Goal: Task Accomplishment & Management: Manage account settings

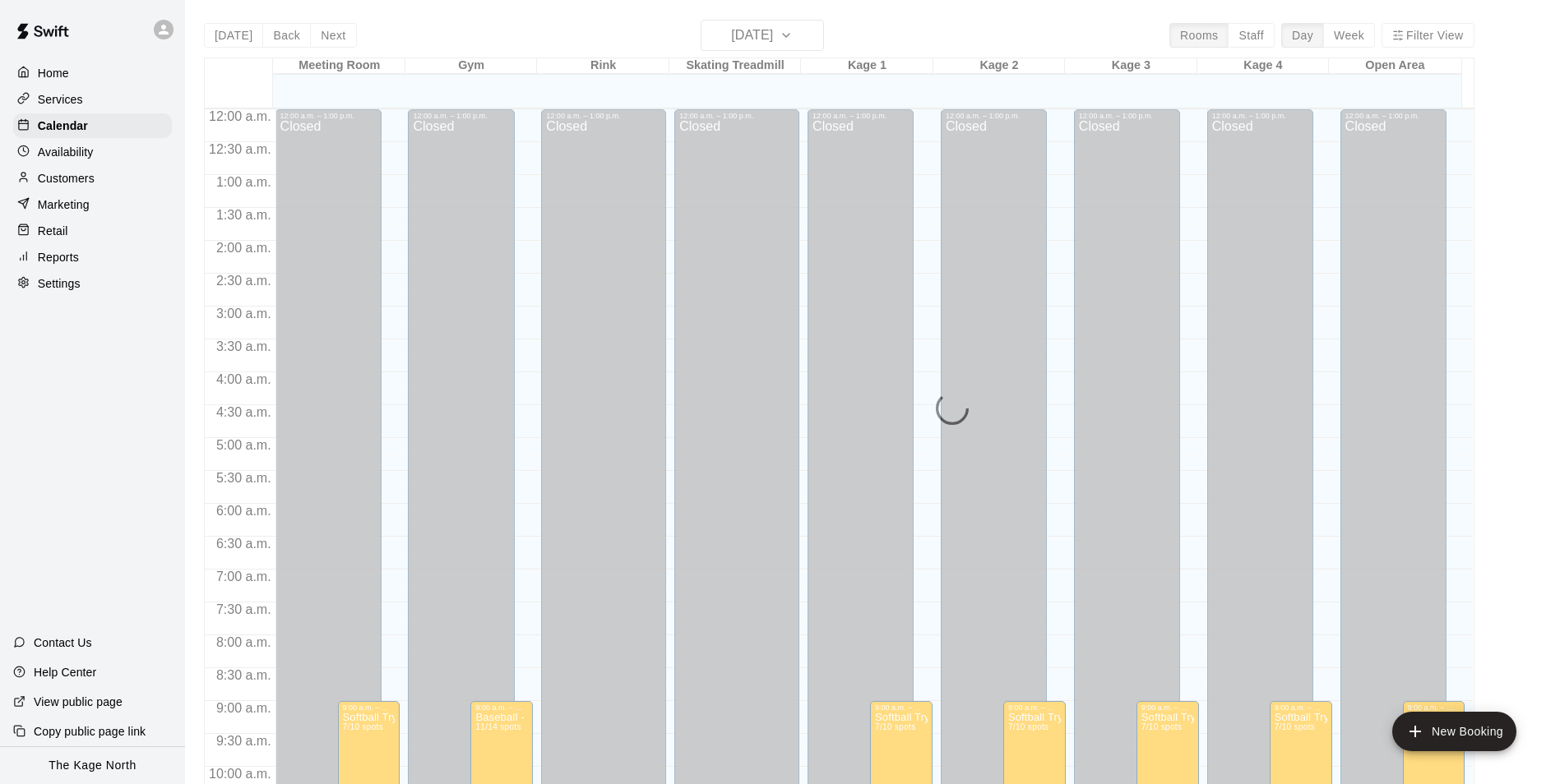
scroll to position [835, 0]
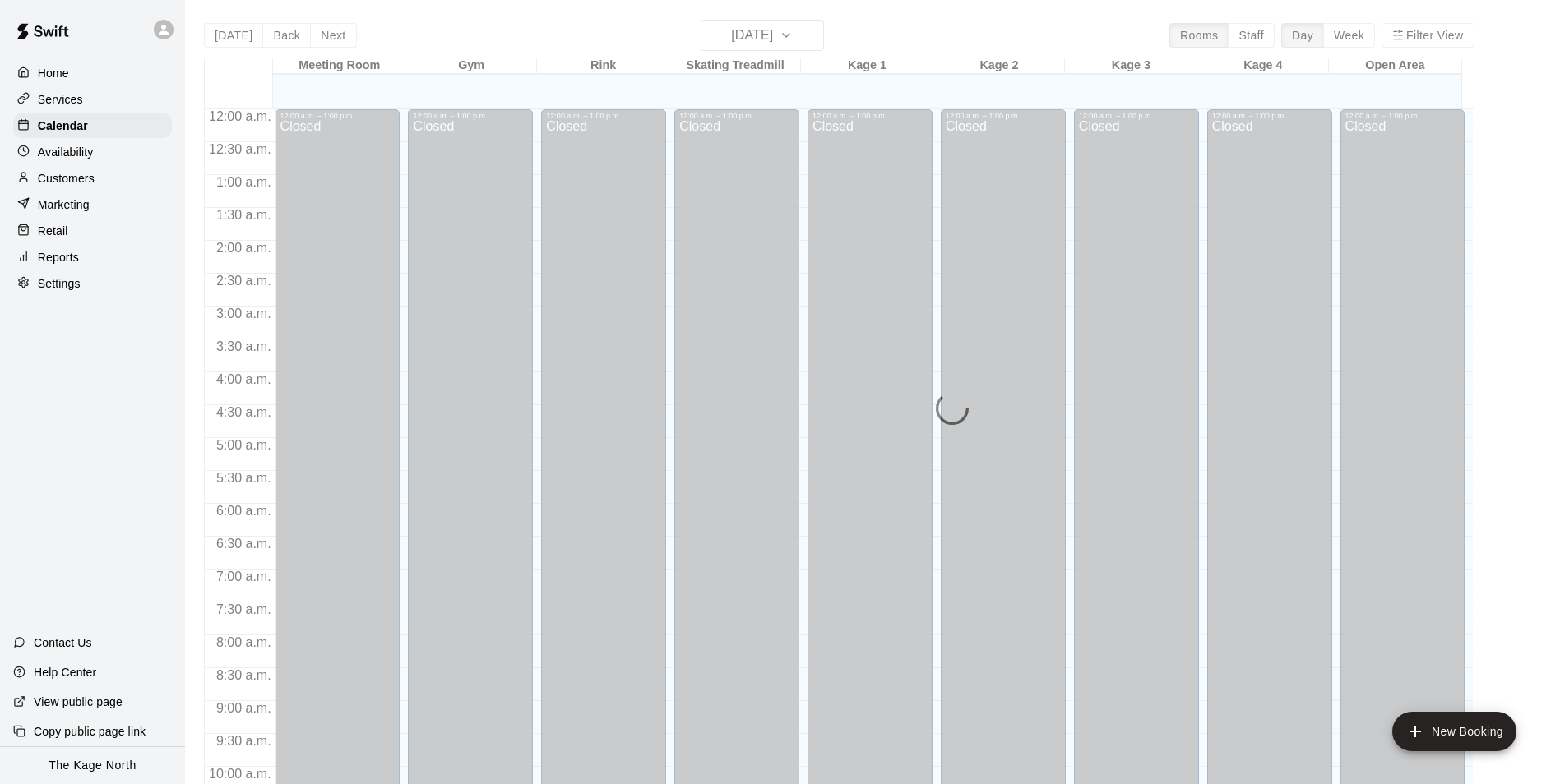
scroll to position [835, 0]
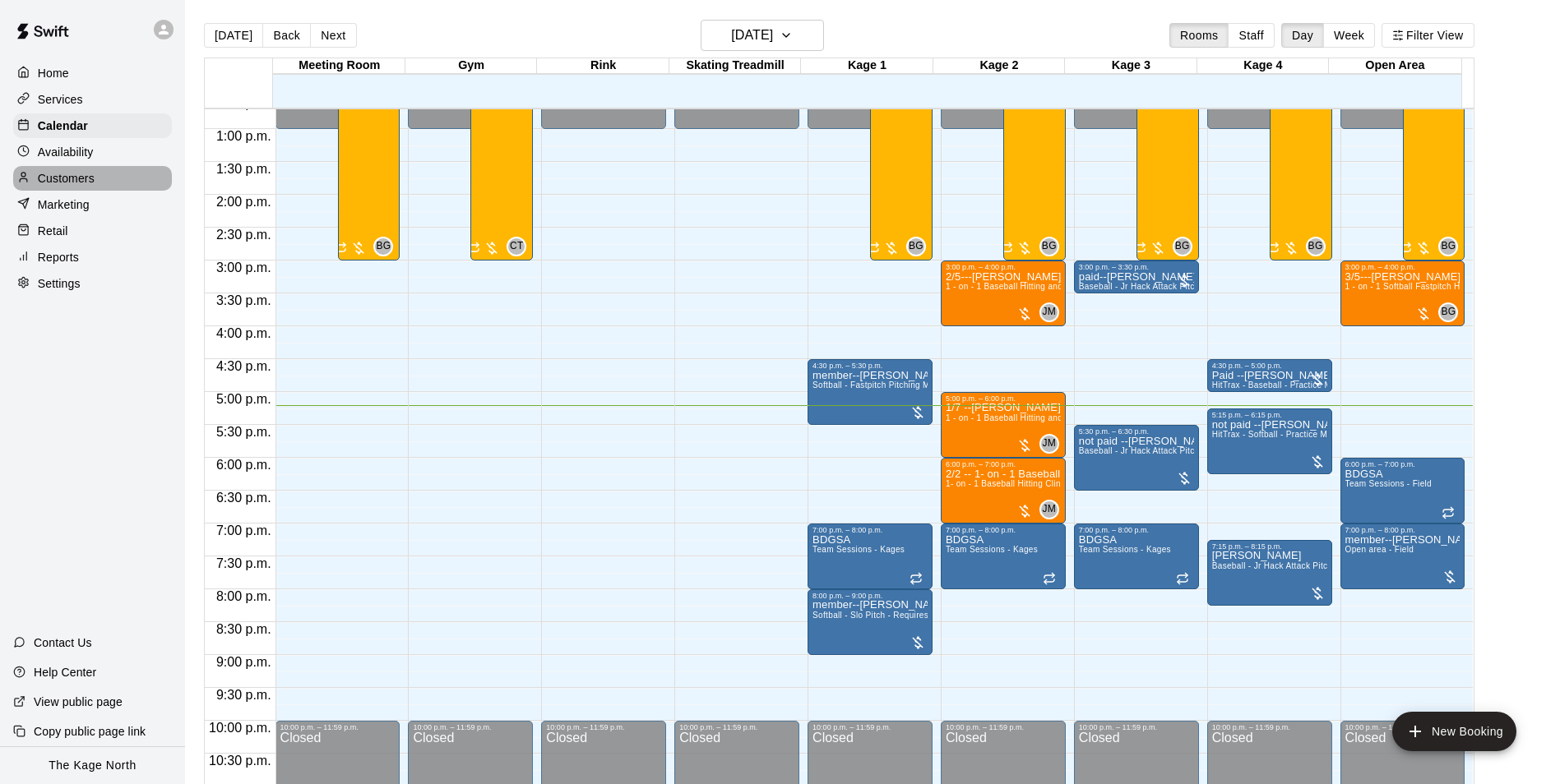
click at [86, 180] on p "Customers" at bounding box center [66, 178] width 57 height 16
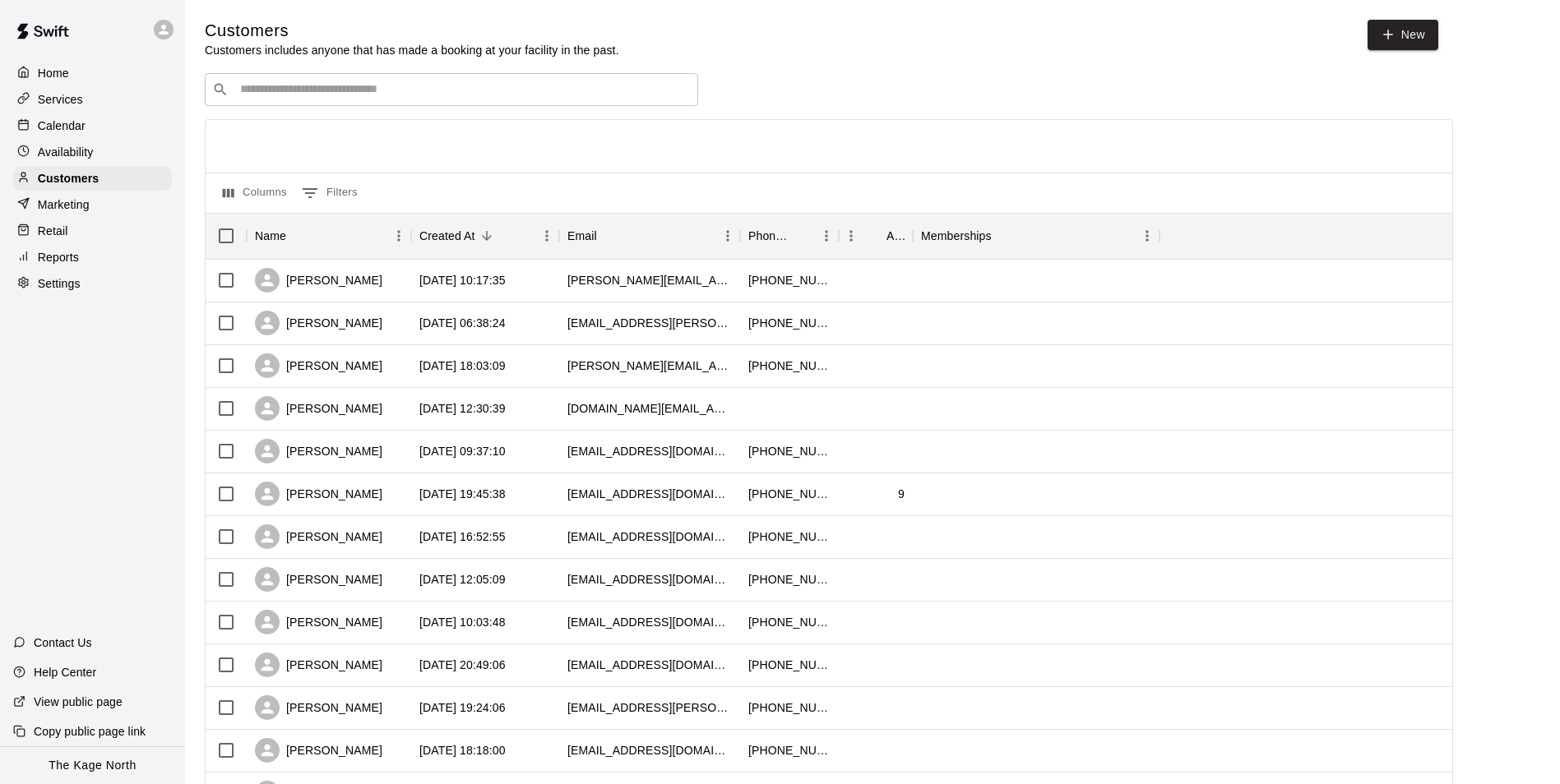
click at [70, 132] on p "Calendar" at bounding box center [61, 125] width 48 height 16
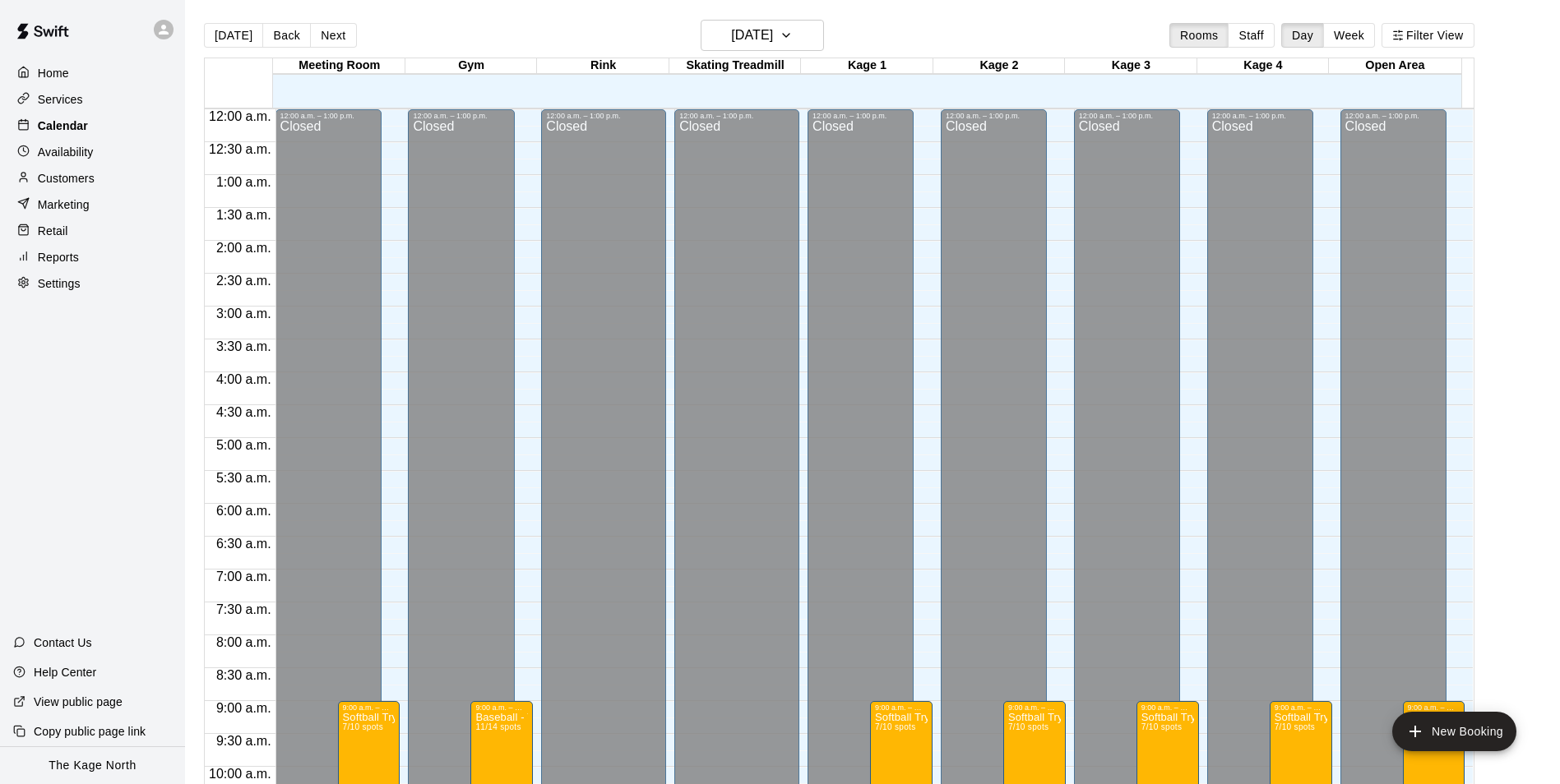
scroll to position [835, 0]
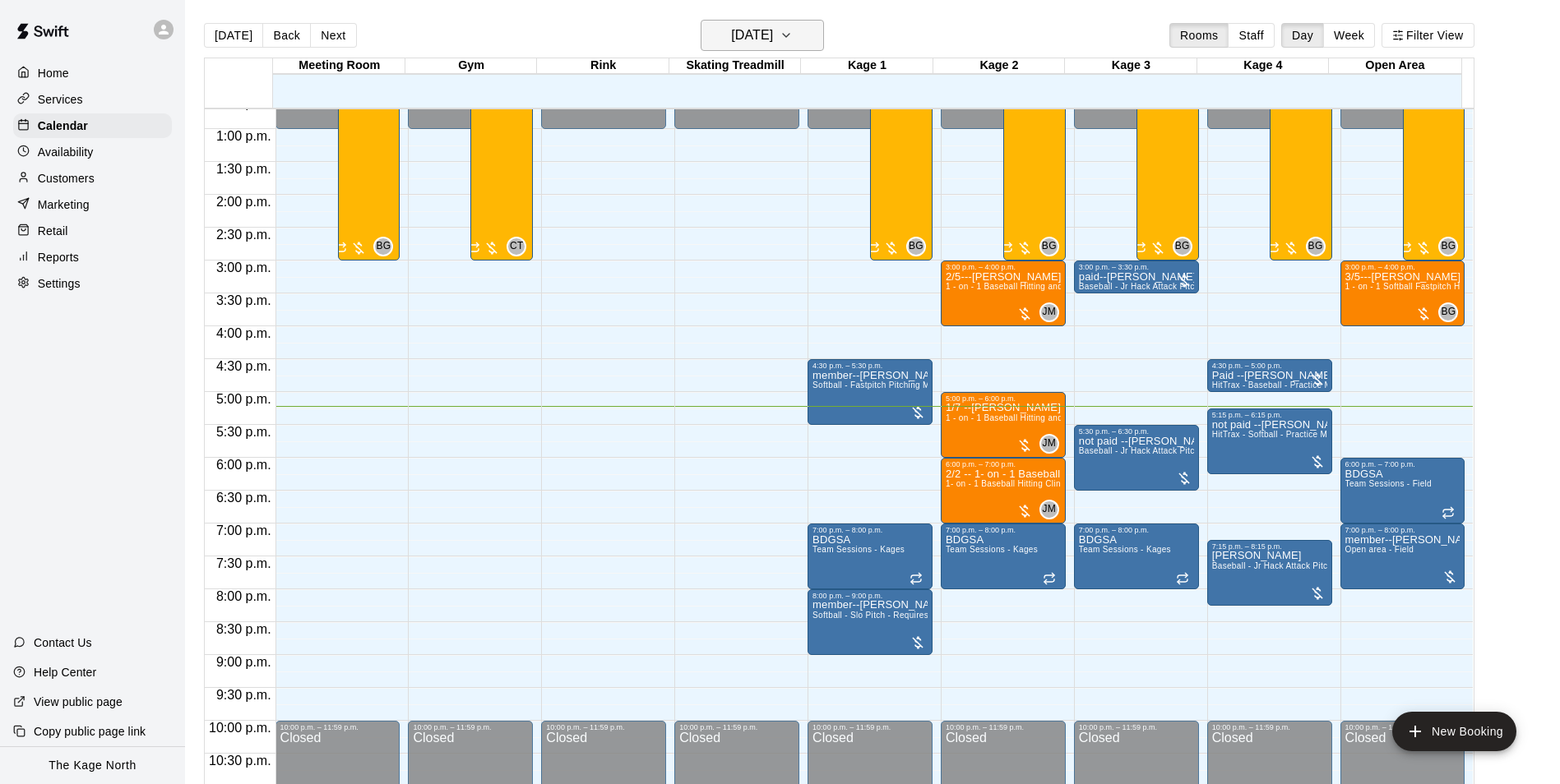
click at [773, 39] on h6 "[DATE]" at bounding box center [751, 35] width 42 height 23
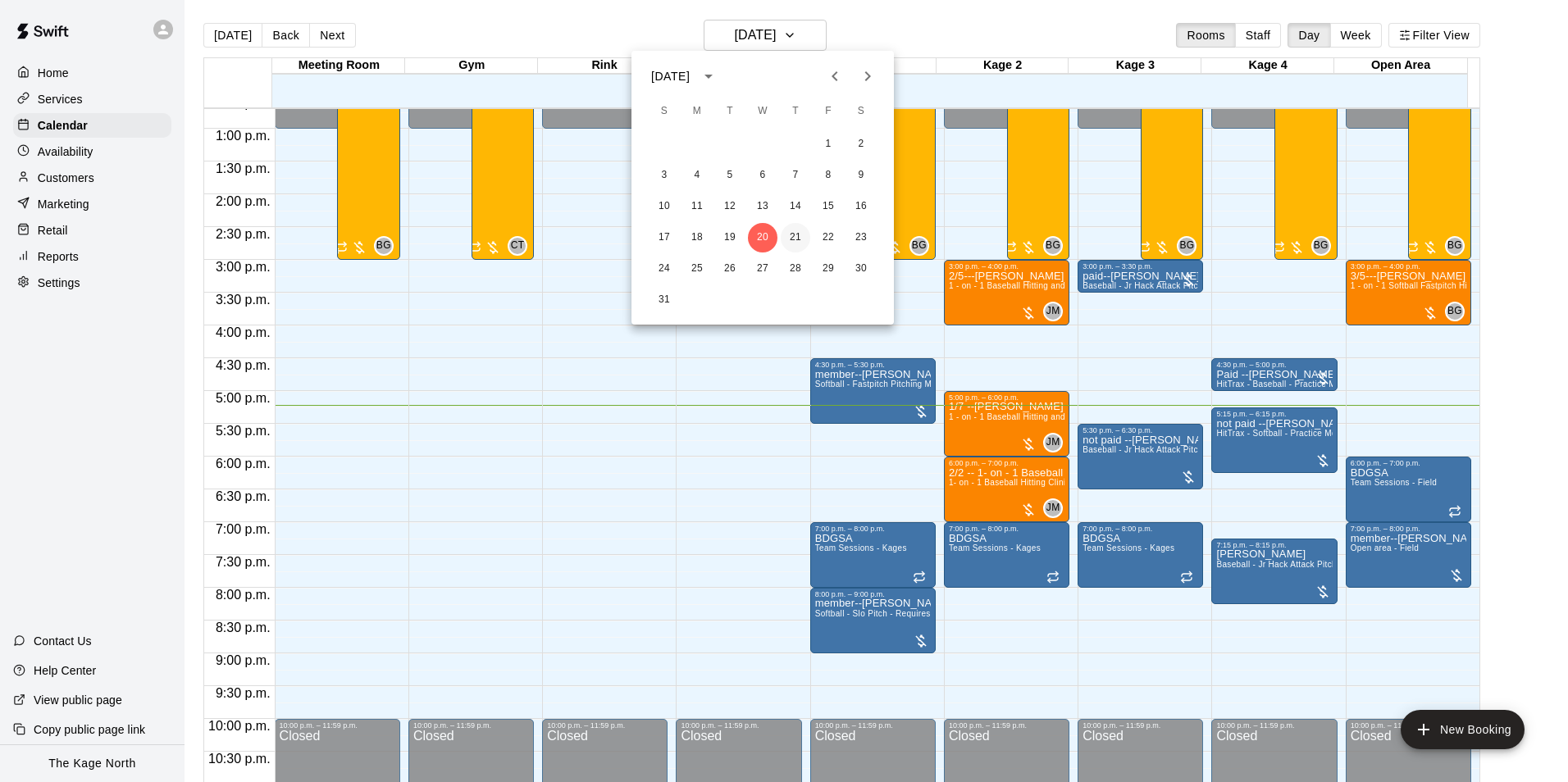
click at [789, 239] on button "21" at bounding box center [795, 238] width 30 height 30
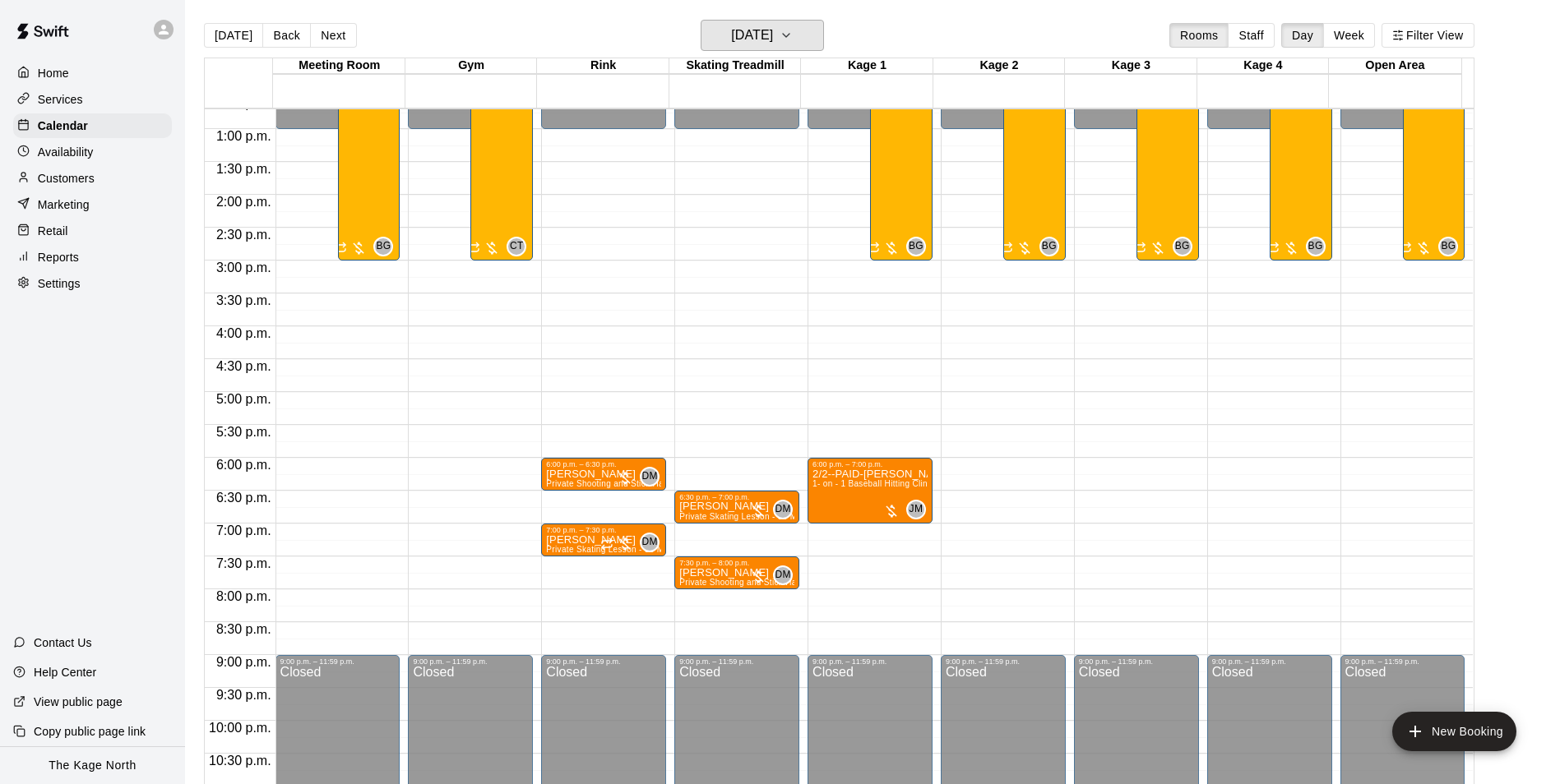
scroll to position [753, 0]
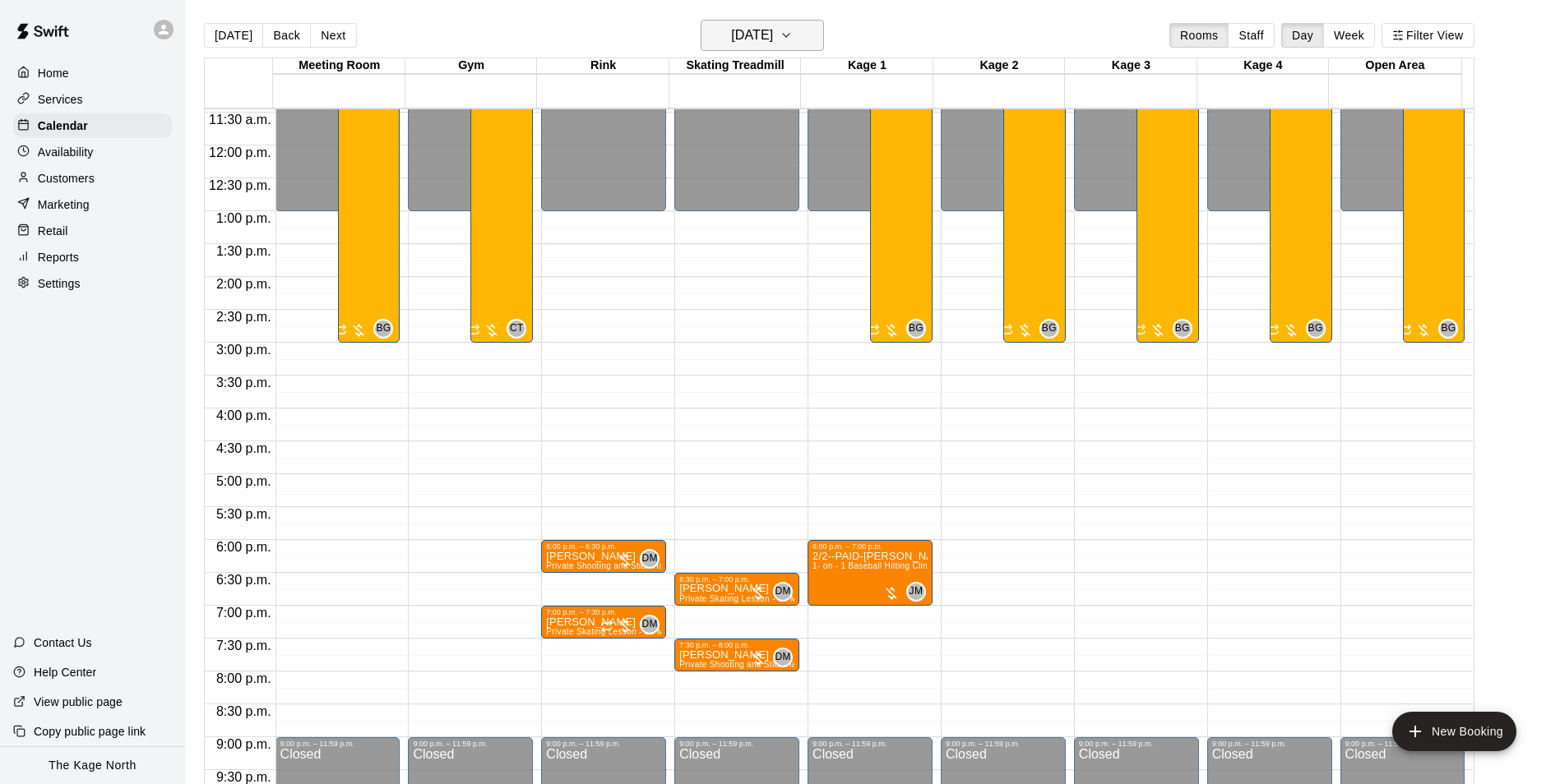
click at [773, 37] on h6 "[DATE]" at bounding box center [751, 35] width 42 height 23
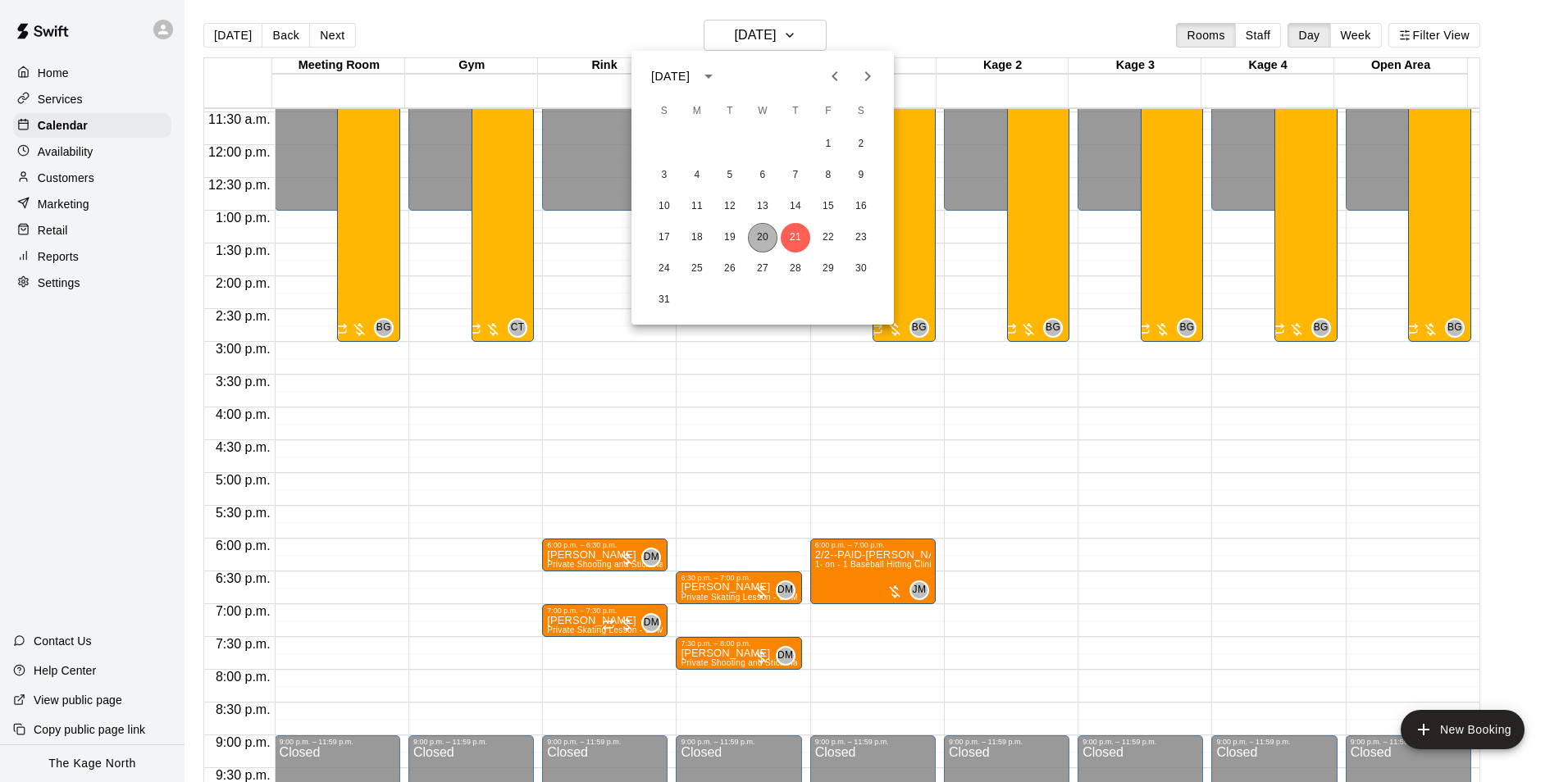
click at [762, 241] on button "20" at bounding box center [763, 238] width 30 height 30
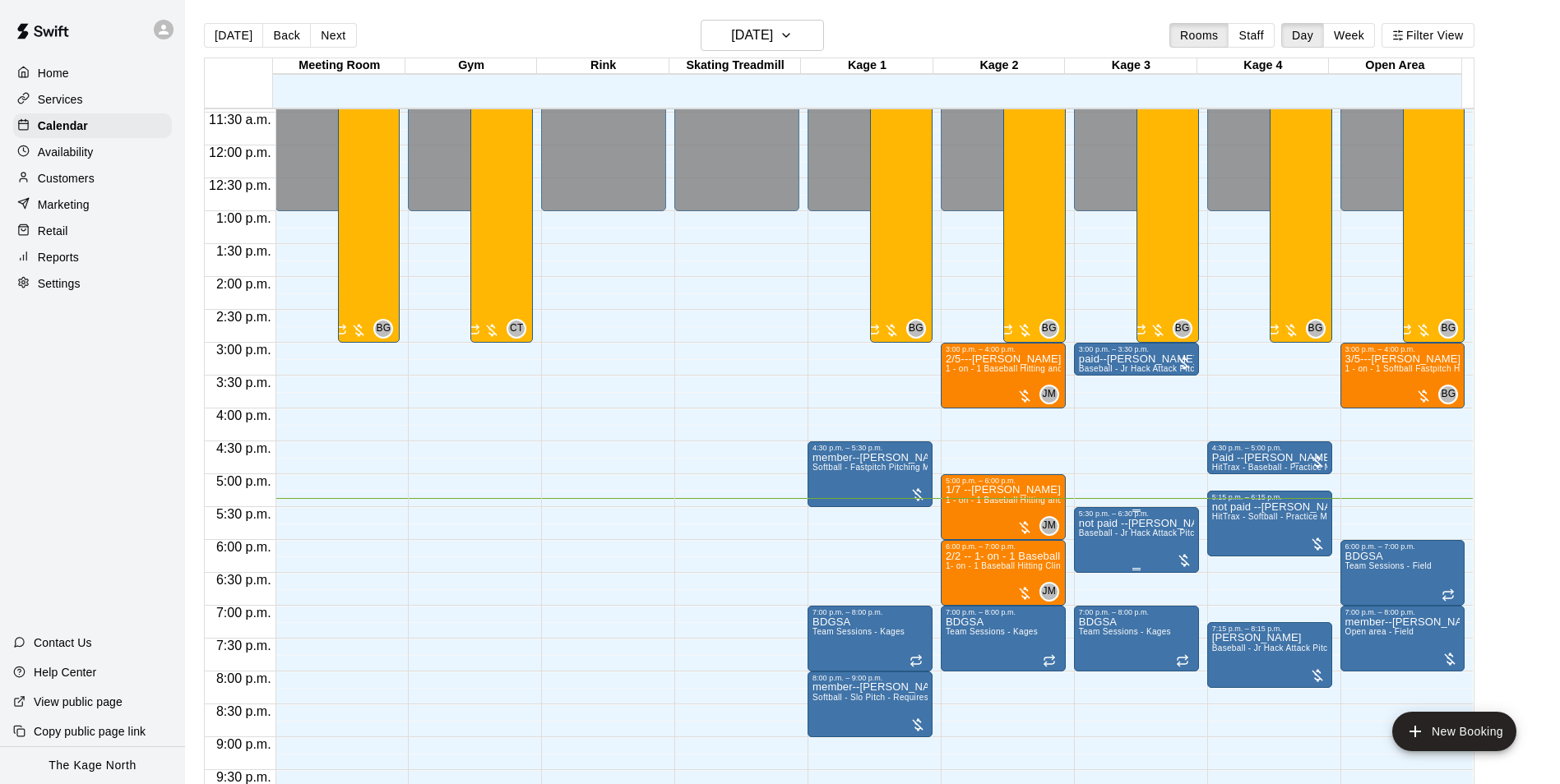
click at [1123, 537] on span "Baseball - Jr Hack Attack Pitching Machine - Perfect for all ages and skill lev…" at bounding box center [1235, 533] width 313 height 9
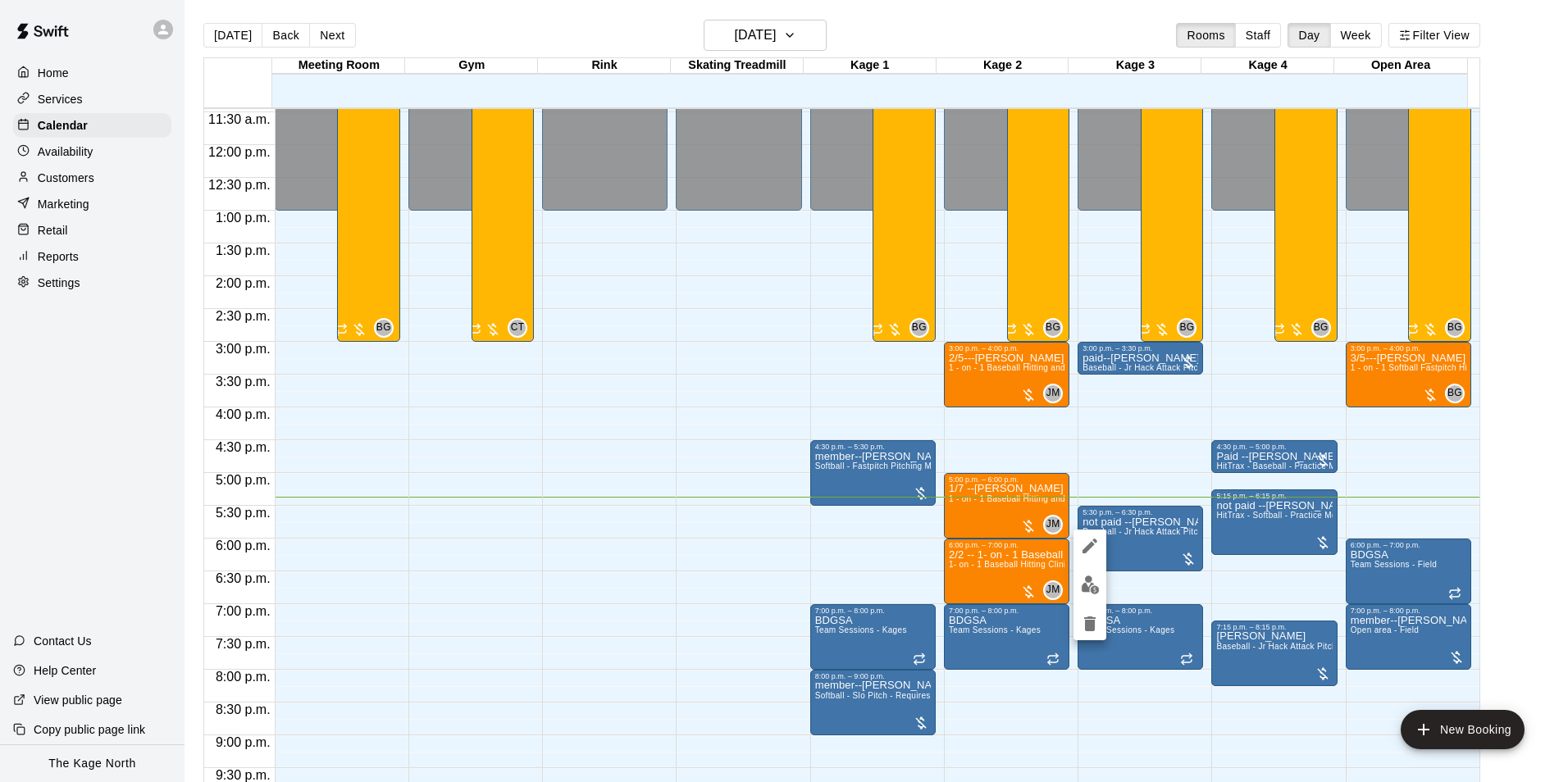
click at [1094, 545] on icon "edit" at bounding box center [1090, 545] width 20 height 20
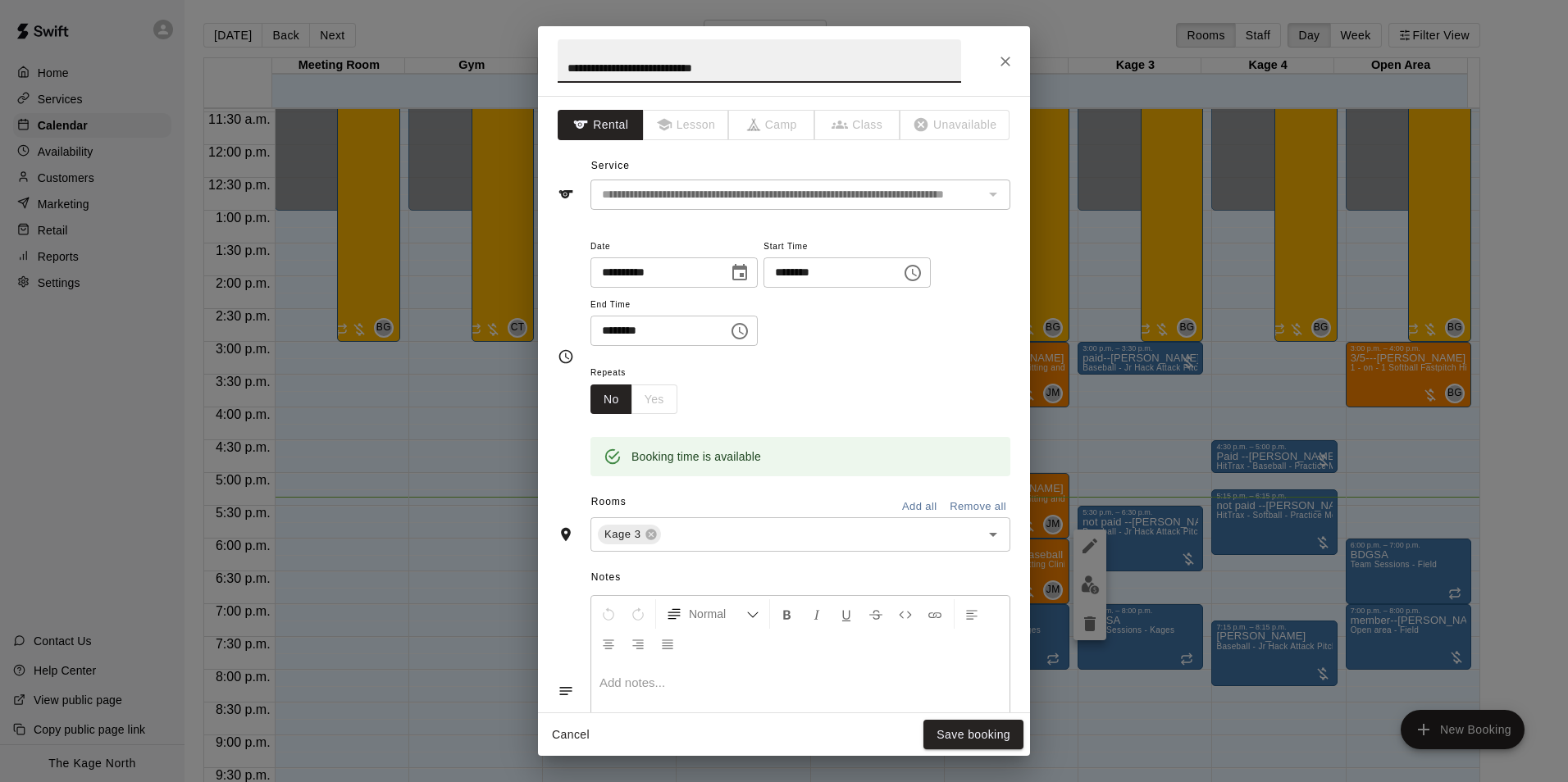
drag, startPoint x: 599, startPoint y: 69, endPoint x: 546, endPoint y: 65, distance: 53.2
click at [546, 64] on h2 "**********" at bounding box center [759, 61] width 443 height 70
type input "**********"
click at [992, 736] on button "Save booking" at bounding box center [973, 735] width 100 height 31
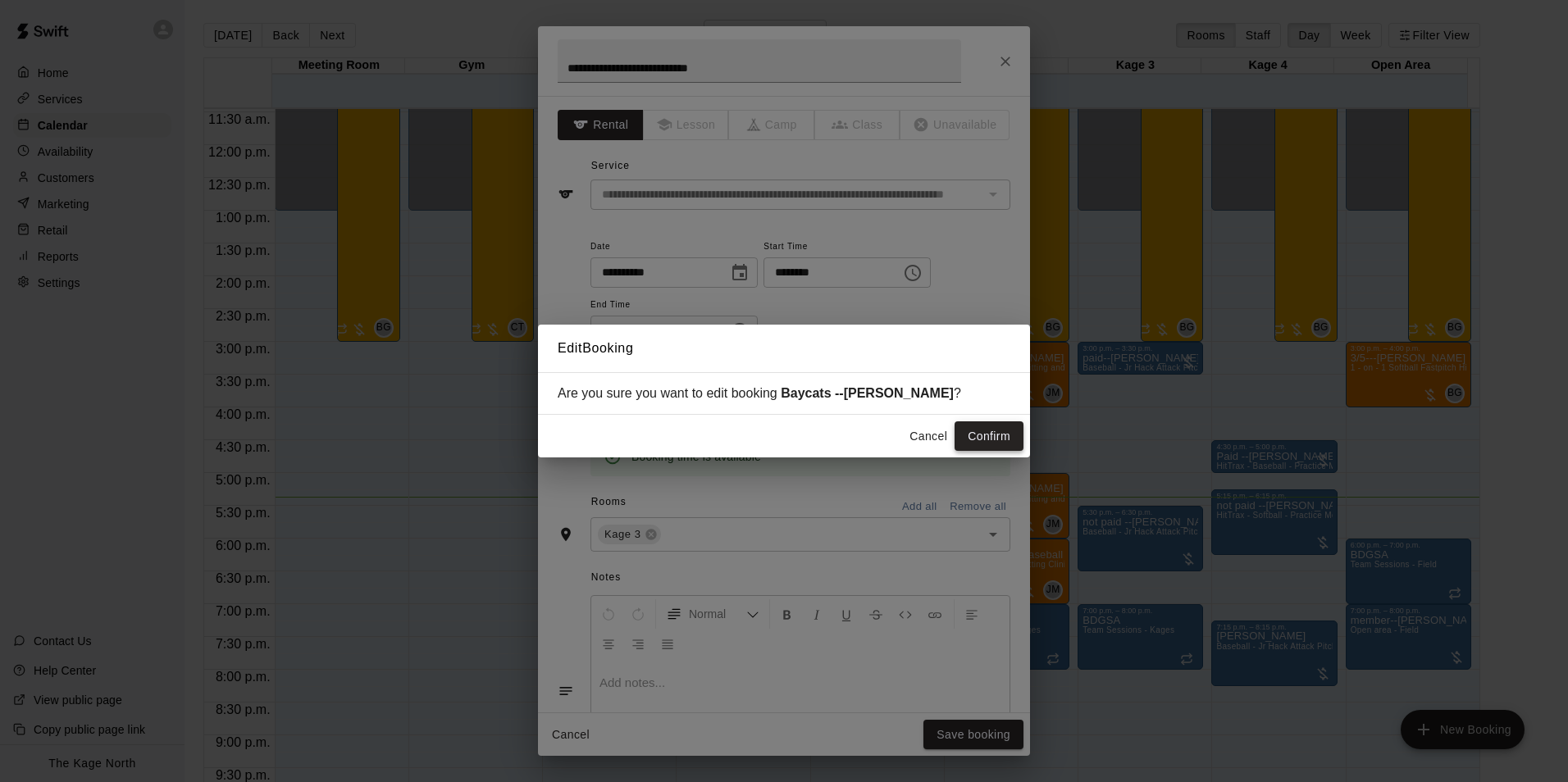
click at [985, 441] on button "Confirm" at bounding box center [989, 436] width 69 height 31
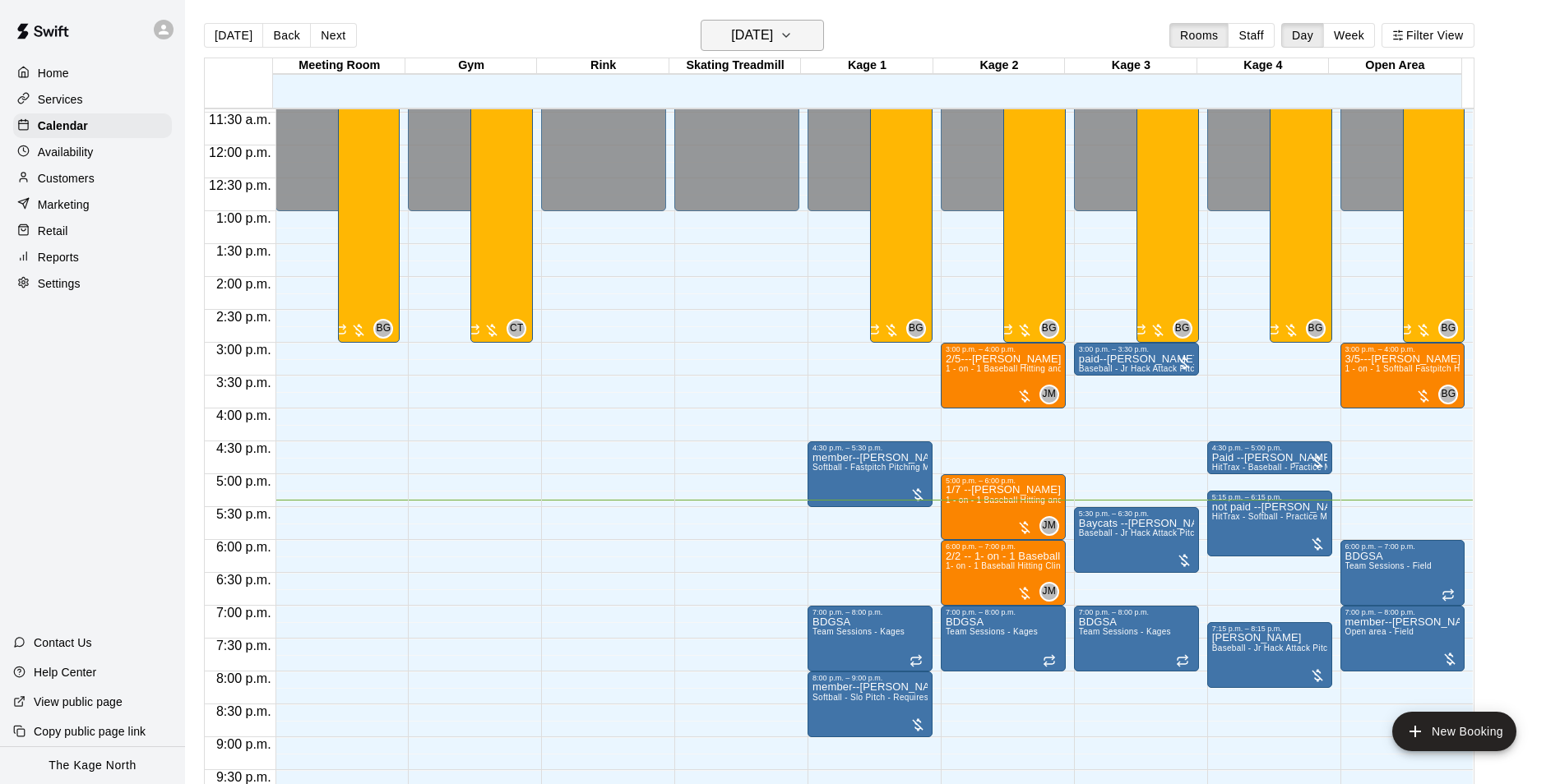
click at [773, 32] on h6 "[DATE]" at bounding box center [751, 35] width 42 height 23
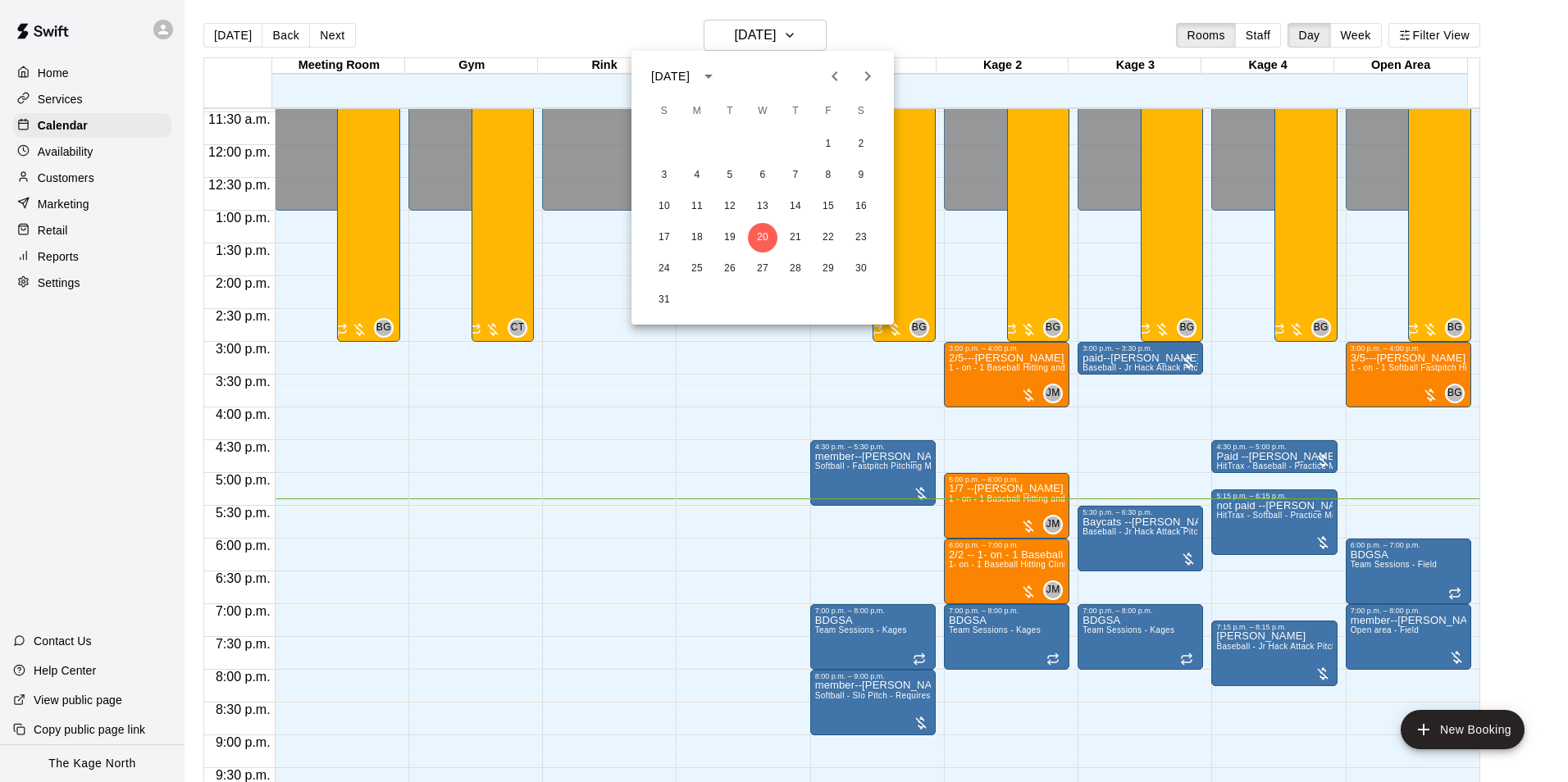
click at [919, 27] on div at bounding box center [784, 391] width 1568 height 782
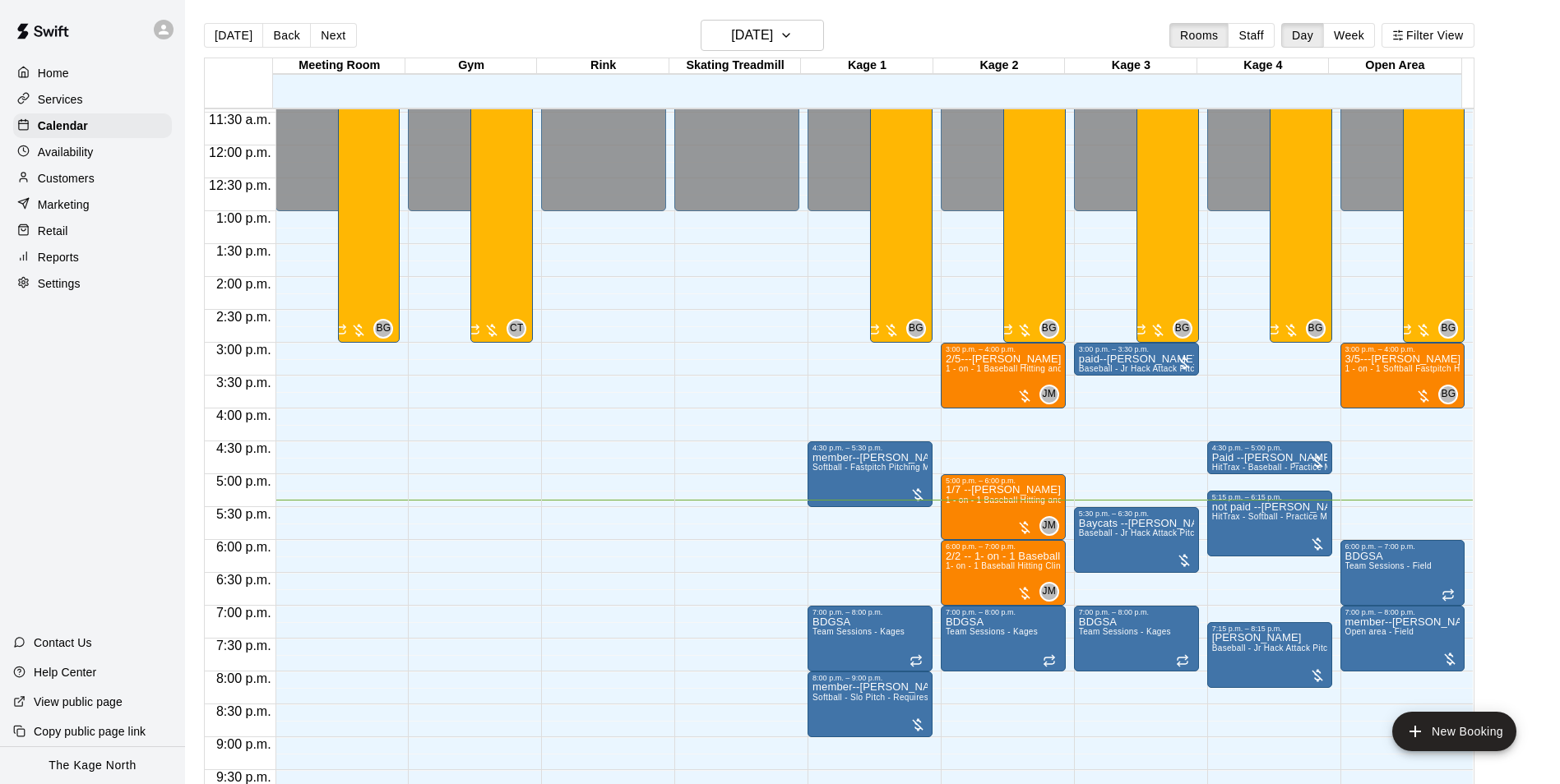
click at [64, 186] on p "Customers" at bounding box center [66, 178] width 57 height 16
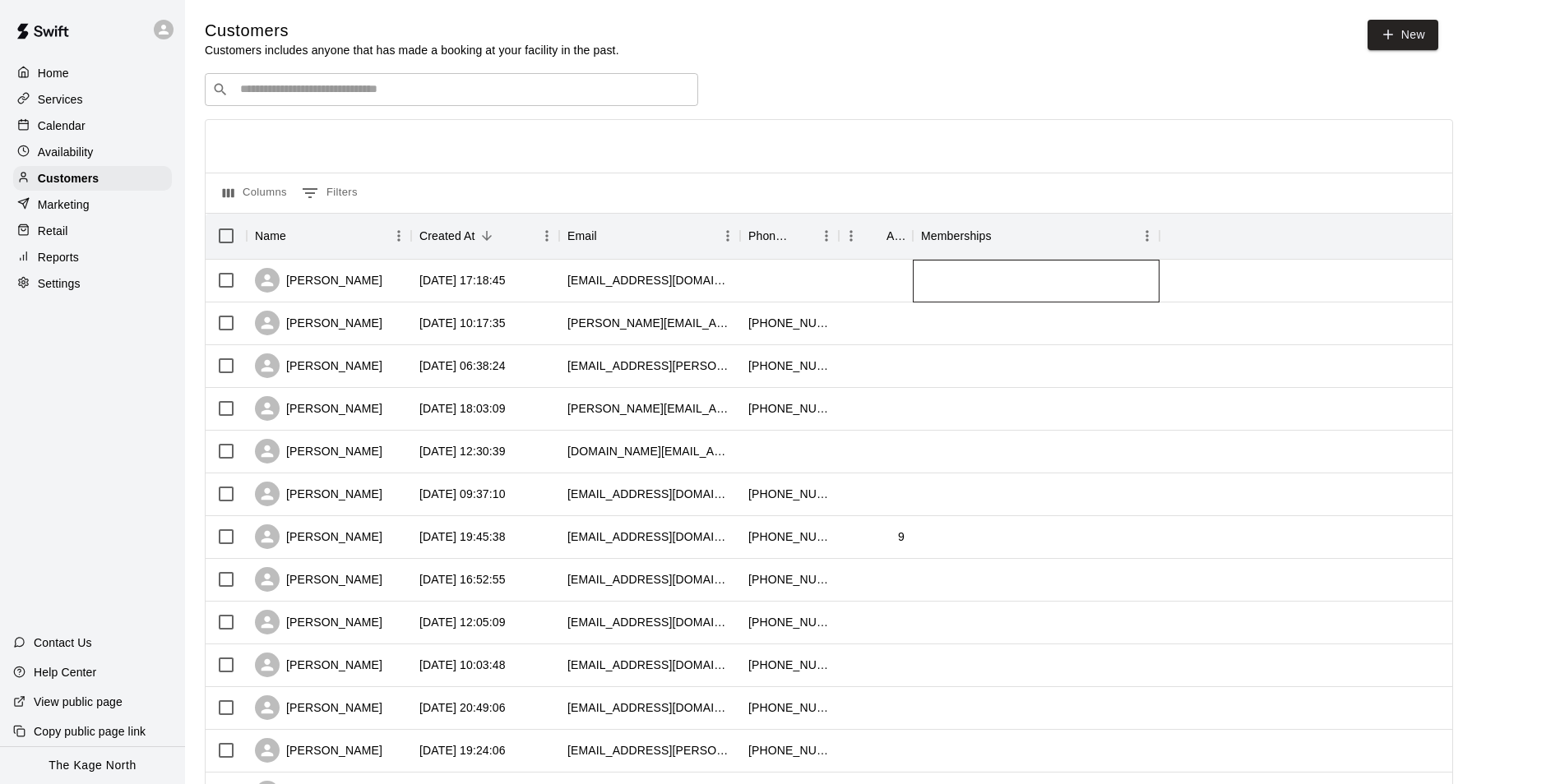
click at [962, 289] on div at bounding box center [1036, 281] width 247 height 43
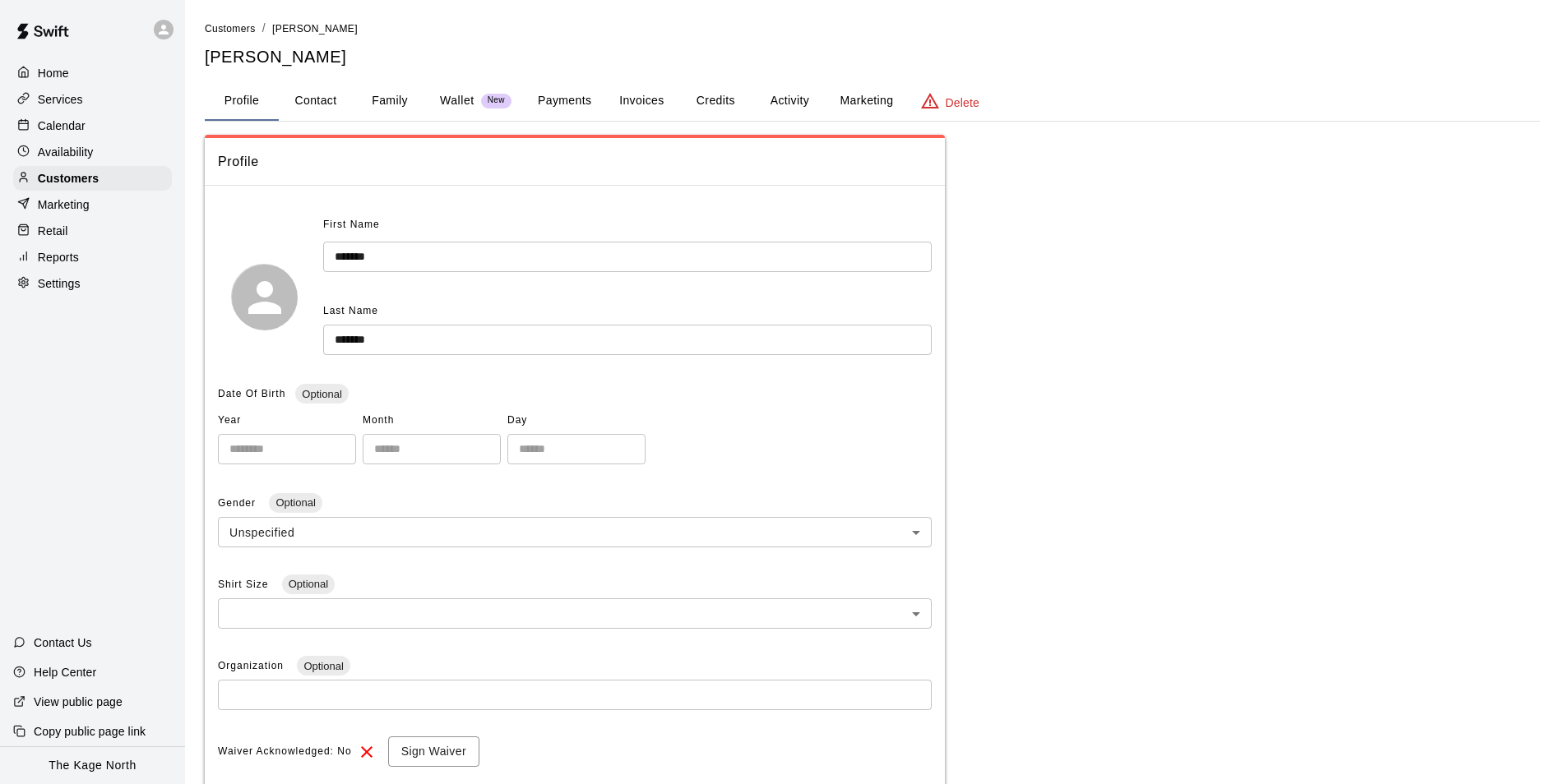
click at [793, 101] on button "Activity" at bounding box center [789, 101] width 74 height 39
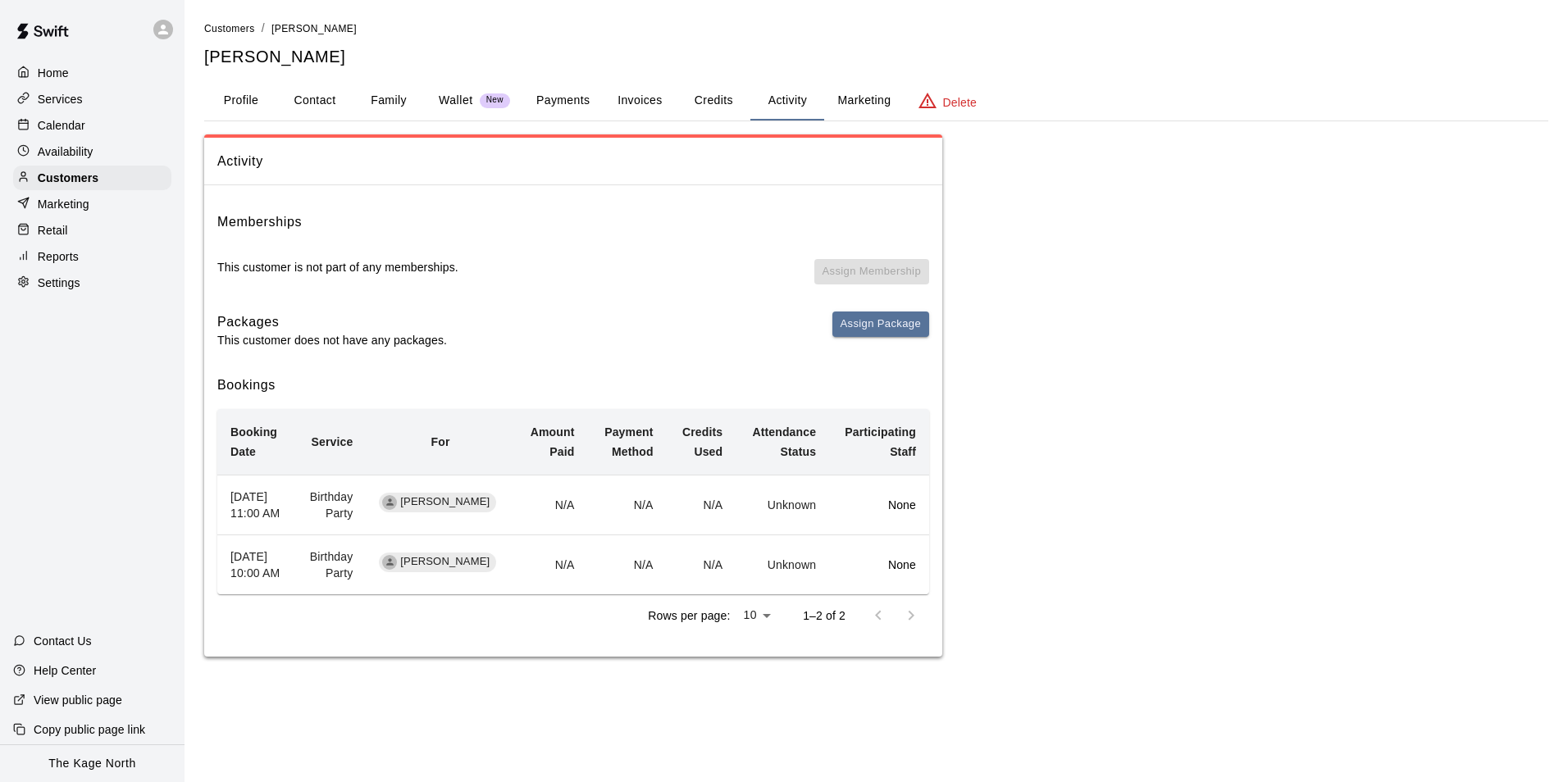
click at [66, 121] on p "Calendar" at bounding box center [61, 125] width 48 height 16
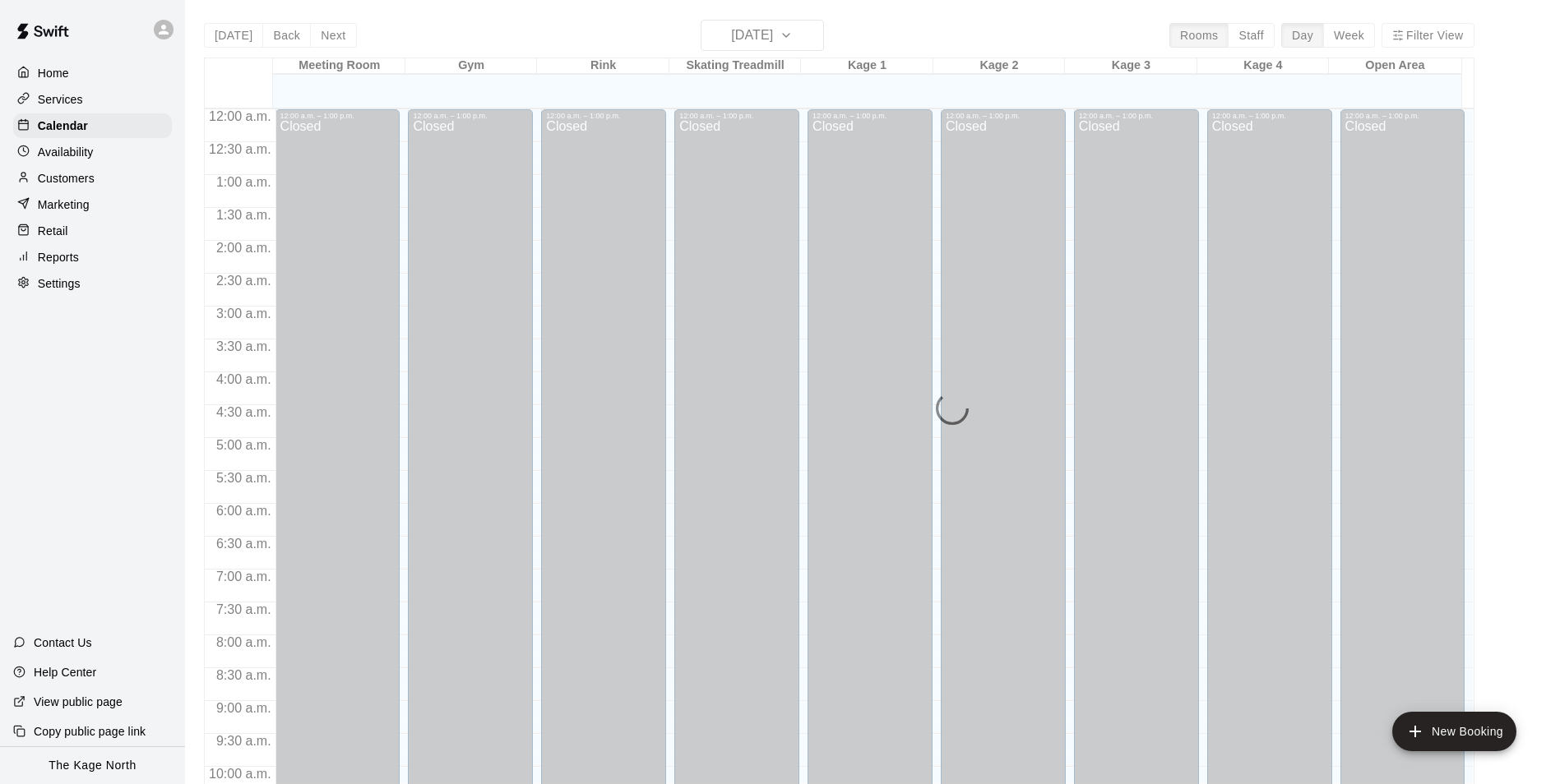
scroll to position [835, 0]
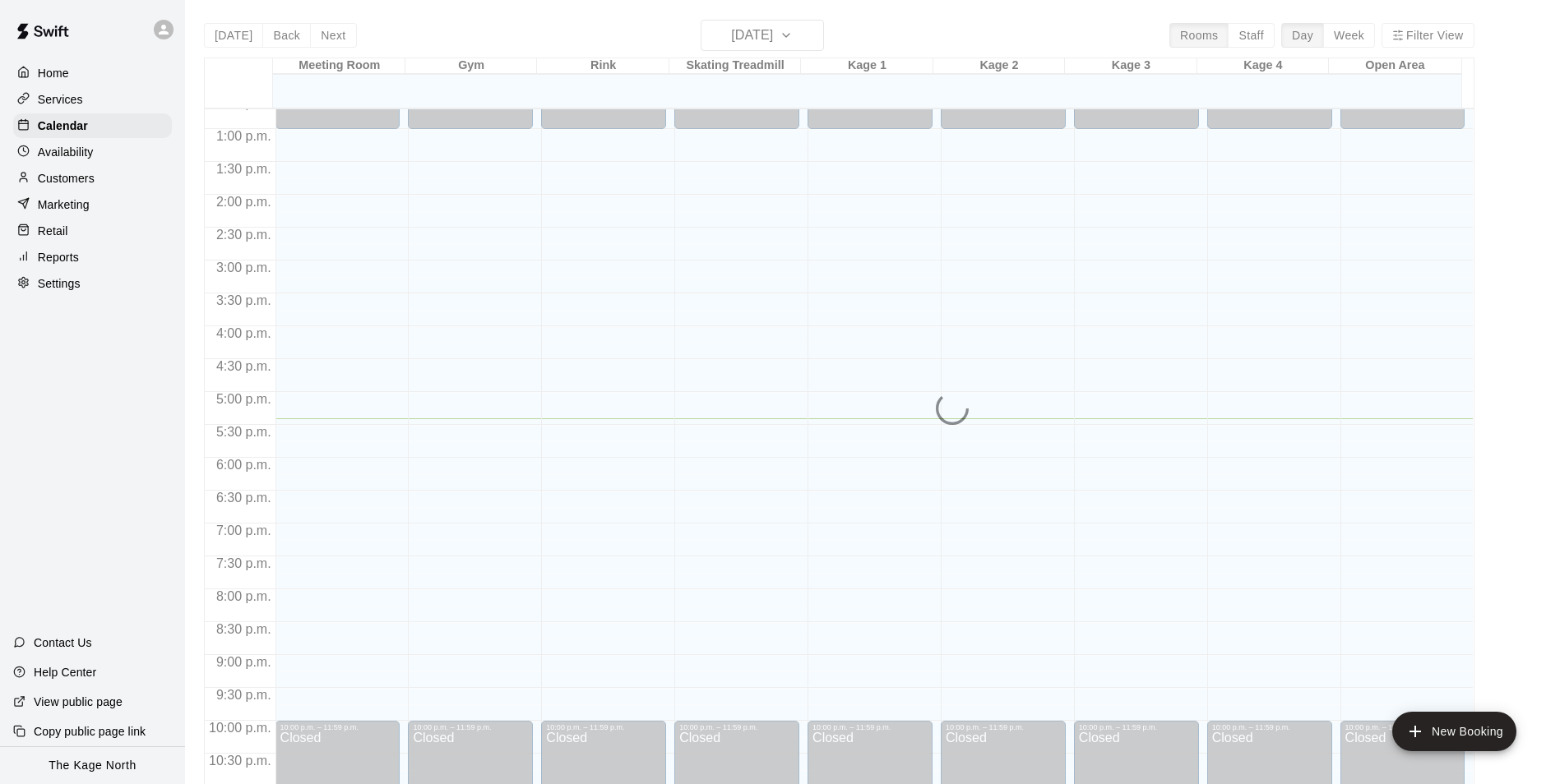
click at [792, 32] on div "[DATE] Back [DATE][DATE] Rooms Staff Day Week Filter View Meeting Room 20 Wed G…" at bounding box center [839, 411] width 1270 height 784
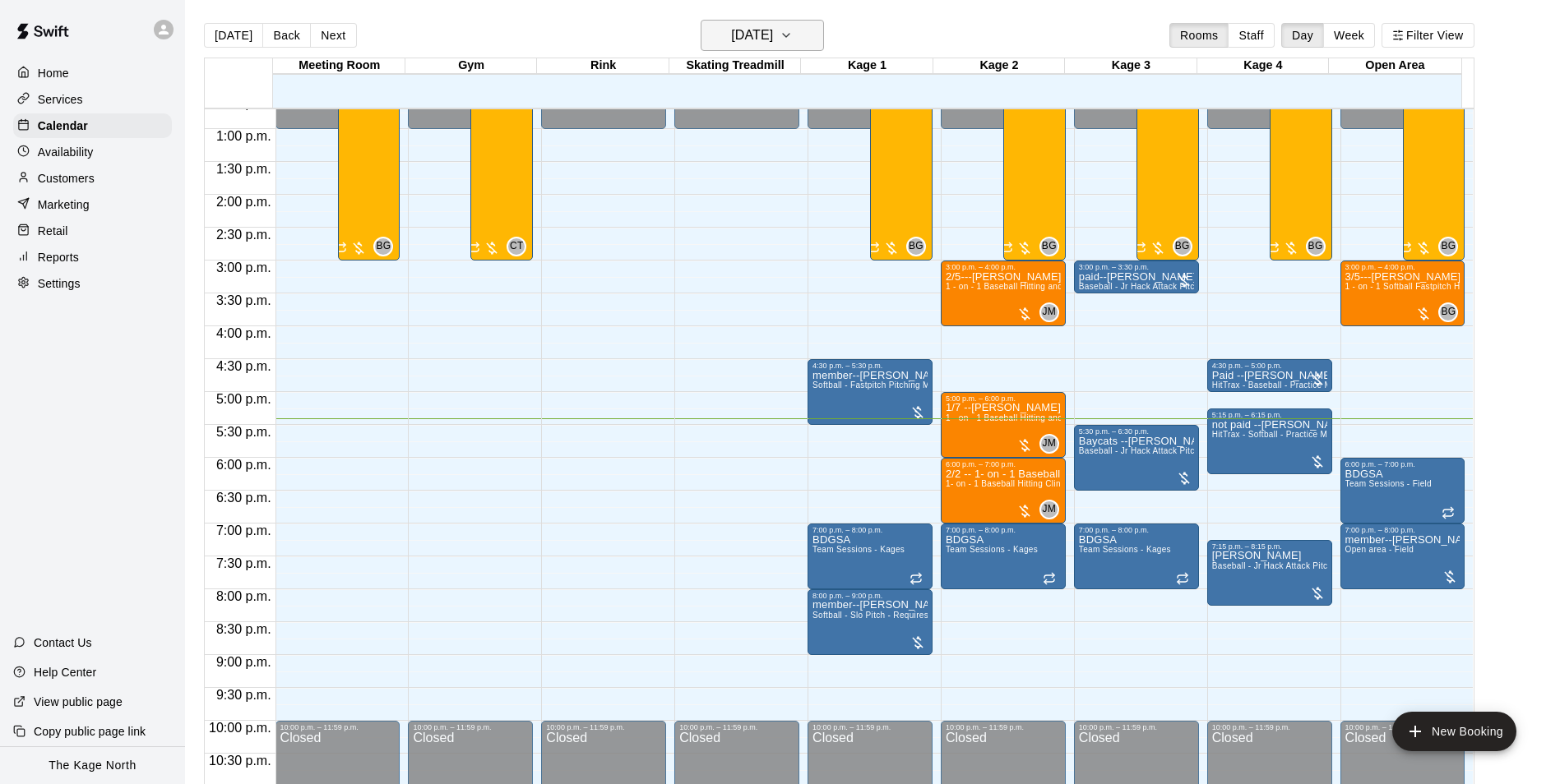
click at [816, 32] on button "[DATE]" at bounding box center [762, 35] width 123 height 31
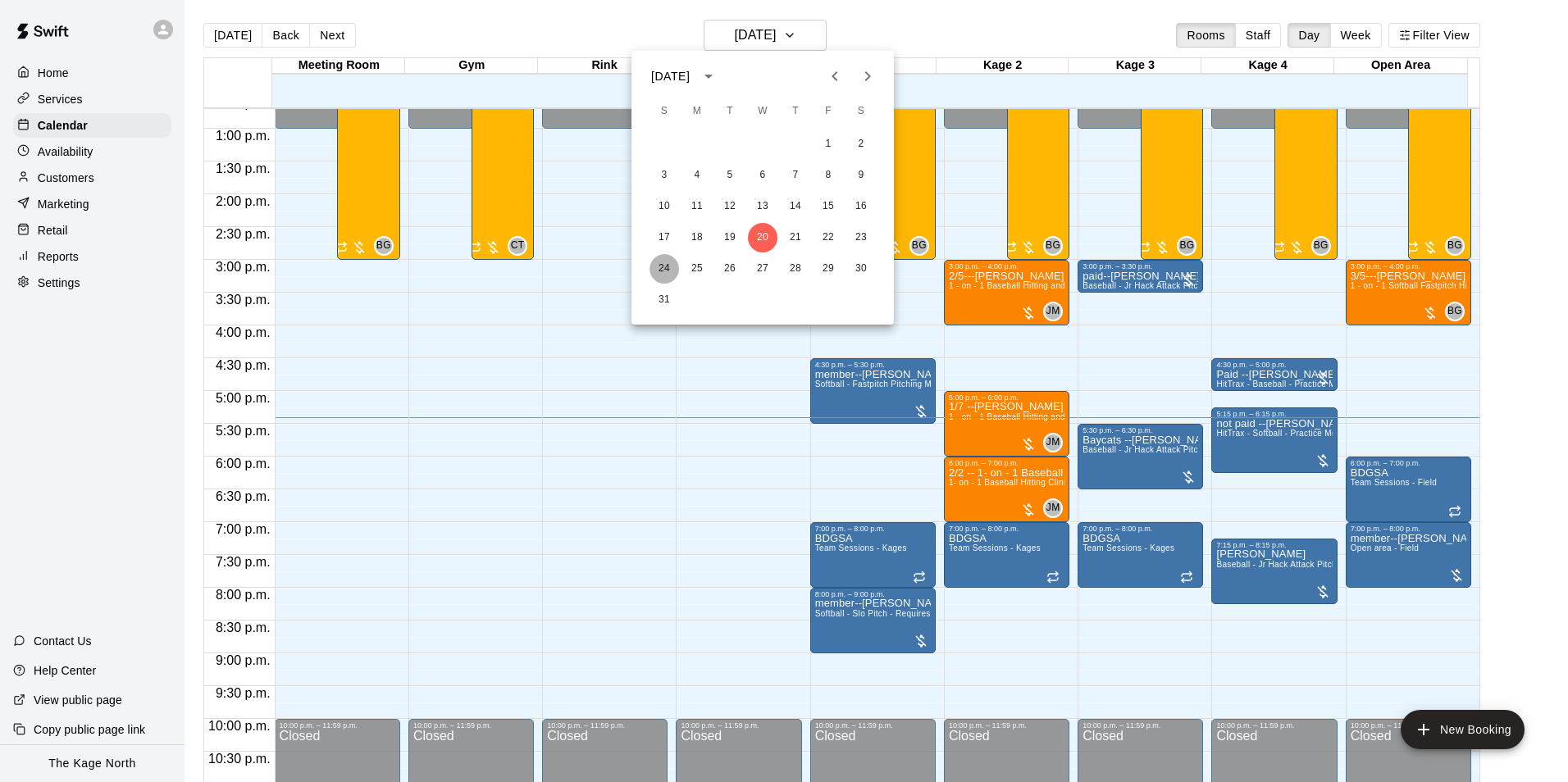
click at [668, 262] on button "24" at bounding box center [664, 268] width 30 height 30
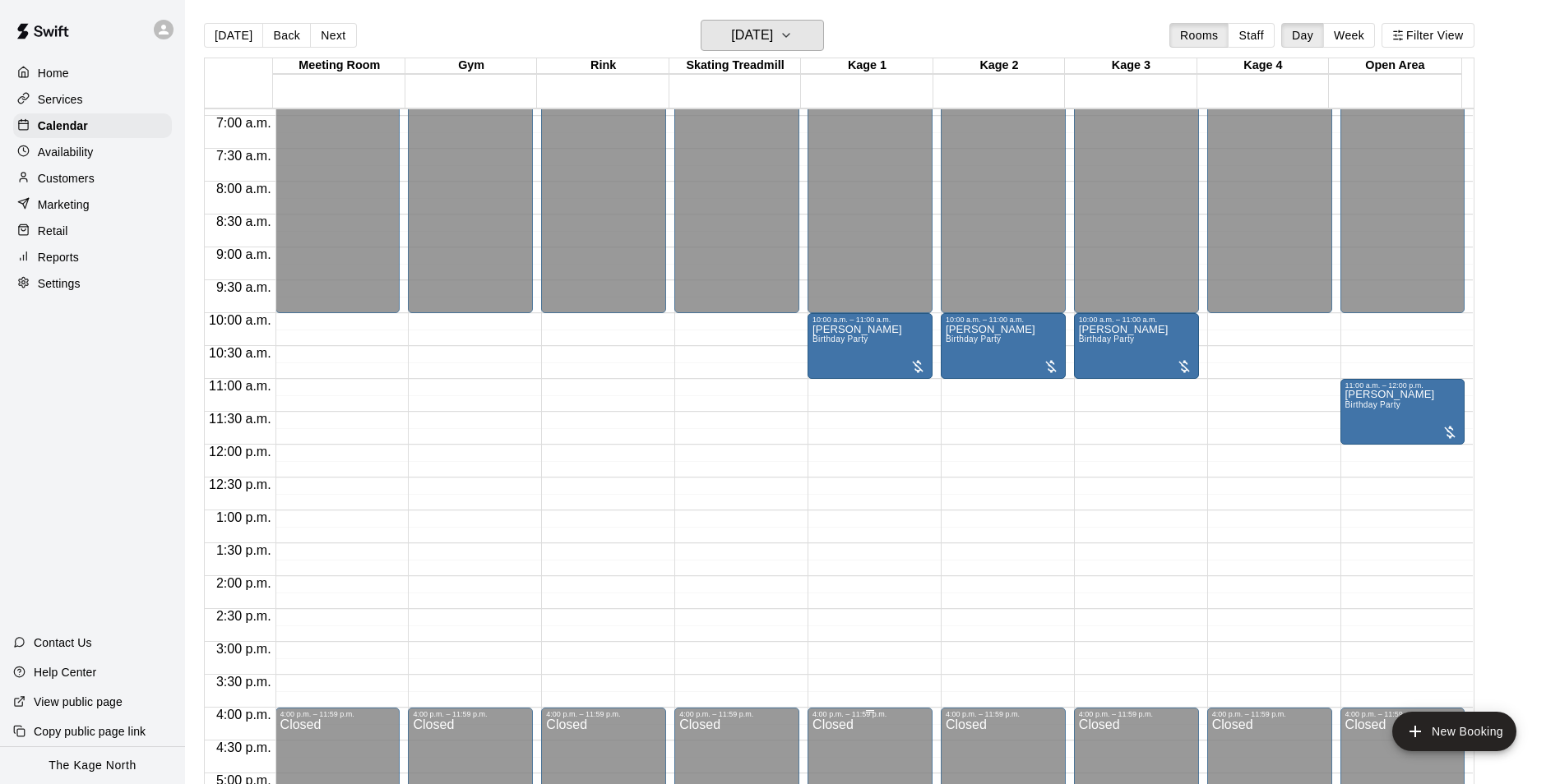
scroll to position [424, 0]
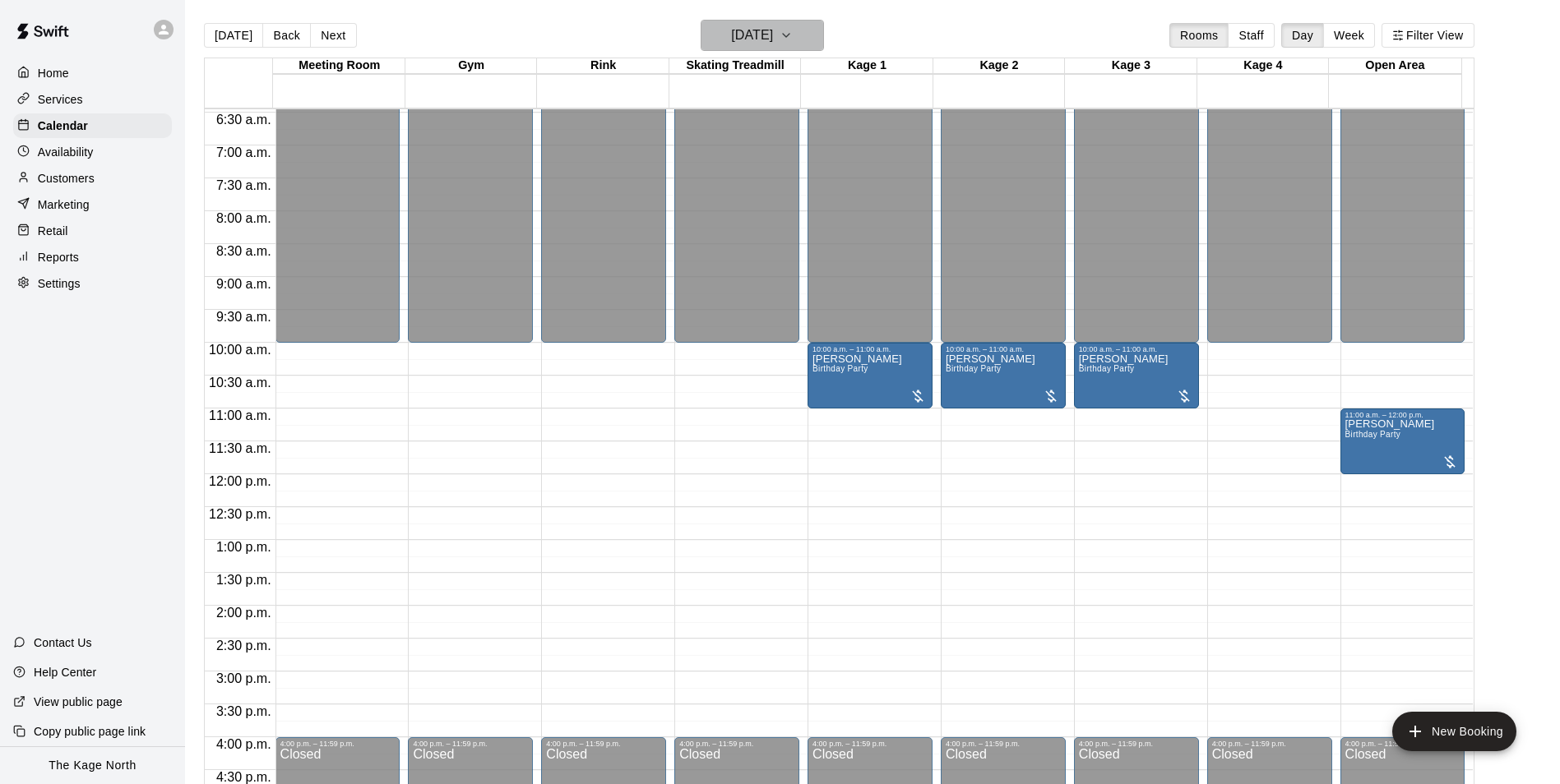
click at [773, 29] on h6 "[DATE]" at bounding box center [751, 35] width 42 height 23
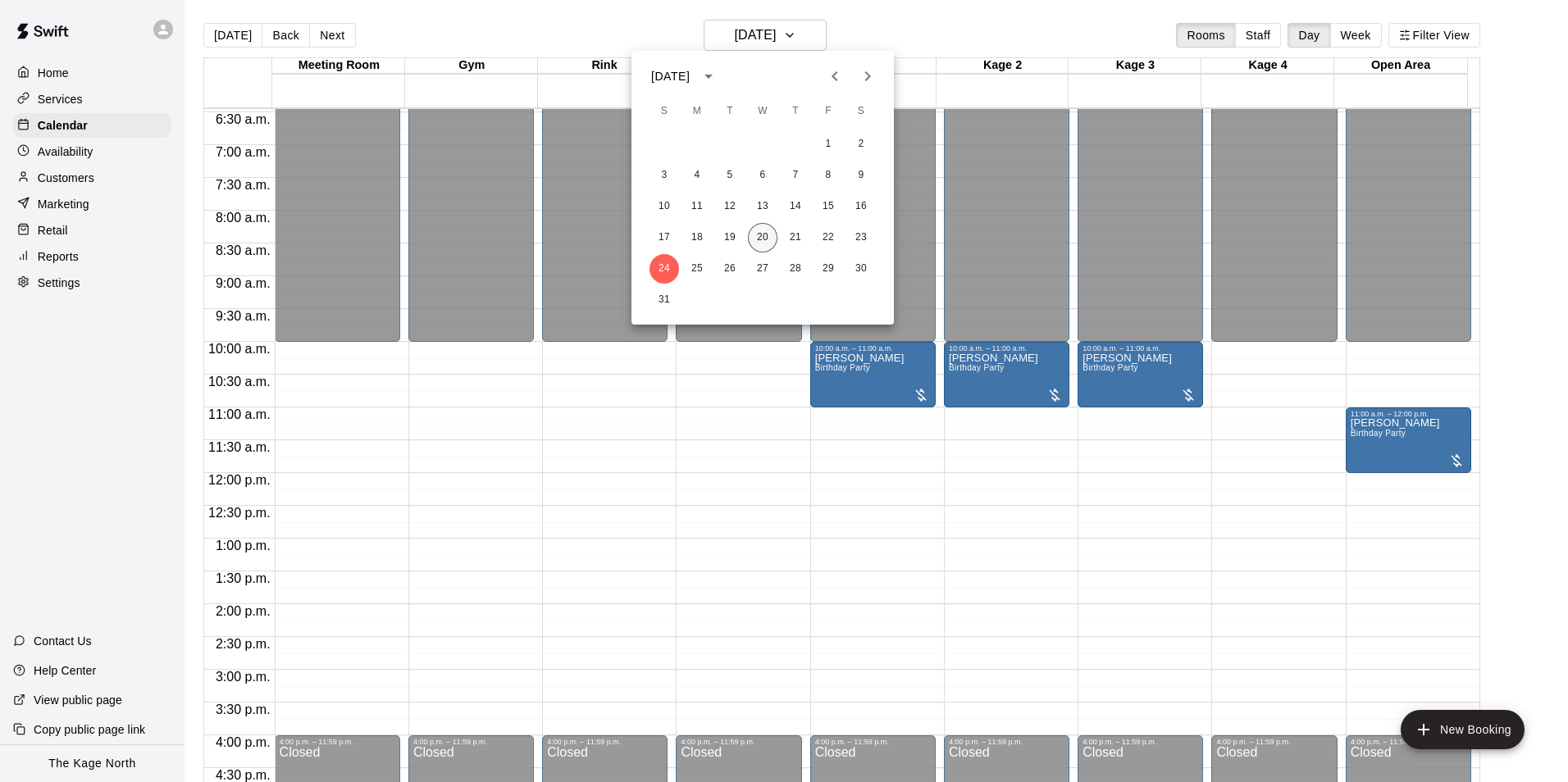
click at [763, 236] on button "20" at bounding box center [763, 238] width 30 height 30
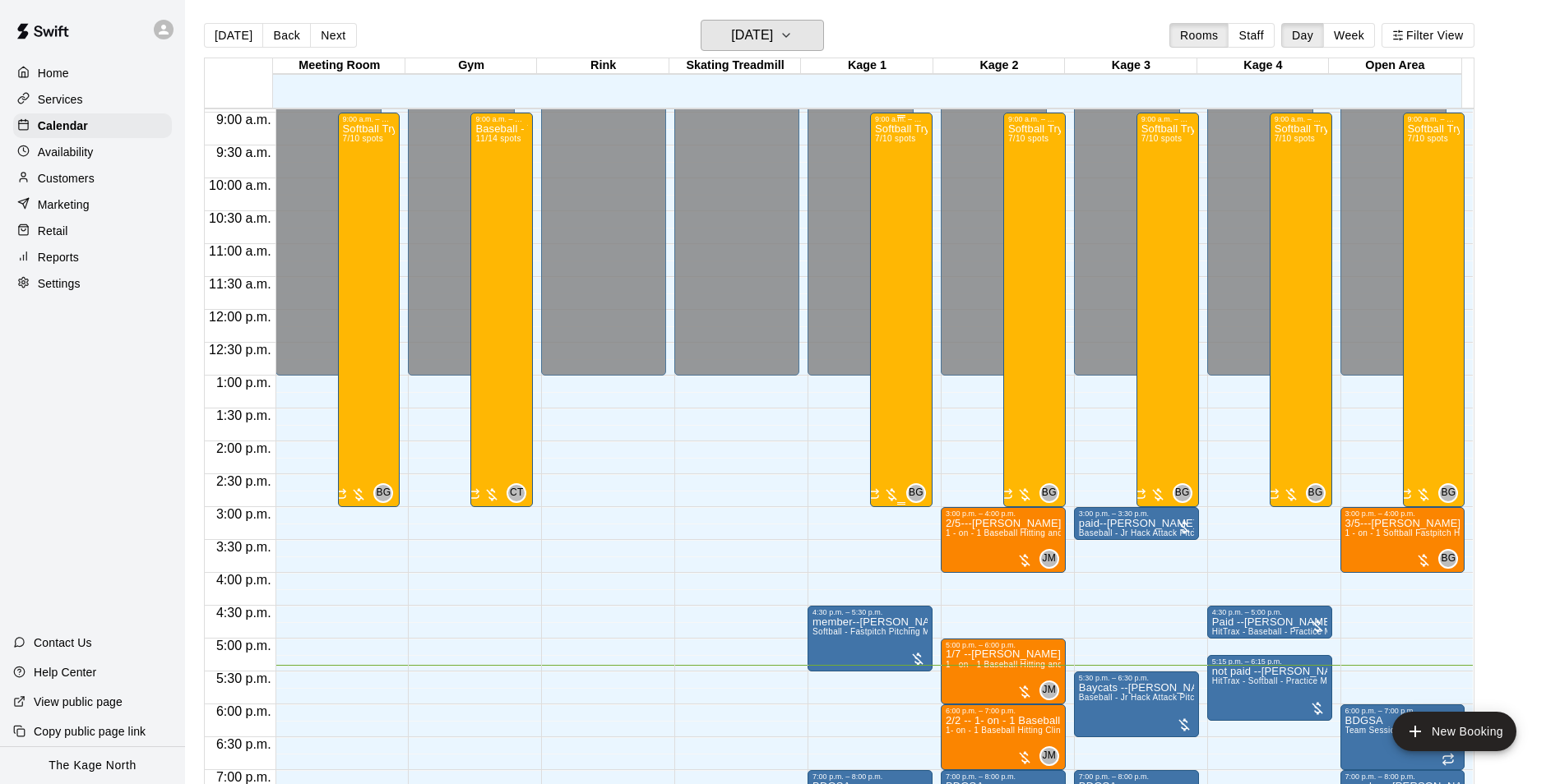
scroll to position [886, 0]
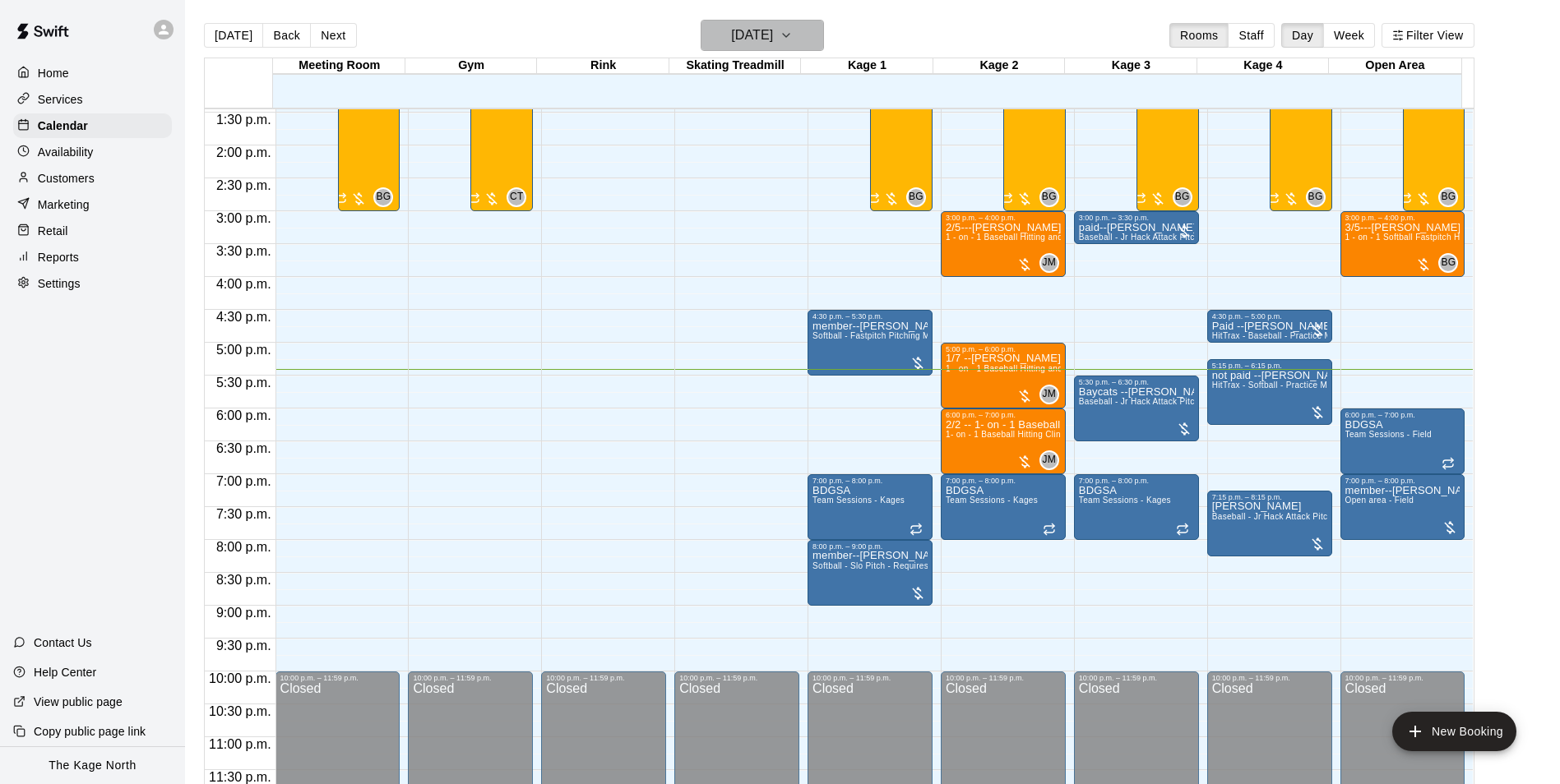
click at [773, 36] on h6 "[DATE]" at bounding box center [751, 35] width 42 height 23
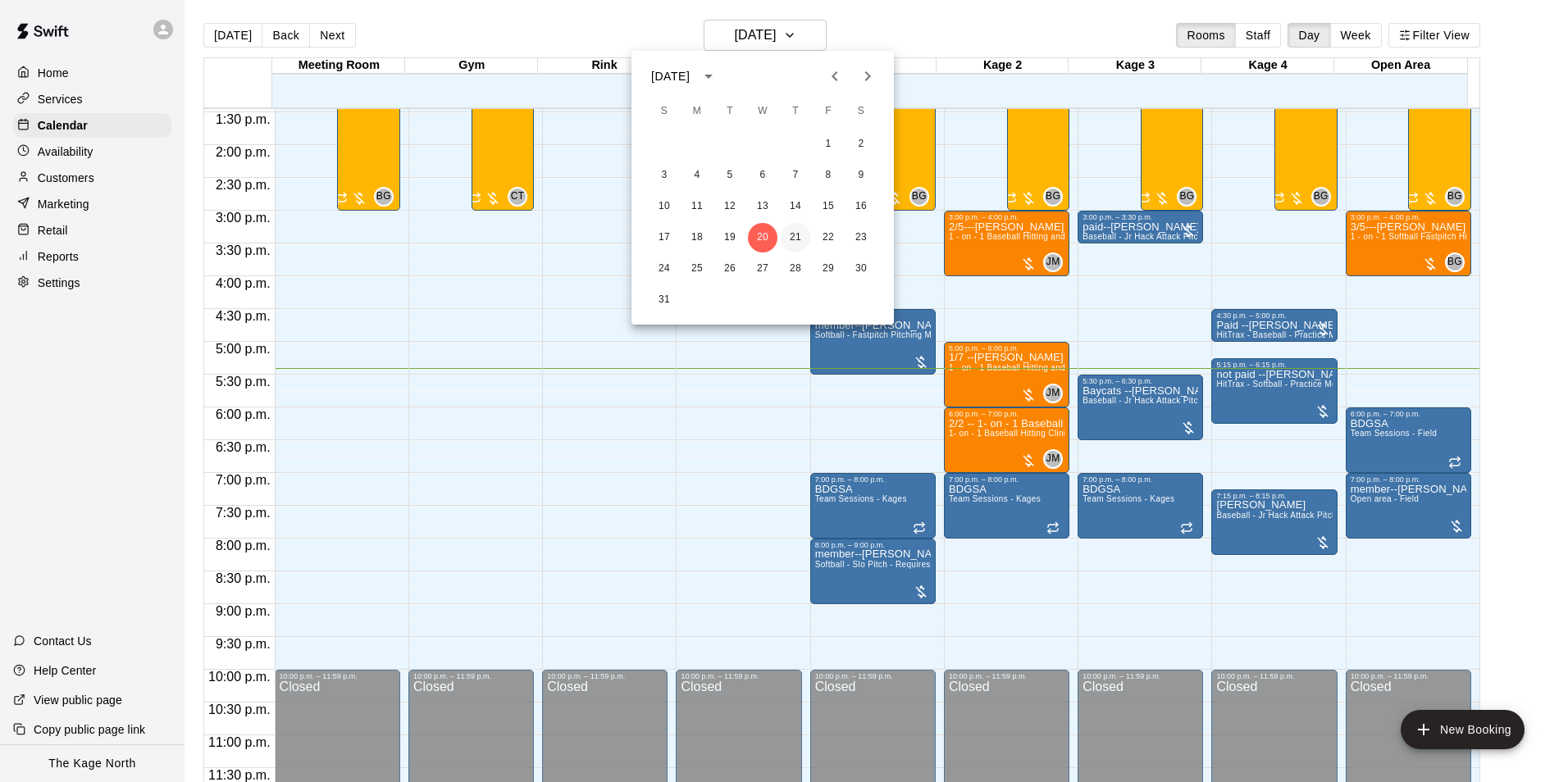
click at [797, 239] on button "21" at bounding box center [795, 238] width 30 height 30
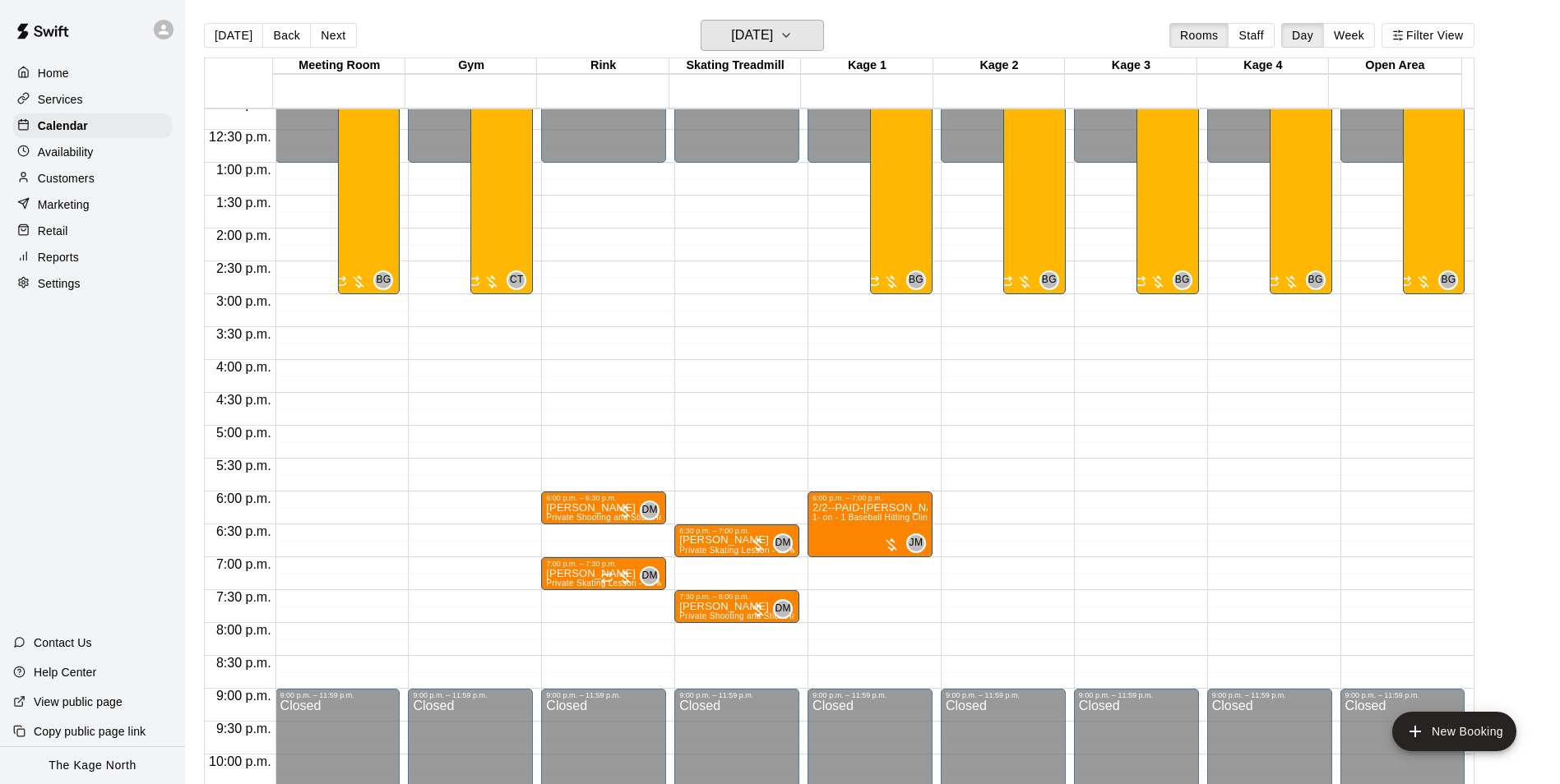
scroll to position [722, 0]
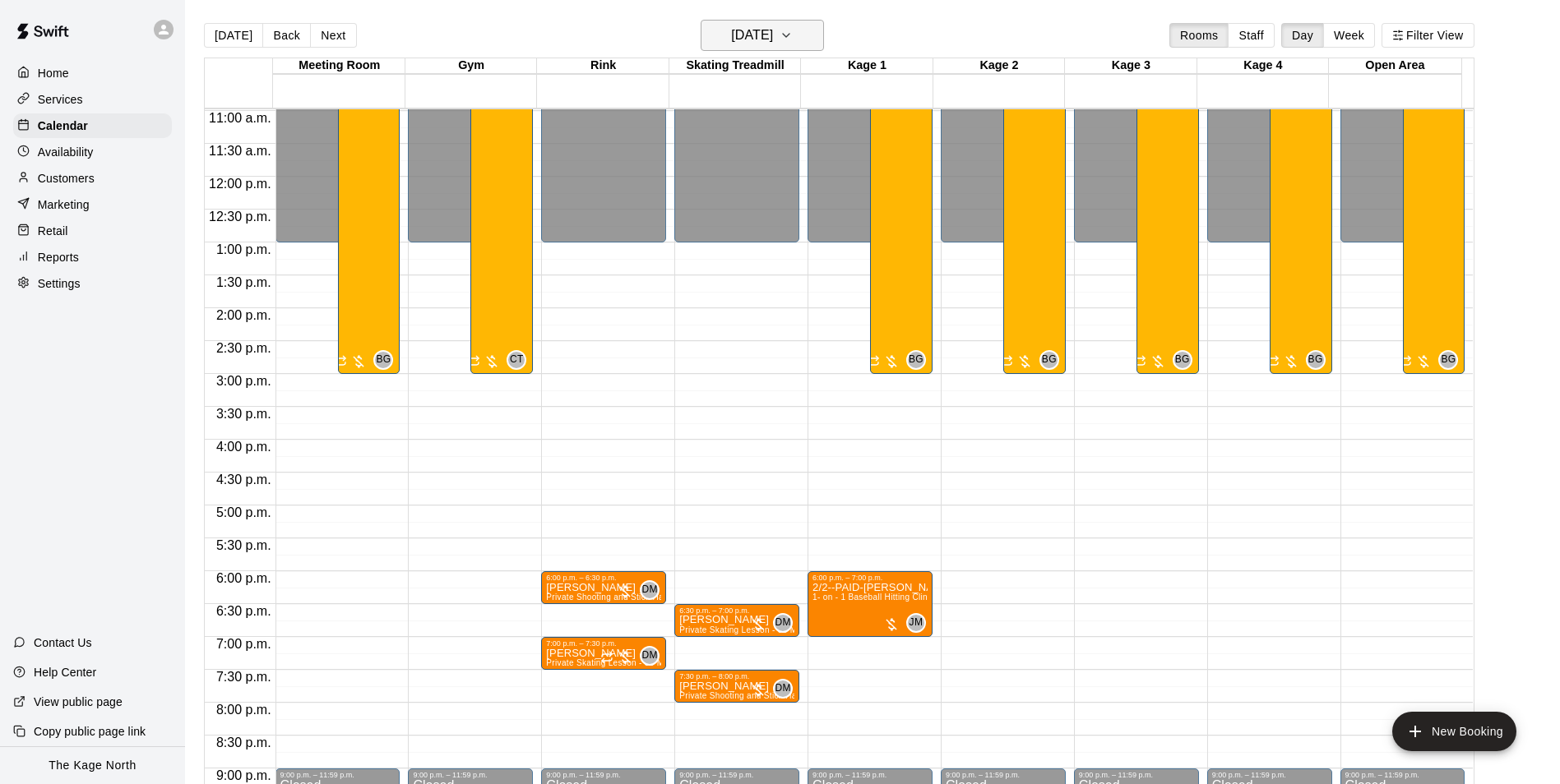
click at [773, 36] on h6 "[DATE]" at bounding box center [751, 35] width 42 height 23
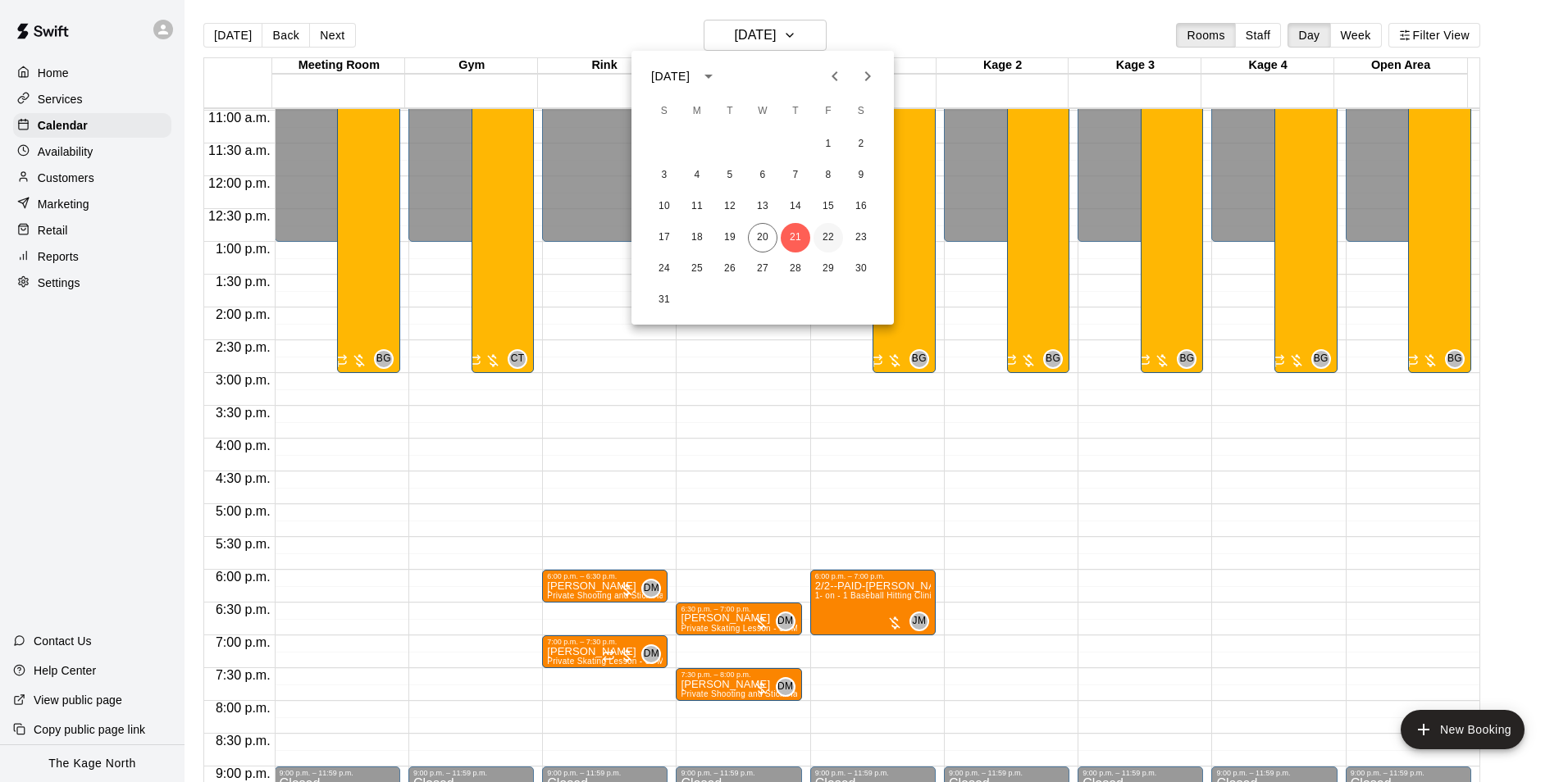
click at [826, 240] on button "22" at bounding box center [828, 238] width 30 height 30
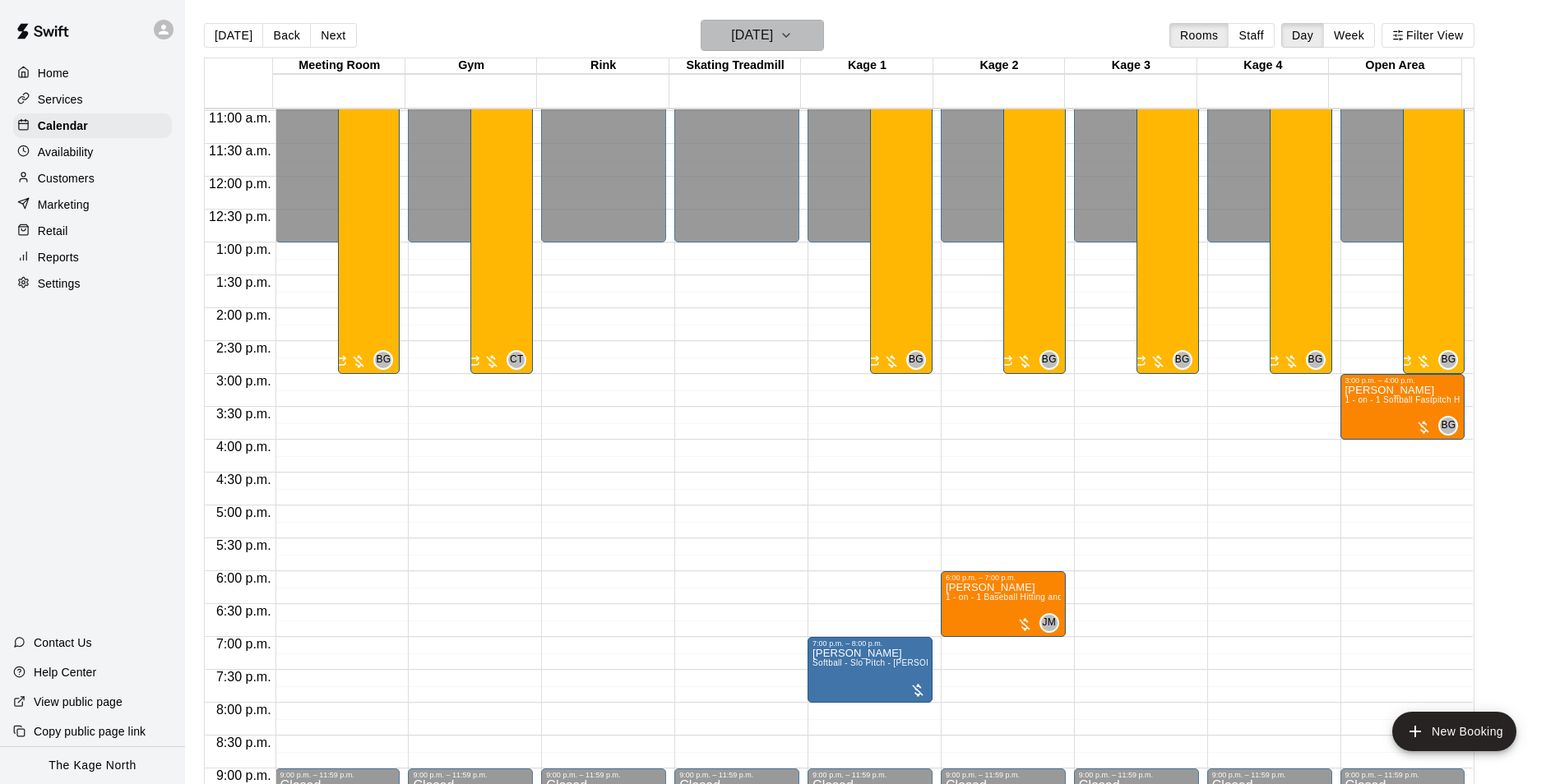
click at [773, 34] on h6 "[DATE]" at bounding box center [751, 35] width 42 height 23
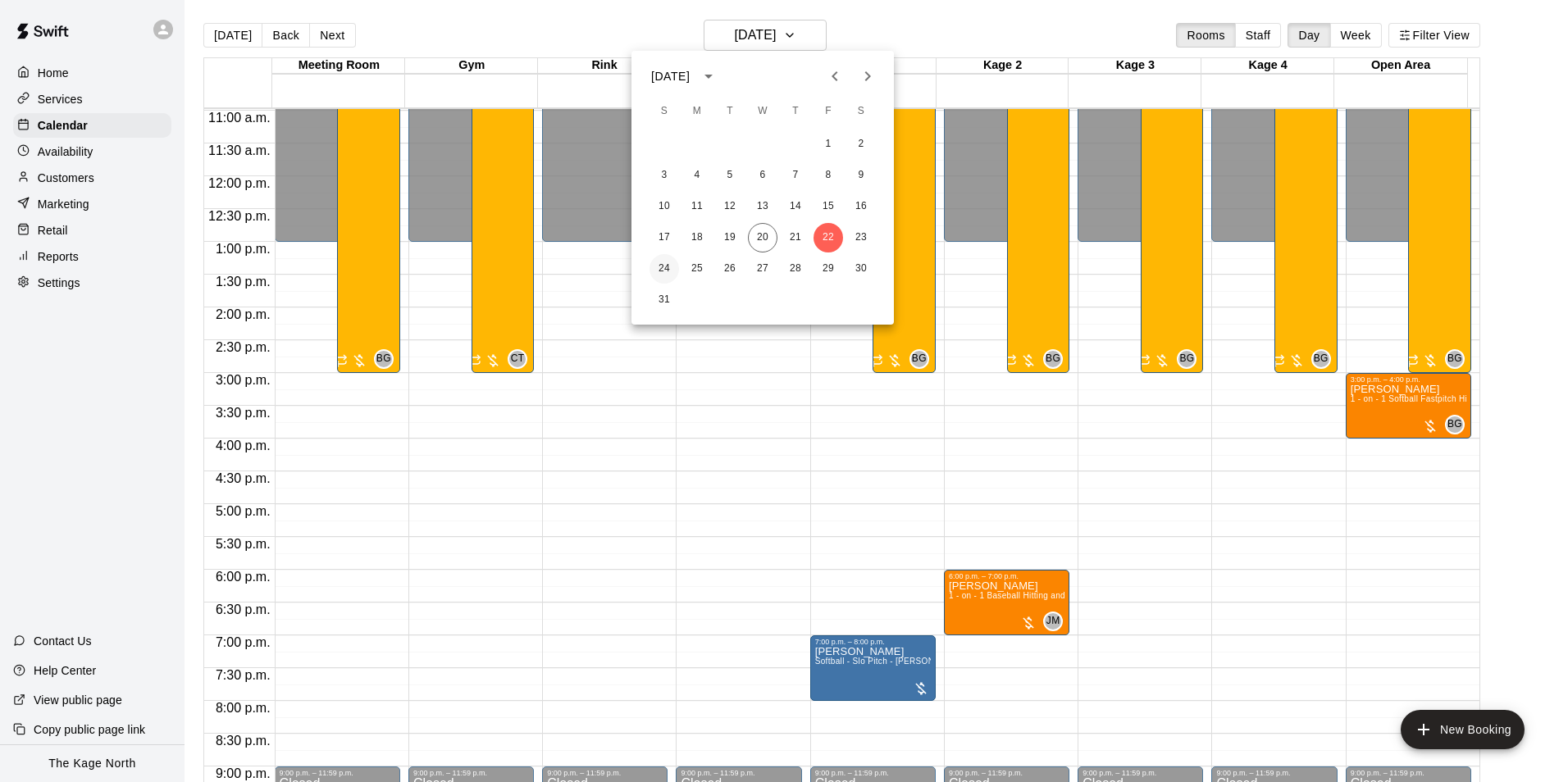
click at [661, 266] on button "24" at bounding box center [664, 268] width 30 height 30
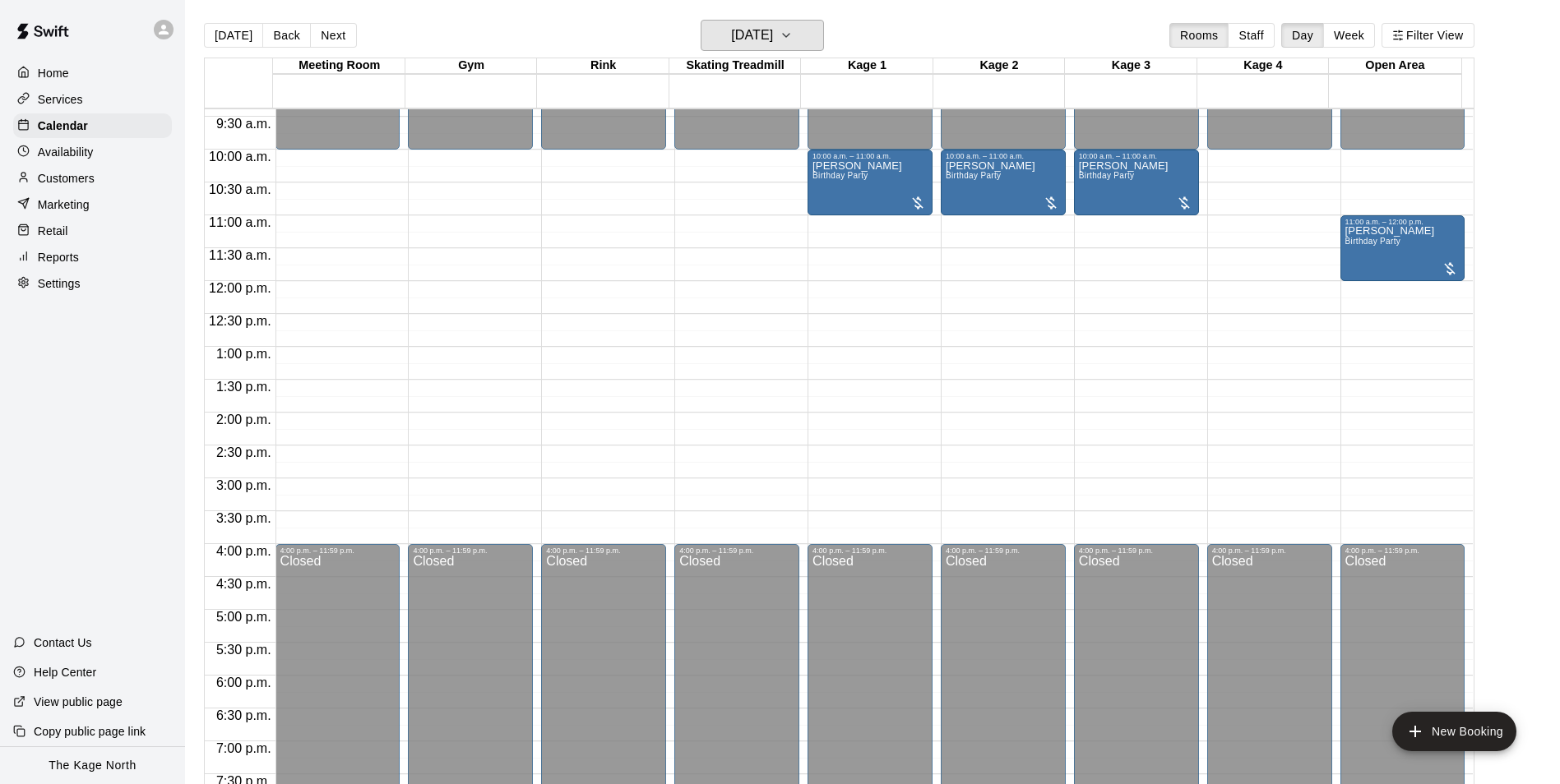
scroll to position [475, 0]
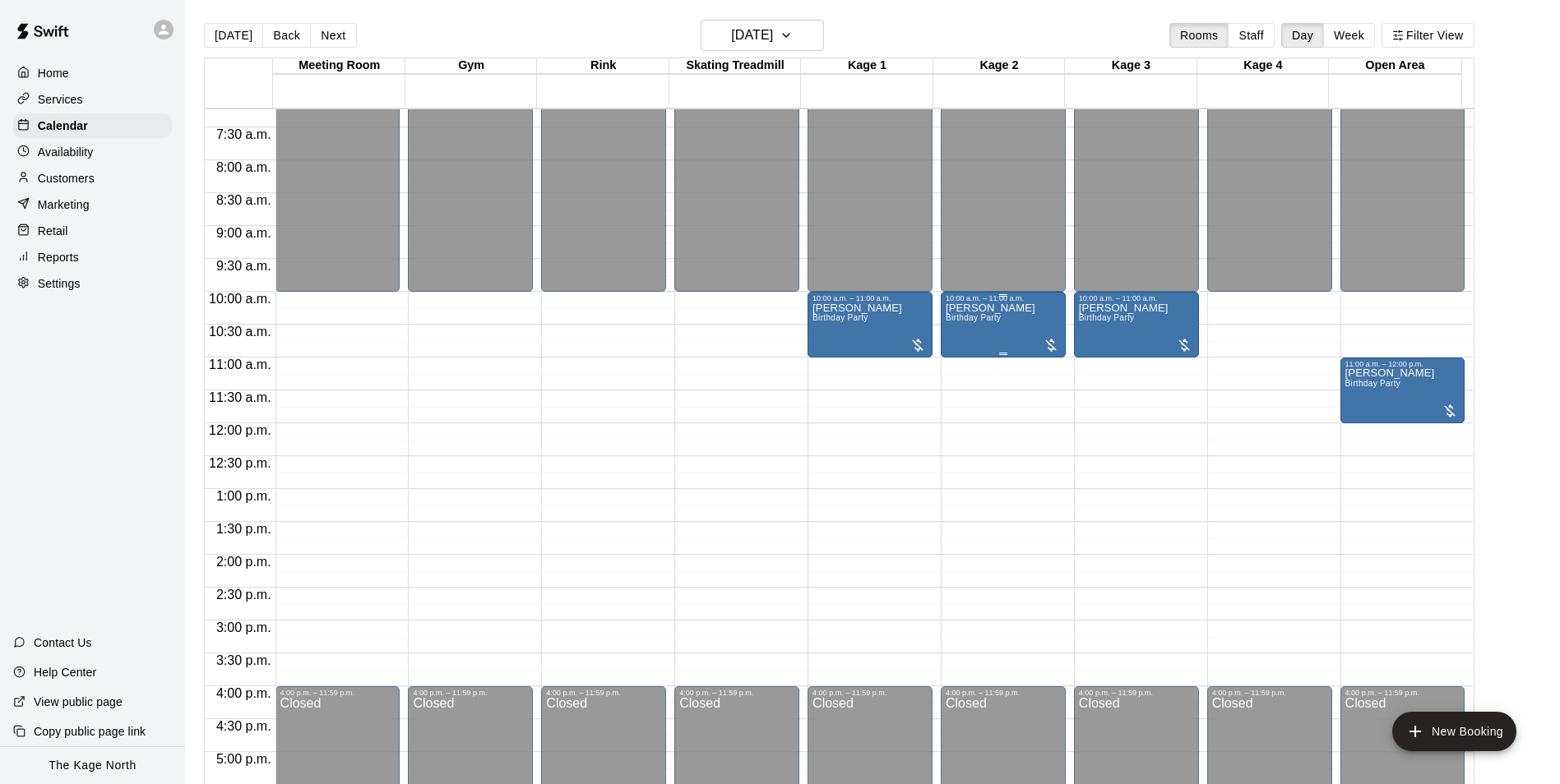
click at [992, 319] on span "Birthday Party" at bounding box center [972, 318] width 55 height 9
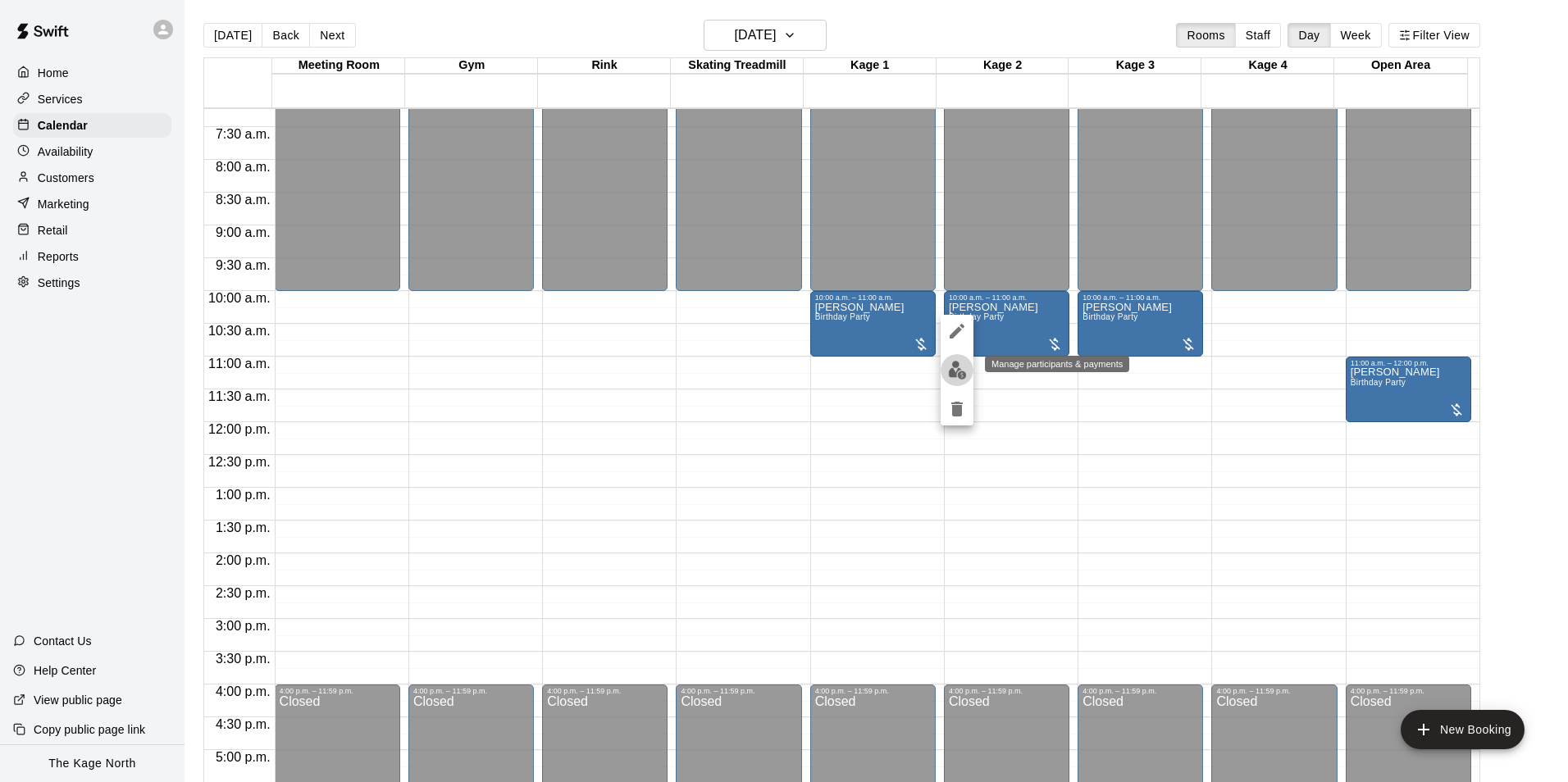
click at [953, 368] on img "edit" at bounding box center [957, 370] width 19 height 19
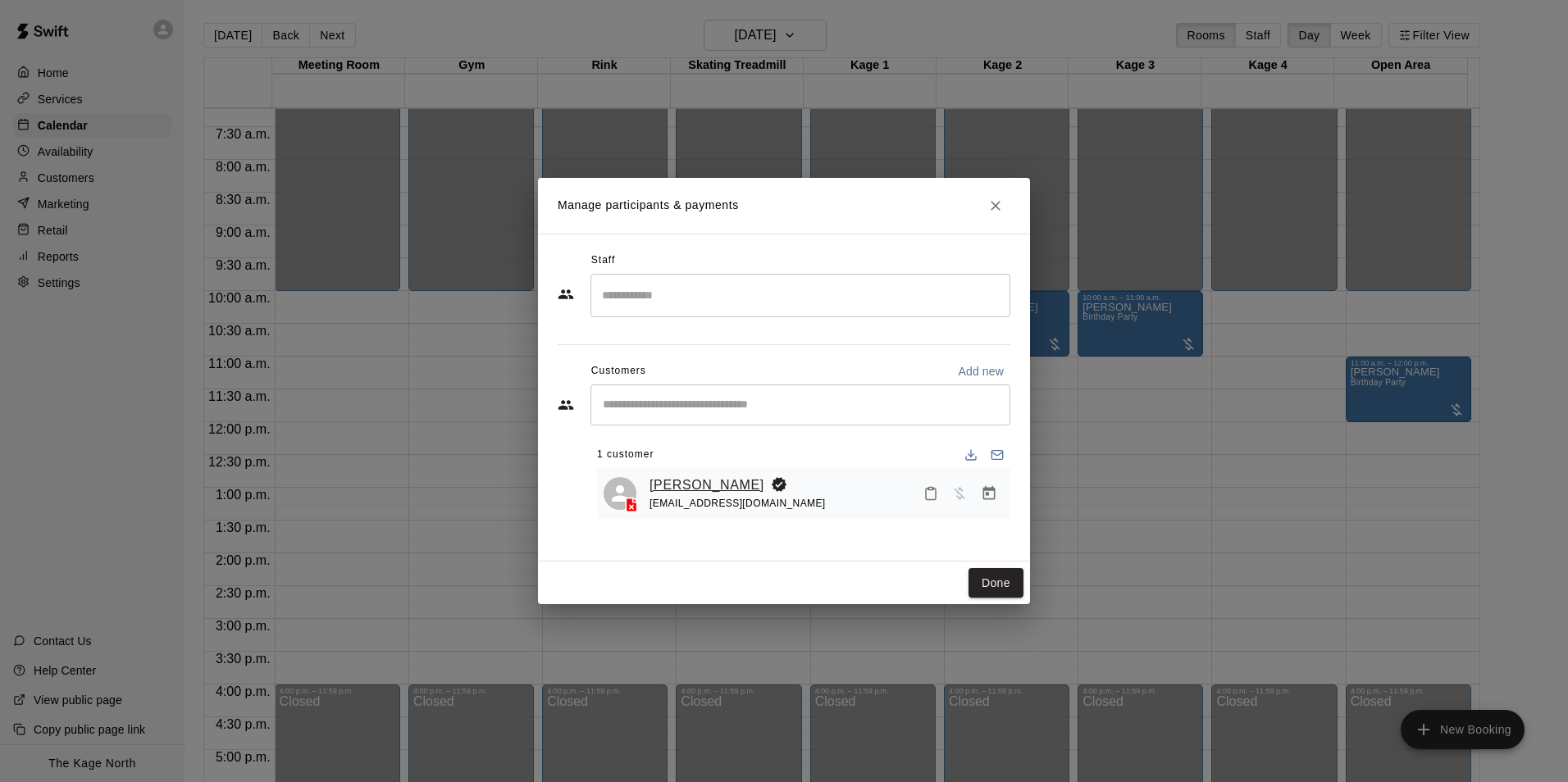
click at [708, 481] on link "[PERSON_NAME]" at bounding box center [707, 485] width 115 height 21
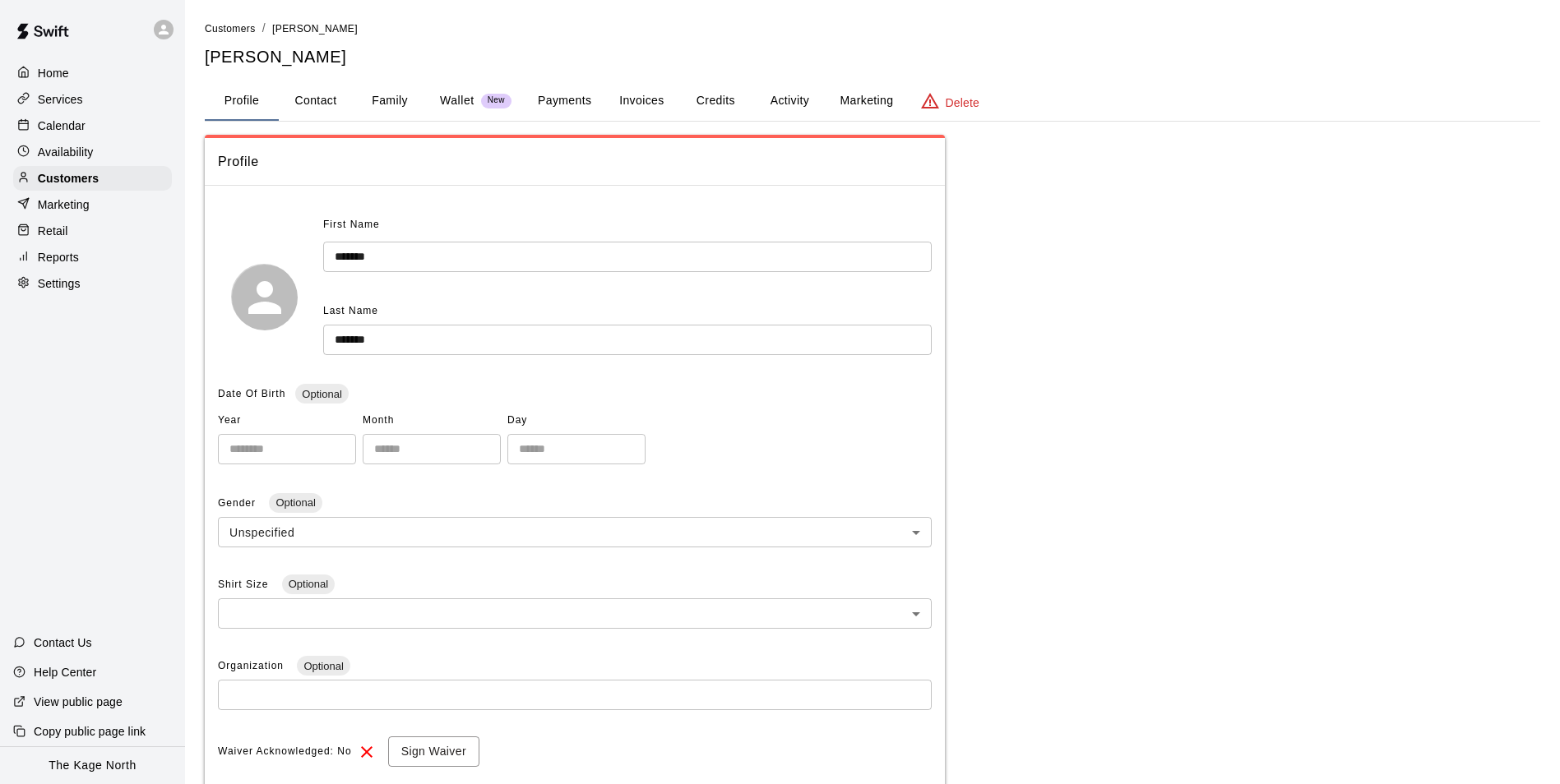
click at [800, 100] on button "Activity" at bounding box center [789, 101] width 74 height 39
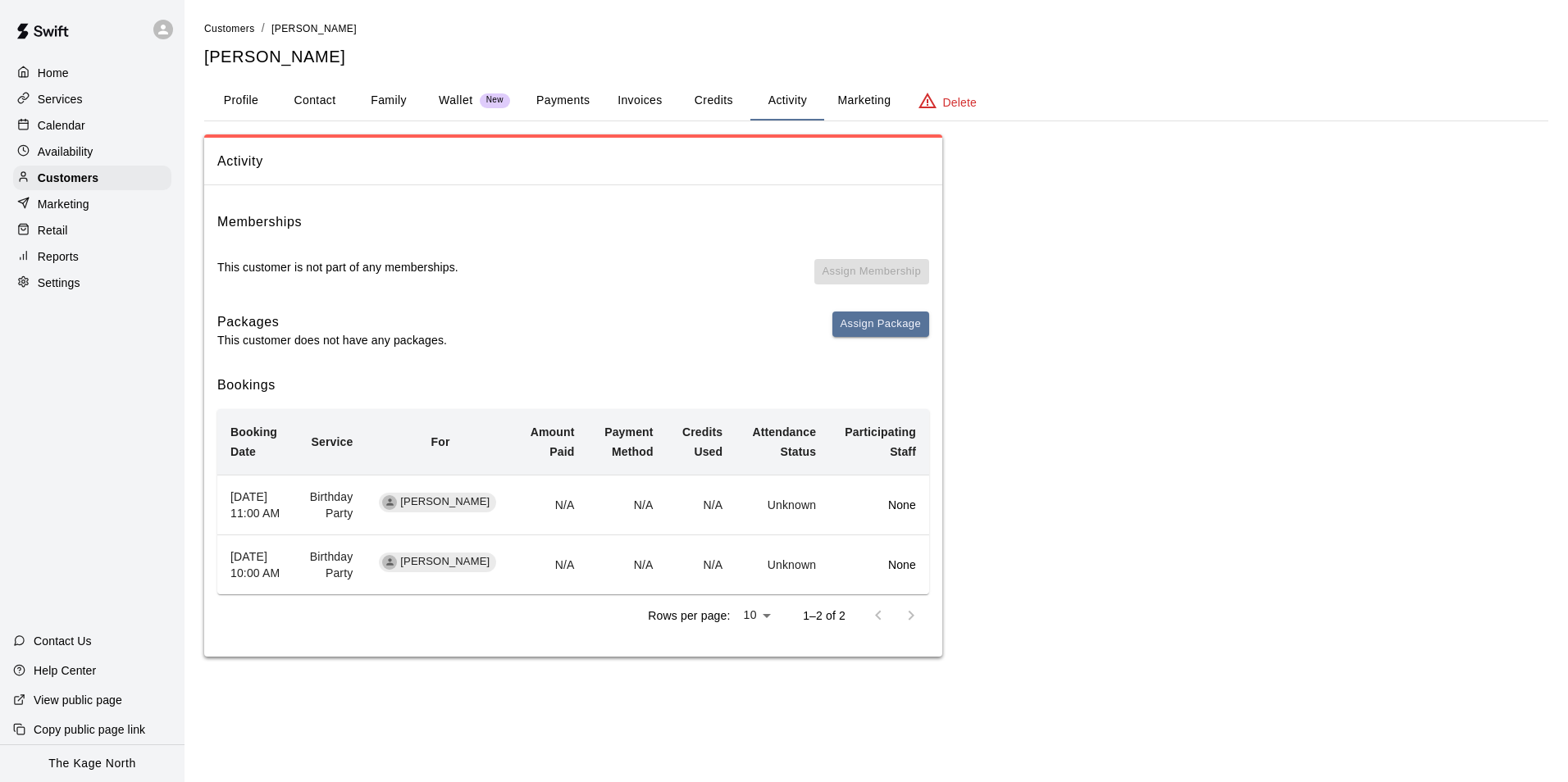
click at [76, 127] on p "Calendar" at bounding box center [61, 125] width 48 height 16
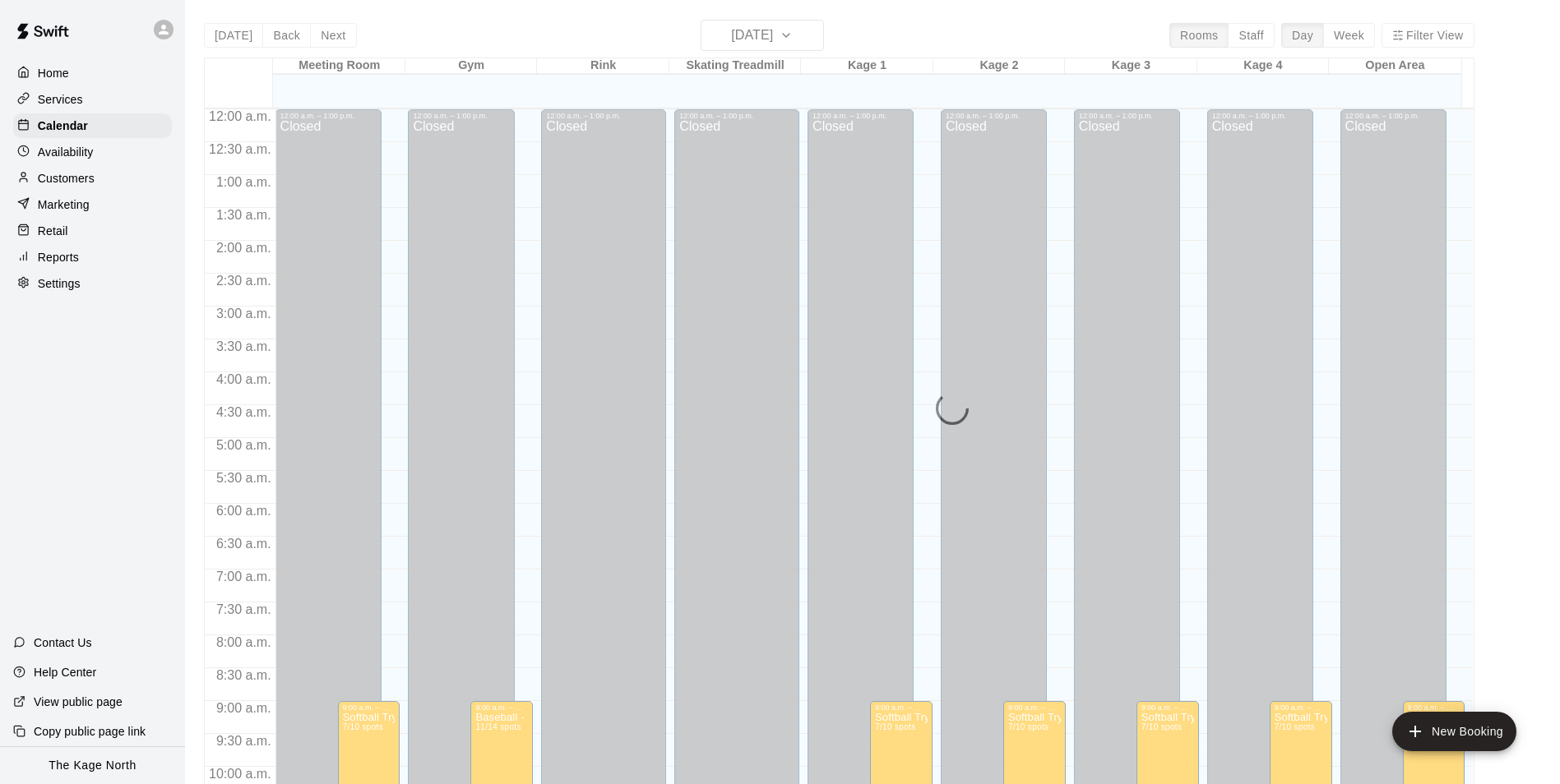
scroll to position [835, 0]
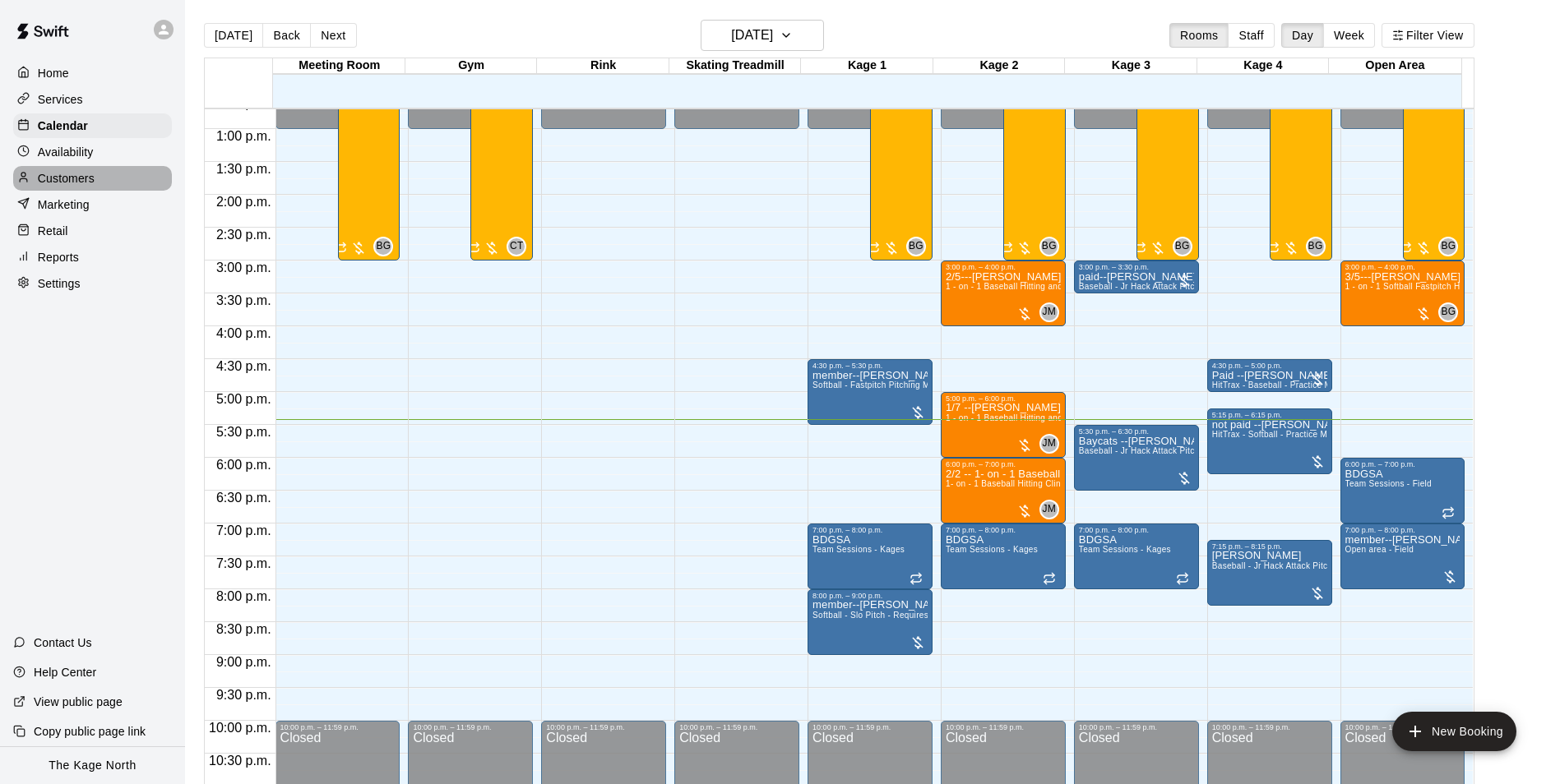
click at [82, 180] on p "Customers" at bounding box center [66, 178] width 57 height 16
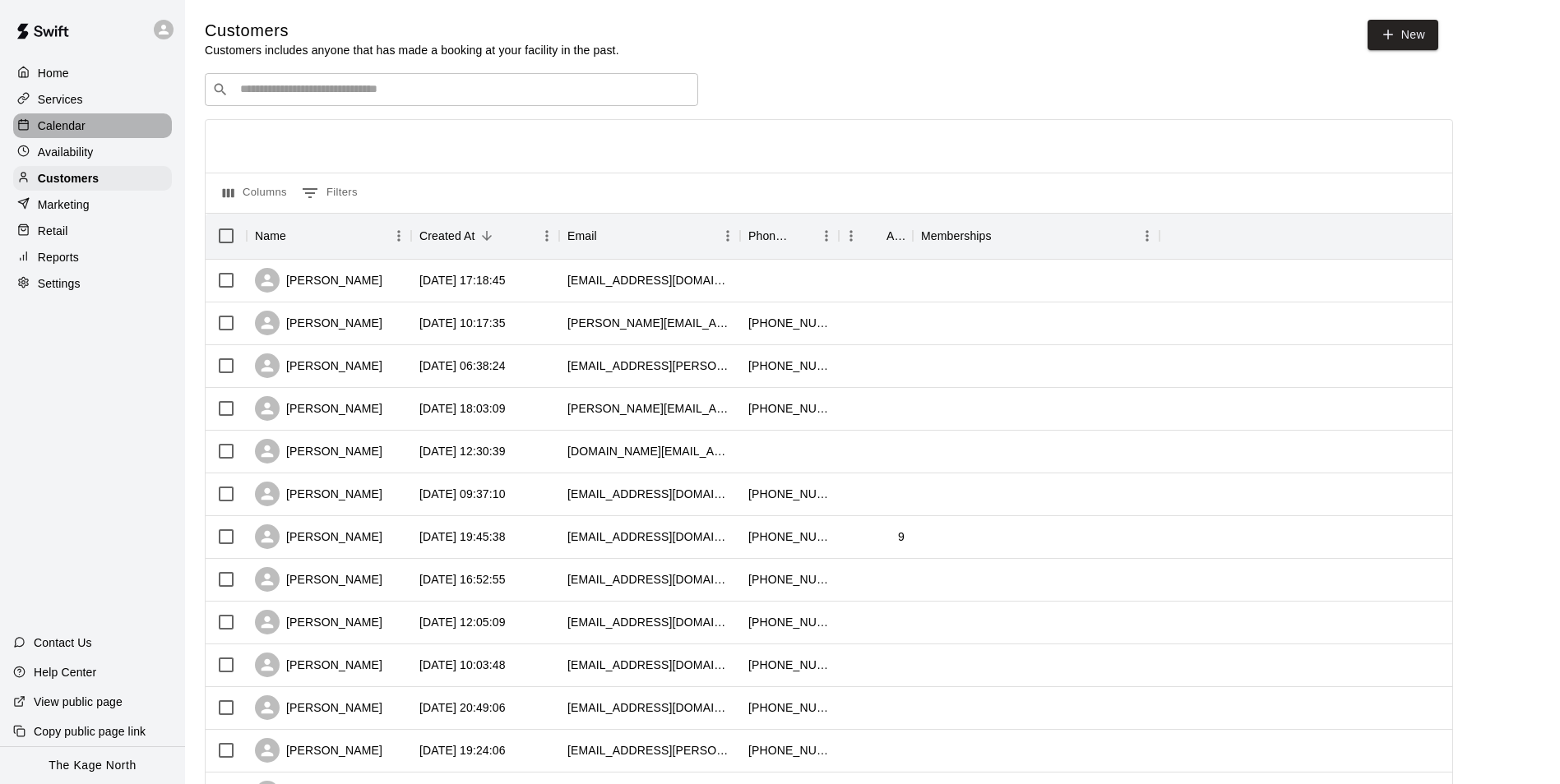
click at [72, 125] on p "Calendar" at bounding box center [61, 125] width 48 height 16
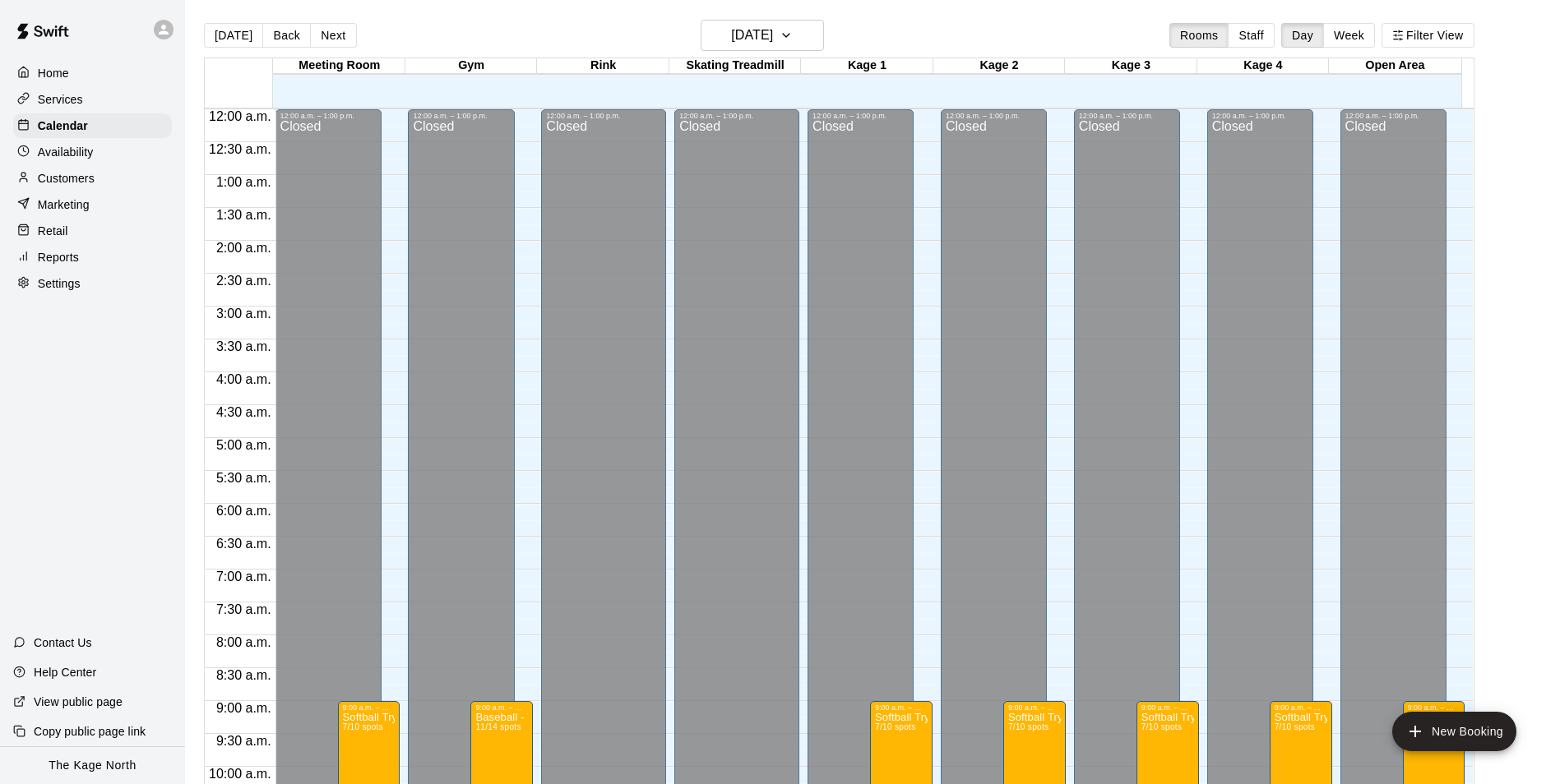
scroll to position [835, 0]
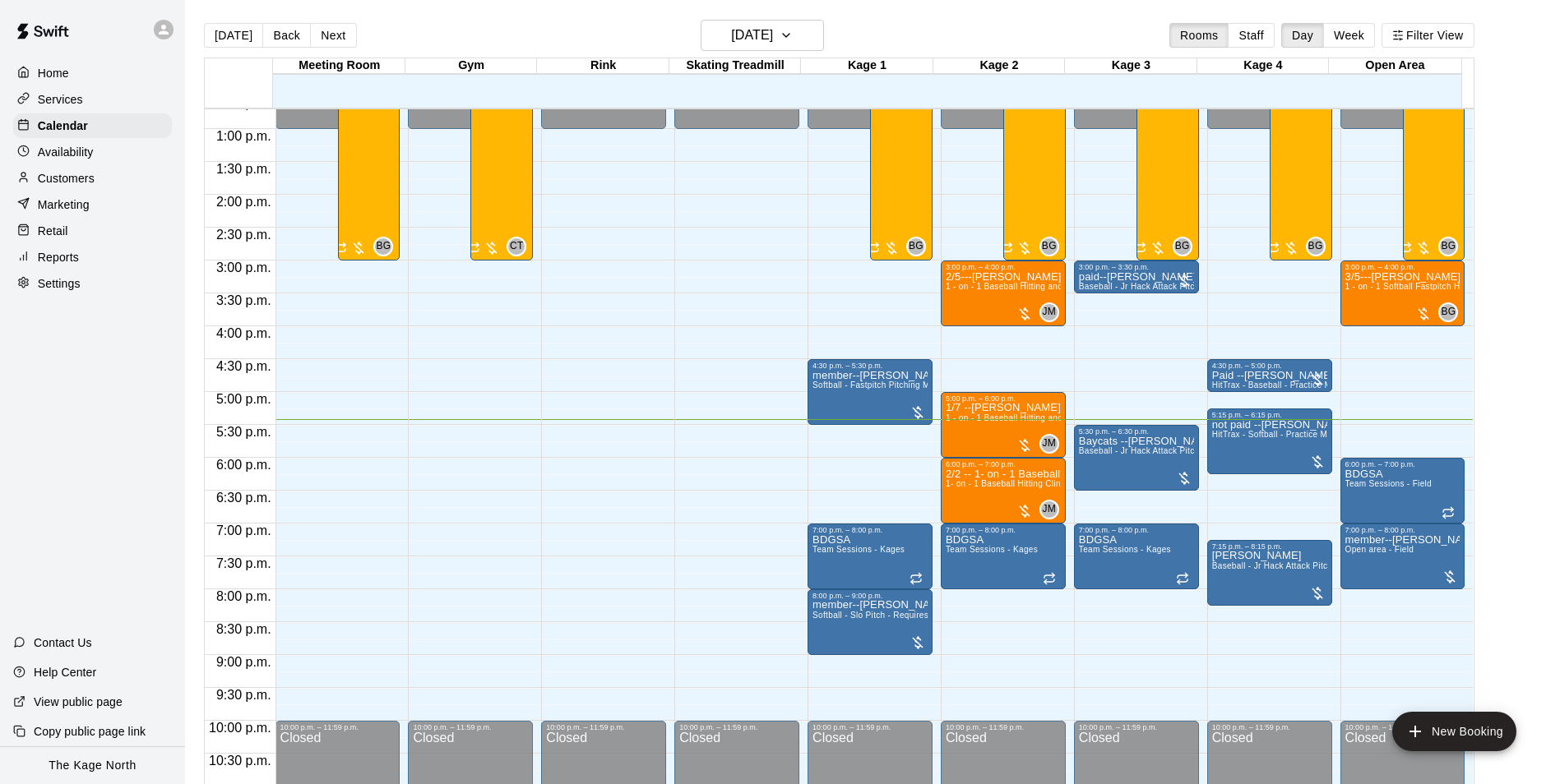
click at [46, 95] on p "Services" at bounding box center [60, 99] width 45 height 16
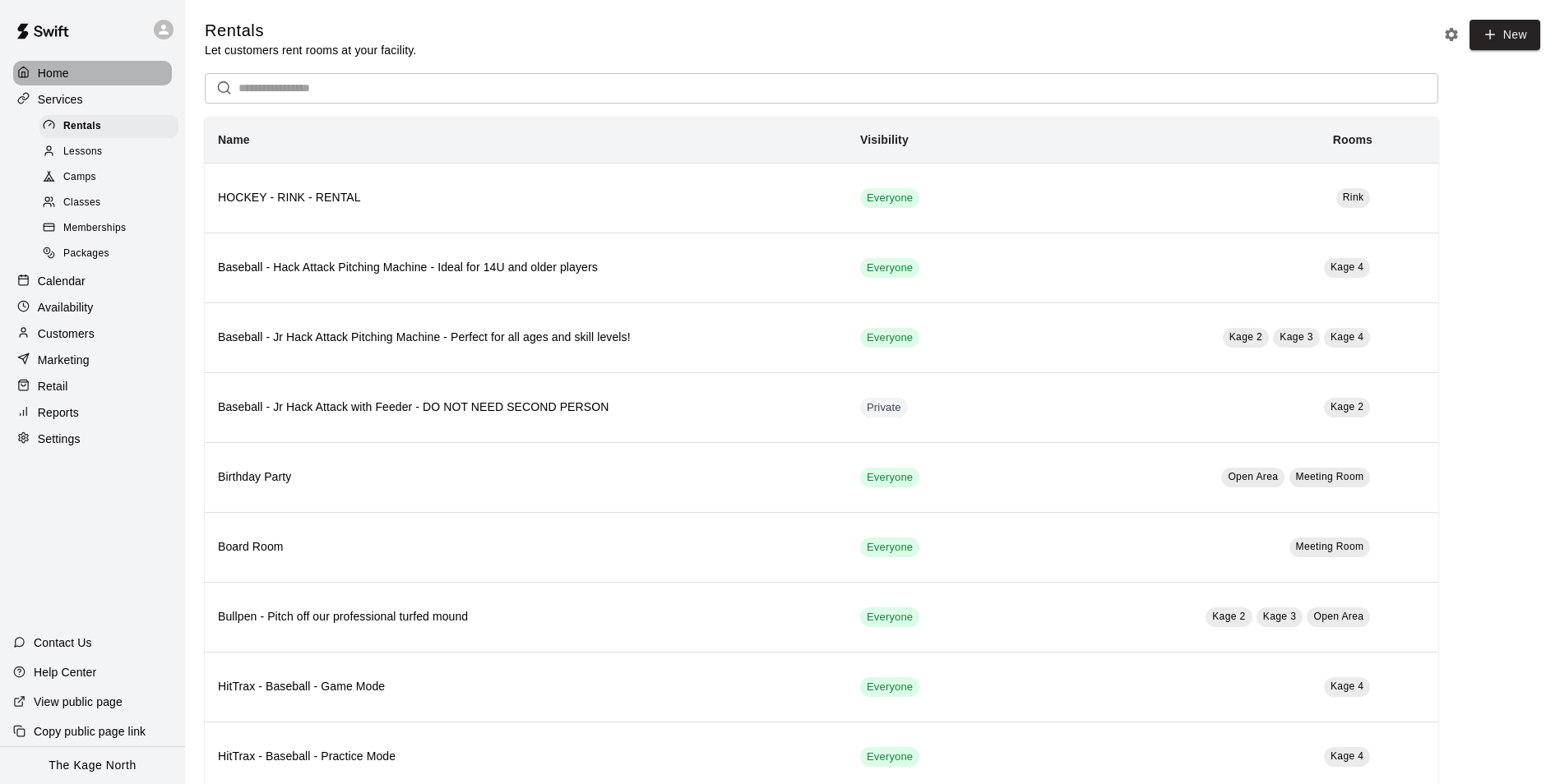
click at [59, 63] on div "Home" at bounding box center [92, 72] width 158 height 25
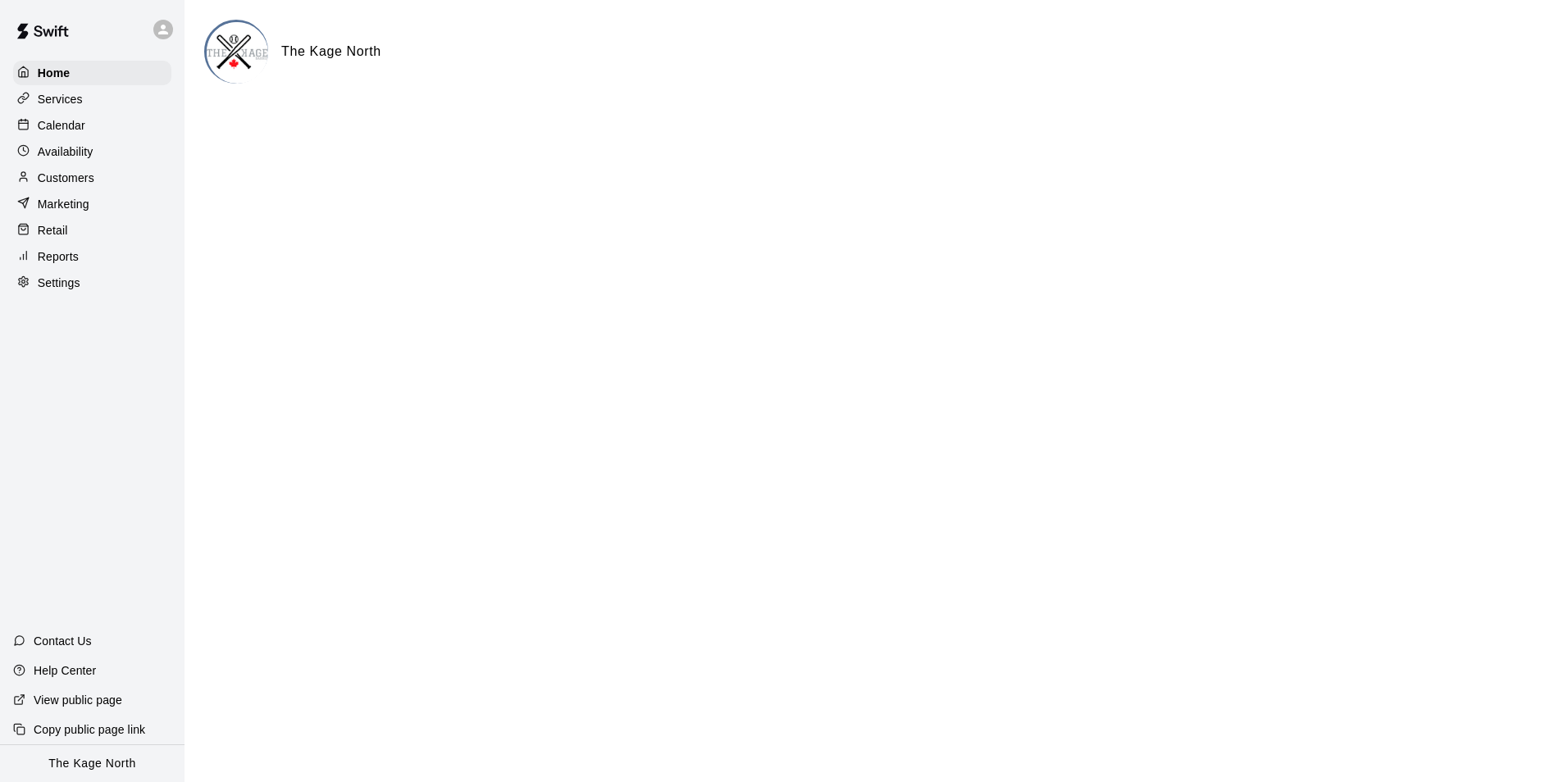
click at [94, 129] on div "Calendar" at bounding box center [92, 125] width 158 height 25
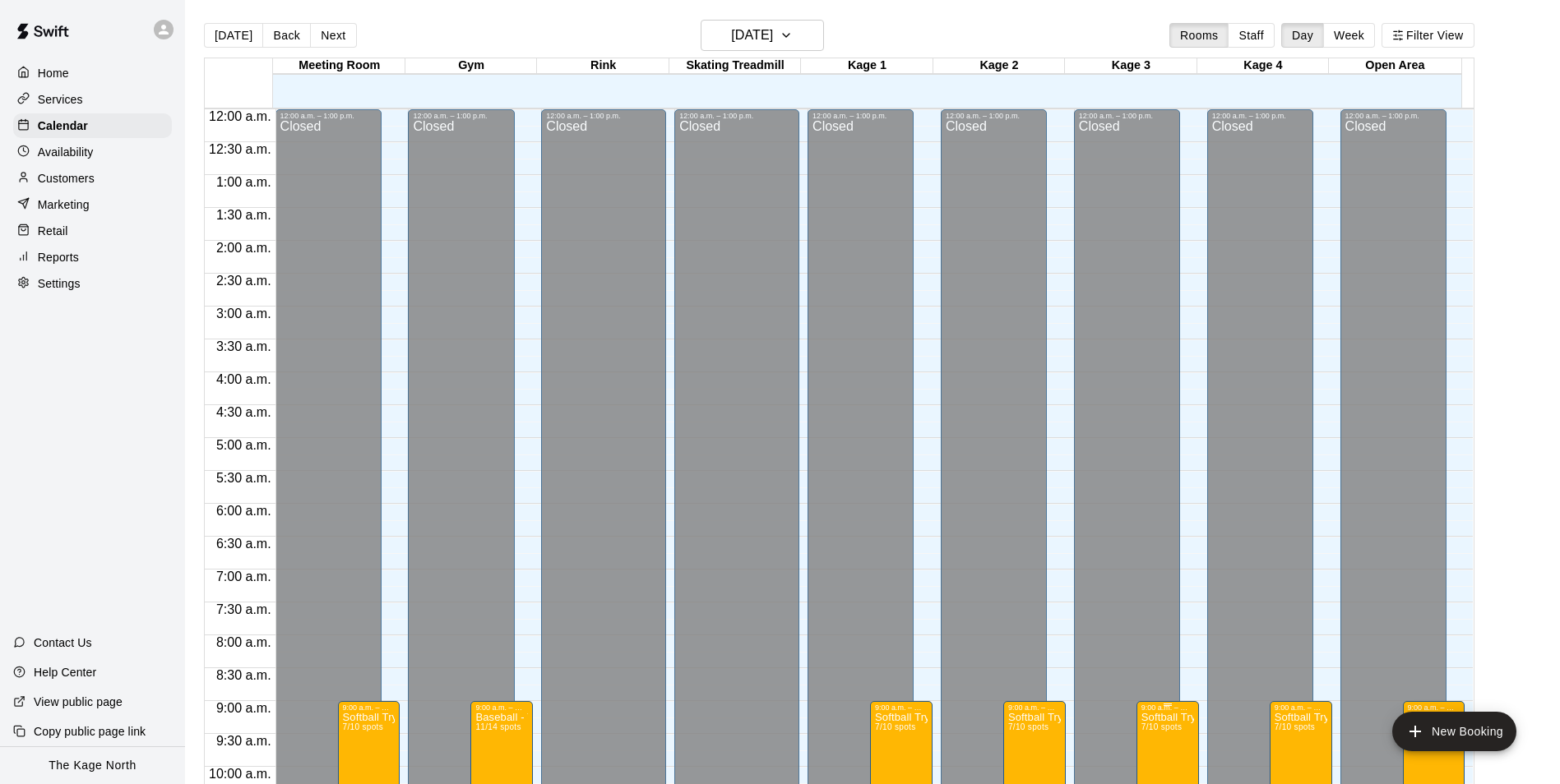
scroll to position [835, 0]
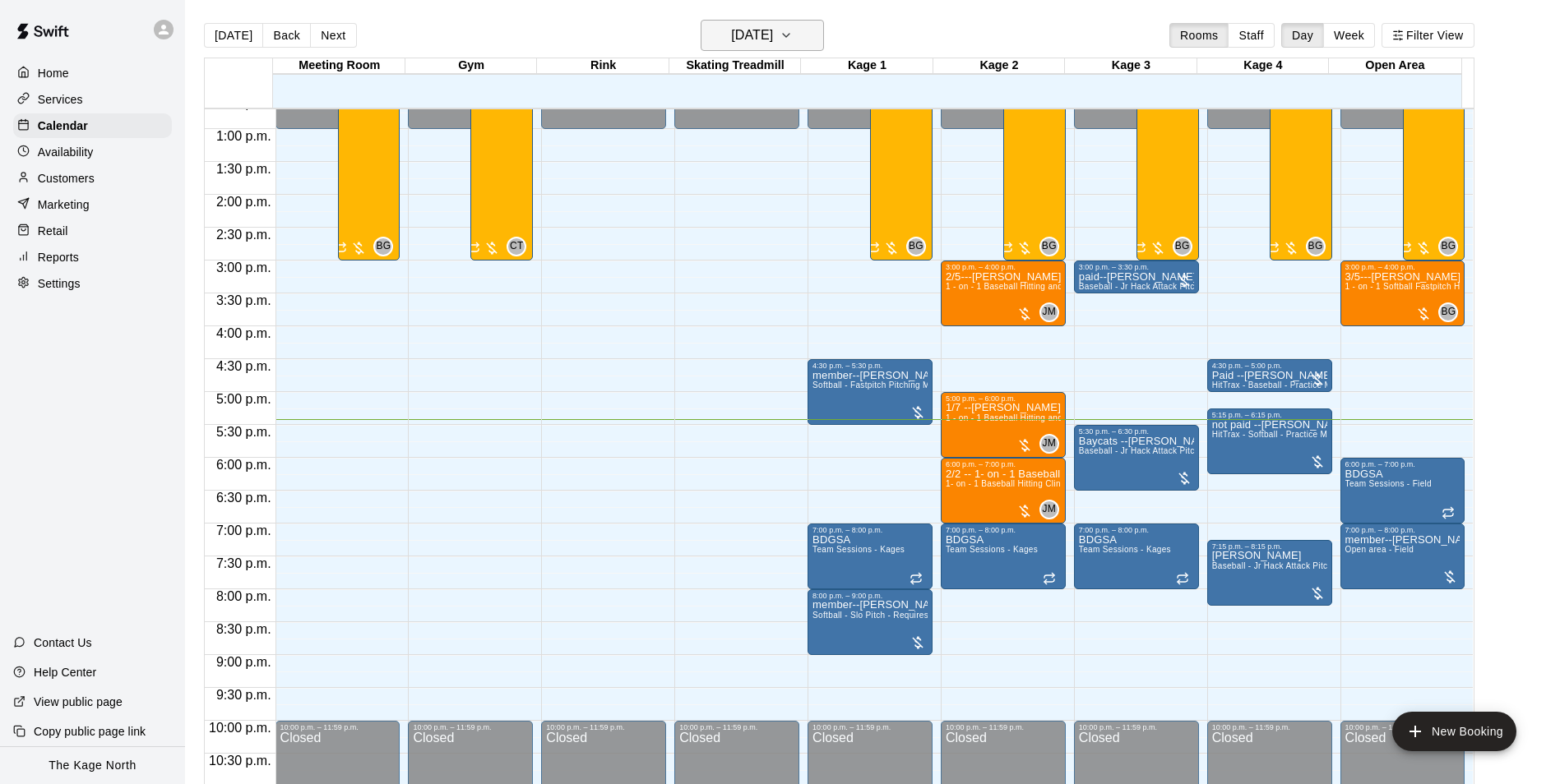
click at [773, 31] on h6 "[DATE]" at bounding box center [751, 35] width 42 height 23
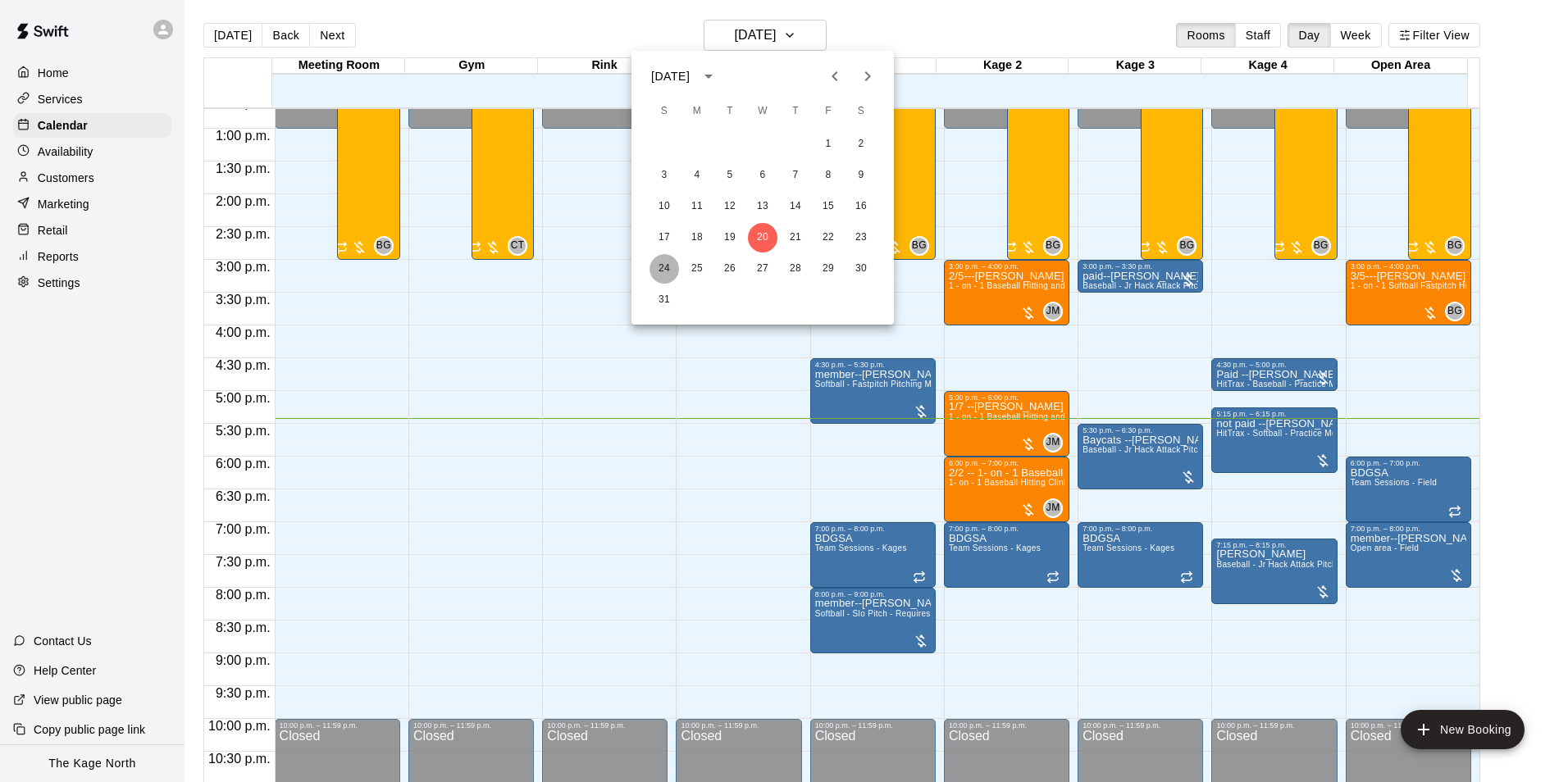
click at [658, 261] on button "24" at bounding box center [664, 268] width 30 height 30
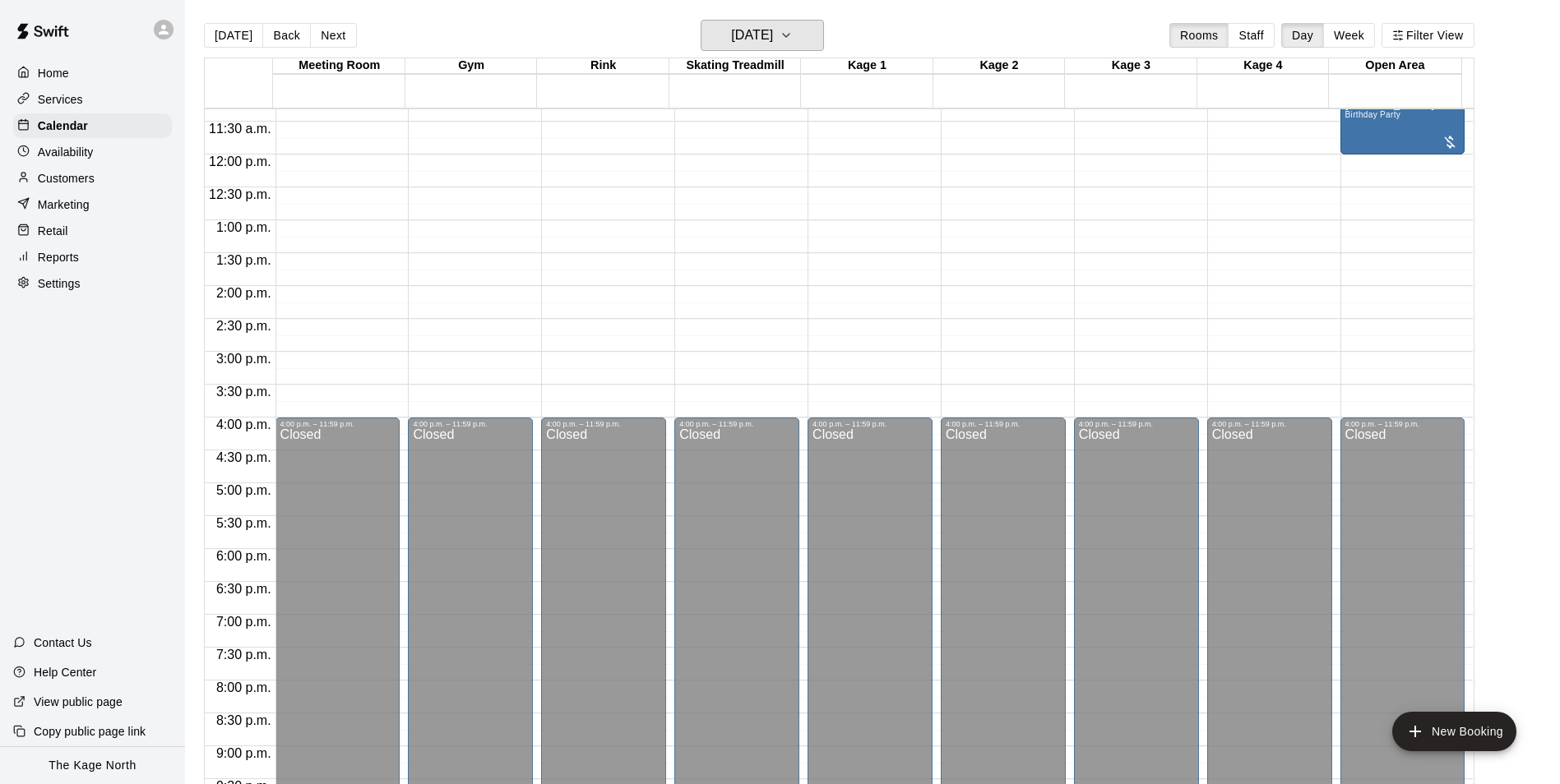
scroll to position [588, 0]
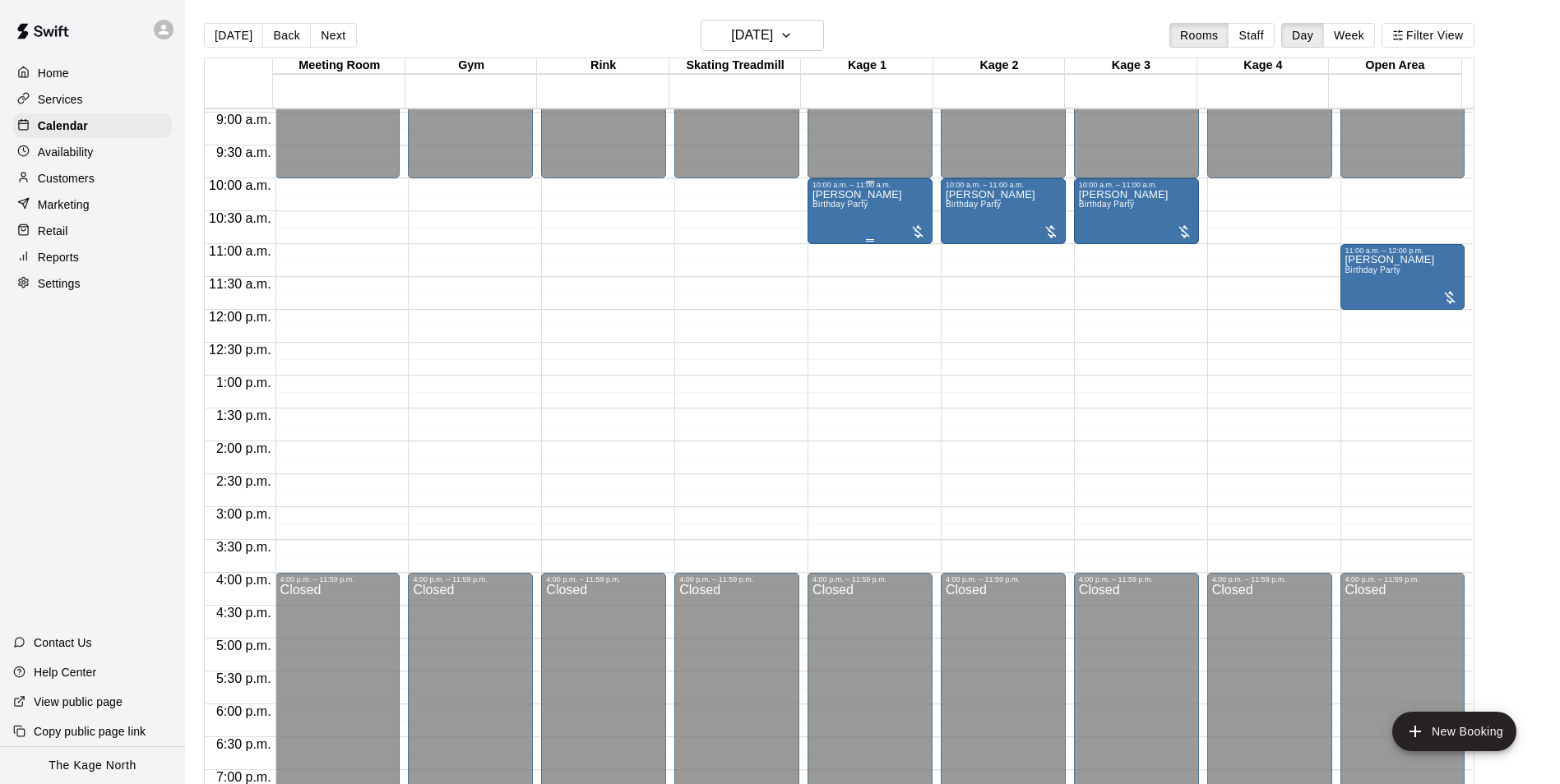
click at [868, 205] on div "[PERSON_NAME] Birthday Party" at bounding box center [857, 581] width 89 height 784
click at [835, 211] on button "edit" at bounding box center [826, 209] width 33 height 33
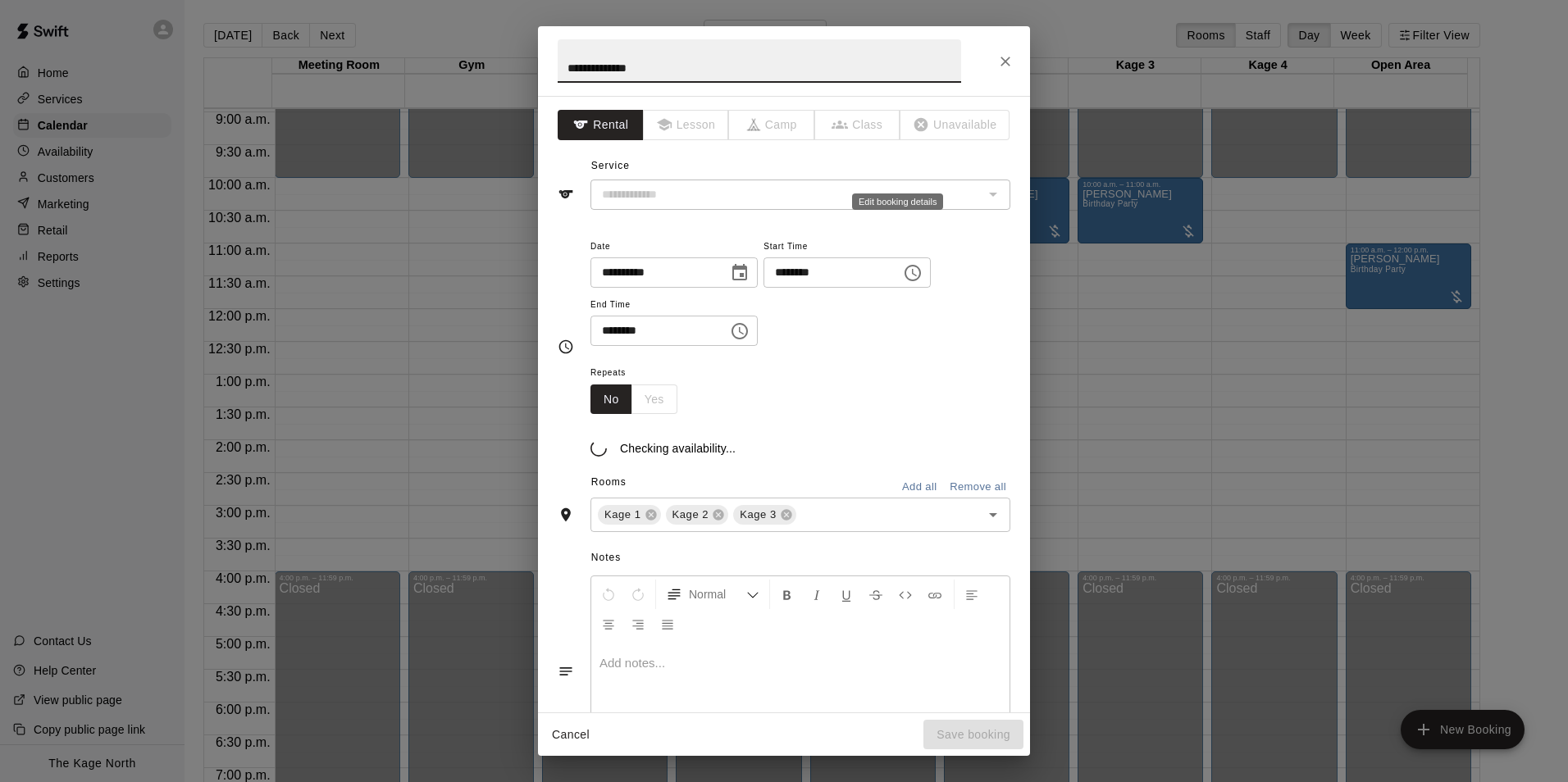
type input "**********"
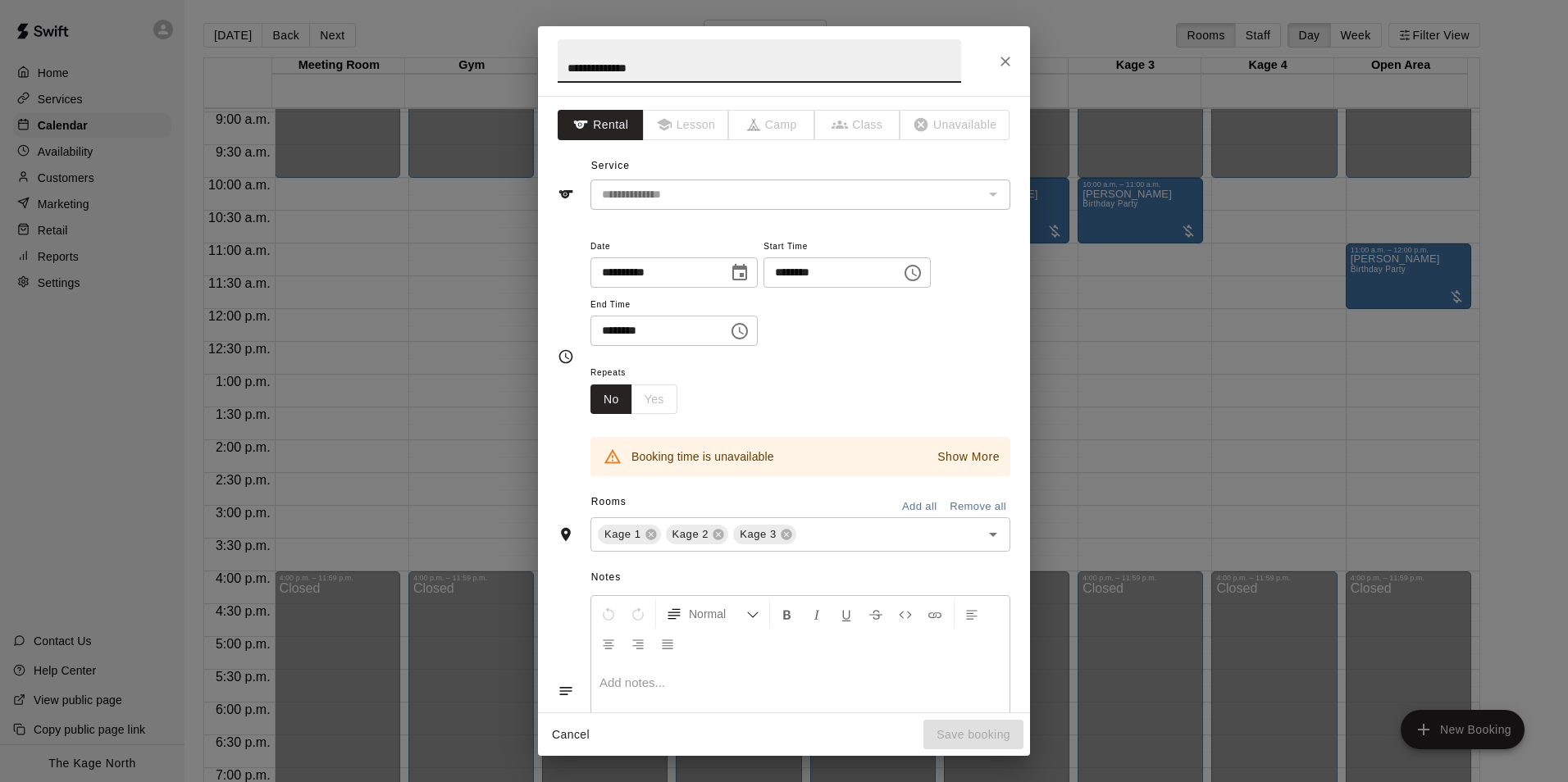
click at [565, 67] on input "**********" at bounding box center [759, 60] width 403 height 43
type input "**********"
click at [1001, 53] on icon "Close" at bounding box center [1005, 61] width 16 height 16
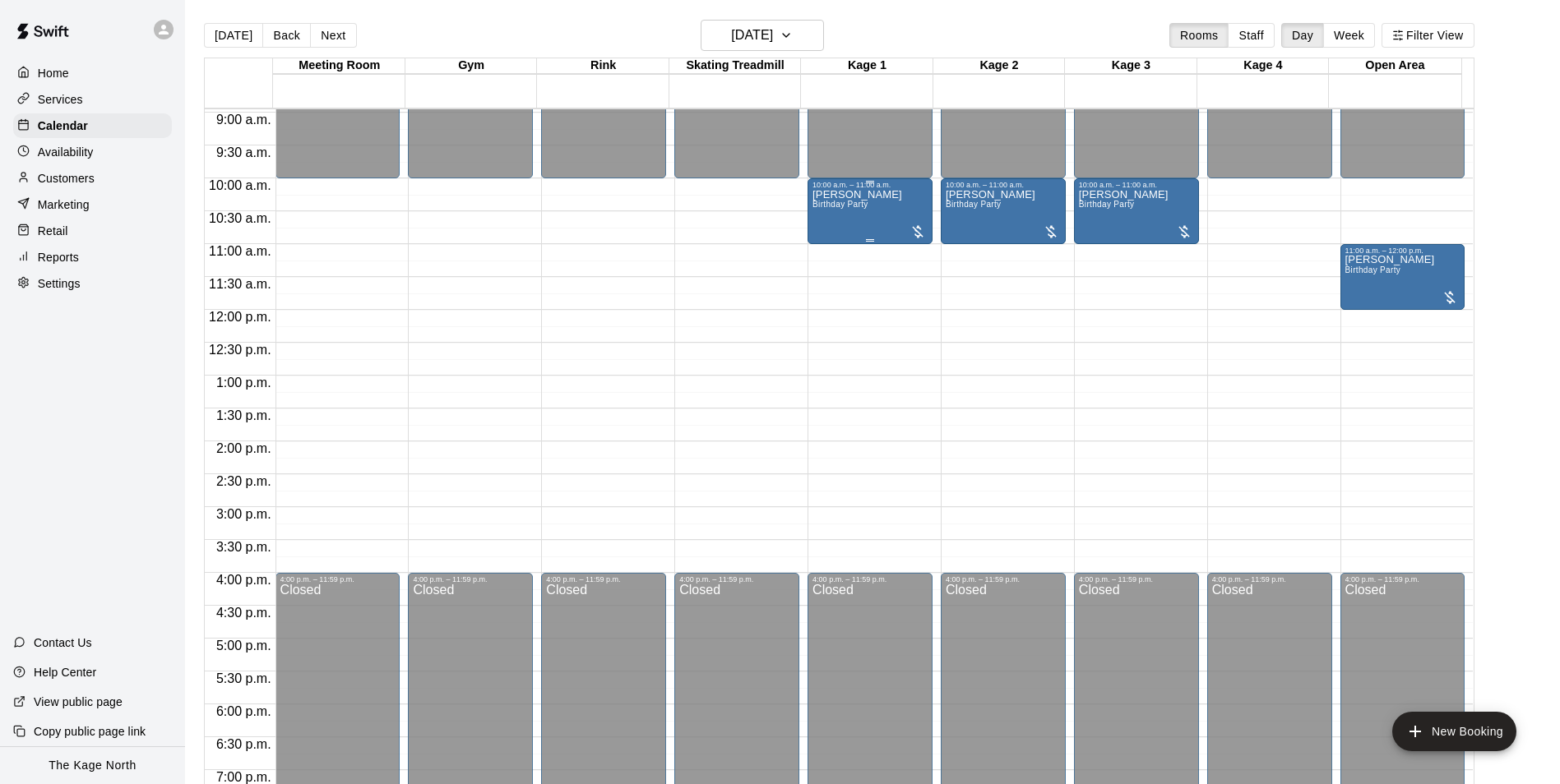
click at [870, 207] on div "[PERSON_NAME] Birthday Party" at bounding box center [857, 581] width 89 height 784
click at [823, 210] on icon "edit" at bounding box center [826, 209] width 14 height 14
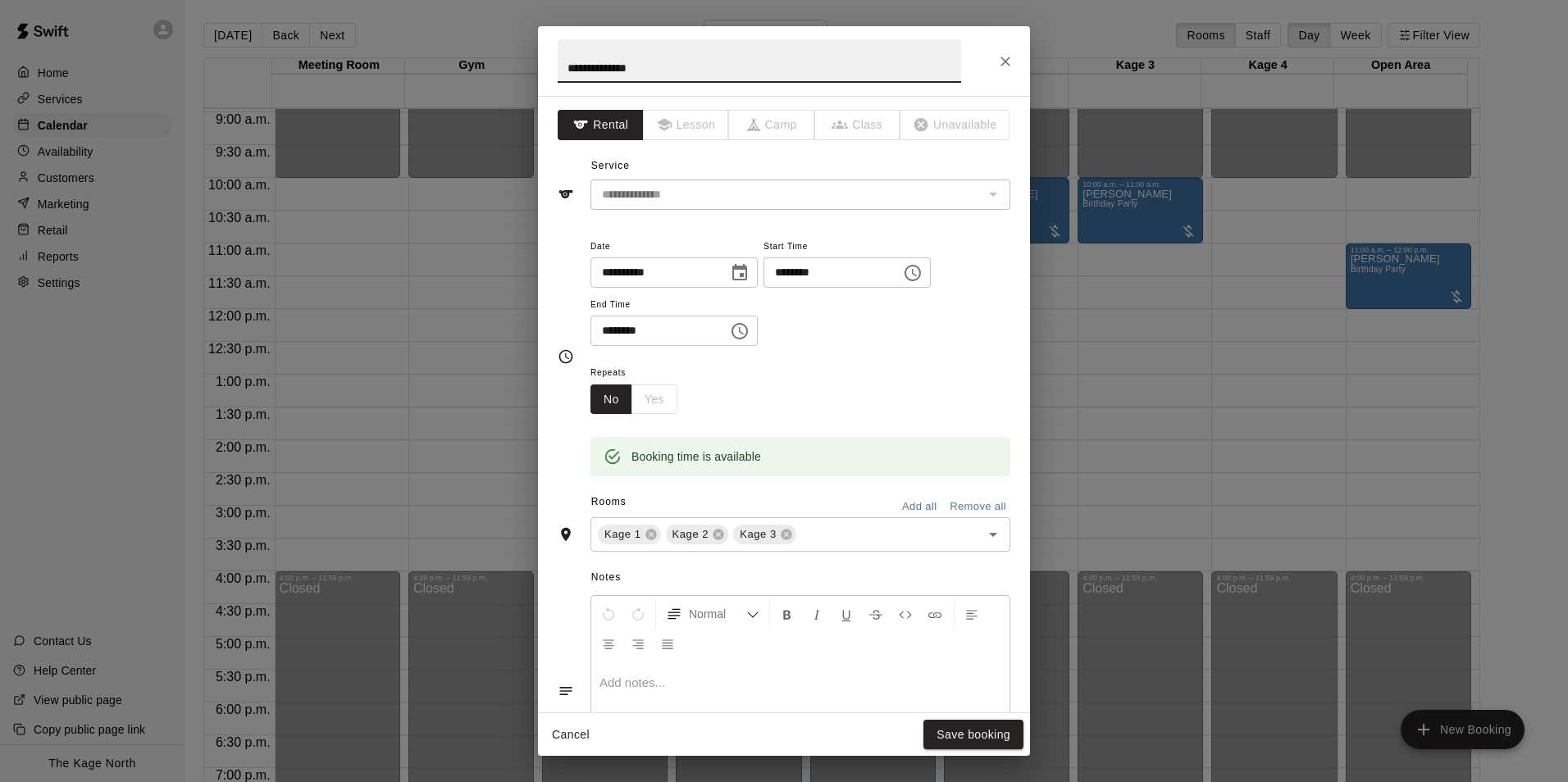
drag, startPoint x: 561, startPoint y: 64, endPoint x: 581, endPoint y: 70, distance: 20.9
click at [562, 64] on input "**********" at bounding box center [759, 60] width 403 height 43
type input "**********"
click at [985, 740] on button "Save booking" at bounding box center [973, 735] width 100 height 31
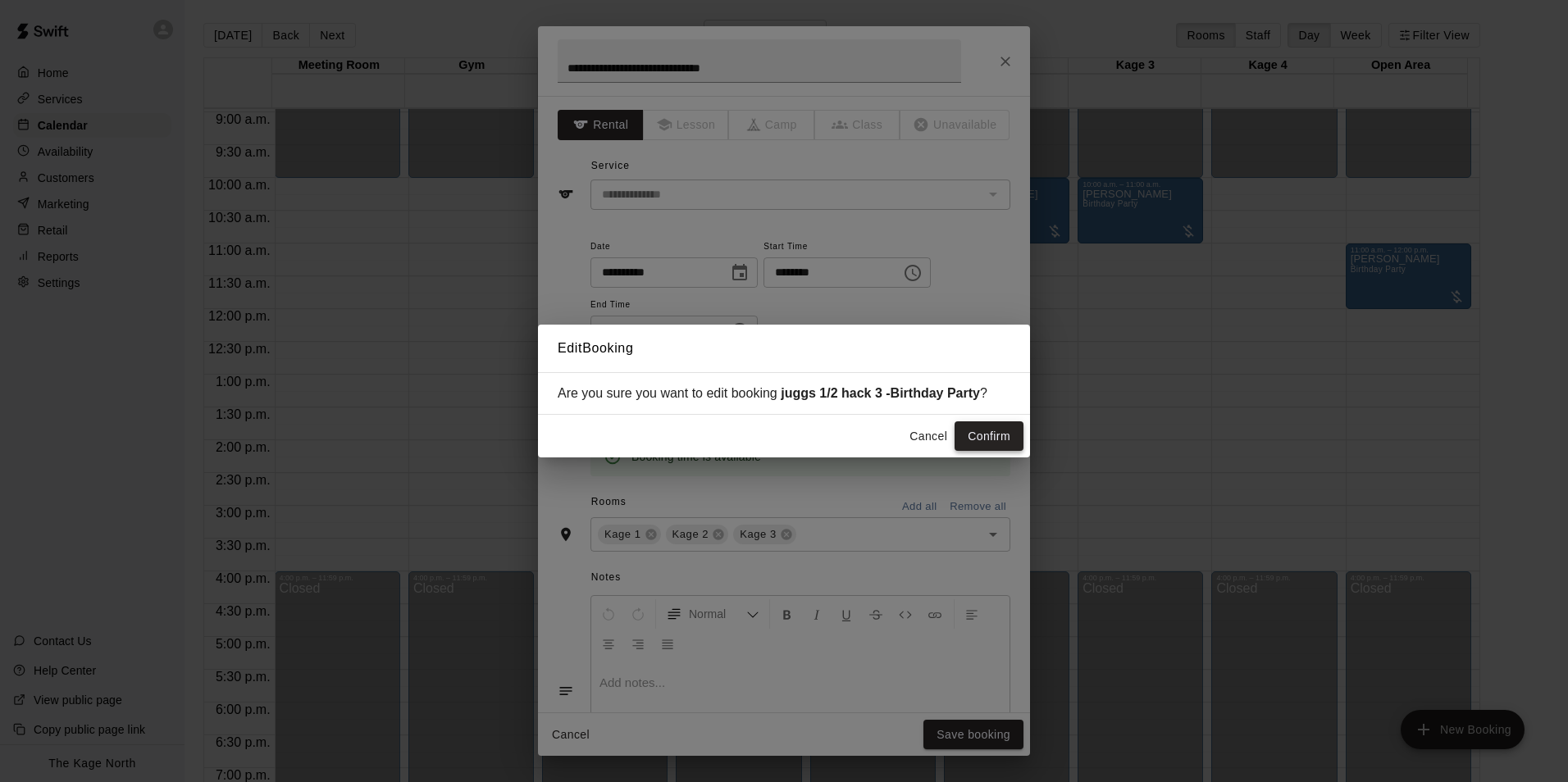
click at [1001, 440] on button "Confirm" at bounding box center [989, 436] width 69 height 31
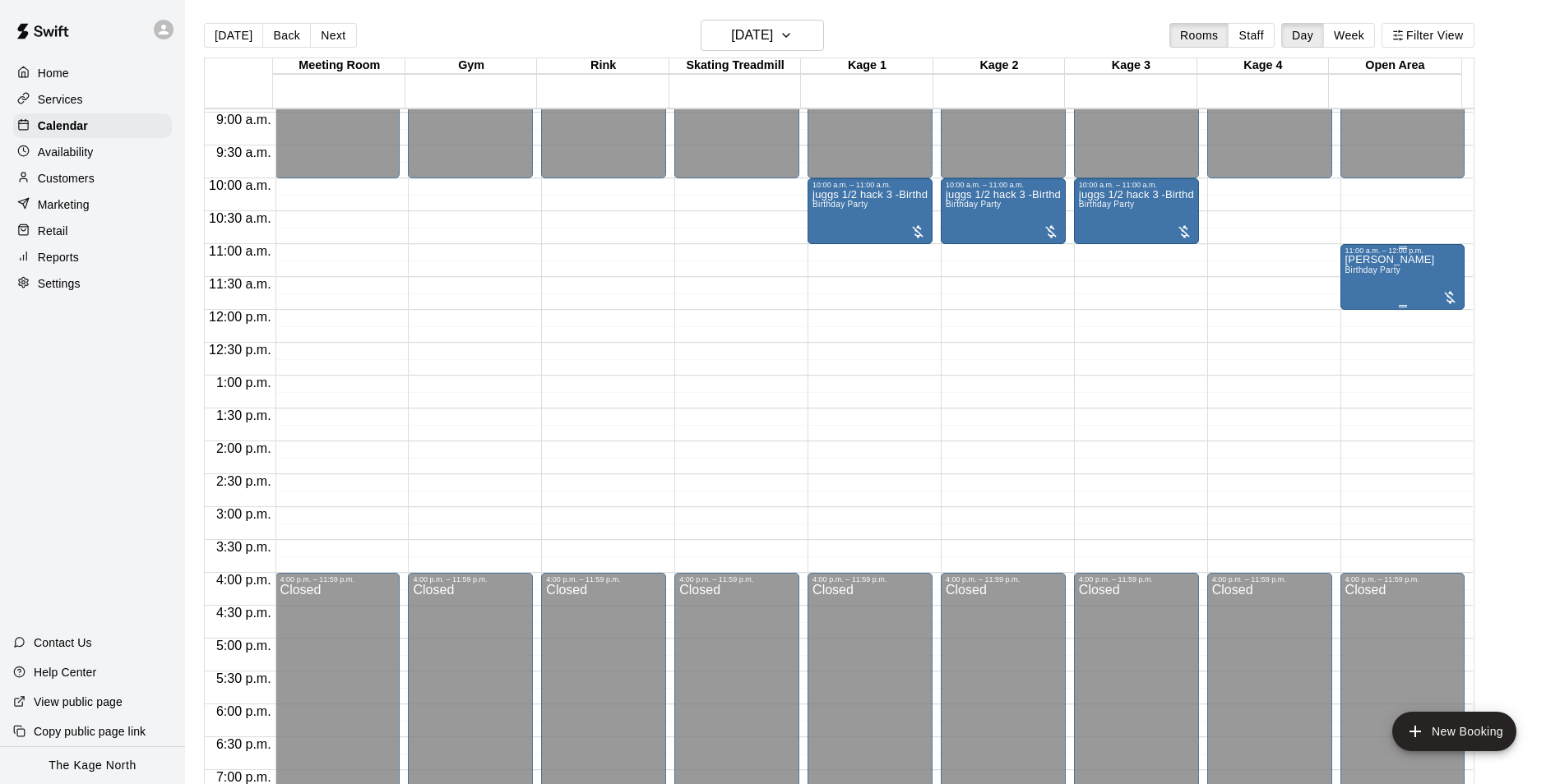
click at [1399, 282] on div "[PERSON_NAME] Birthday Party" at bounding box center [1390, 646] width 89 height 784
click at [1363, 275] on icon "edit" at bounding box center [1359, 274] width 20 height 20
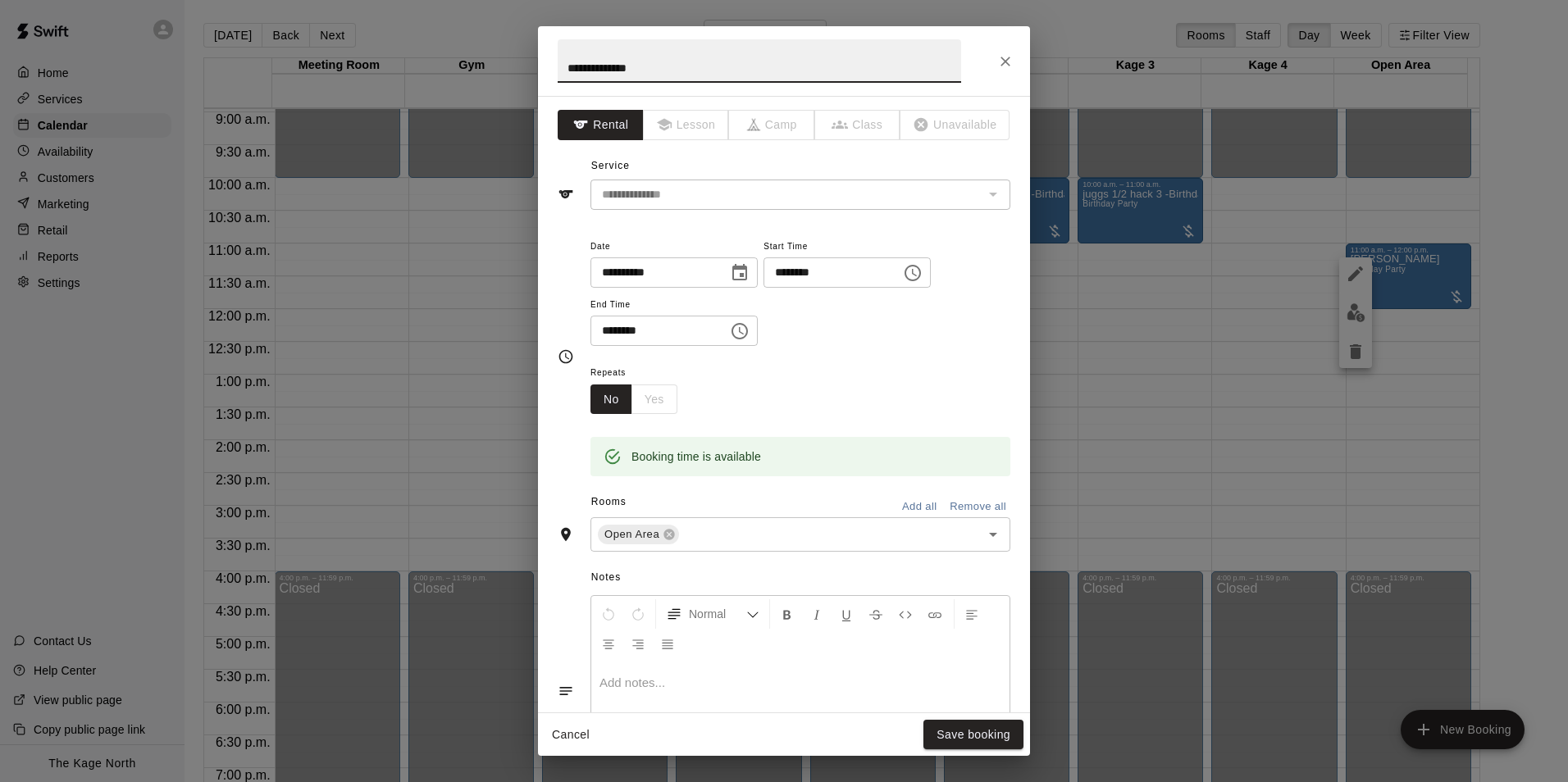
click at [571, 67] on input "**********" at bounding box center [759, 60] width 403 height 43
type input "**********"
click at [968, 738] on button "Save booking" at bounding box center [973, 735] width 100 height 31
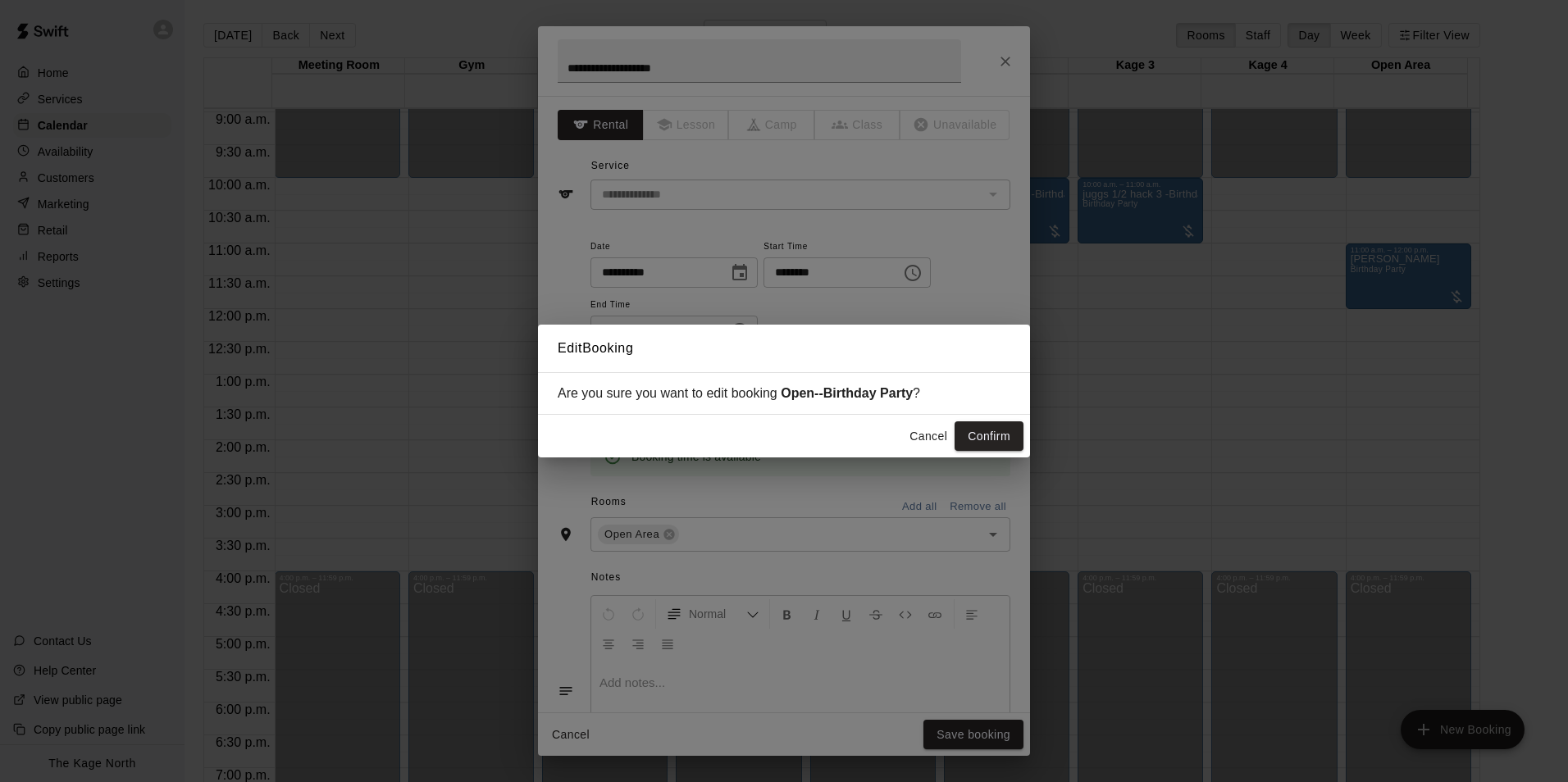
click at [996, 441] on button "Confirm" at bounding box center [989, 436] width 69 height 31
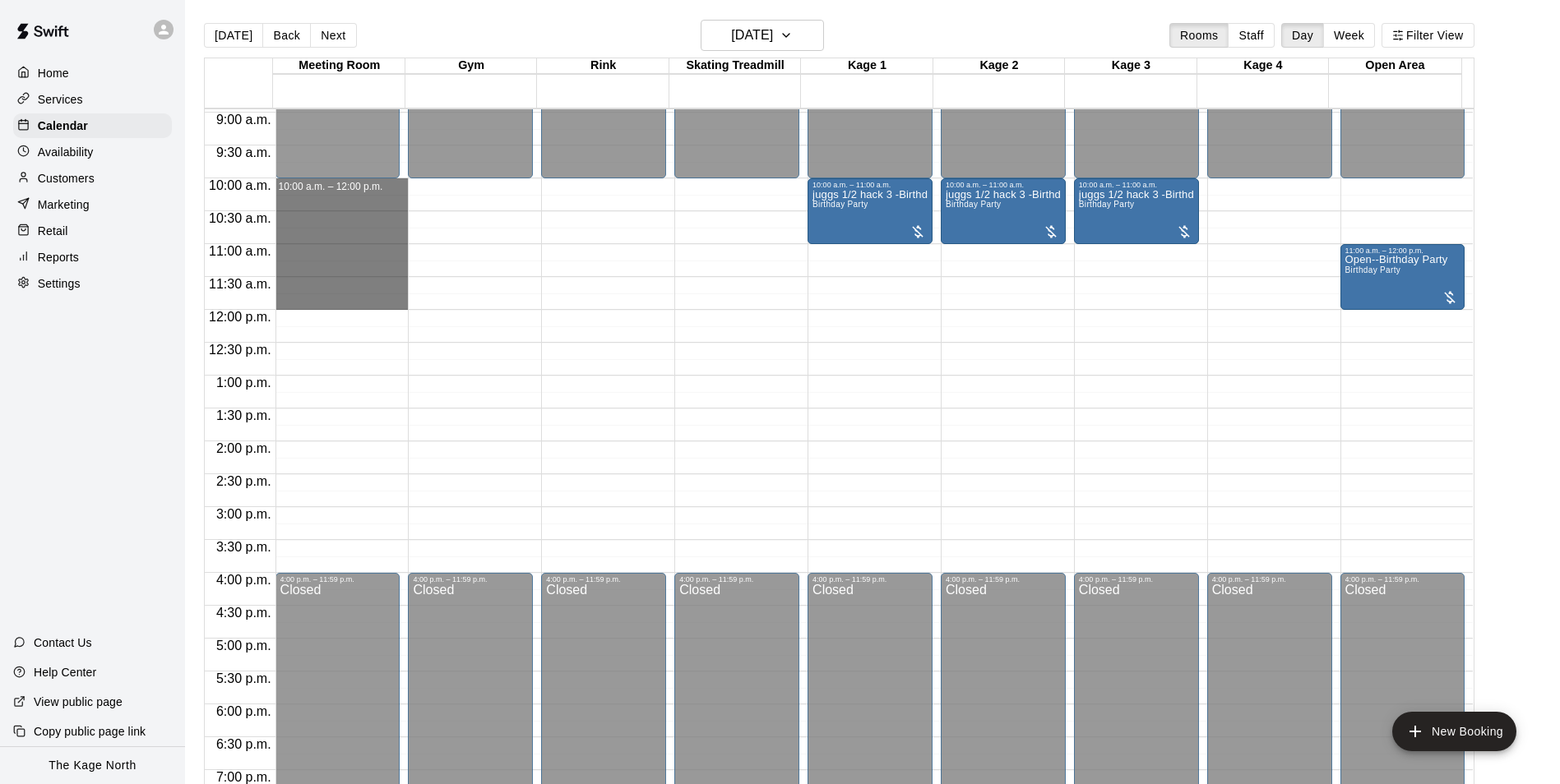
drag, startPoint x: 358, startPoint y: 186, endPoint x: 374, endPoint y: 308, distance: 123.0
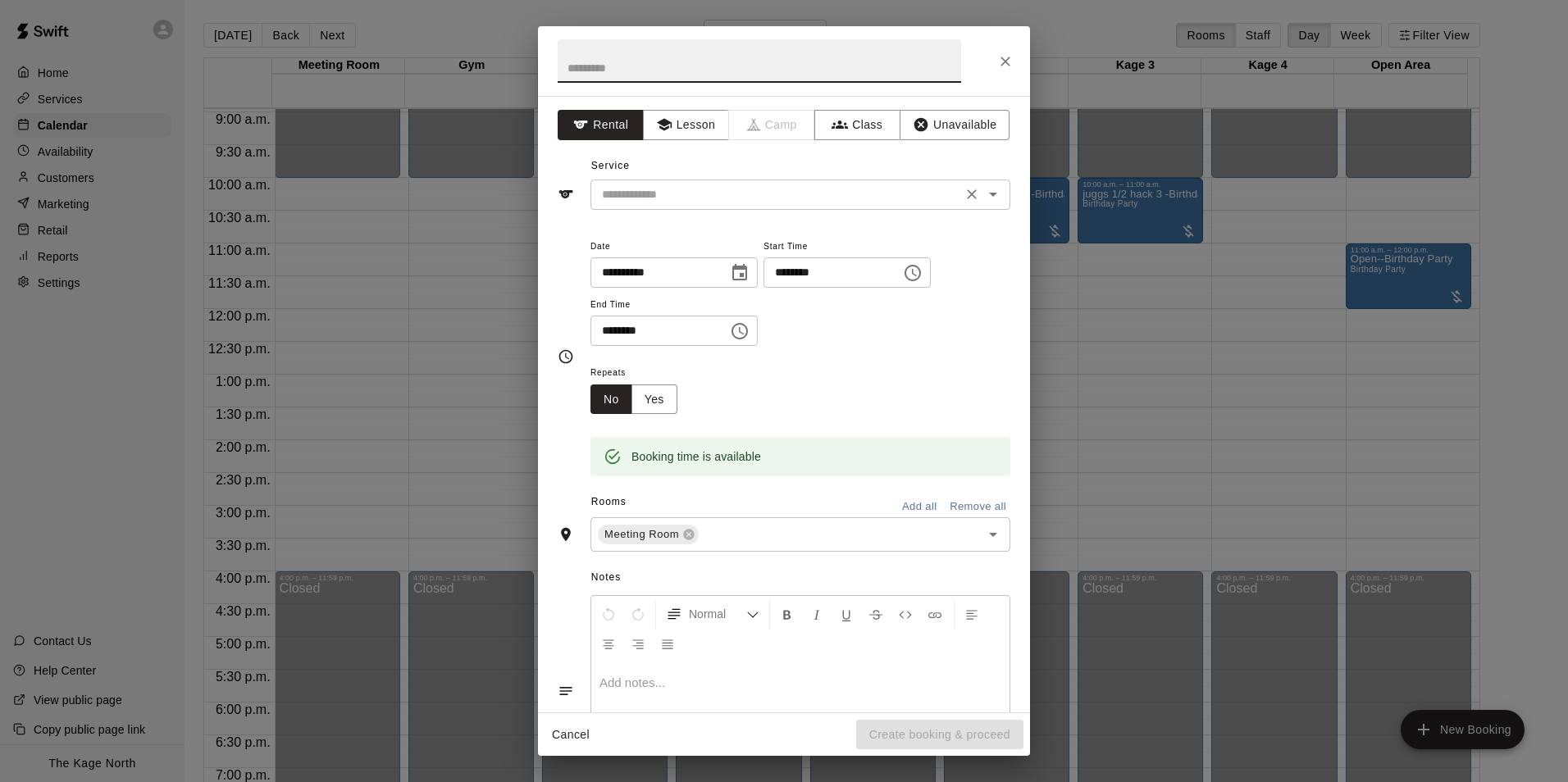
click at [984, 199] on icon "Open" at bounding box center [993, 194] width 20 height 20
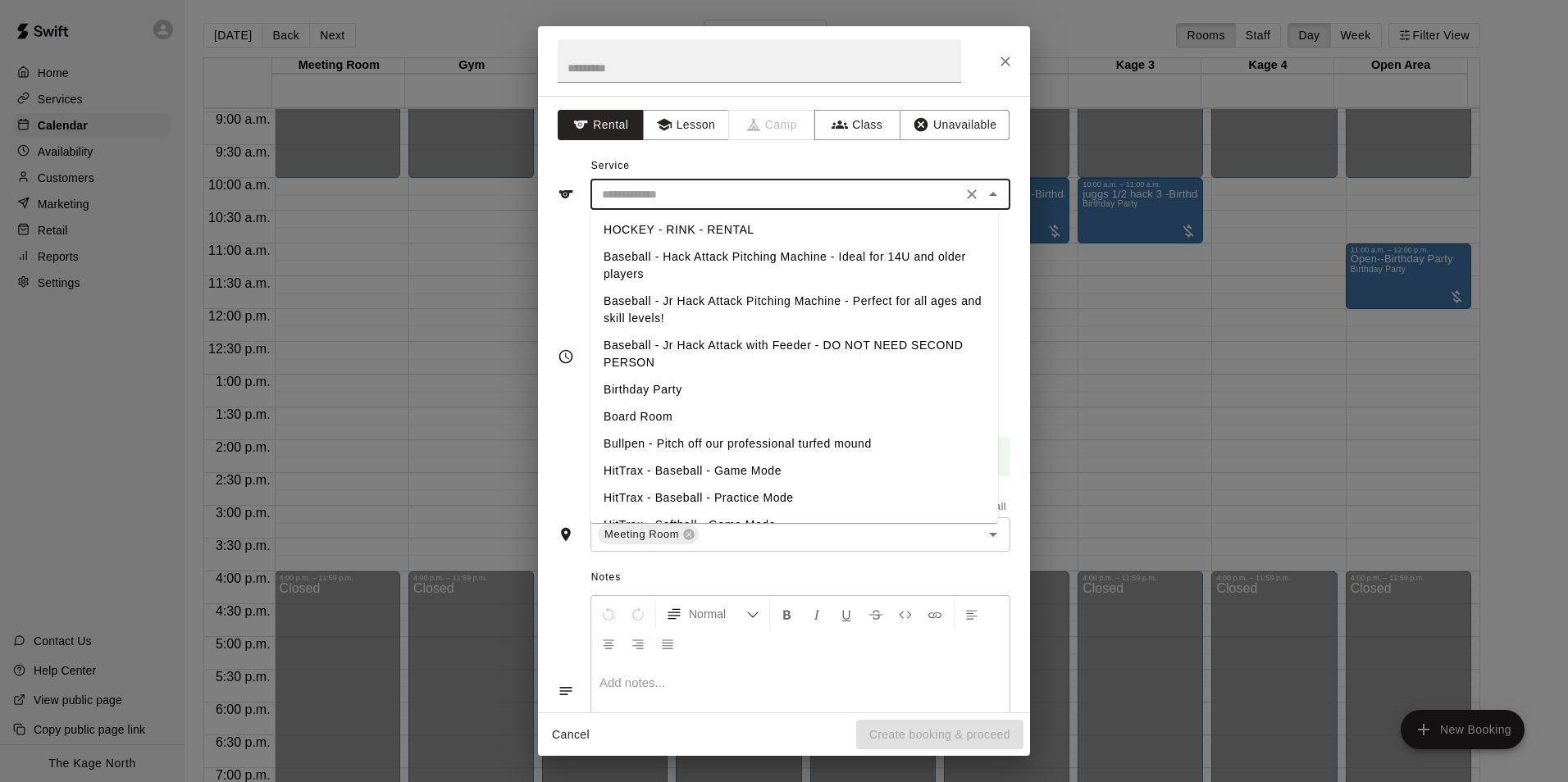
click at [680, 385] on li "Birthday Party" at bounding box center [794, 390] width 408 height 27
type input "**********"
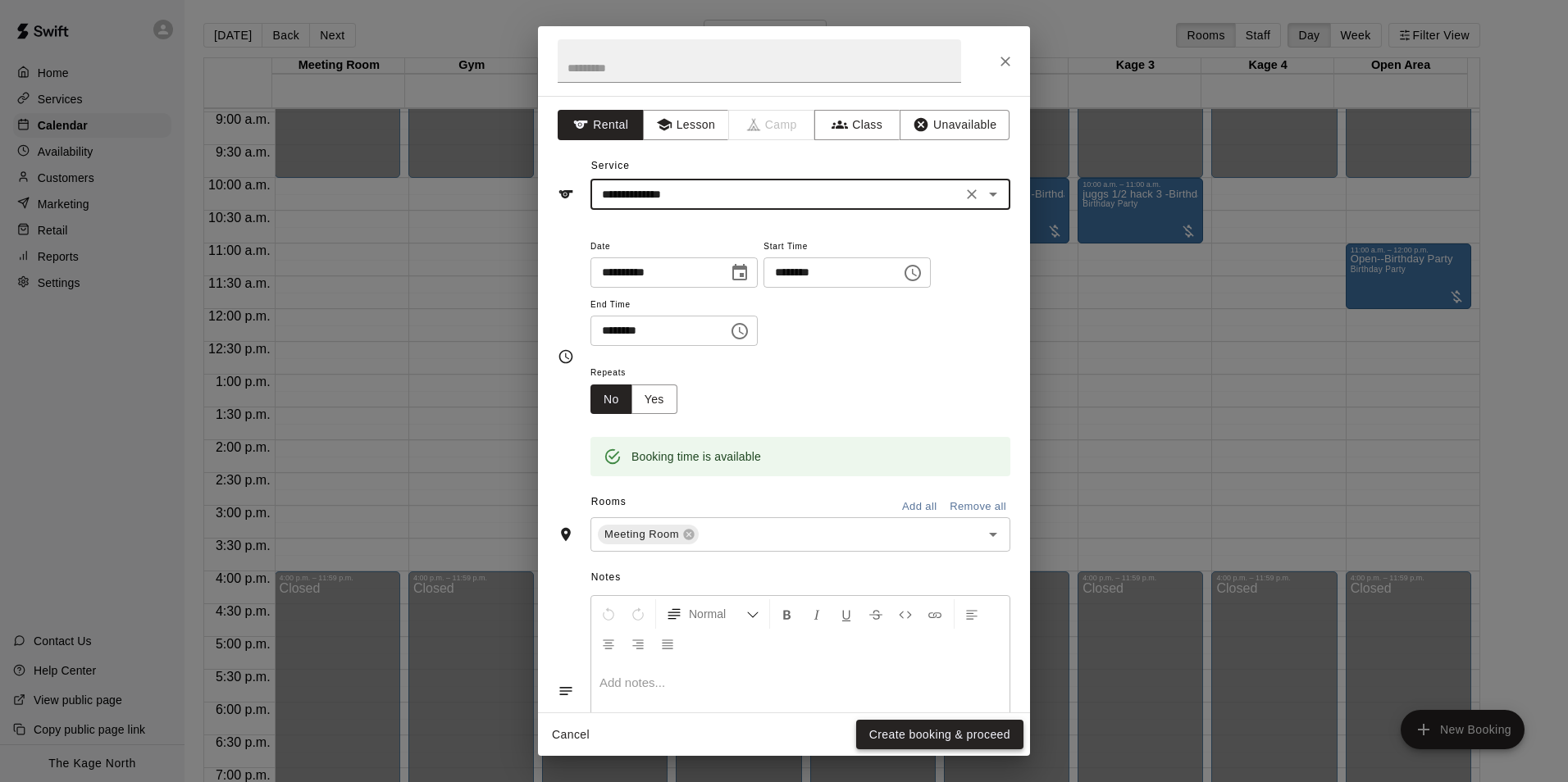
click at [963, 734] on button "Create booking & proceed" at bounding box center [939, 735] width 167 height 31
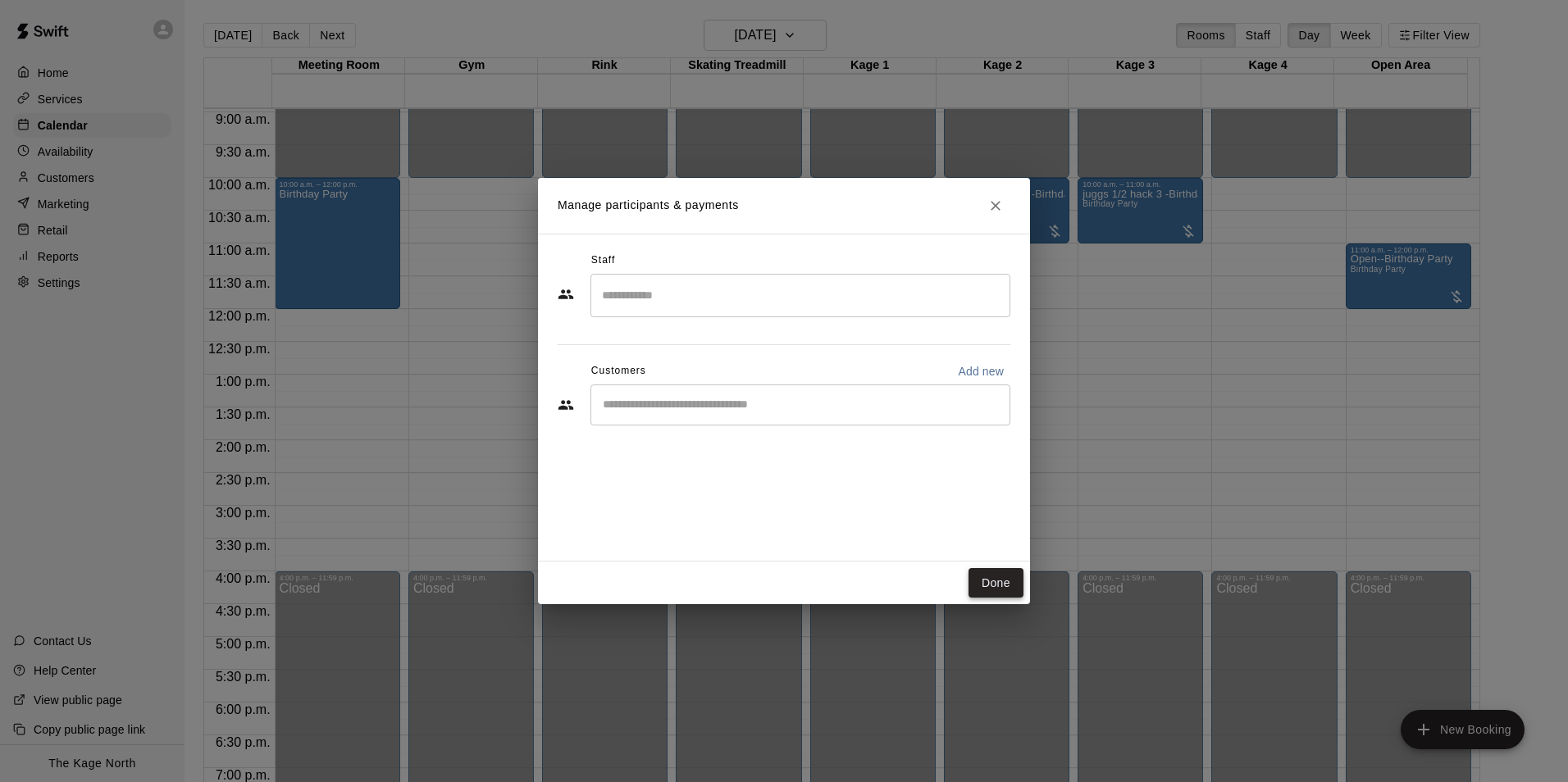
click at [987, 582] on button "Done" at bounding box center [996, 583] width 55 height 31
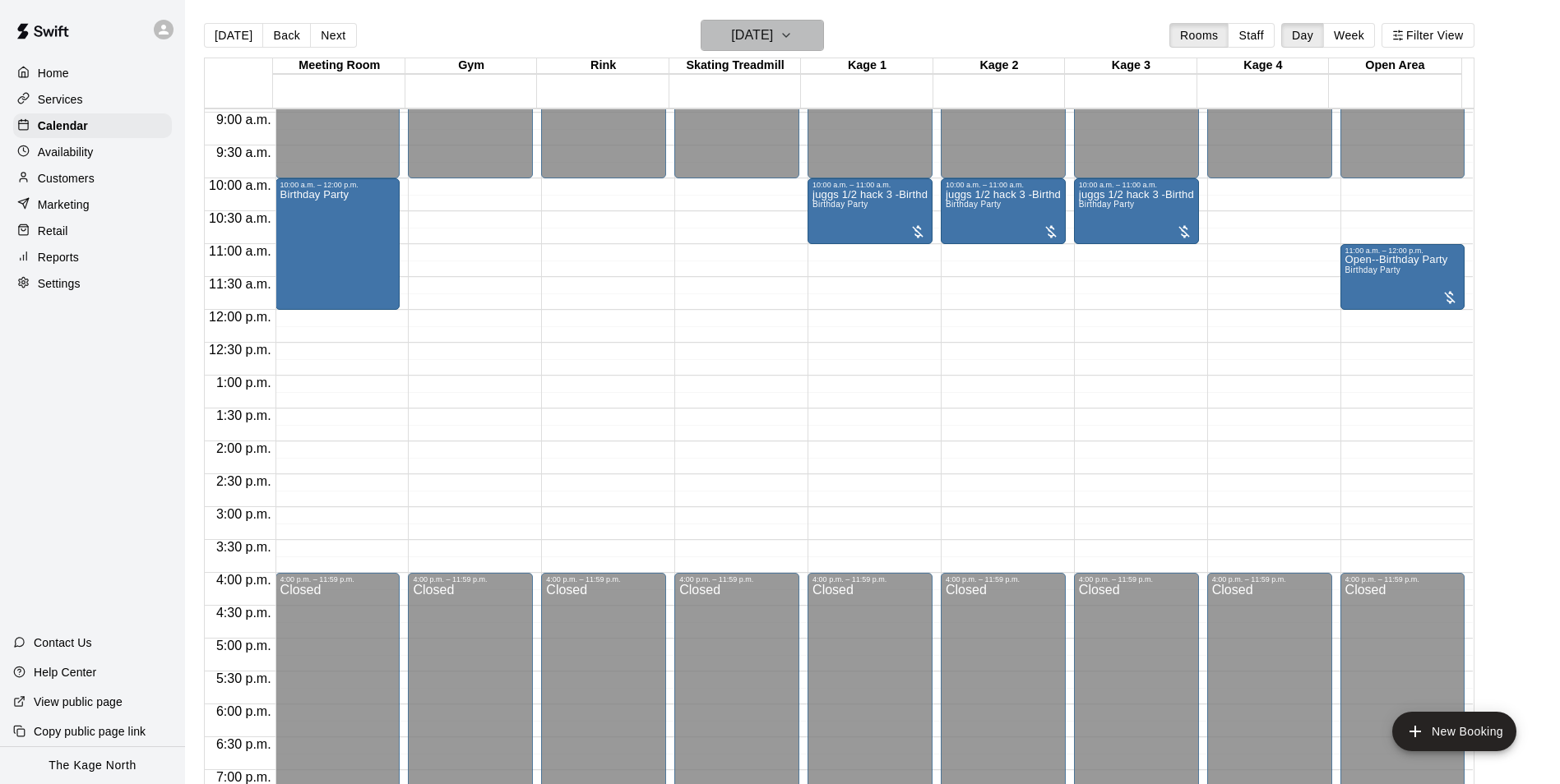
click at [773, 32] on h6 "[DATE]" at bounding box center [751, 35] width 42 height 23
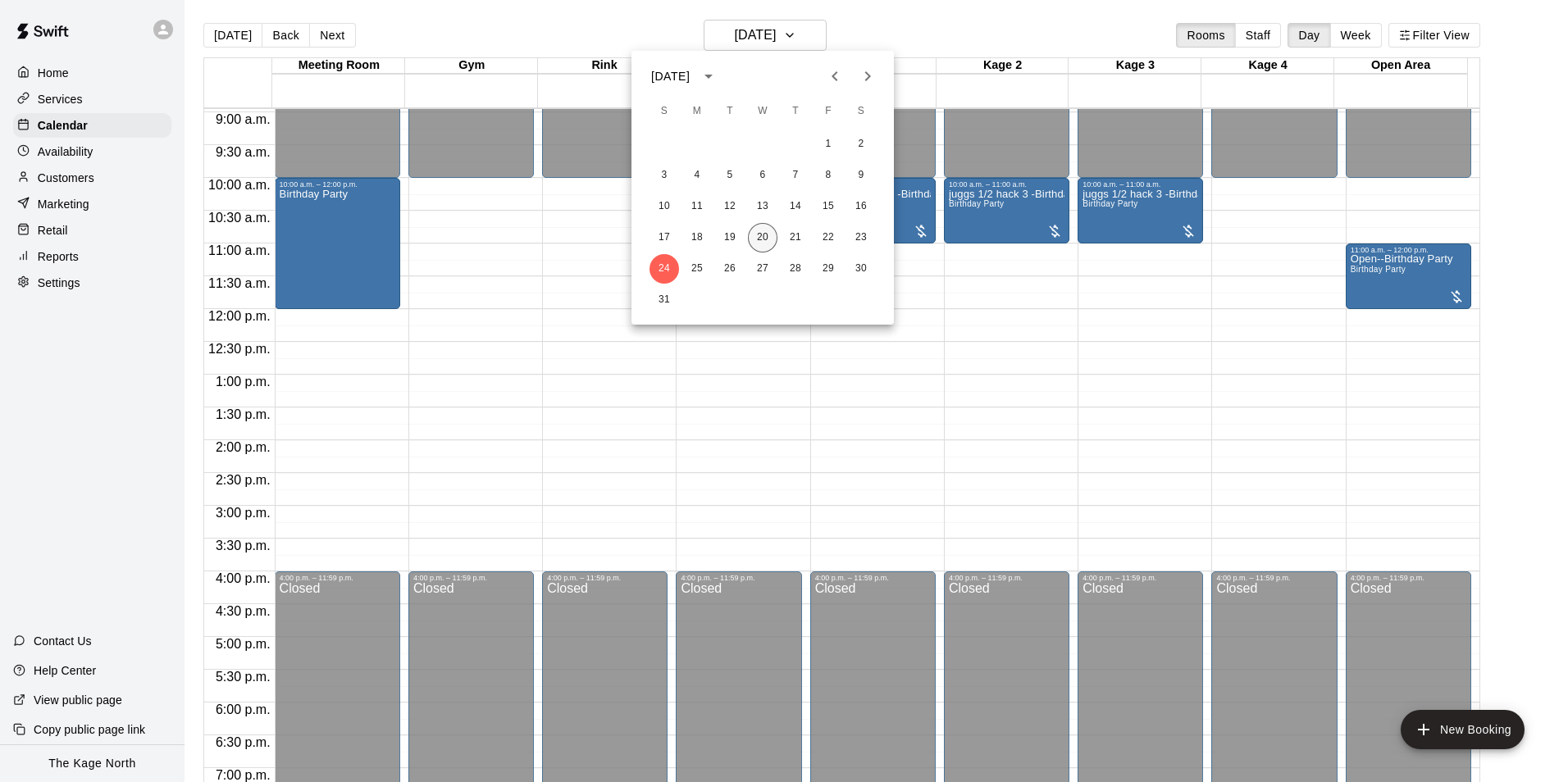
click at [762, 239] on button "20" at bounding box center [763, 238] width 30 height 30
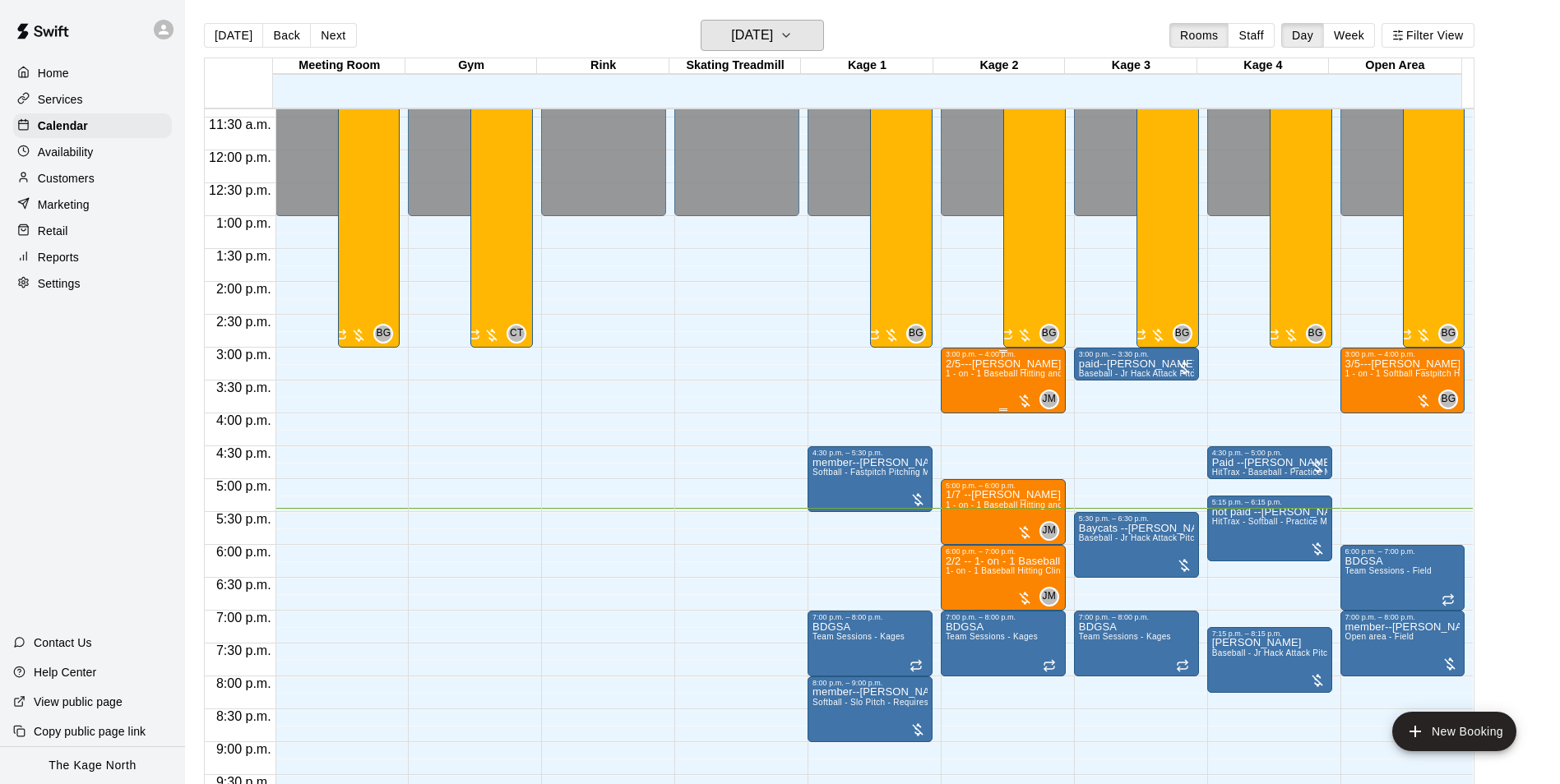
scroll to position [753, 0]
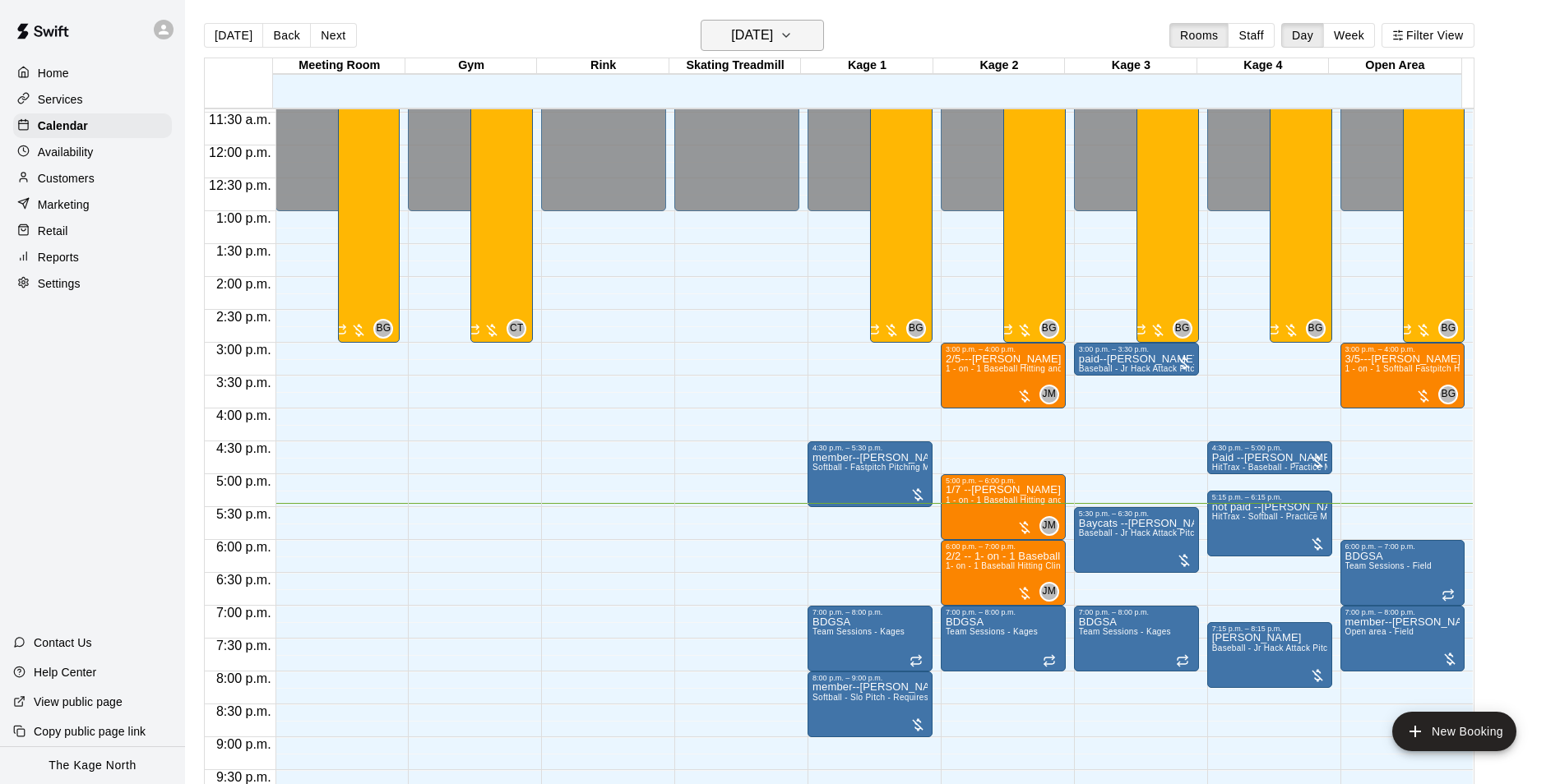
click at [773, 37] on h6 "[DATE]" at bounding box center [751, 35] width 42 height 23
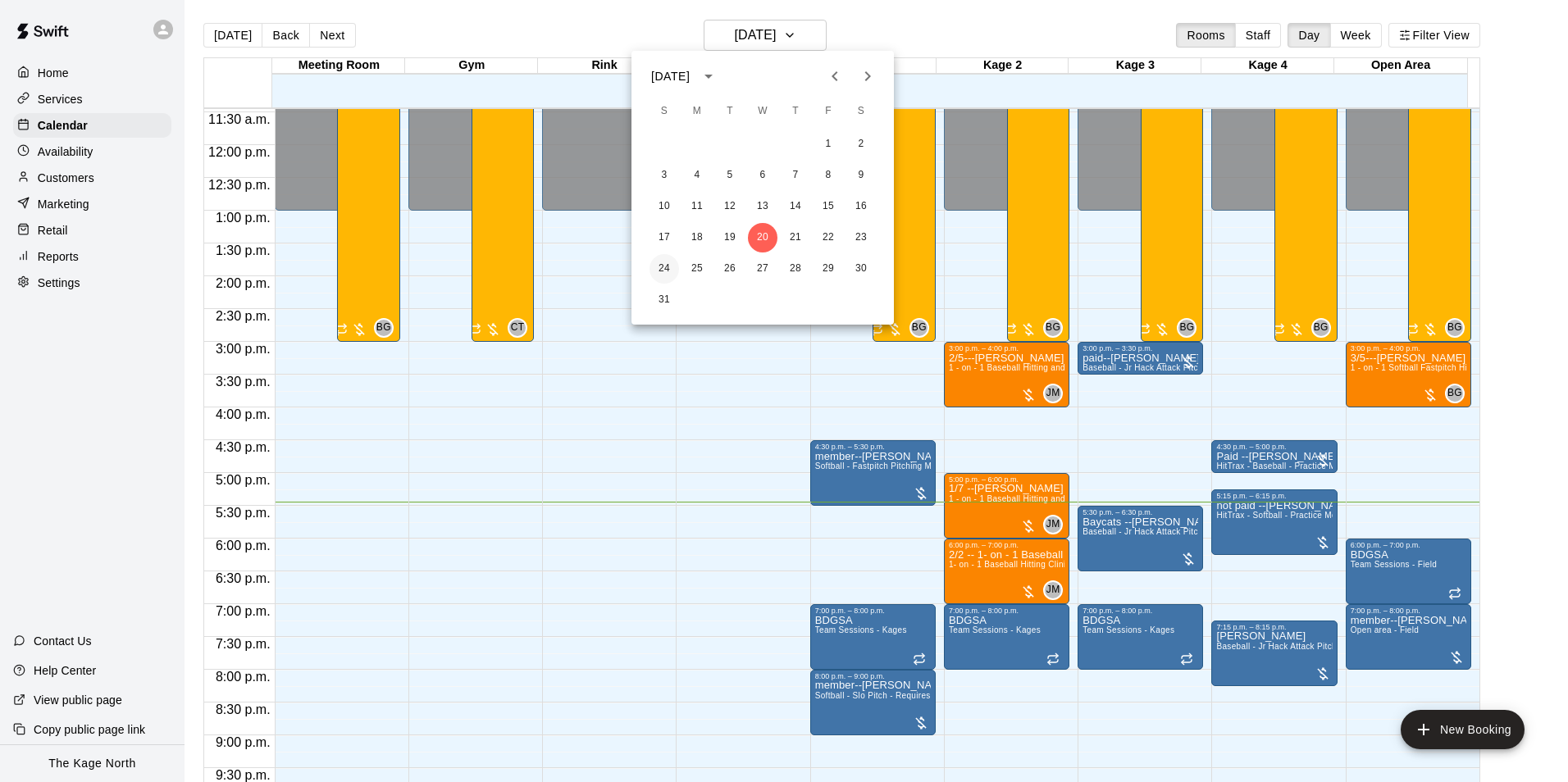
click at [665, 266] on button "24" at bounding box center [664, 268] width 30 height 30
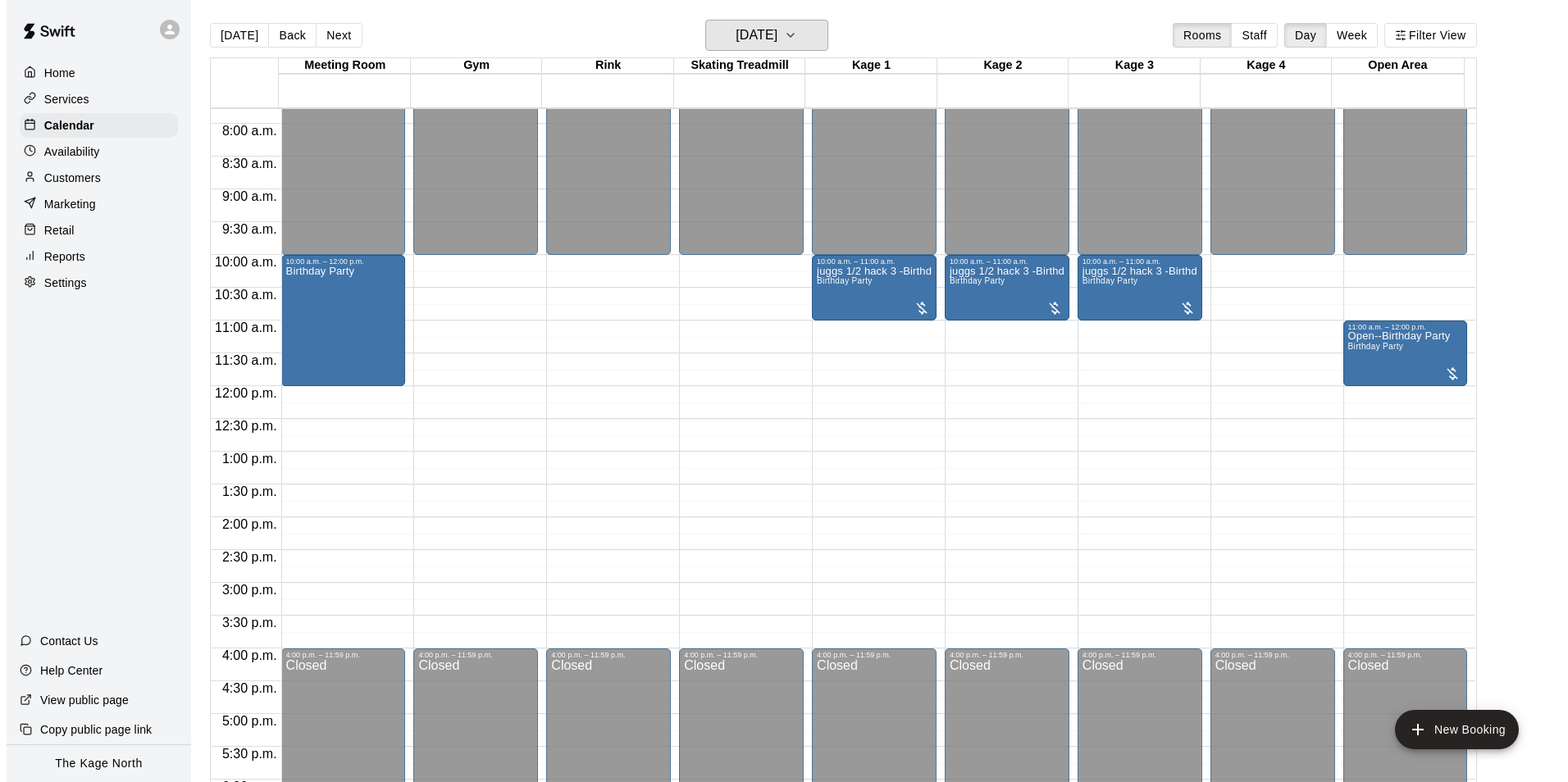
scroll to position [505, 0]
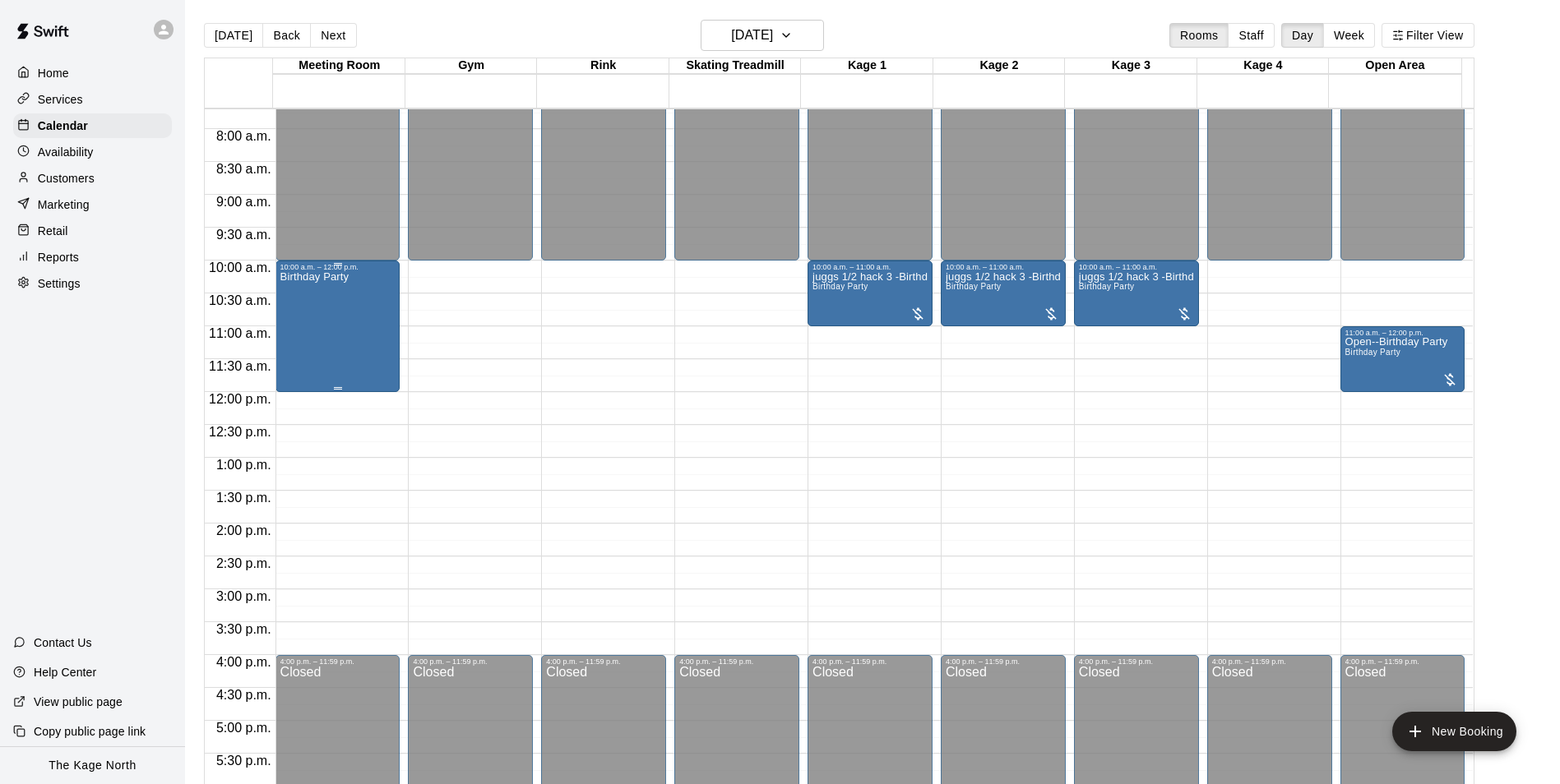
click at [353, 302] on div "Birthday Party" at bounding box center [337, 663] width 115 height 784
click at [293, 341] on button "edit" at bounding box center [293, 330] width 33 height 32
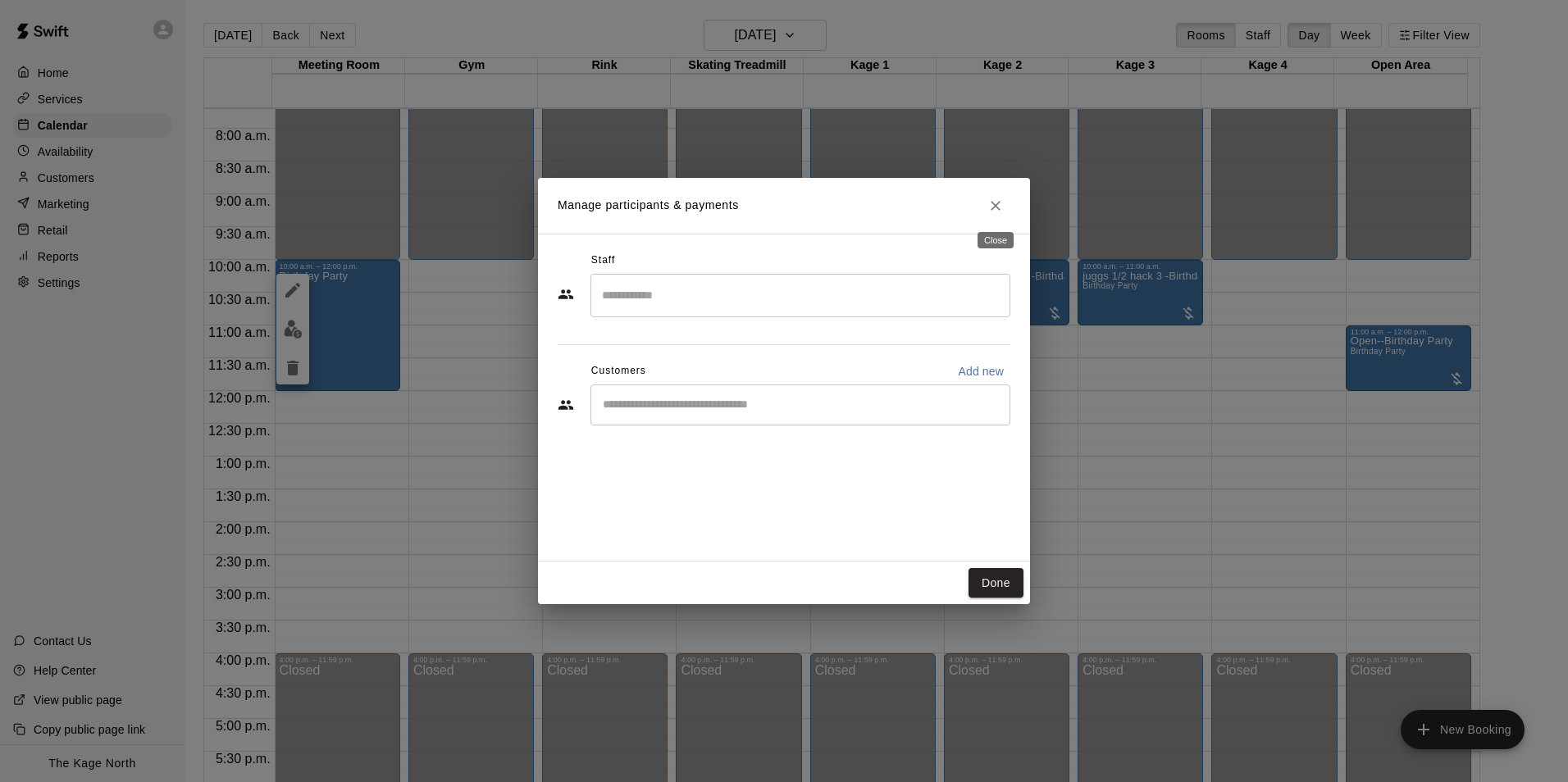
click at [990, 199] on icon "Close" at bounding box center [996, 205] width 16 height 16
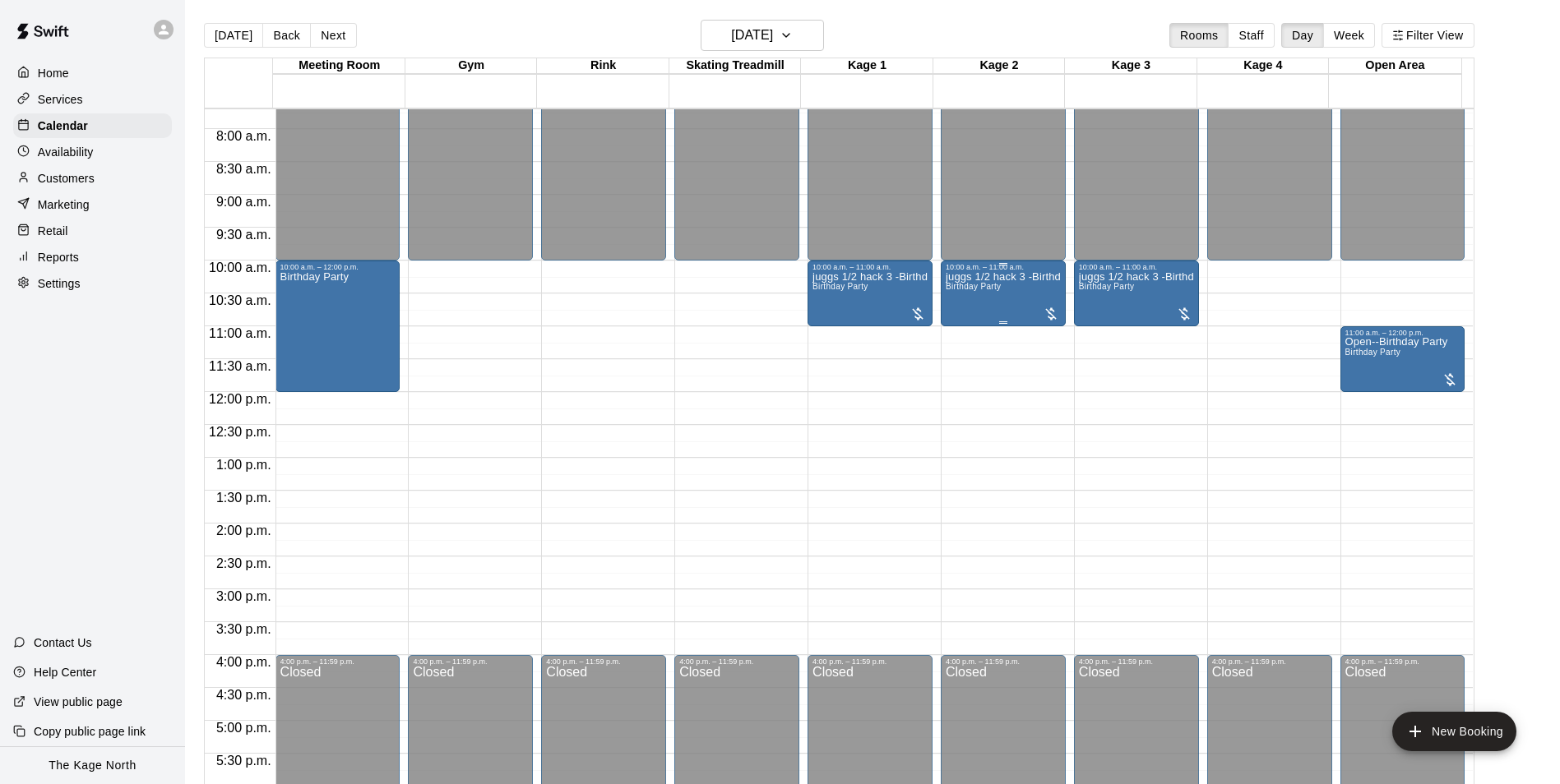
click at [1007, 288] on div "juggs 1/2 hack 3 -Birthday Party Birthday Party" at bounding box center [1002, 663] width 115 height 784
click at [956, 336] on img "edit" at bounding box center [960, 330] width 19 height 19
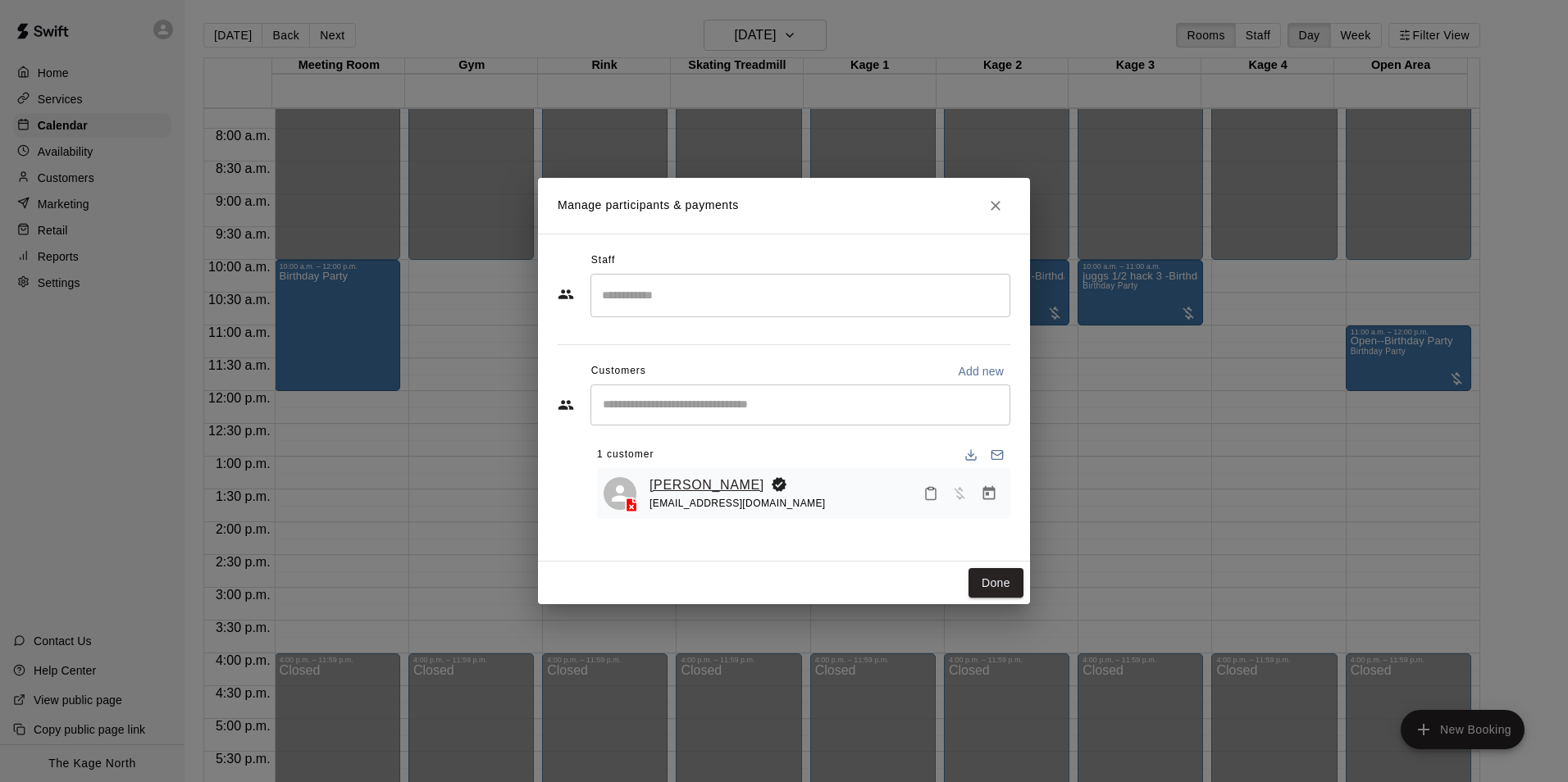
click at [717, 481] on link "[PERSON_NAME]" at bounding box center [707, 485] width 115 height 21
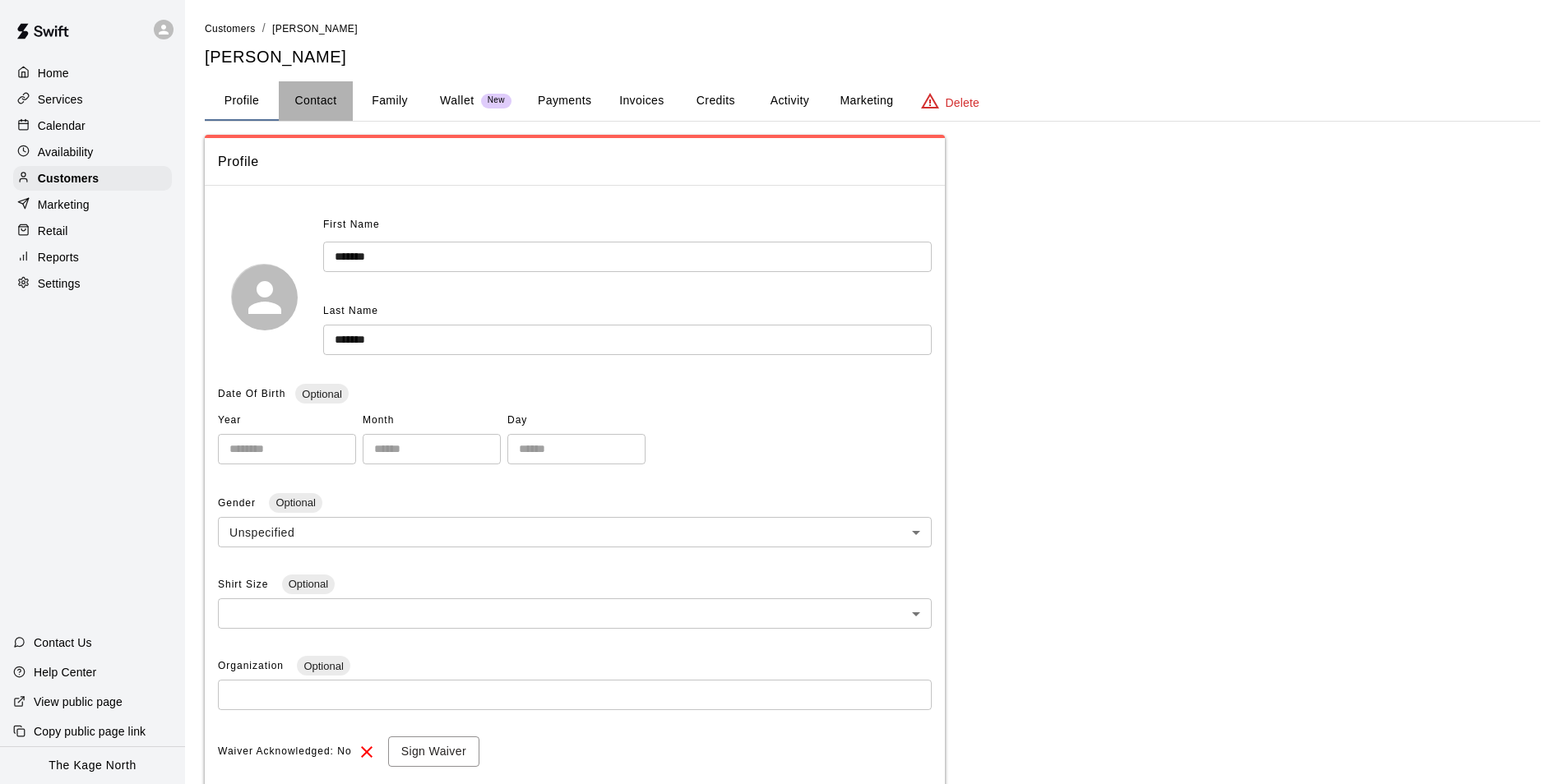
click at [323, 99] on button "Contact" at bounding box center [315, 101] width 74 height 39
select select "**"
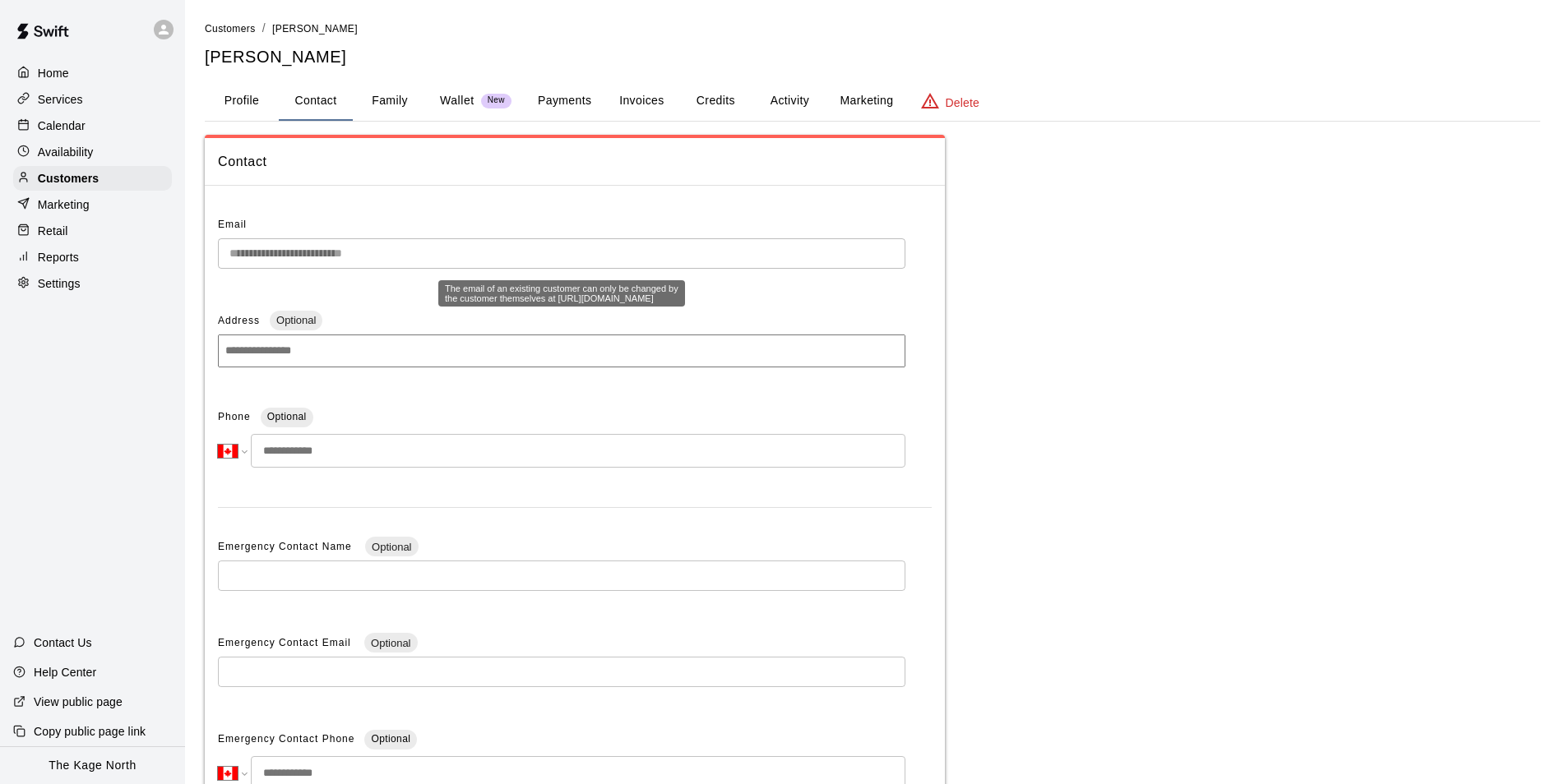
click at [179, 249] on div "**********" at bounding box center [780, 469] width 1560 height 939
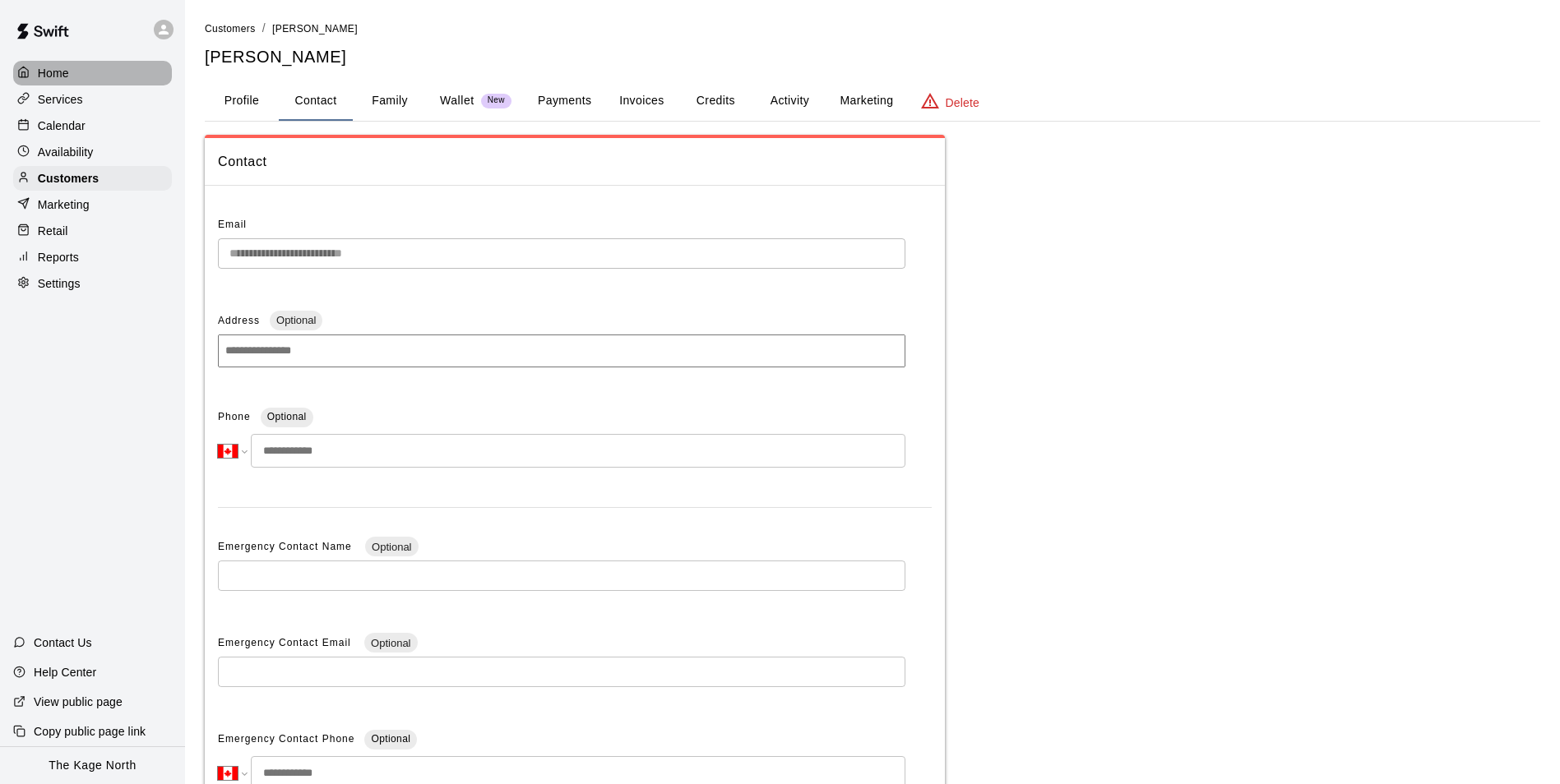
click at [65, 65] on p "Home" at bounding box center [53, 72] width 32 height 16
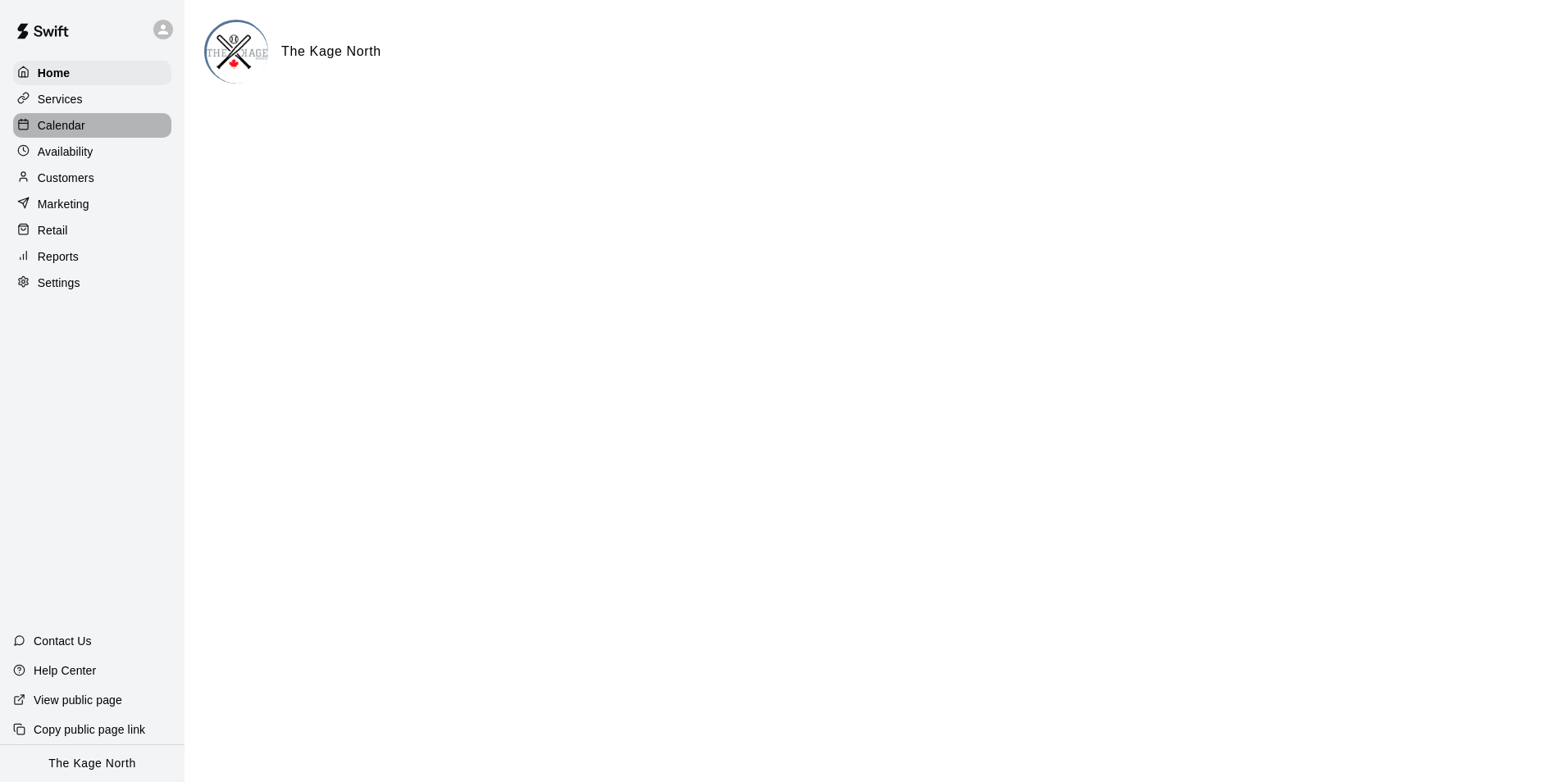
drag, startPoint x: 76, startPoint y: 122, endPoint x: 163, endPoint y: 35, distance: 123.0
click at [76, 122] on p "Calendar" at bounding box center [61, 125] width 48 height 16
click at [161, 30] on icon at bounding box center [162, 29] width 14 height 14
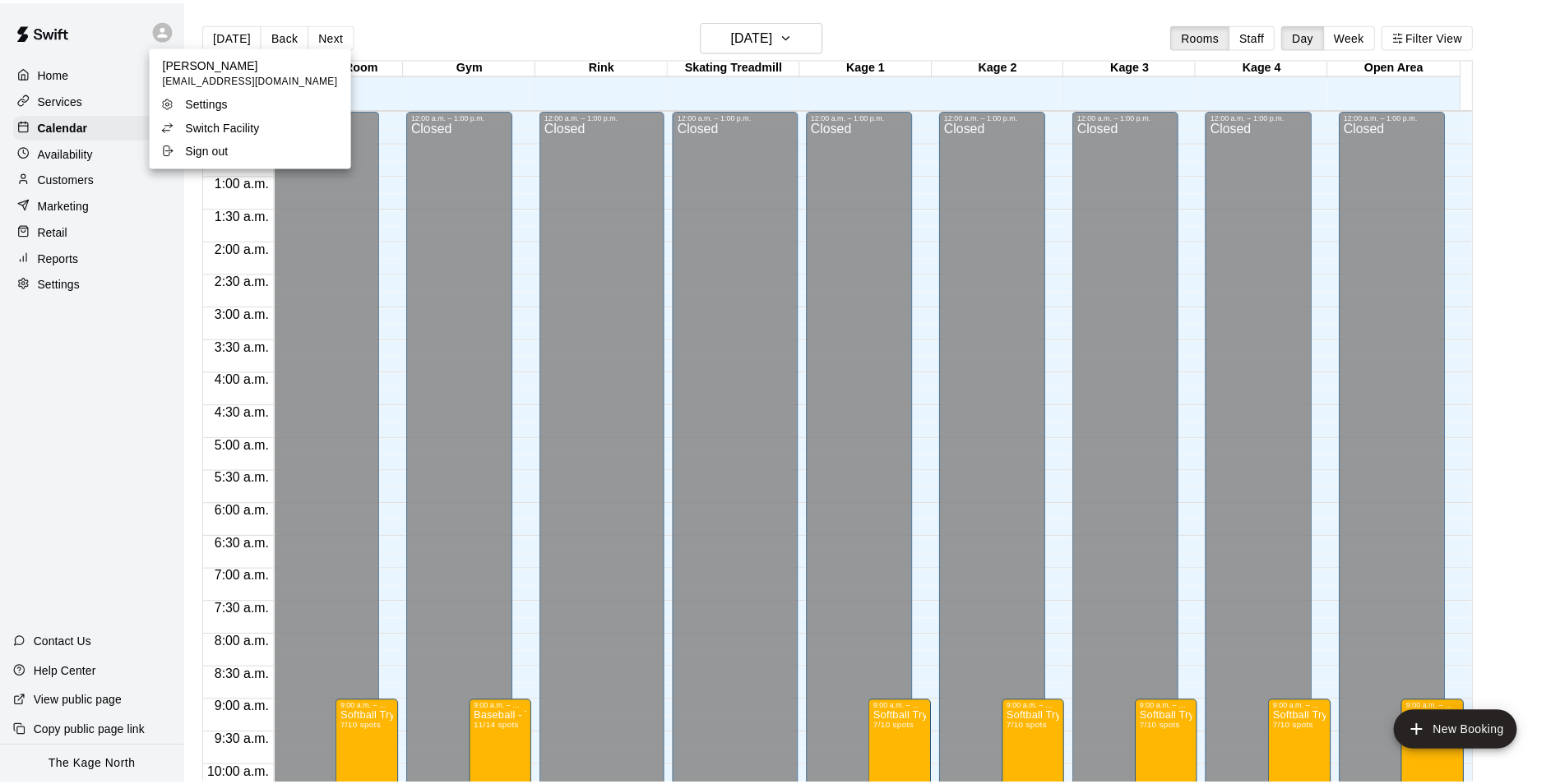
scroll to position [835, 0]
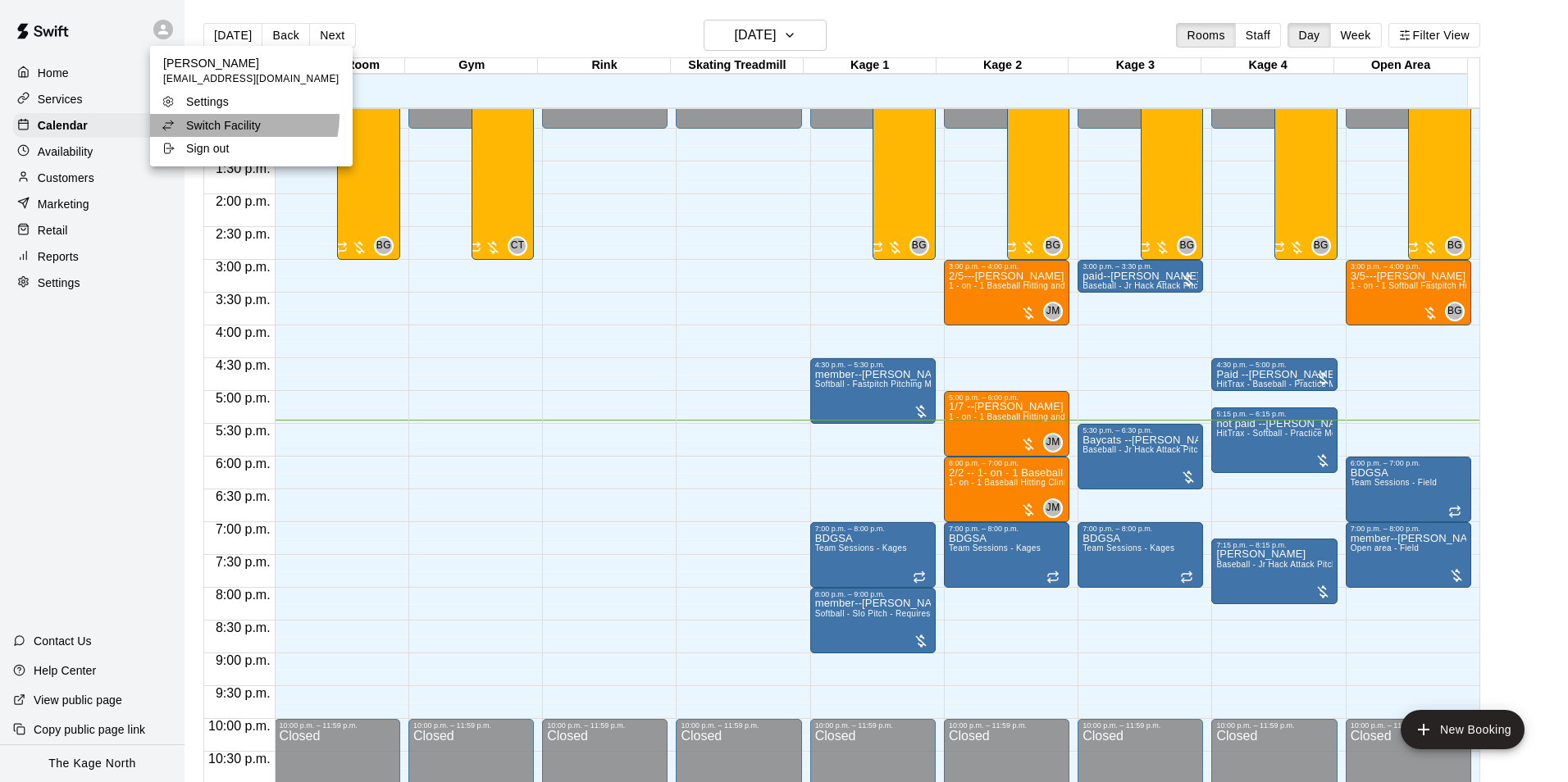
click at [234, 117] on p "Switch Facility" at bounding box center [223, 125] width 75 height 16
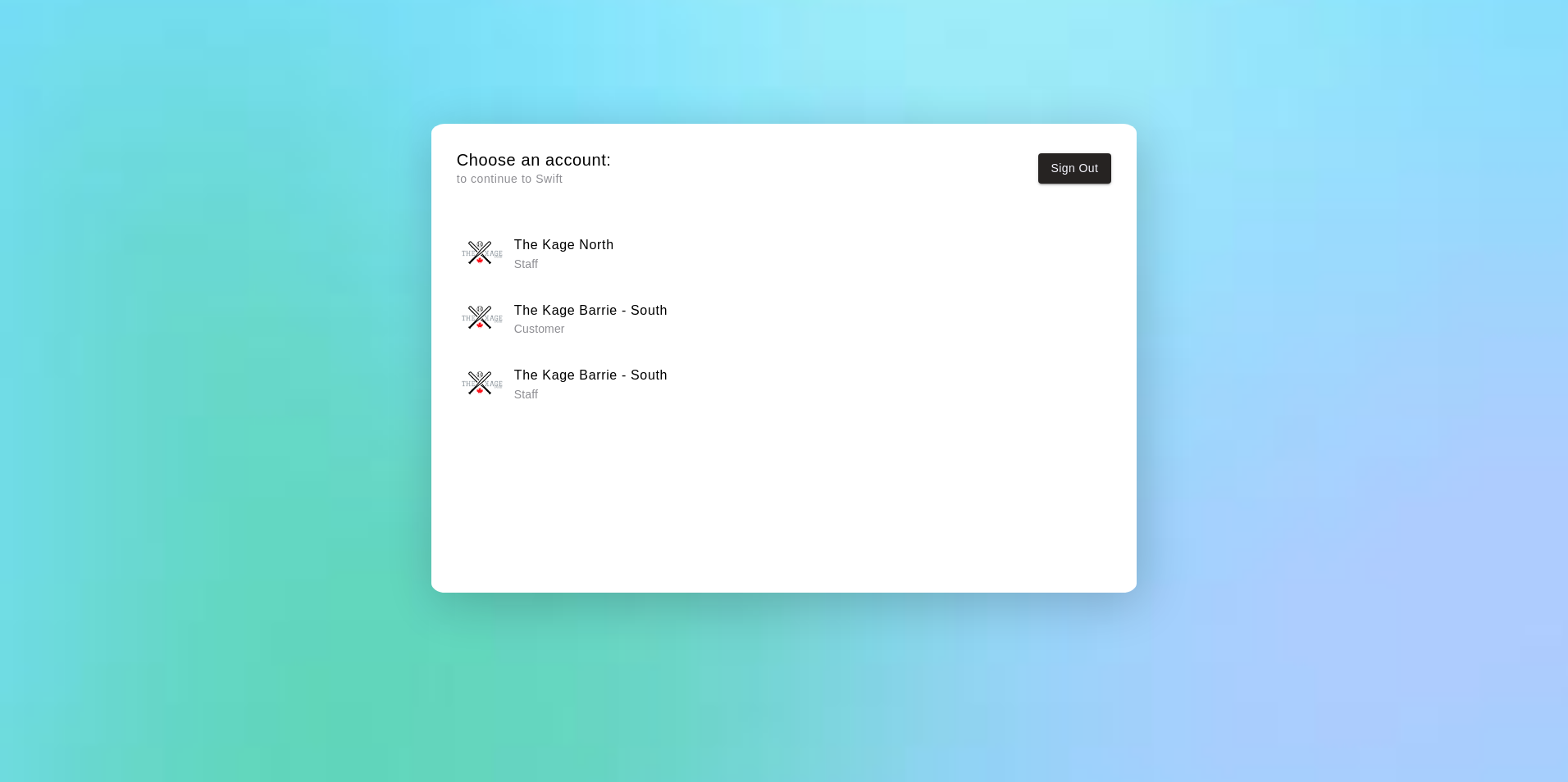
click at [611, 367] on h6 "The Kage Barrie - South" at bounding box center [590, 375] width 154 height 21
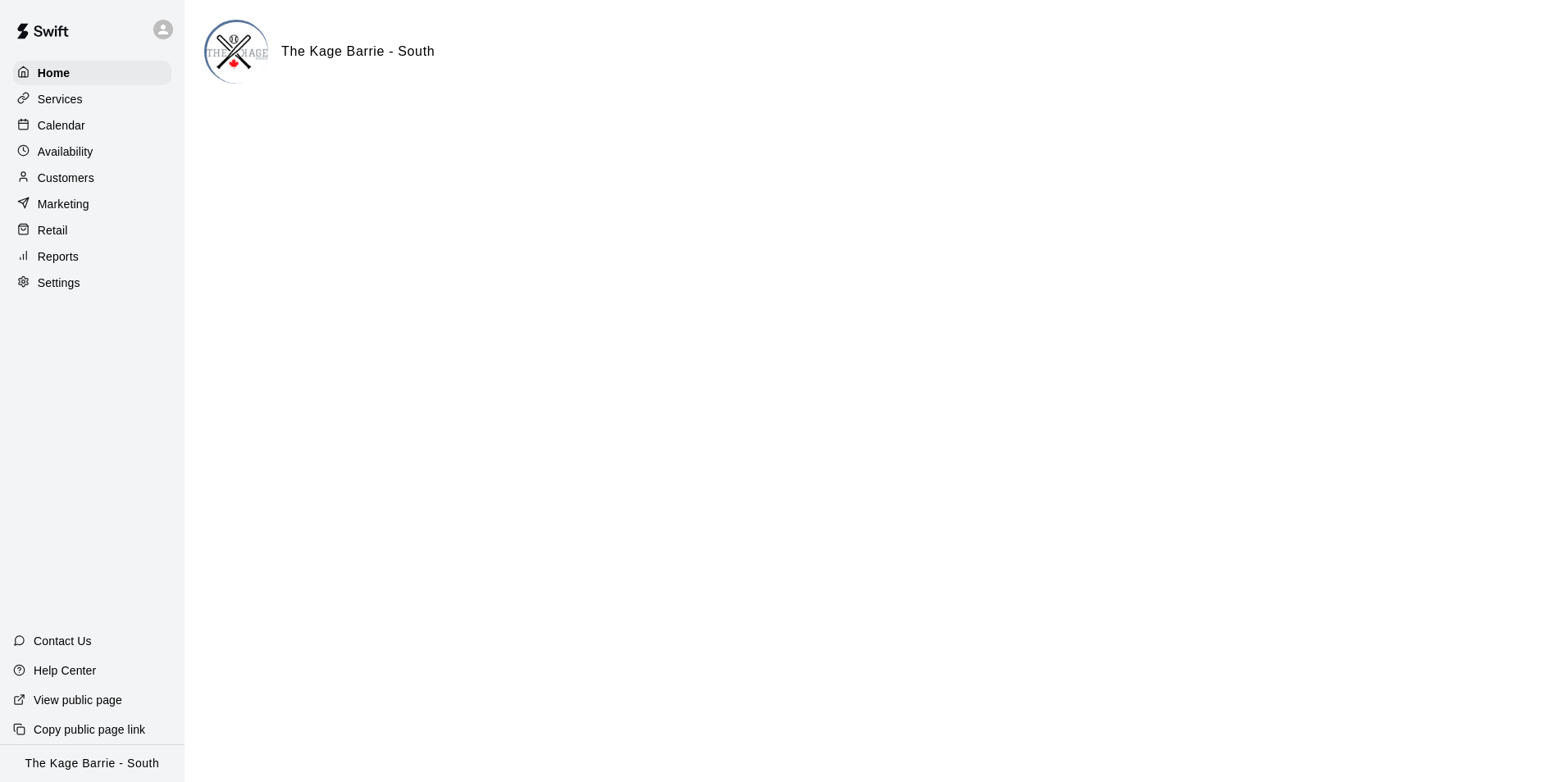
click at [70, 120] on p "Calendar" at bounding box center [61, 125] width 48 height 16
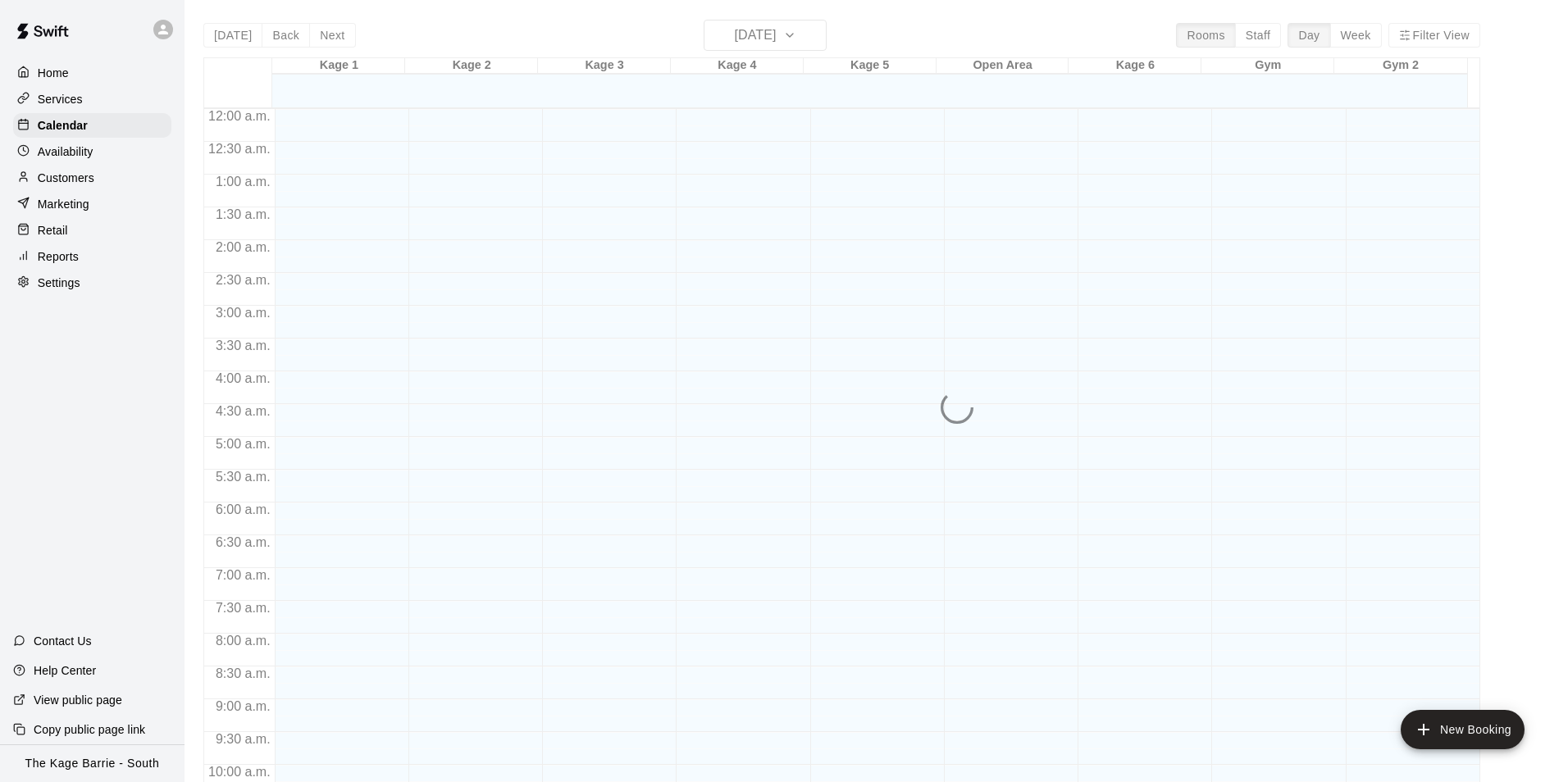
click at [84, 179] on p "Customers" at bounding box center [65, 177] width 57 height 16
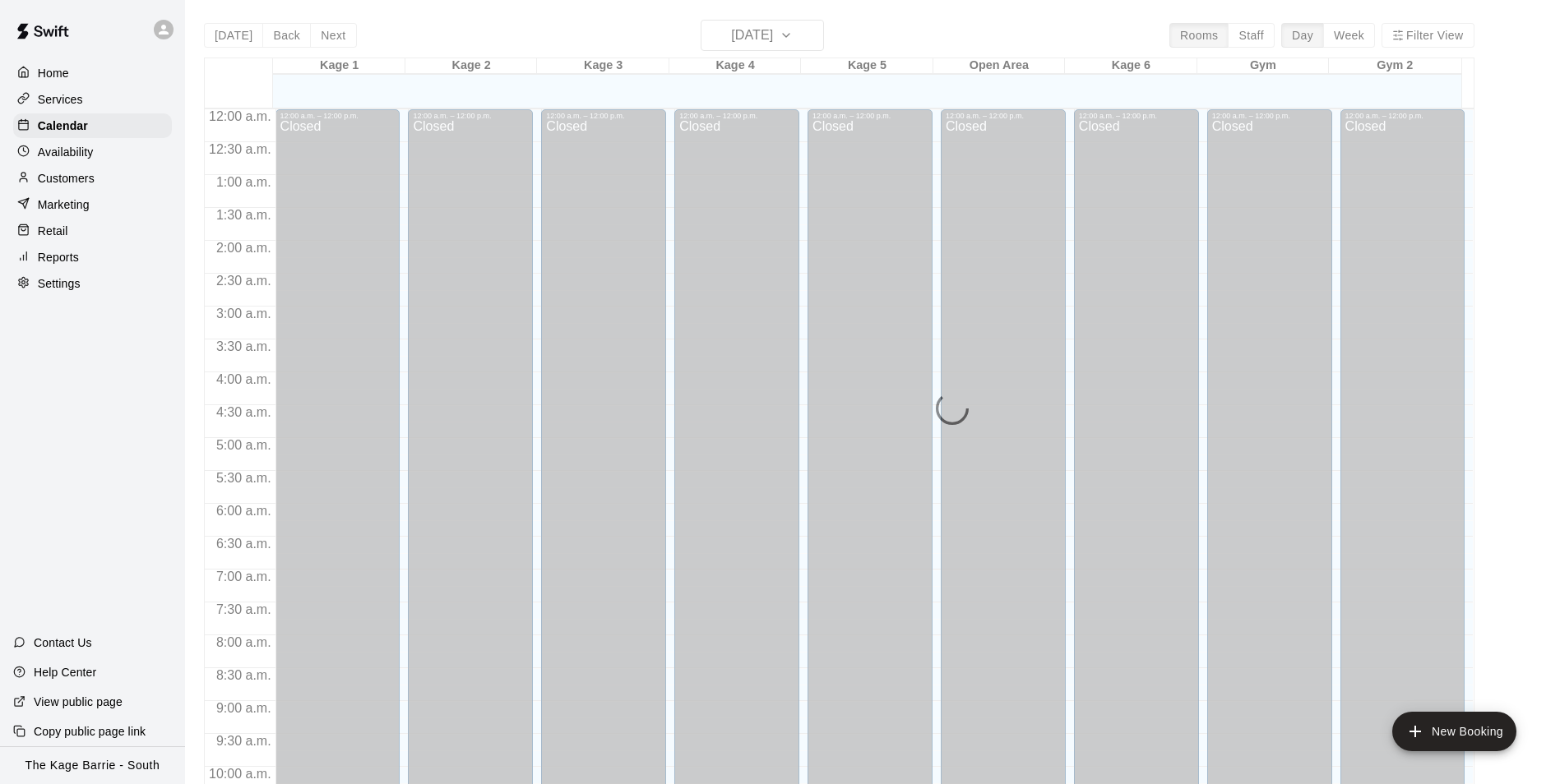
scroll to position [835, 0]
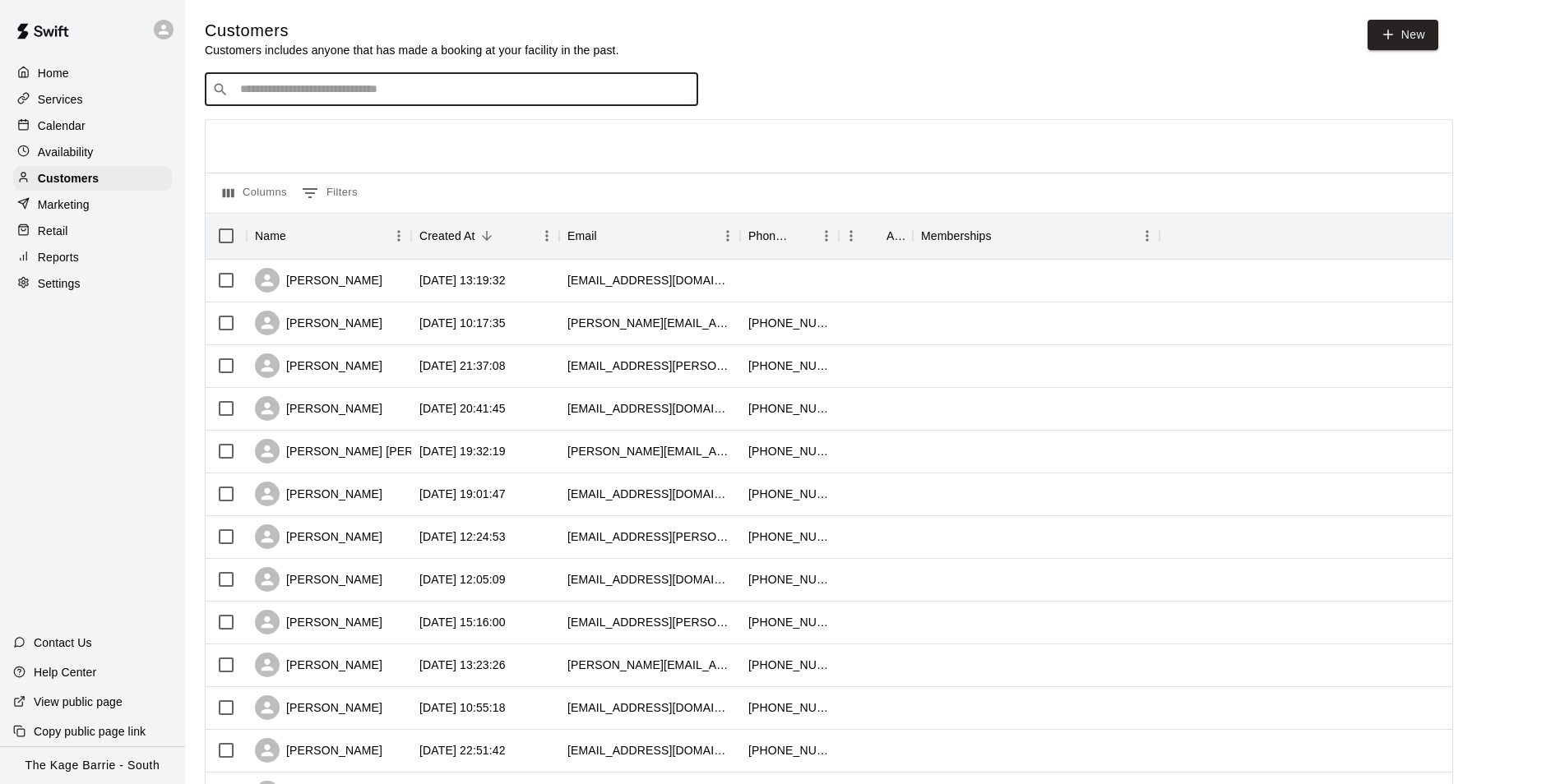
click at [333, 83] on input "Search customers by name or email" at bounding box center [462, 89] width 456 height 16
paste input "**********"
click at [460, 94] on input "**********" at bounding box center [450, 89] width 431 height 16
click at [457, 93] on input "**********" at bounding box center [450, 89] width 431 height 16
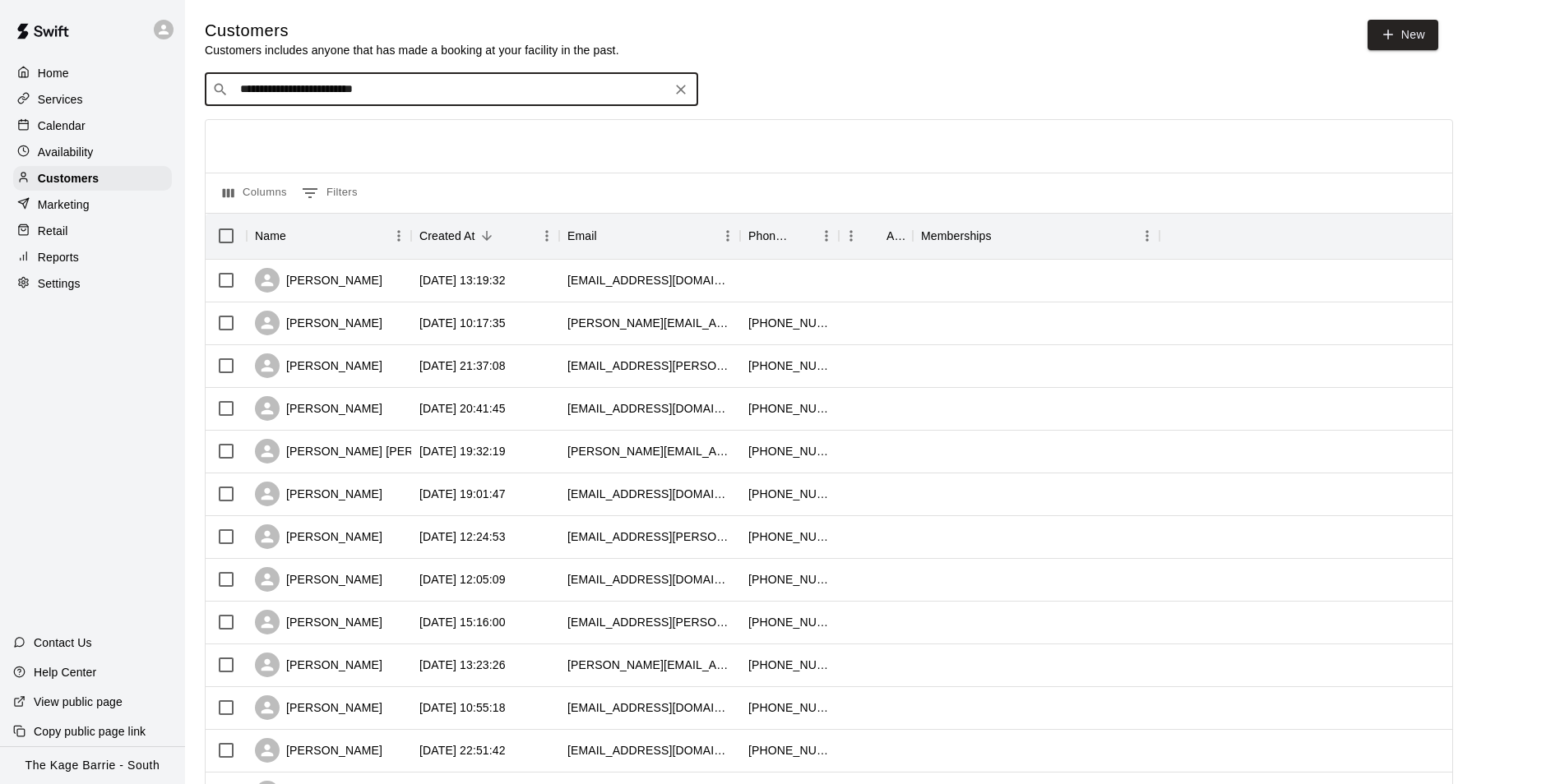
click at [458, 86] on input "**********" at bounding box center [450, 89] width 431 height 16
type input "*"
type input "*******"
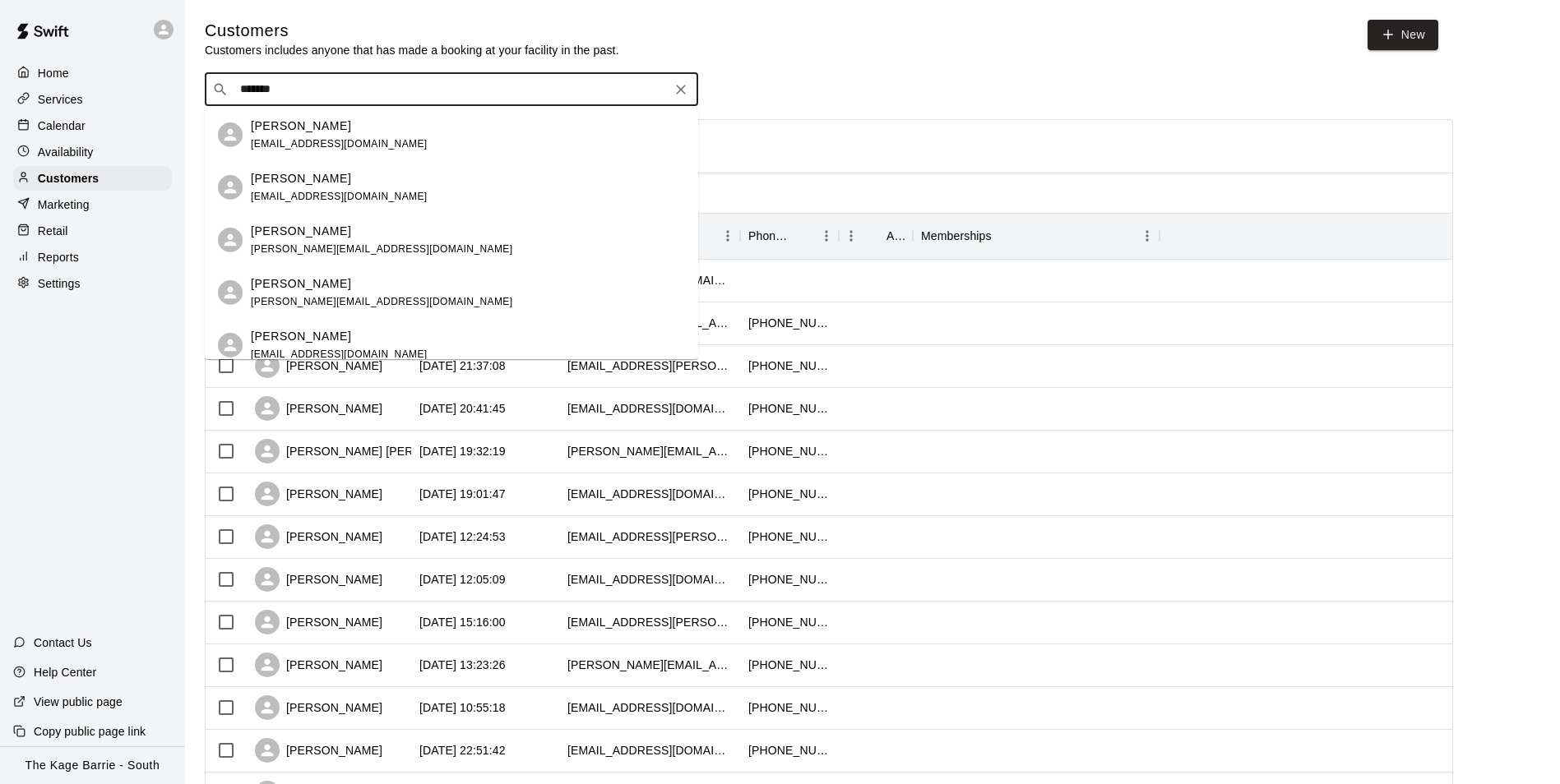
click at [415, 132] on div "[PERSON_NAME] [EMAIL_ADDRESS][DOMAIN_NAME]" at bounding box center [468, 135] width 434 height 36
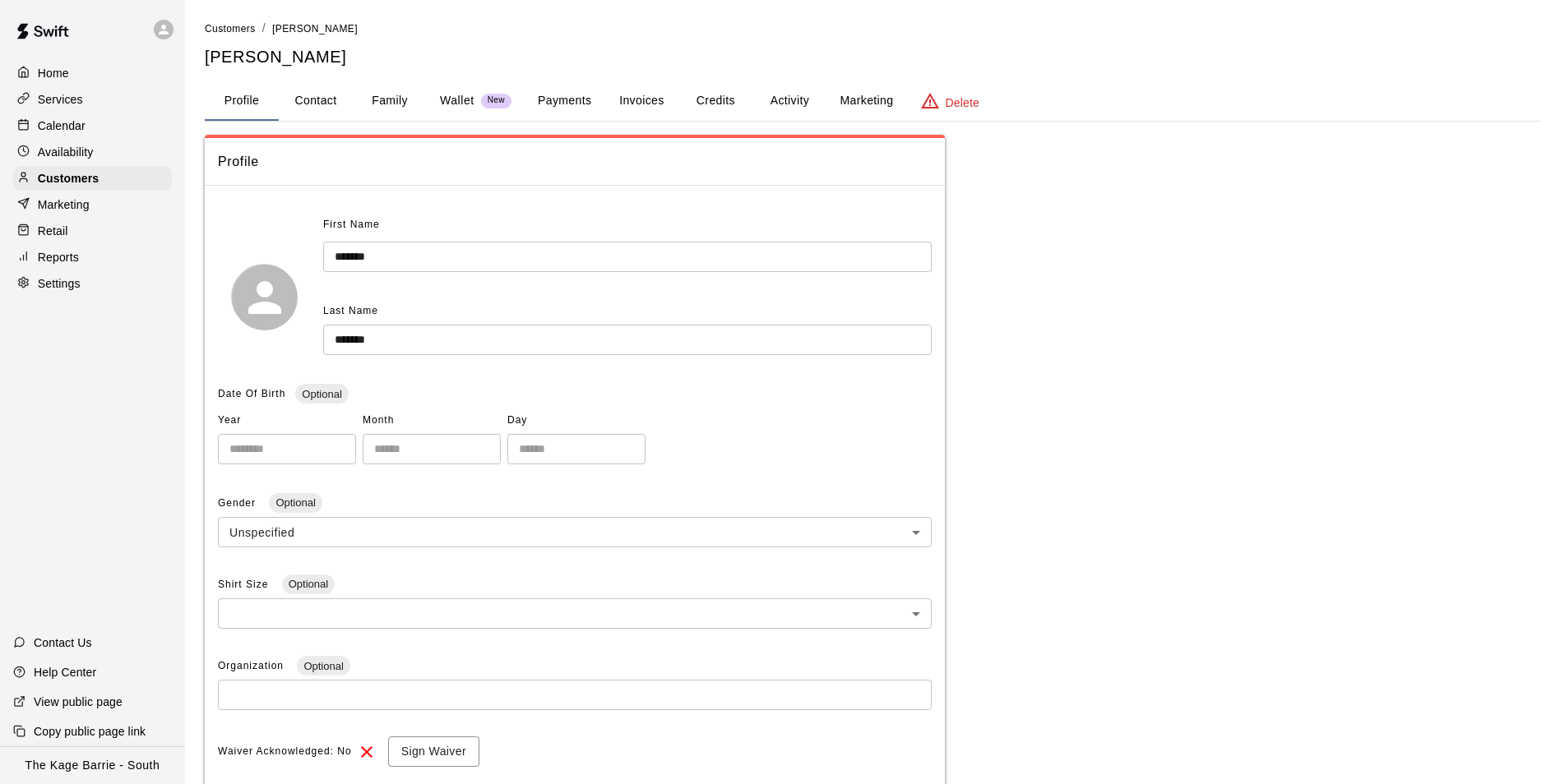
click at [794, 101] on button "Activity" at bounding box center [789, 101] width 74 height 39
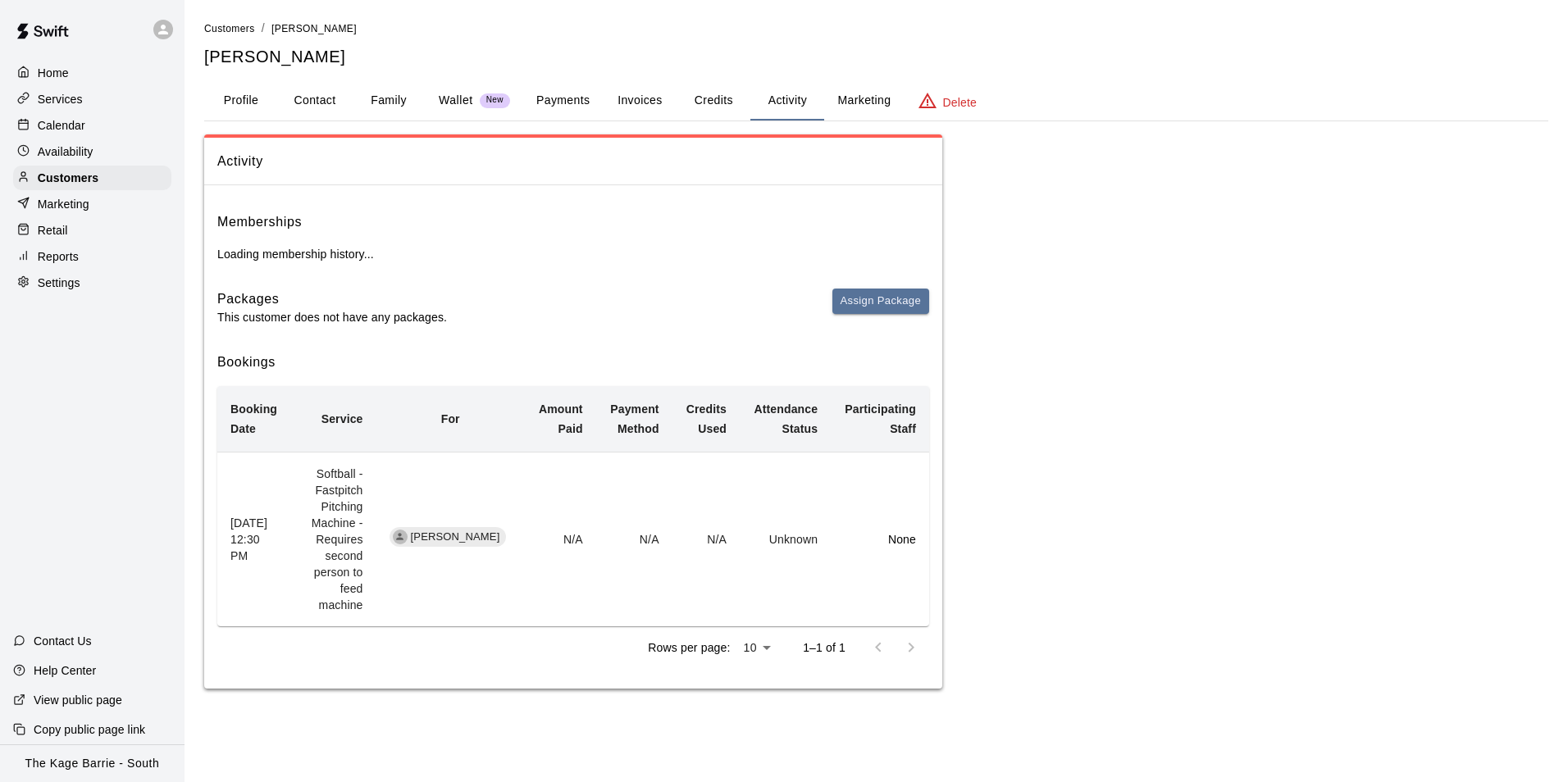
click at [70, 125] on p "Calendar" at bounding box center [61, 125] width 48 height 16
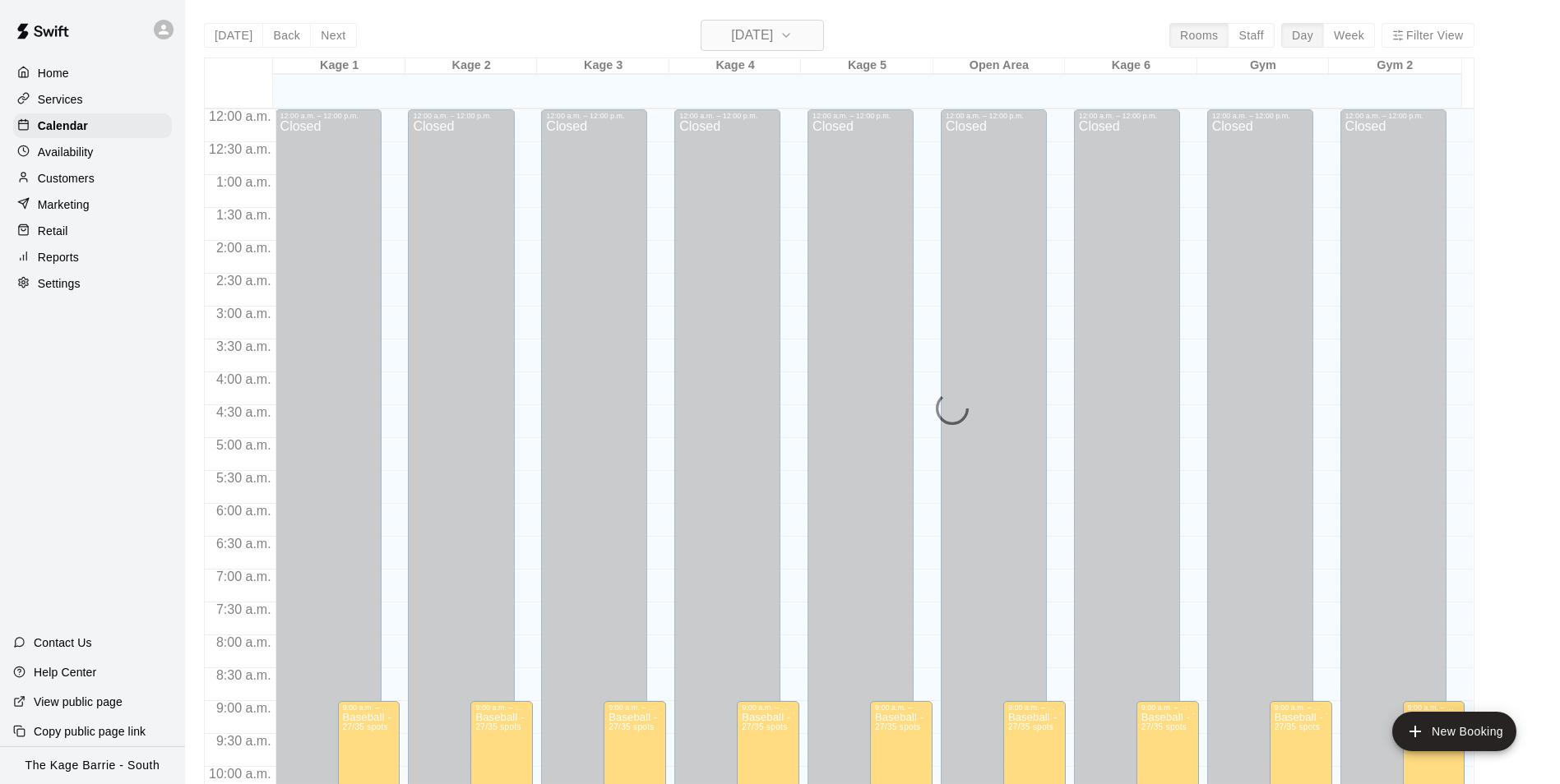
scroll to position [835, 0]
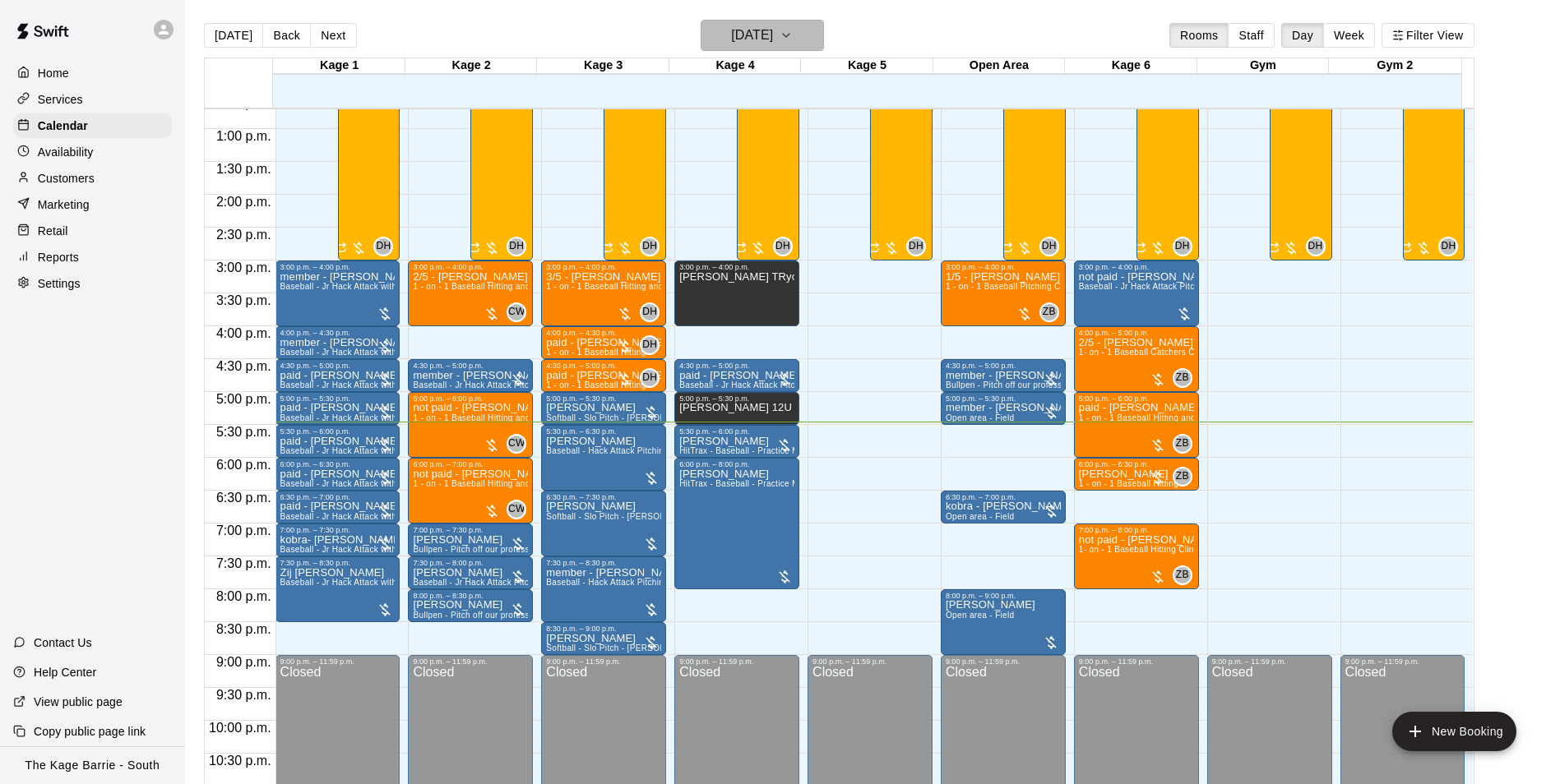
click at [773, 36] on h6 "[DATE]" at bounding box center [751, 35] width 42 height 23
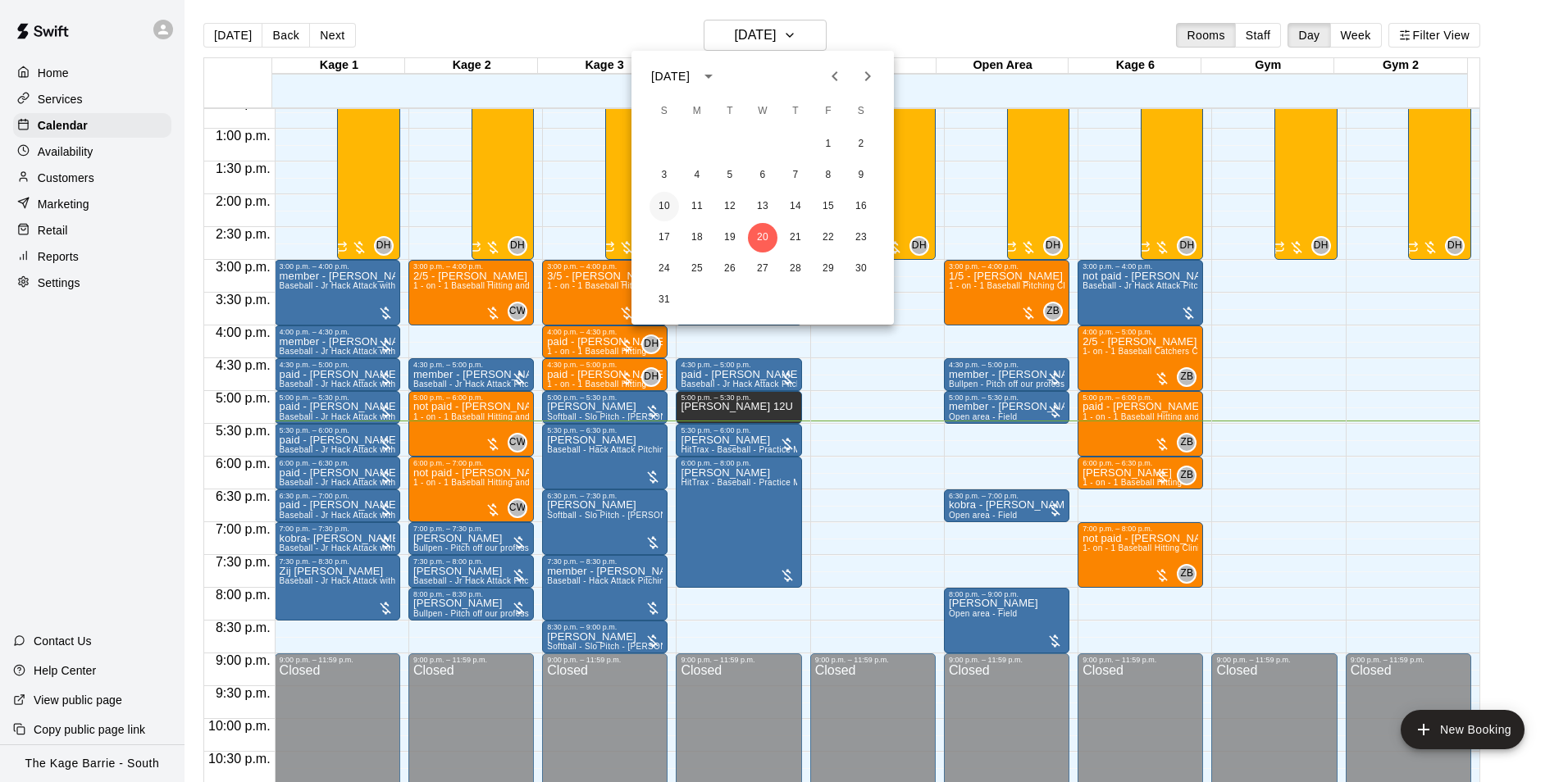
click at [657, 208] on button "10" at bounding box center [664, 206] width 30 height 30
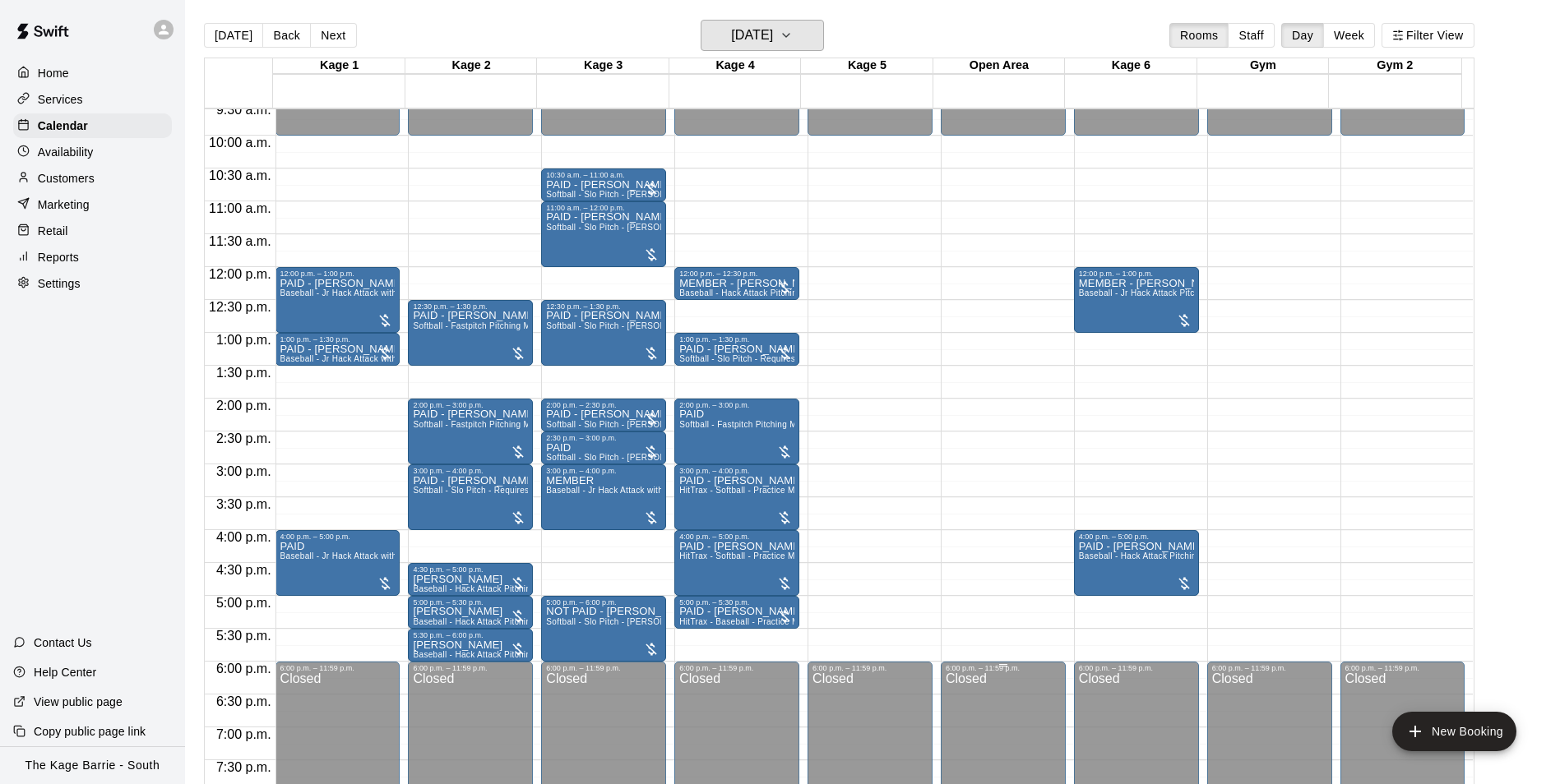
scroll to position [588, 0]
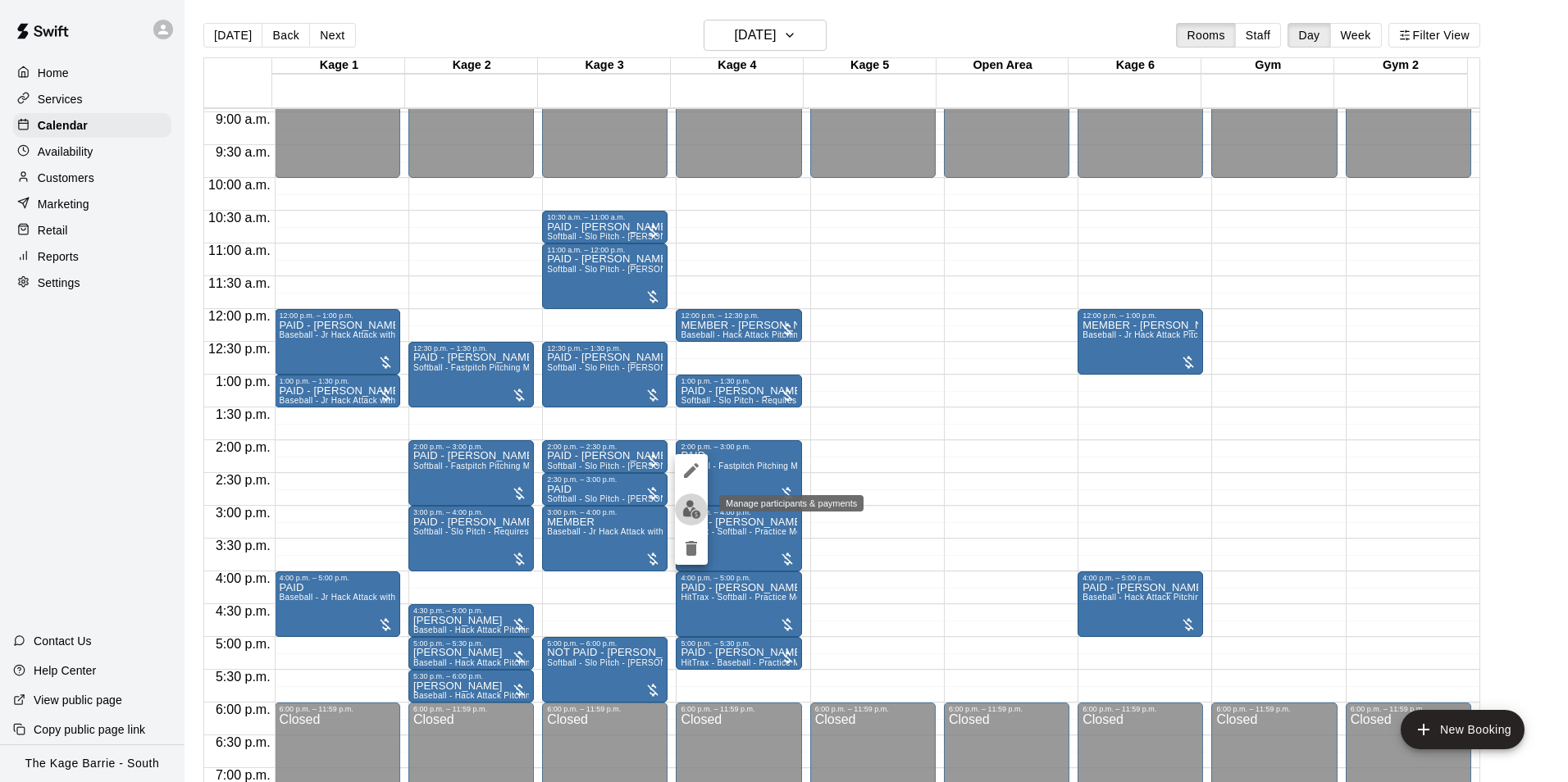
click at [682, 515] on img "edit" at bounding box center [691, 509] width 19 height 19
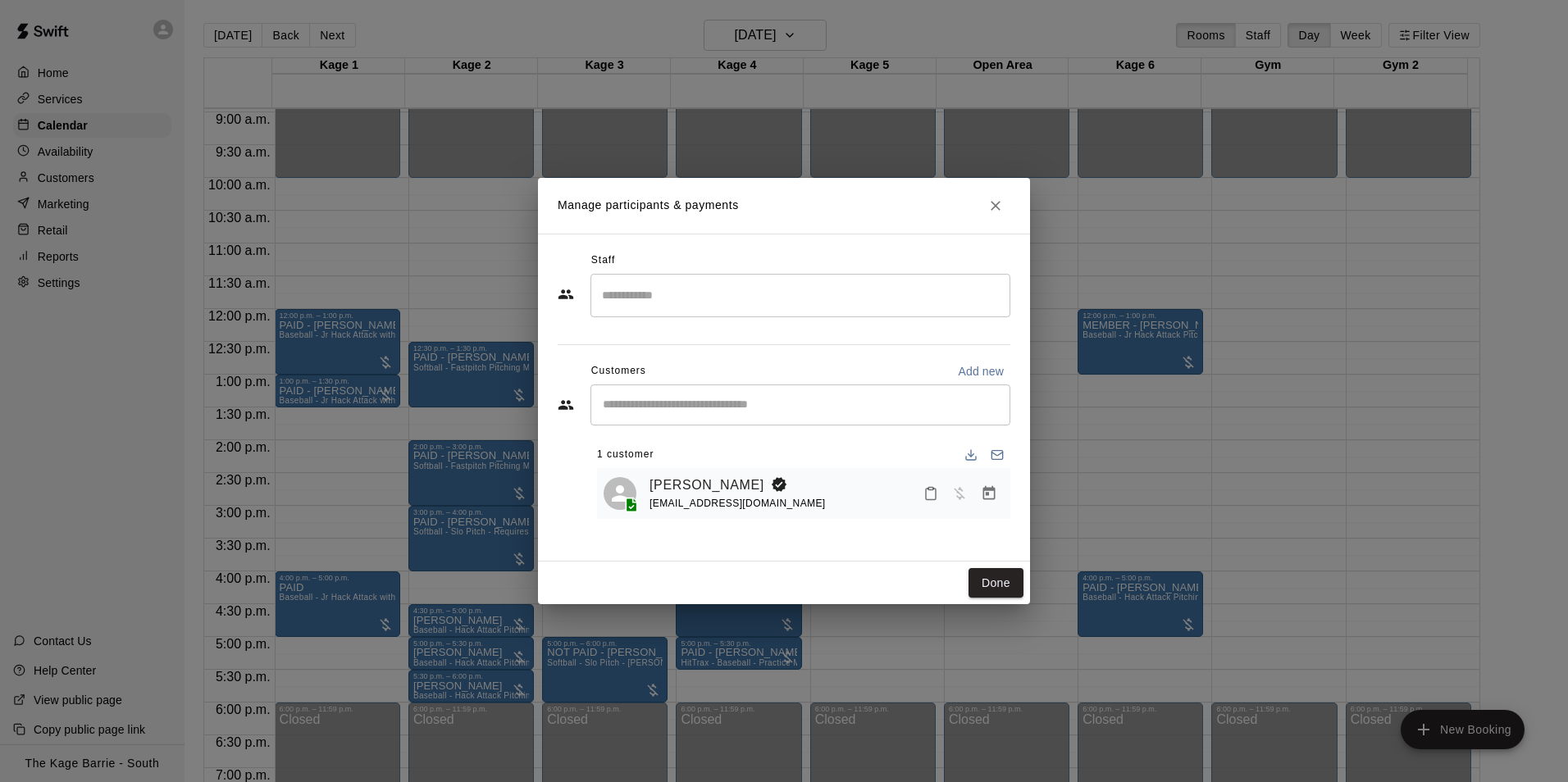
click at [998, 198] on icon "Close" at bounding box center [996, 205] width 16 height 16
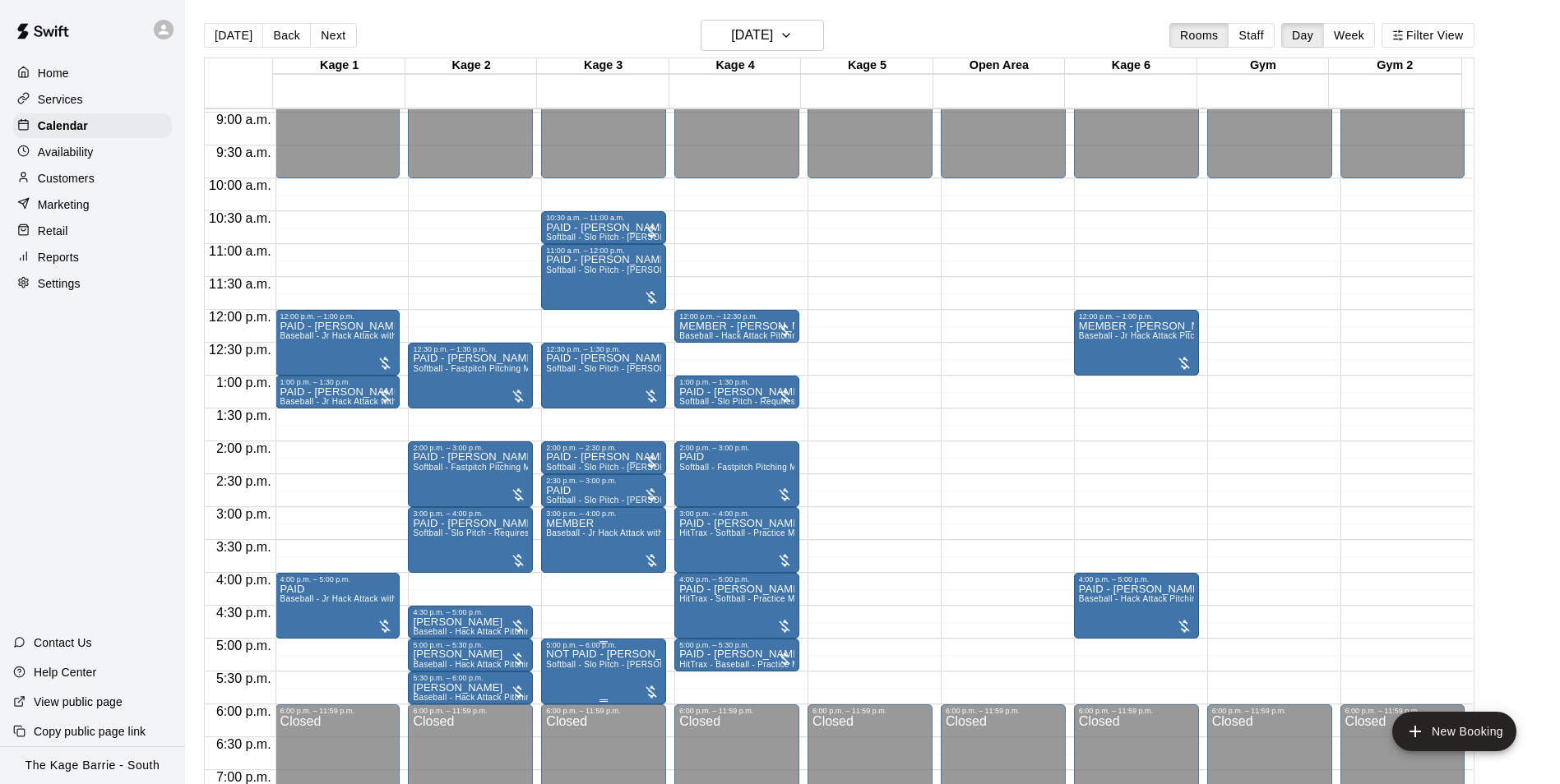
click at [619, 669] on span "Softball - Slo Pitch - [PERSON_NAME] Fed Pitching Machine" at bounding box center [665, 664] width 239 height 9
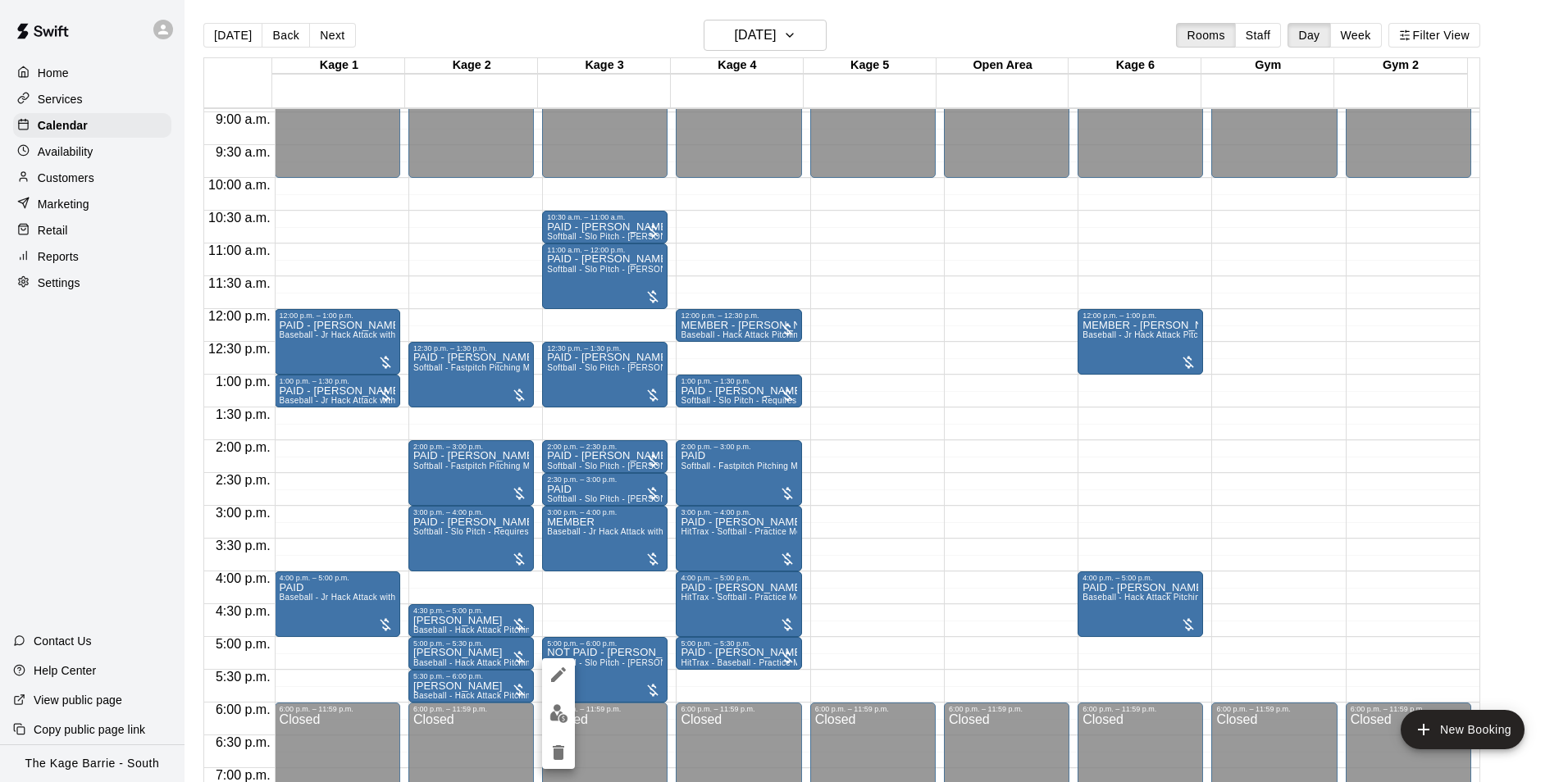
click at [896, 42] on div at bounding box center [784, 391] width 1568 height 782
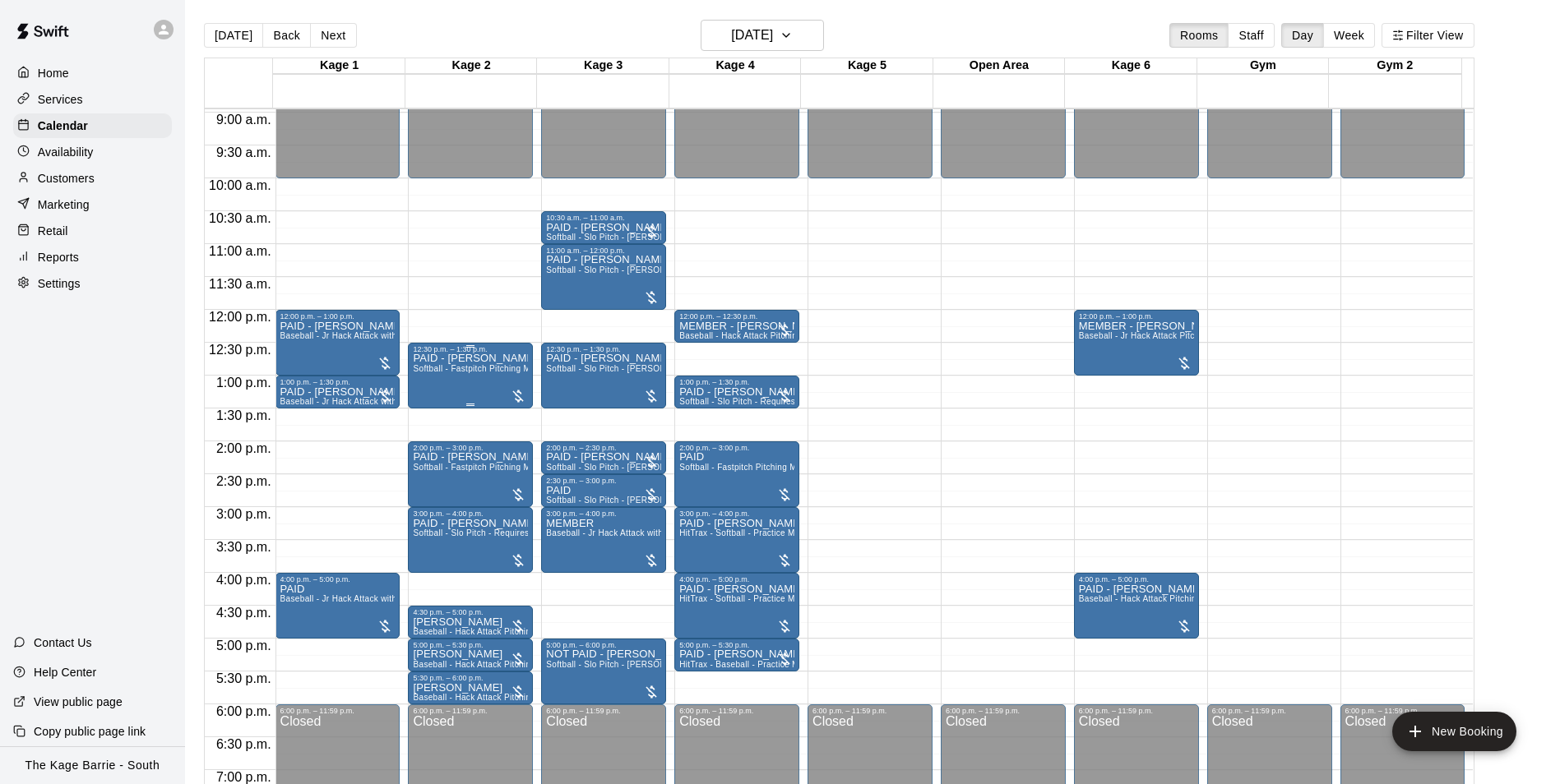
click at [471, 373] on span "Softball - Fastpitch Pitching Machine - Requires second person to feed machine" at bounding box center [569, 369] width 312 height 9
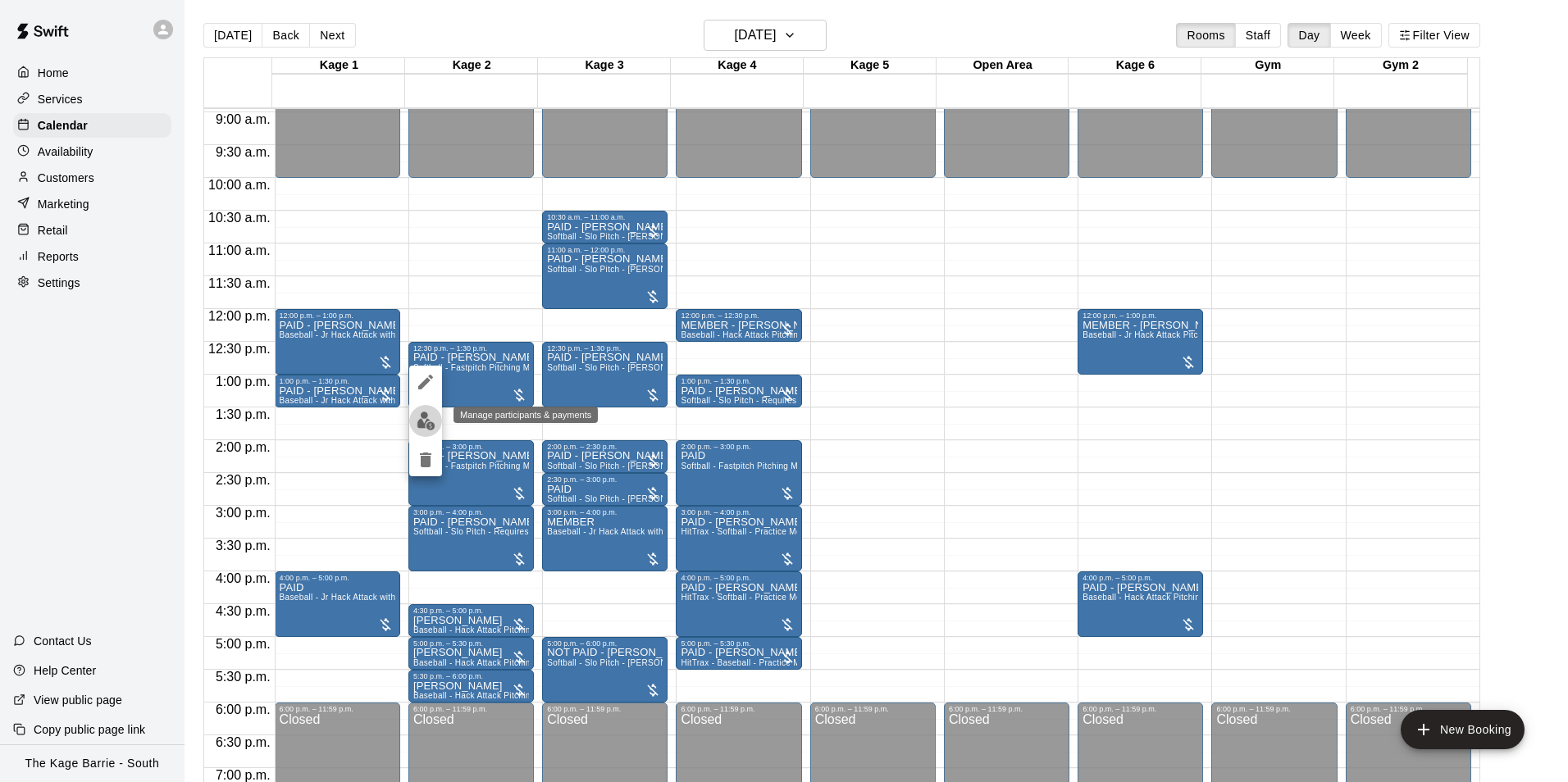
click at [435, 420] on img "edit" at bounding box center [426, 421] width 19 height 19
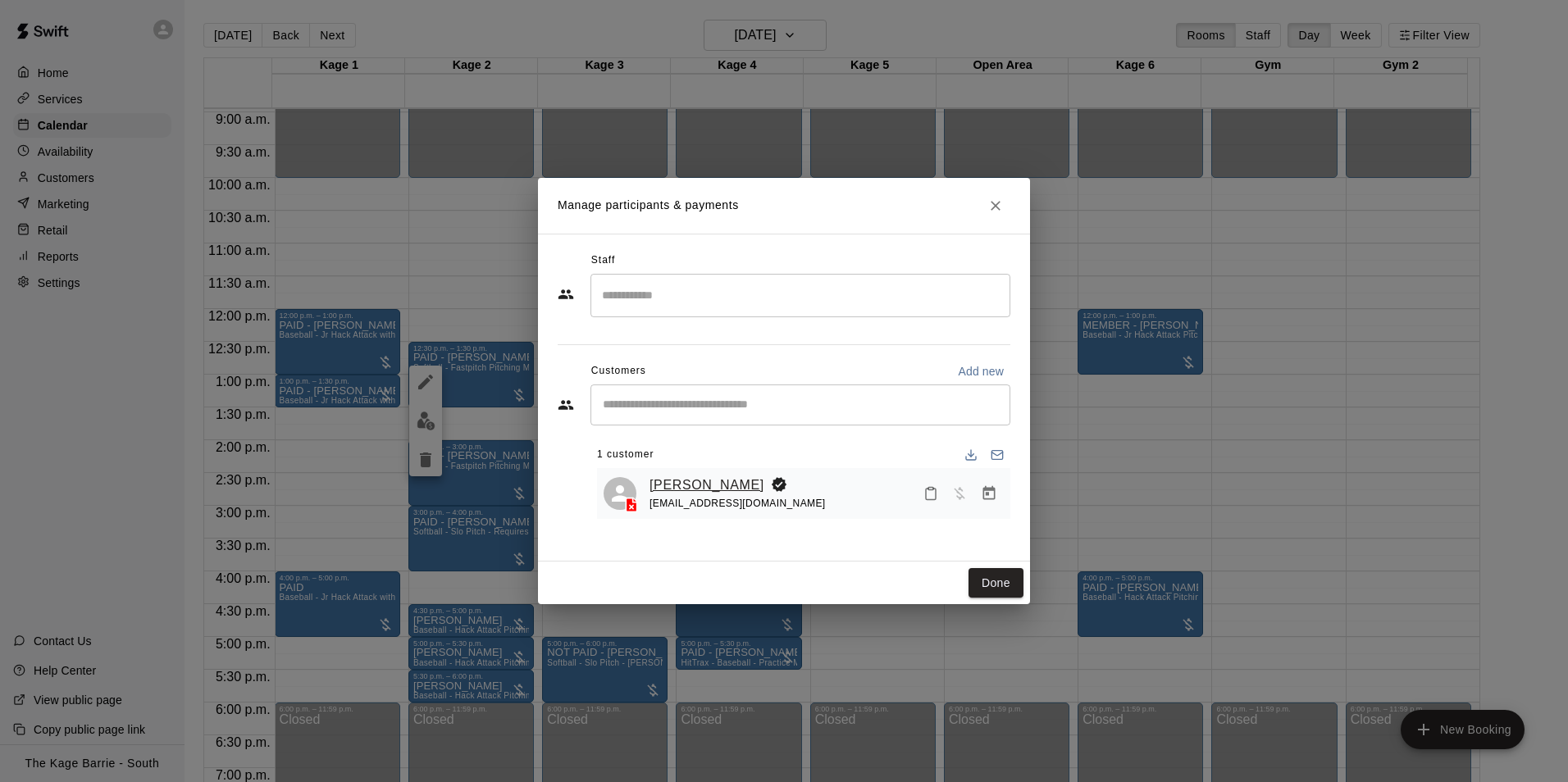
click at [699, 485] on link "[PERSON_NAME]" at bounding box center [707, 485] width 115 height 21
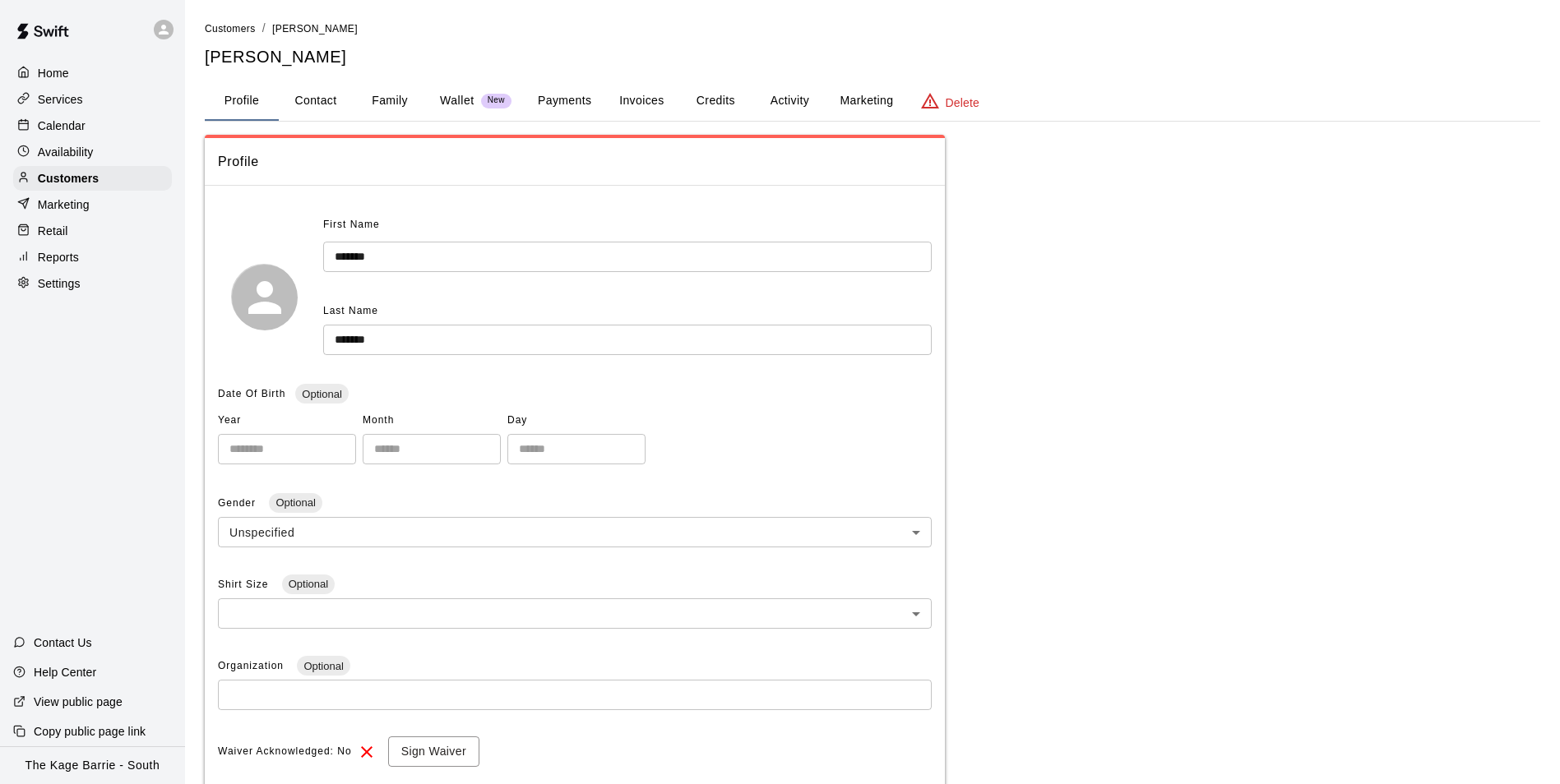
click at [783, 97] on button "Activity" at bounding box center [789, 101] width 74 height 39
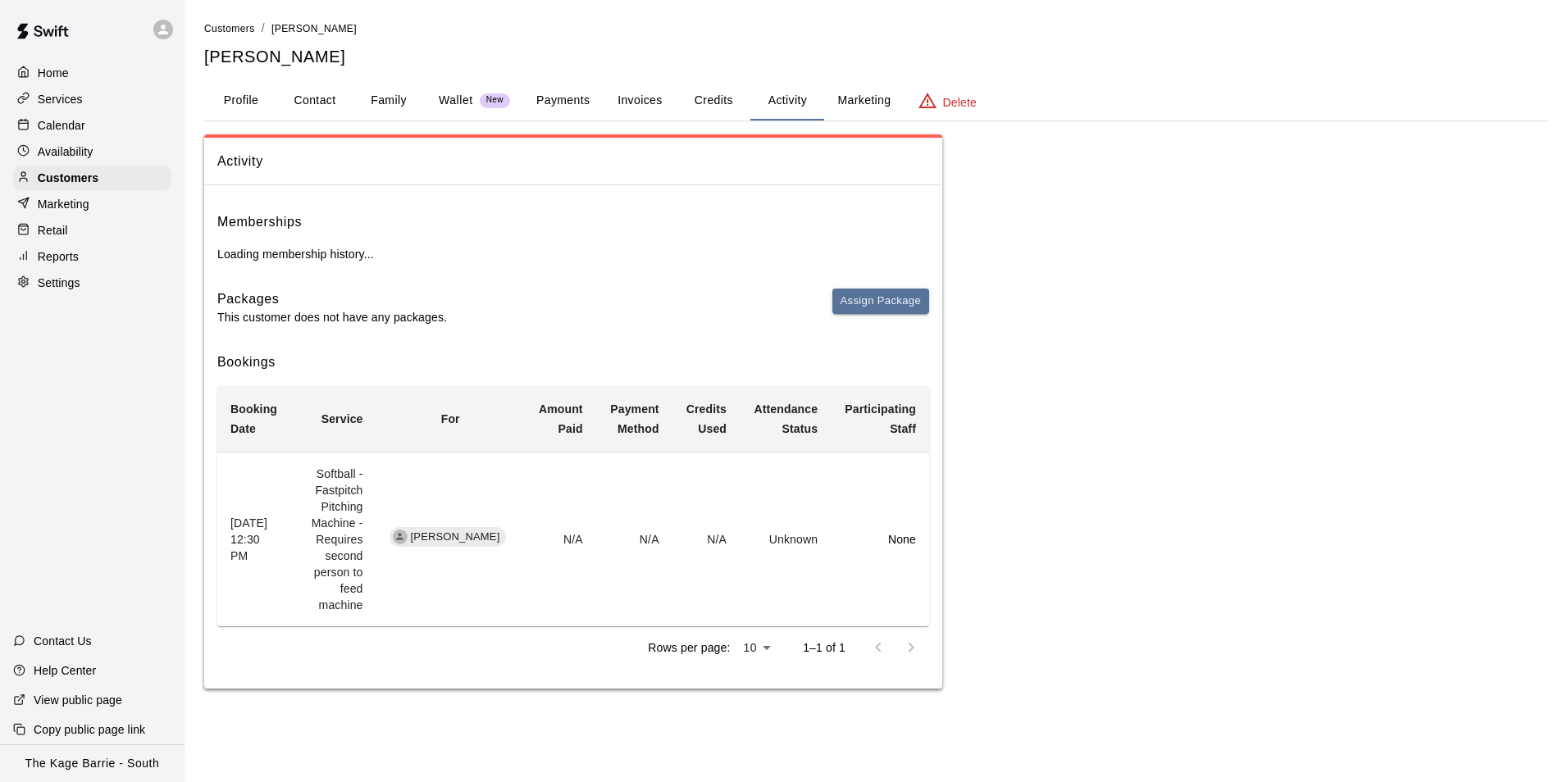
click at [313, 97] on button "Contact" at bounding box center [314, 101] width 74 height 39
select select "**"
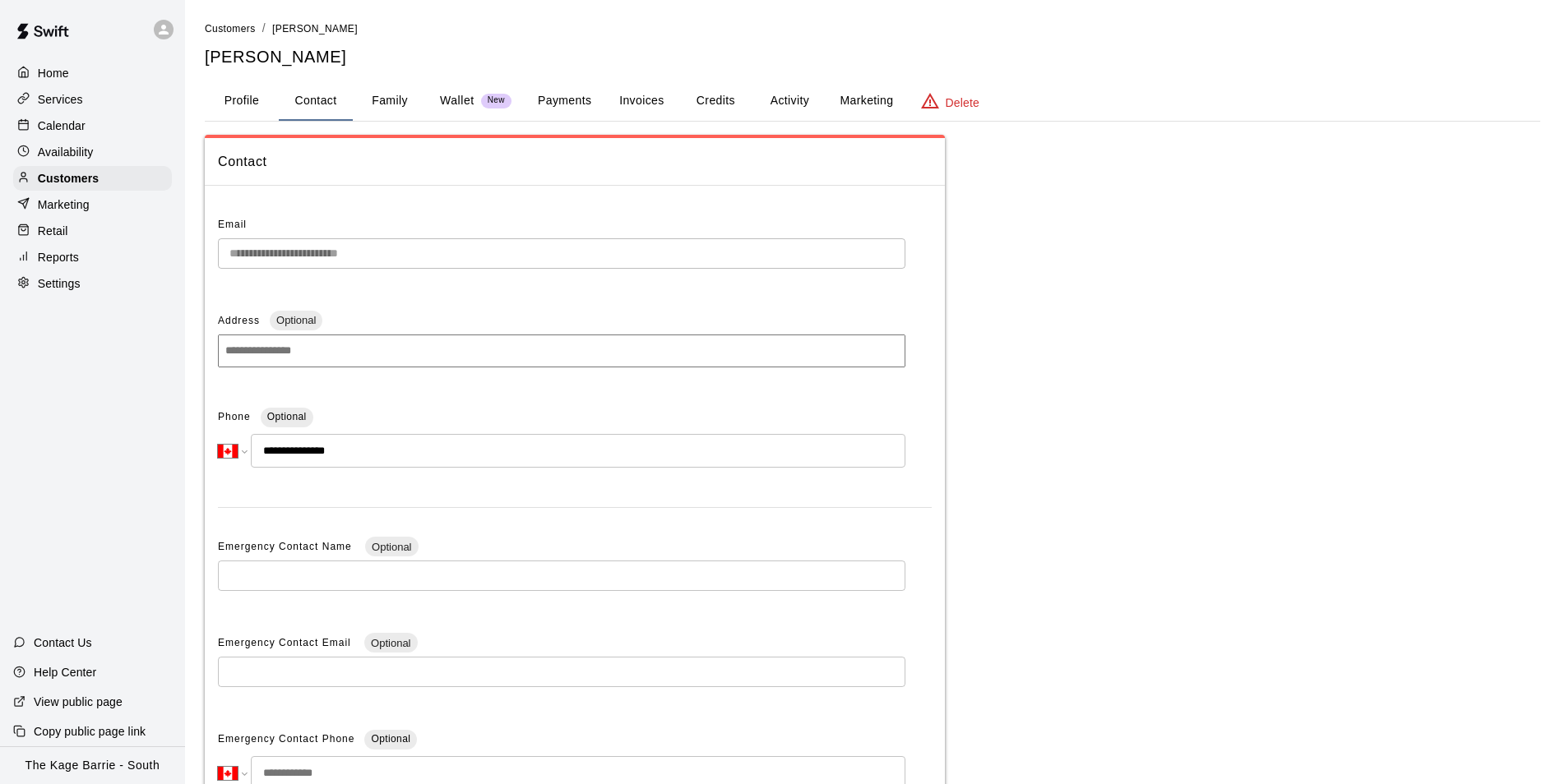
click at [382, 99] on button "Family" at bounding box center [389, 101] width 74 height 39
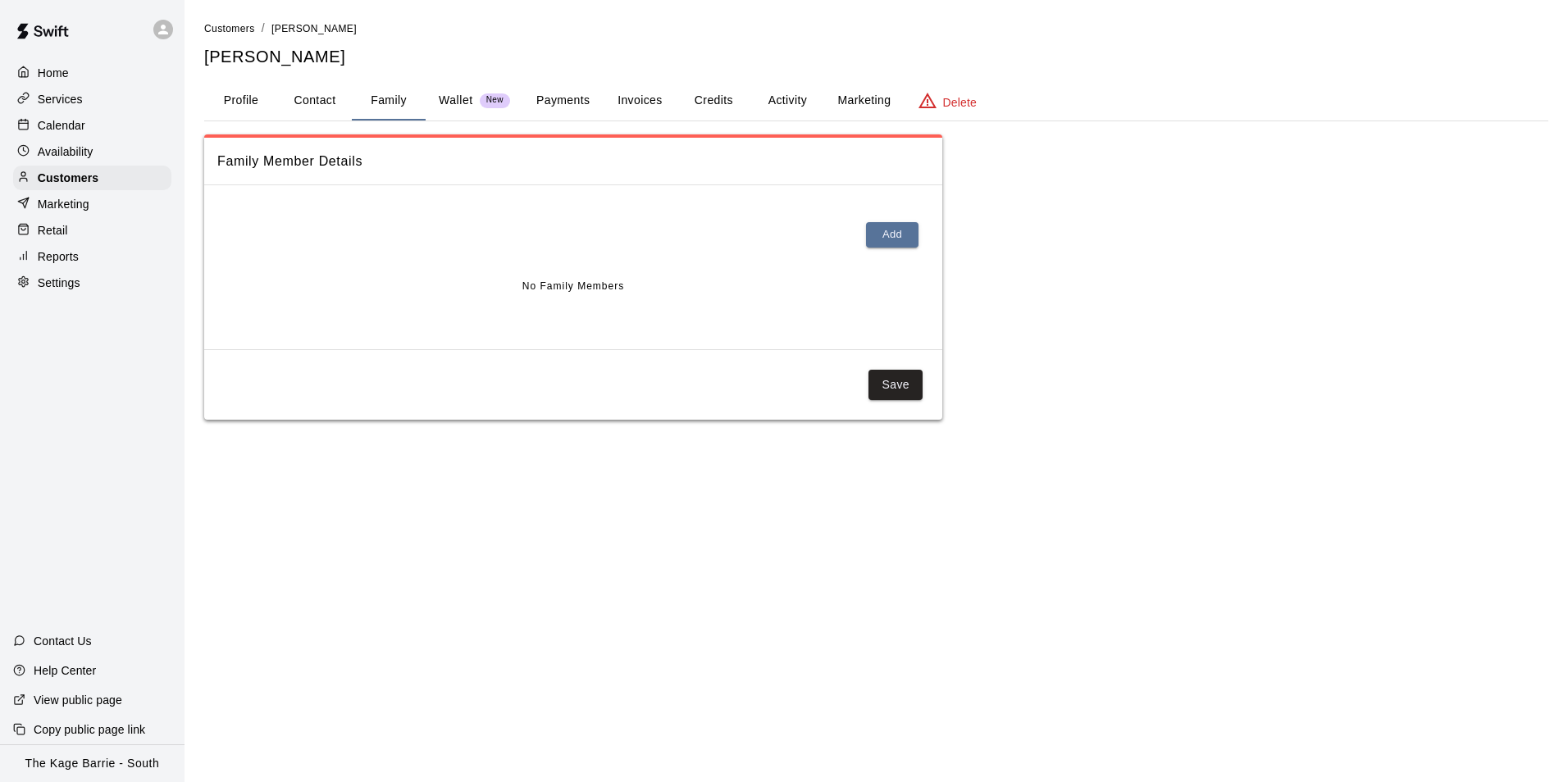
click at [316, 105] on button "Contact" at bounding box center [314, 101] width 74 height 39
select select "**"
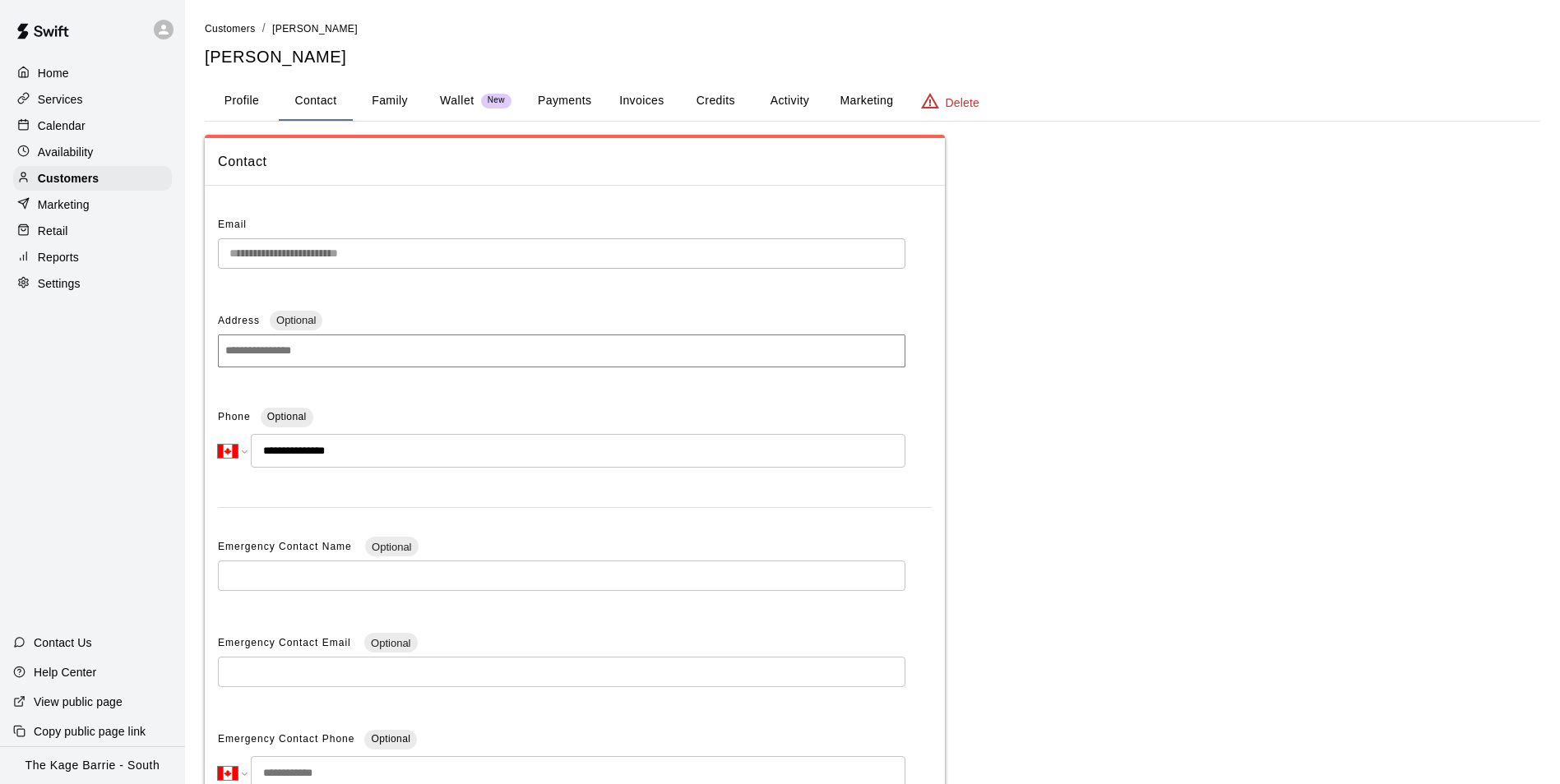
click at [247, 104] on button "Profile" at bounding box center [241, 101] width 74 height 39
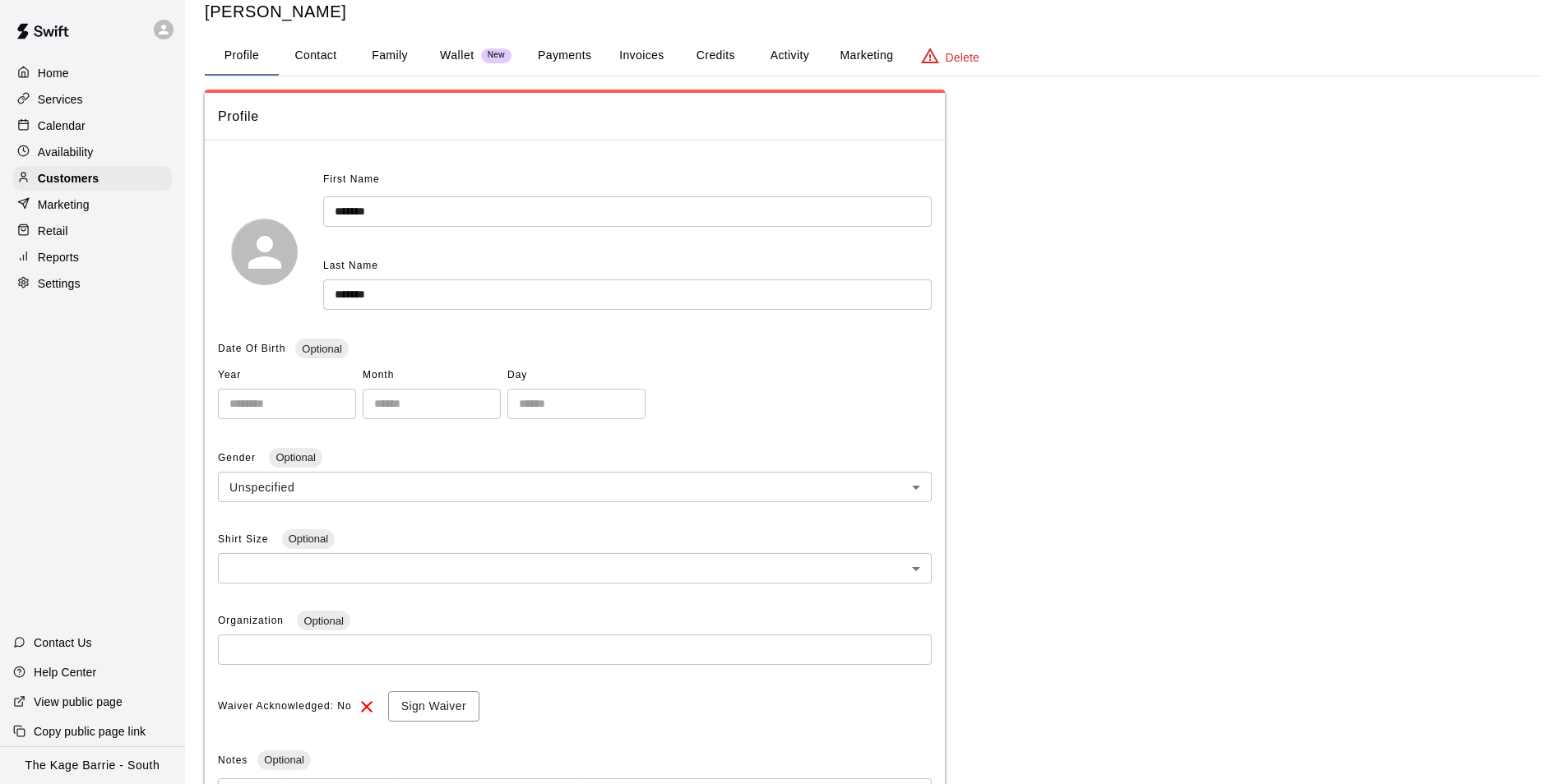
scroll to position [83, 0]
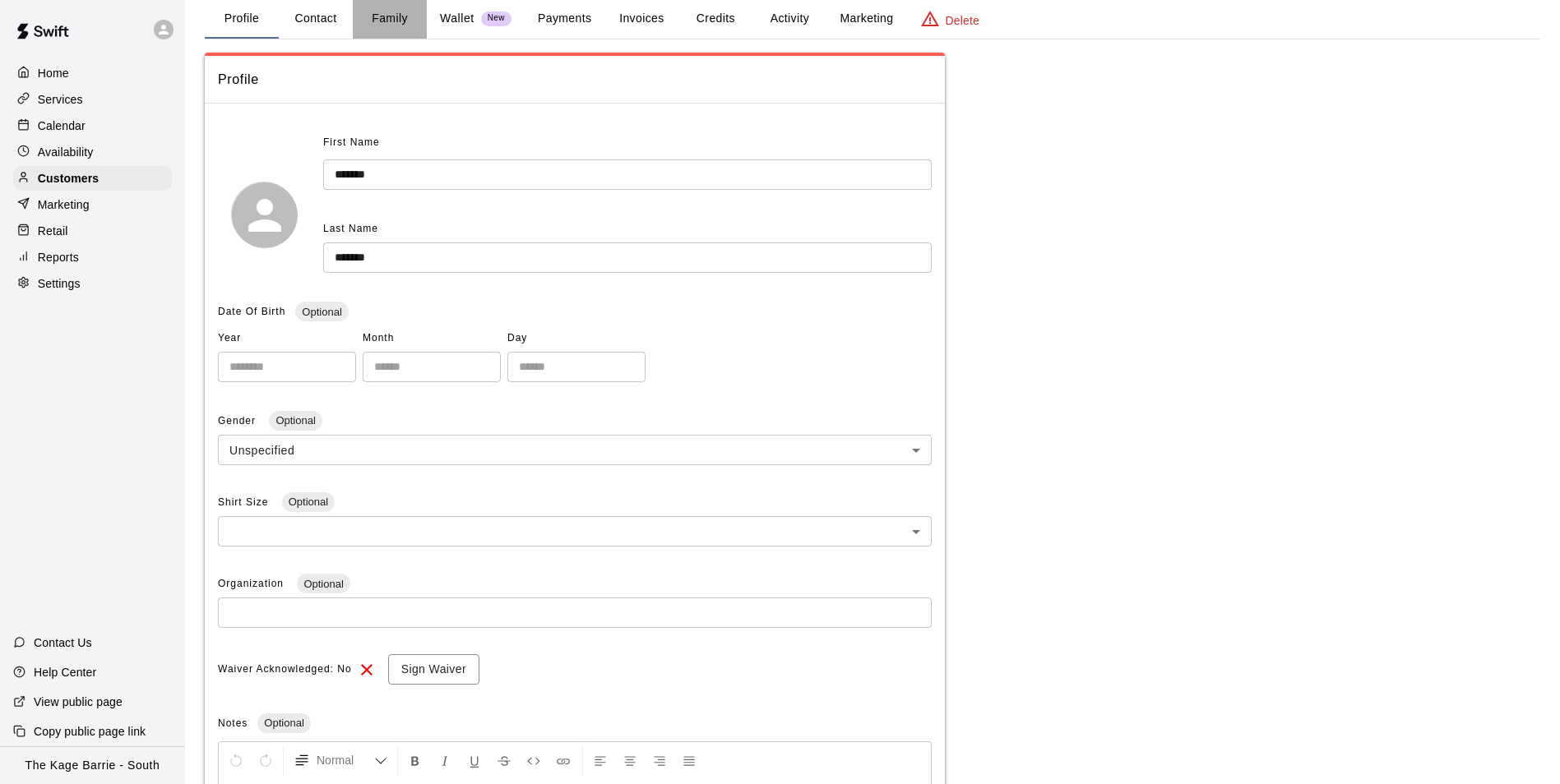
click at [390, 23] on button "Family" at bounding box center [389, 19] width 74 height 39
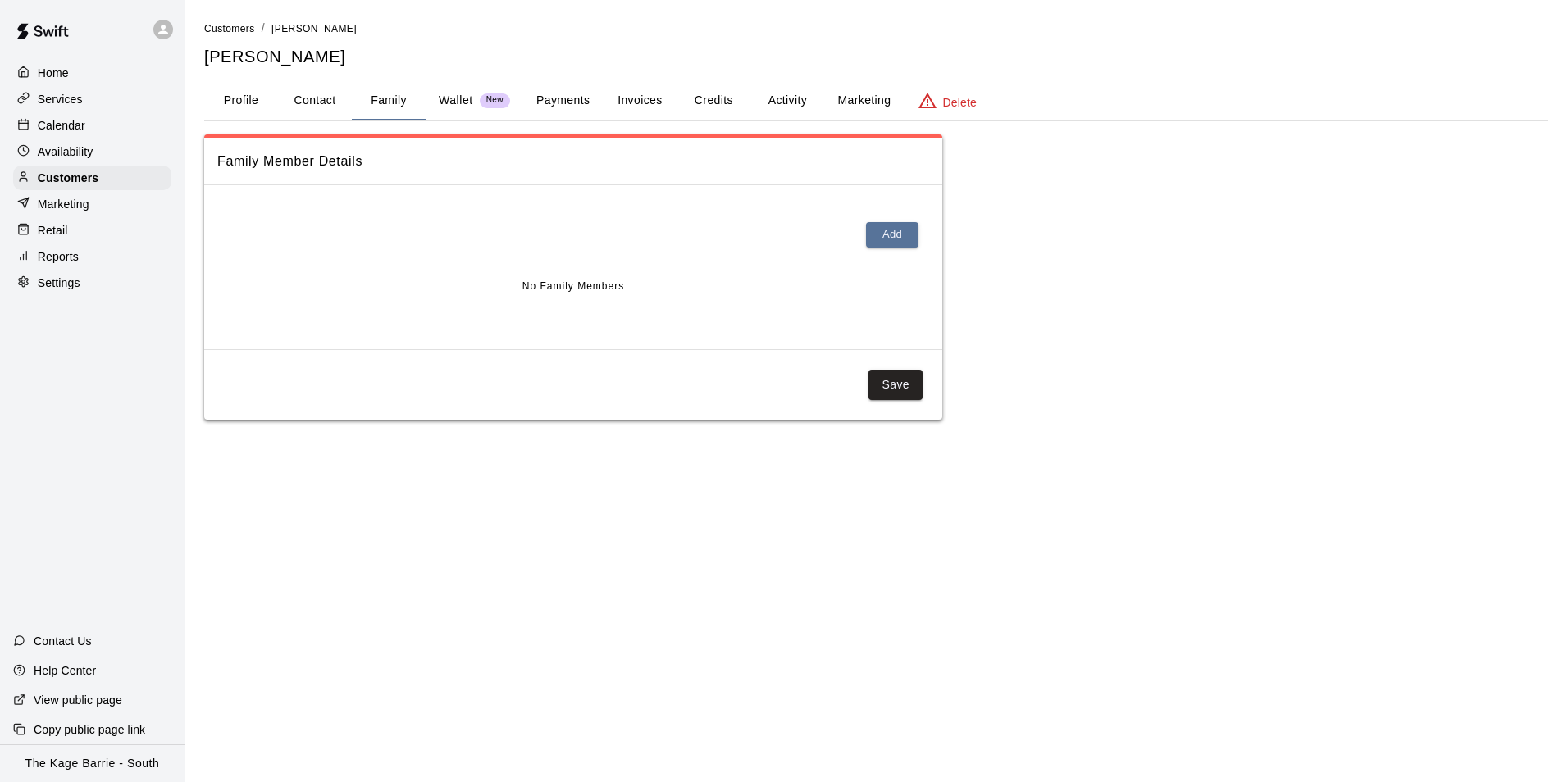
click at [776, 94] on button "Activity" at bounding box center [787, 101] width 74 height 39
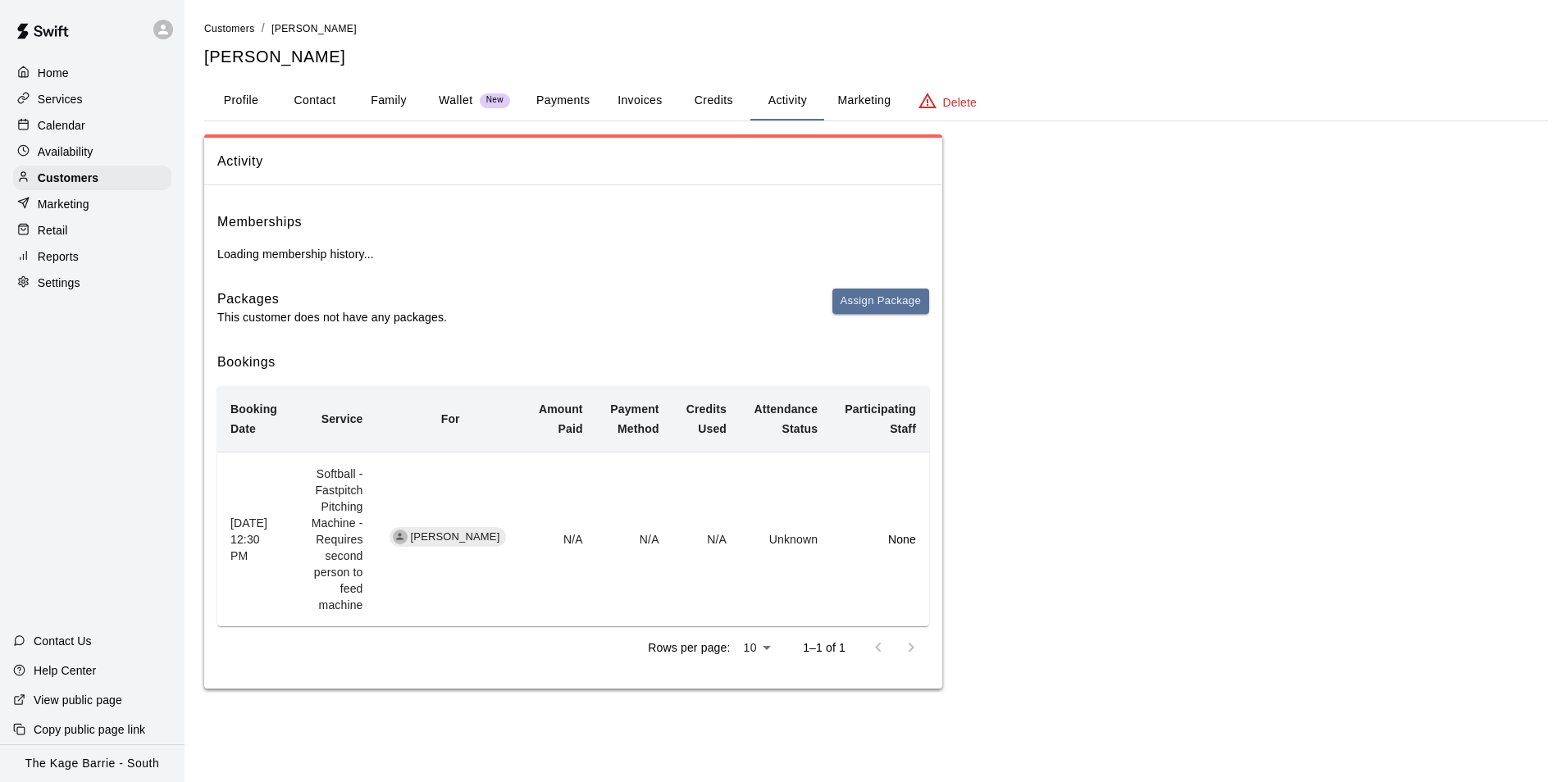
click at [298, 96] on button "Contact" at bounding box center [314, 101] width 74 height 39
select select "**"
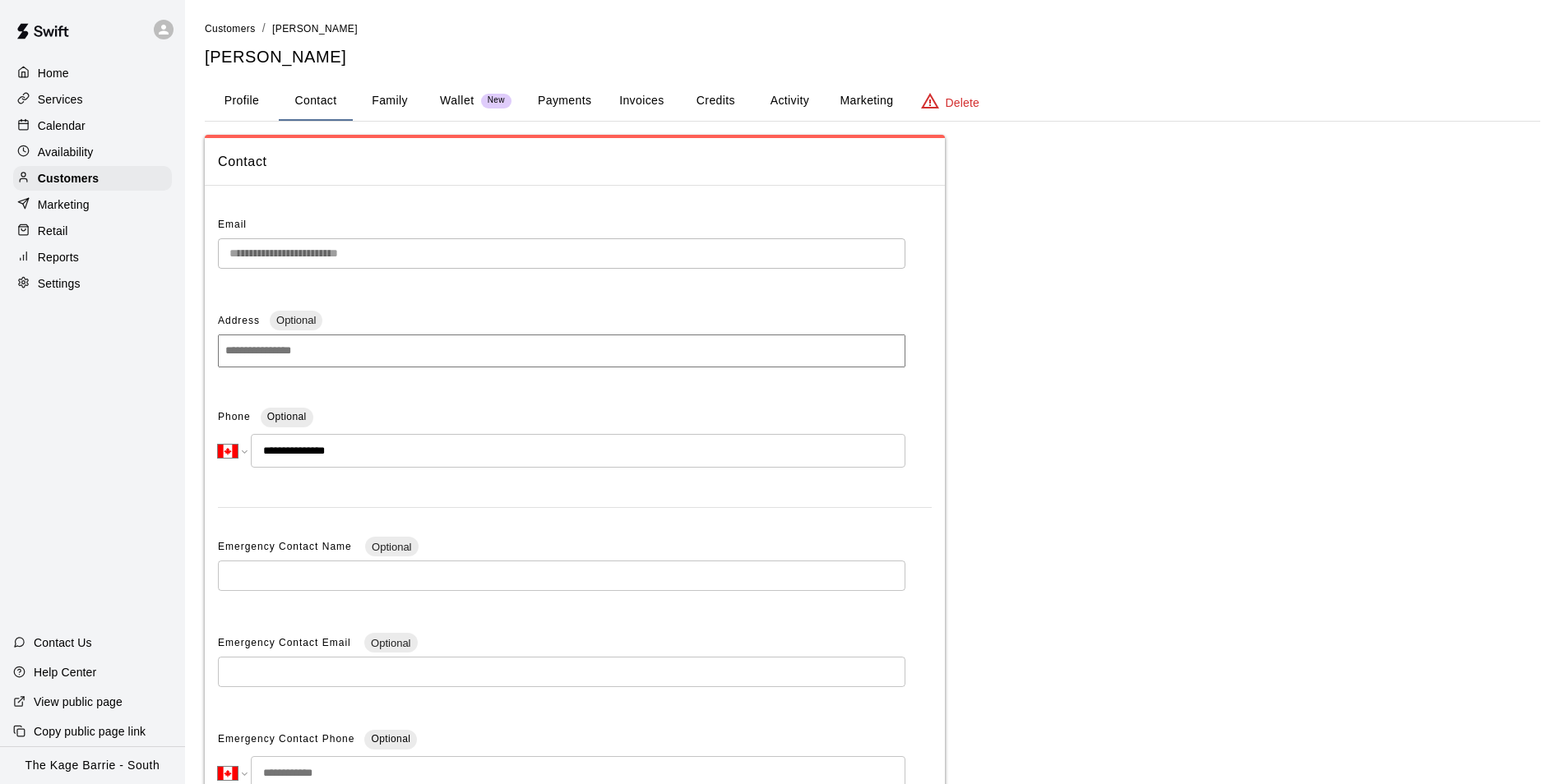
click at [372, 104] on button "Family" at bounding box center [389, 101] width 74 height 39
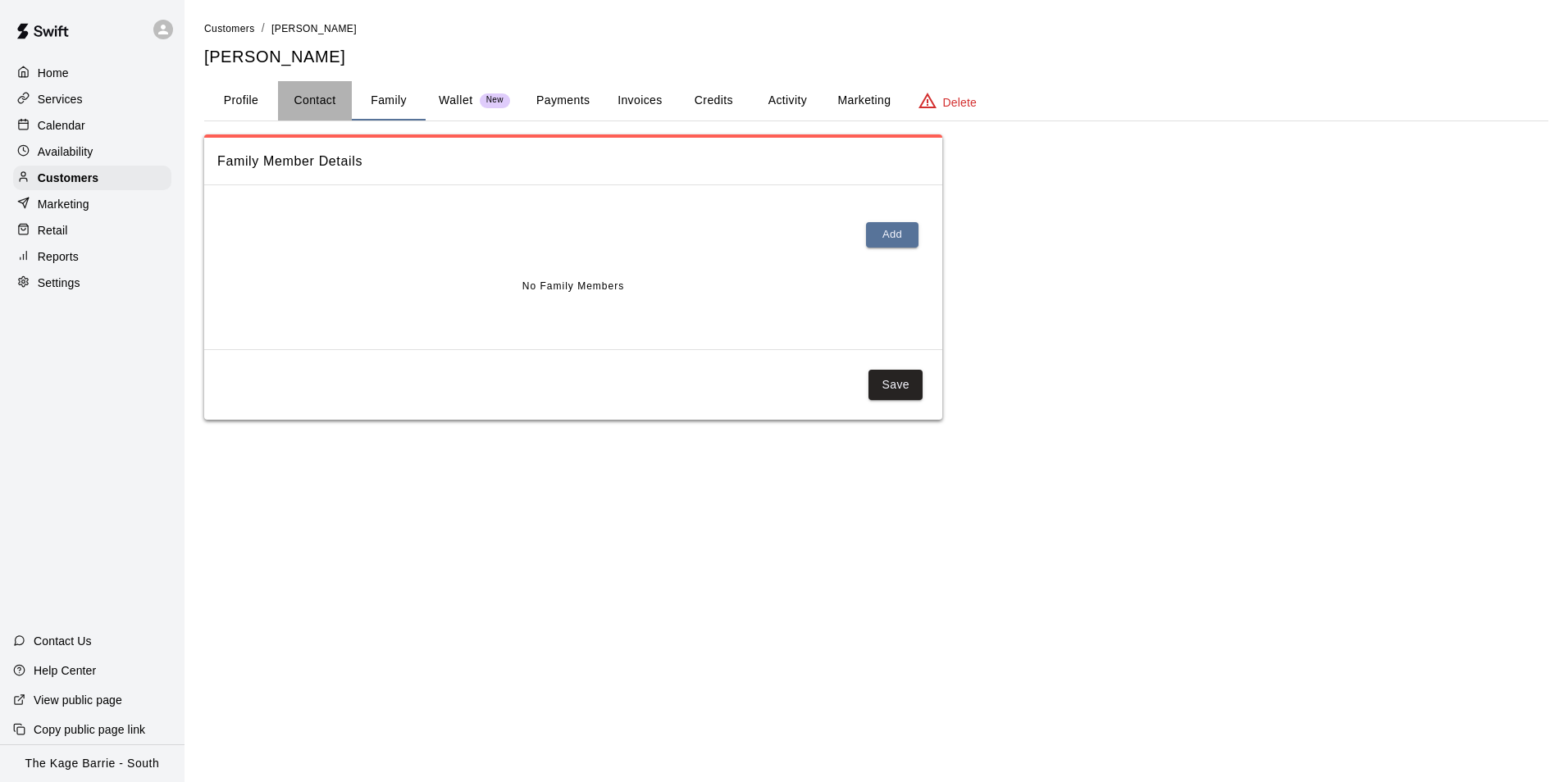
click at [322, 103] on button "Contact" at bounding box center [314, 101] width 74 height 39
select select "**"
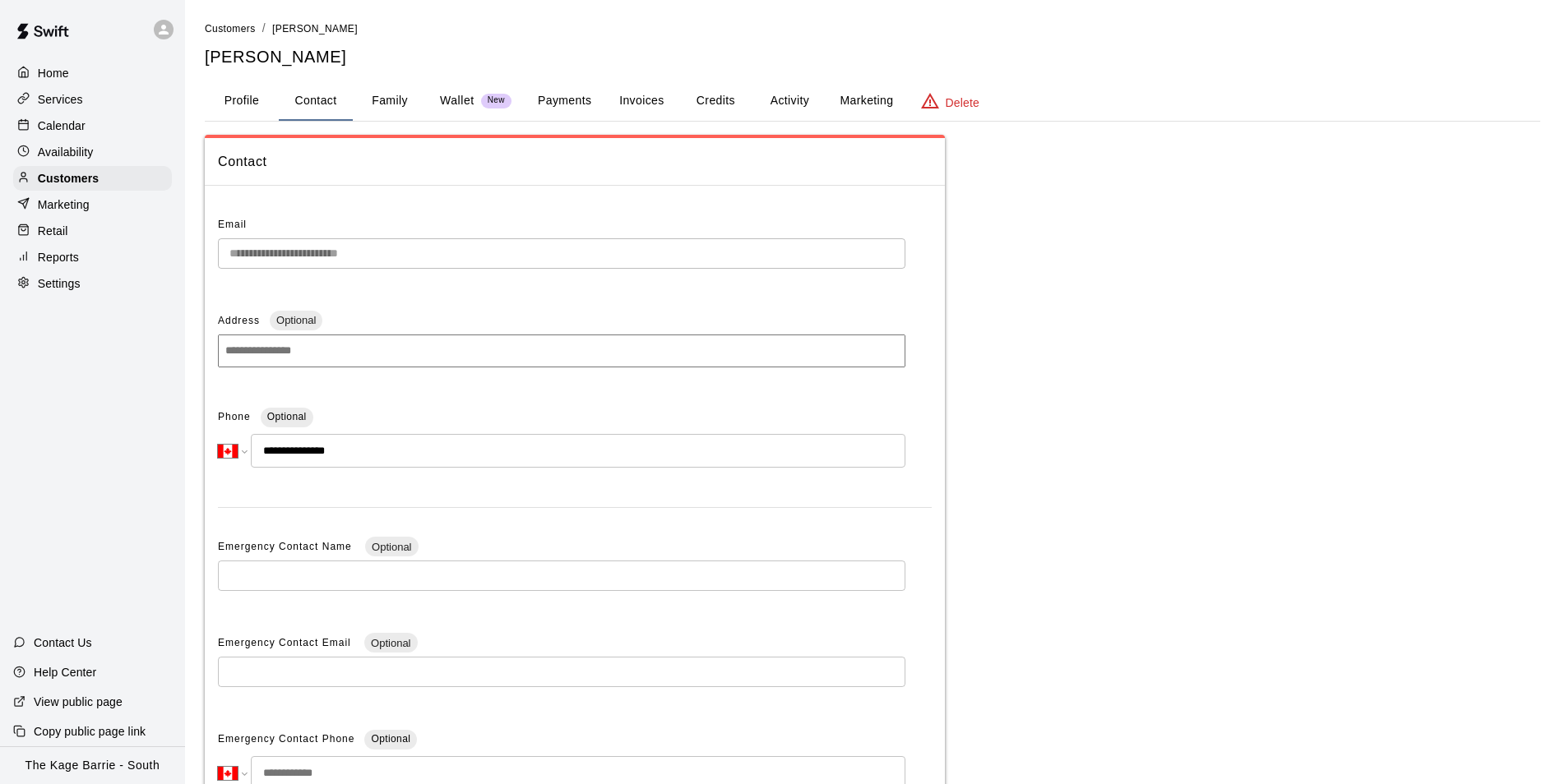
click at [60, 126] on p "Calendar" at bounding box center [61, 125] width 48 height 16
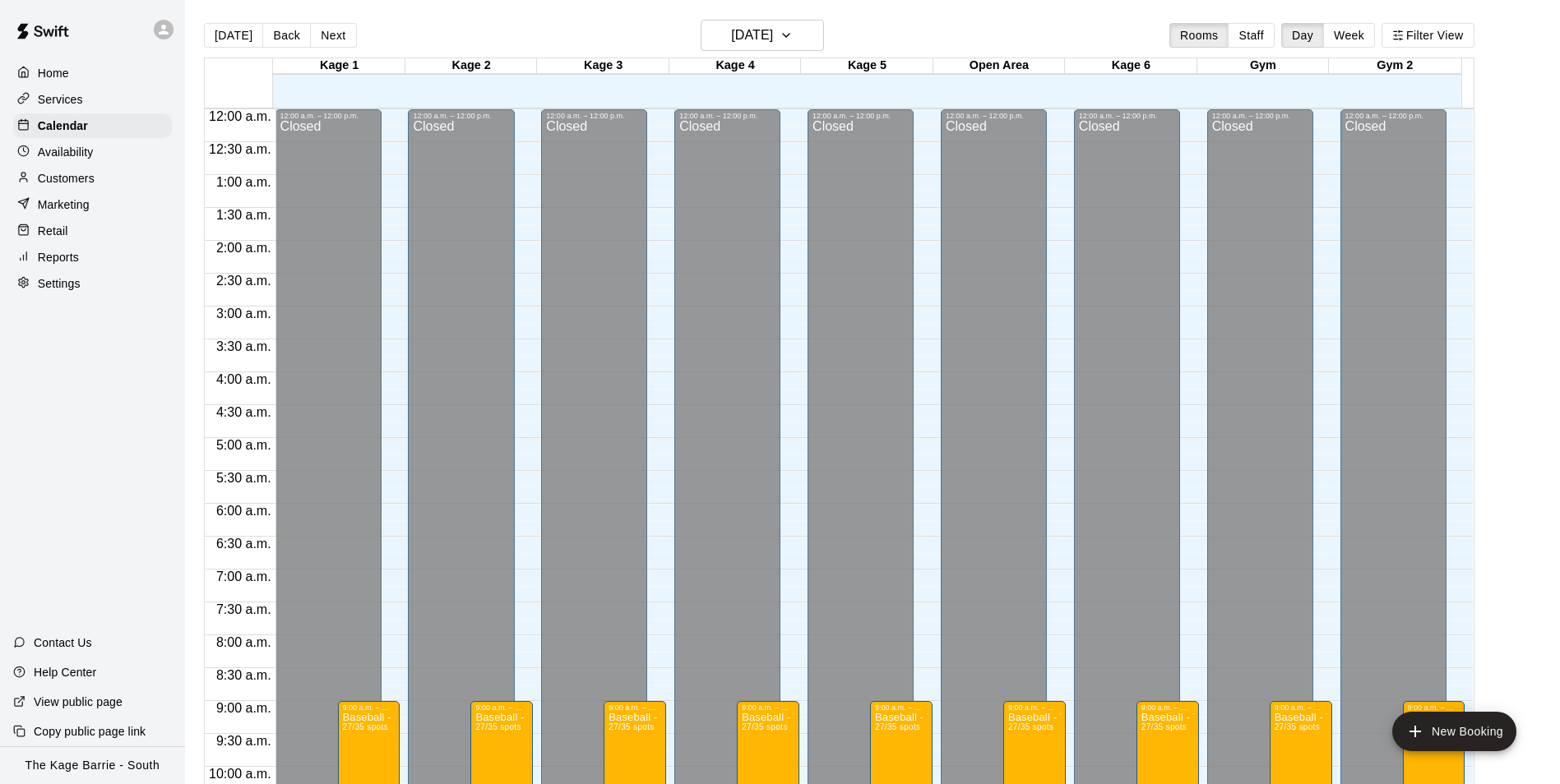
scroll to position [835, 0]
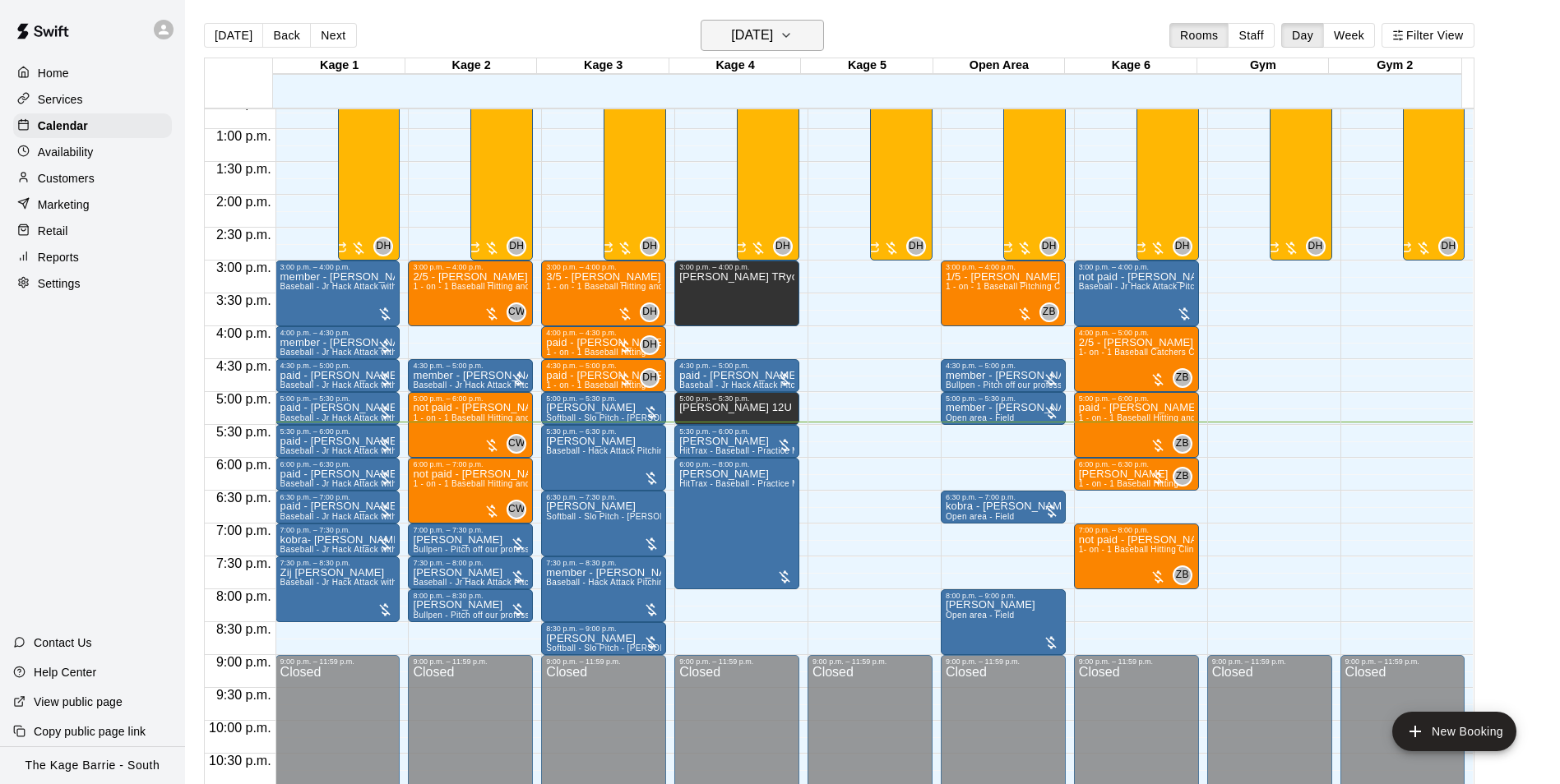
click at [771, 43] on h6 "[DATE]" at bounding box center [751, 35] width 42 height 23
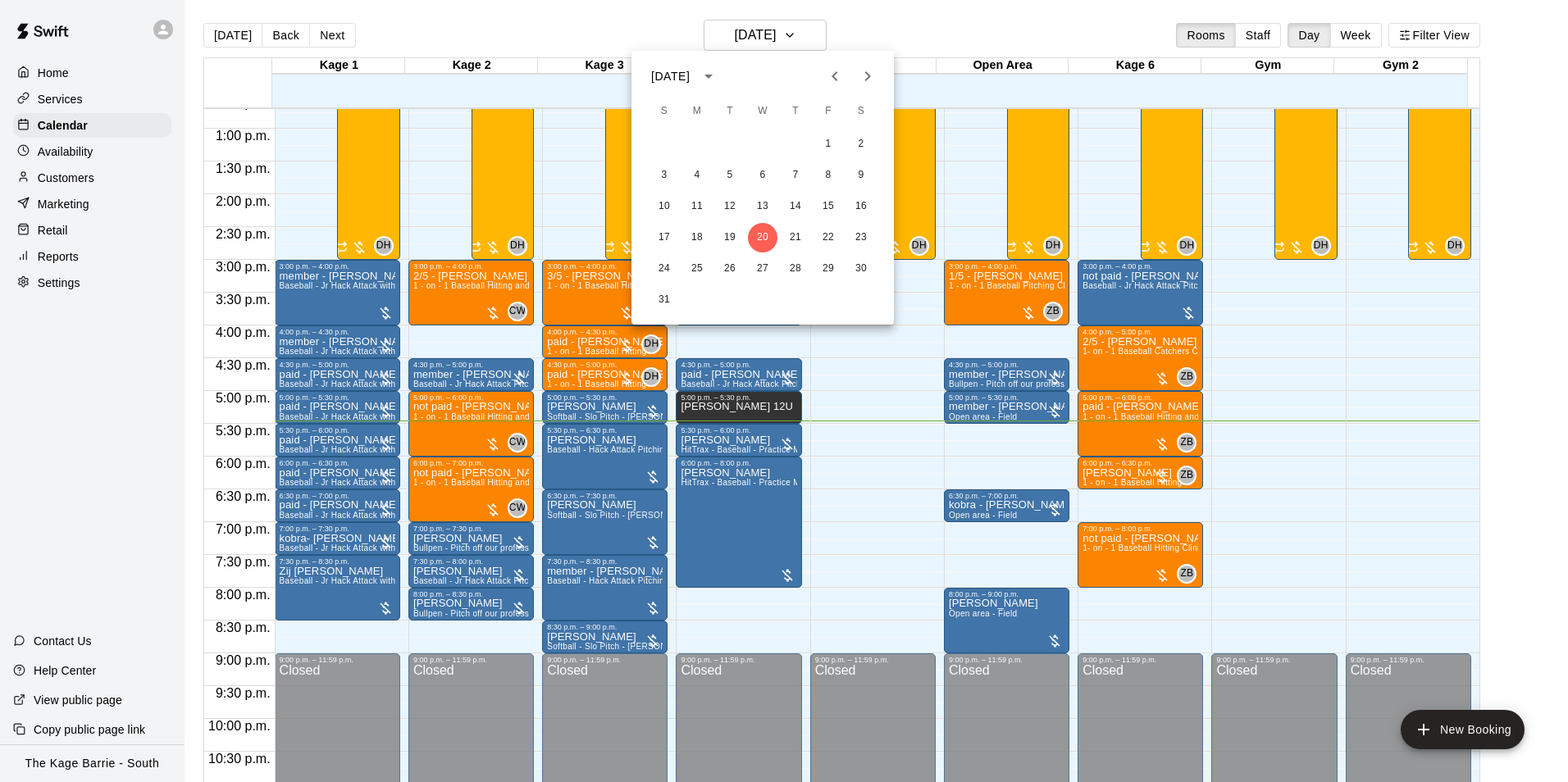
click at [933, 25] on div at bounding box center [784, 391] width 1568 height 782
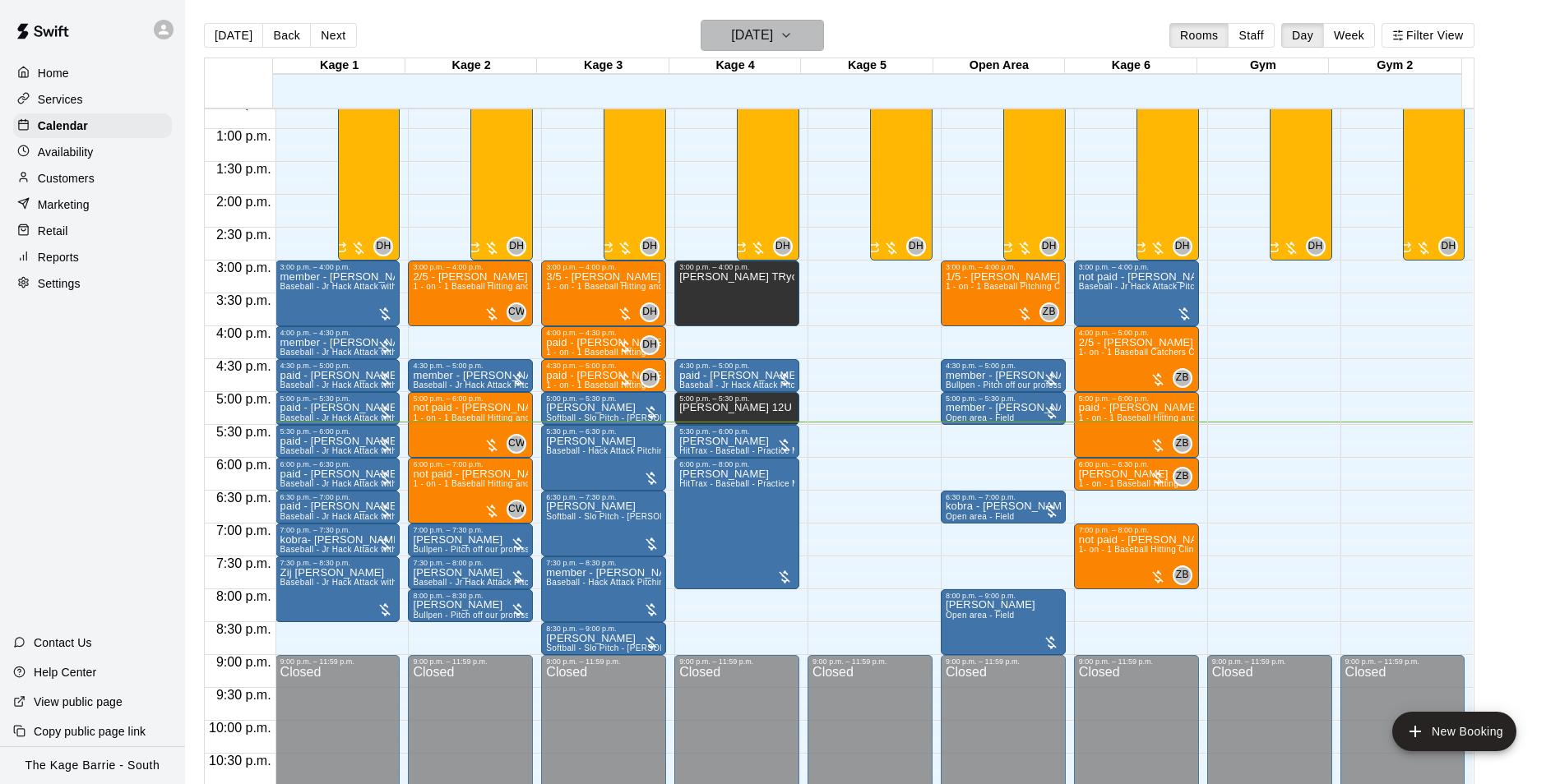
click at [773, 36] on h6 "[DATE]" at bounding box center [751, 35] width 42 height 23
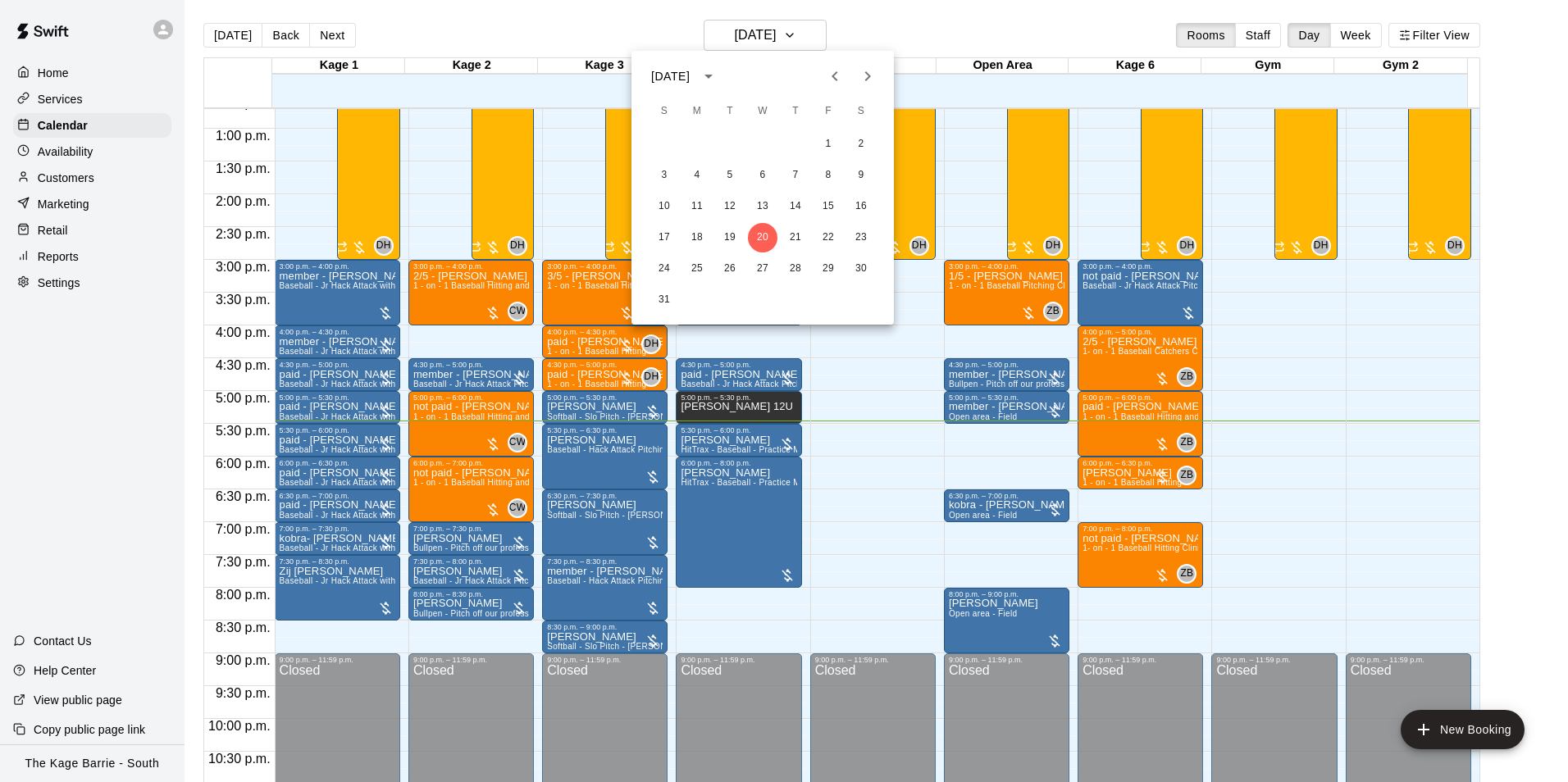
click at [871, 76] on icon "Next month" at bounding box center [868, 76] width 6 height 10
click at [832, 75] on icon "Previous month" at bounding box center [834, 76] width 20 height 20
click at [764, 236] on button "20" at bounding box center [763, 238] width 30 height 30
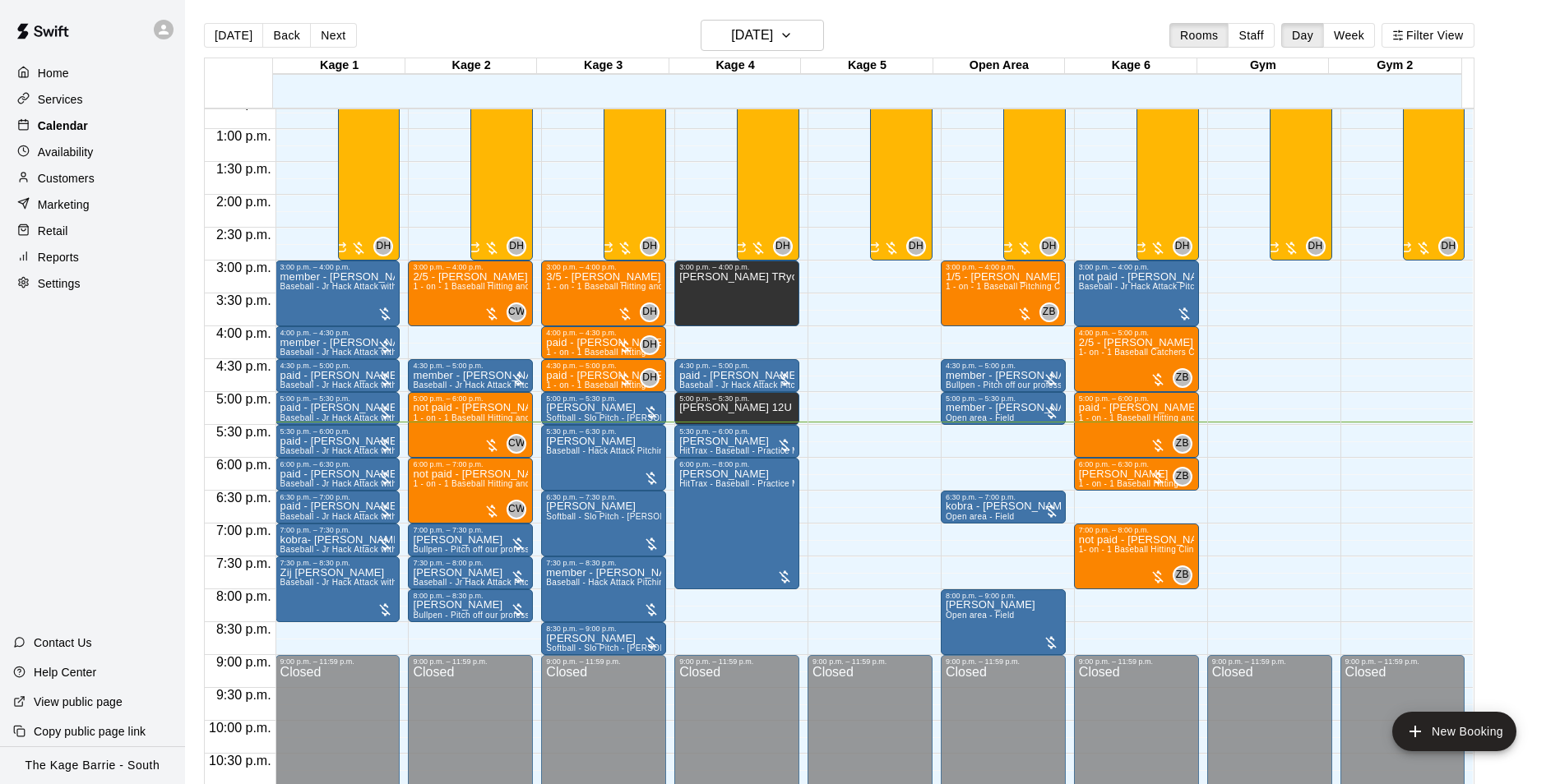
click at [49, 121] on p "Calendar" at bounding box center [62, 125] width 50 height 16
click at [58, 72] on p "Home" at bounding box center [53, 72] width 32 height 16
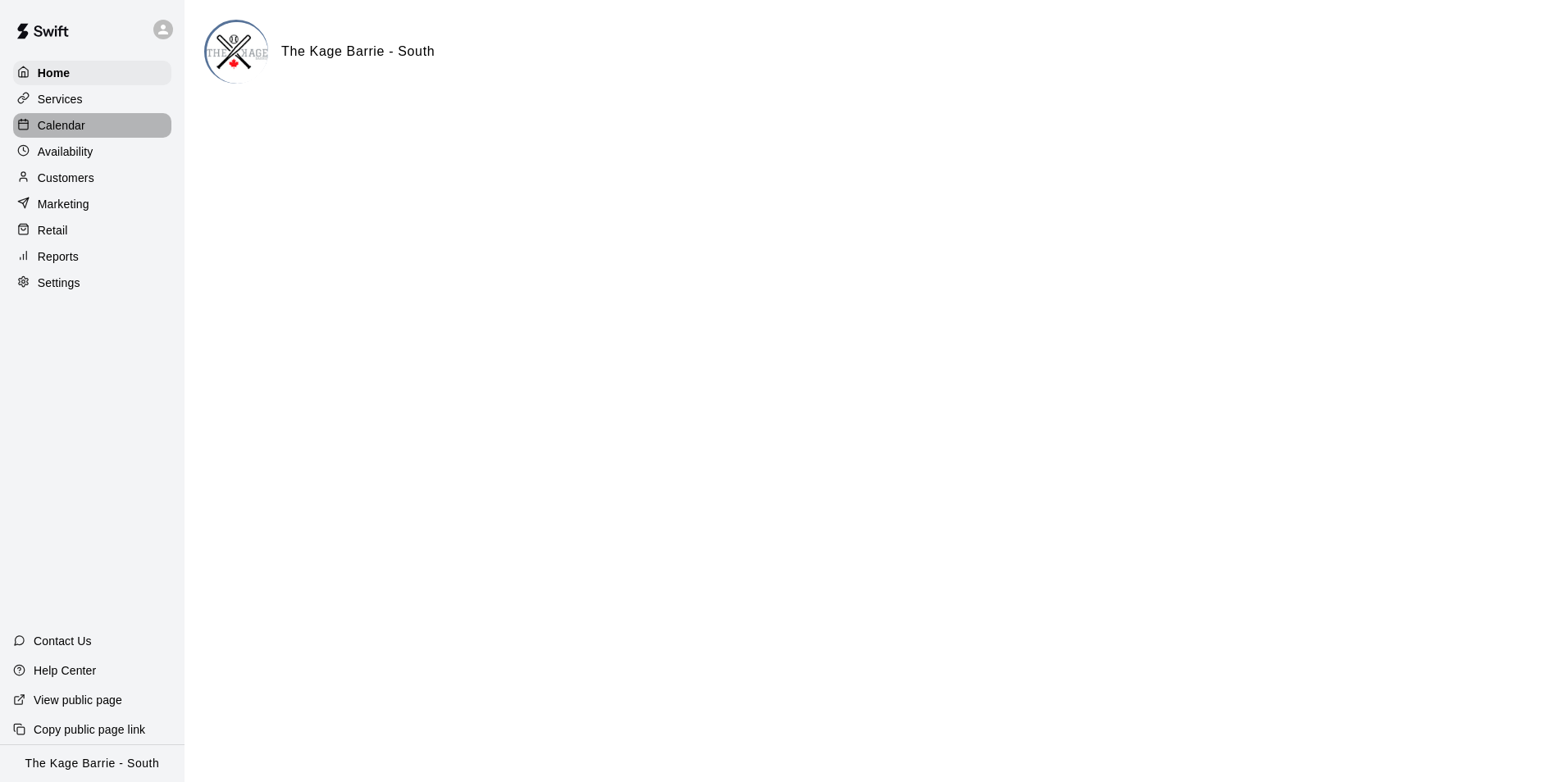
click at [61, 127] on p "Calendar" at bounding box center [61, 125] width 48 height 16
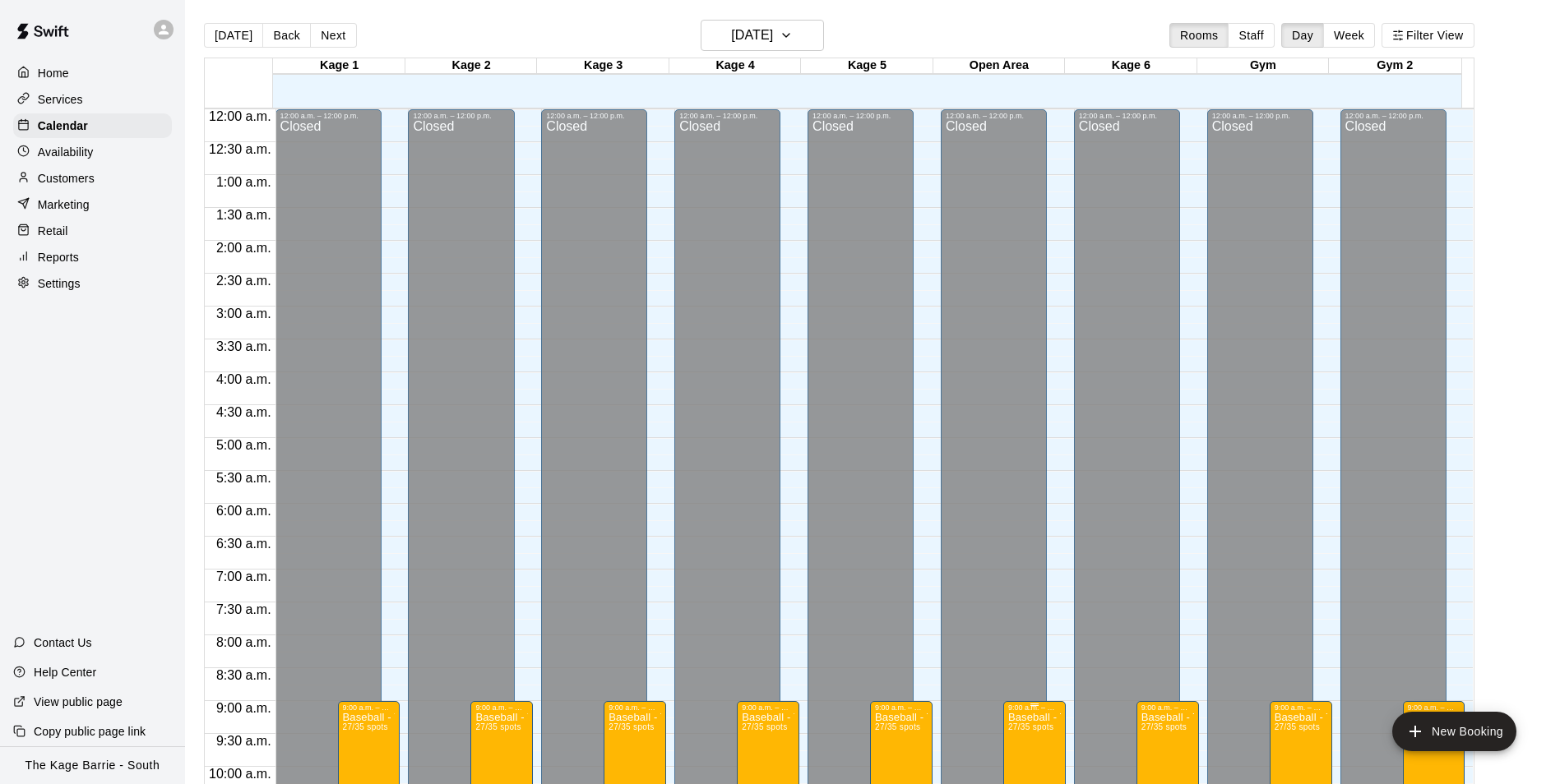
scroll to position [835, 0]
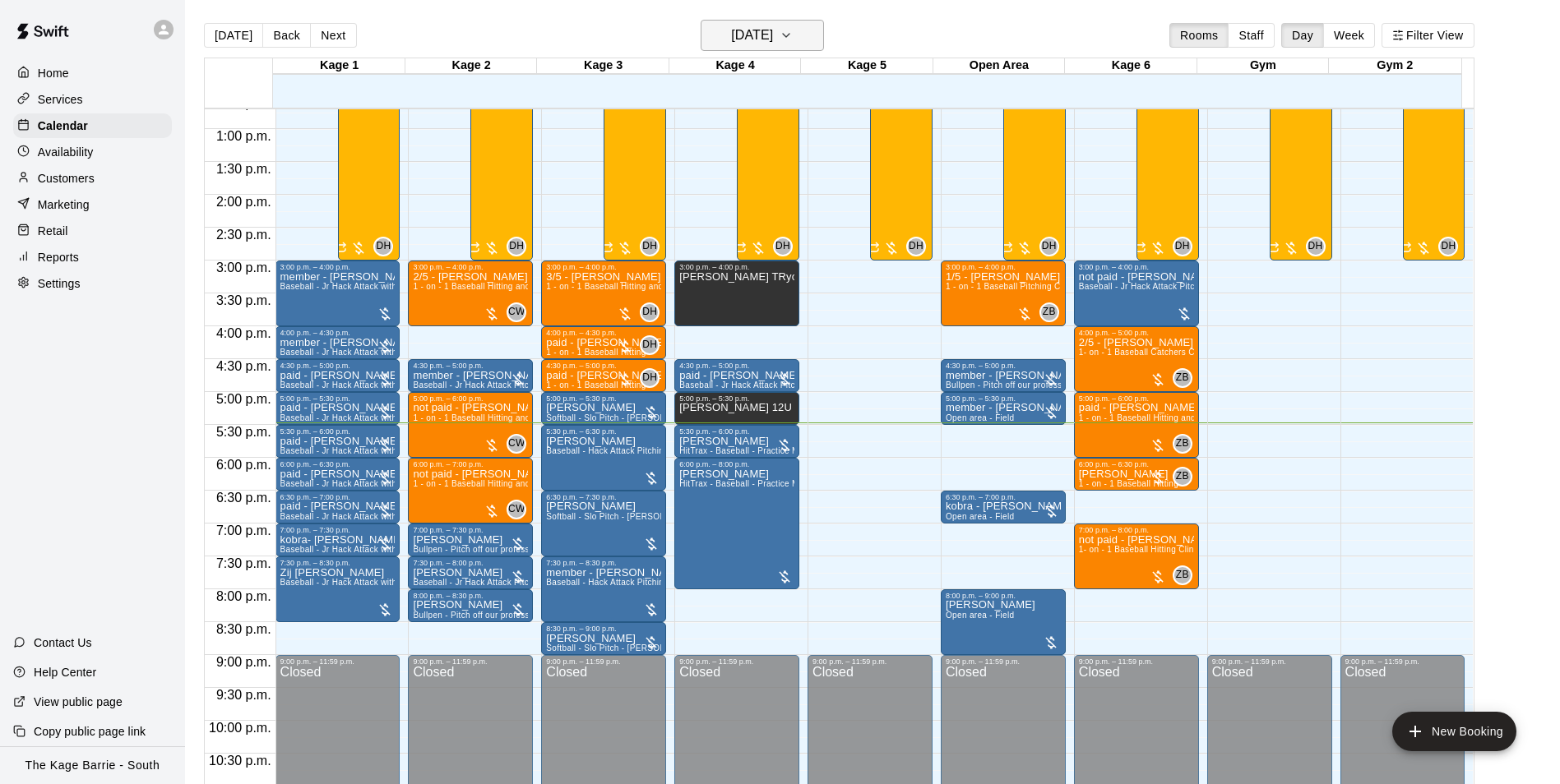
click at [773, 36] on h6 "[DATE]" at bounding box center [751, 35] width 42 height 23
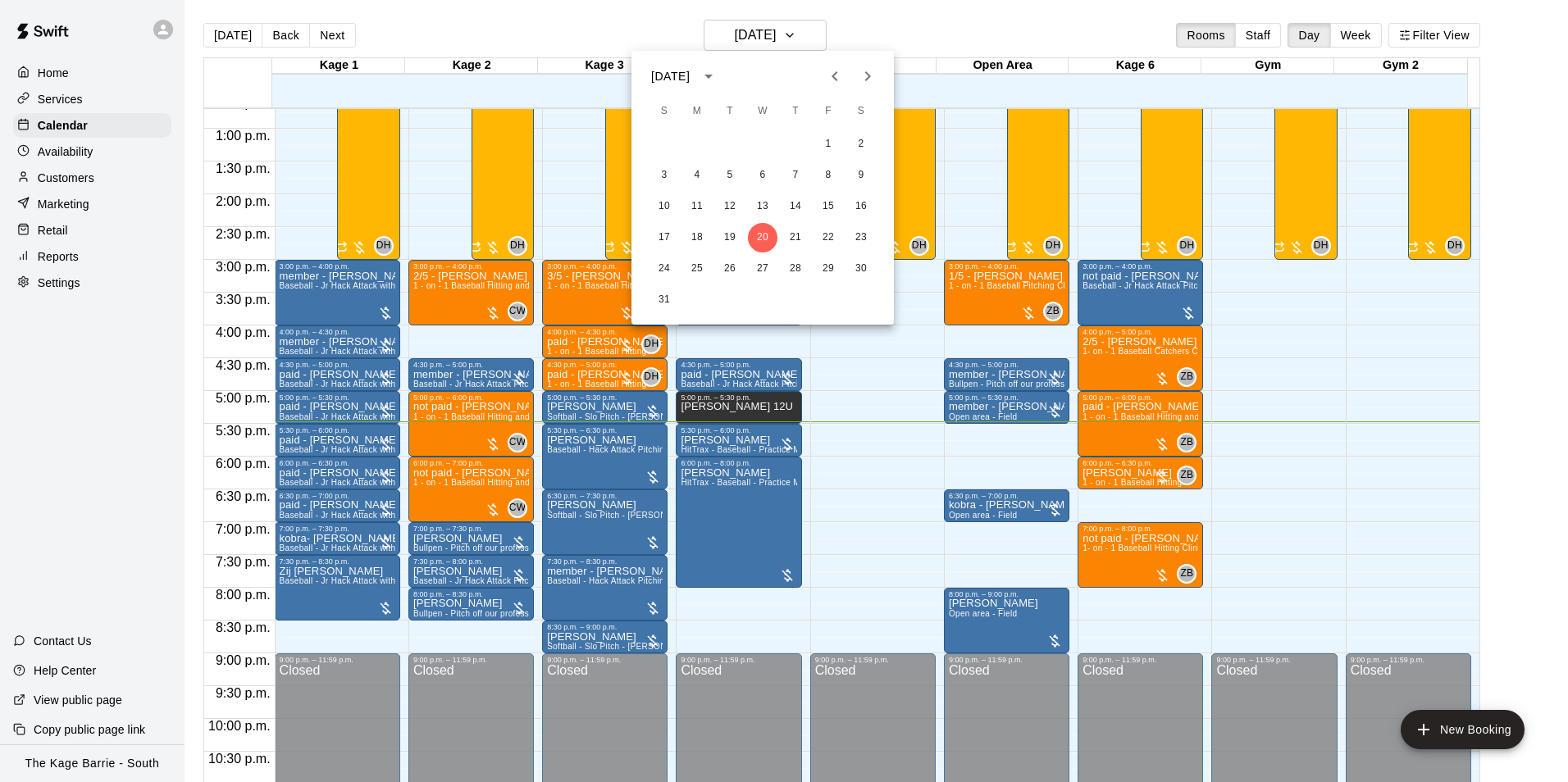
click at [898, 23] on div at bounding box center [784, 391] width 1568 height 782
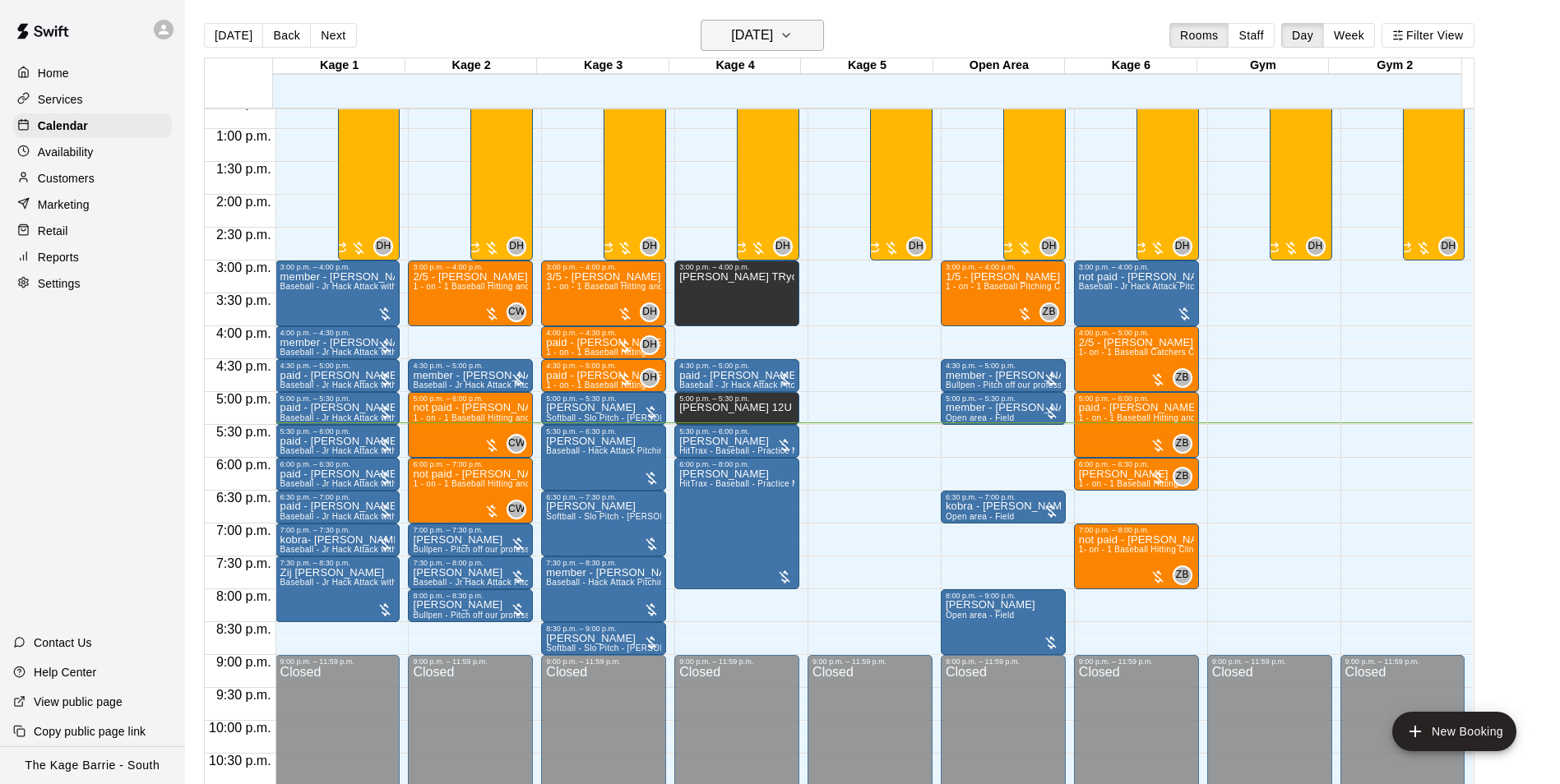
click at [773, 31] on h6 "[DATE]" at bounding box center [751, 35] width 42 height 23
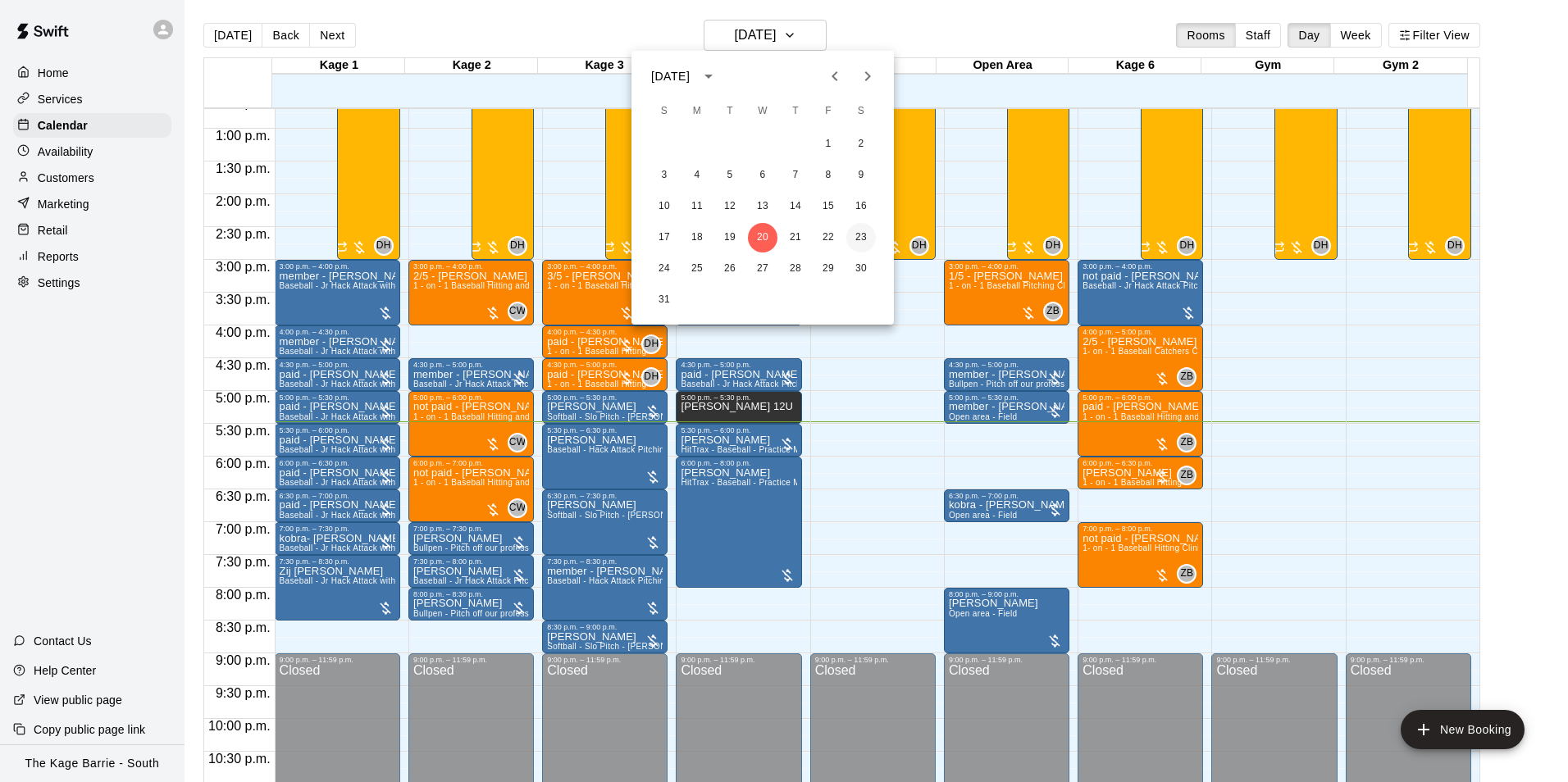
click at [852, 239] on button "23" at bounding box center [860, 238] width 30 height 30
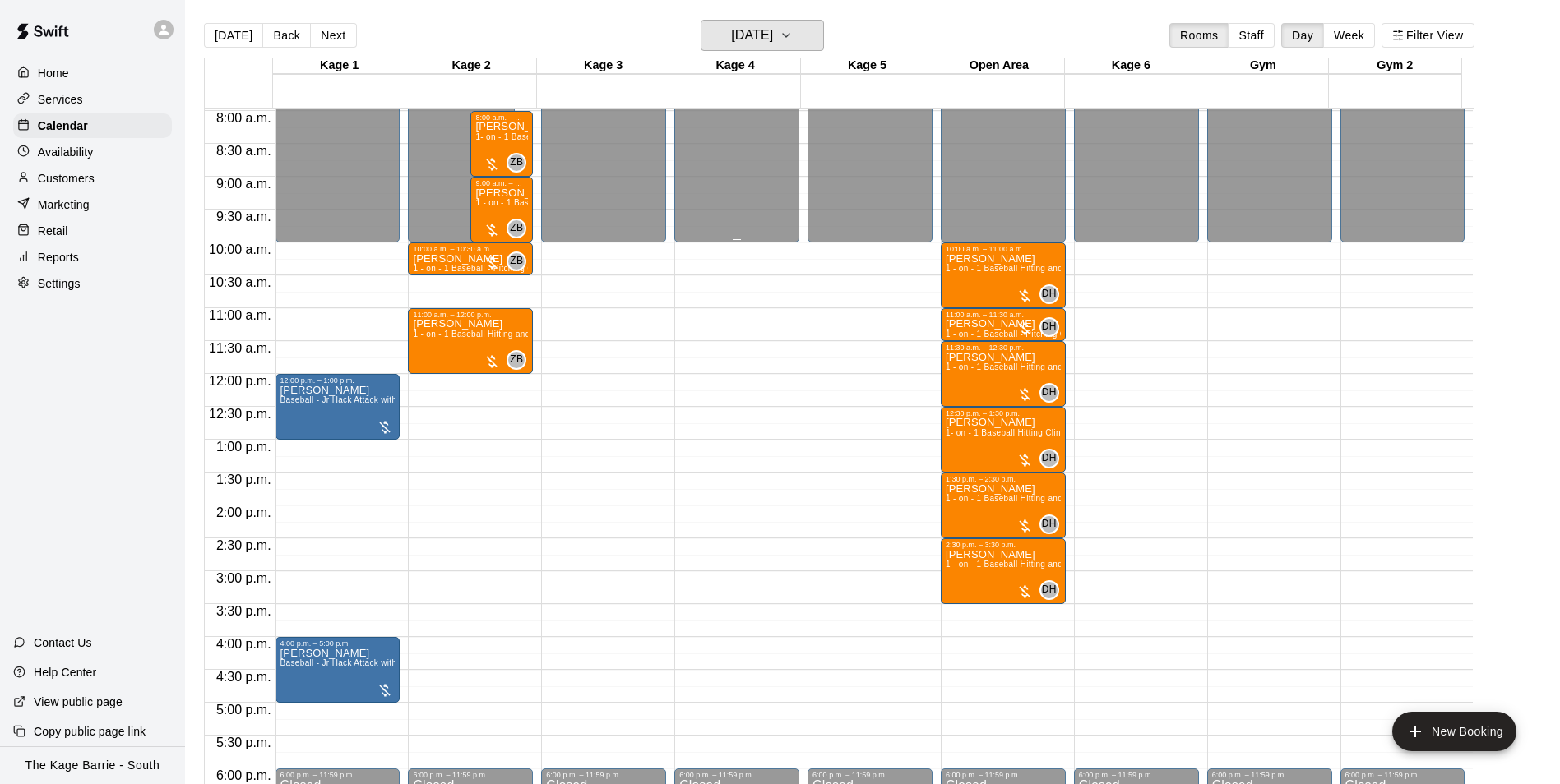
scroll to position [506, 0]
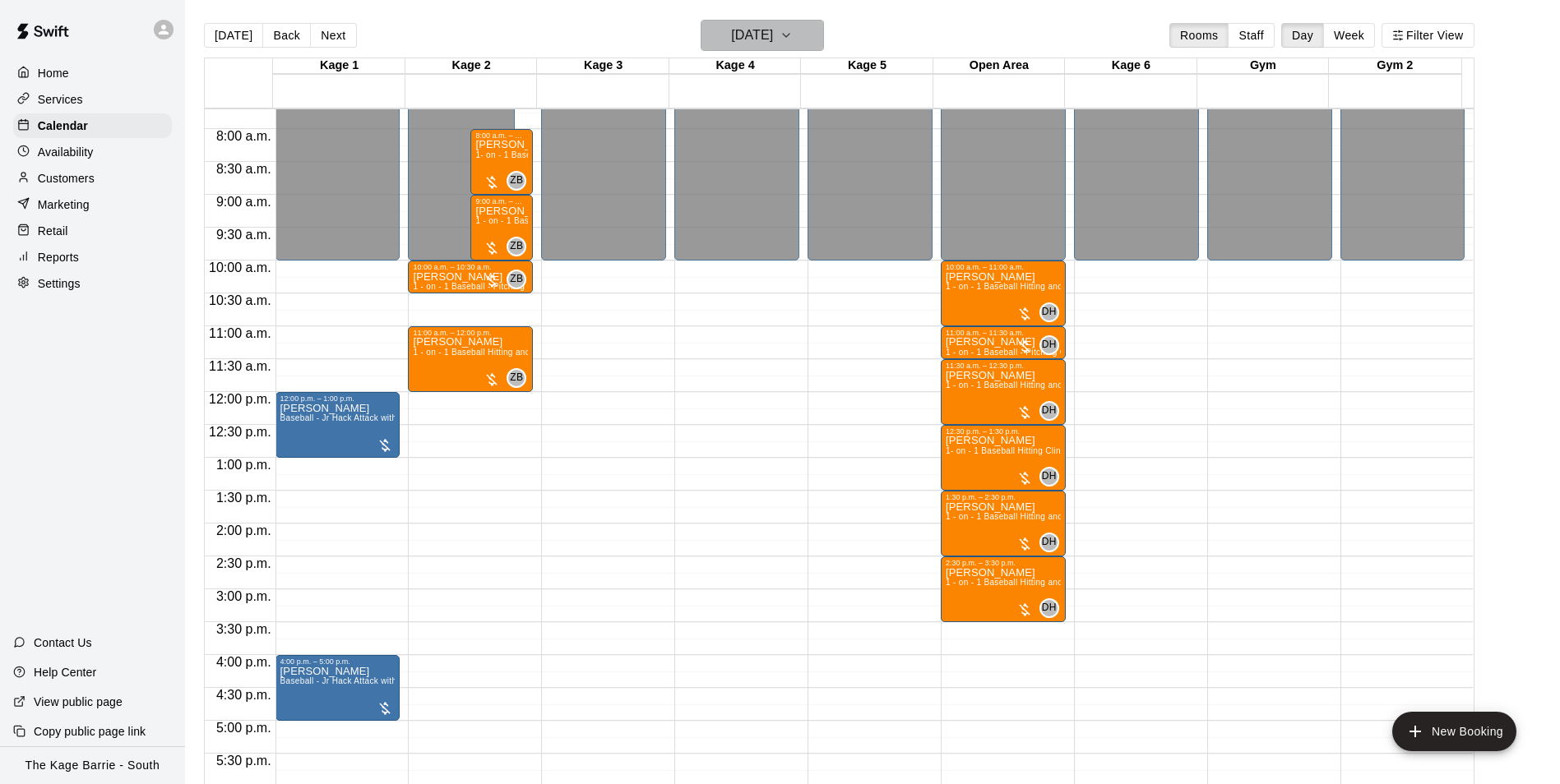
click at [739, 33] on h6 "[DATE]" at bounding box center [751, 35] width 42 height 23
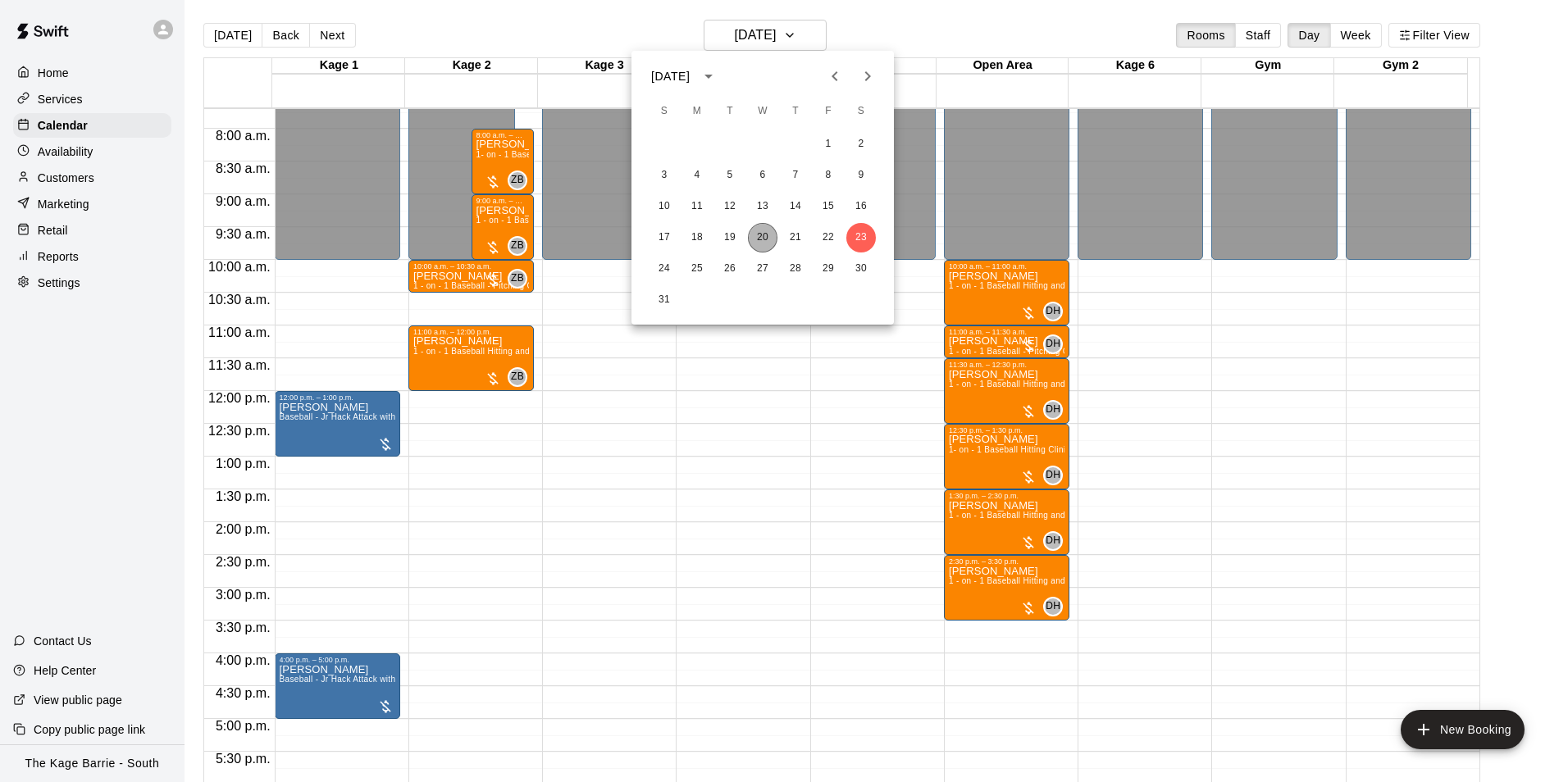
click at [754, 239] on button "20" at bounding box center [763, 238] width 30 height 30
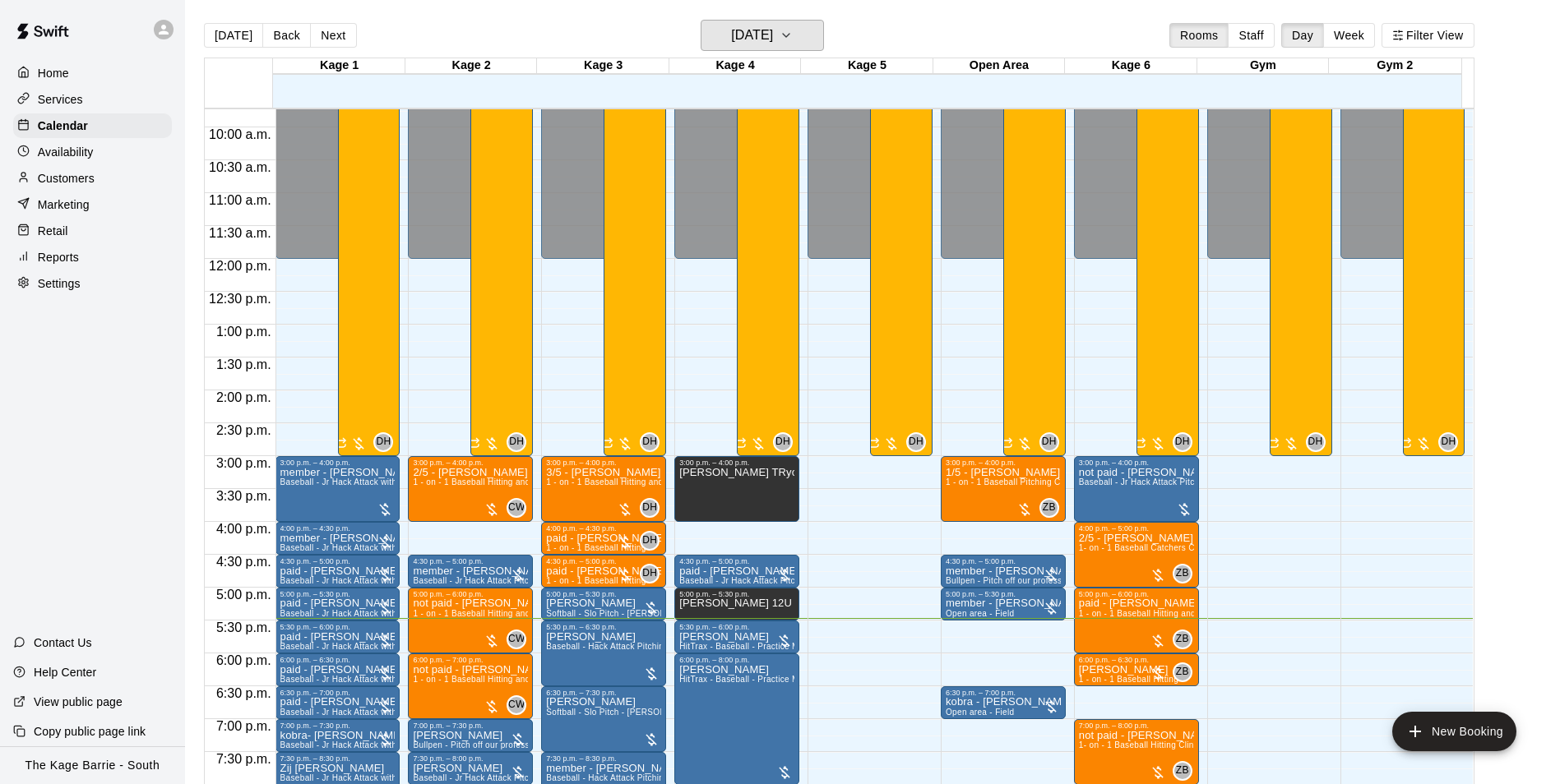
scroll to position [804, 0]
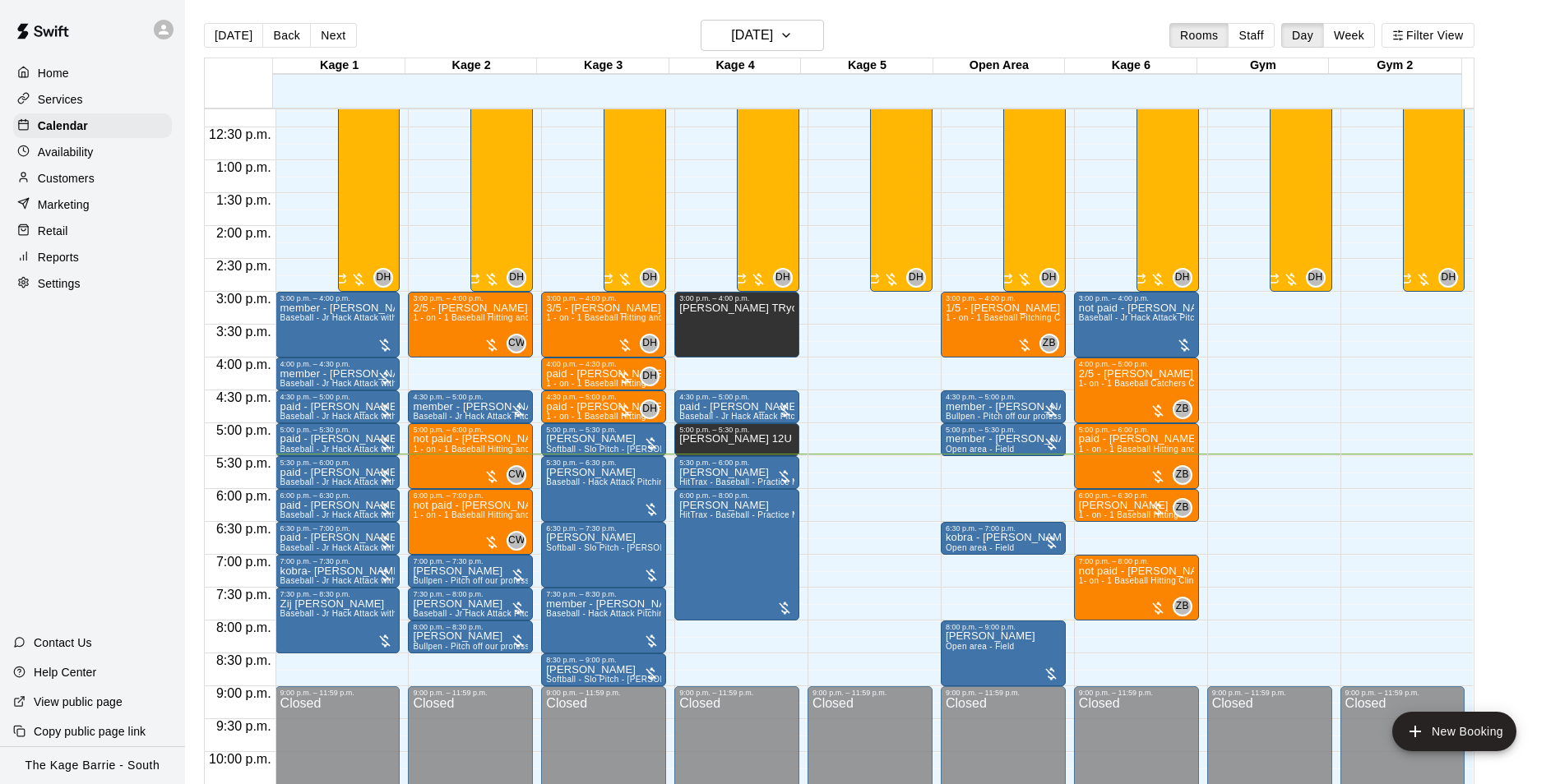
click at [162, 31] on icon at bounding box center [163, 30] width 10 height 10
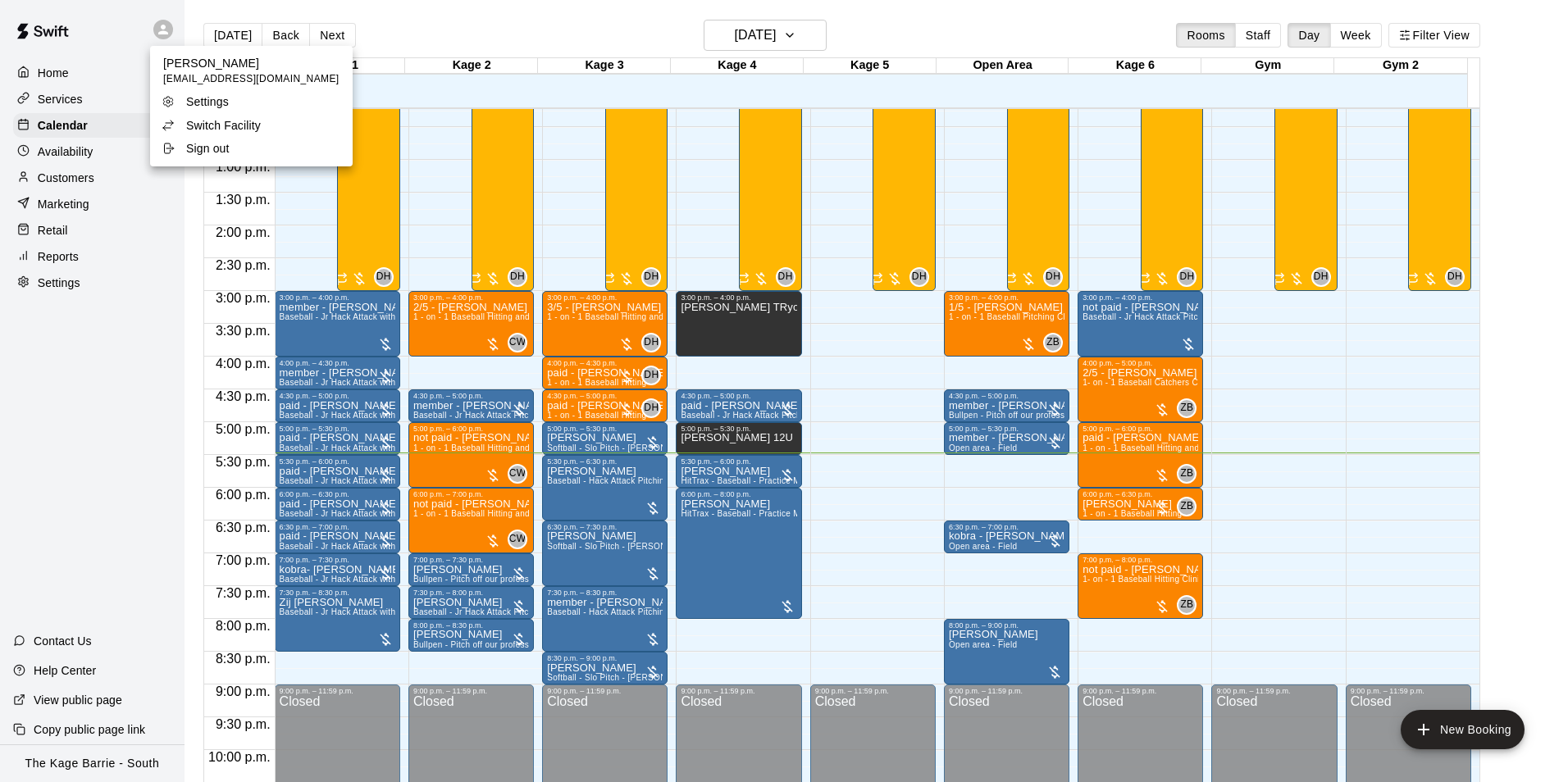
click at [254, 119] on p "Switch Facility" at bounding box center [223, 125] width 75 height 16
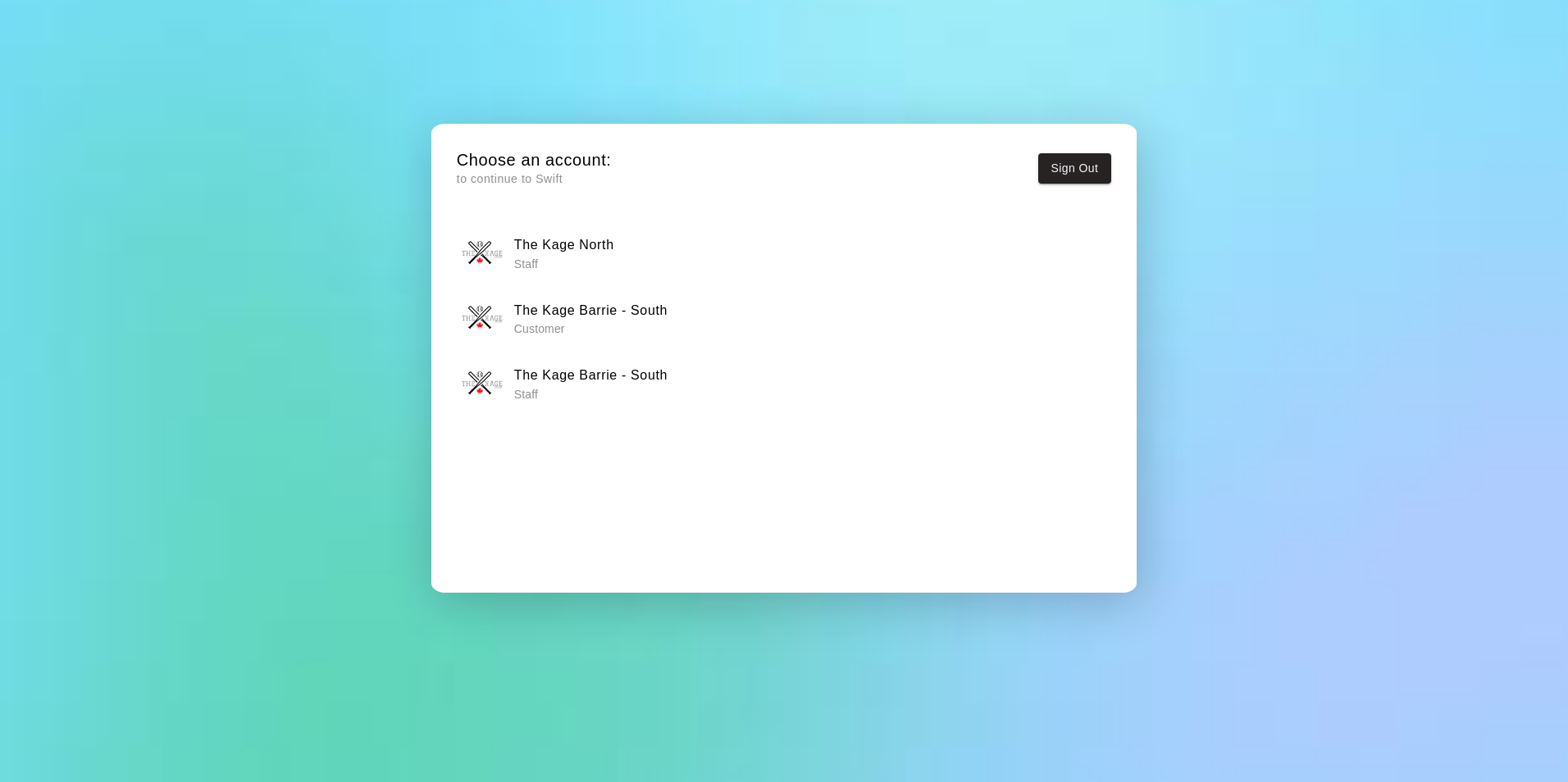
click at [615, 250] on div "The Kage North Staff" at bounding box center [784, 253] width 644 height 41
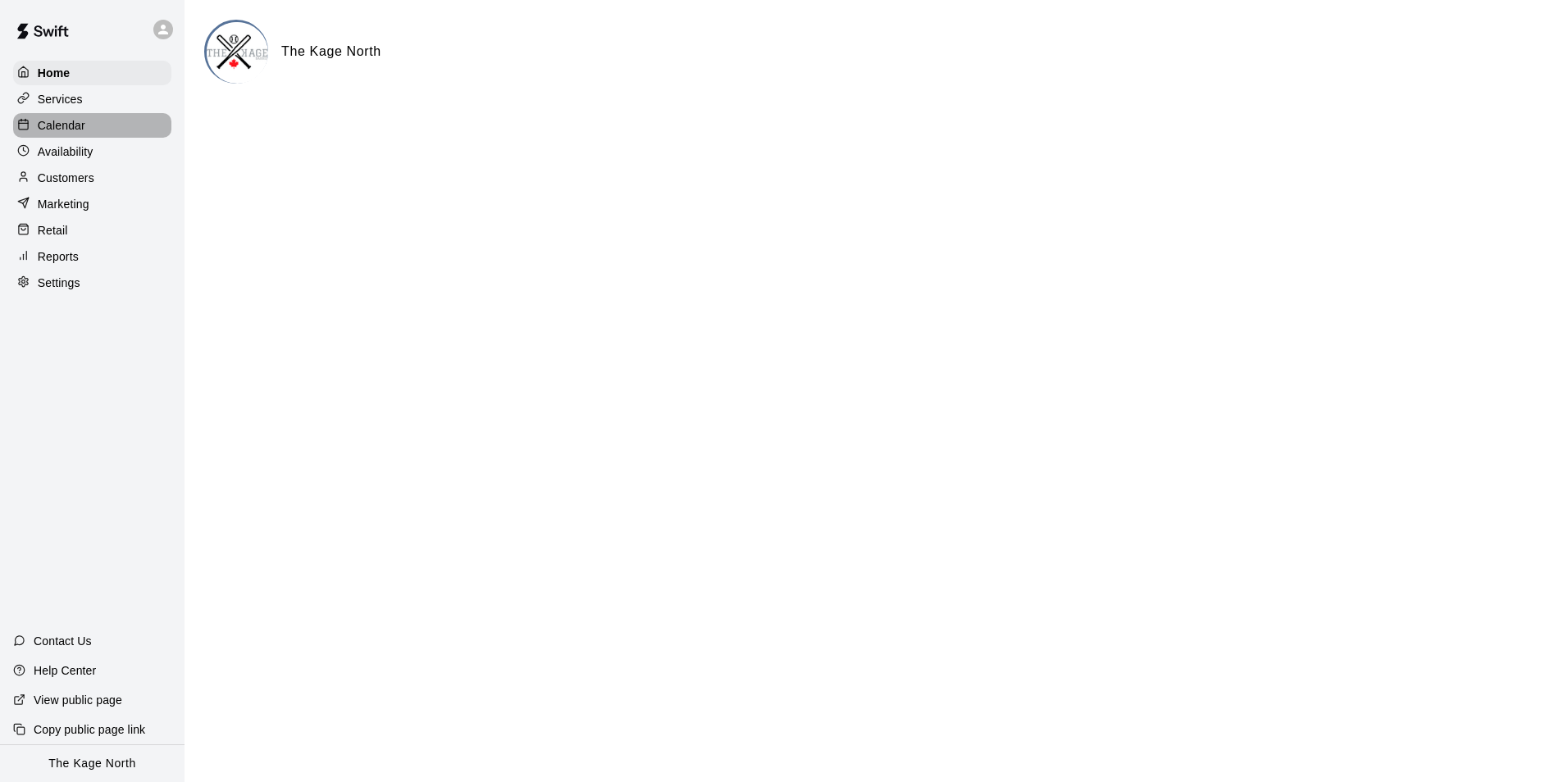
click at [77, 125] on p "Calendar" at bounding box center [61, 125] width 48 height 16
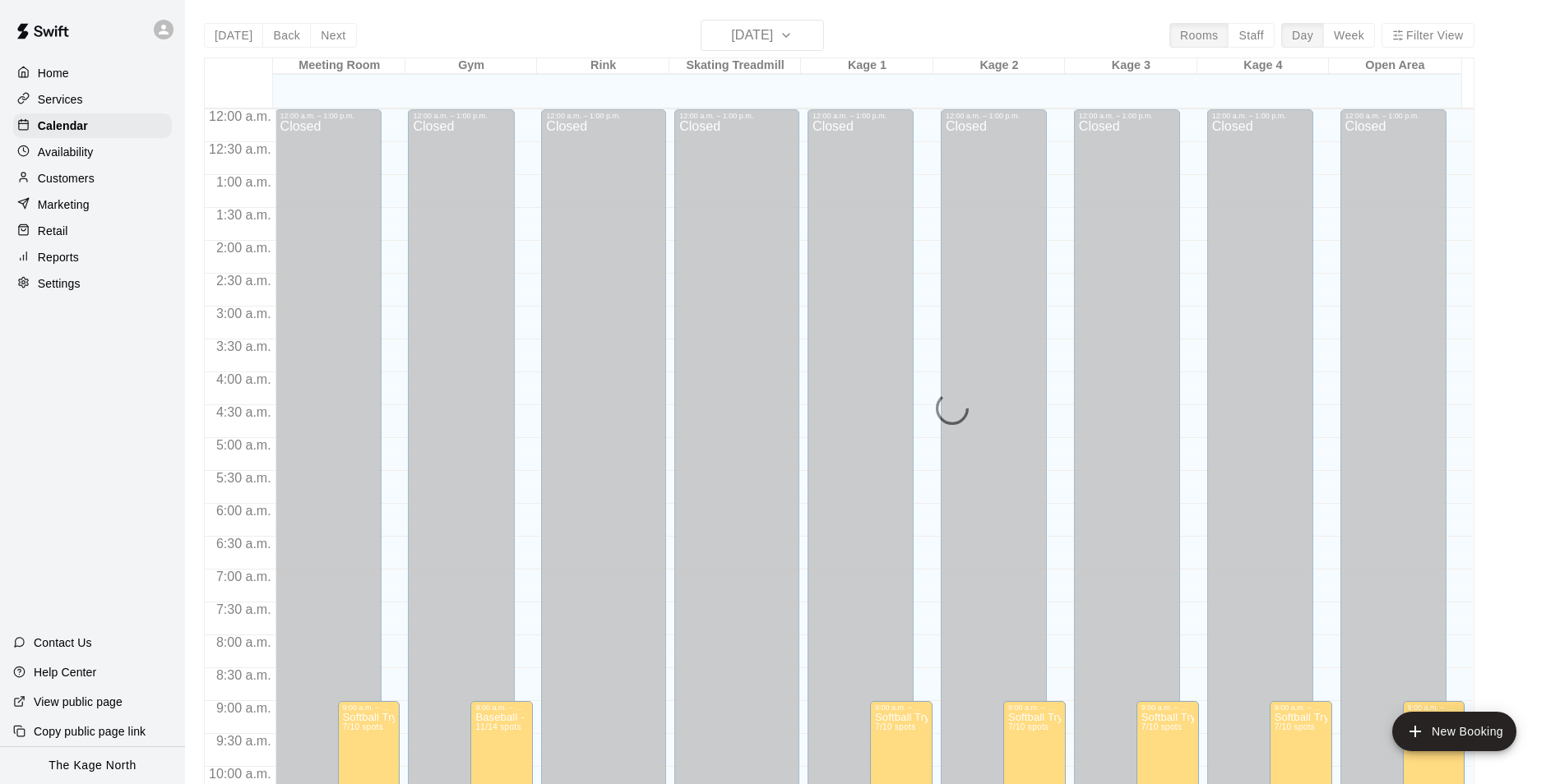
scroll to position [835, 0]
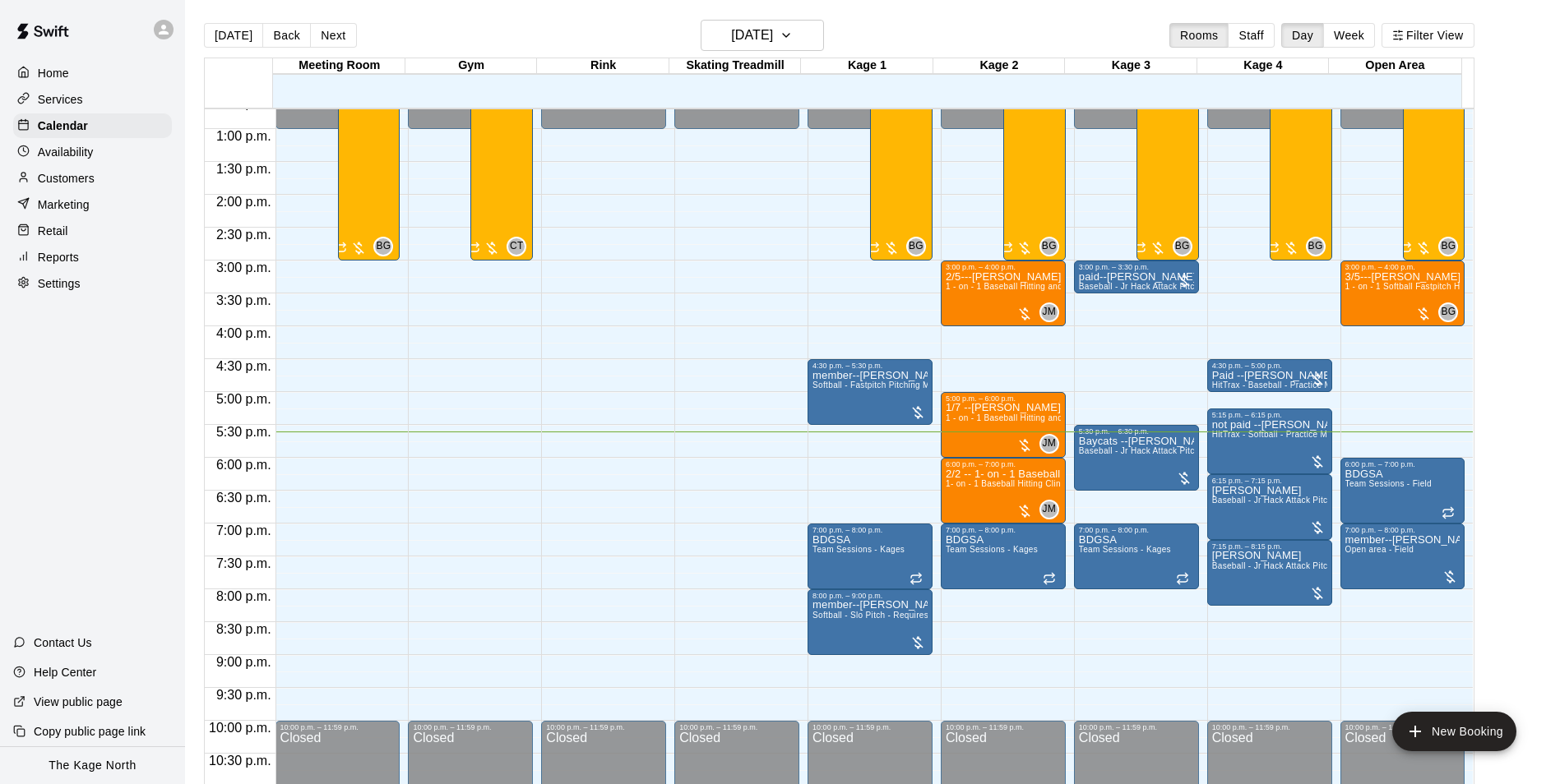
click at [70, 186] on p "Customers" at bounding box center [66, 178] width 57 height 16
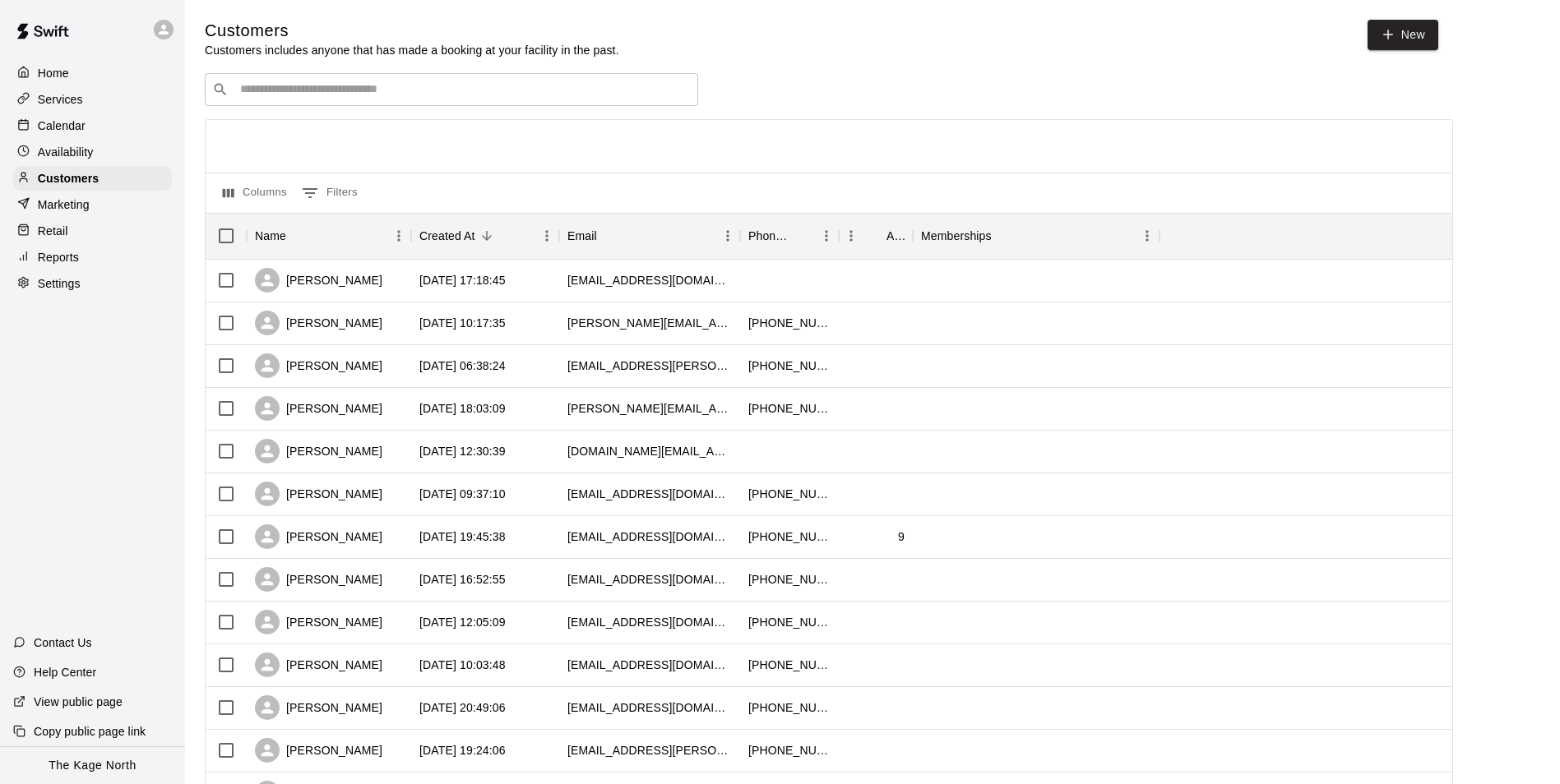
click at [60, 134] on p "Calendar" at bounding box center [61, 125] width 48 height 16
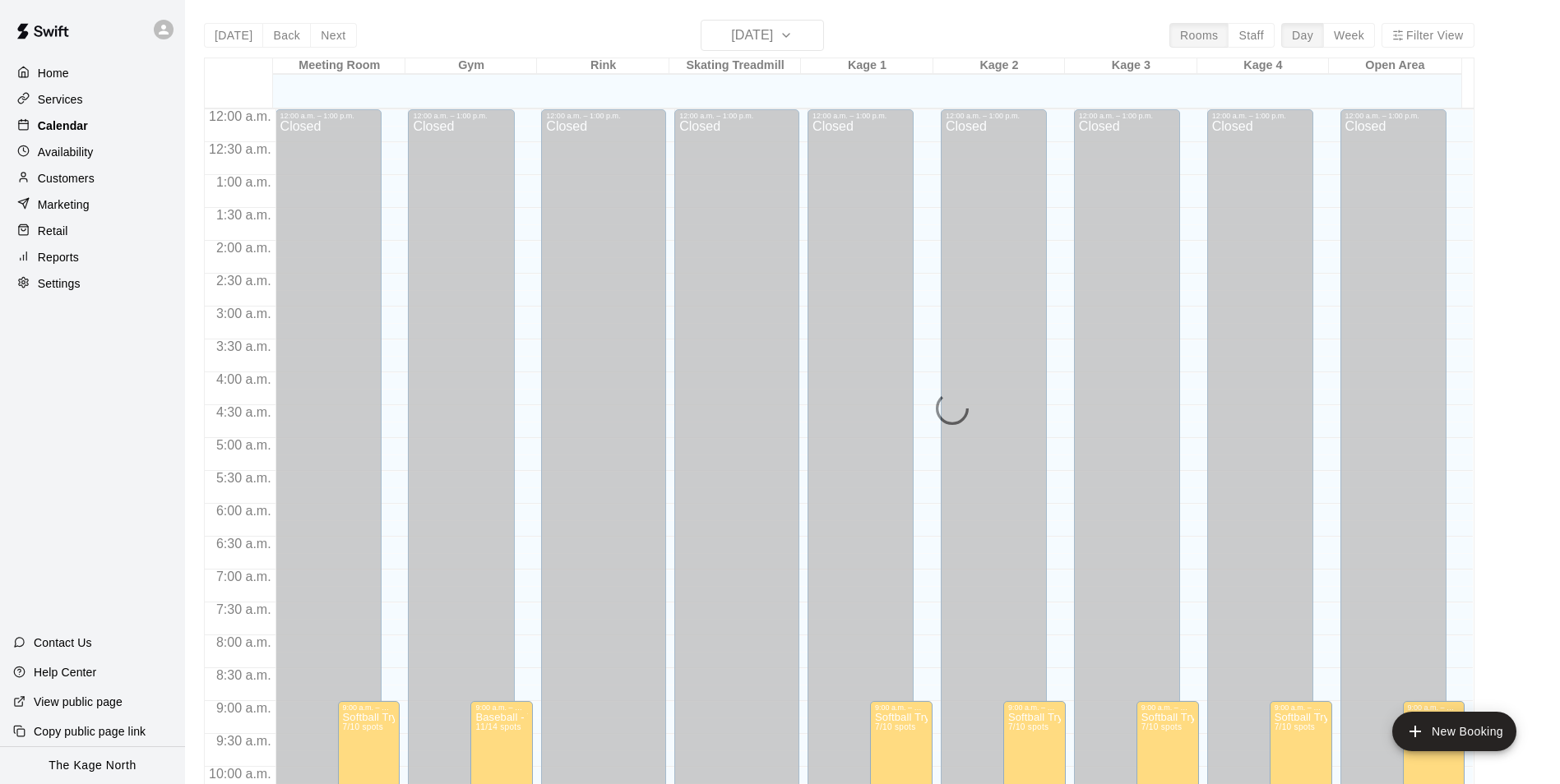
scroll to position [835, 0]
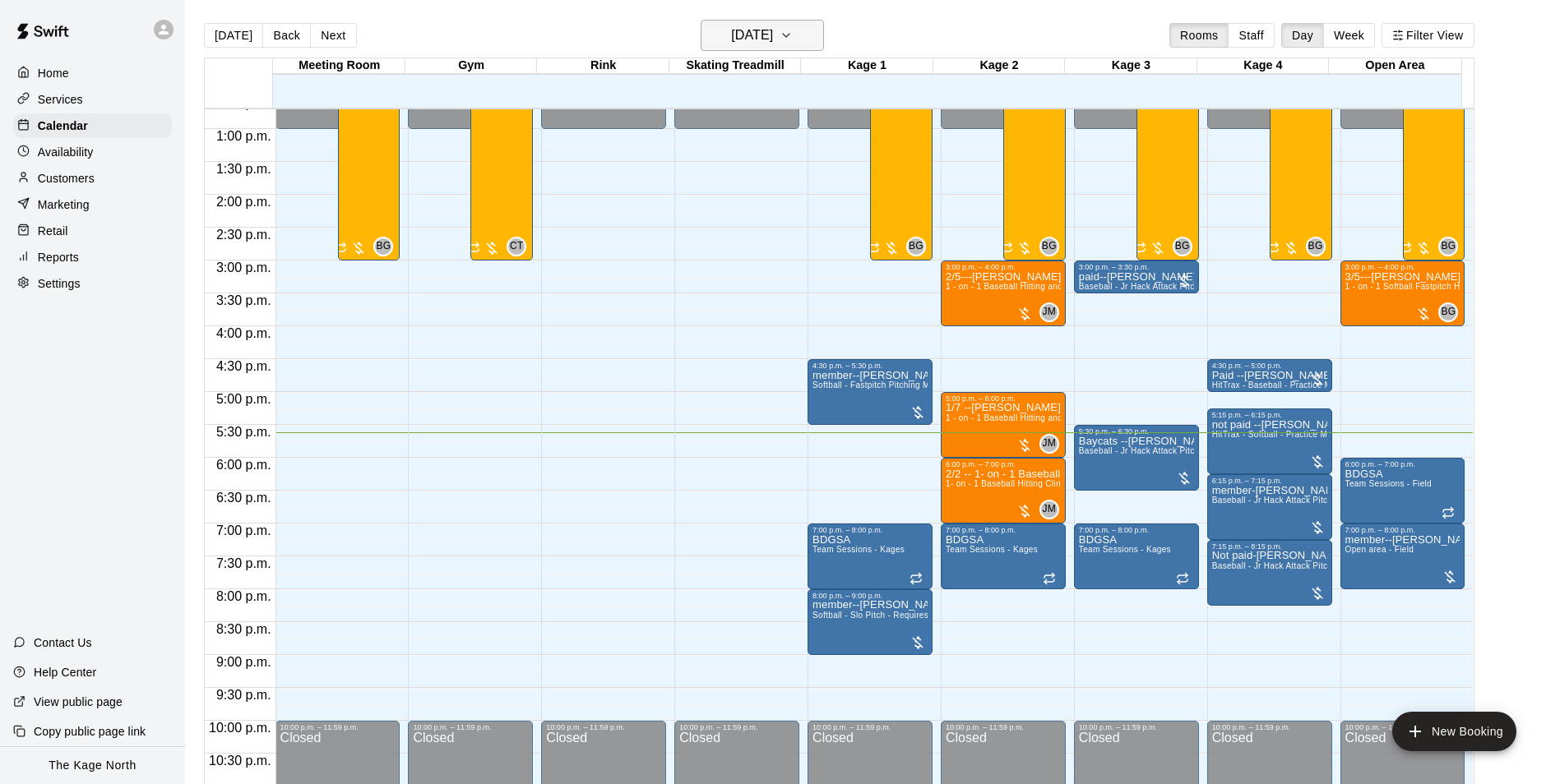
click at [773, 37] on h6 "[DATE]" at bounding box center [751, 35] width 42 height 23
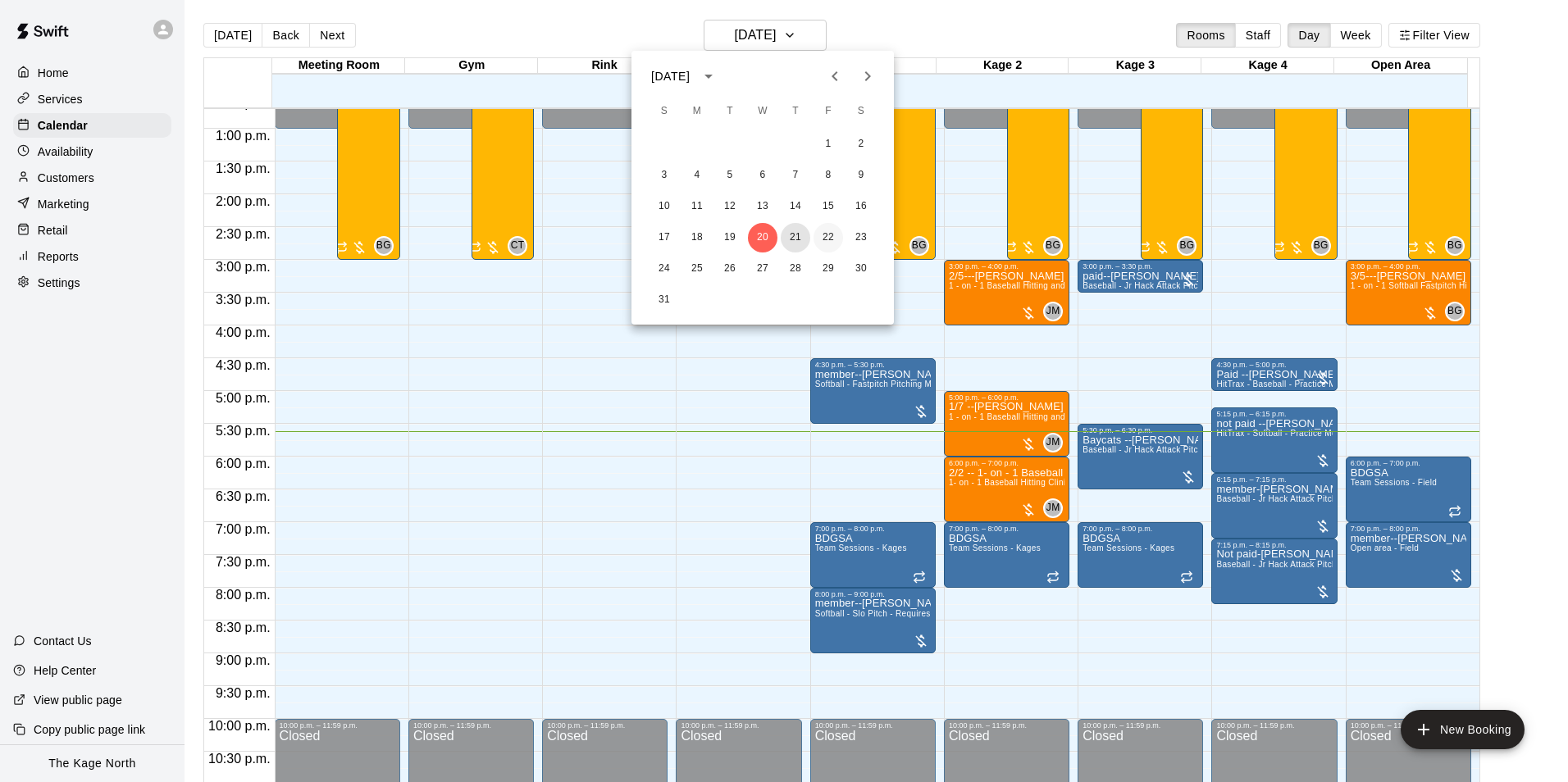
drag, startPoint x: 792, startPoint y: 233, endPoint x: 822, endPoint y: 250, distance: 34.5
click at [792, 233] on button "21" at bounding box center [795, 238] width 30 height 30
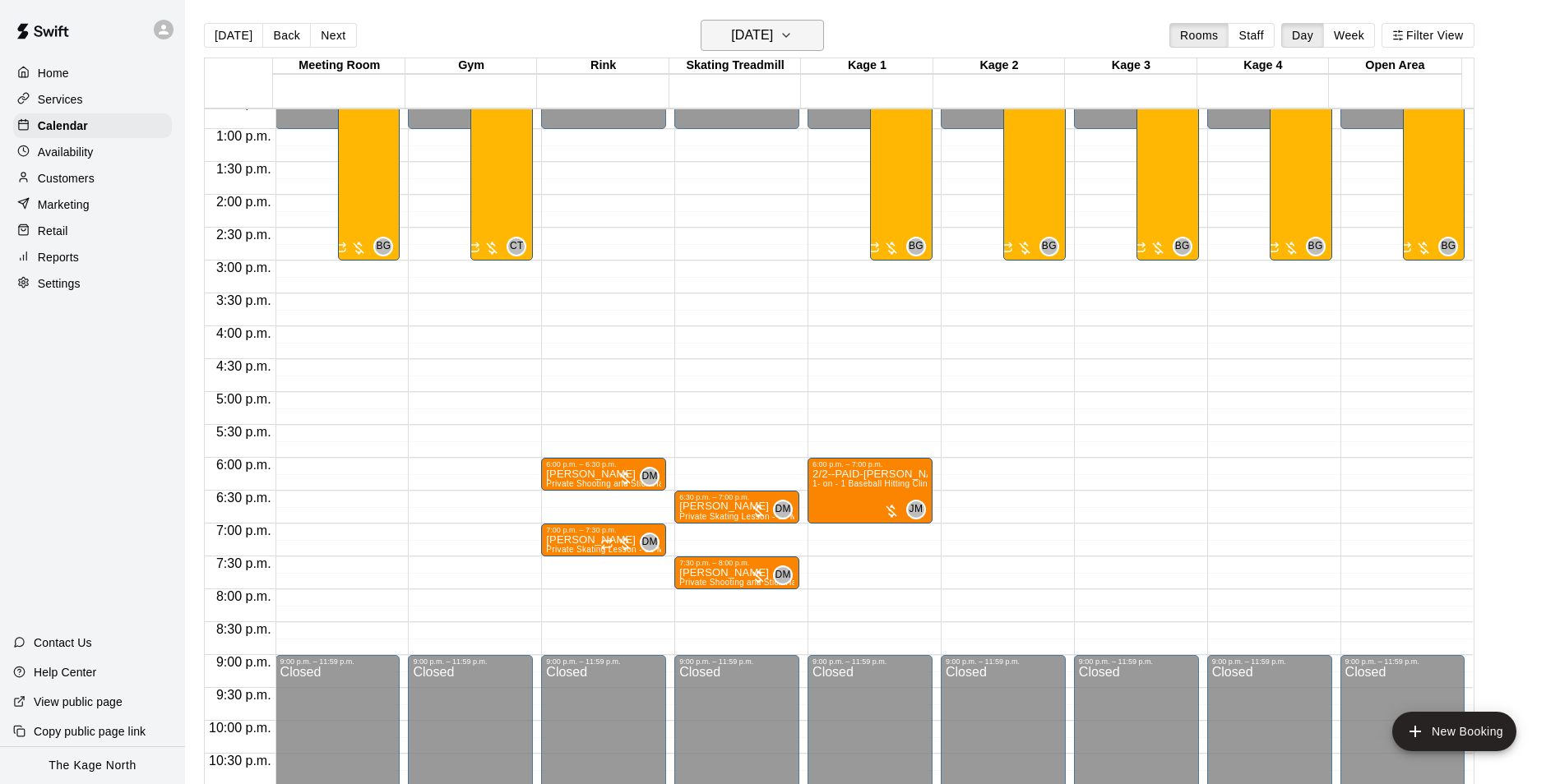
click at [773, 36] on h6 "[DATE]" at bounding box center [751, 35] width 42 height 23
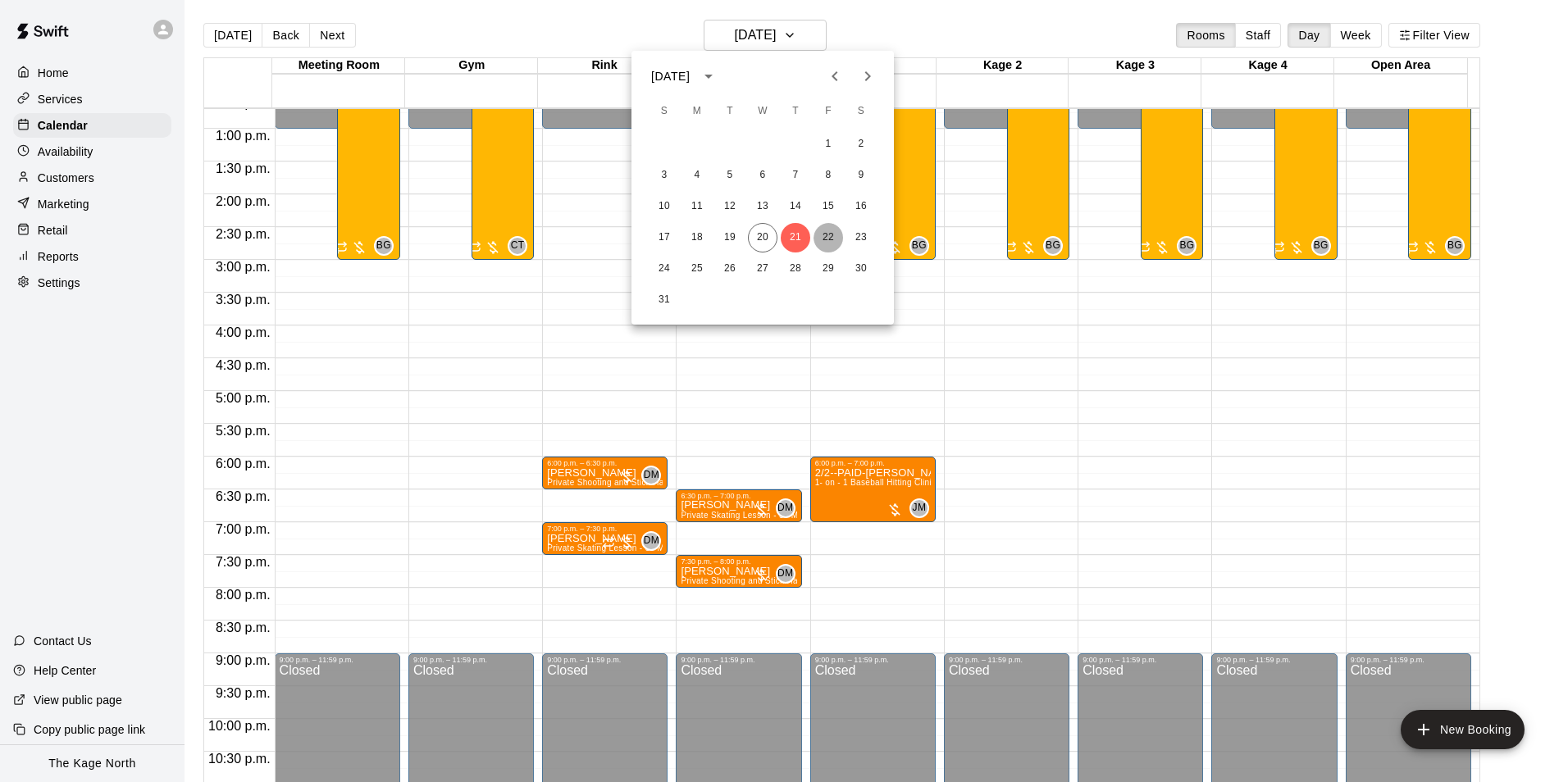
click at [829, 235] on button "22" at bounding box center [828, 238] width 30 height 30
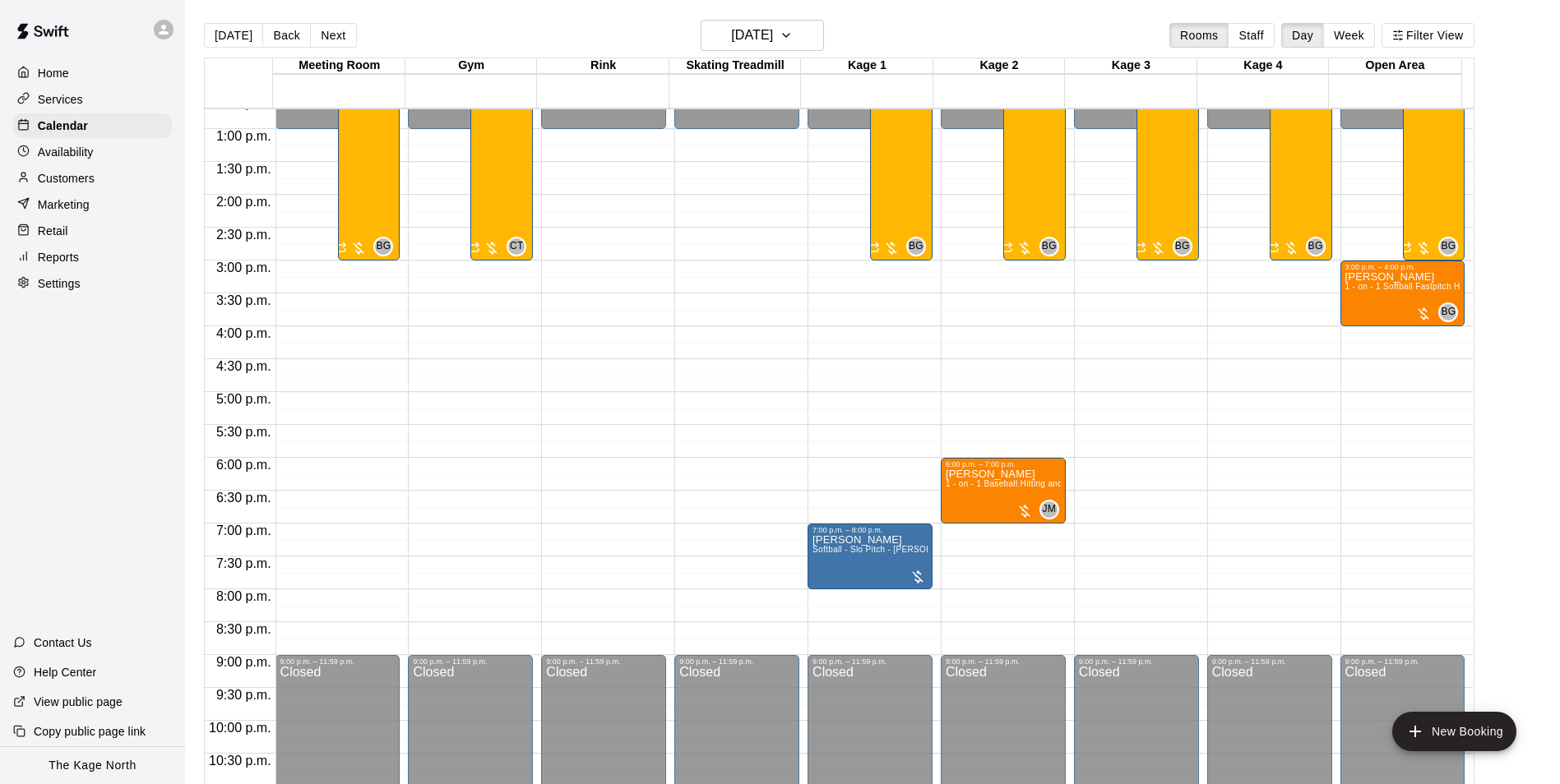
click at [771, 18] on main "[DATE] Back [DATE][DATE] Rooms Staff Day Week Filter View Meeting Room 22 Fri G…" at bounding box center [872, 405] width 1374 height 810
click at [773, 26] on h6 "[DATE]" at bounding box center [751, 35] width 42 height 23
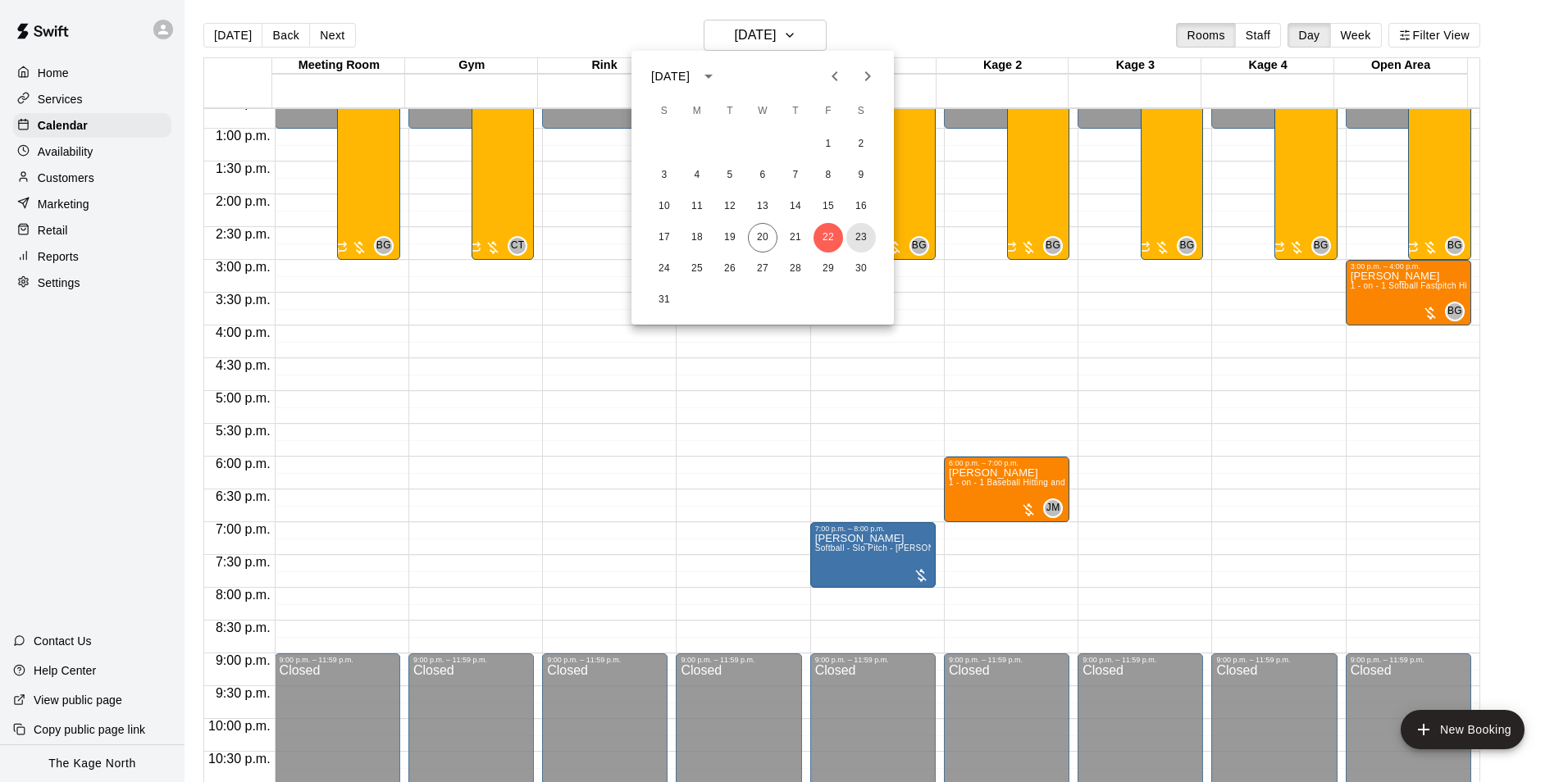
drag, startPoint x: 863, startPoint y: 235, endPoint x: 941, endPoint y: 305, distance: 104.8
click at [863, 234] on button "23" at bounding box center [860, 238] width 30 height 30
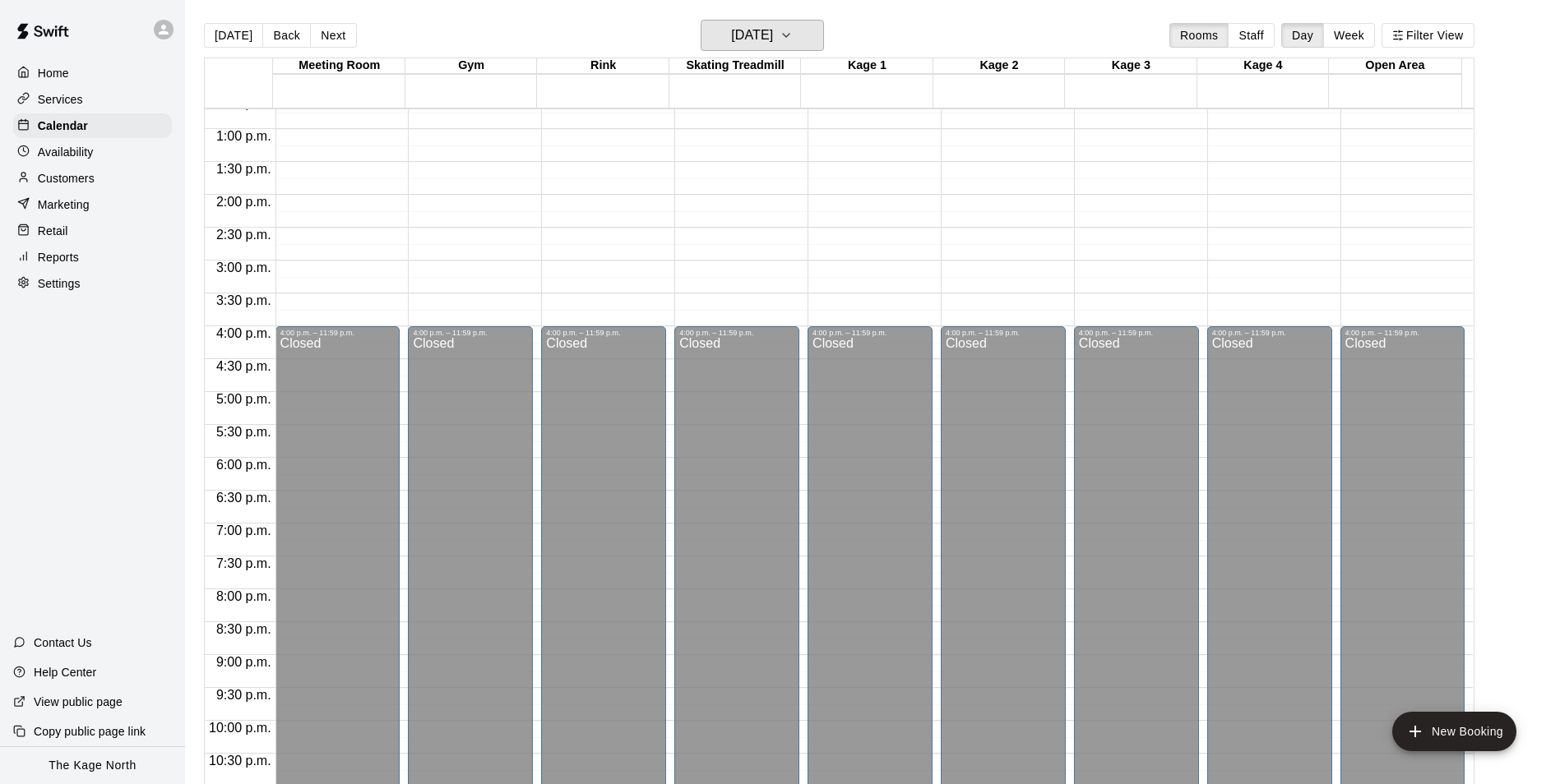
scroll to position [588, 0]
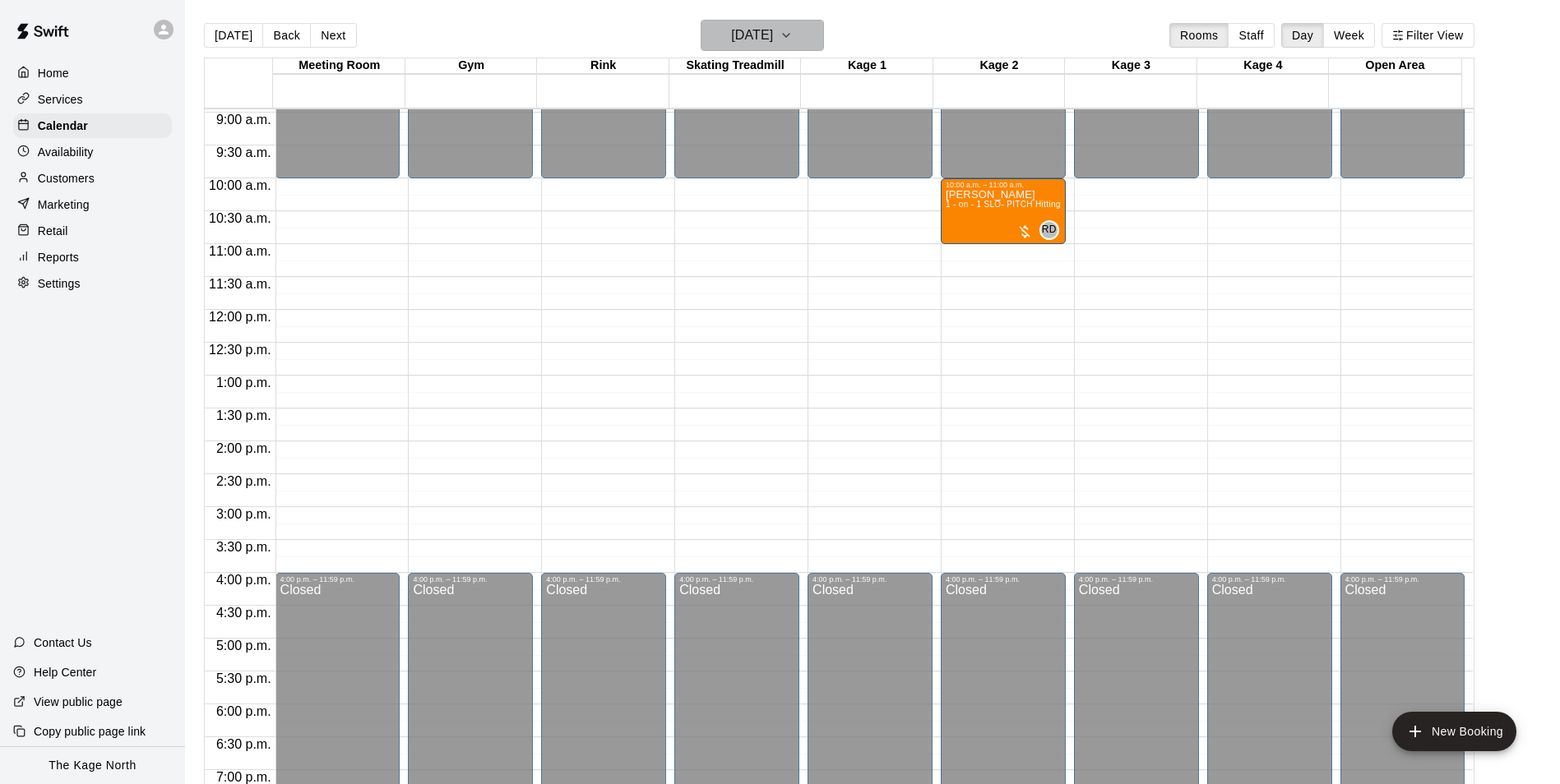
click at [768, 21] on button "[DATE]" at bounding box center [762, 35] width 123 height 31
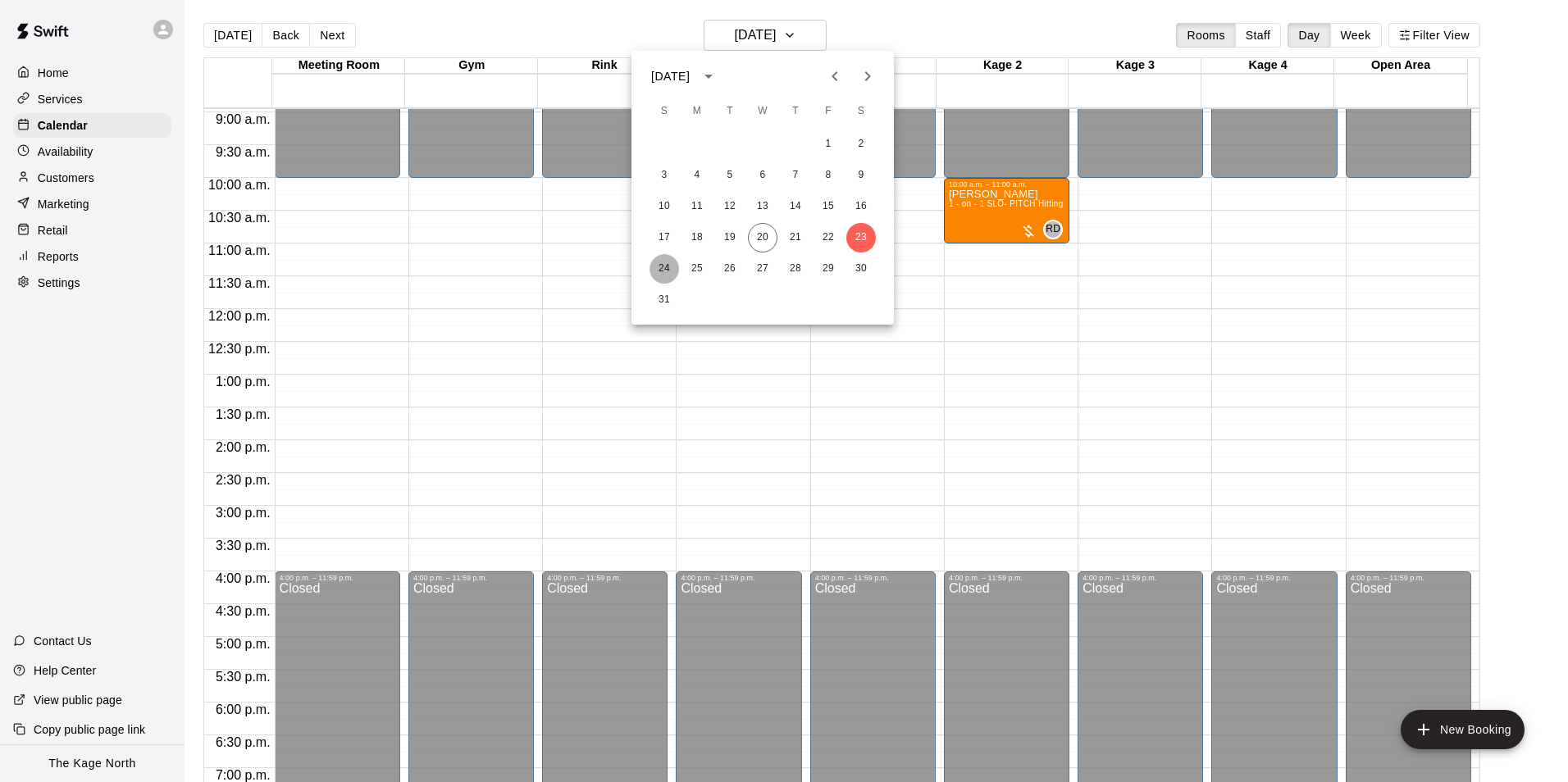
click at [671, 264] on button "24" at bounding box center [664, 268] width 30 height 30
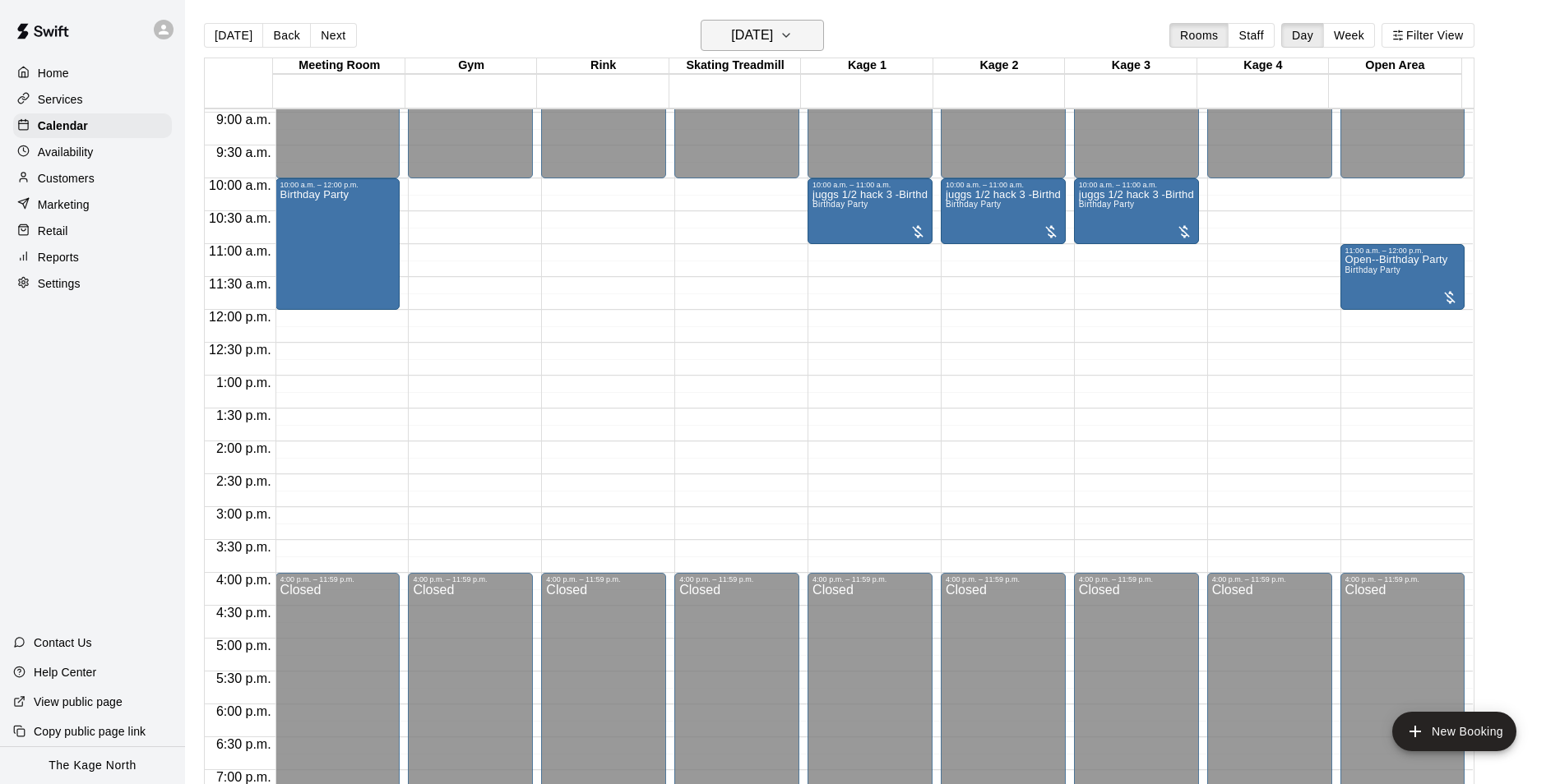
click at [773, 32] on h6 "[DATE]" at bounding box center [751, 35] width 42 height 23
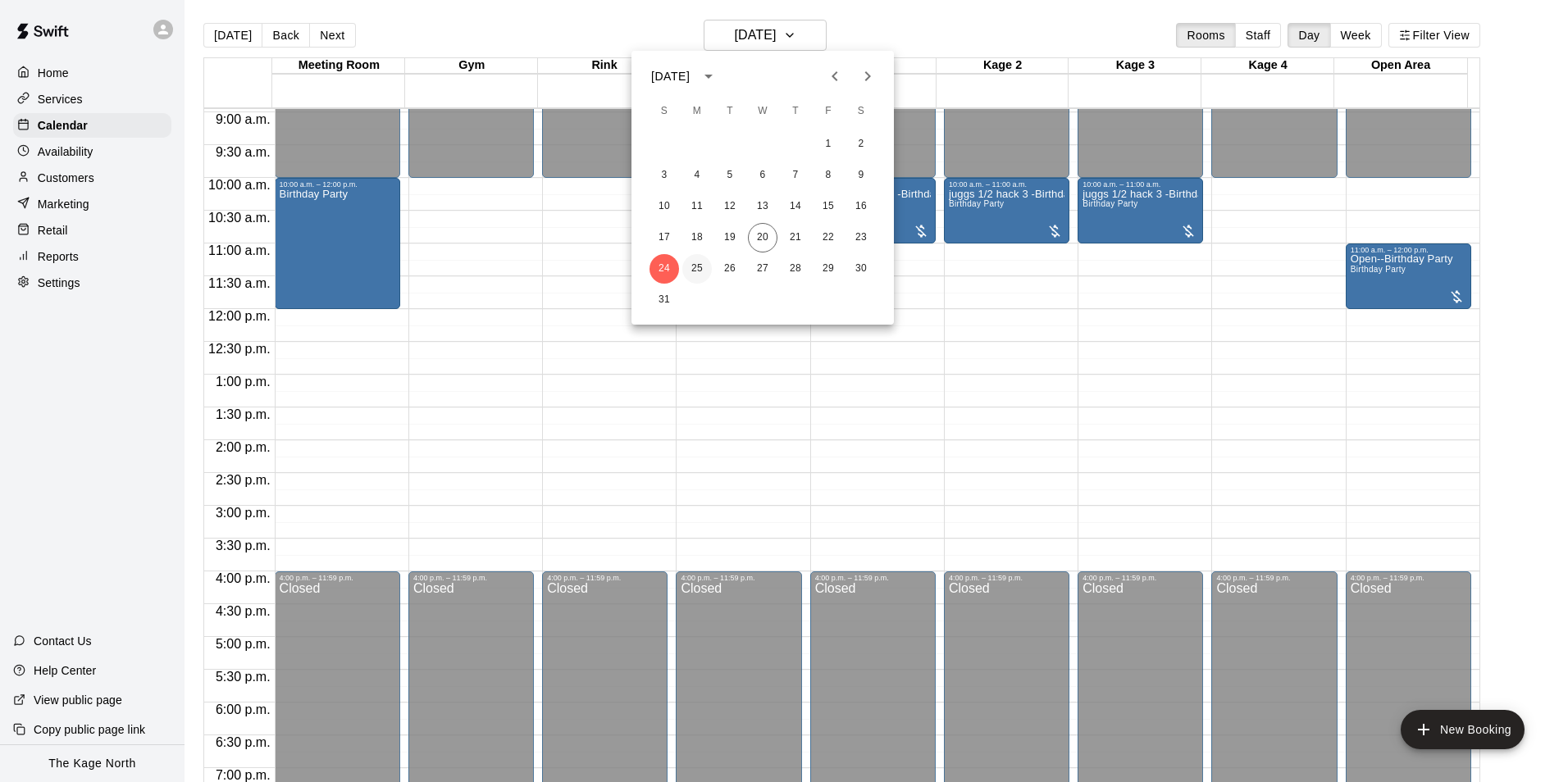
click at [699, 267] on button "25" at bounding box center [697, 268] width 30 height 30
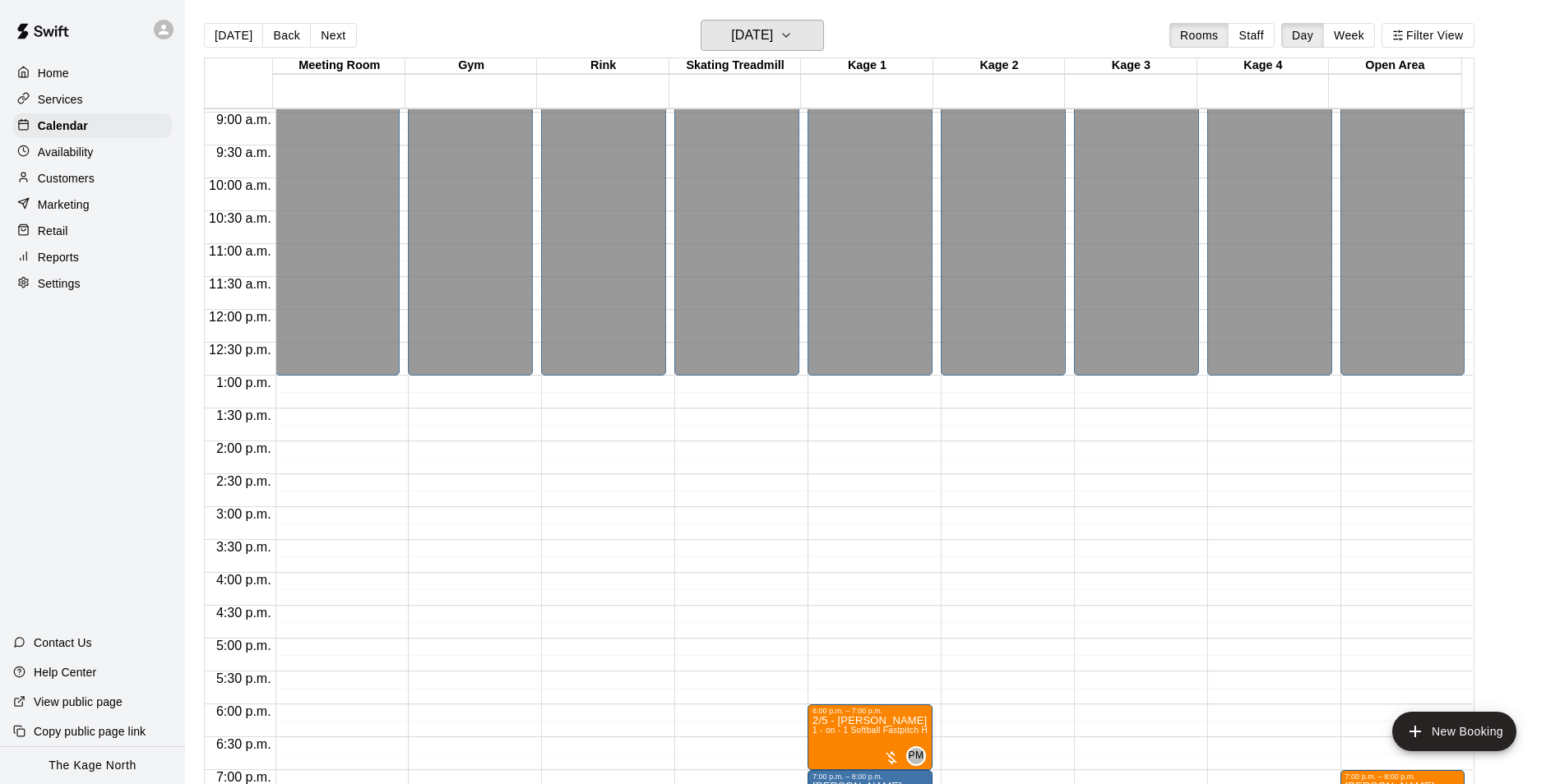
scroll to position [886, 0]
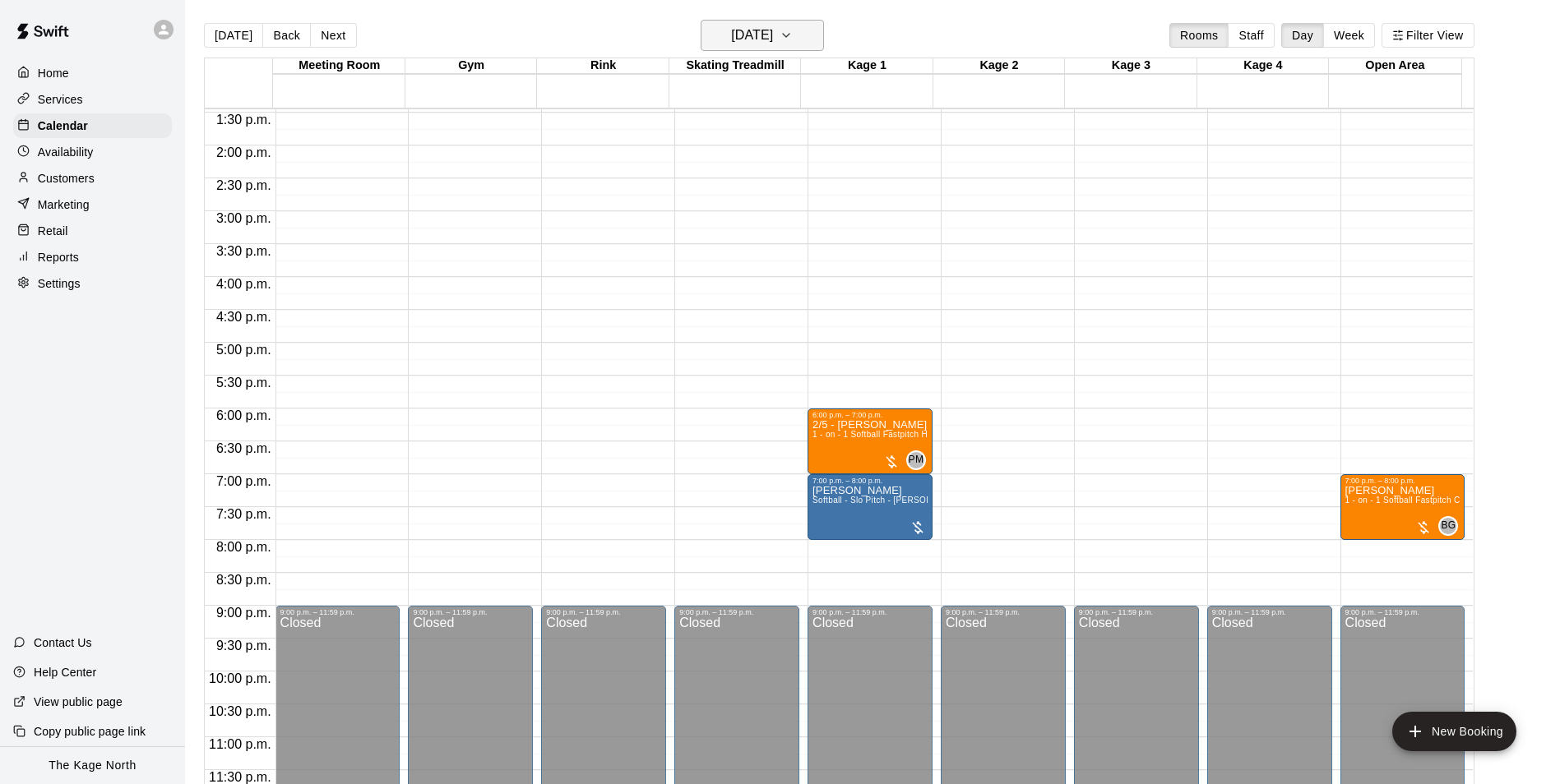
click at [773, 29] on h6 "[DATE]" at bounding box center [751, 35] width 42 height 23
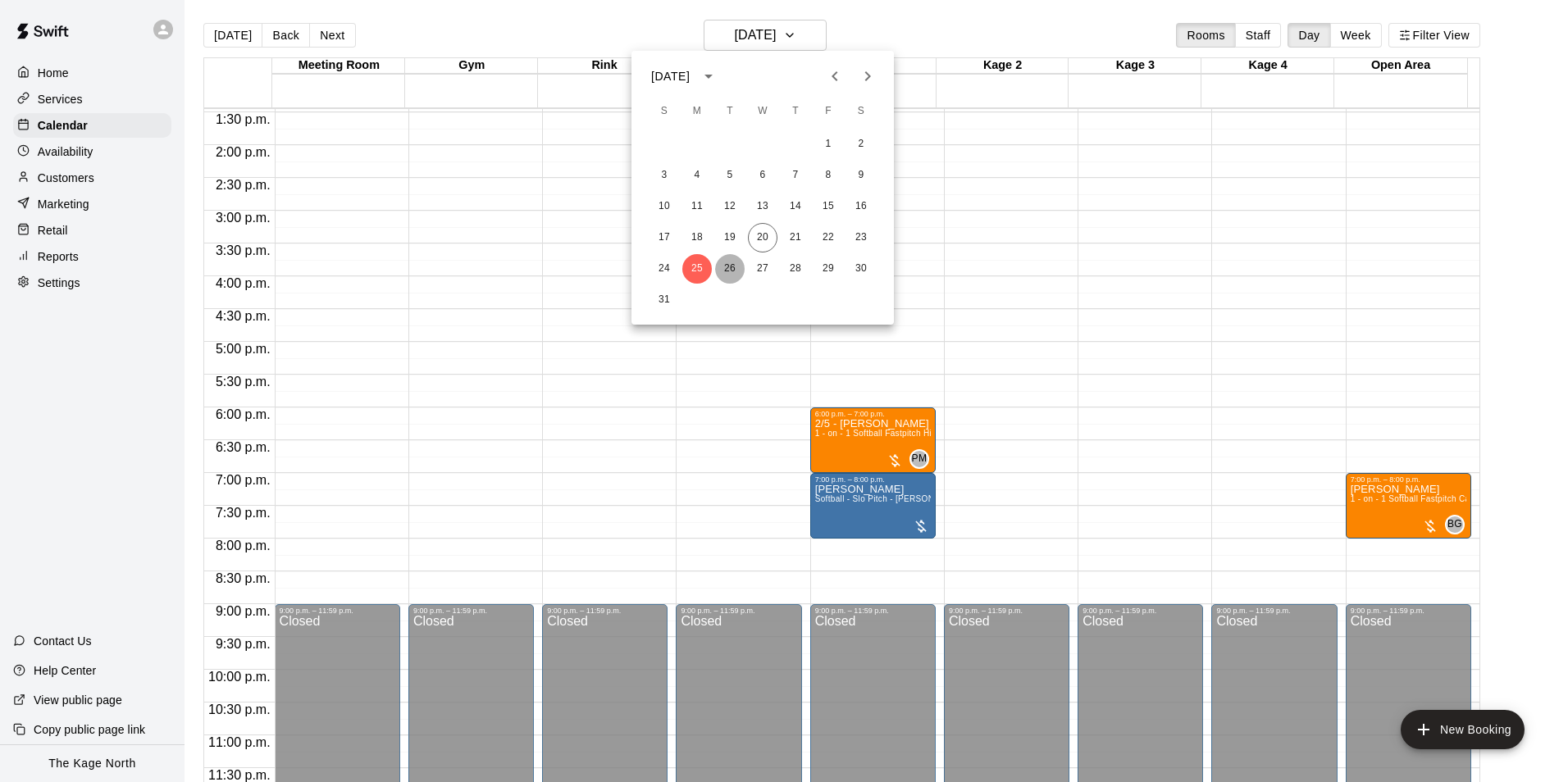
click at [725, 260] on button "26" at bounding box center [730, 268] width 30 height 30
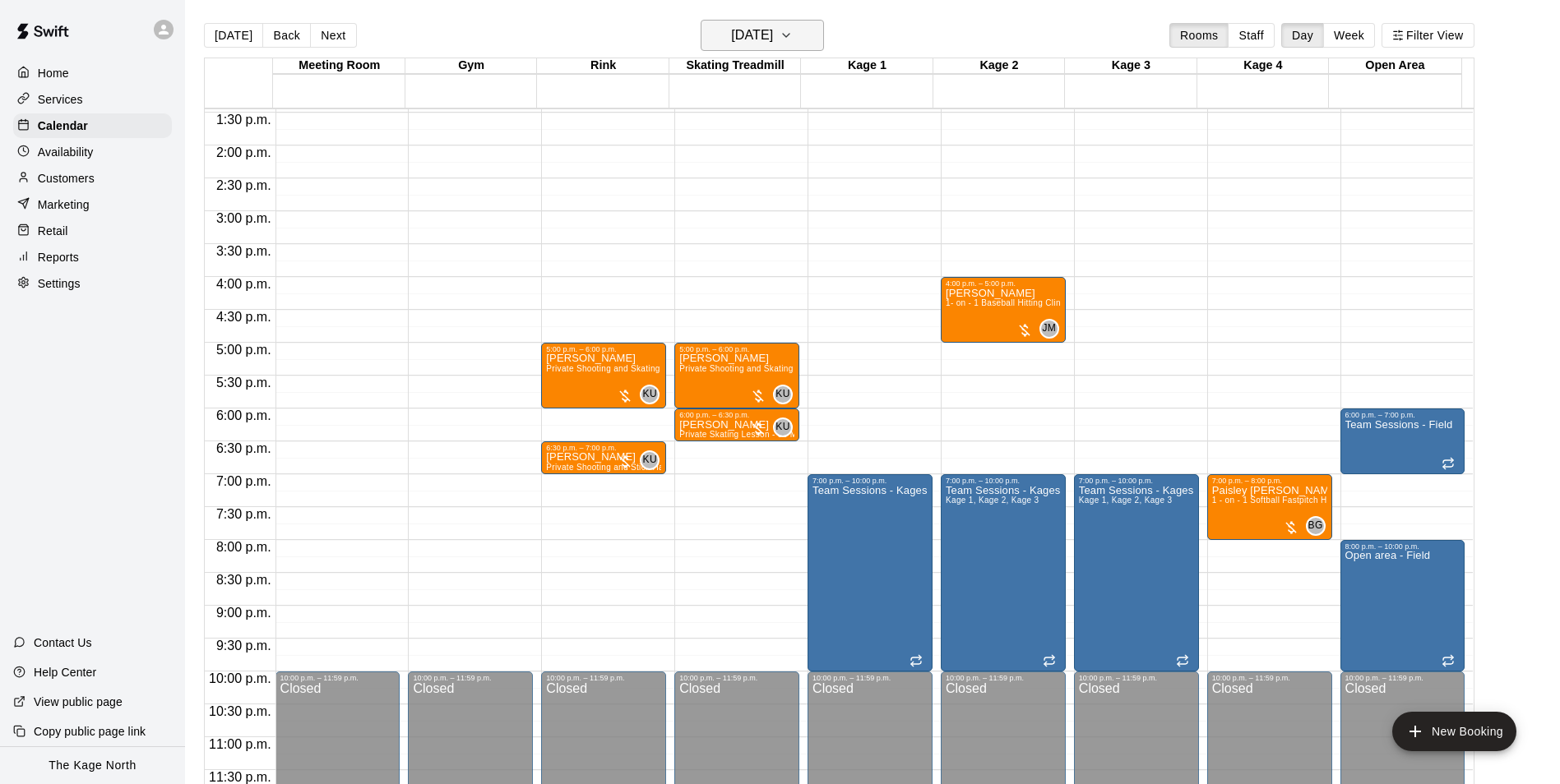
click at [755, 35] on h6 "[DATE]" at bounding box center [751, 35] width 42 height 23
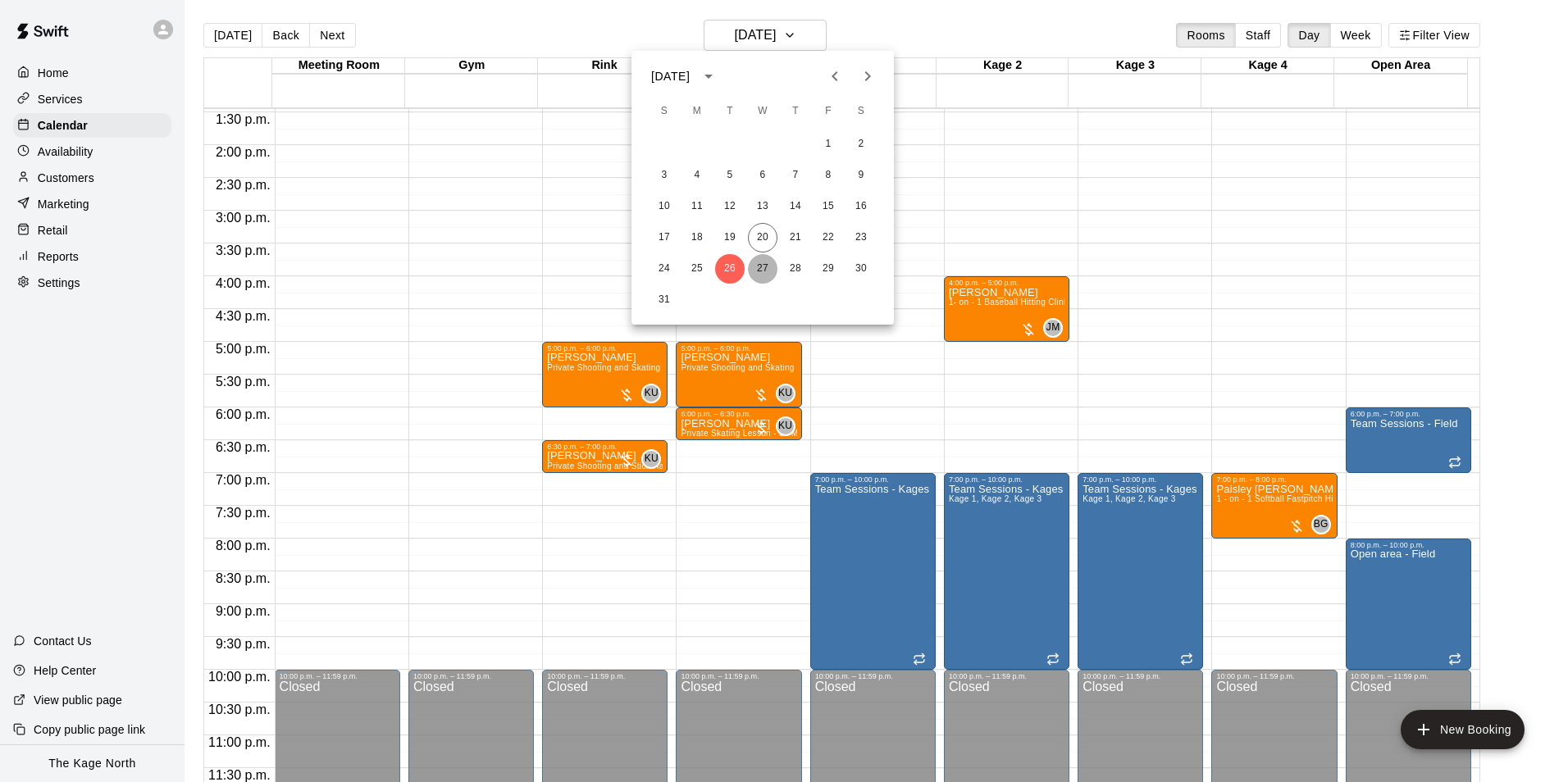
click at [760, 267] on button "27" at bounding box center [763, 268] width 30 height 30
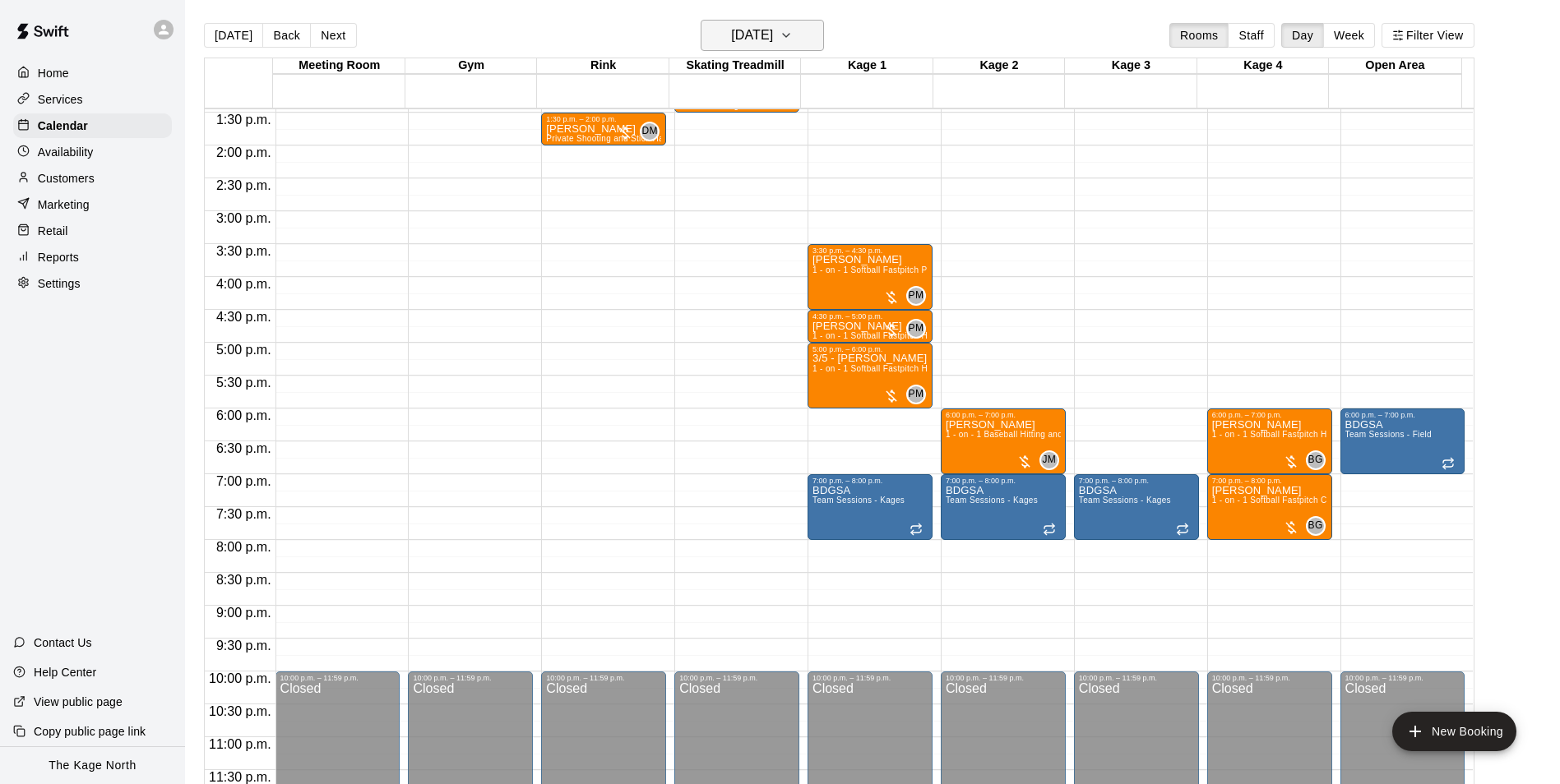
click at [773, 30] on h6 "[DATE]" at bounding box center [751, 35] width 42 height 23
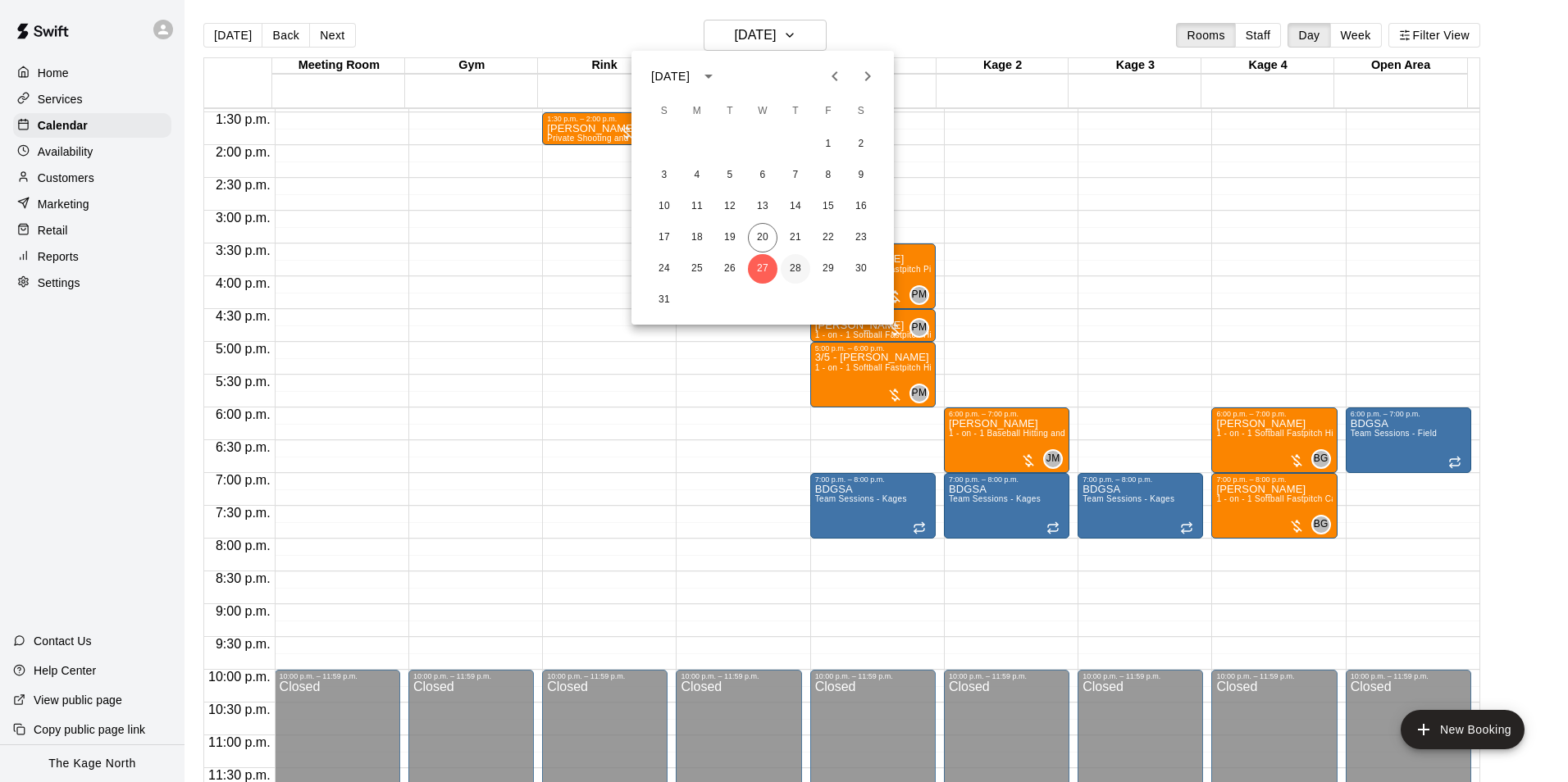
click at [789, 263] on button "28" at bounding box center [795, 268] width 30 height 30
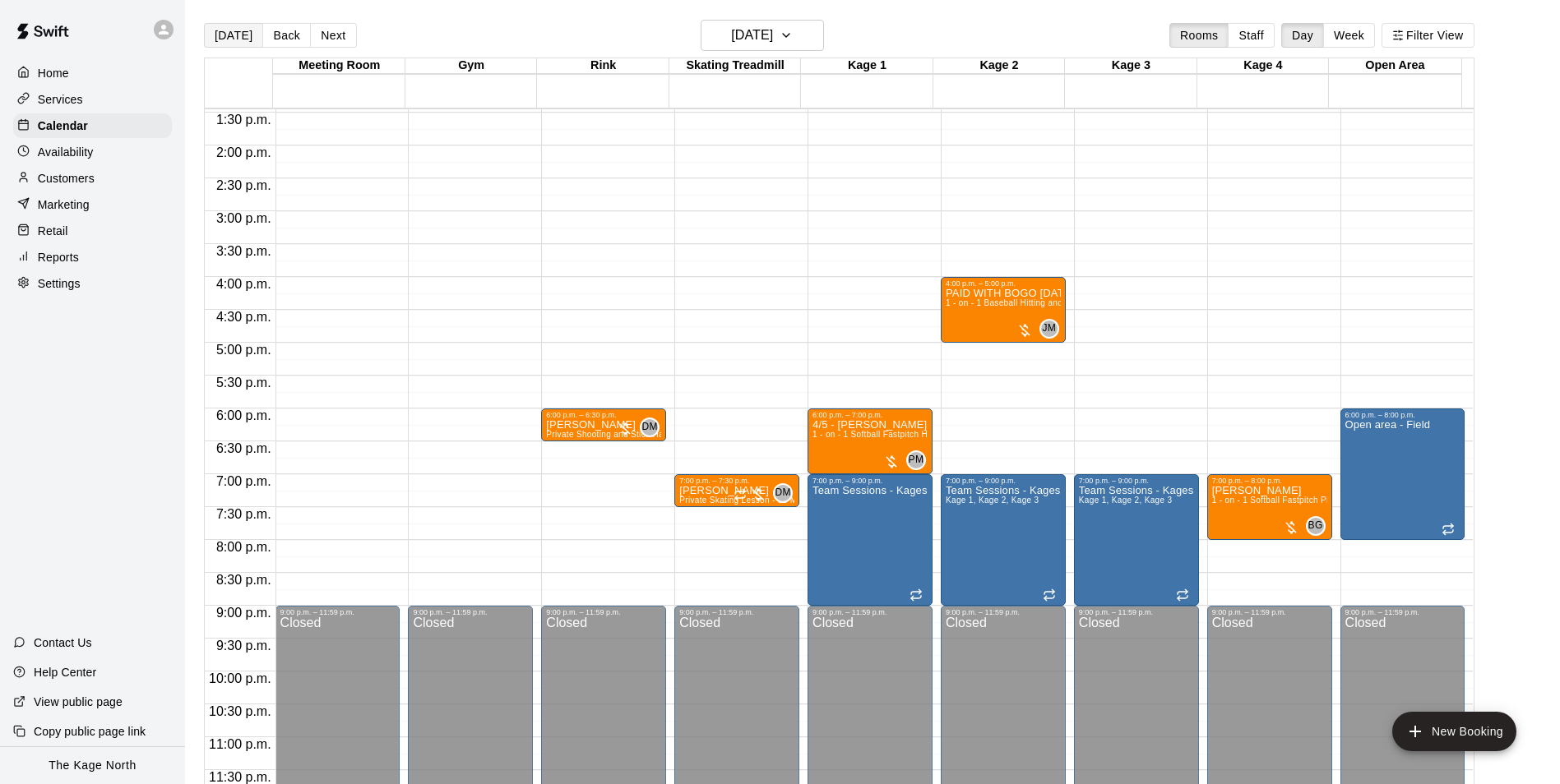
click at [223, 43] on button "[DATE]" at bounding box center [233, 35] width 60 height 25
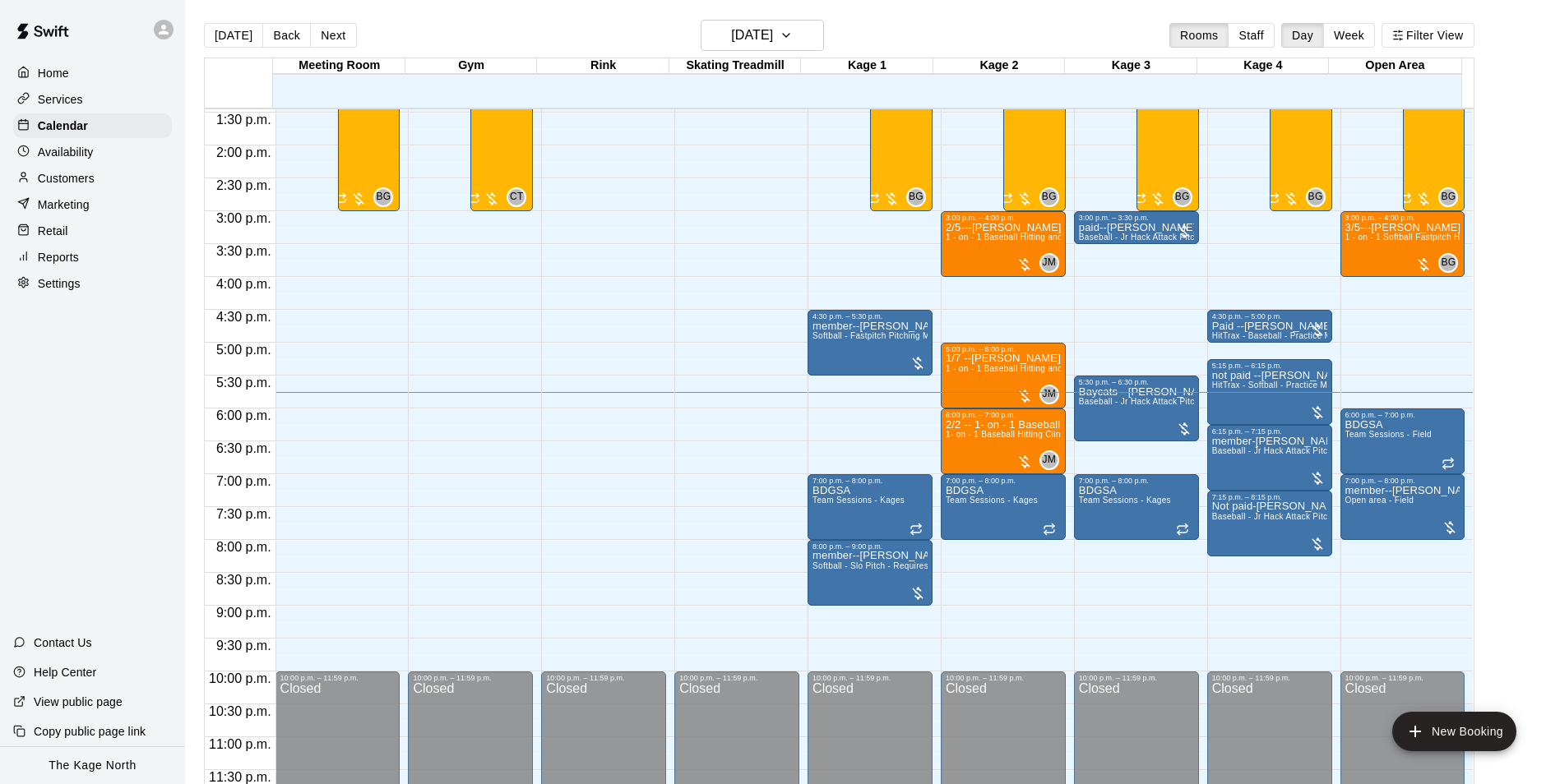
click at [158, 26] on icon at bounding box center [163, 29] width 14 height 14
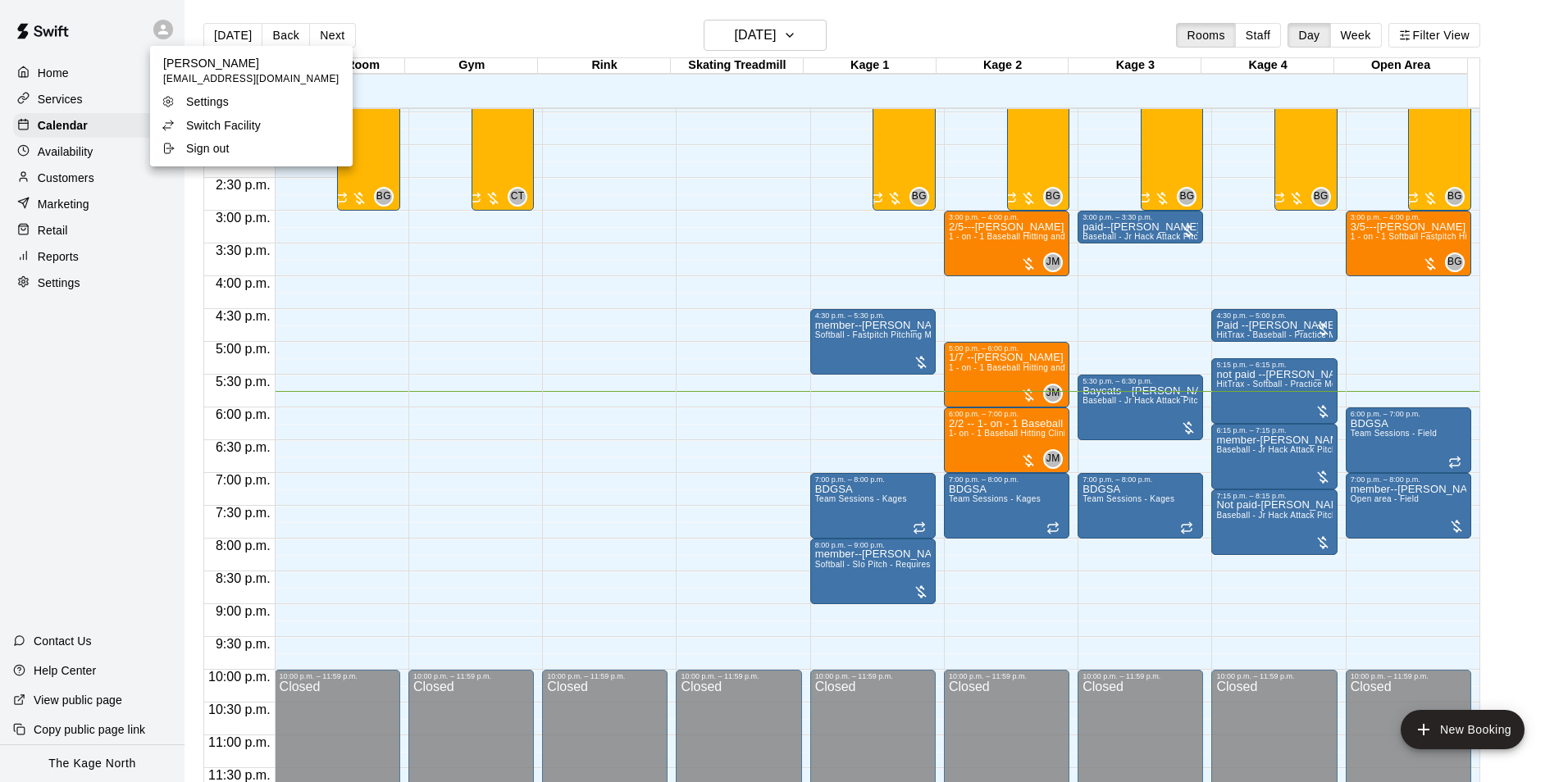
click at [262, 125] on div "Switch Facility" at bounding box center [215, 125] width 107 height 16
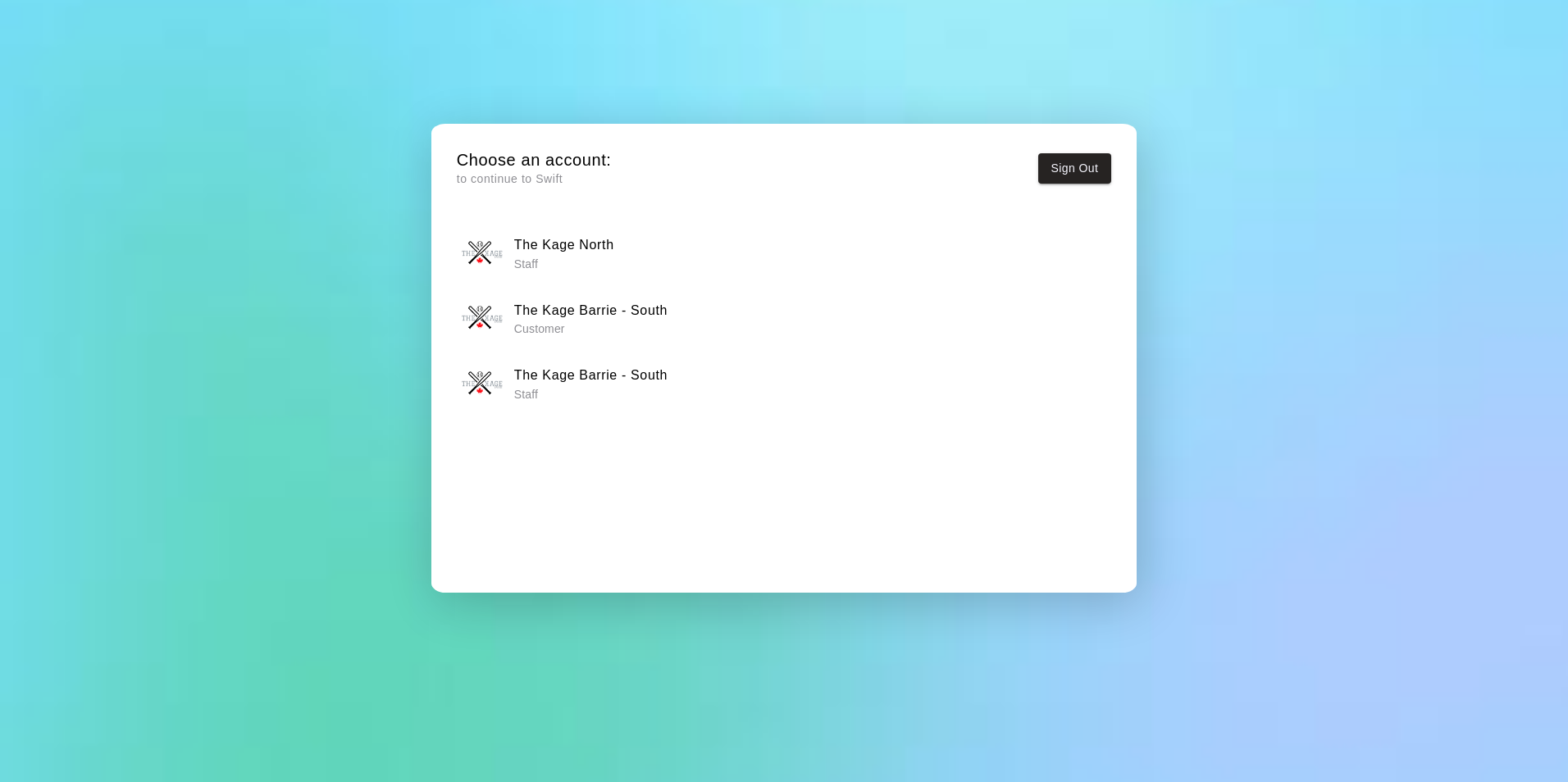
click at [618, 376] on h6 "The Kage Barrie - South" at bounding box center [590, 375] width 154 height 21
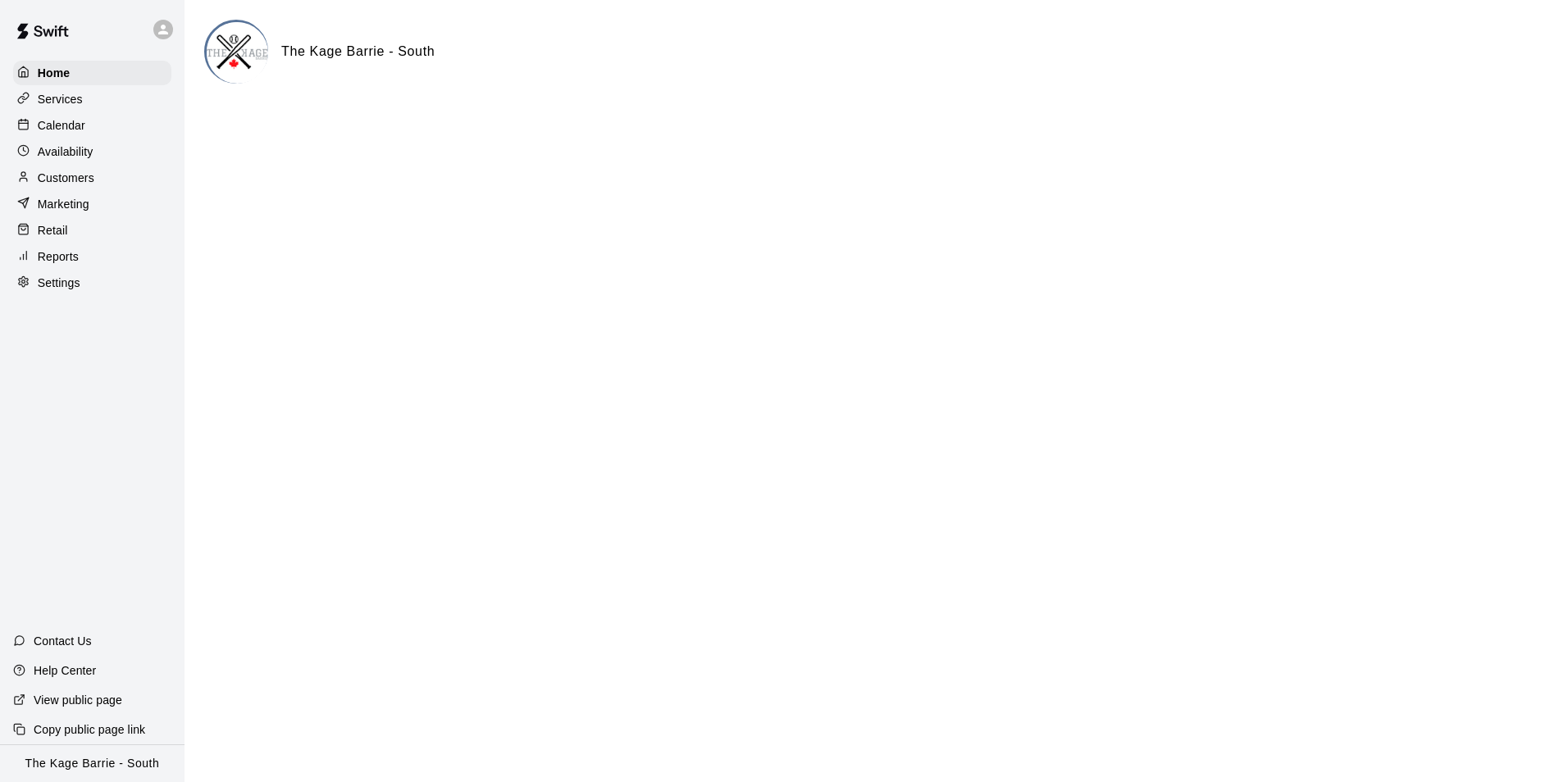
click at [93, 127] on div "Calendar" at bounding box center [92, 125] width 158 height 25
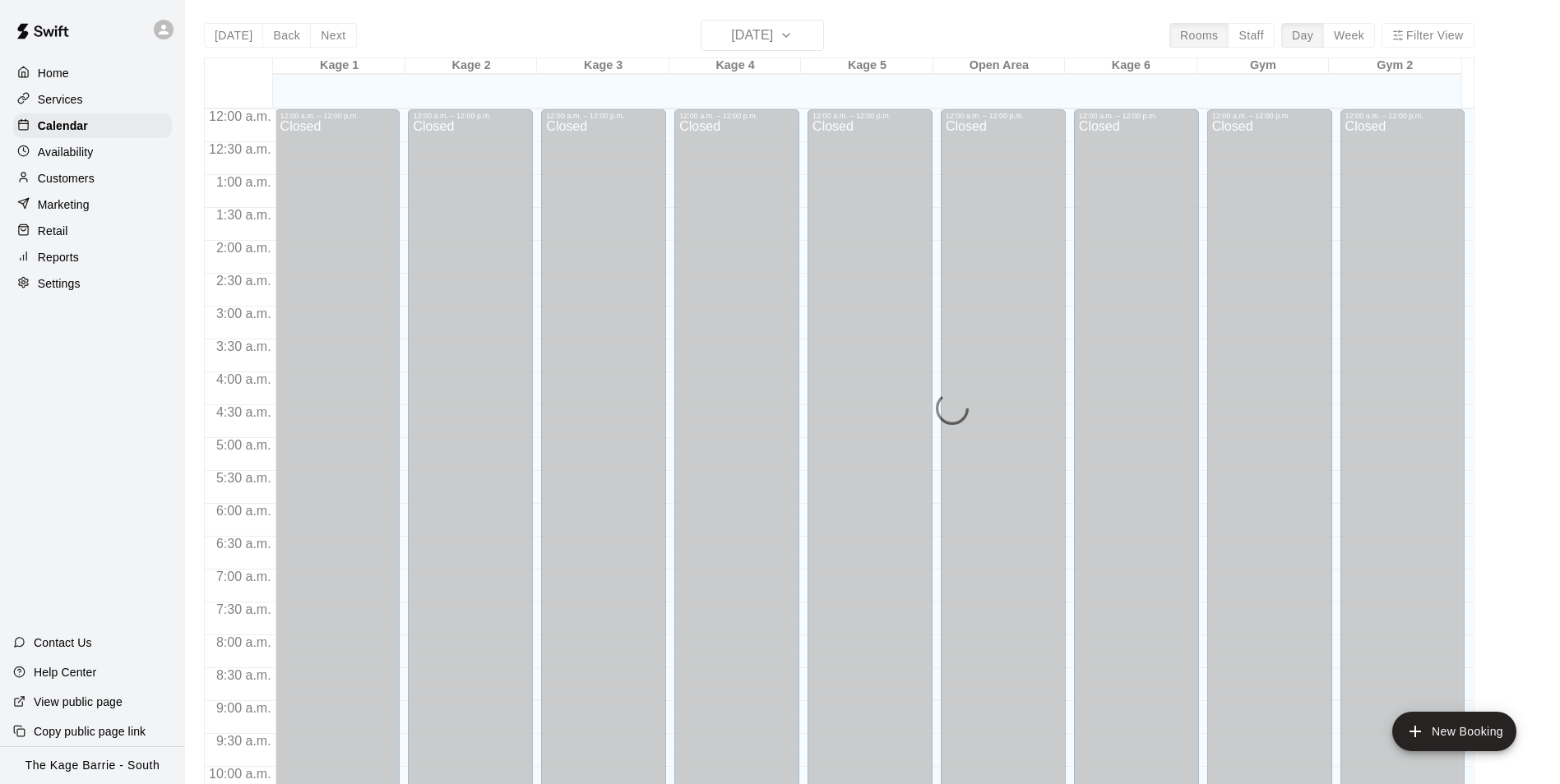
scroll to position [835, 0]
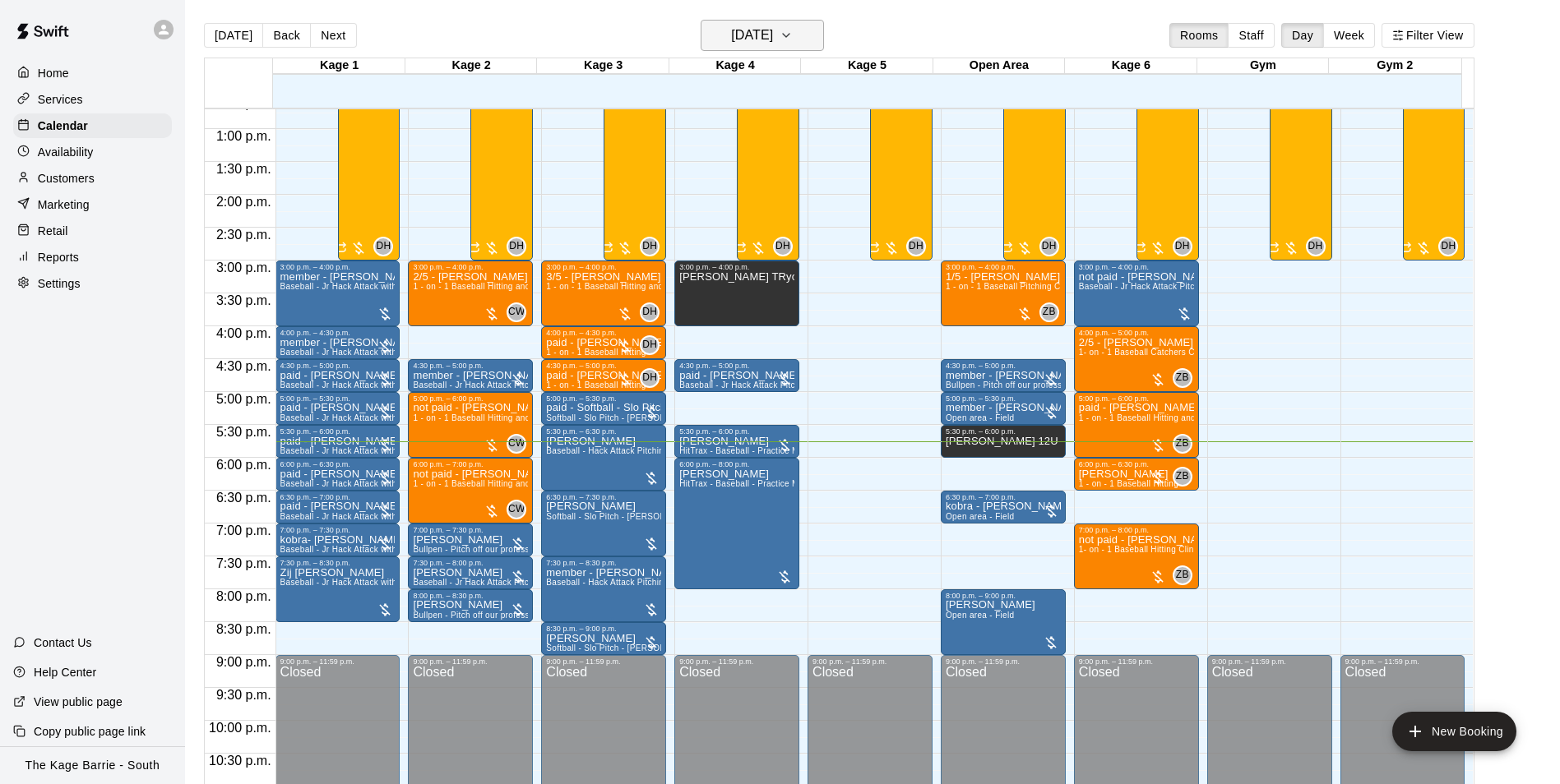
click at [793, 40] on icon "button" at bounding box center [785, 35] width 13 height 20
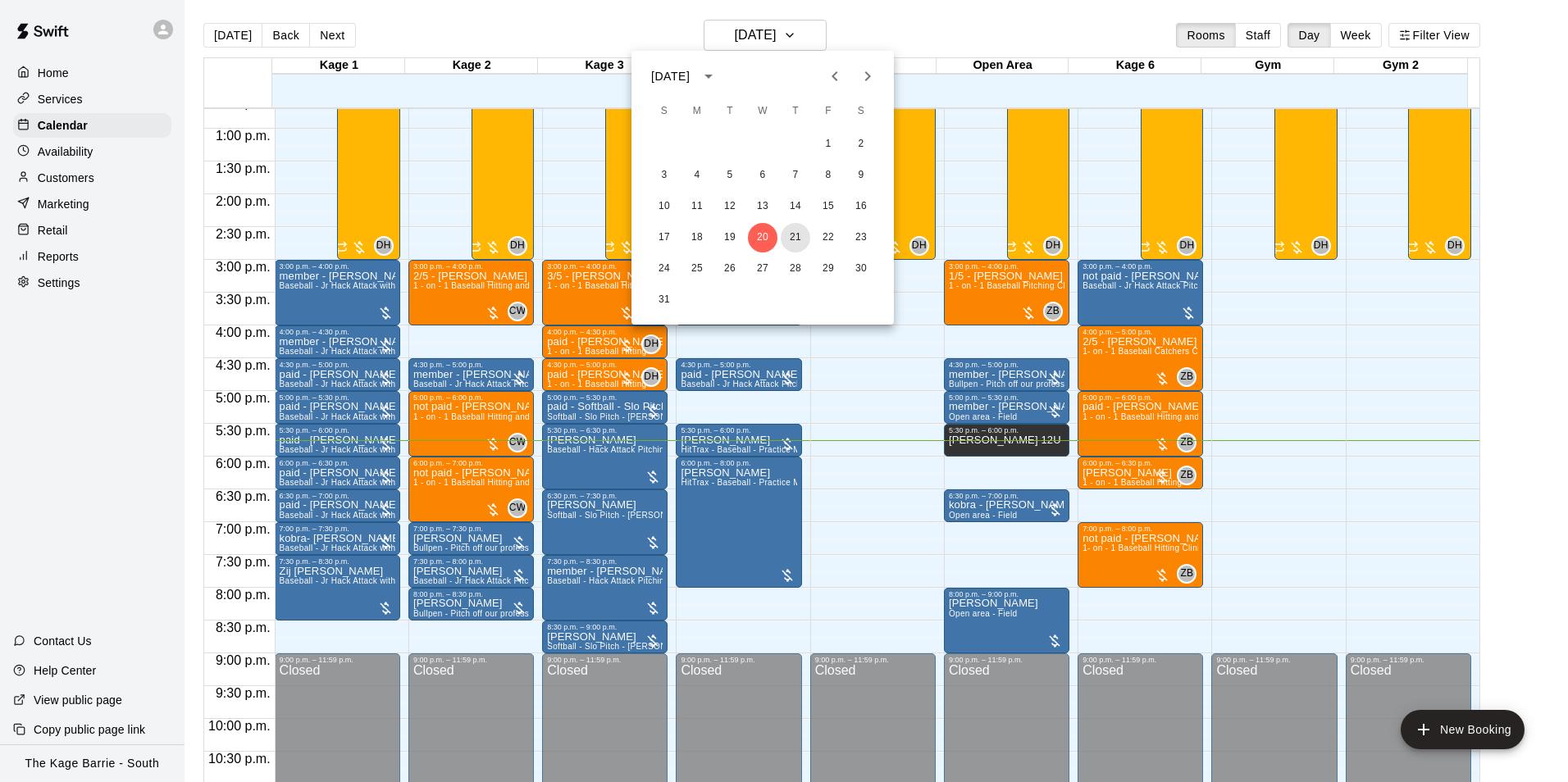
click at [798, 236] on button "21" at bounding box center [795, 238] width 30 height 30
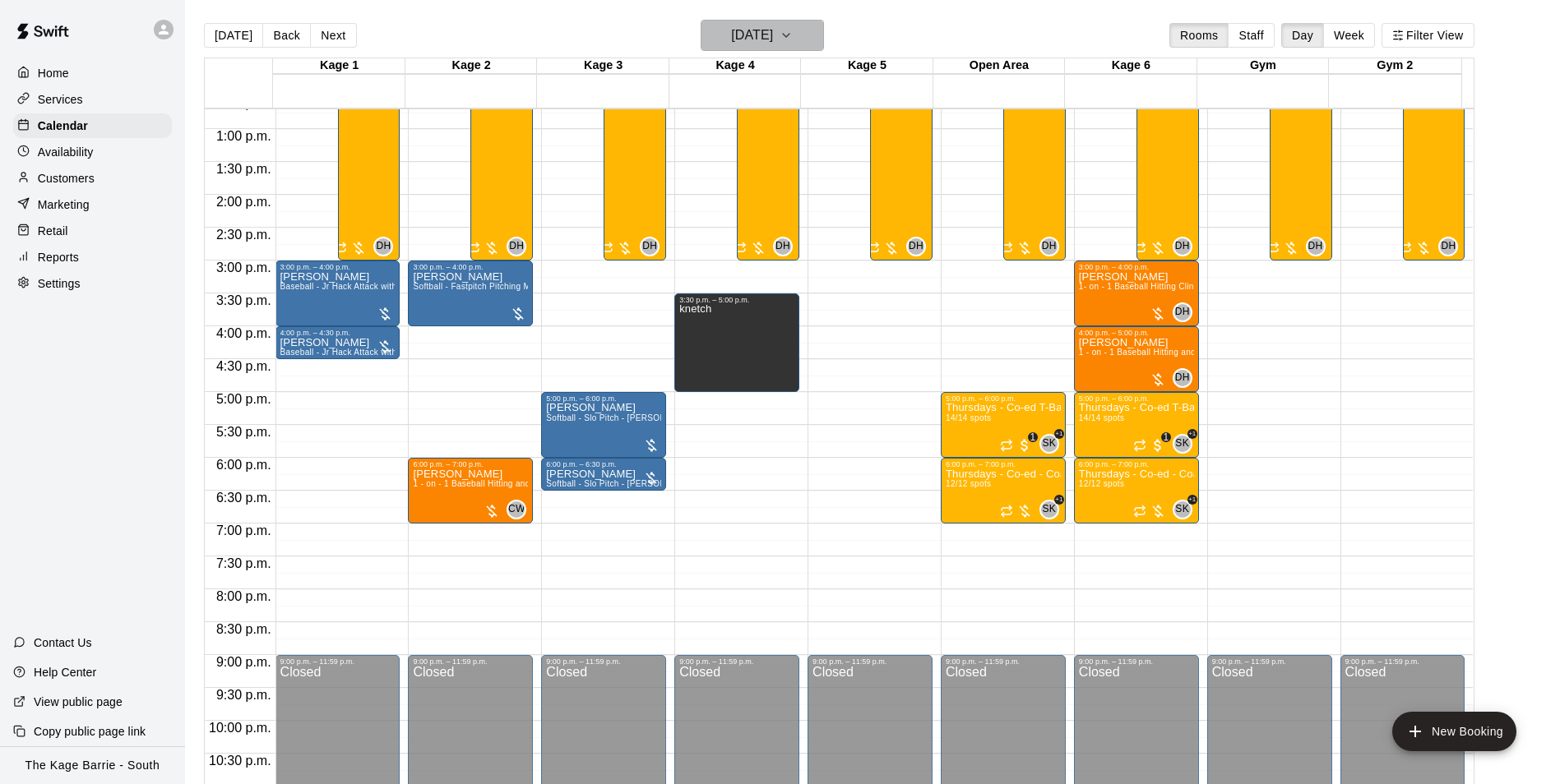
click at [773, 28] on h6 "[DATE]" at bounding box center [751, 35] width 42 height 23
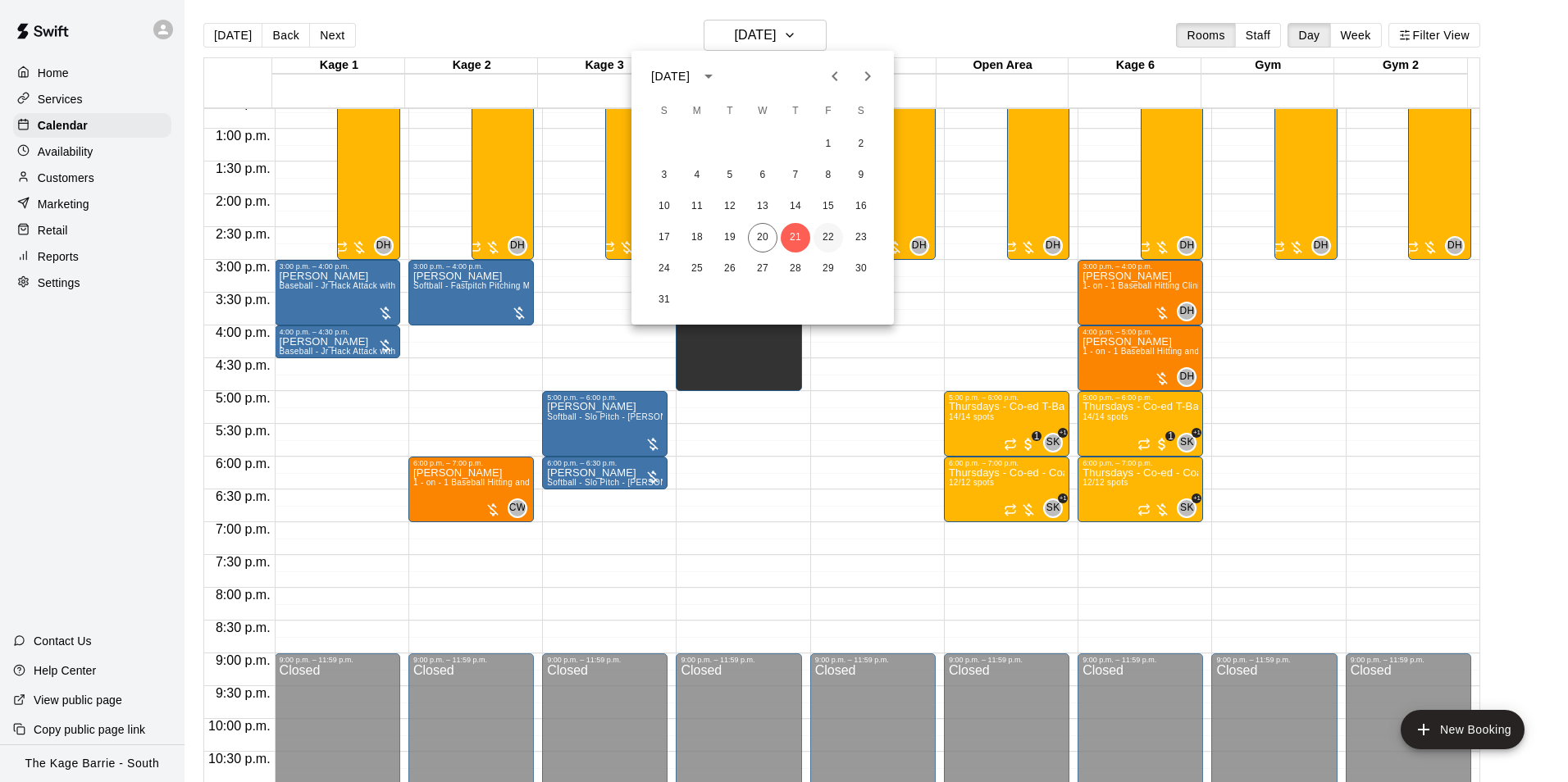
click at [834, 233] on button "22" at bounding box center [828, 238] width 30 height 30
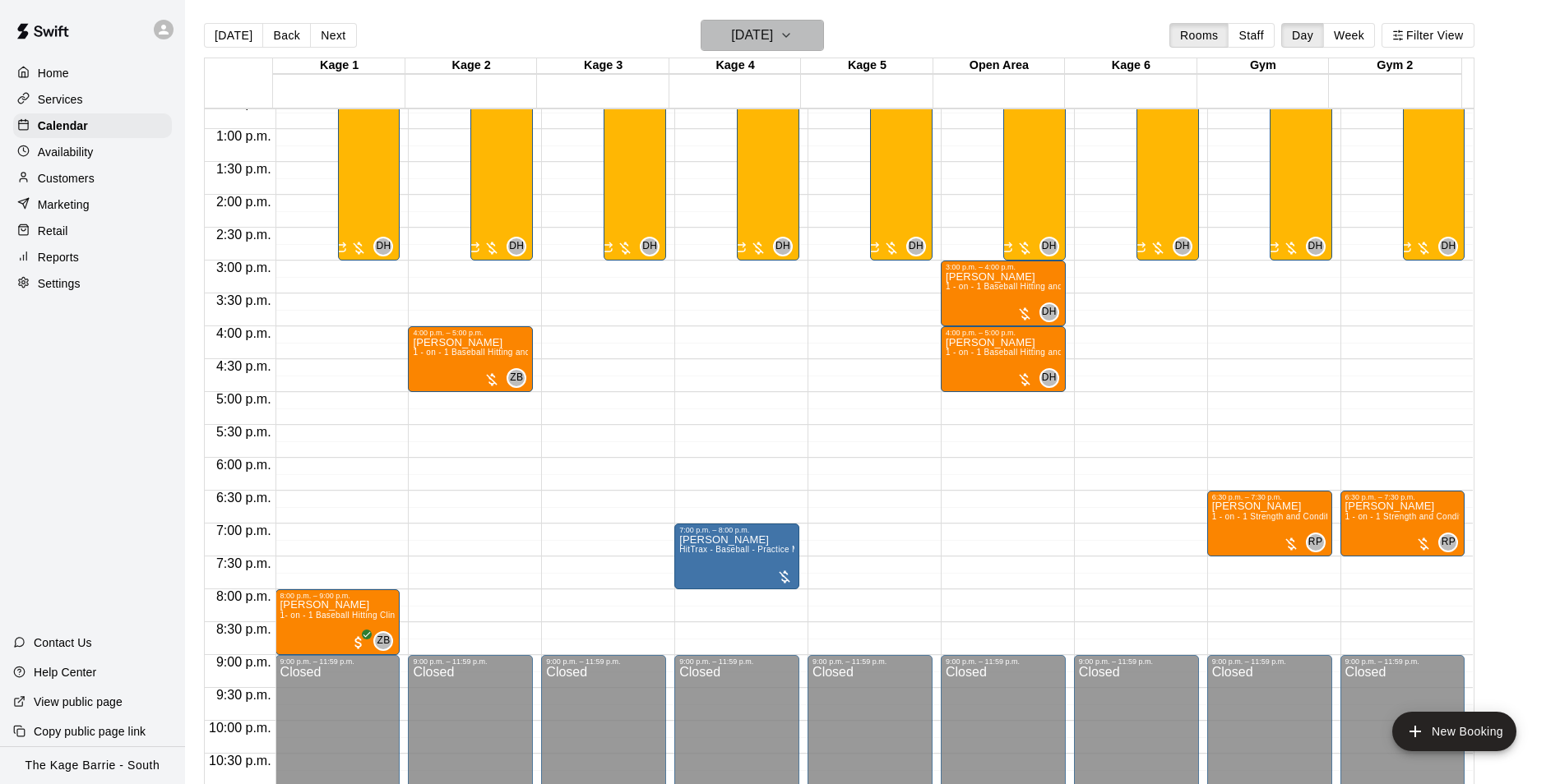
click at [816, 36] on button "[DATE]" at bounding box center [762, 35] width 123 height 31
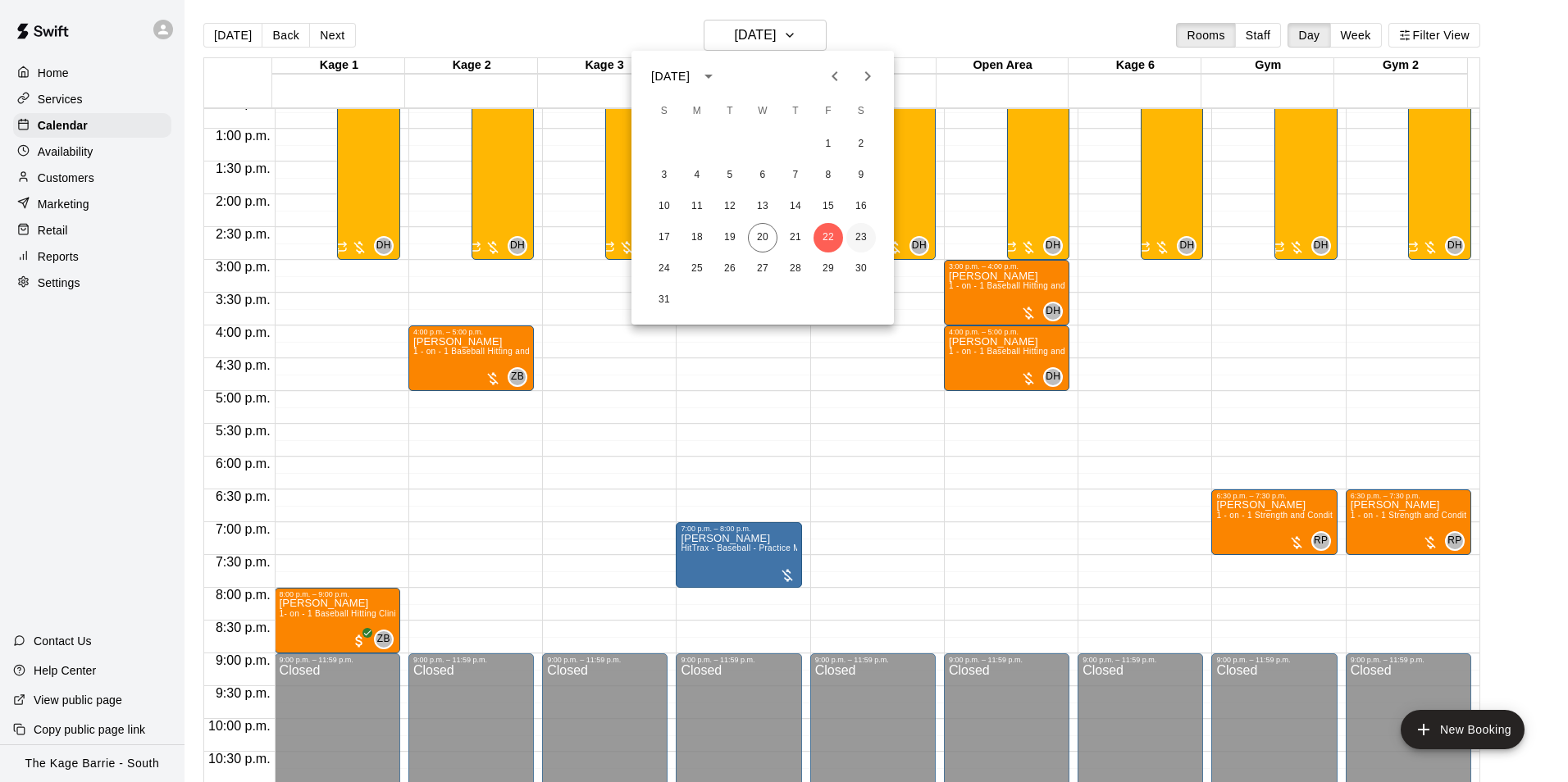
click at [863, 239] on button "23" at bounding box center [860, 238] width 30 height 30
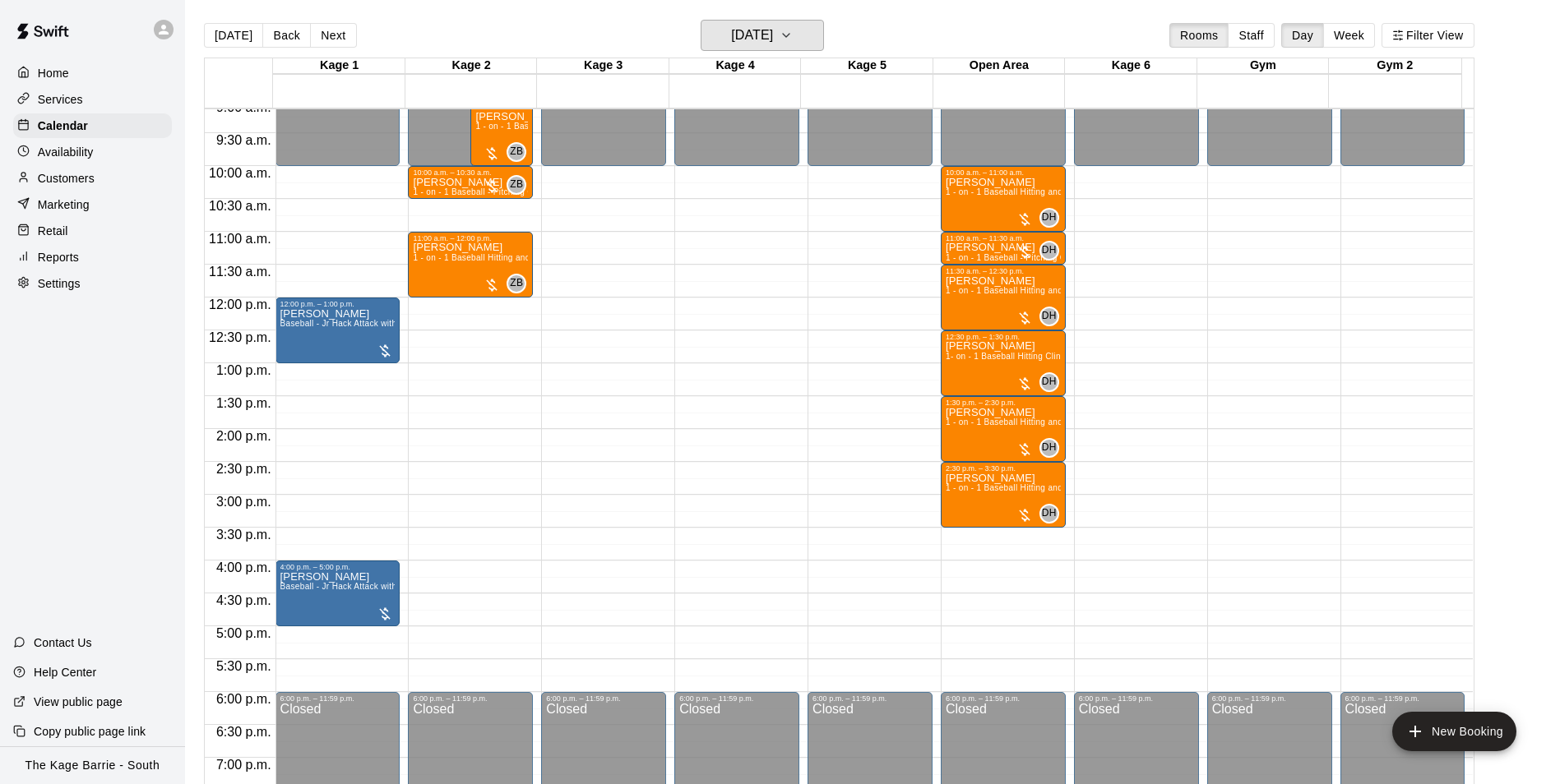
scroll to position [588, 0]
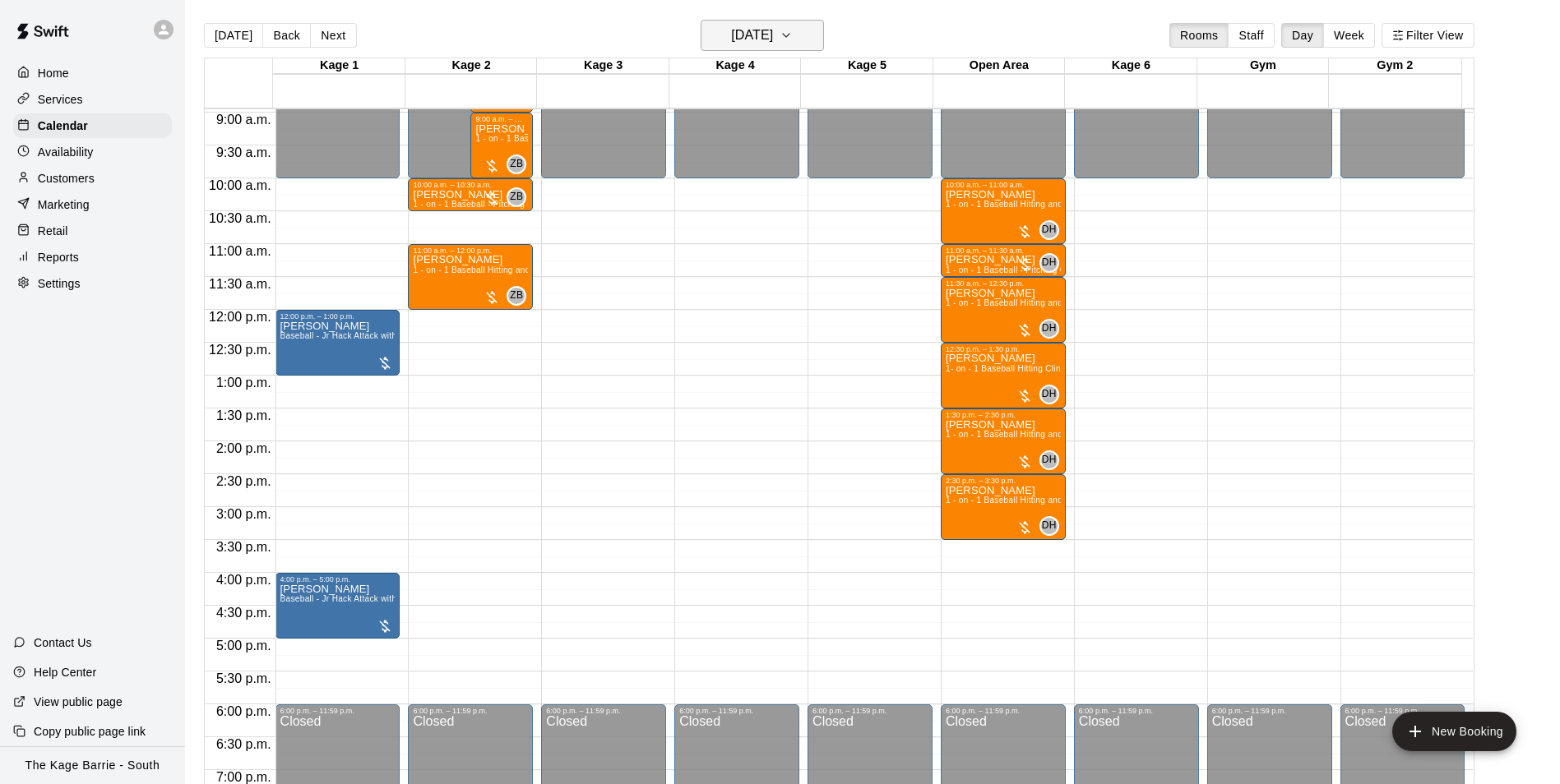
click at [773, 28] on h6 "[DATE]" at bounding box center [751, 35] width 42 height 23
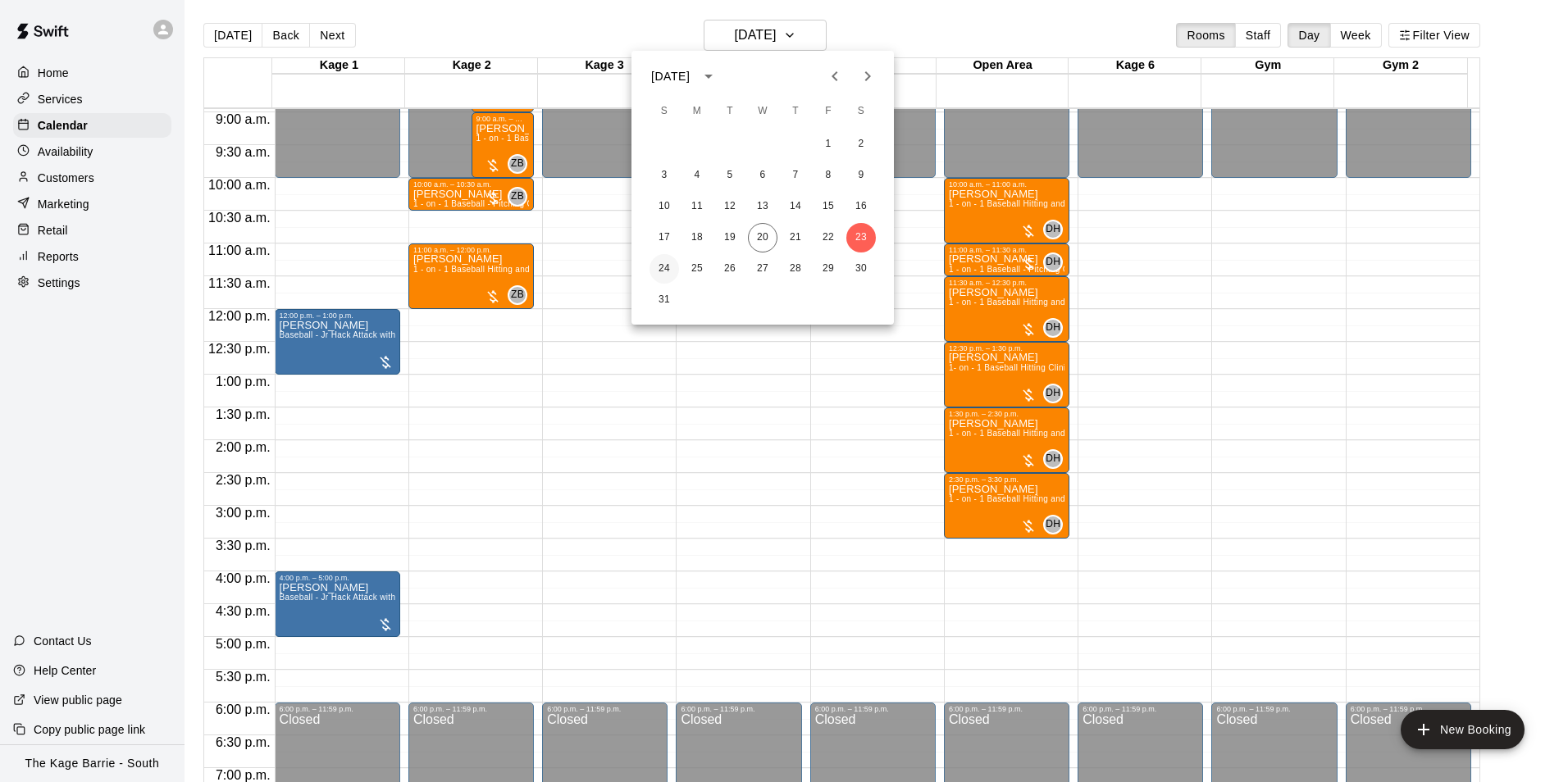
click at [663, 269] on button "24" at bounding box center [664, 268] width 30 height 30
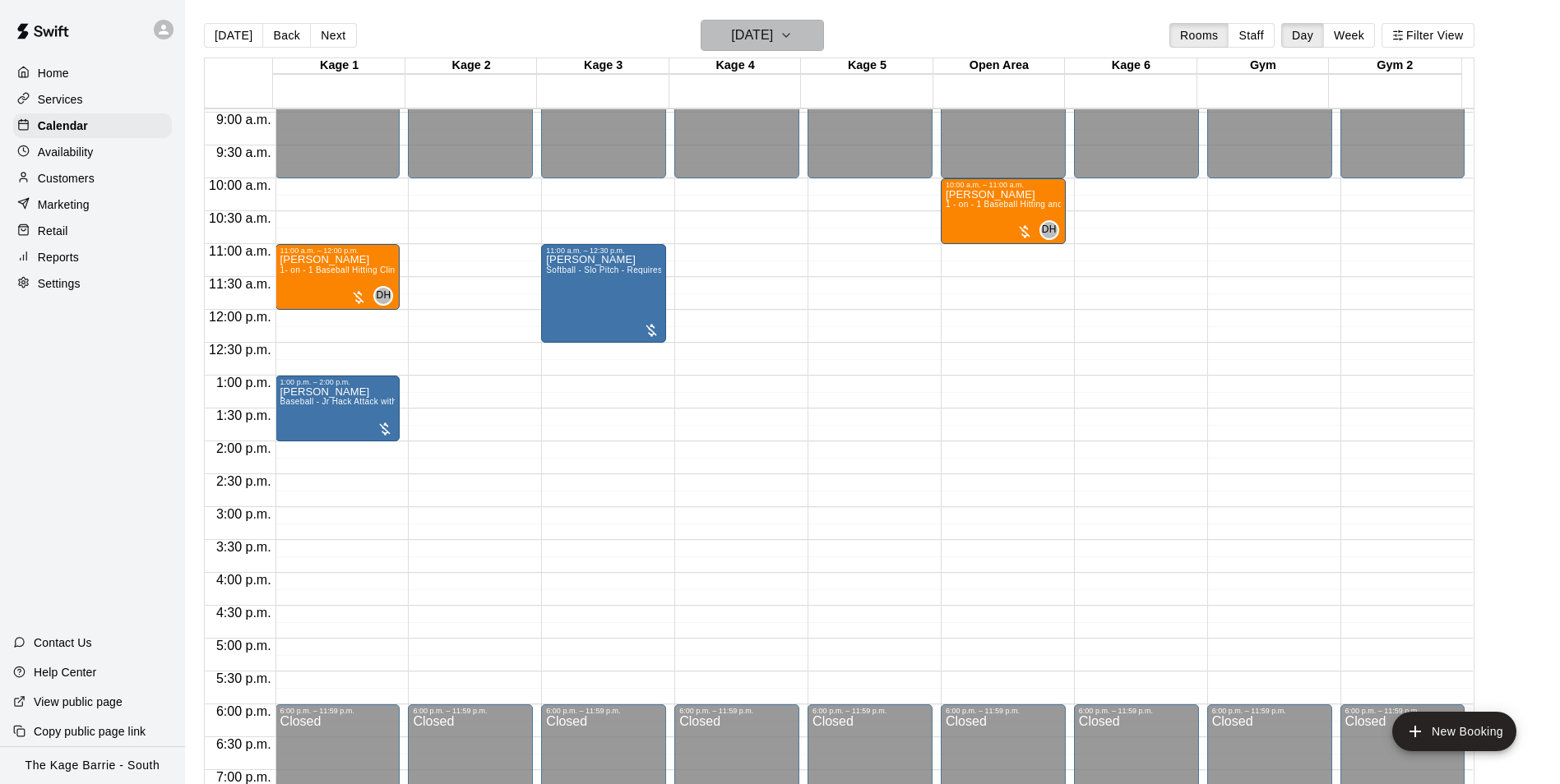
click at [773, 41] on h6 "[DATE]" at bounding box center [751, 35] width 42 height 23
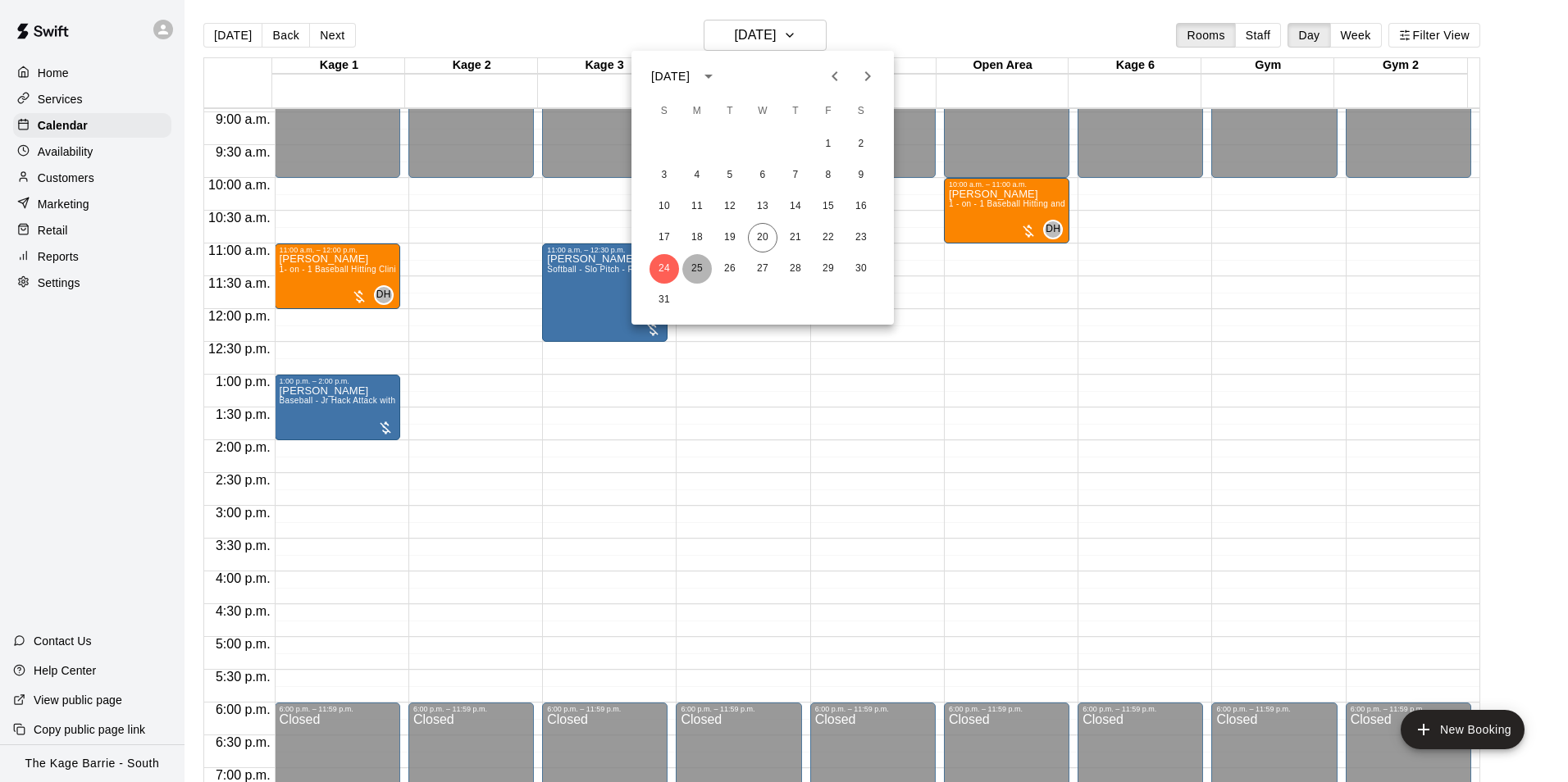
click at [704, 267] on button "25" at bounding box center [697, 268] width 30 height 30
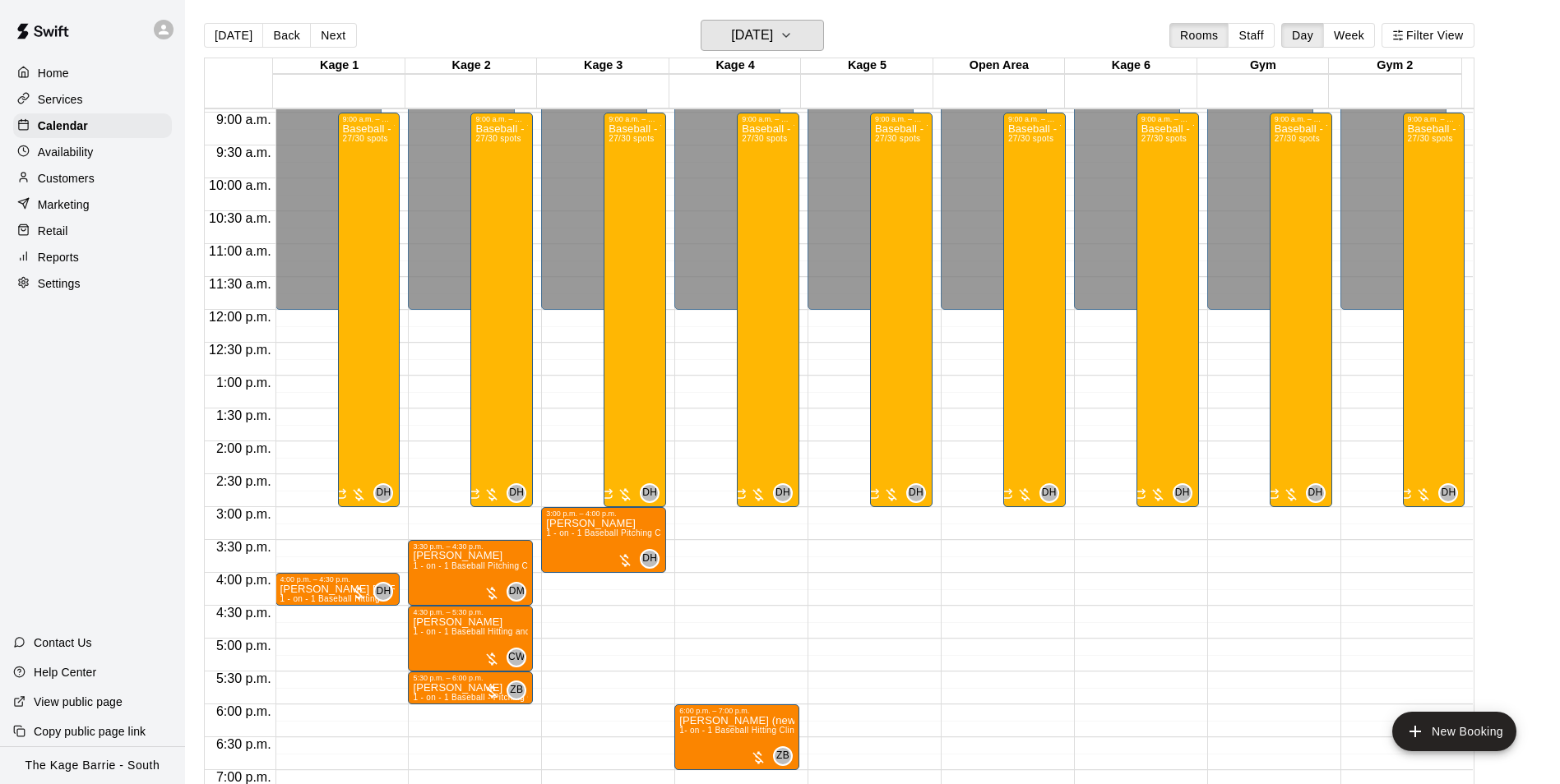
scroll to position [886, 0]
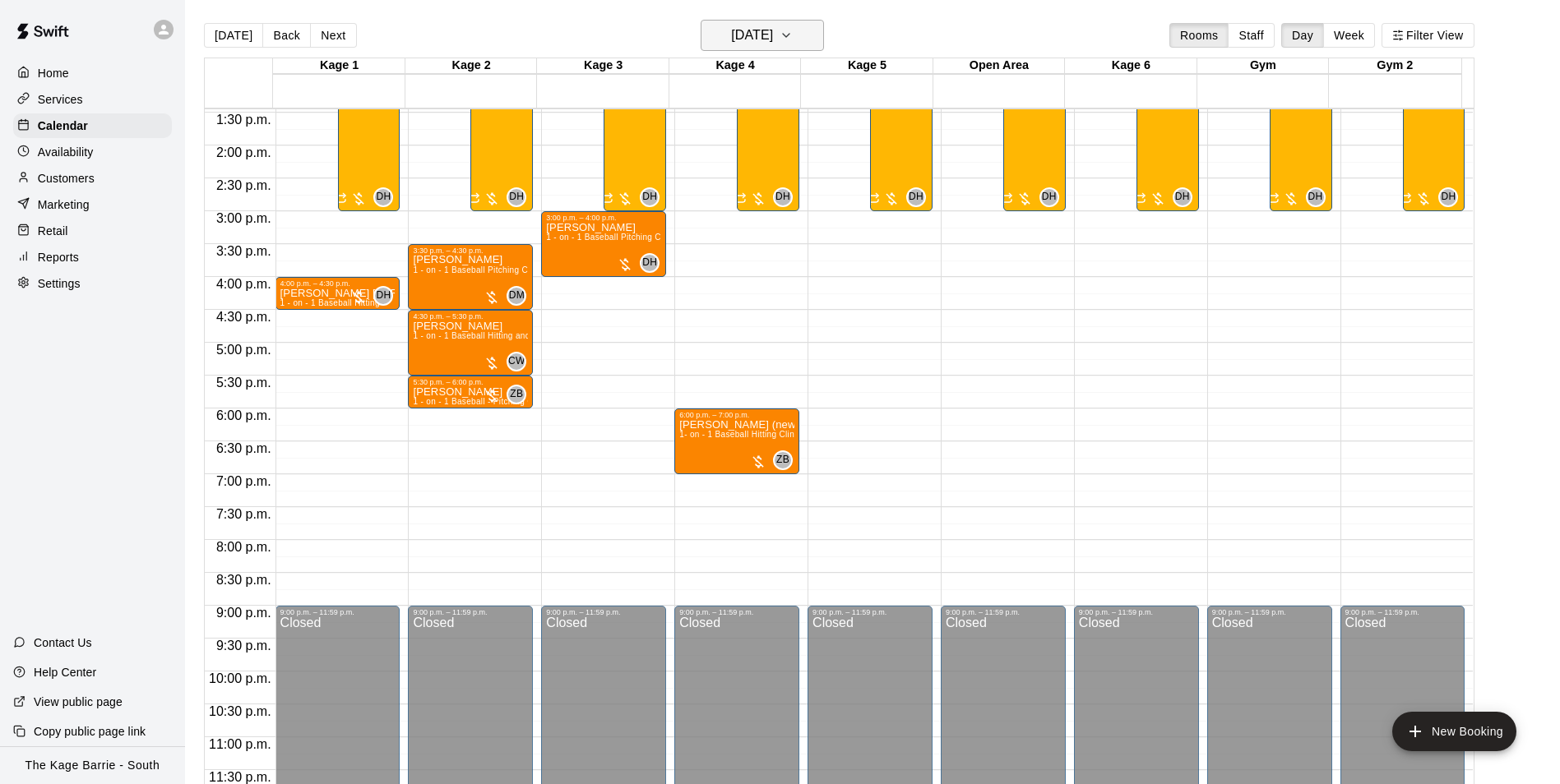
click at [769, 36] on h6 "[DATE]" at bounding box center [751, 35] width 42 height 23
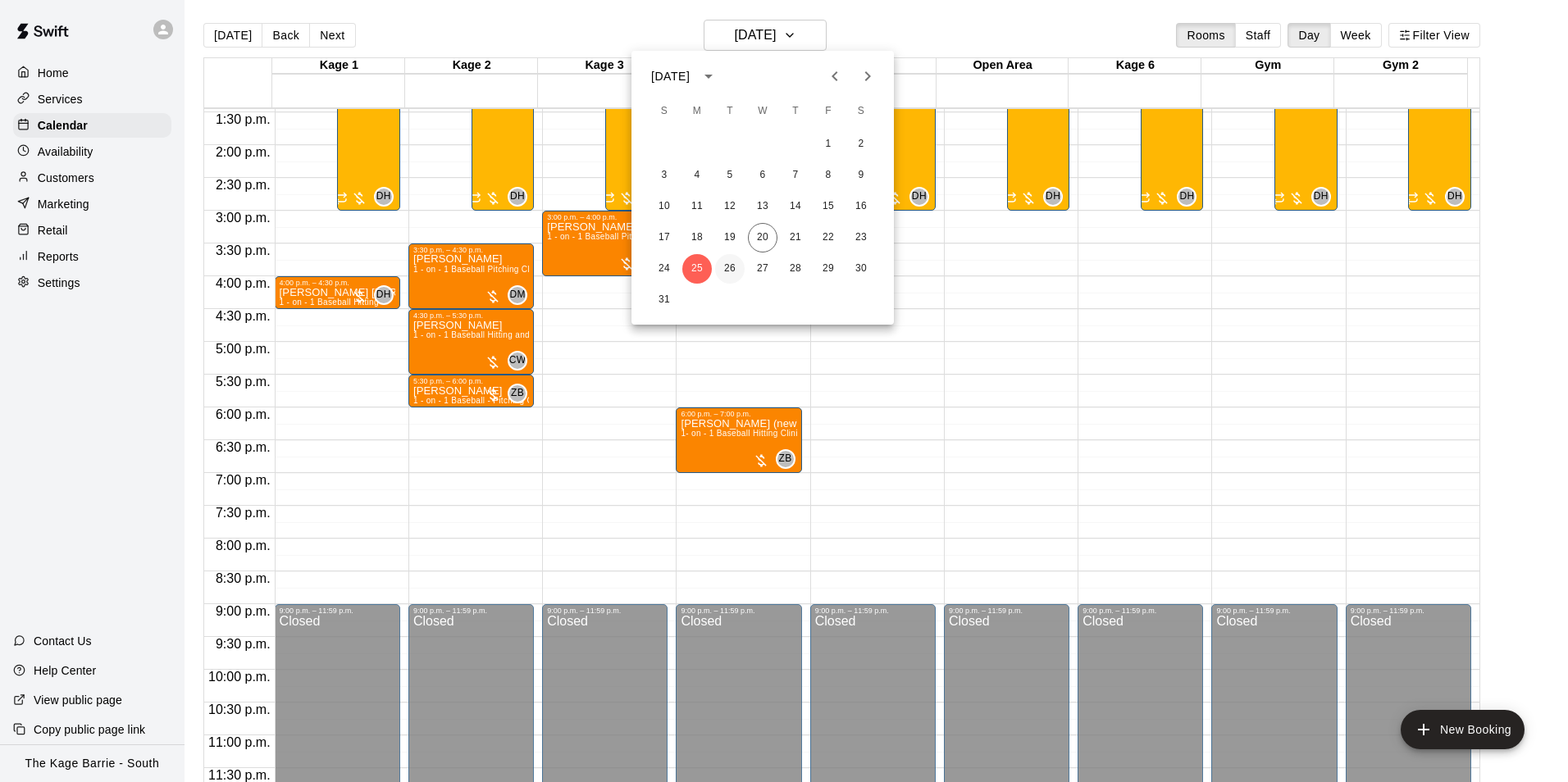
click at [722, 269] on button "26" at bounding box center [730, 268] width 30 height 30
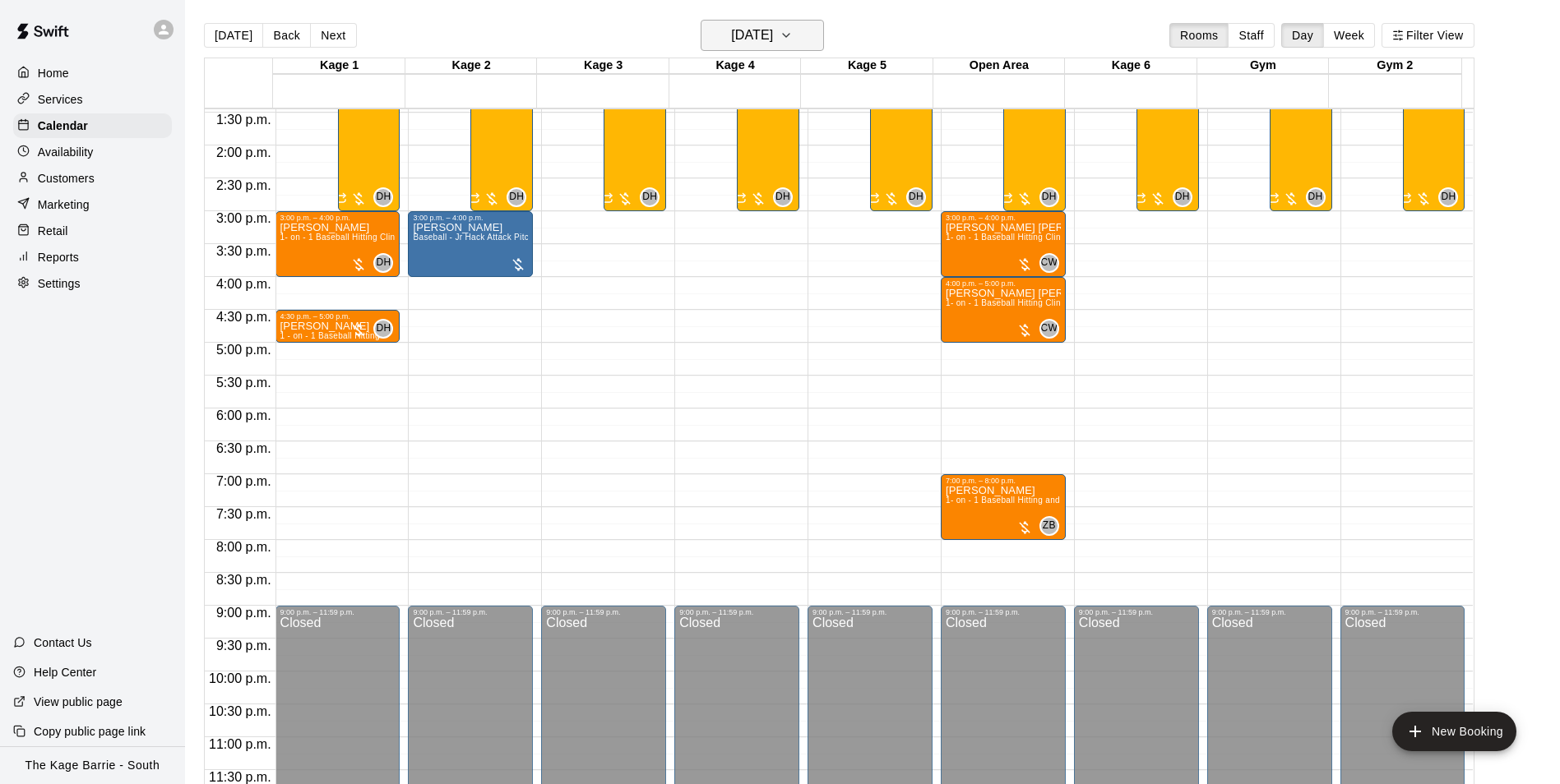
click at [759, 33] on h6 "[DATE]" at bounding box center [751, 35] width 42 height 23
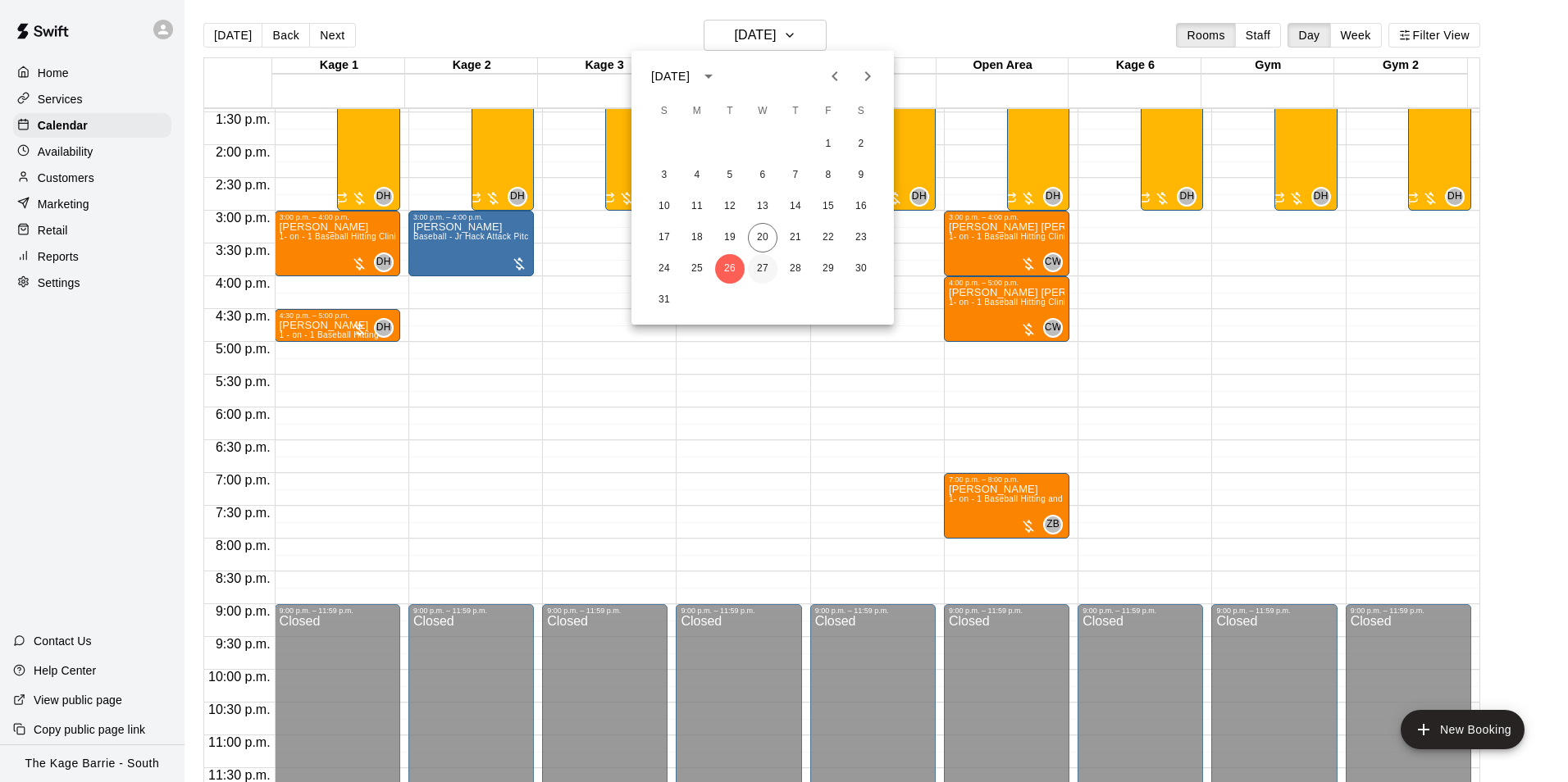
click at [763, 265] on button "27" at bounding box center [763, 268] width 30 height 30
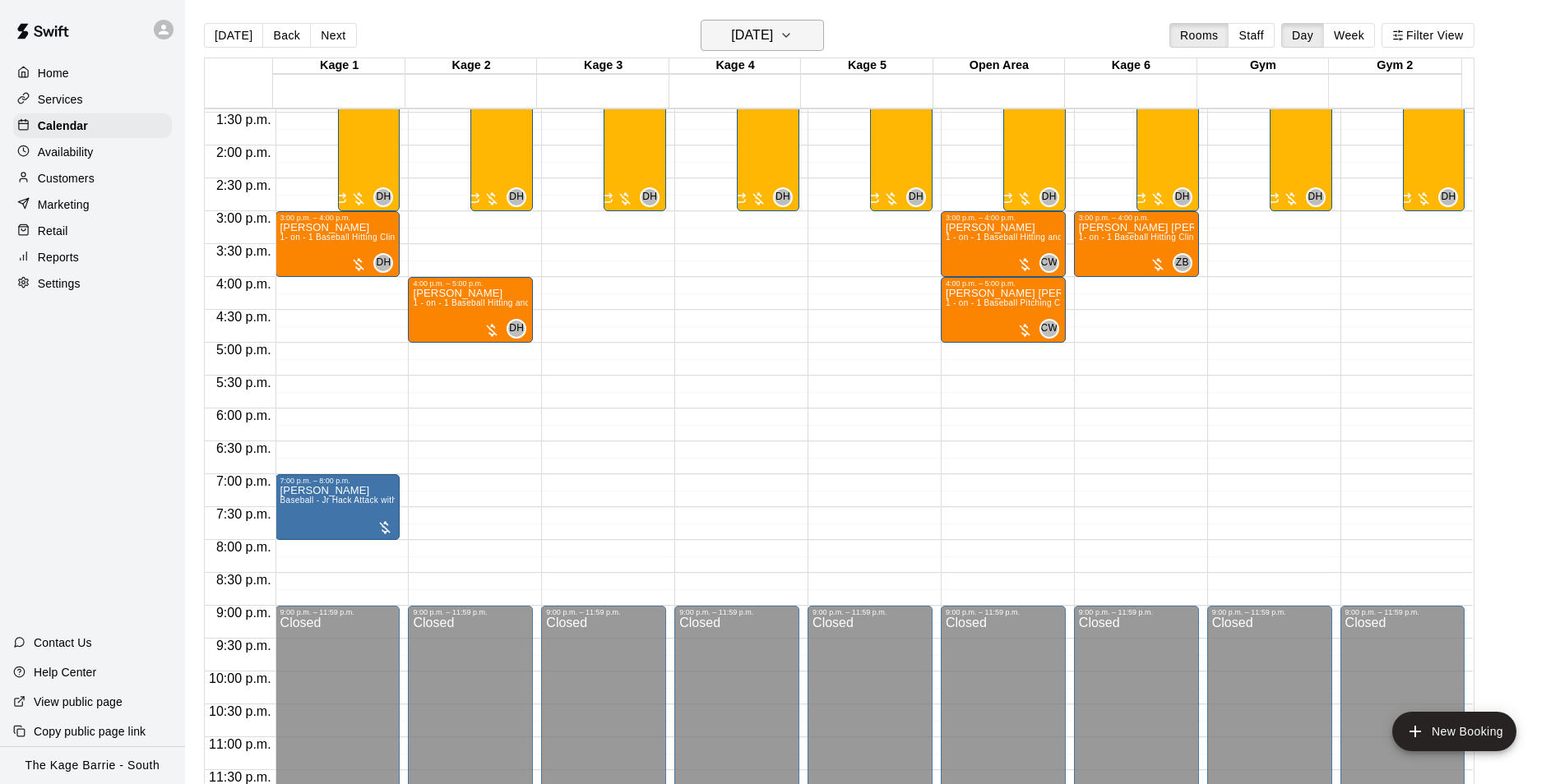
click at [773, 37] on h6 "[DATE]" at bounding box center [751, 35] width 42 height 23
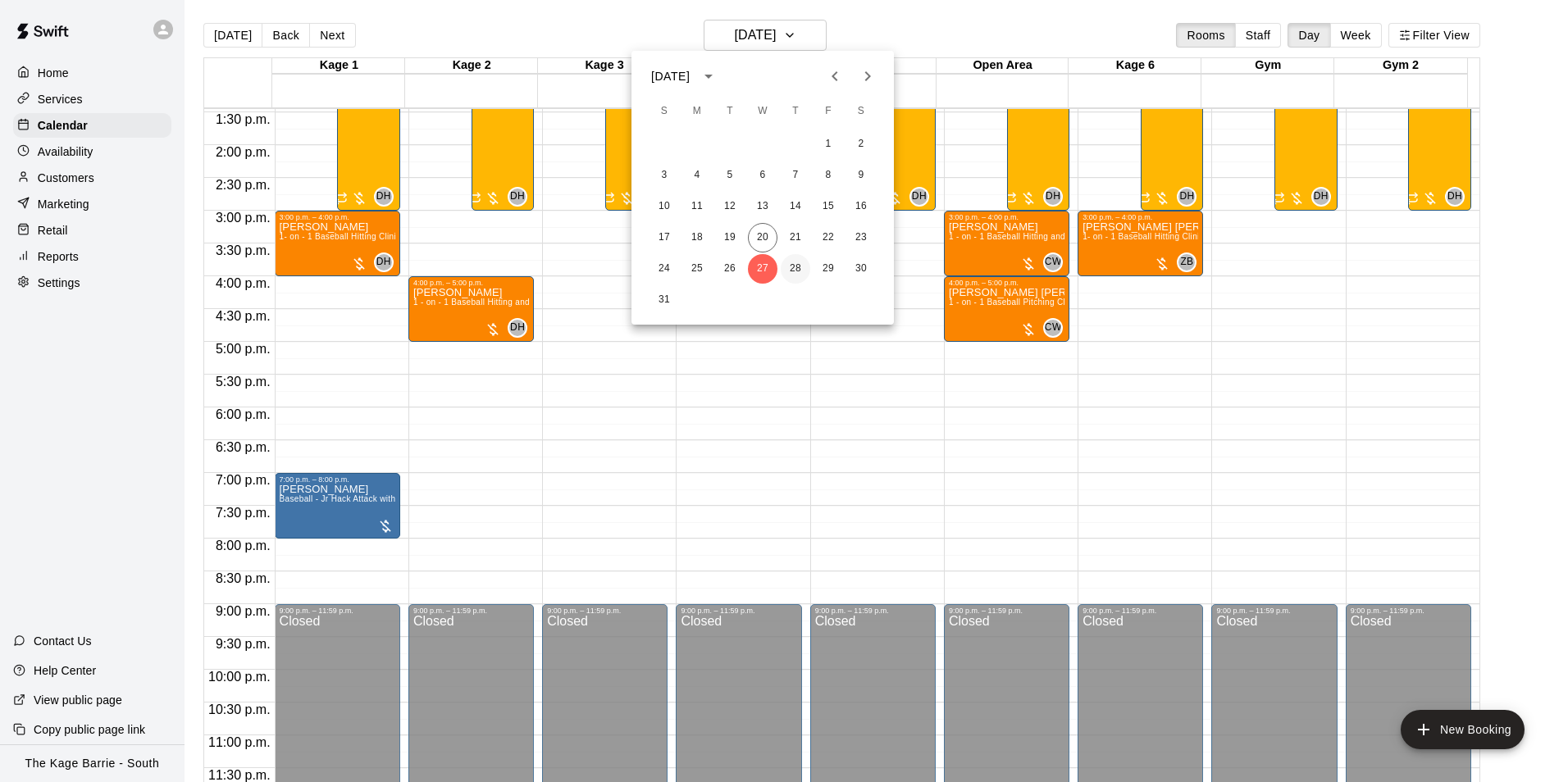
click at [800, 266] on button "28" at bounding box center [795, 268] width 30 height 30
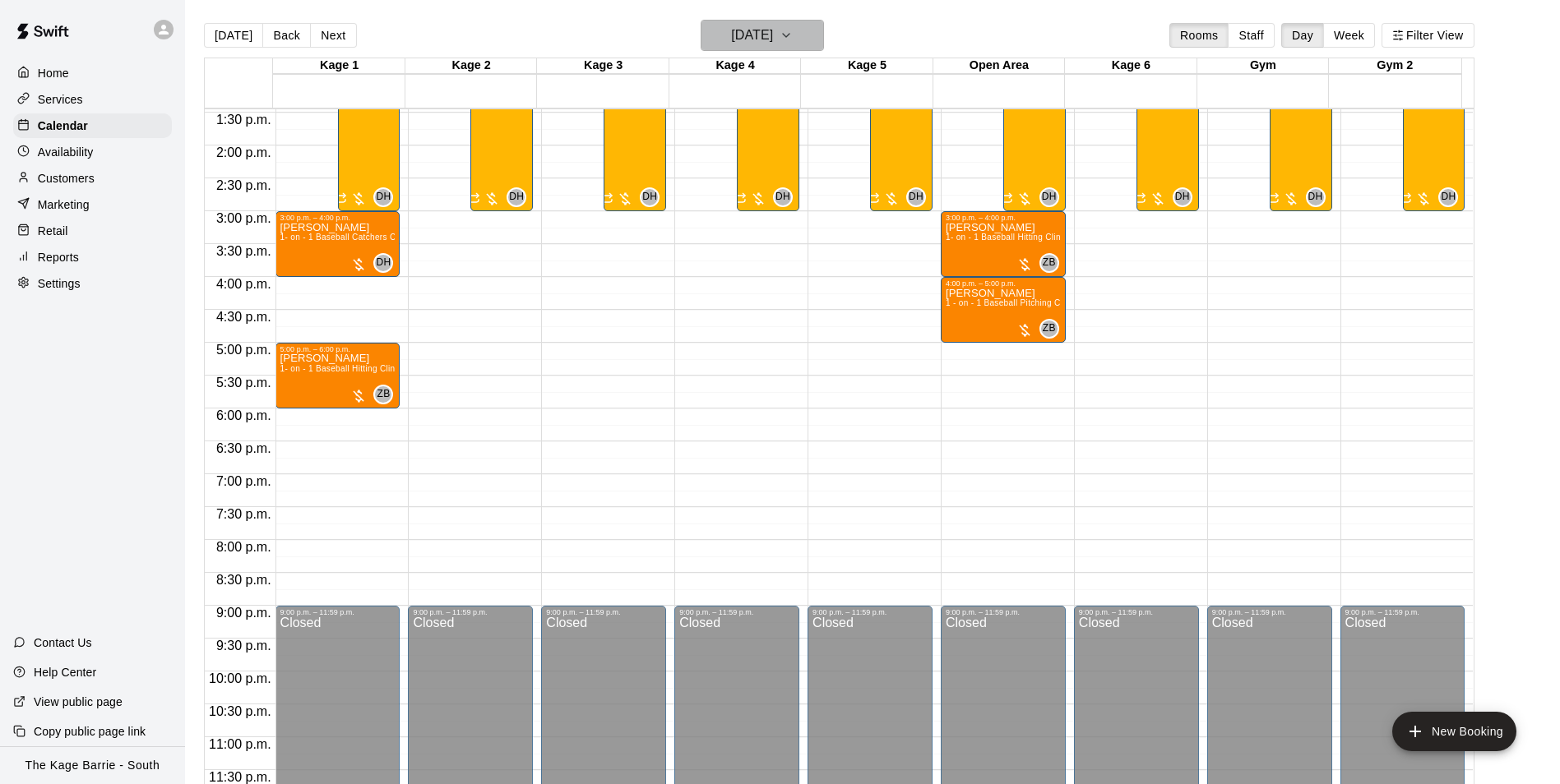
click at [752, 28] on h6 "[DATE]" at bounding box center [751, 35] width 42 height 23
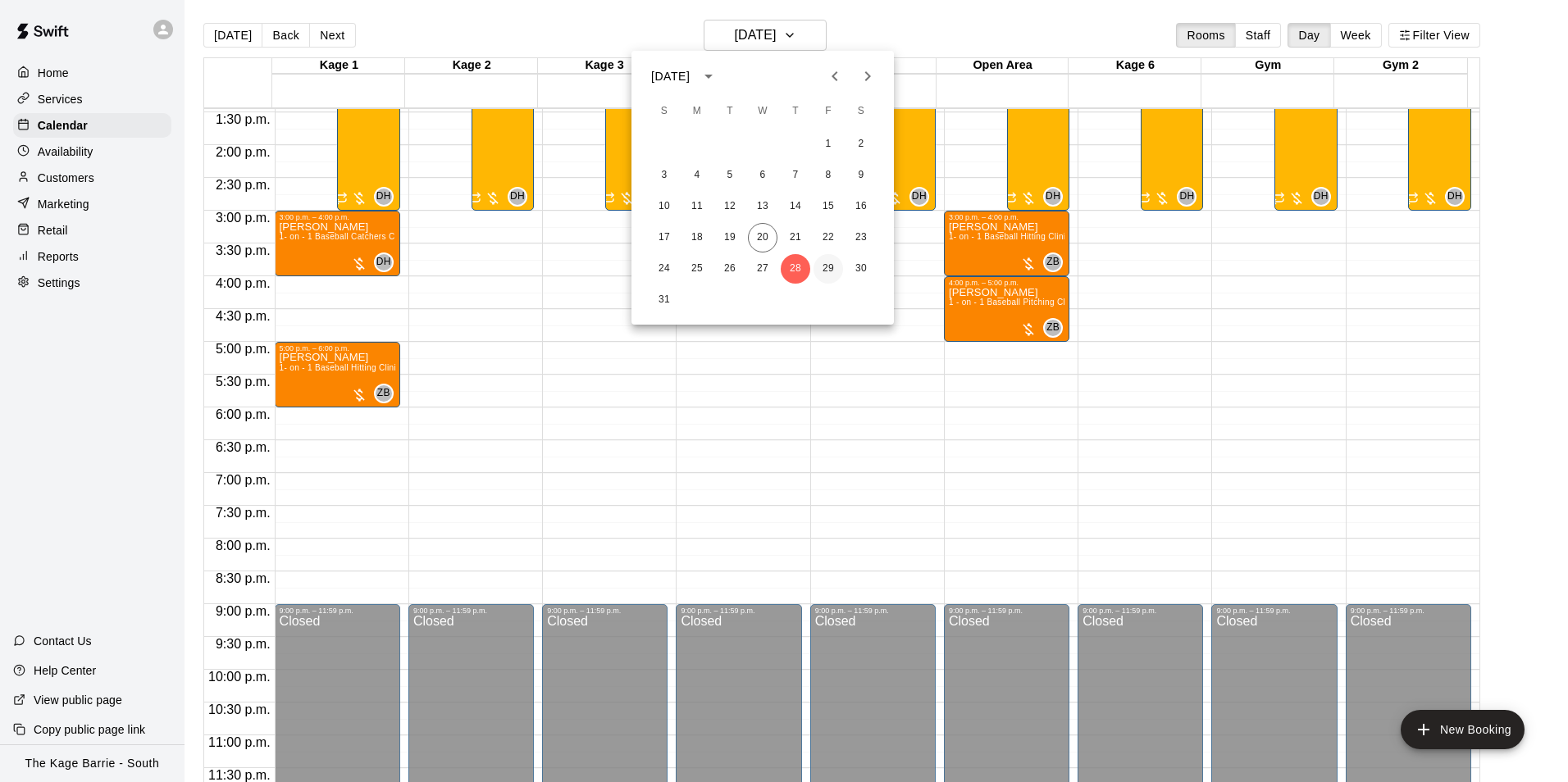
click at [828, 263] on button "29" at bounding box center [828, 268] width 30 height 30
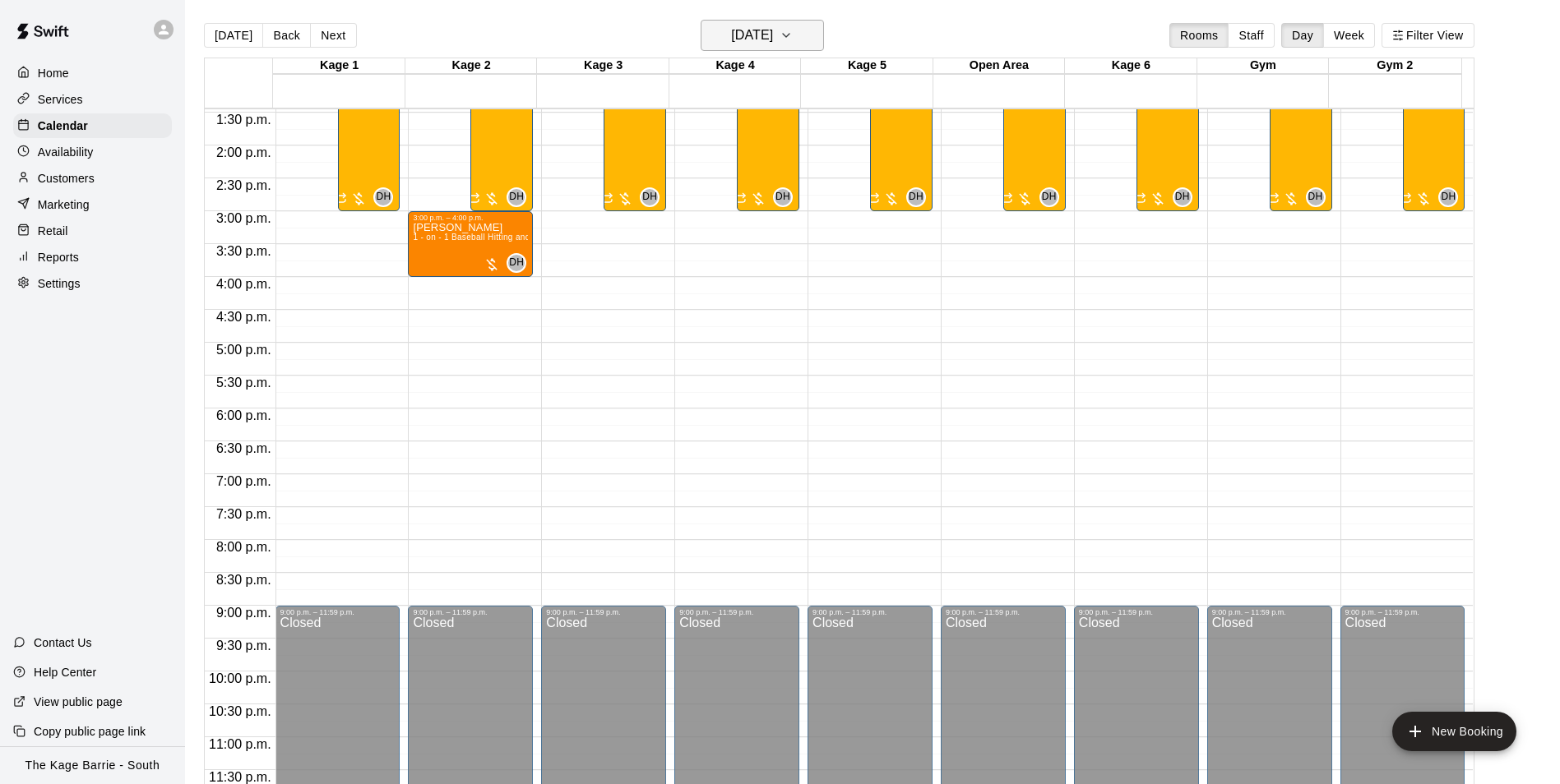
click at [773, 27] on h6 "[DATE]" at bounding box center [751, 35] width 42 height 23
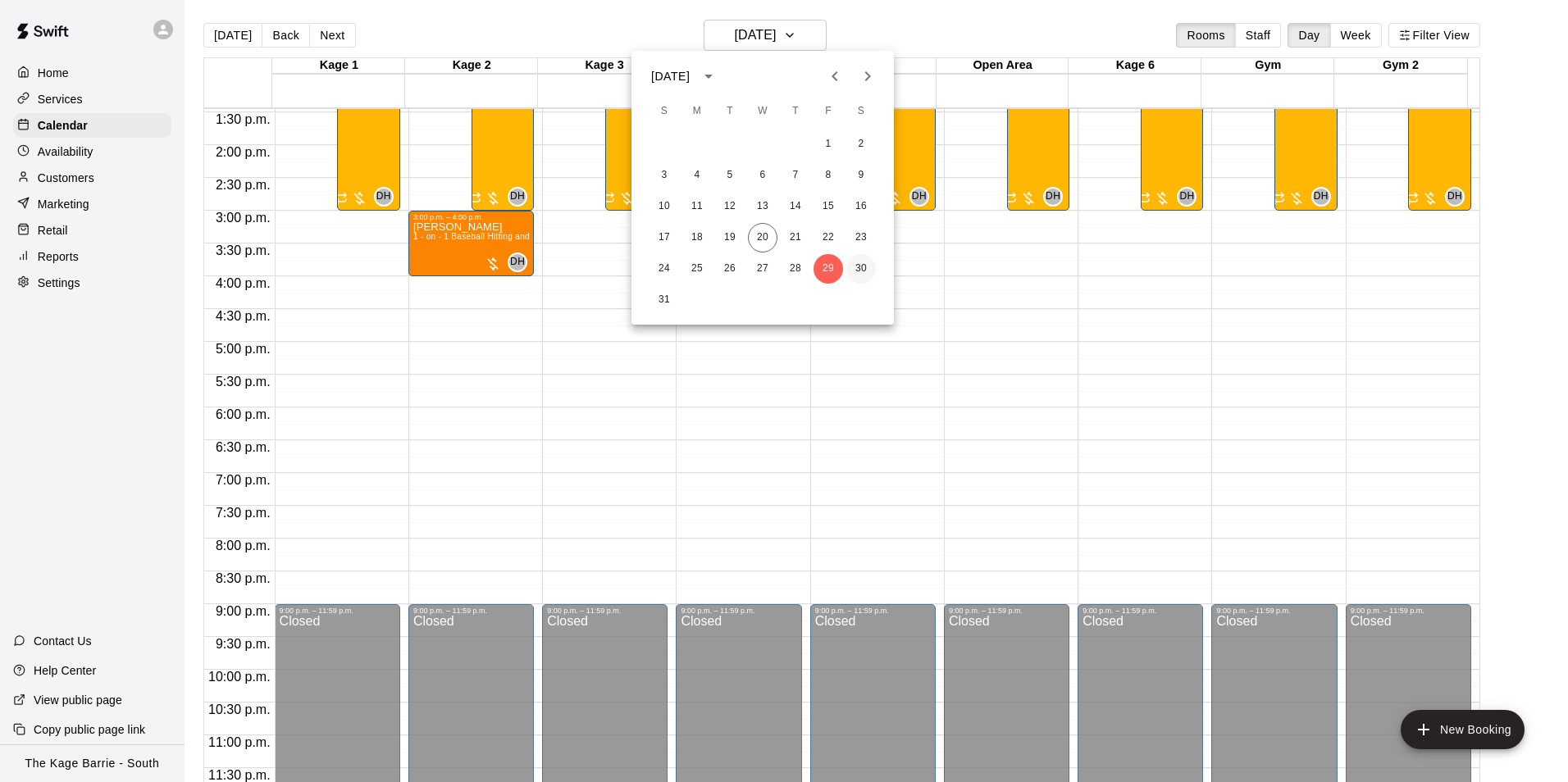
click at [854, 265] on button "30" at bounding box center [860, 268] width 30 height 30
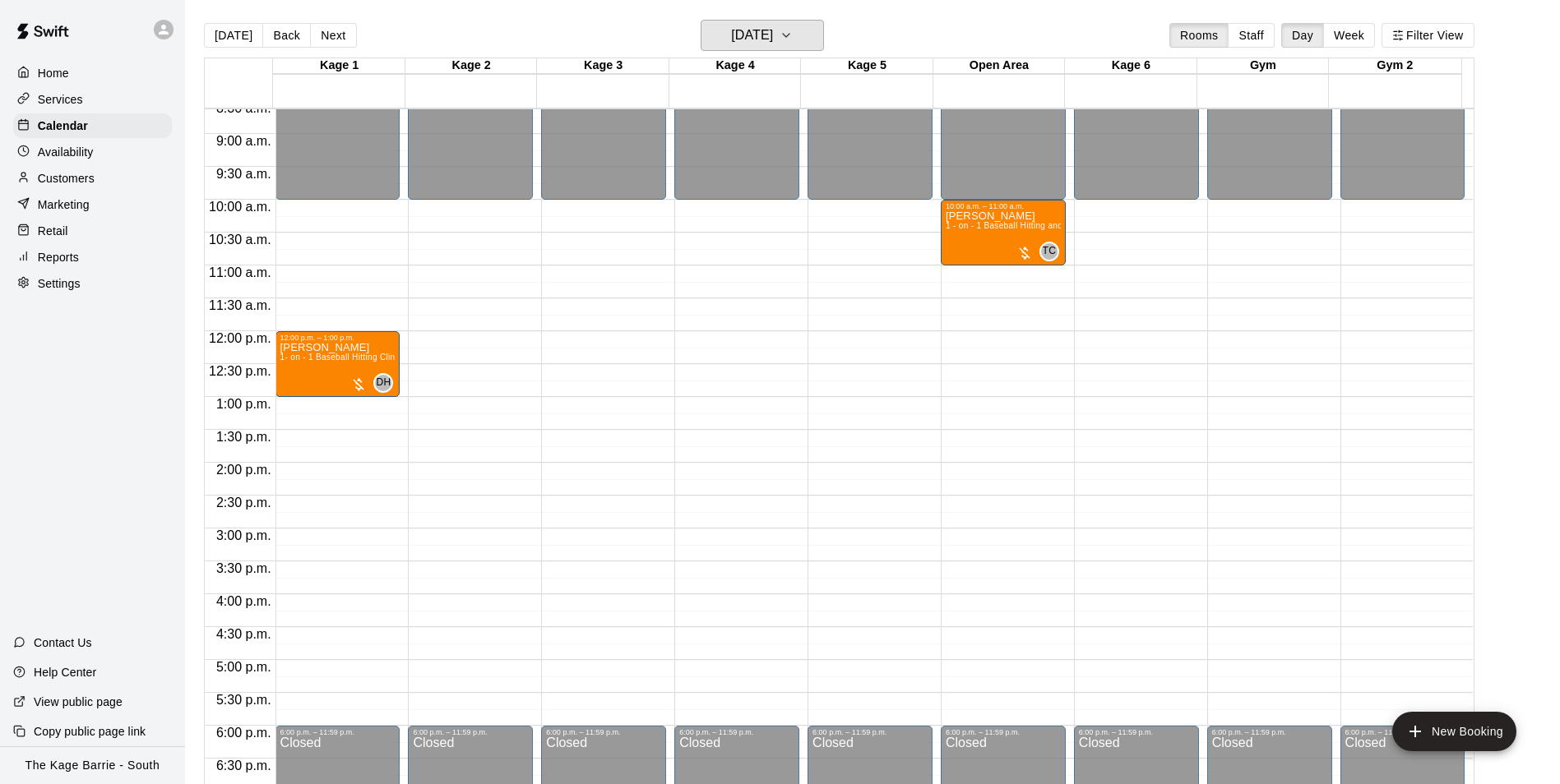
scroll to position [558, 0]
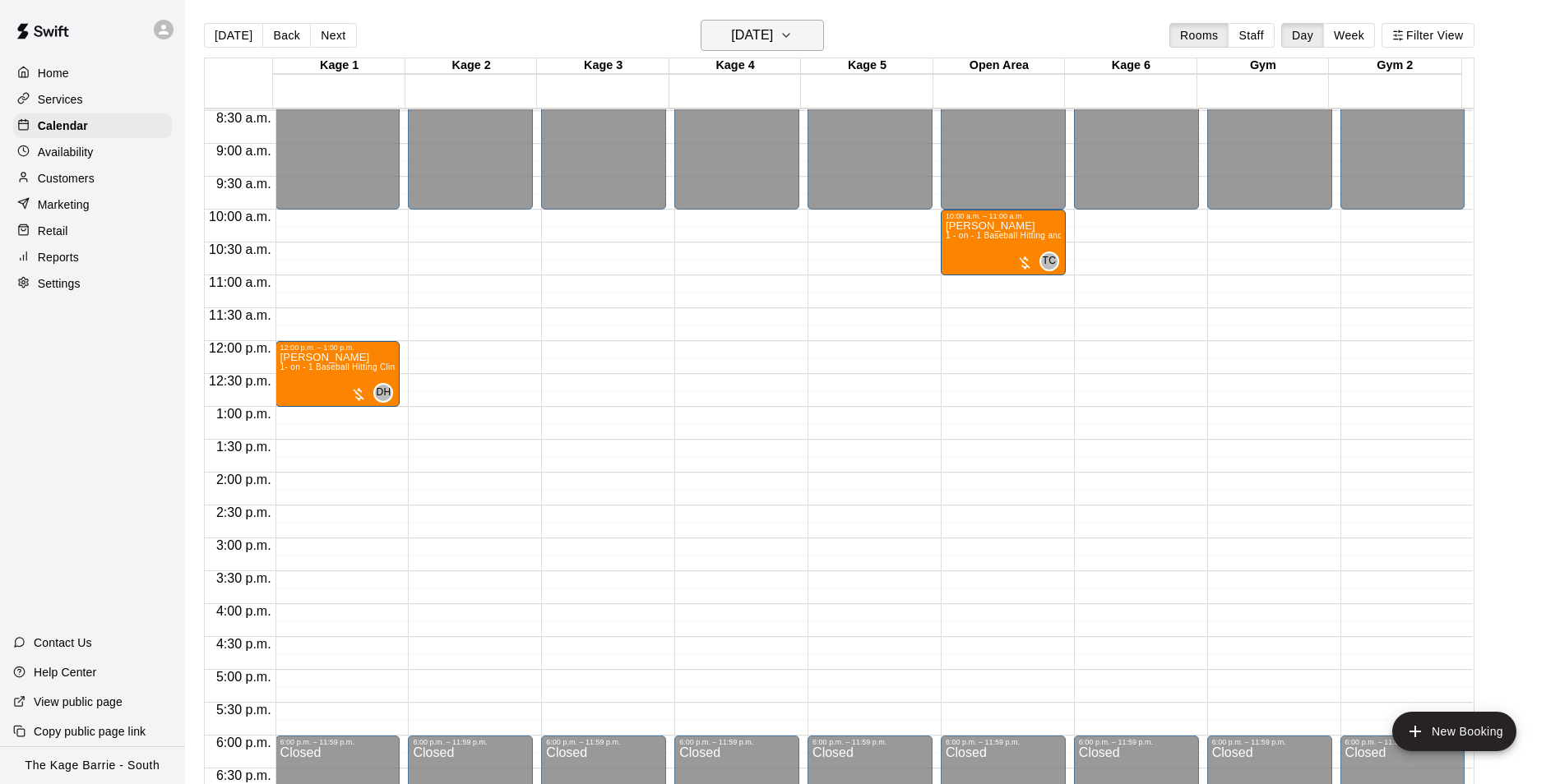
click at [773, 34] on h6 "[DATE]" at bounding box center [751, 35] width 42 height 23
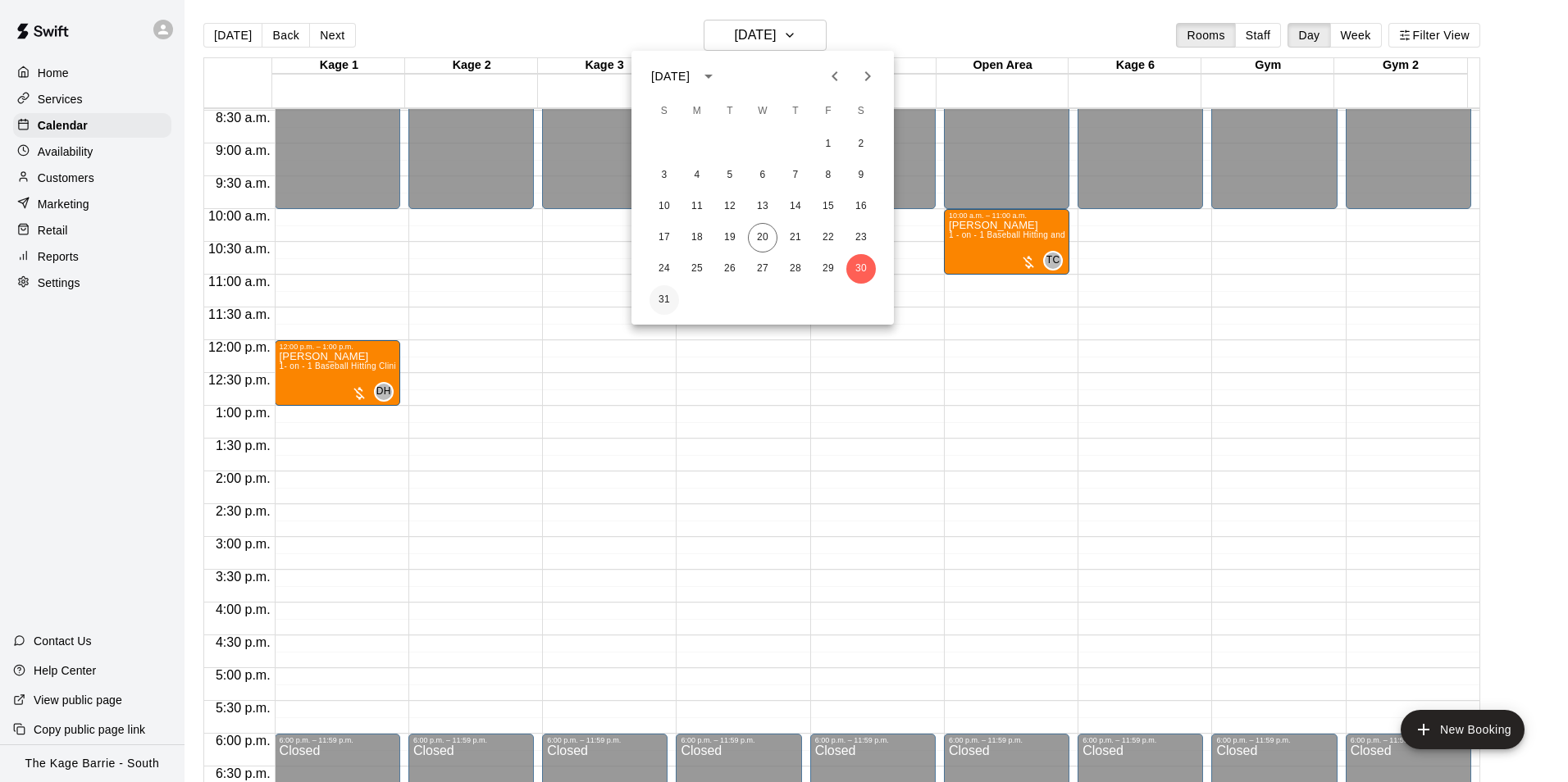
click at [666, 295] on button "31" at bounding box center [664, 300] width 30 height 30
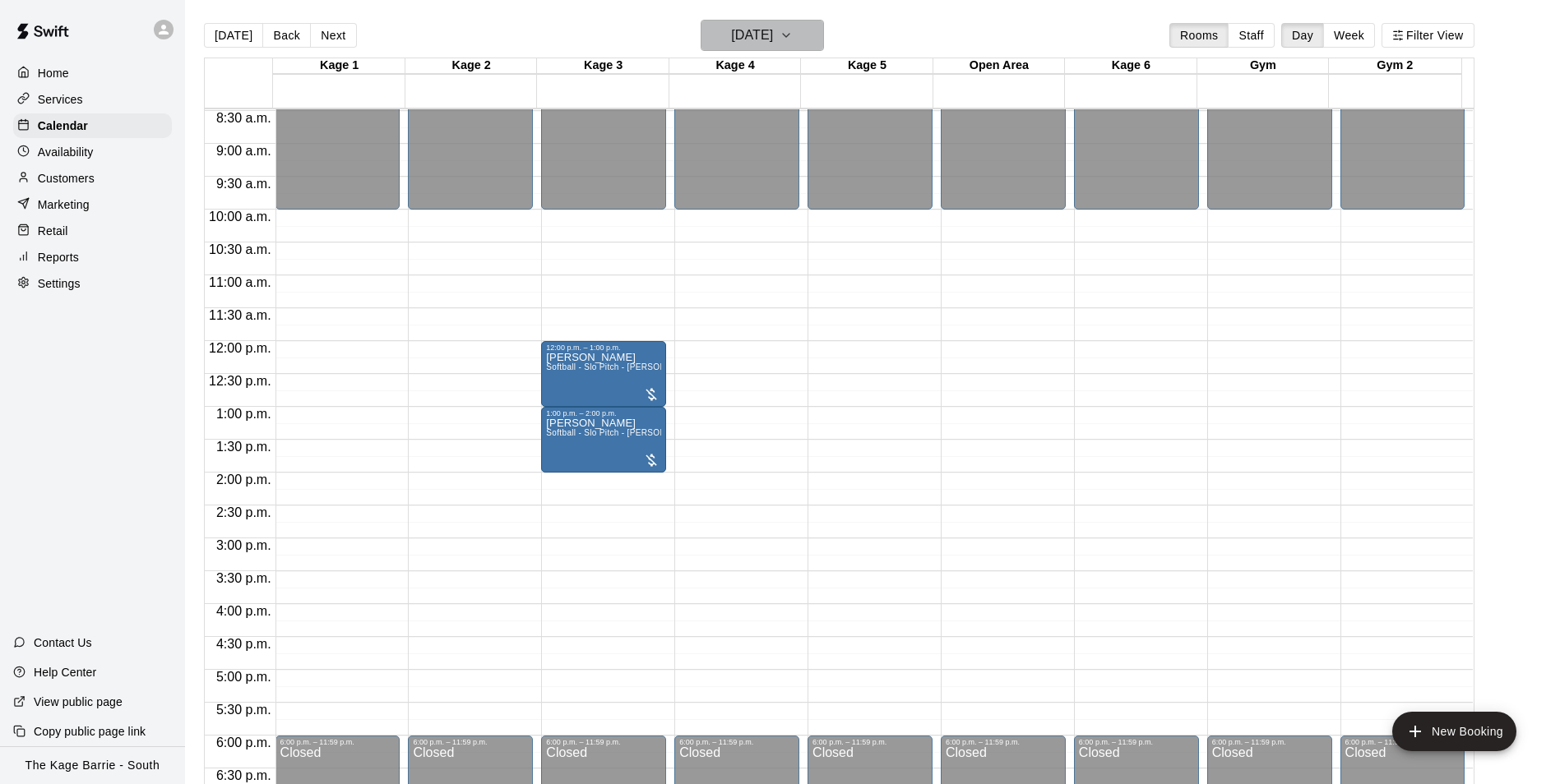
click at [773, 33] on h6 "[DATE]" at bounding box center [751, 35] width 42 height 23
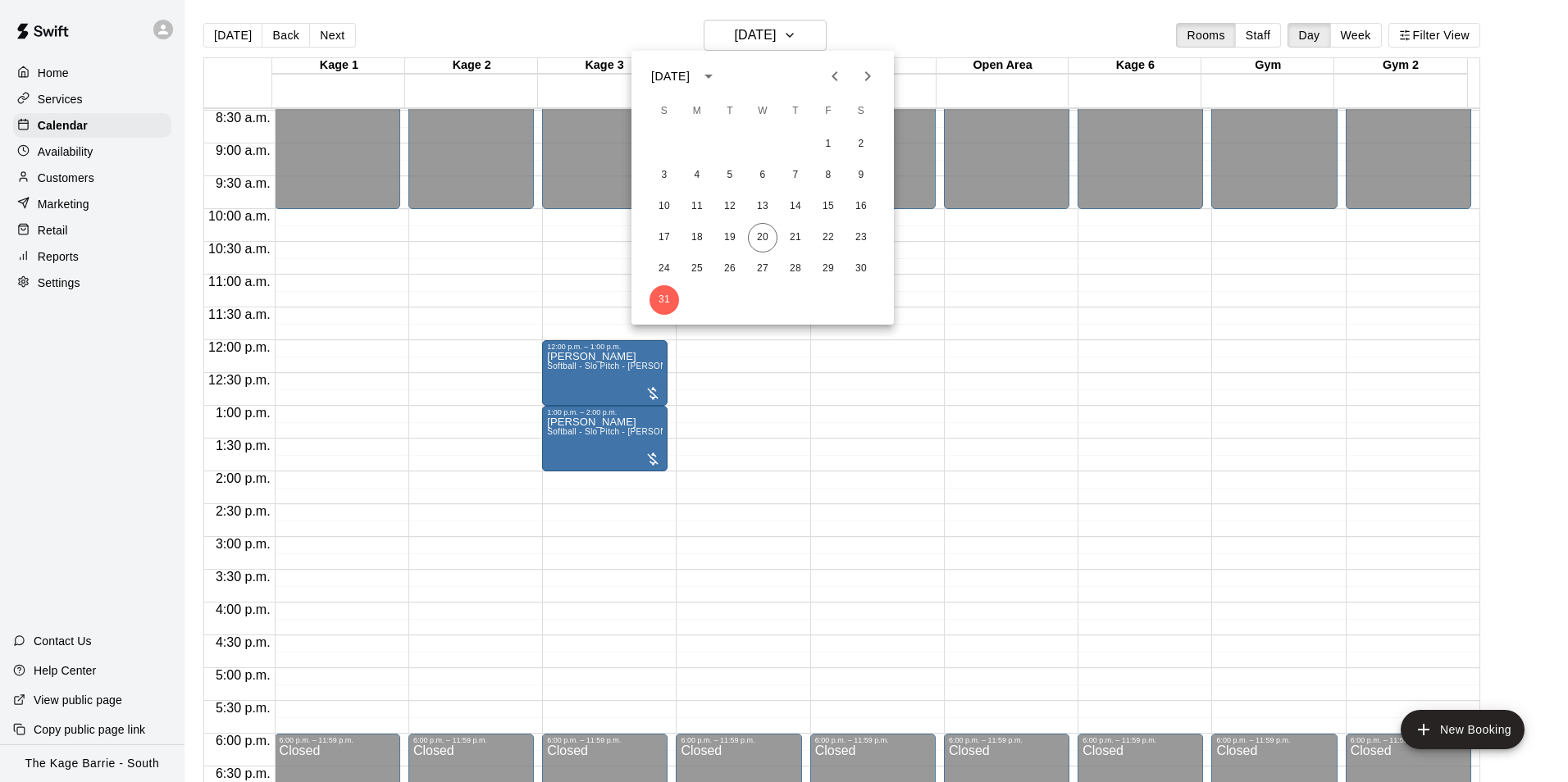
click at [831, 78] on icon "Previous month" at bounding box center [834, 76] width 20 height 20
click at [860, 83] on icon "Next month" at bounding box center [867, 76] width 20 height 20
click at [843, 78] on icon "Previous month" at bounding box center [834, 76] width 20 height 20
click at [436, 29] on div at bounding box center [784, 391] width 1568 height 782
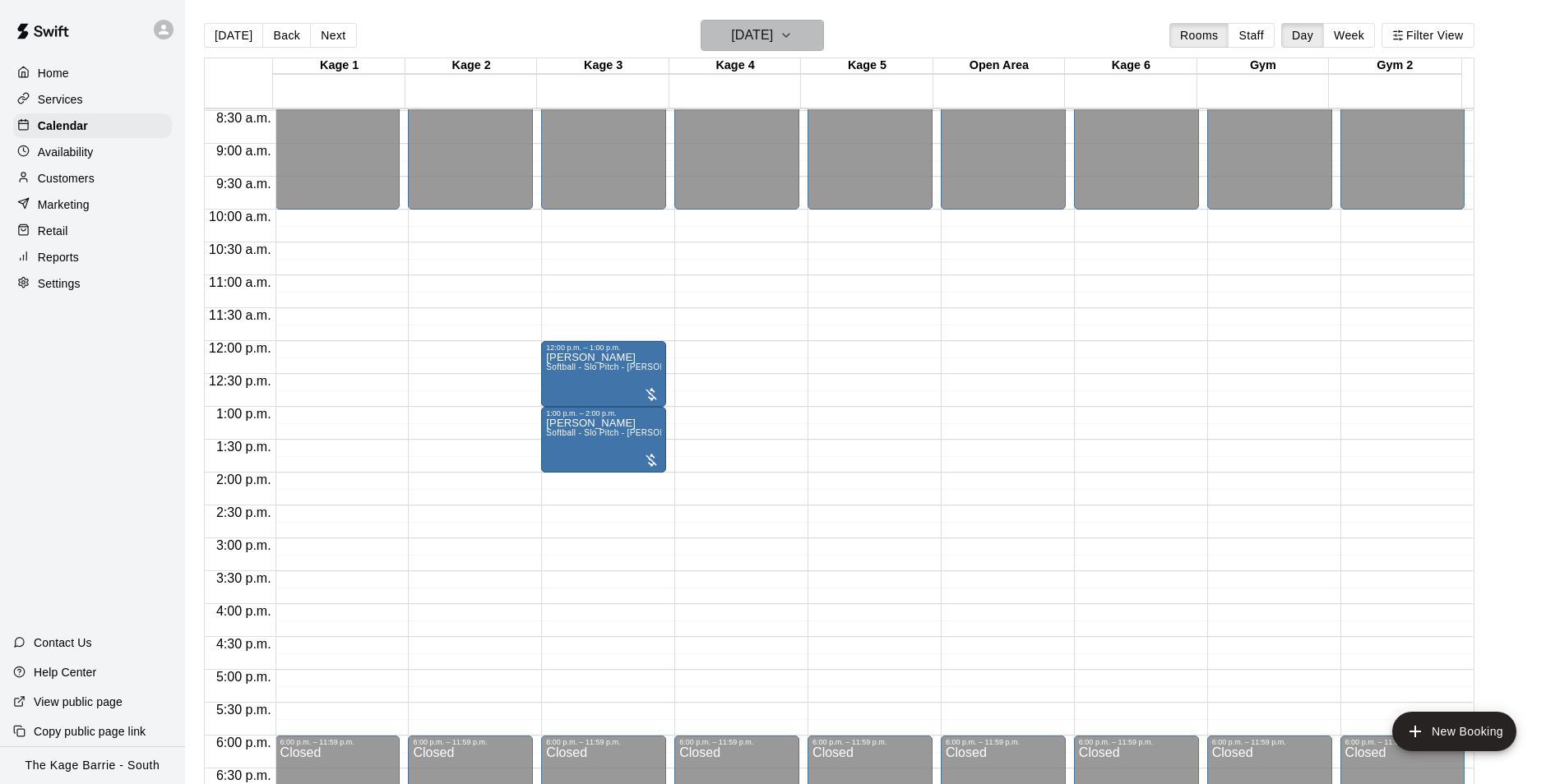
click at [773, 28] on h6 "[DATE]" at bounding box center [751, 35] width 42 height 23
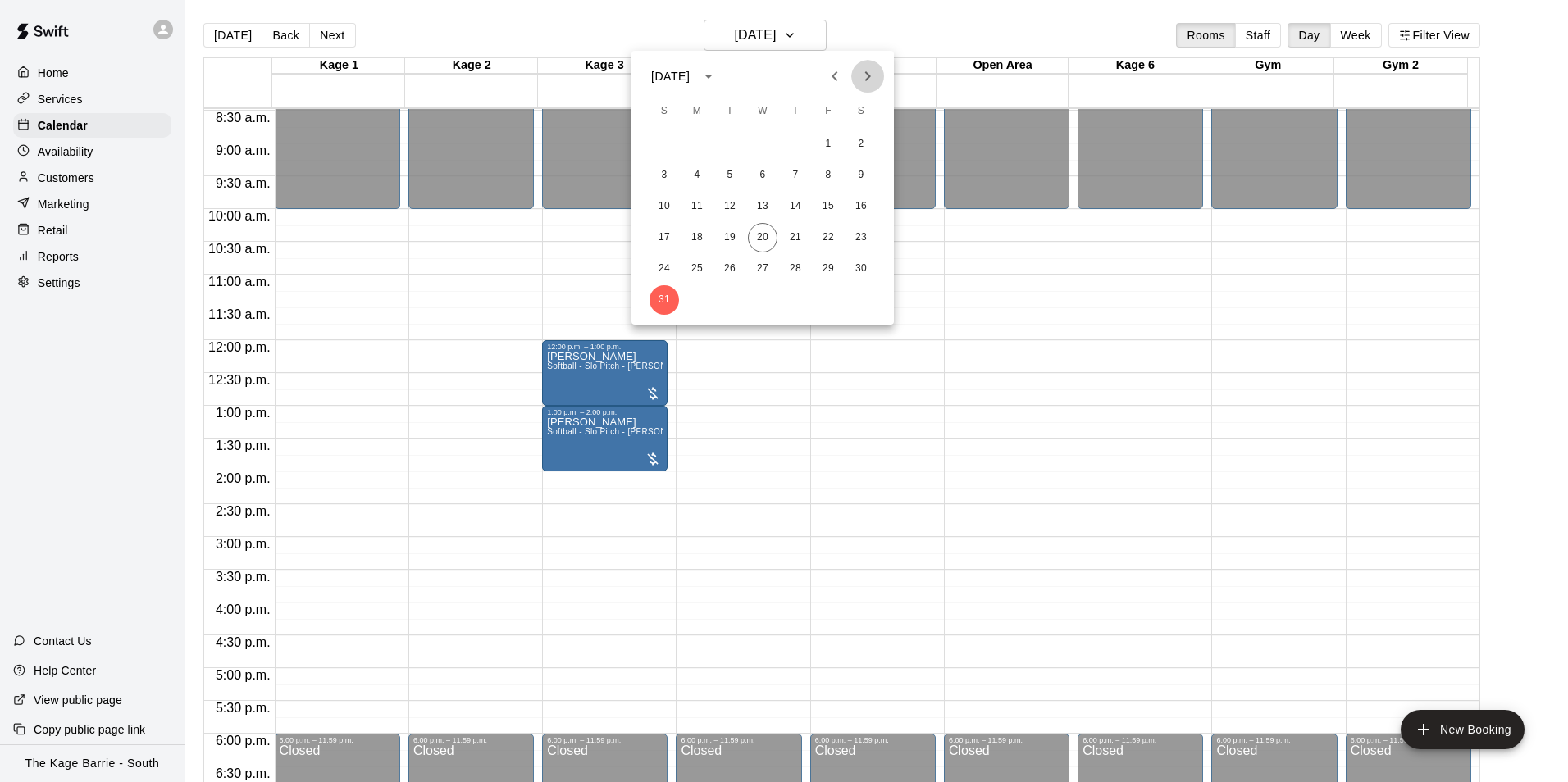
click at [873, 70] on icon "Next month" at bounding box center [867, 76] width 20 height 20
click at [695, 142] on button "1" at bounding box center [697, 144] width 30 height 30
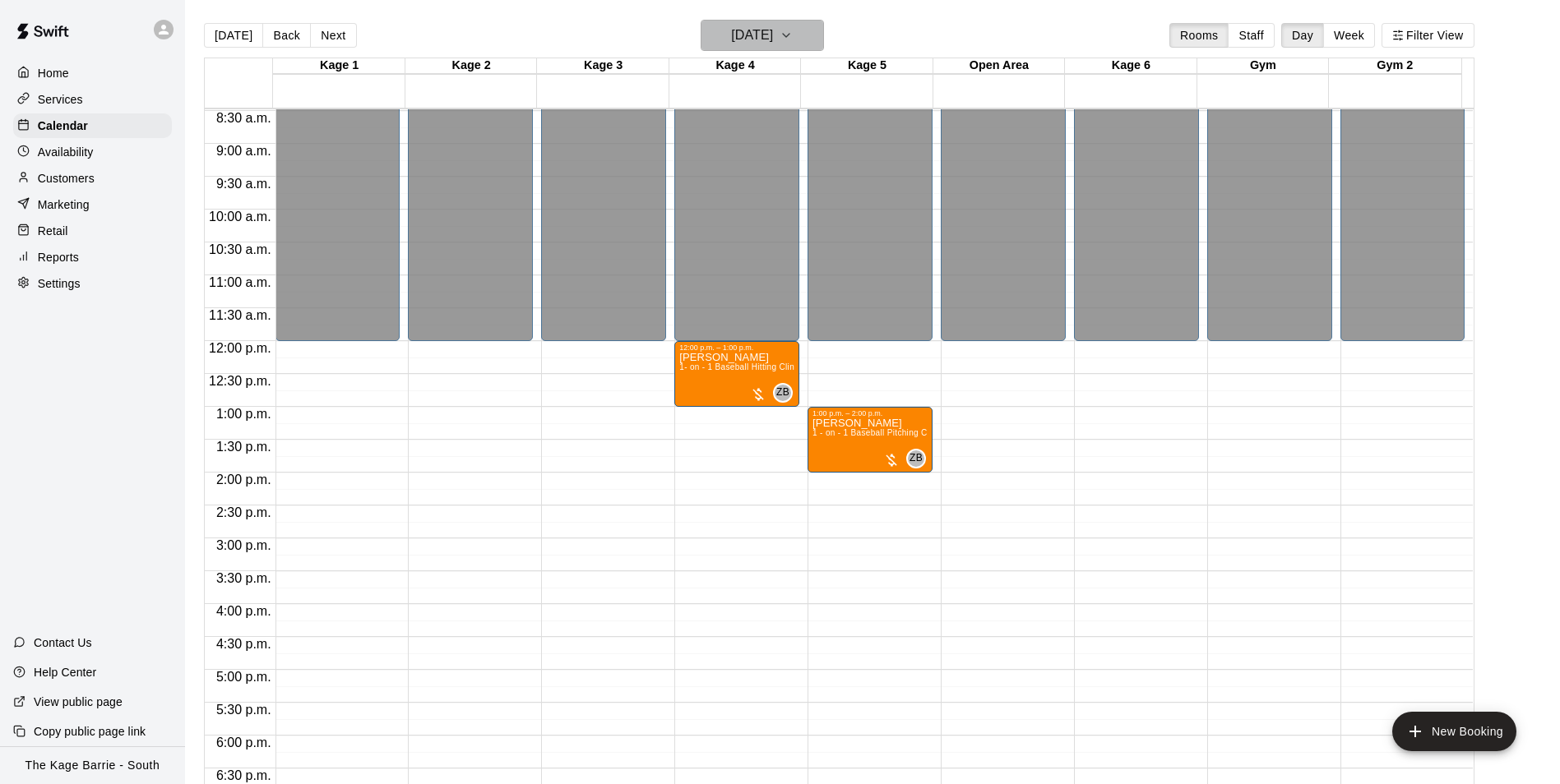
click at [773, 27] on h6 "[DATE]" at bounding box center [751, 35] width 42 height 23
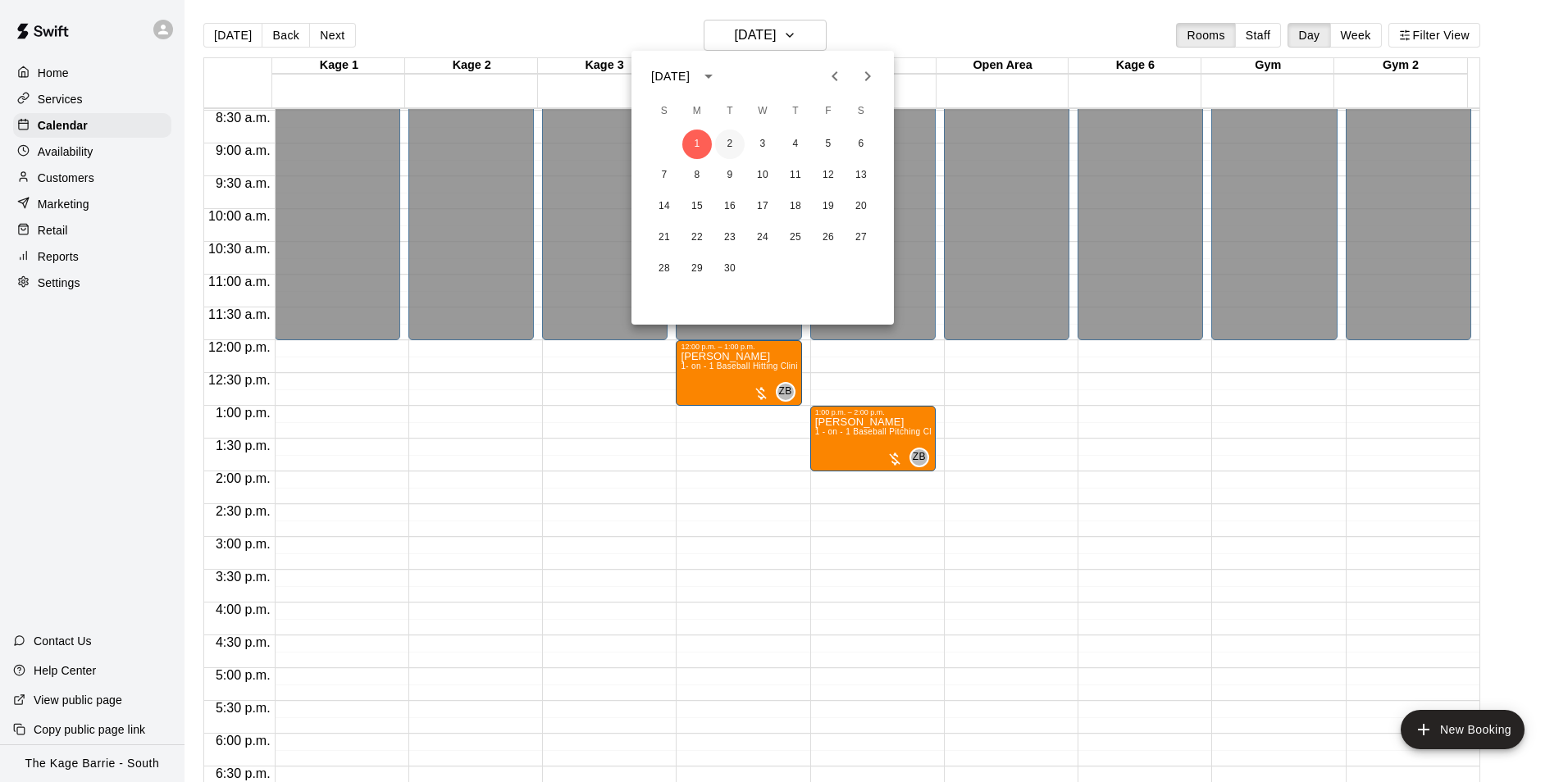
click at [725, 136] on button "2" at bounding box center [730, 144] width 30 height 30
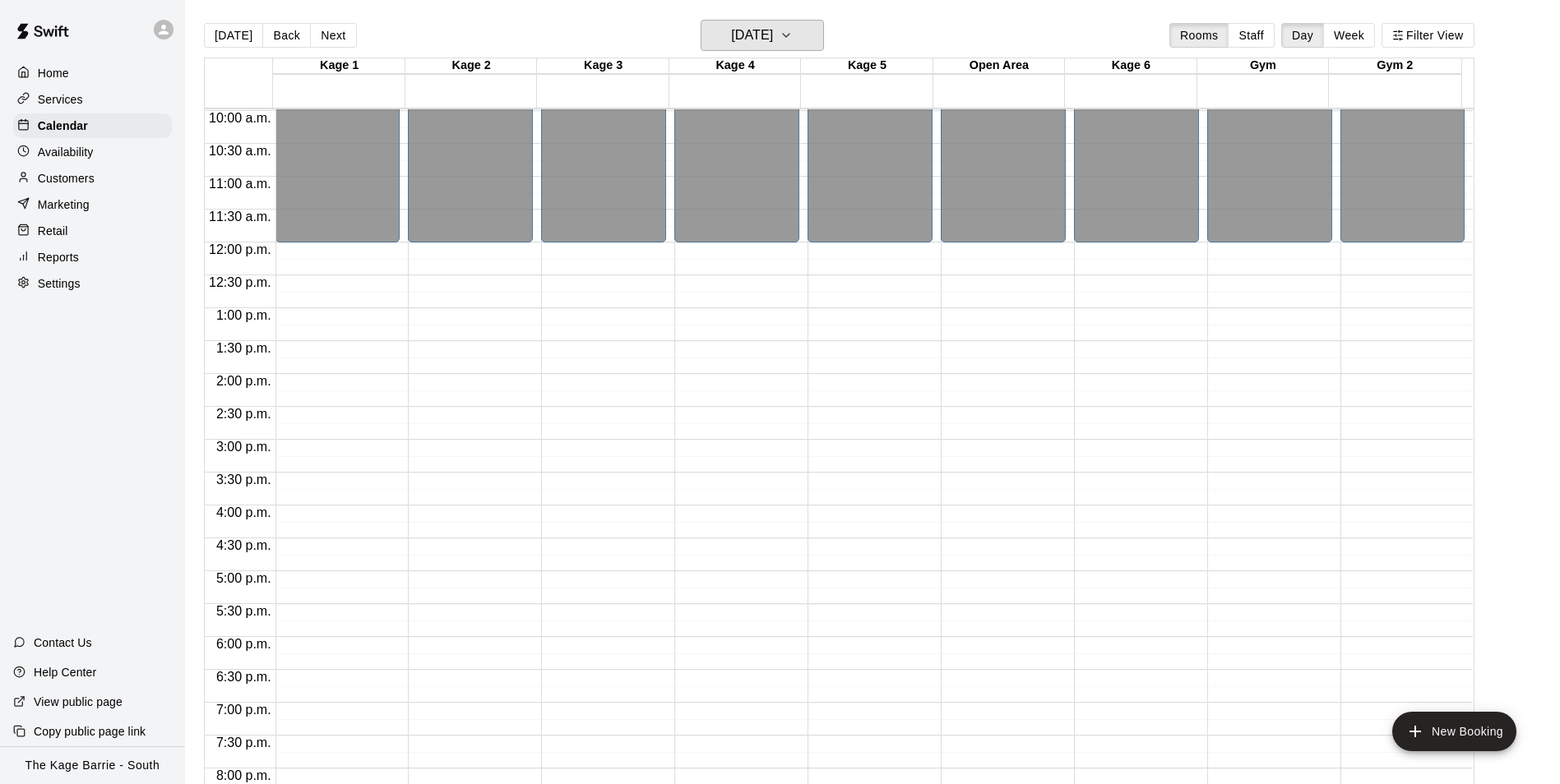
scroll to position [804, 0]
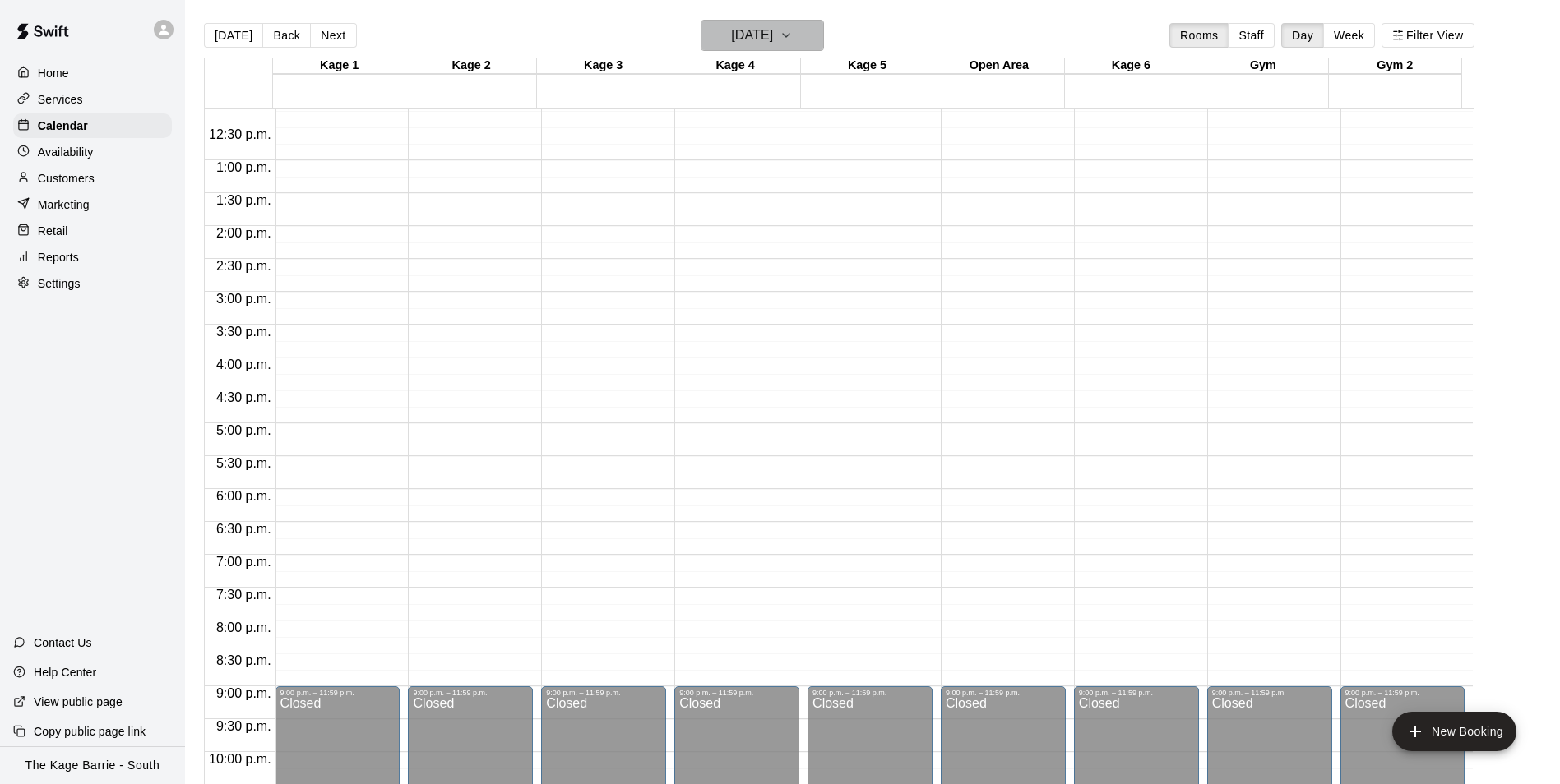
click at [770, 26] on h6 "[DATE]" at bounding box center [751, 35] width 42 height 23
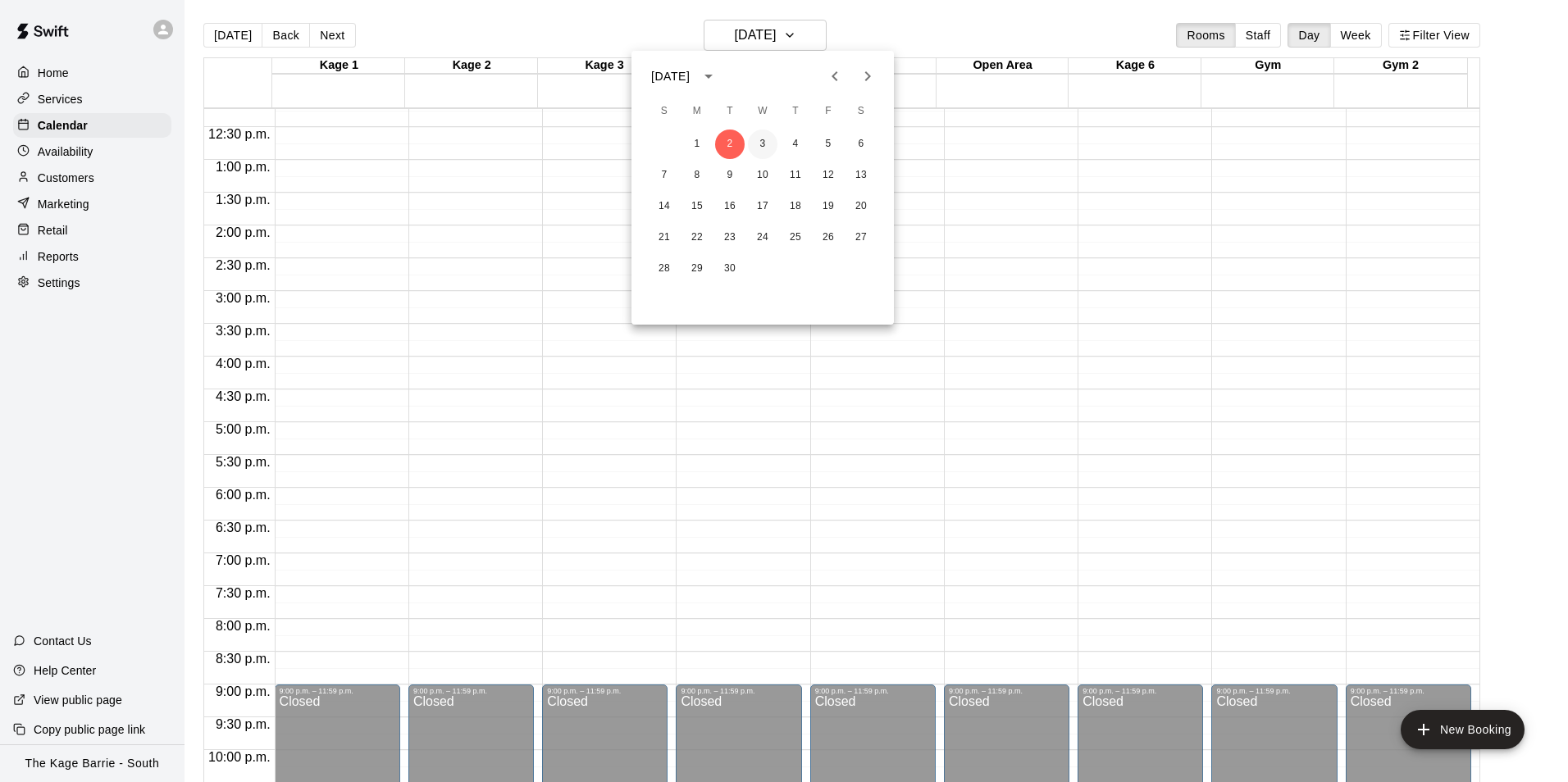
click at [768, 147] on button "3" at bounding box center [763, 144] width 30 height 30
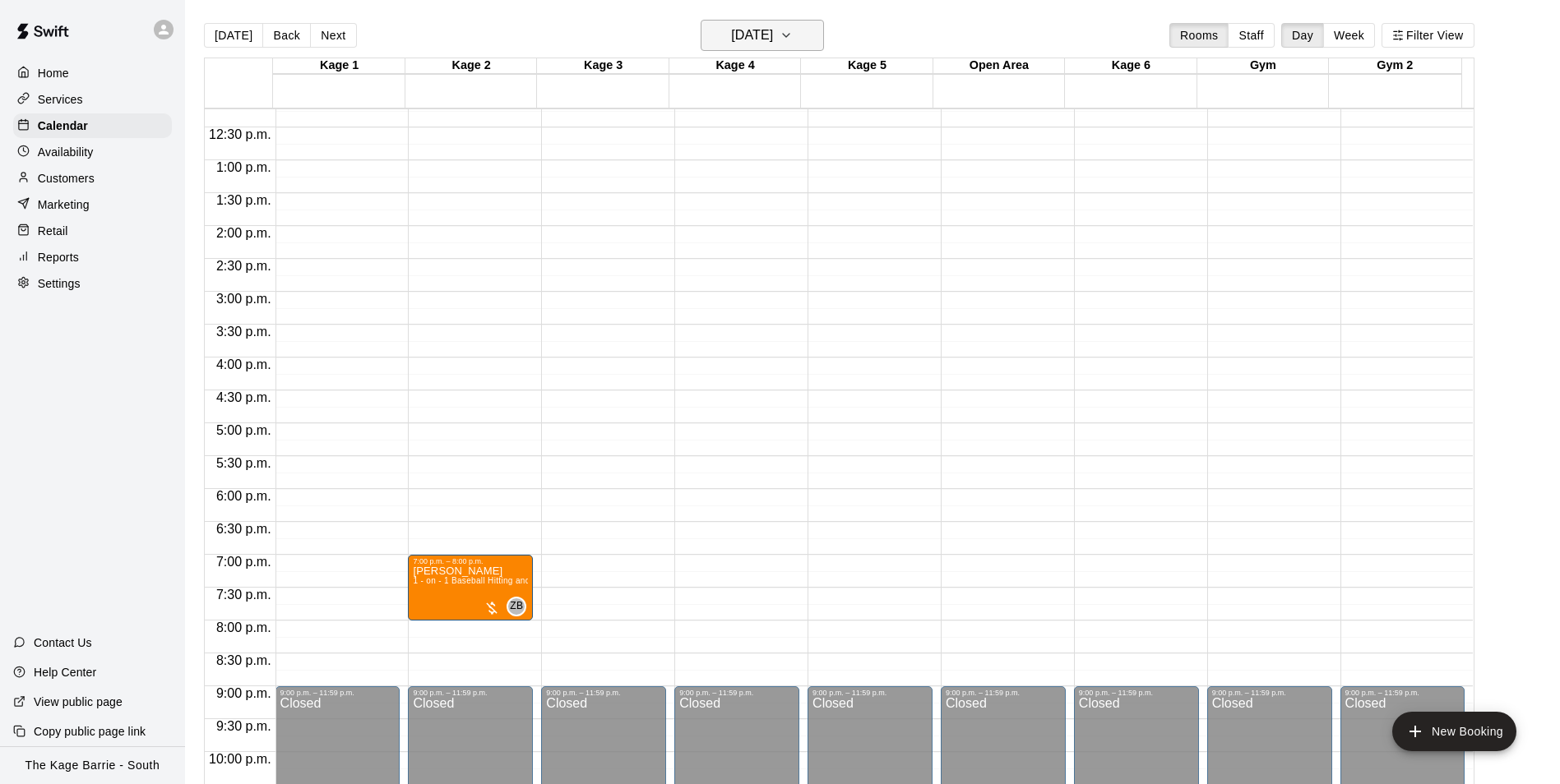
click at [773, 35] on h6 "[DATE]" at bounding box center [751, 35] width 42 height 23
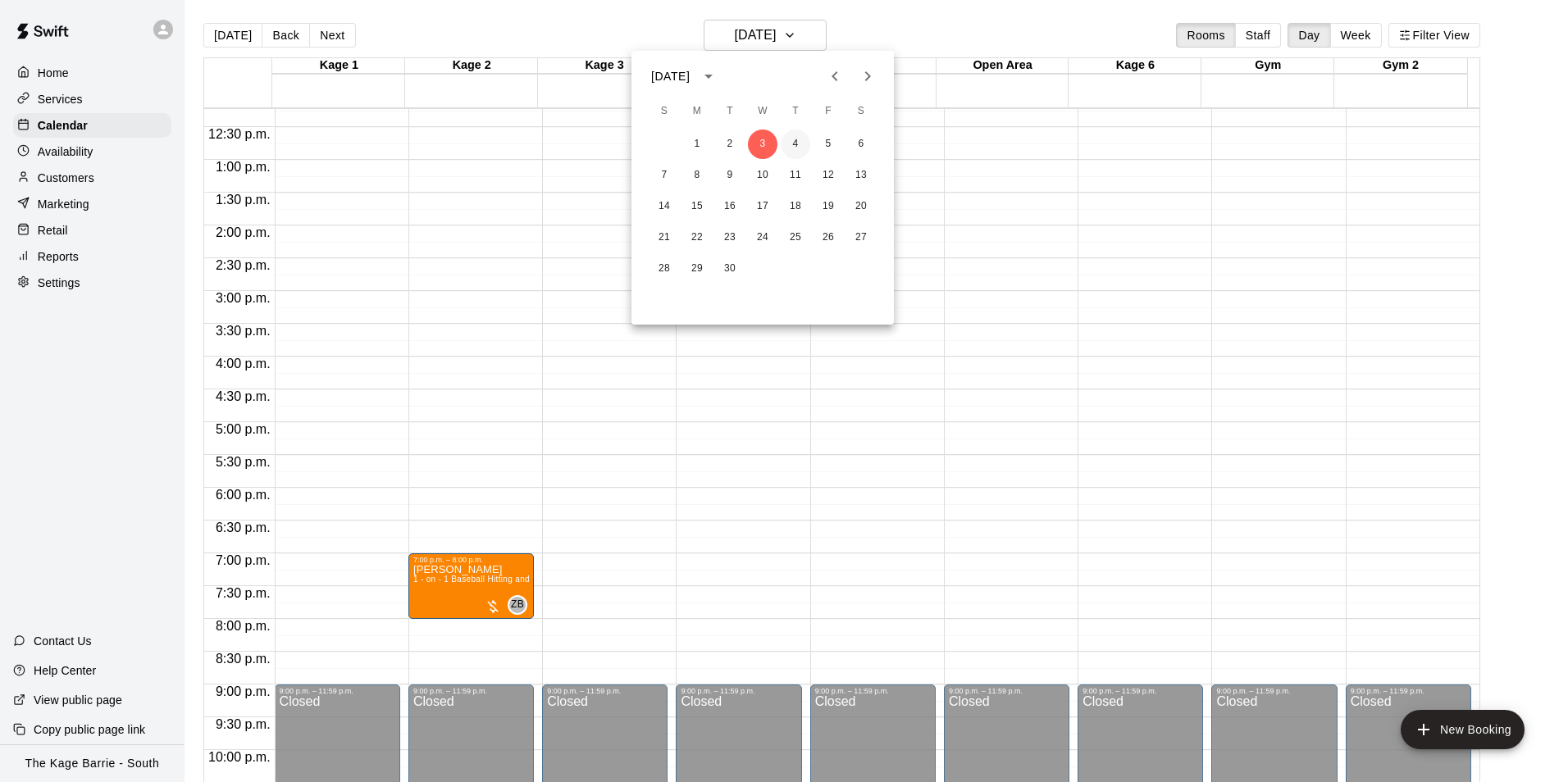
click at [798, 148] on button "4" at bounding box center [795, 144] width 30 height 30
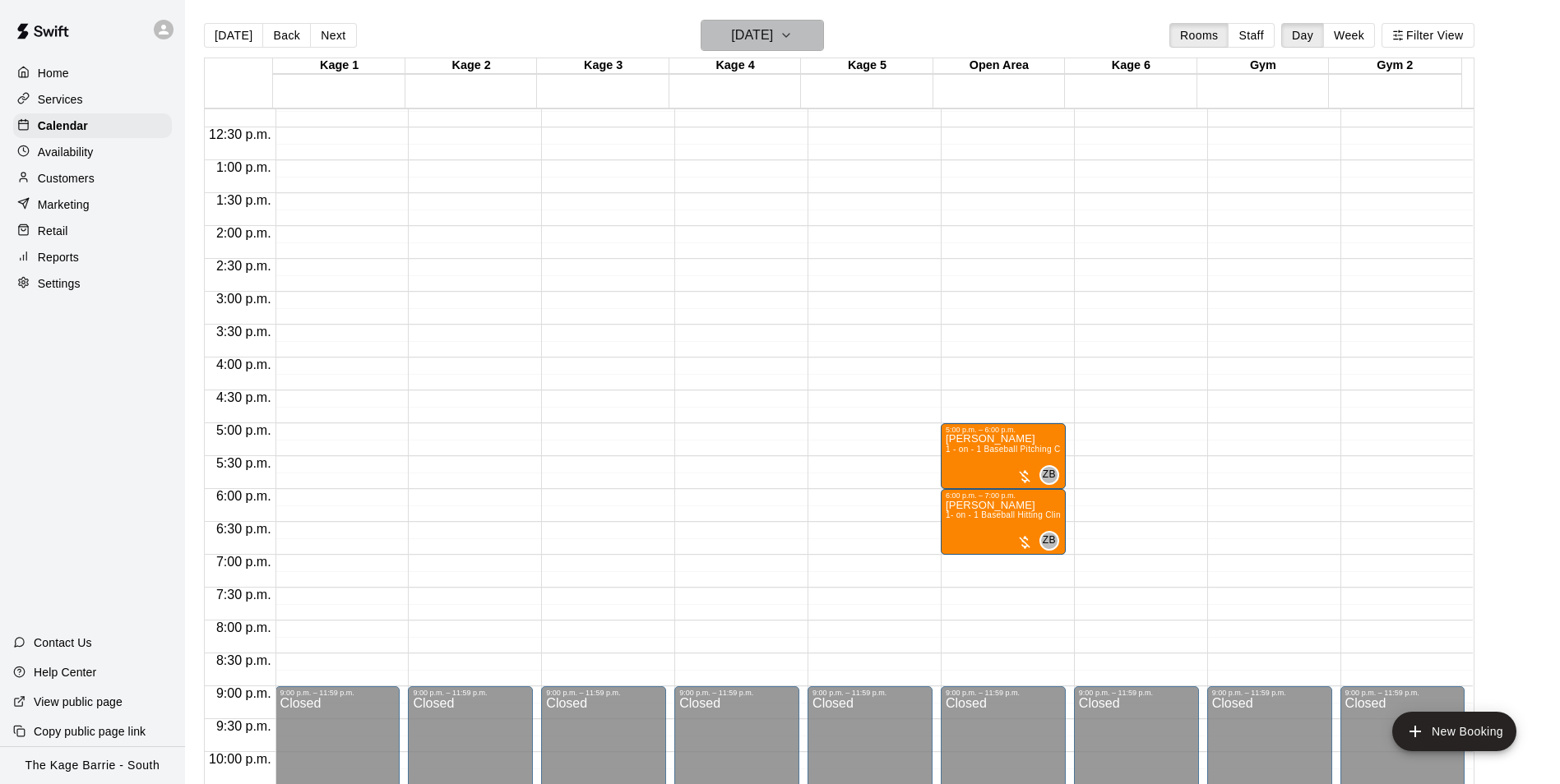
click at [773, 31] on h6 "[DATE]" at bounding box center [751, 35] width 42 height 23
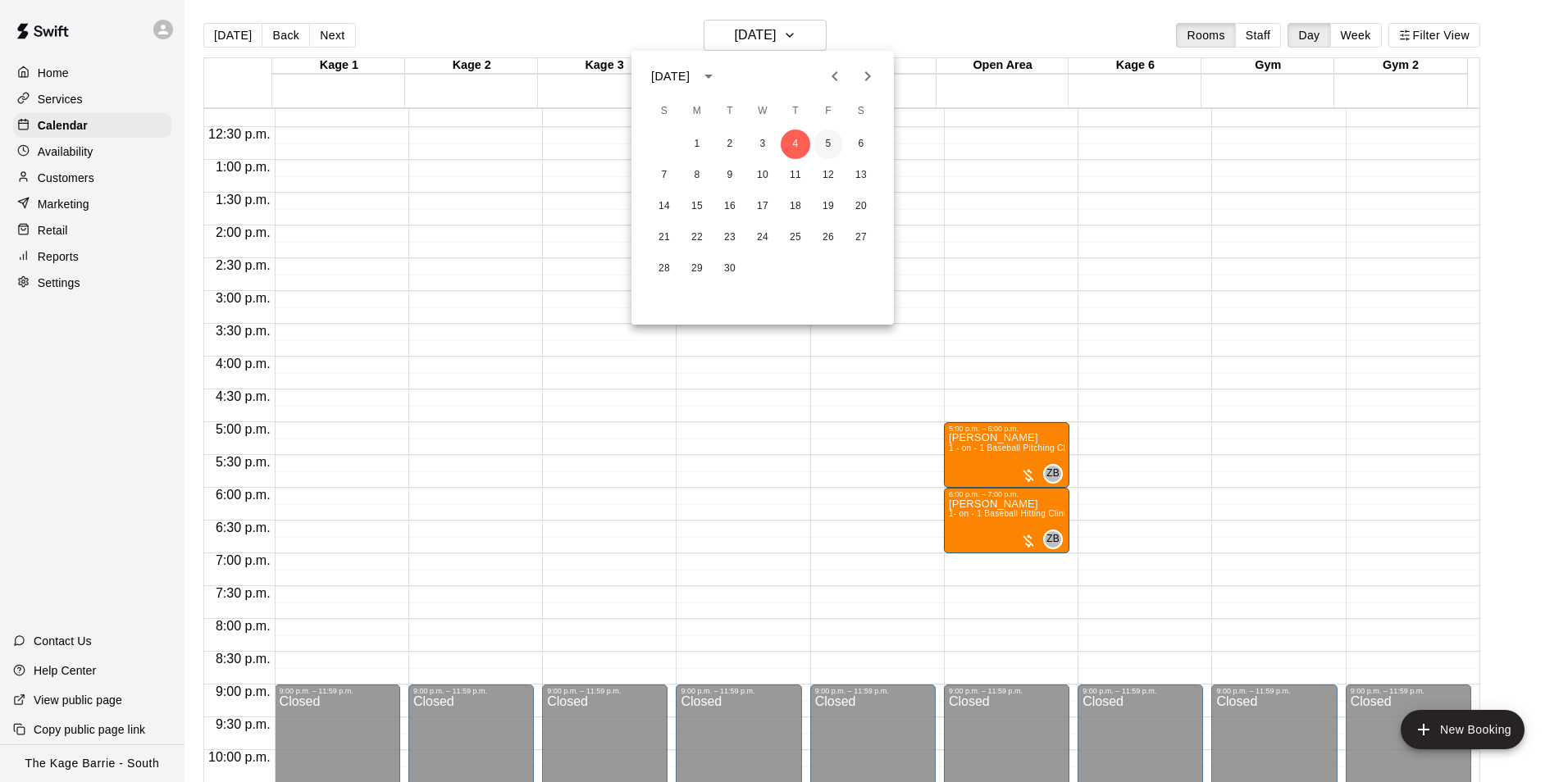
click at [831, 145] on button "5" at bounding box center [828, 144] width 30 height 30
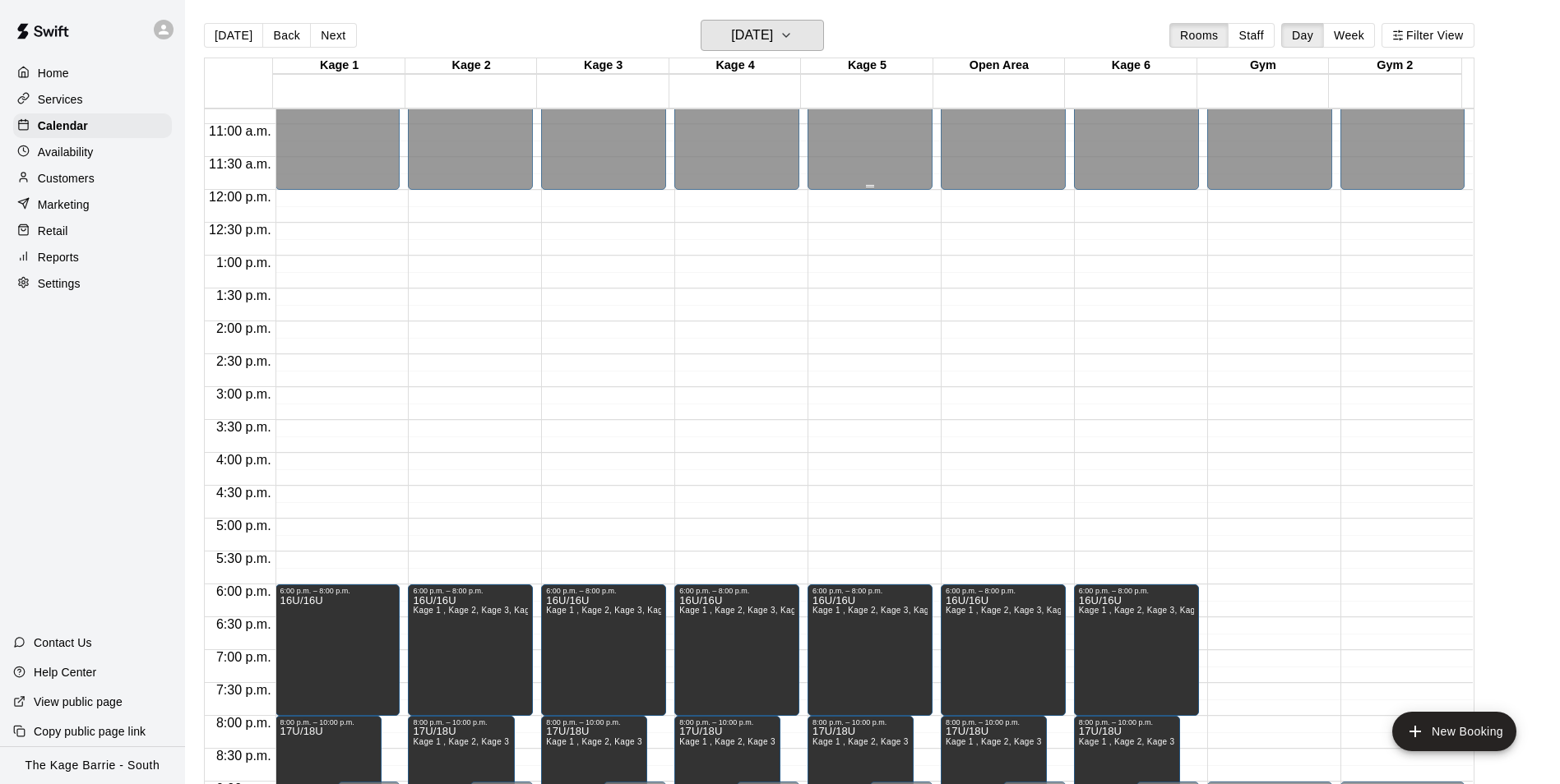
scroll to position [558, 0]
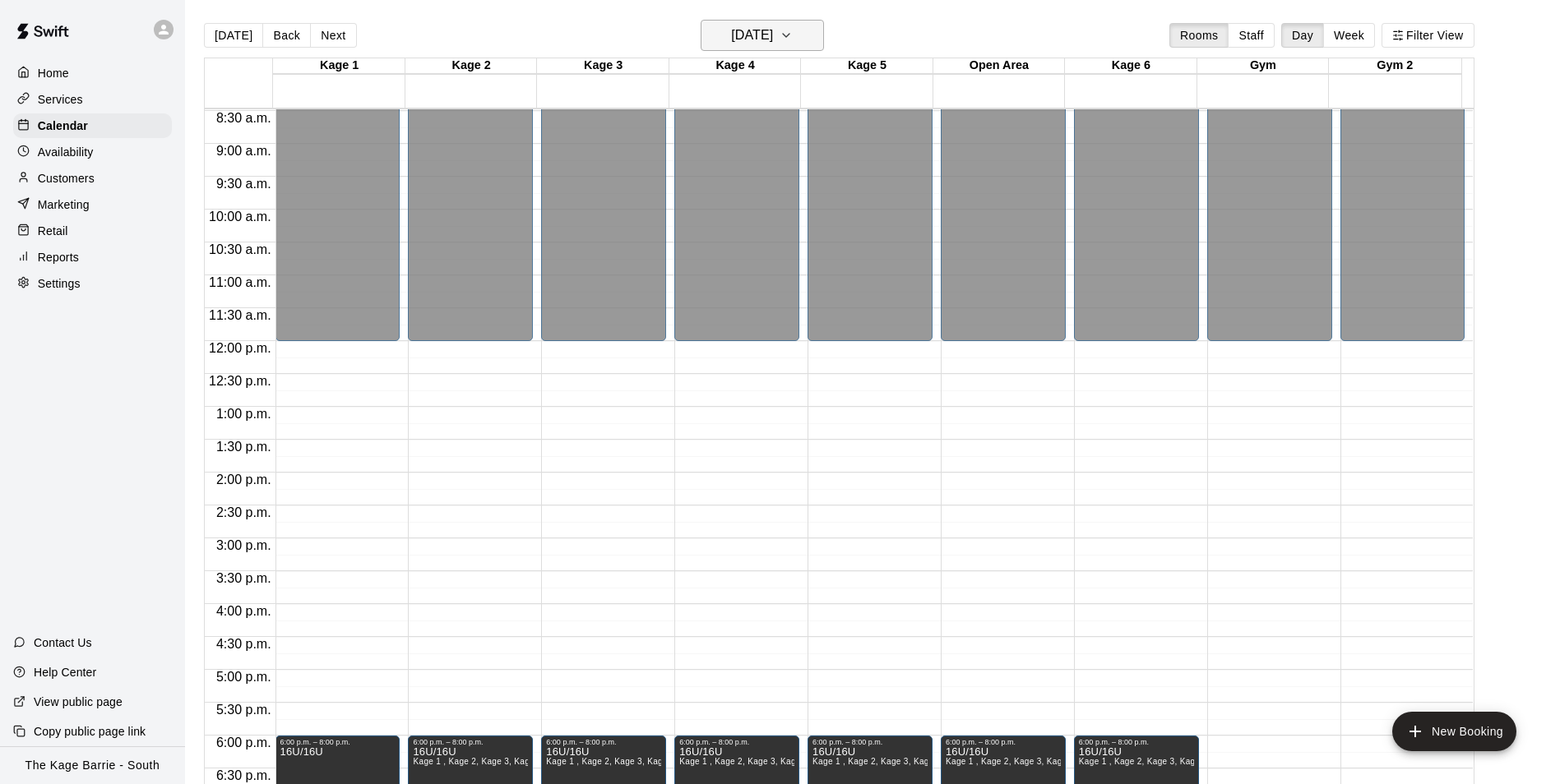
click at [800, 25] on button "[DATE]" at bounding box center [762, 35] width 123 height 31
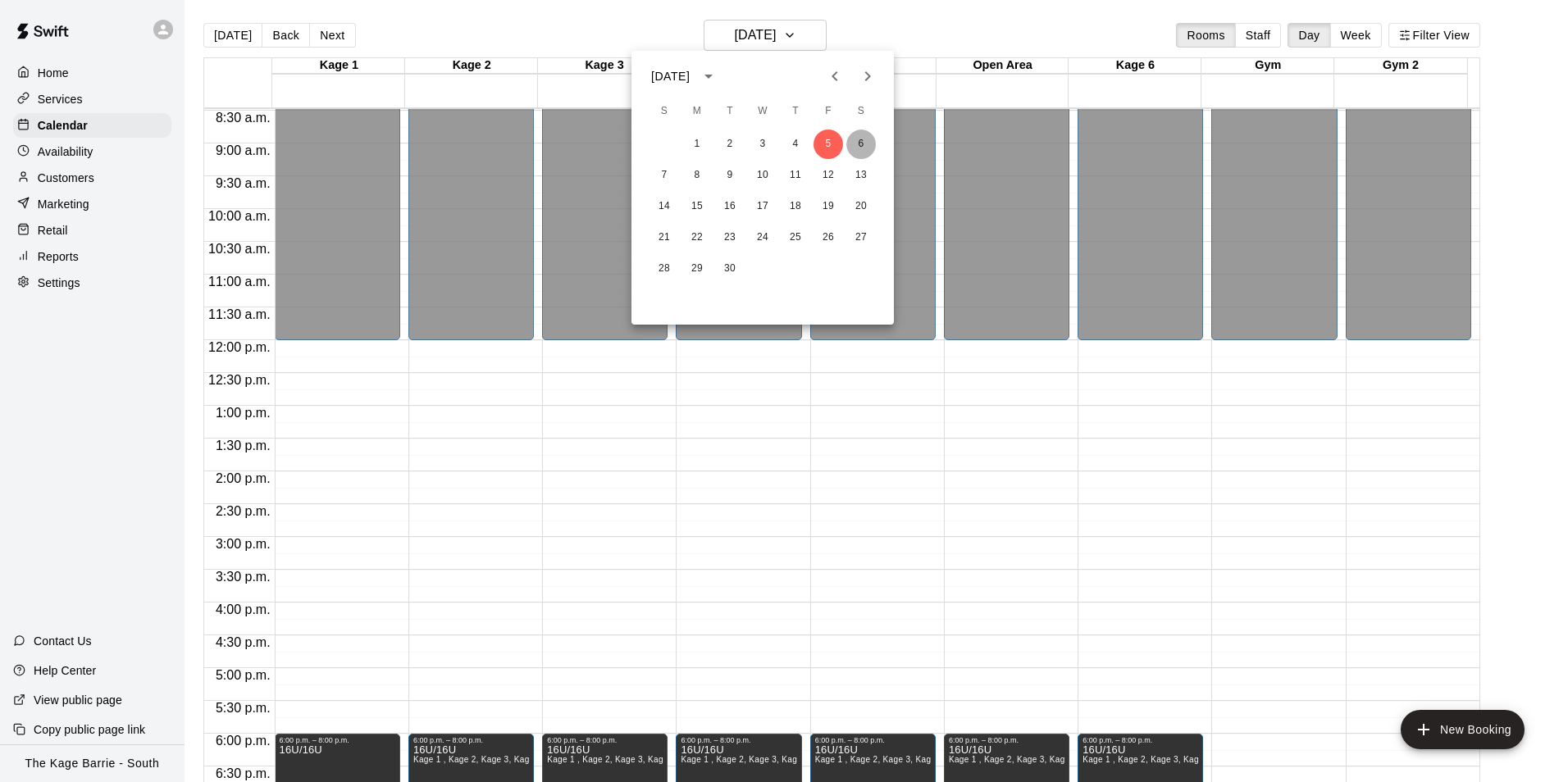
click at [861, 140] on button "6" at bounding box center [860, 144] width 30 height 30
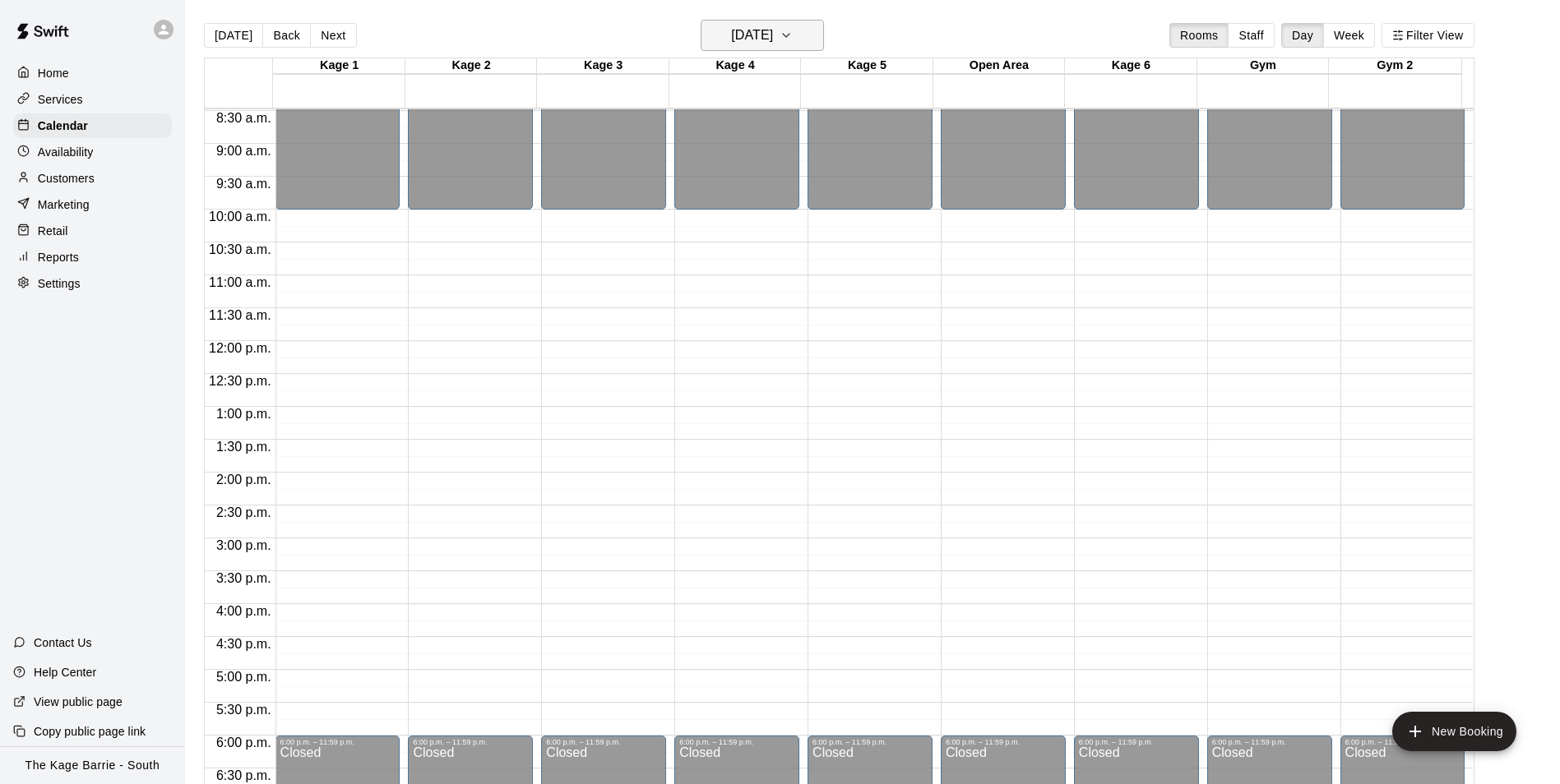
click at [773, 40] on h6 "[DATE]" at bounding box center [751, 35] width 42 height 23
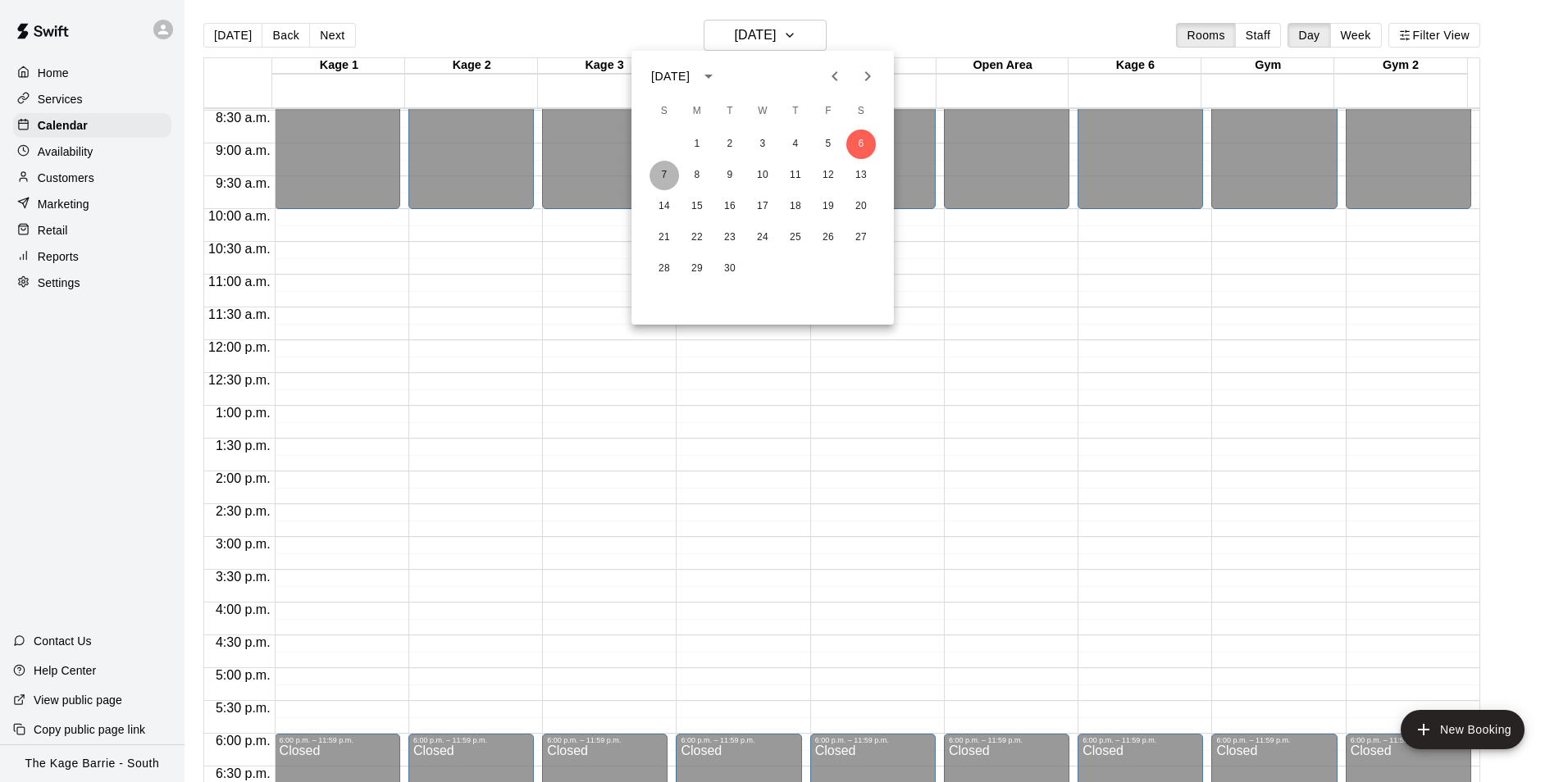
click at [666, 180] on button "7" at bounding box center [664, 175] width 30 height 30
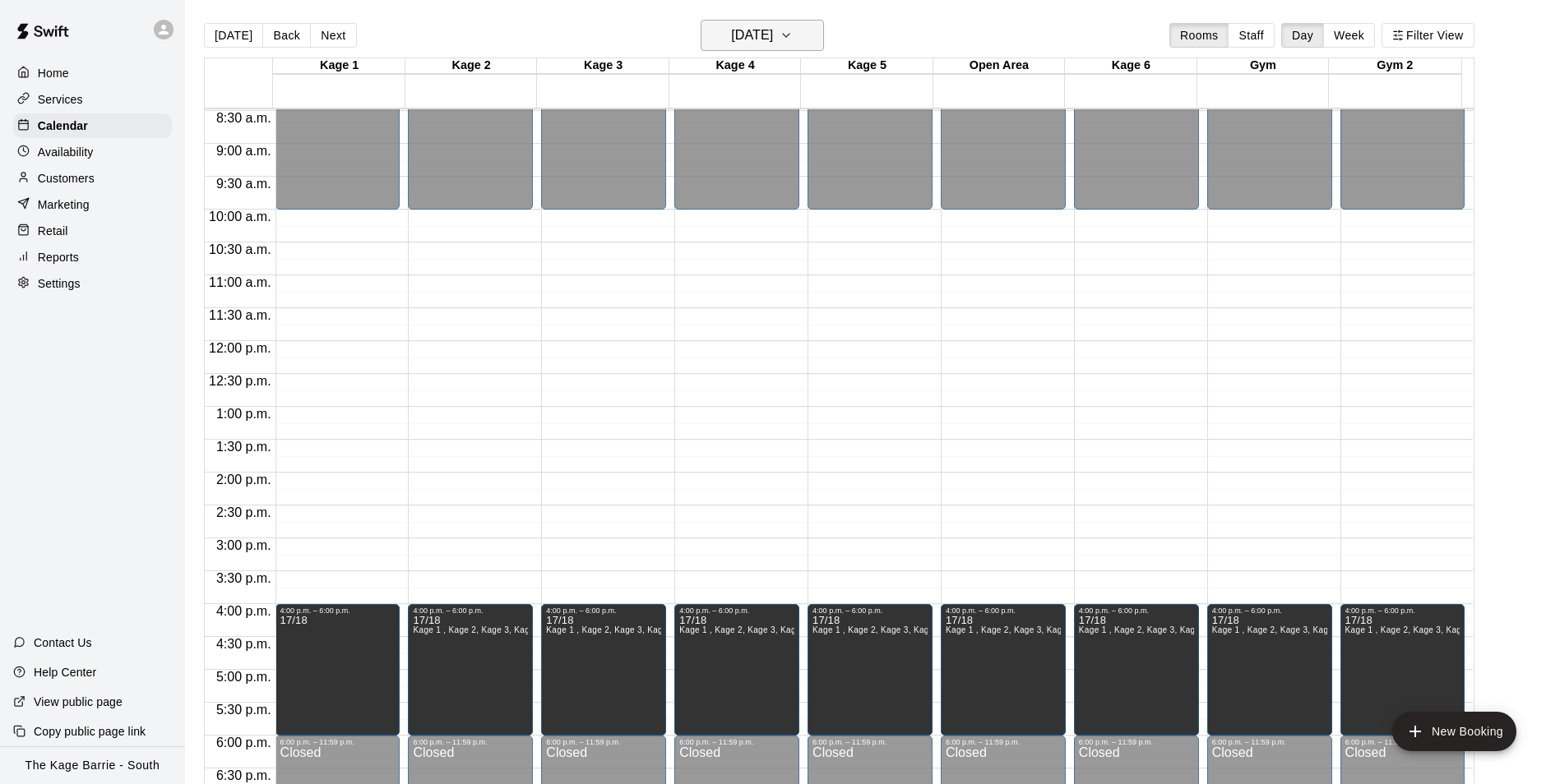
click at [773, 31] on h6 "[DATE]" at bounding box center [751, 35] width 42 height 23
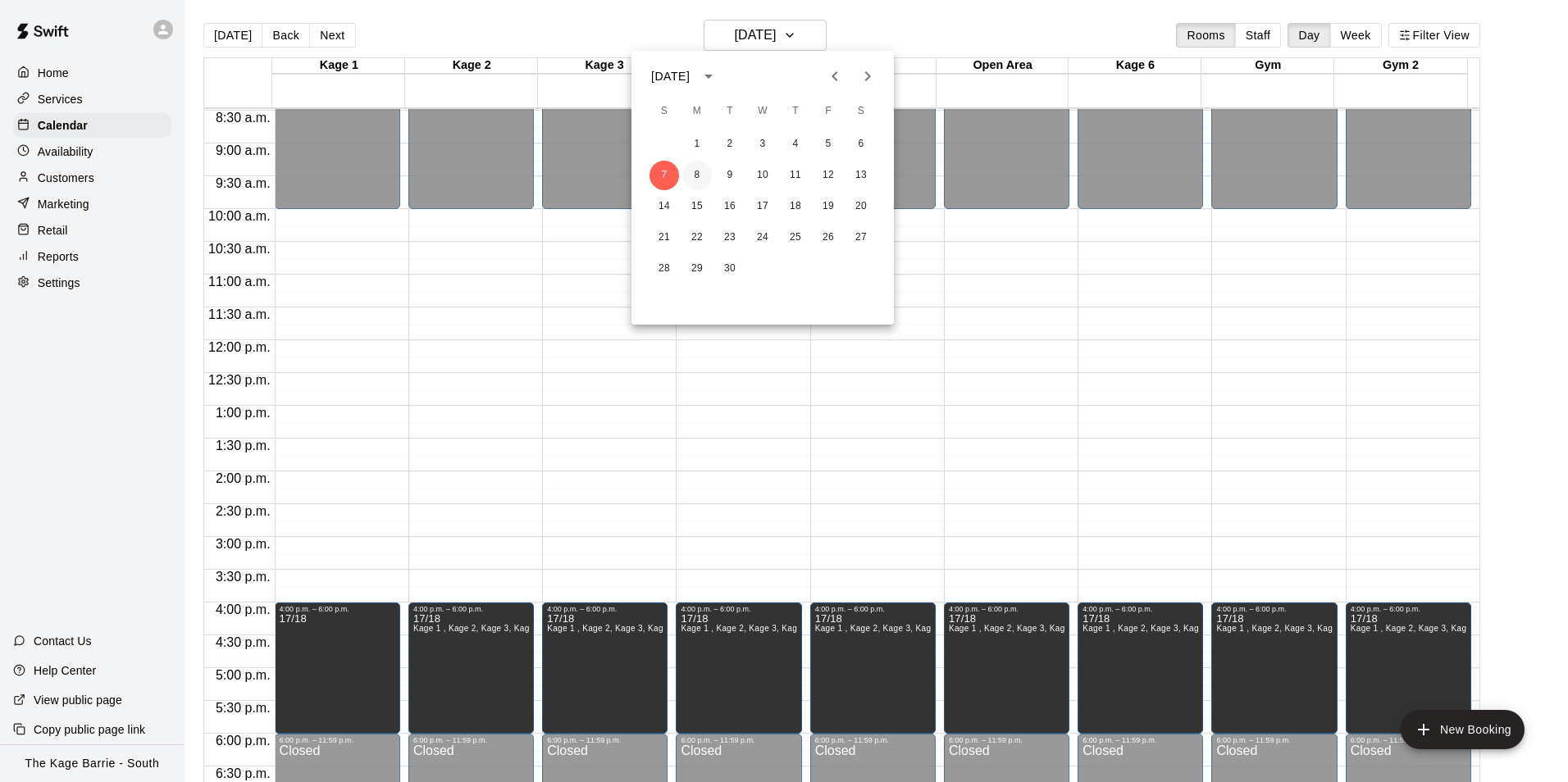
click at [695, 172] on button "8" at bounding box center [697, 175] width 30 height 30
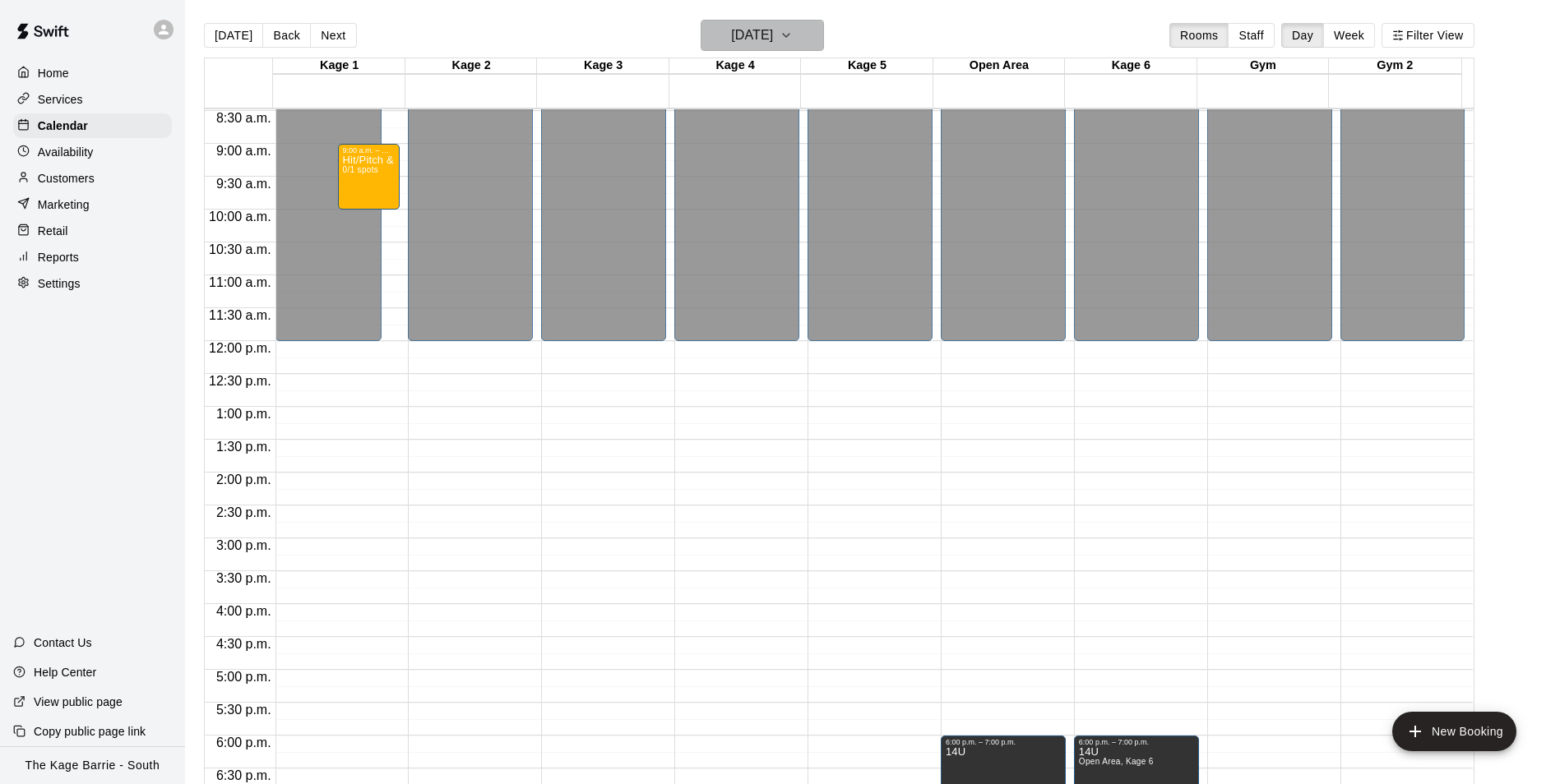
click at [791, 23] on button "[DATE]" at bounding box center [762, 35] width 123 height 31
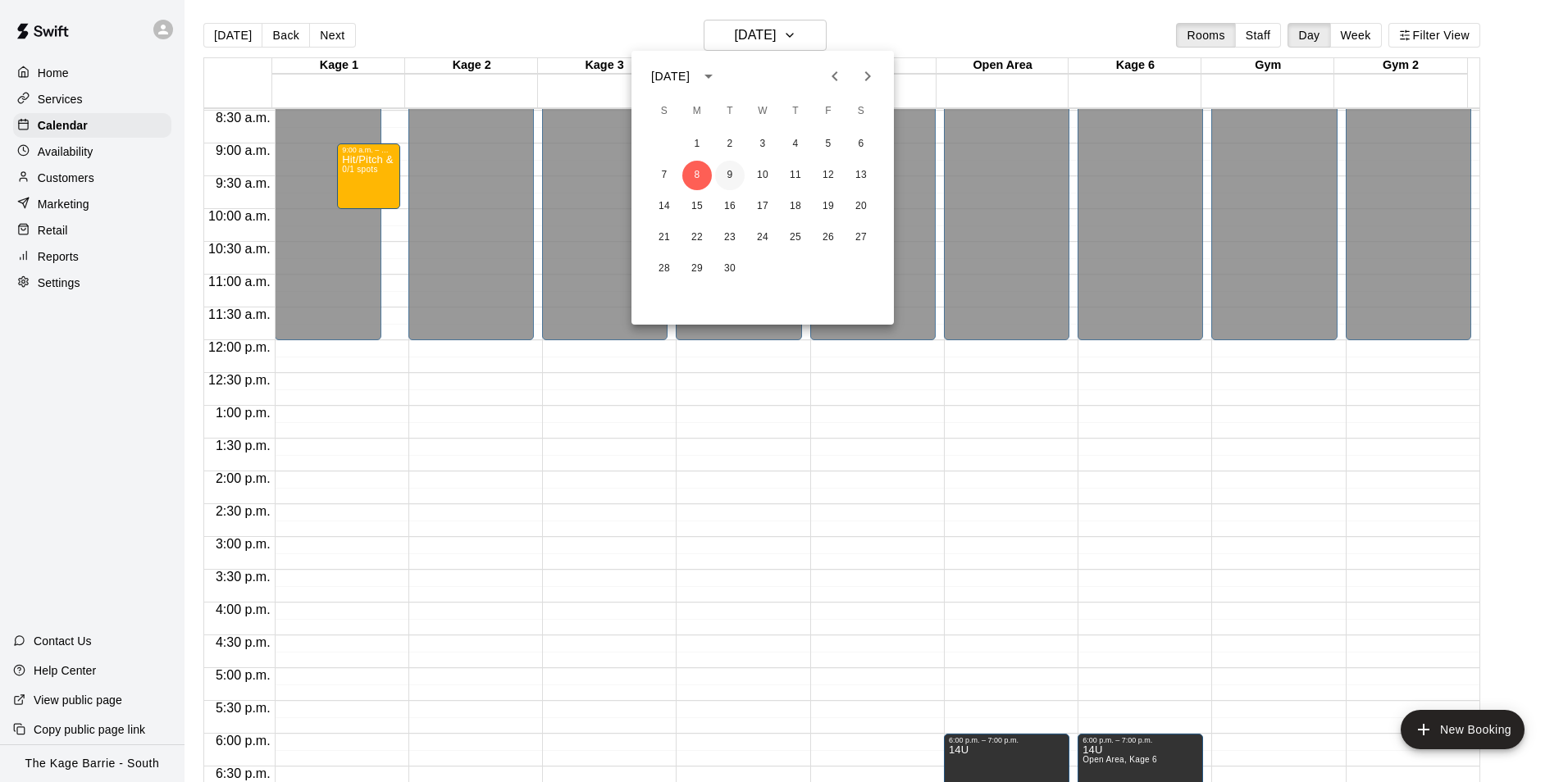
click at [734, 174] on button "9" at bounding box center [730, 175] width 30 height 30
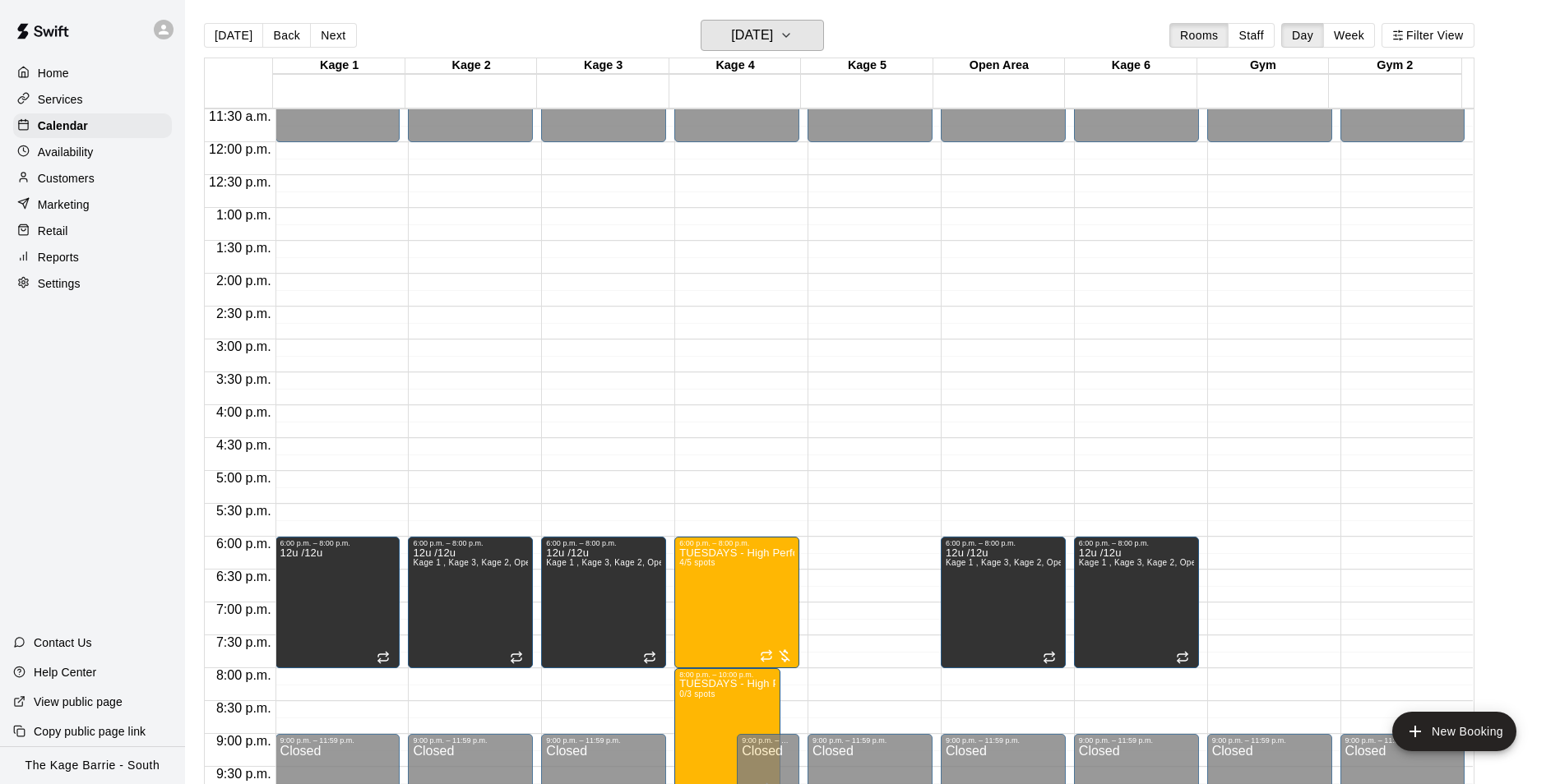
scroll to position [804, 0]
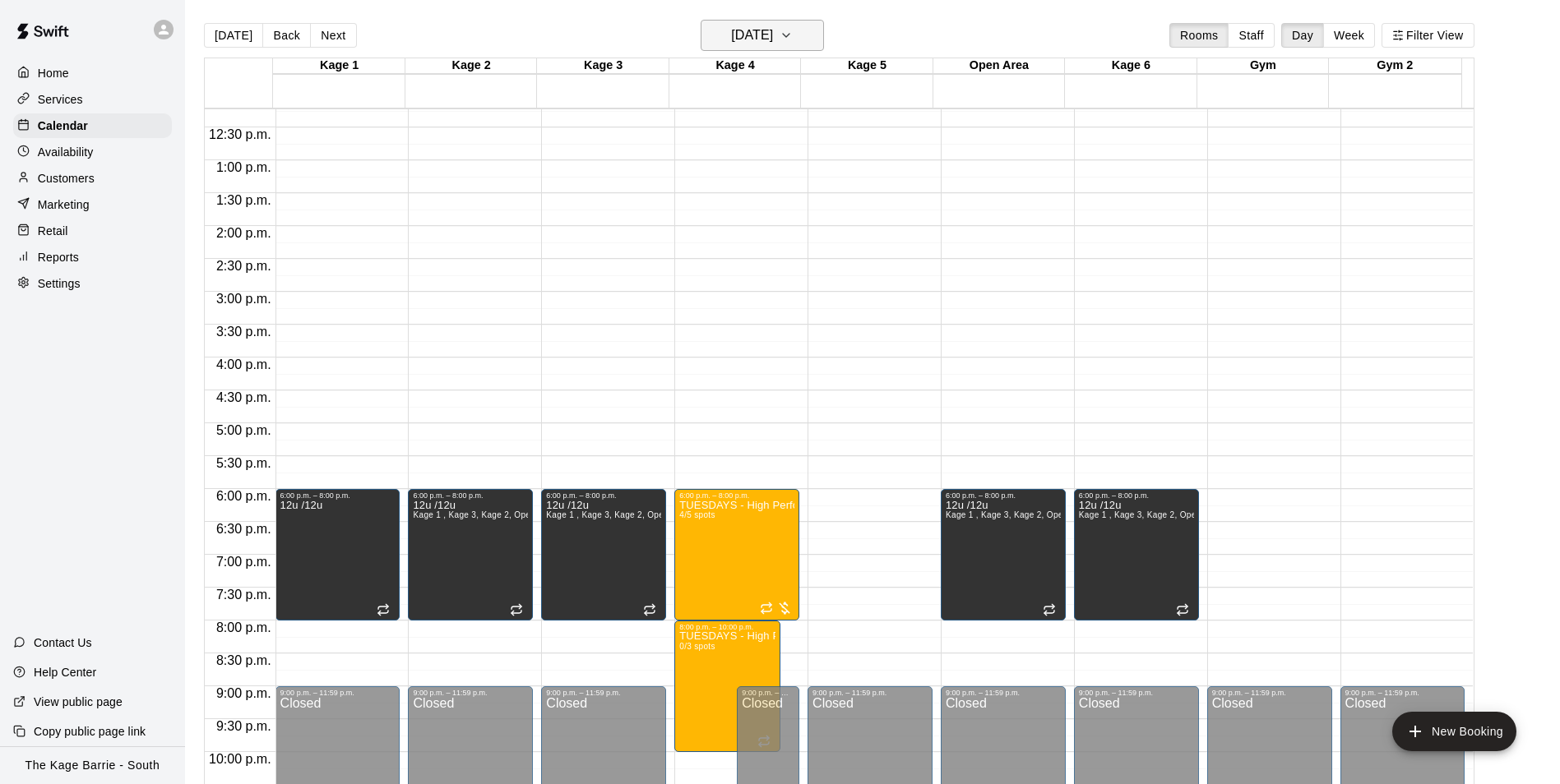
click at [773, 34] on h6 "[DATE]" at bounding box center [751, 35] width 42 height 23
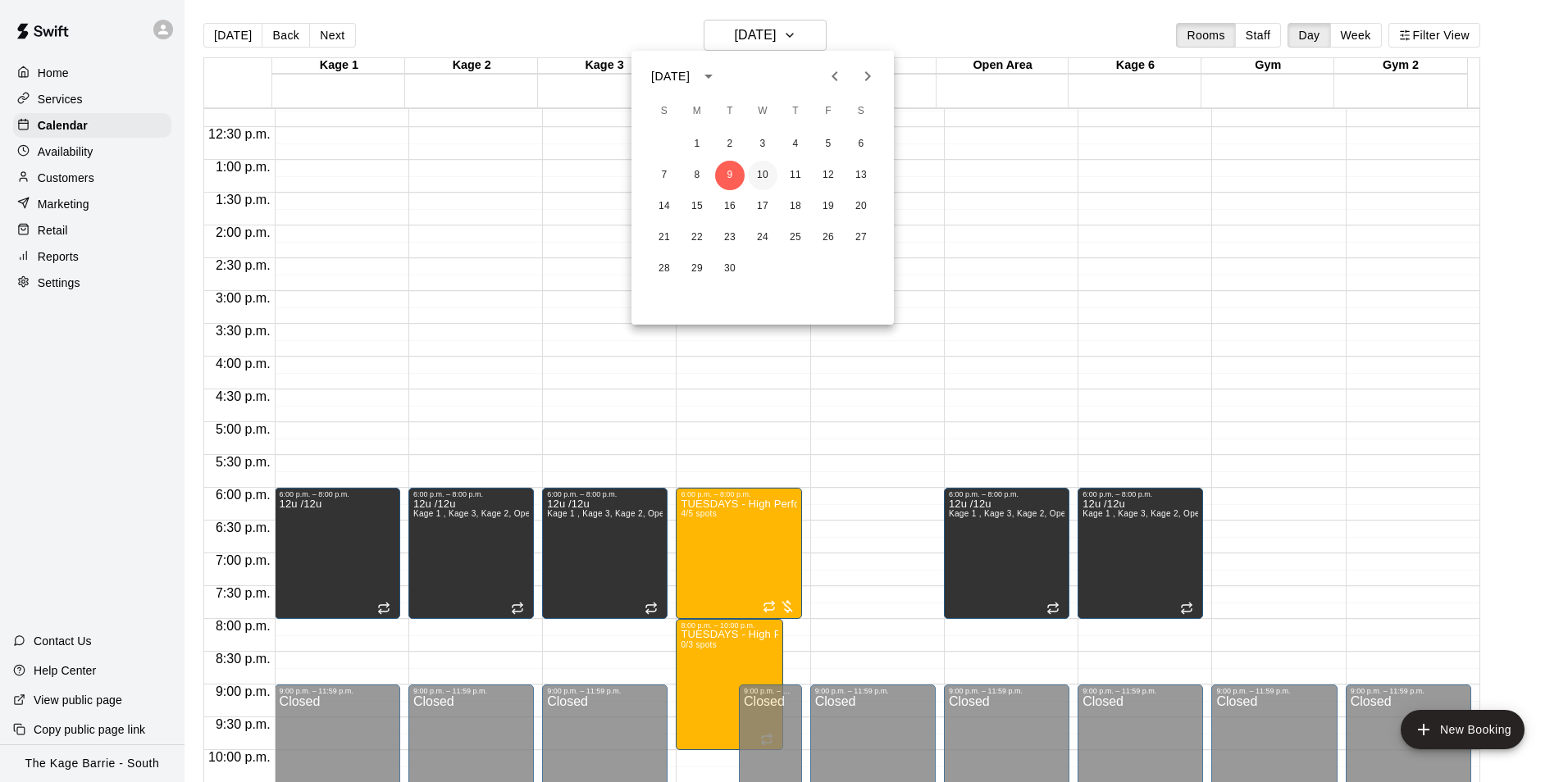
click at [755, 176] on button "10" at bounding box center [763, 175] width 30 height 30
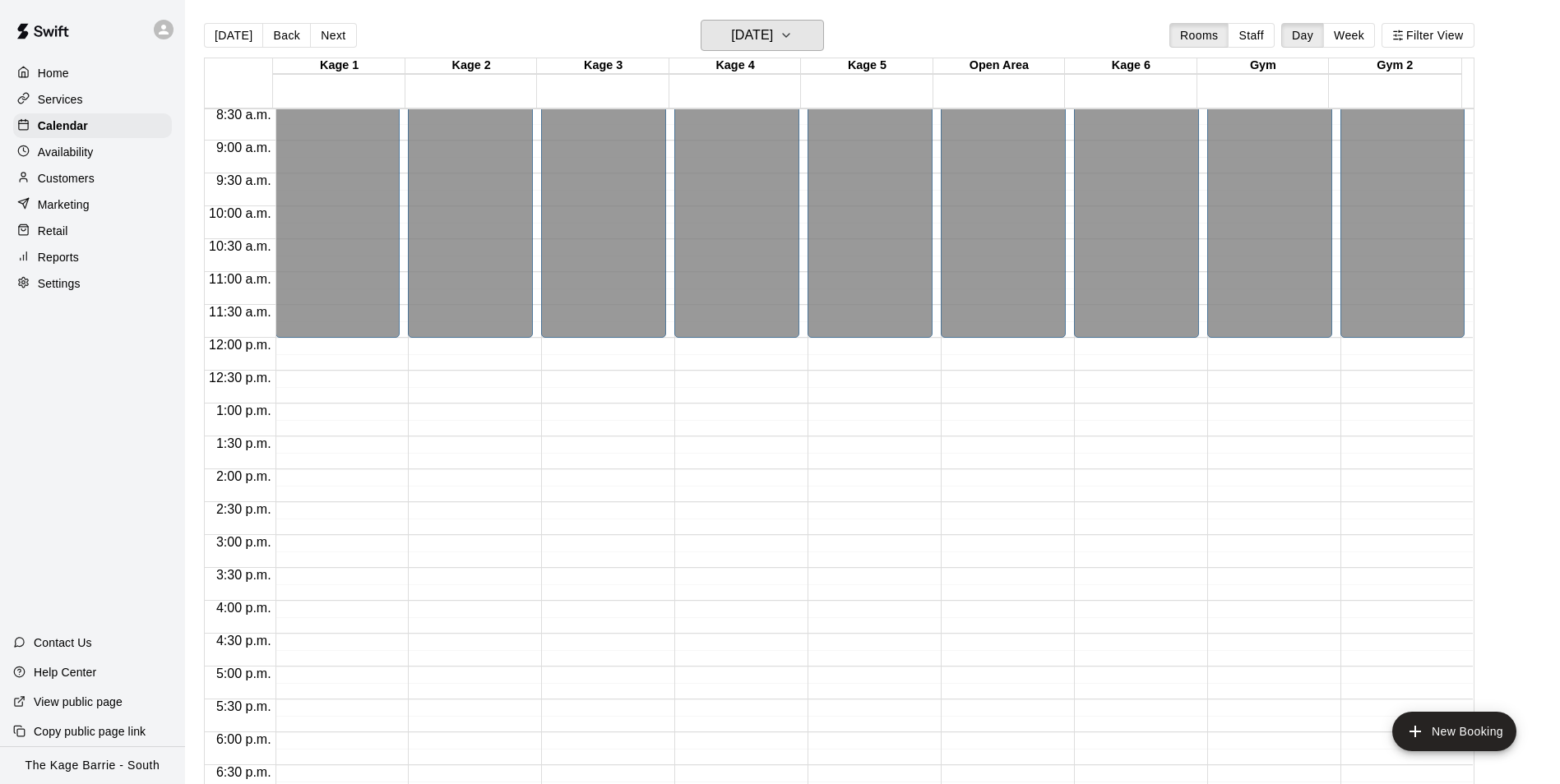
scroll to position [558, 0]
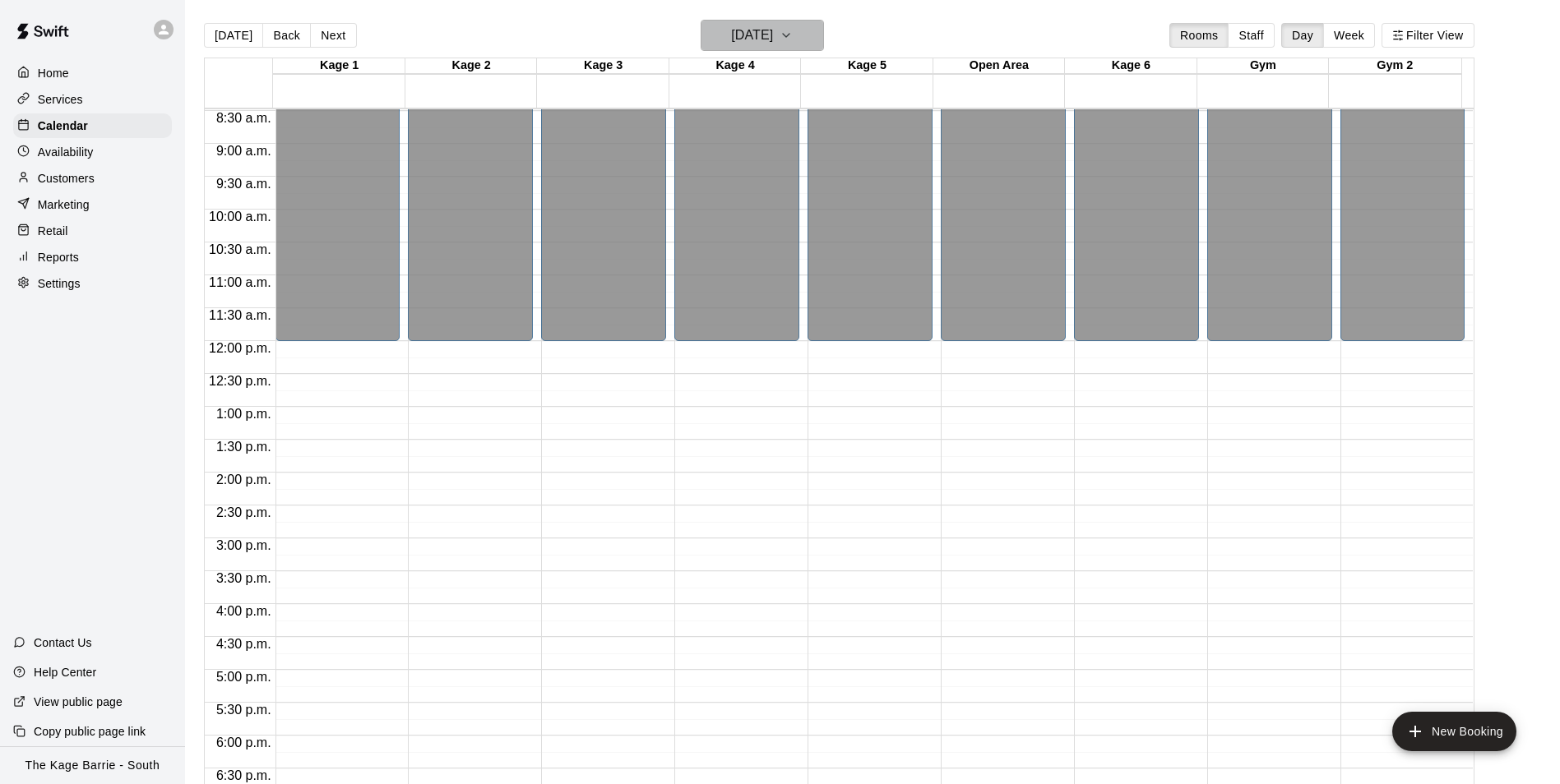
click at [773, 33] on h6 "[DATE]" at bounding box center [751, 35] width 42 height 23
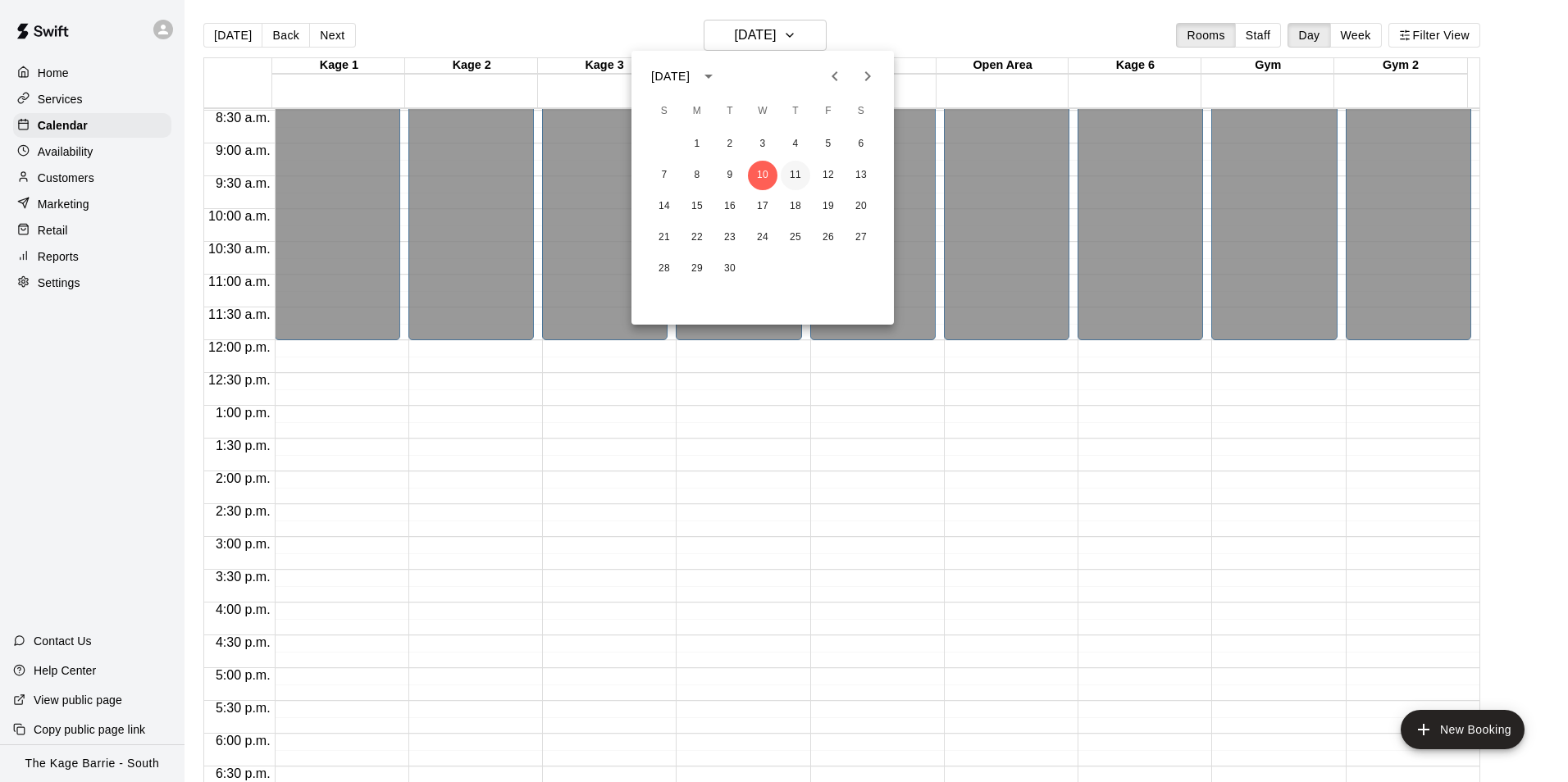
click at [796, 174] on button "11" at bounding box center [795, 175] width 30 height 30
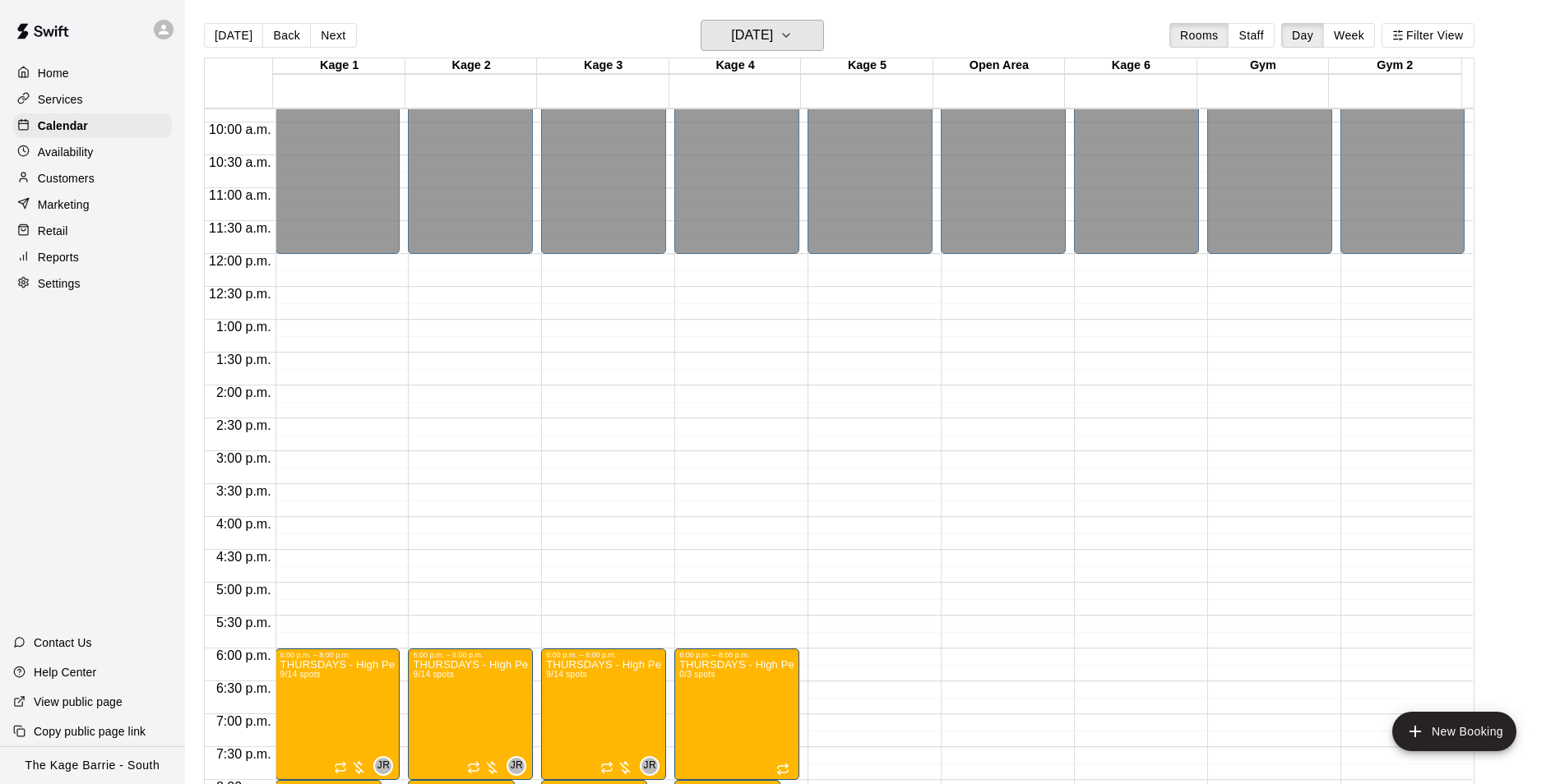
scroll to position [804, 0]
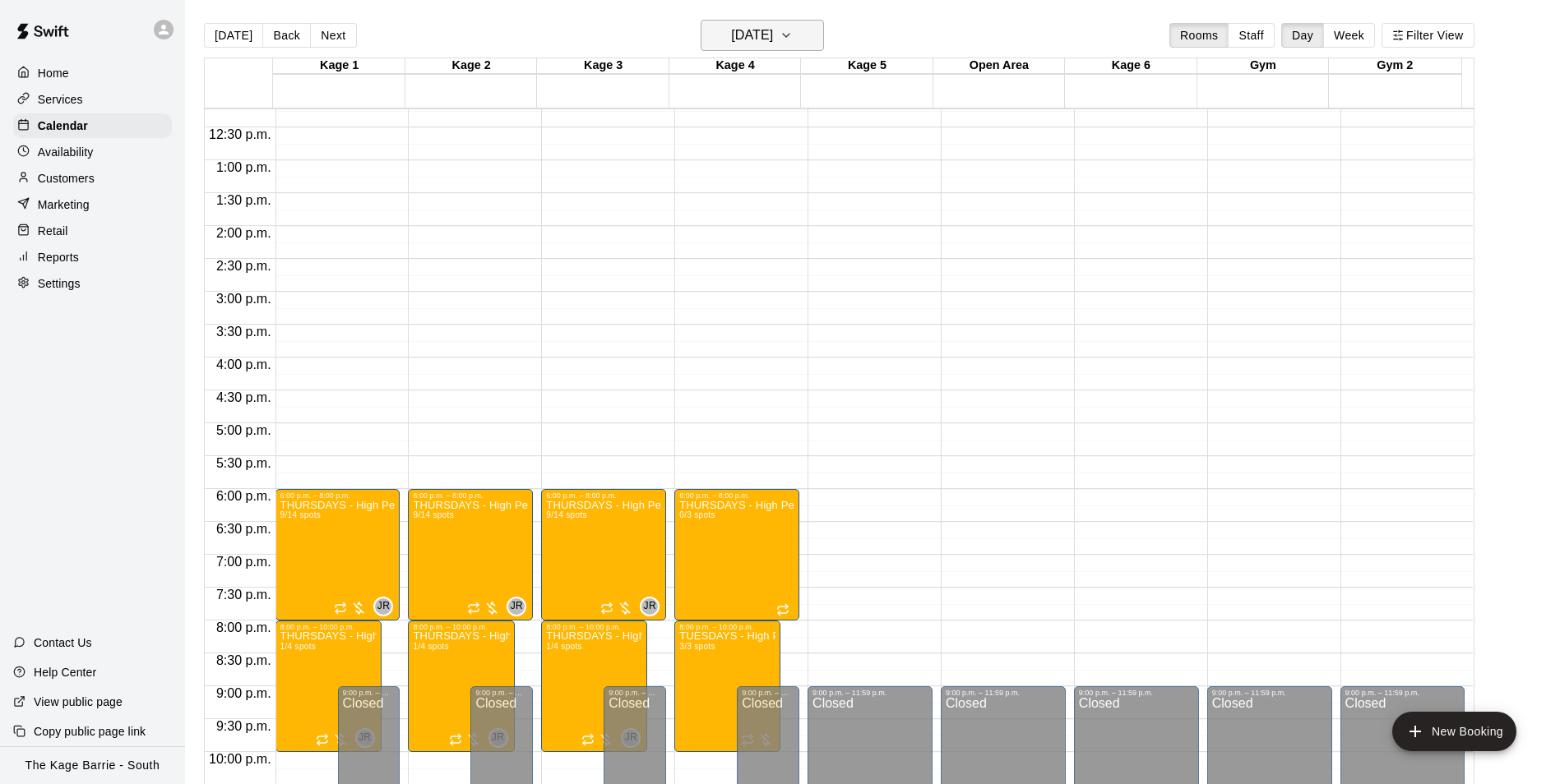
click at [773, 36] on h6 "[DATE]" at bounding box center [751, 35] width 42 height 23
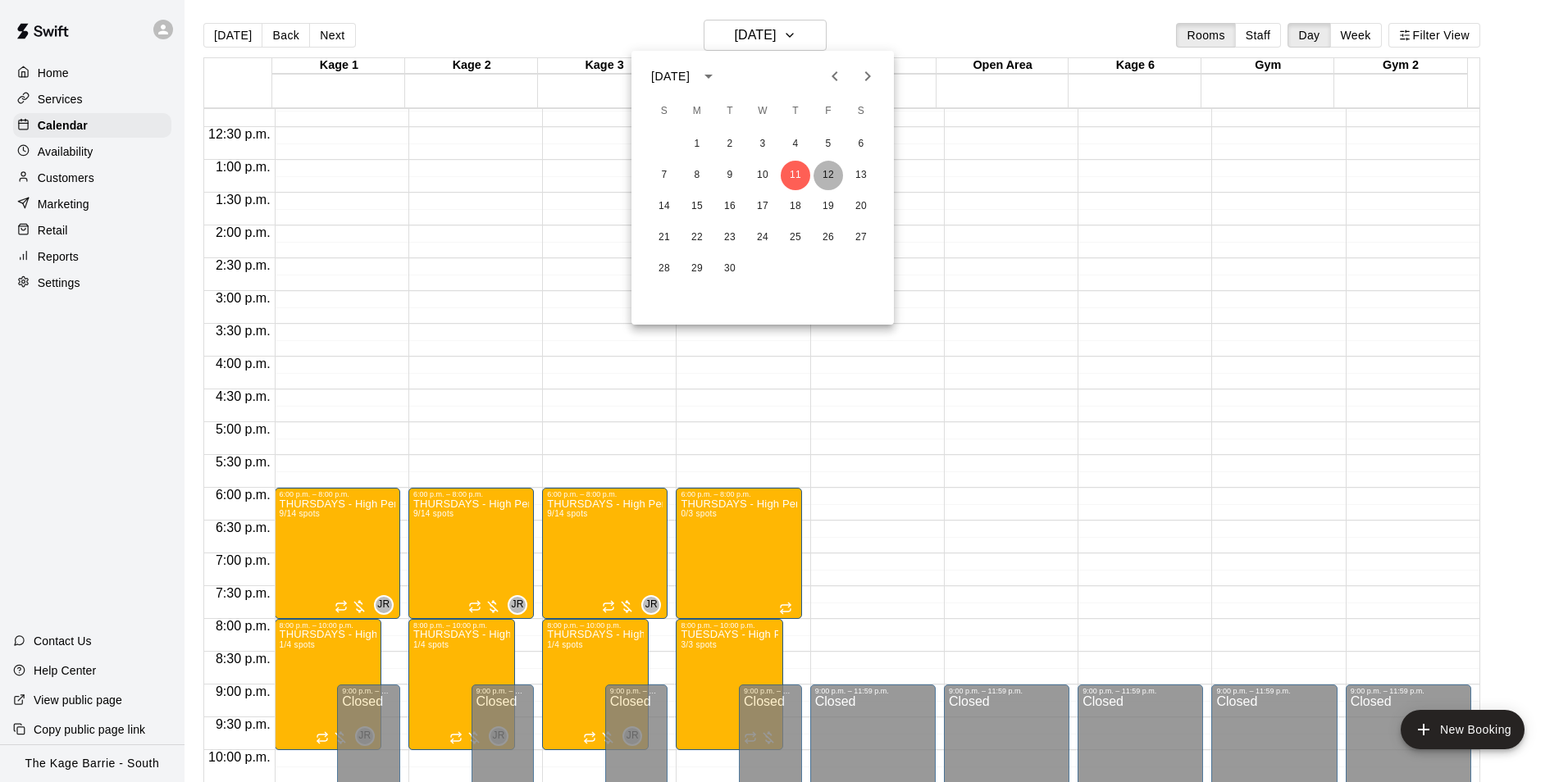
click at [828, 171] on button "12" at bounding box center [828, 175] width 30 height 30
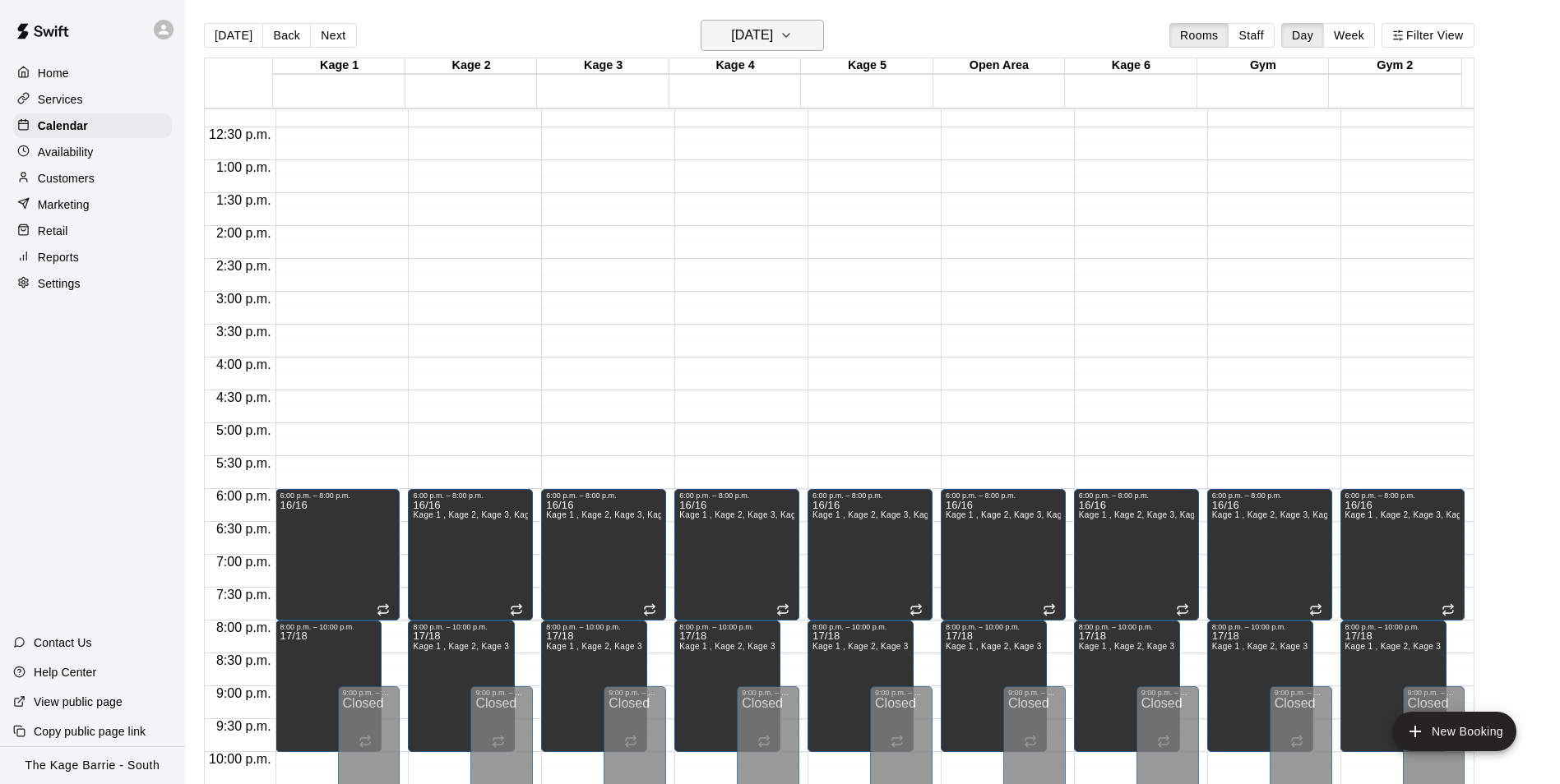
click at [773, 36] on h6 "[DATE]" at bounding box center [751, 35] width 42 height 23
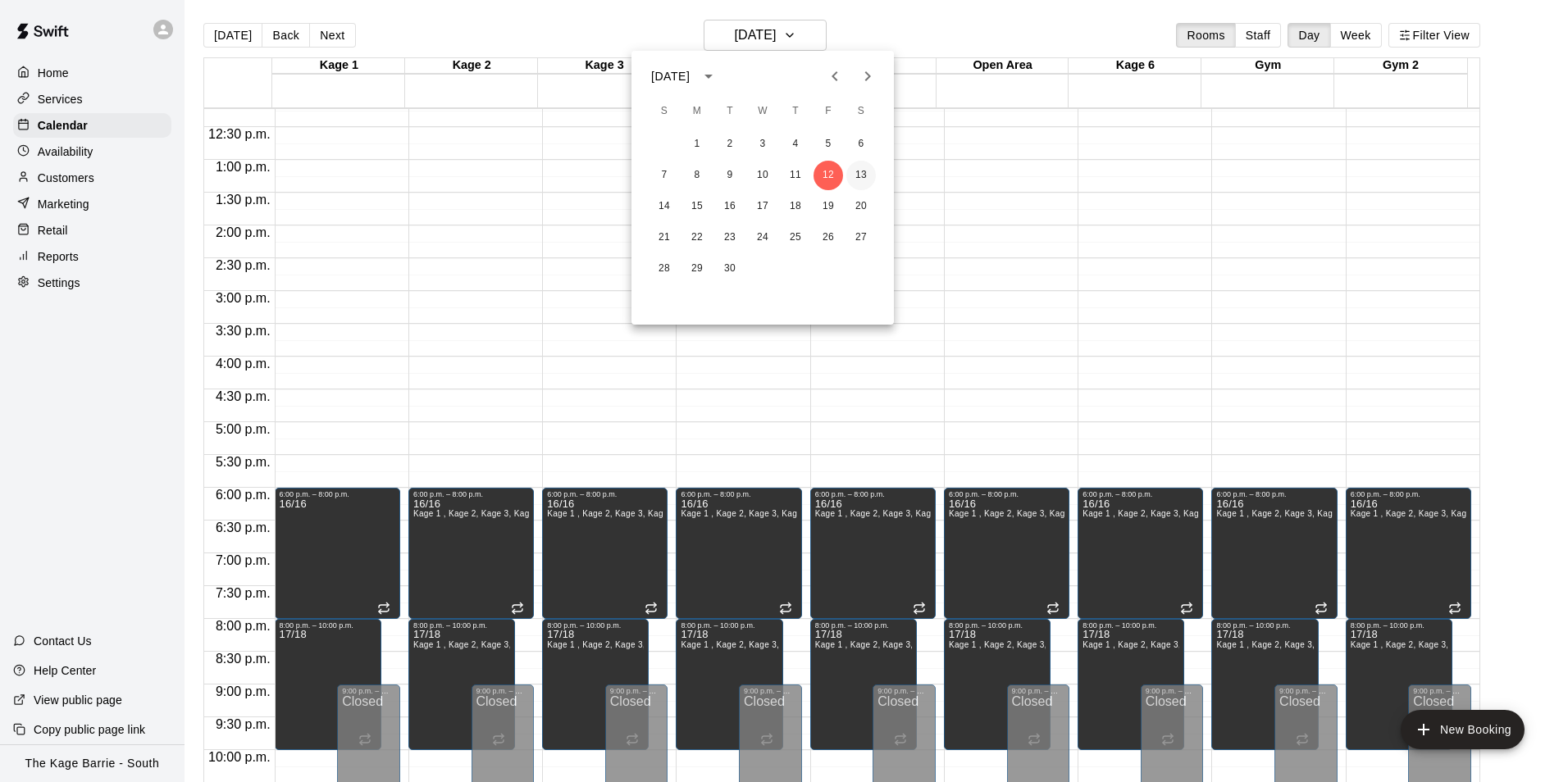
click at [855, 173] on button "13" at bounding box center [860, 175] width 30 height 30
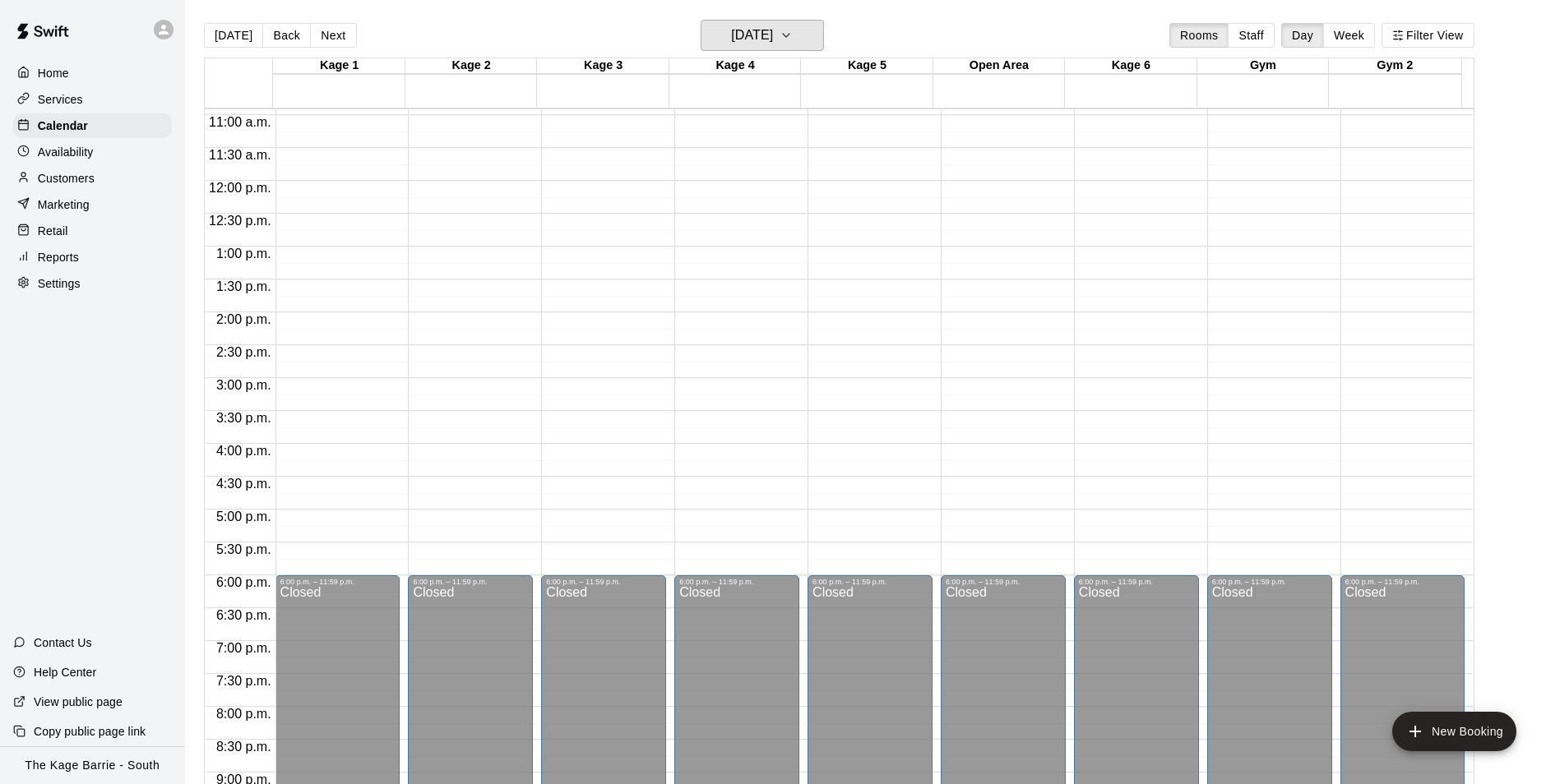
scroll to position [639, 0]
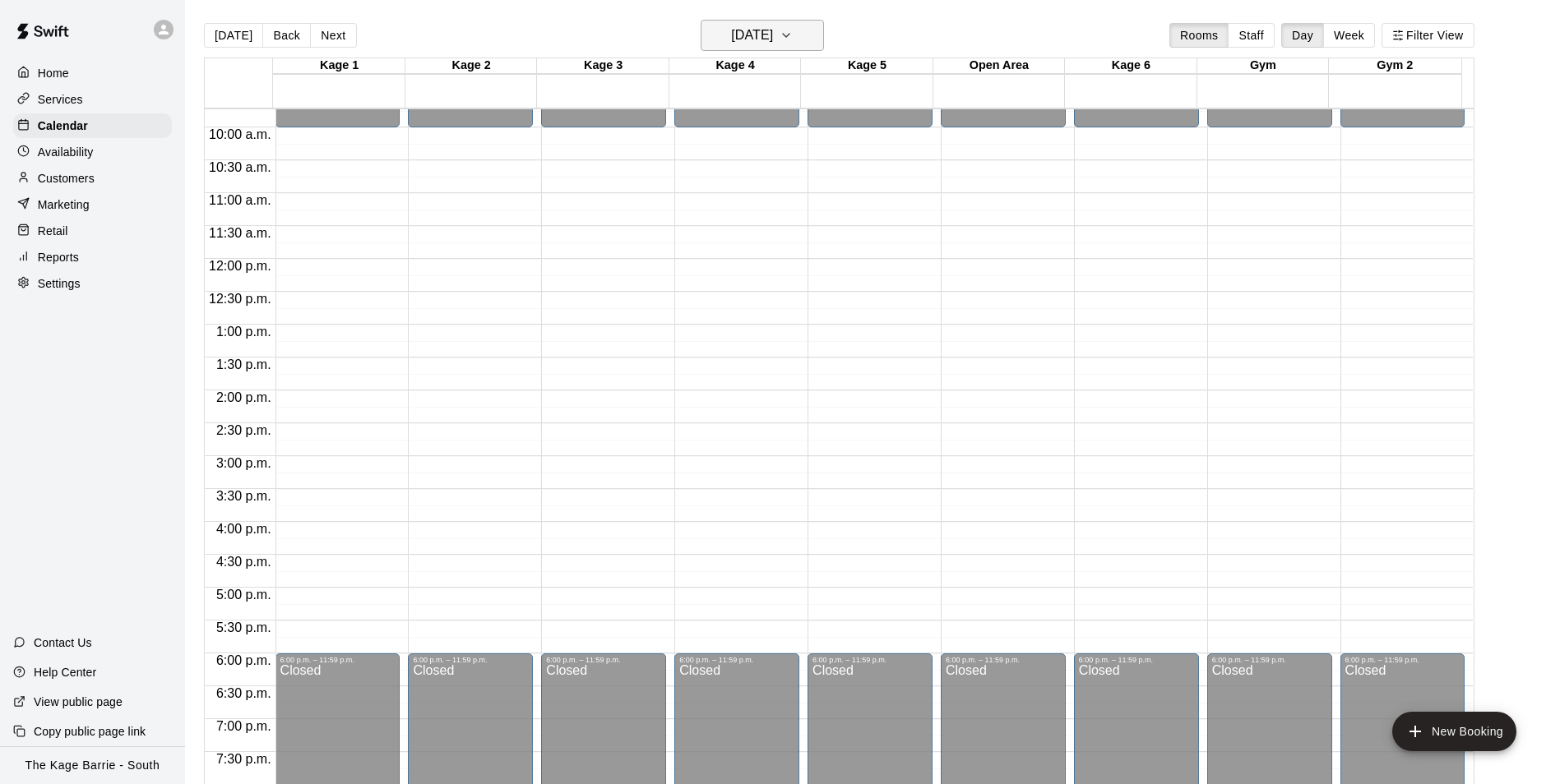
click at [773, 38] on h6 "[DATE]" at bounding box center [751, 35] width 42 height 23
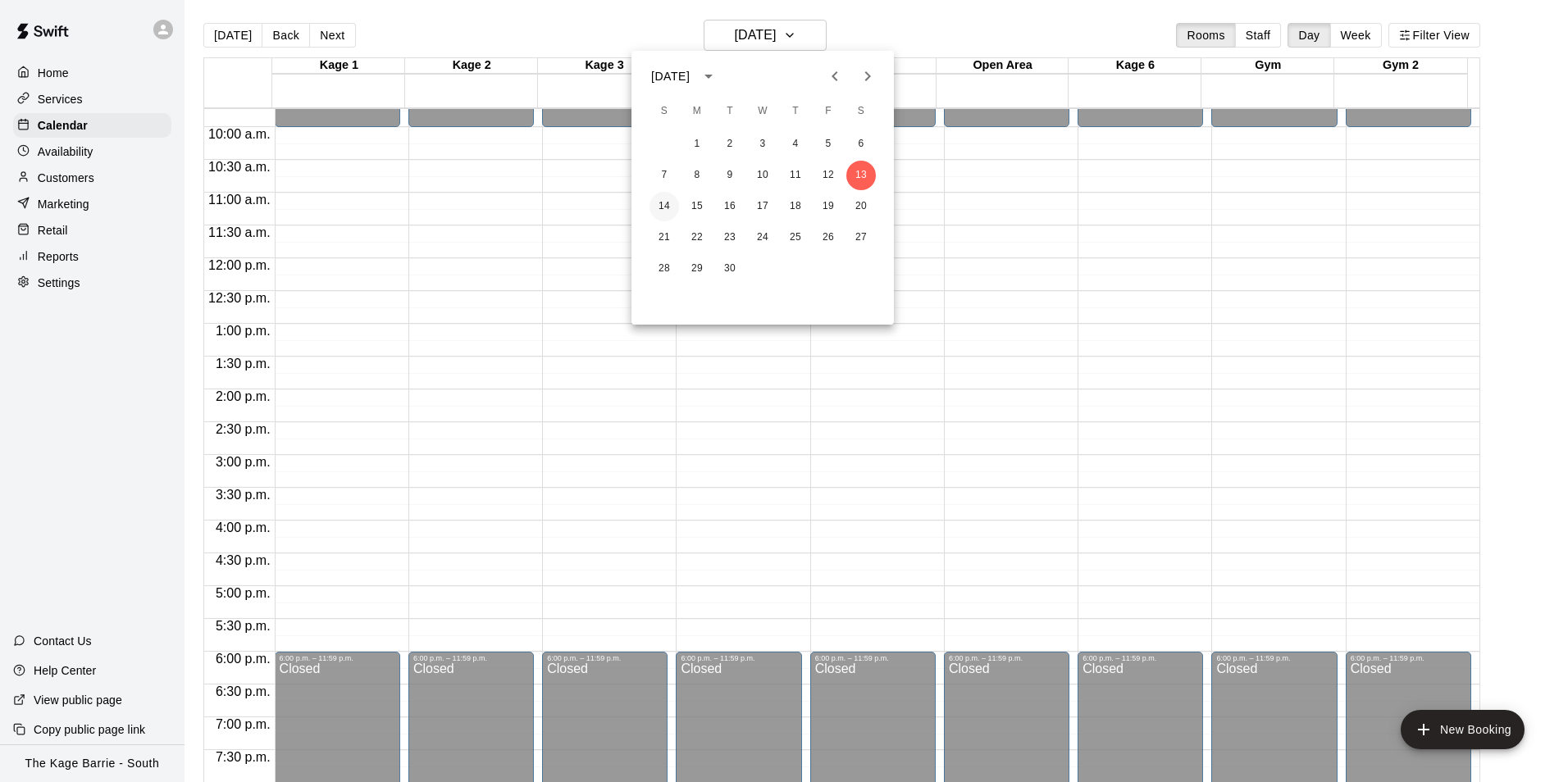
click at [666, 202] on button "14" at bounding box center [664, 206] width 30 height 30
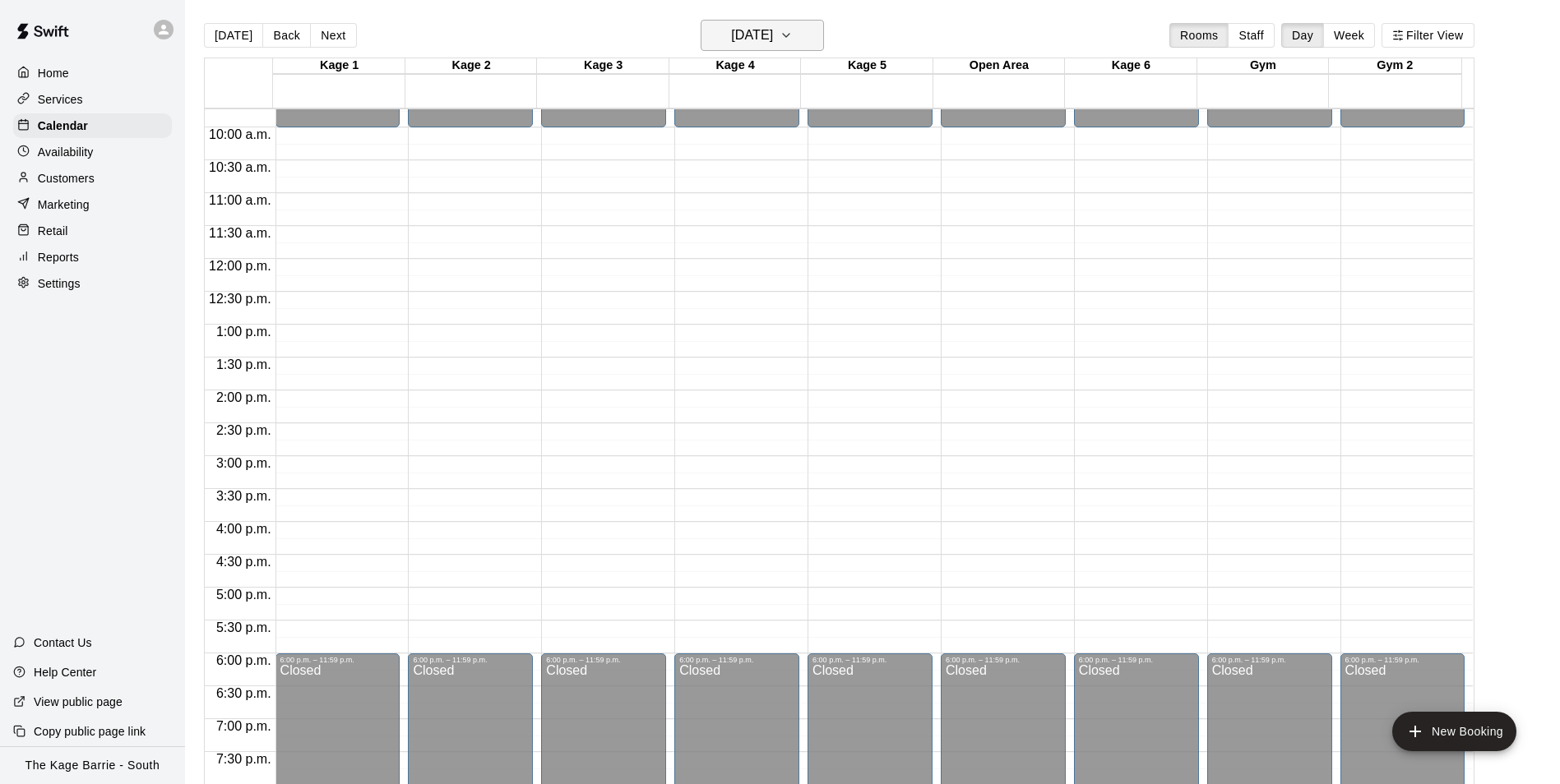
click at [780, 50] on button "[DATE]" at bounding box center [762, 35] width 123 height 31
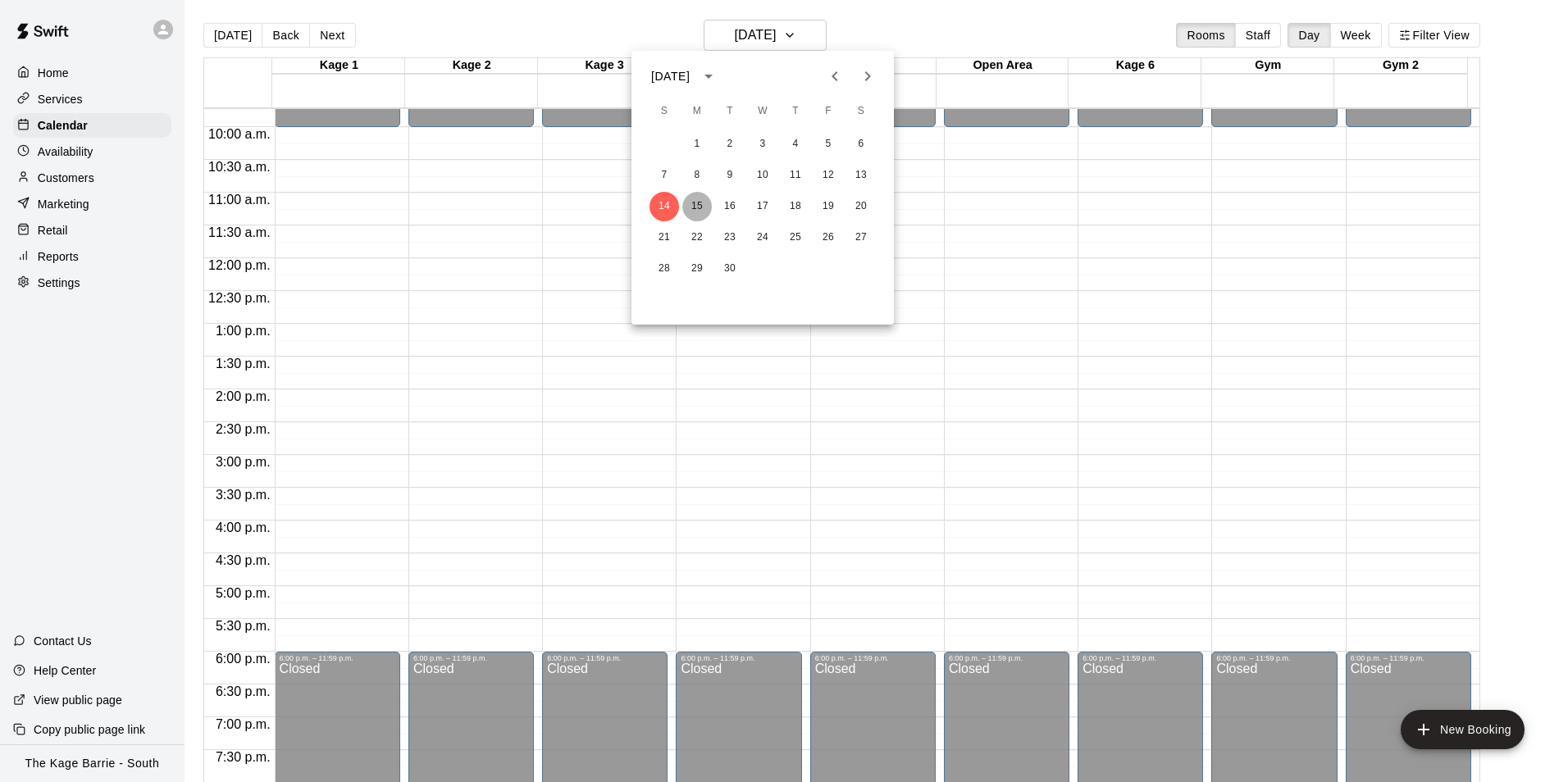
click at [698, 205] on button "15" at bounding box center [697, 206] width 30 height 30
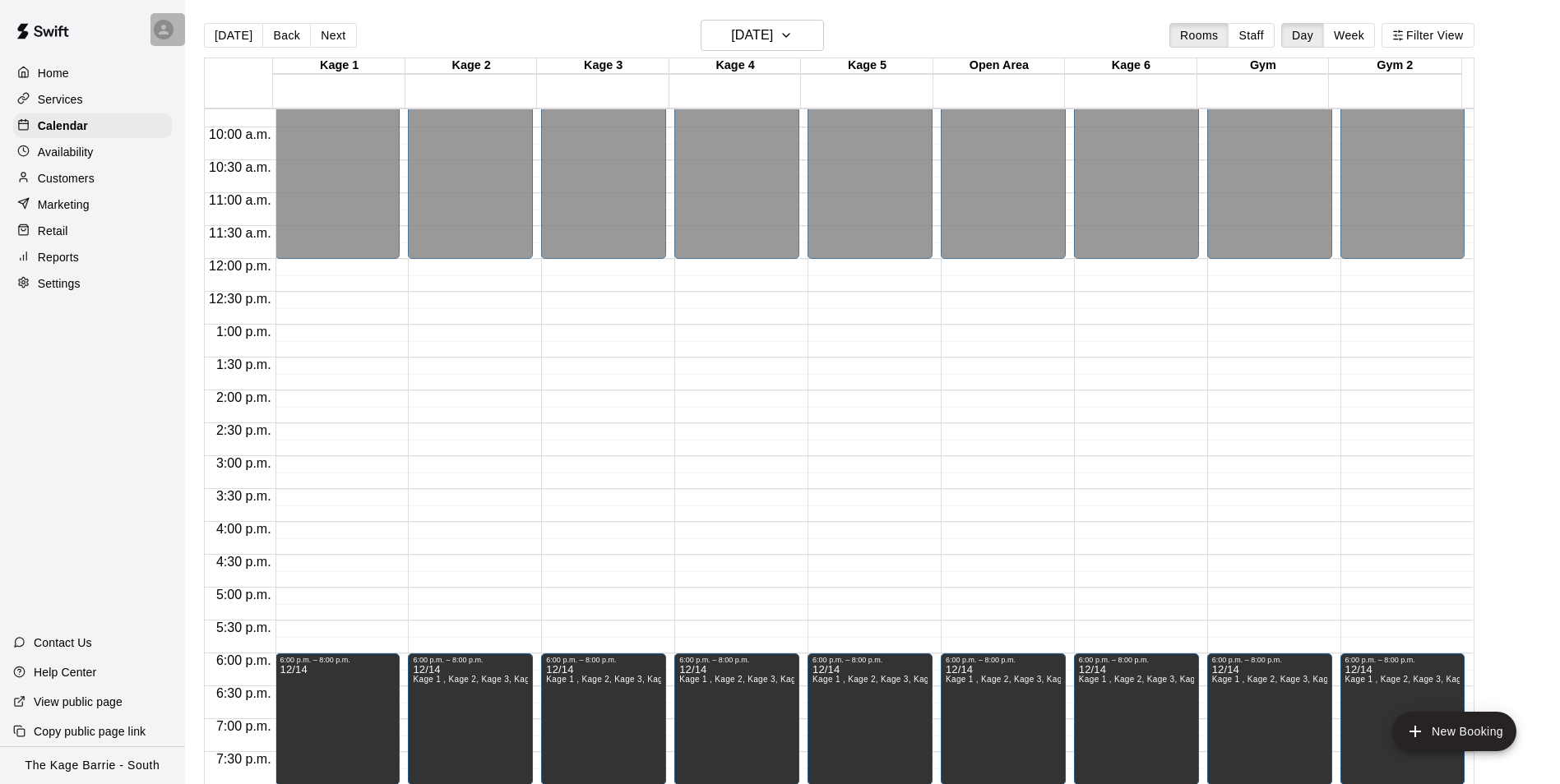
click at [161, 30] on icon at bounding box center [163, 29] width 14 height 14
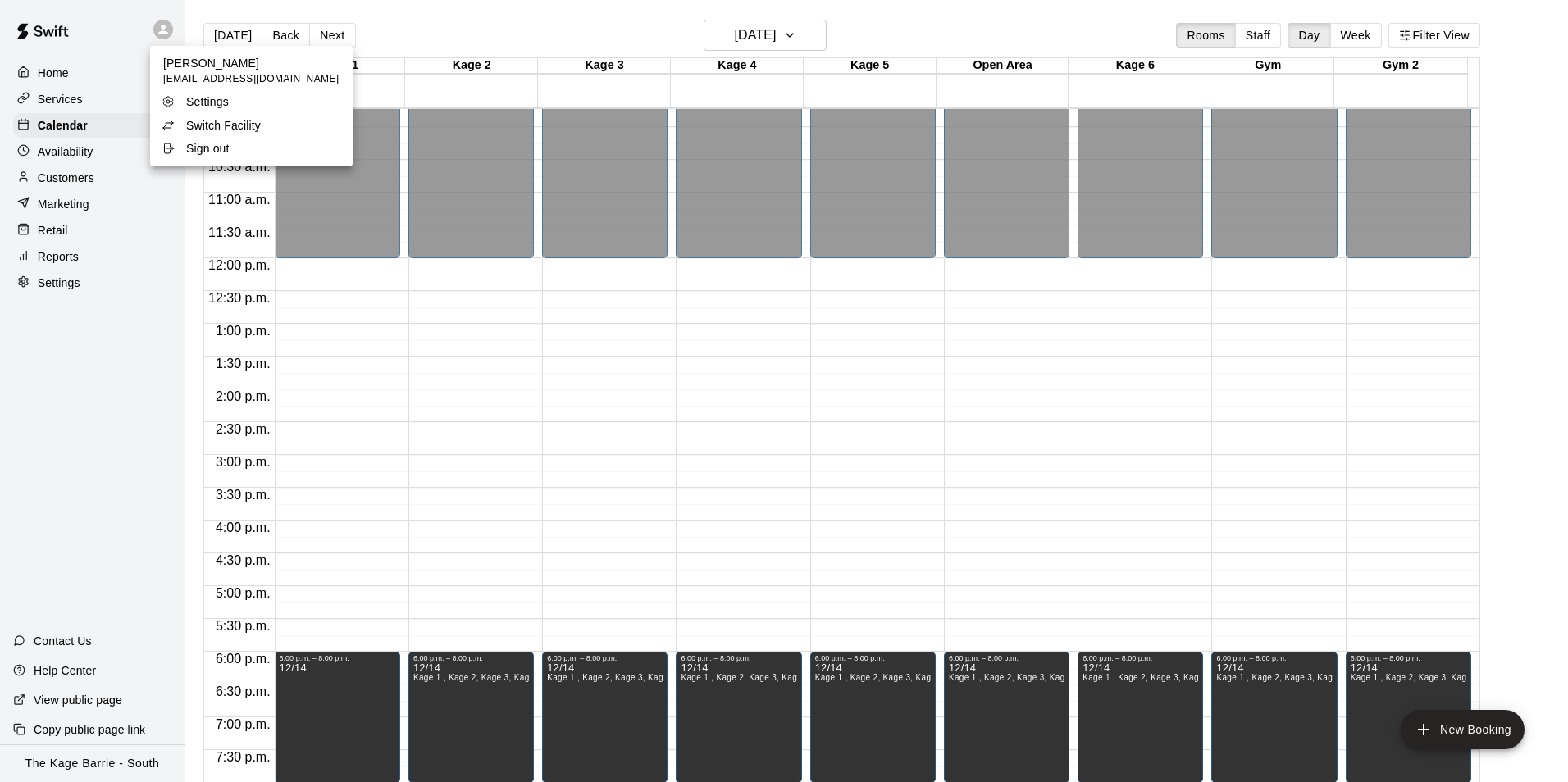
click at [244, 126] on p "Switch Facility" at bounding box center [223, 125] width 75 height 16
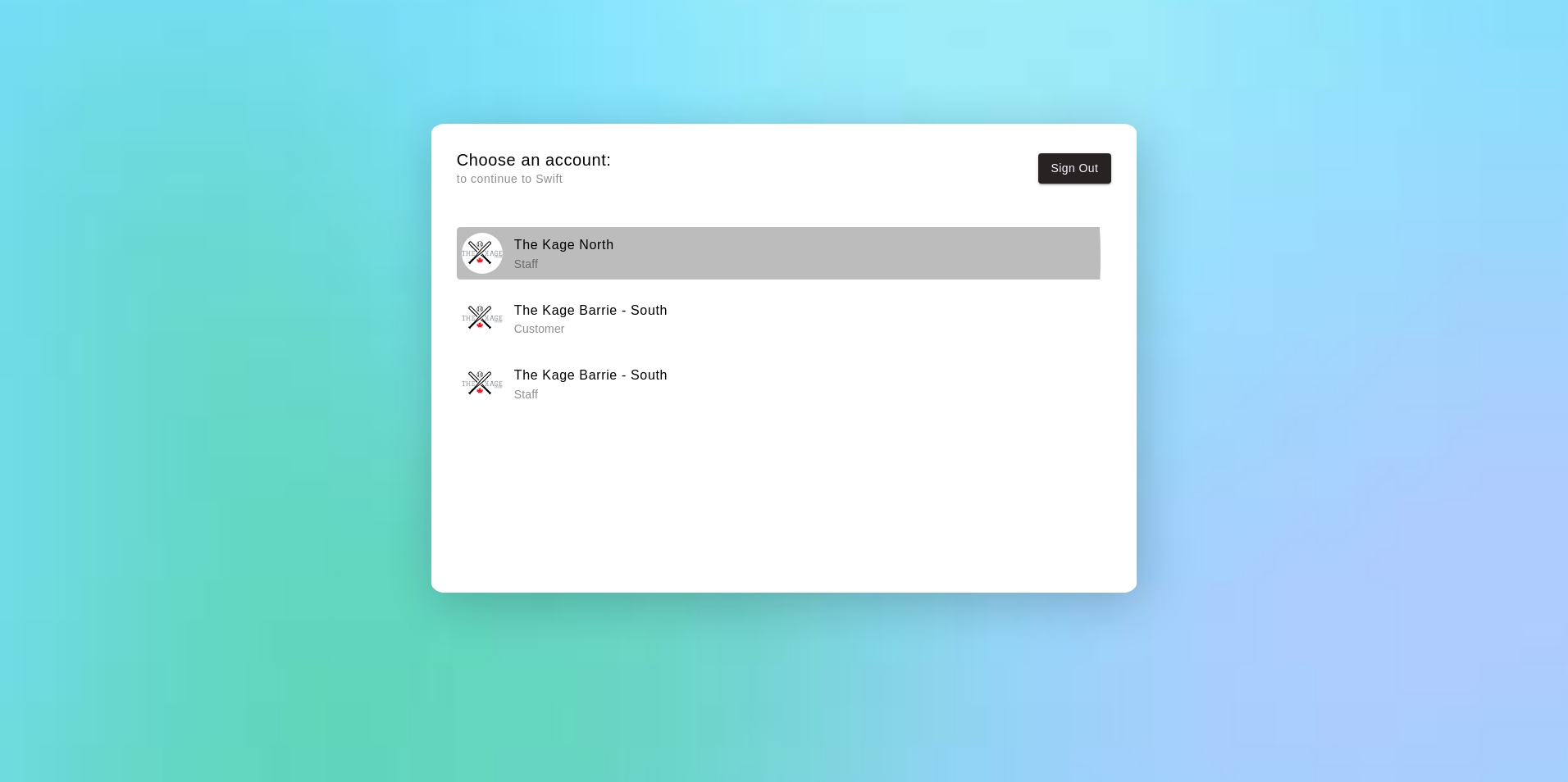
click at [607, 256] on p "Staff" at bounding box center [564, 263] width 100 height 16
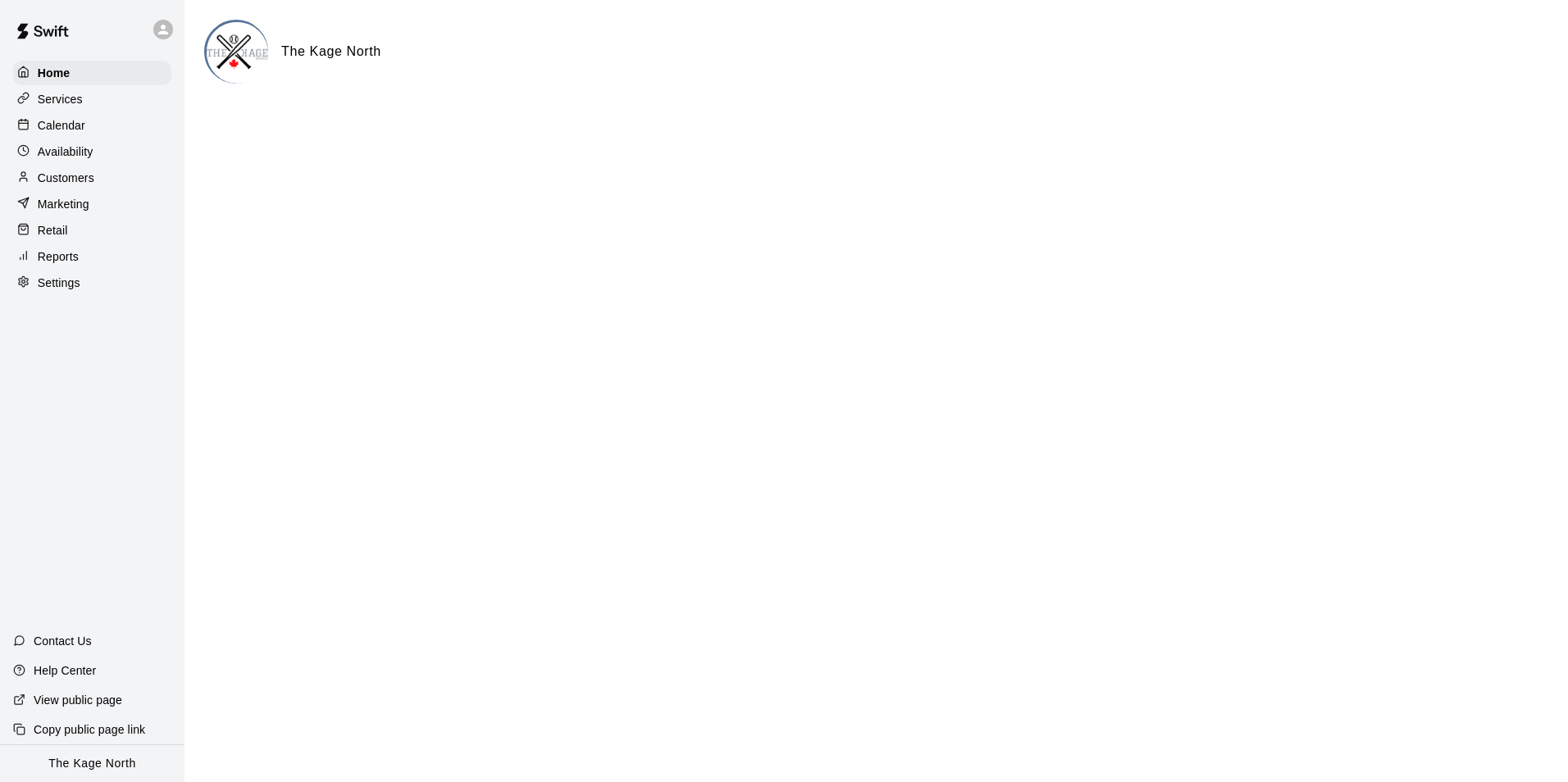
drag, startPoint x: 54, startPoint y: 115, endPoint x: 70, endPoint y: 119, distance: 16.5
click at [55, 115] on div "Calendar" at bounding box center [92, 125] width 158 height 25
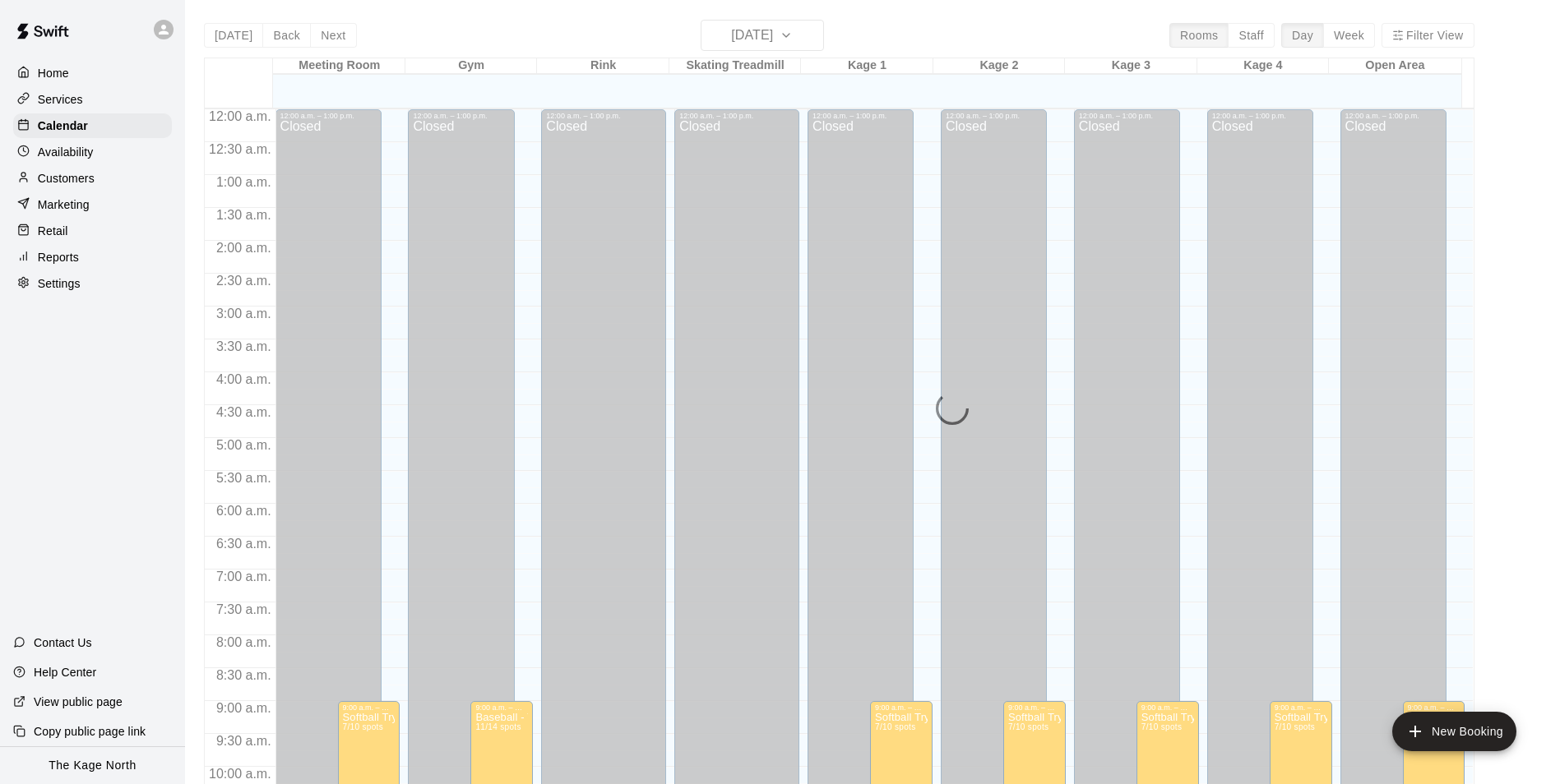
scroll to position [835, 0]
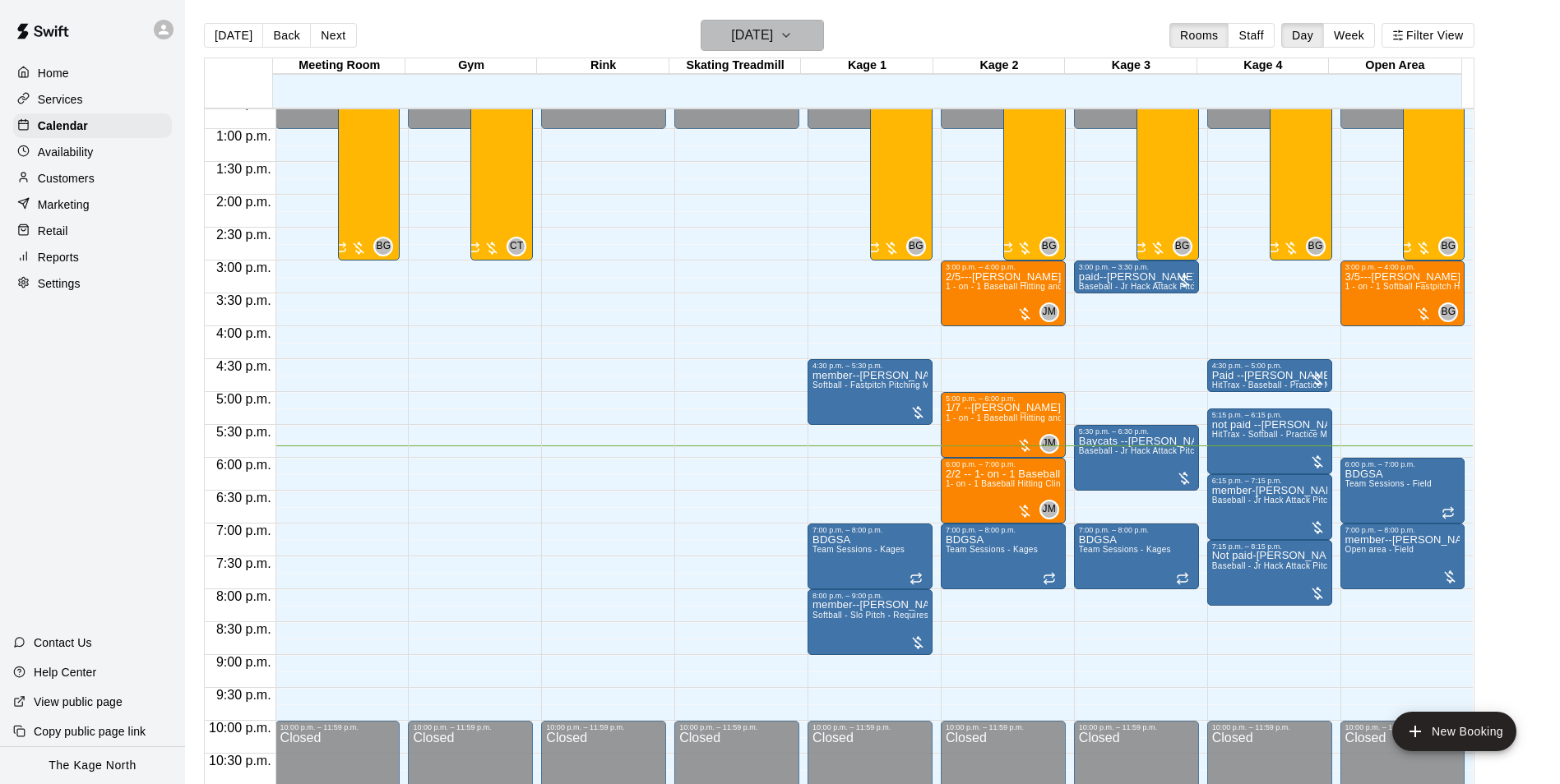
click at [731, 27] on h6 "[DATE]" at bounding box center [751, 35] width 42 height 23
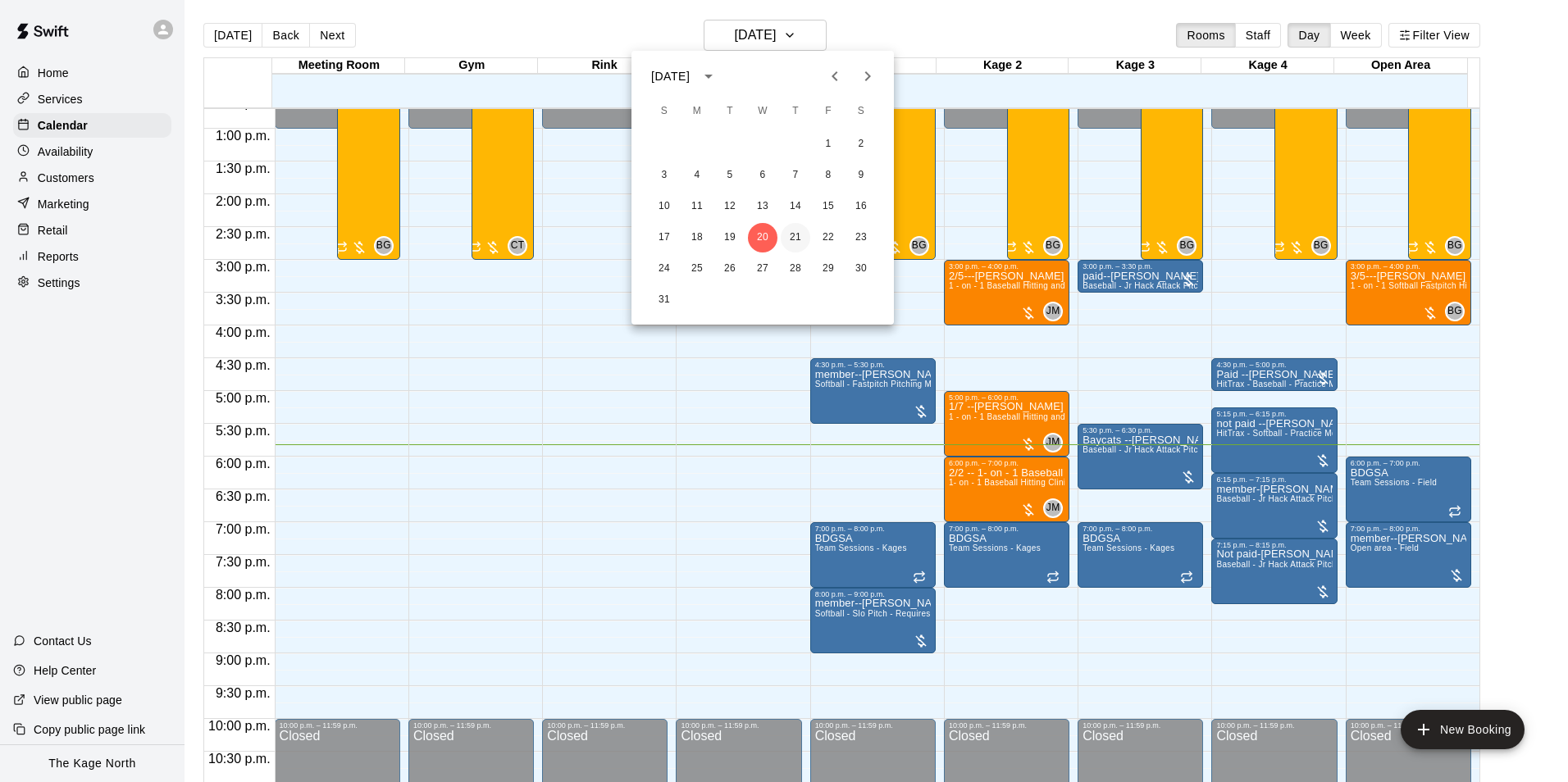
click at [801, 230] on button "21" at bounding box center [795, 238] width 30 height 30
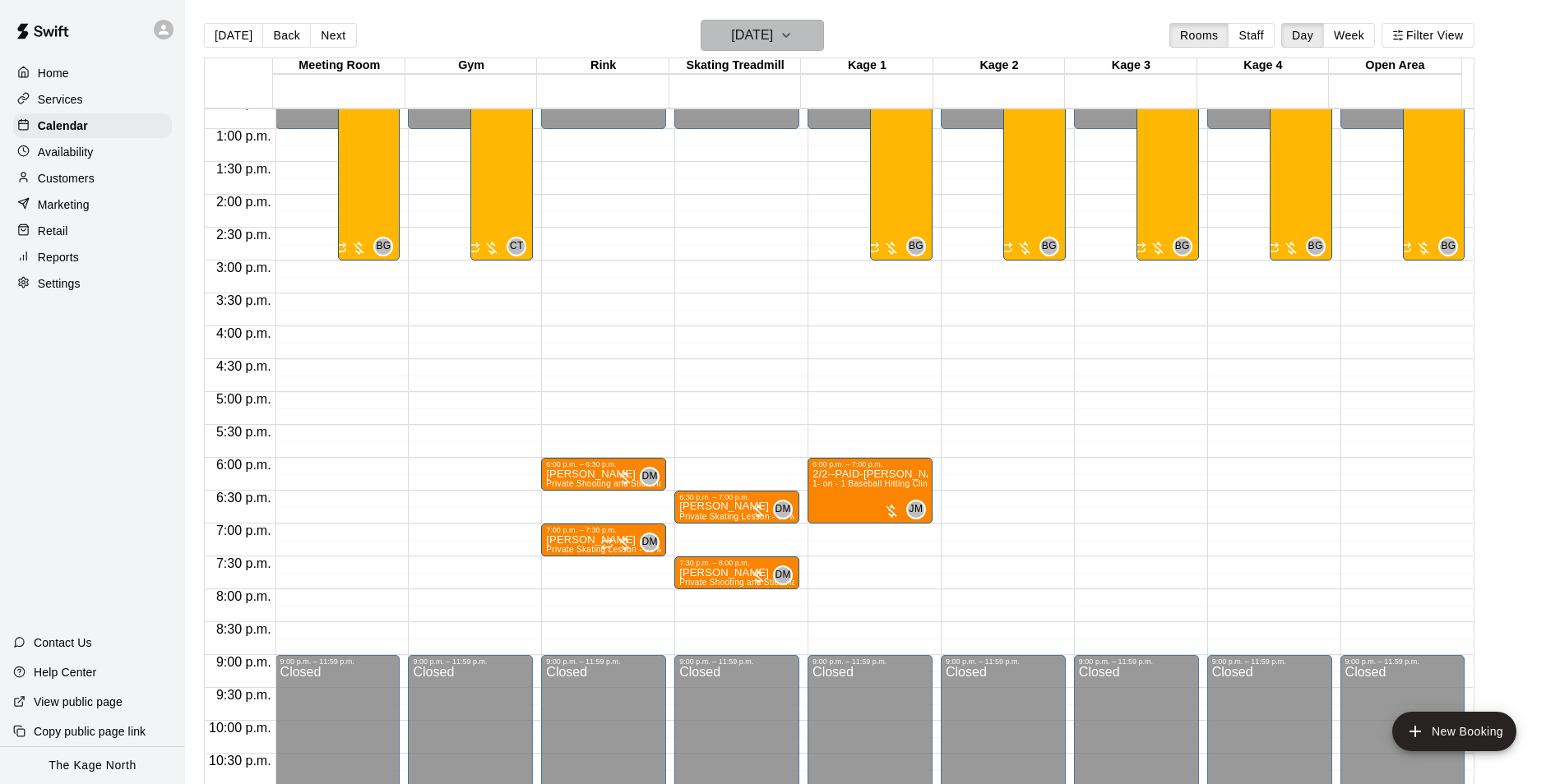
click at [773, 27] on h6 "[DATE]" at bounding box center [751, 35] width 42 height 23
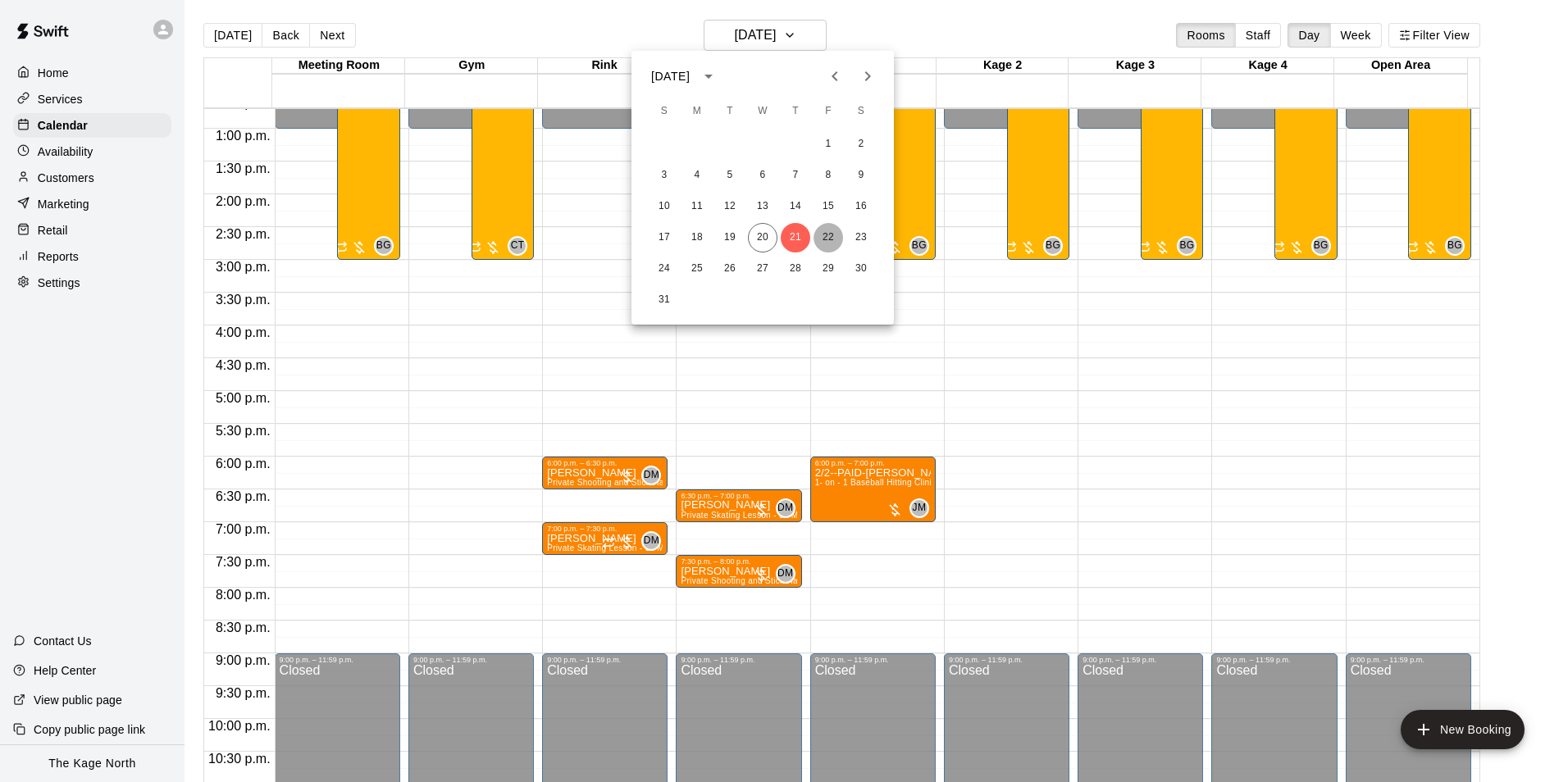
click at [822, 234] on button "22" at bounding box center [828, 238] width 30 height 30
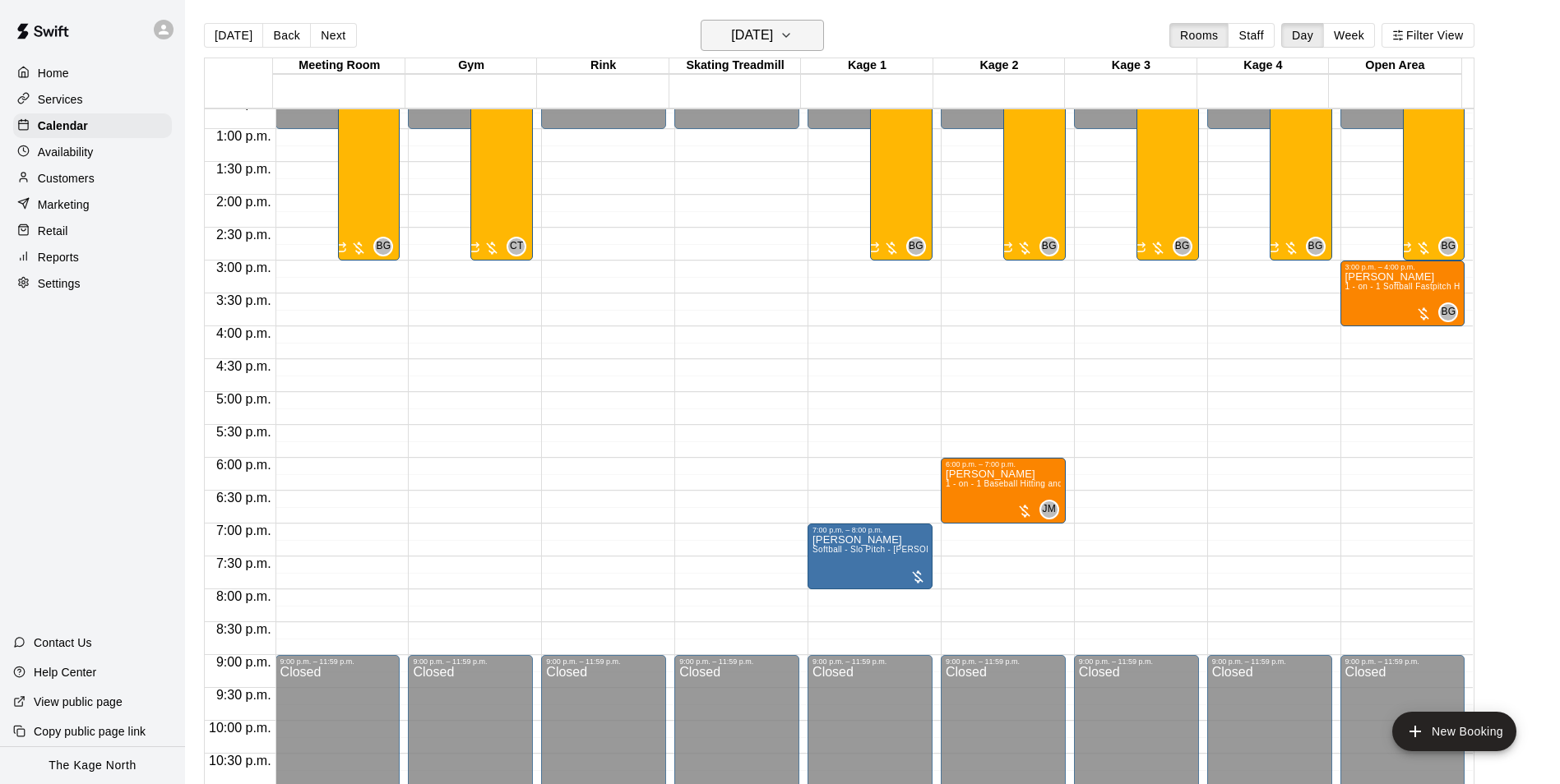
click at [767, 34] on h6 "[DATE]" at bounding box center [751, 35] width 42 height 23
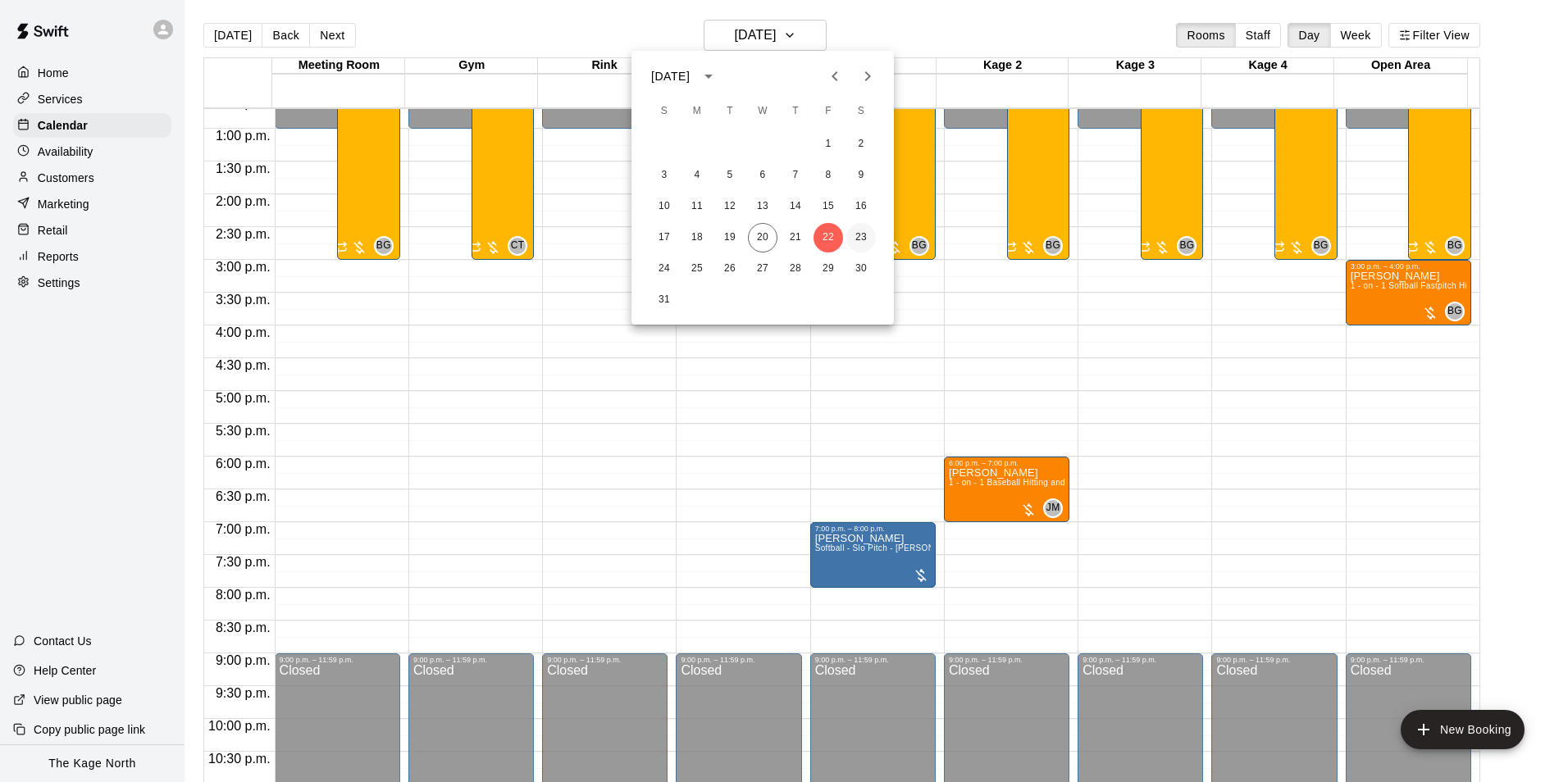
click at [862, 233] on button "23" at bounding box center [860, 238] width 30 height 30
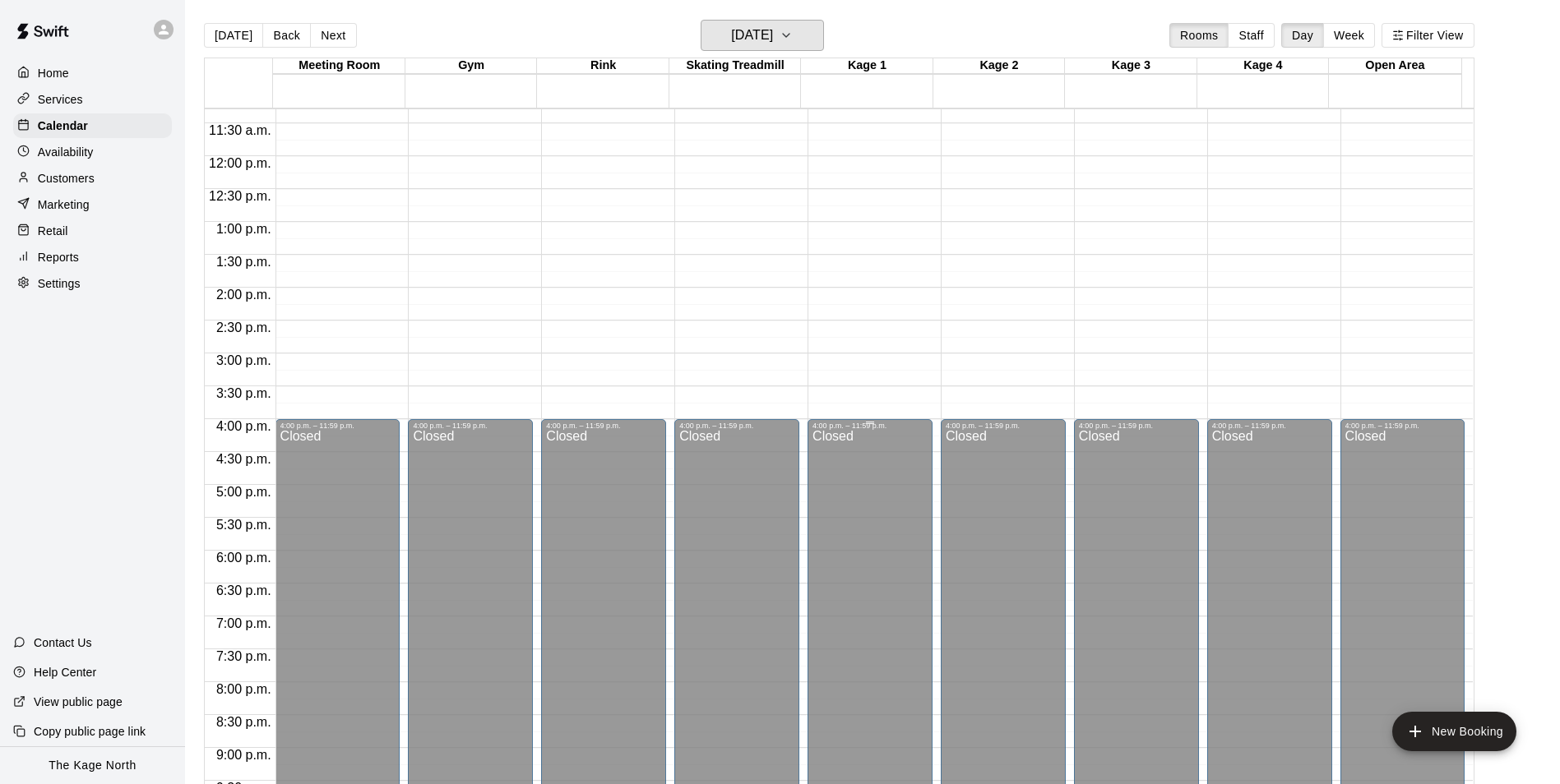
scroll to position [506, 0]
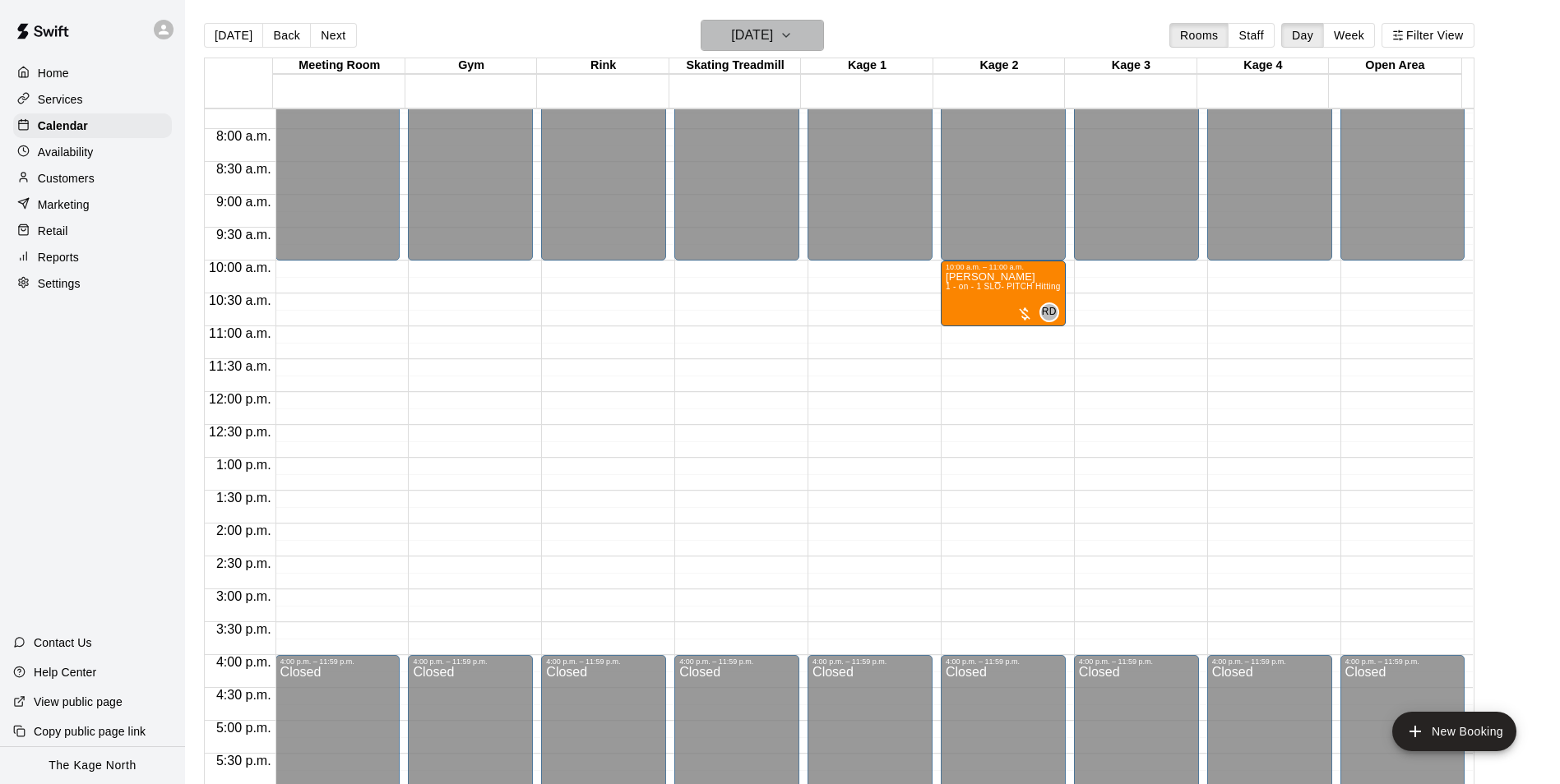
click at [773, 30] on h6 "[DATE]" at bounding box center [751, 35] width 42 height 23
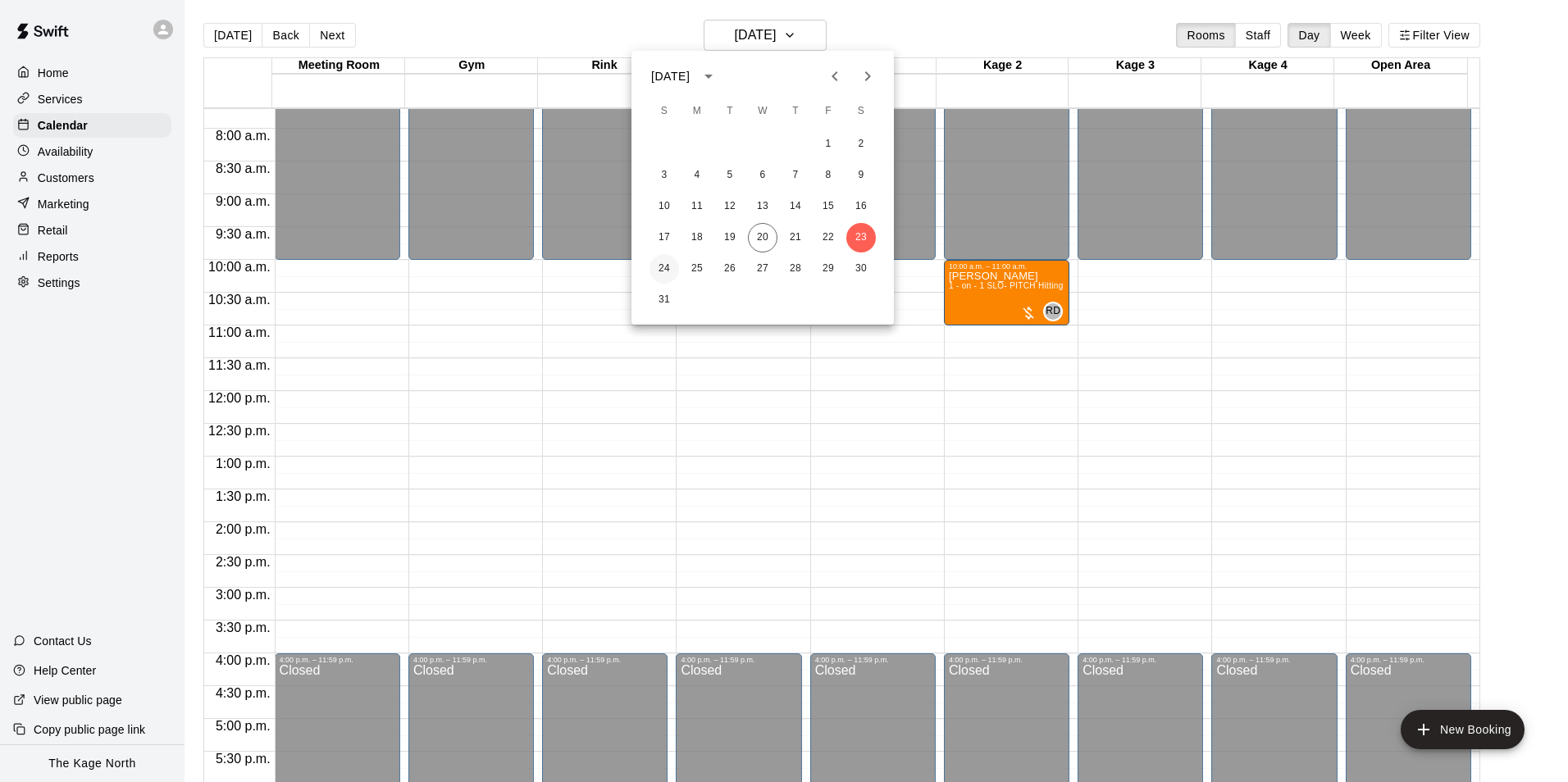
click at [663, 265] on button "24" at bounding box center [664, 268] width 30 height 30
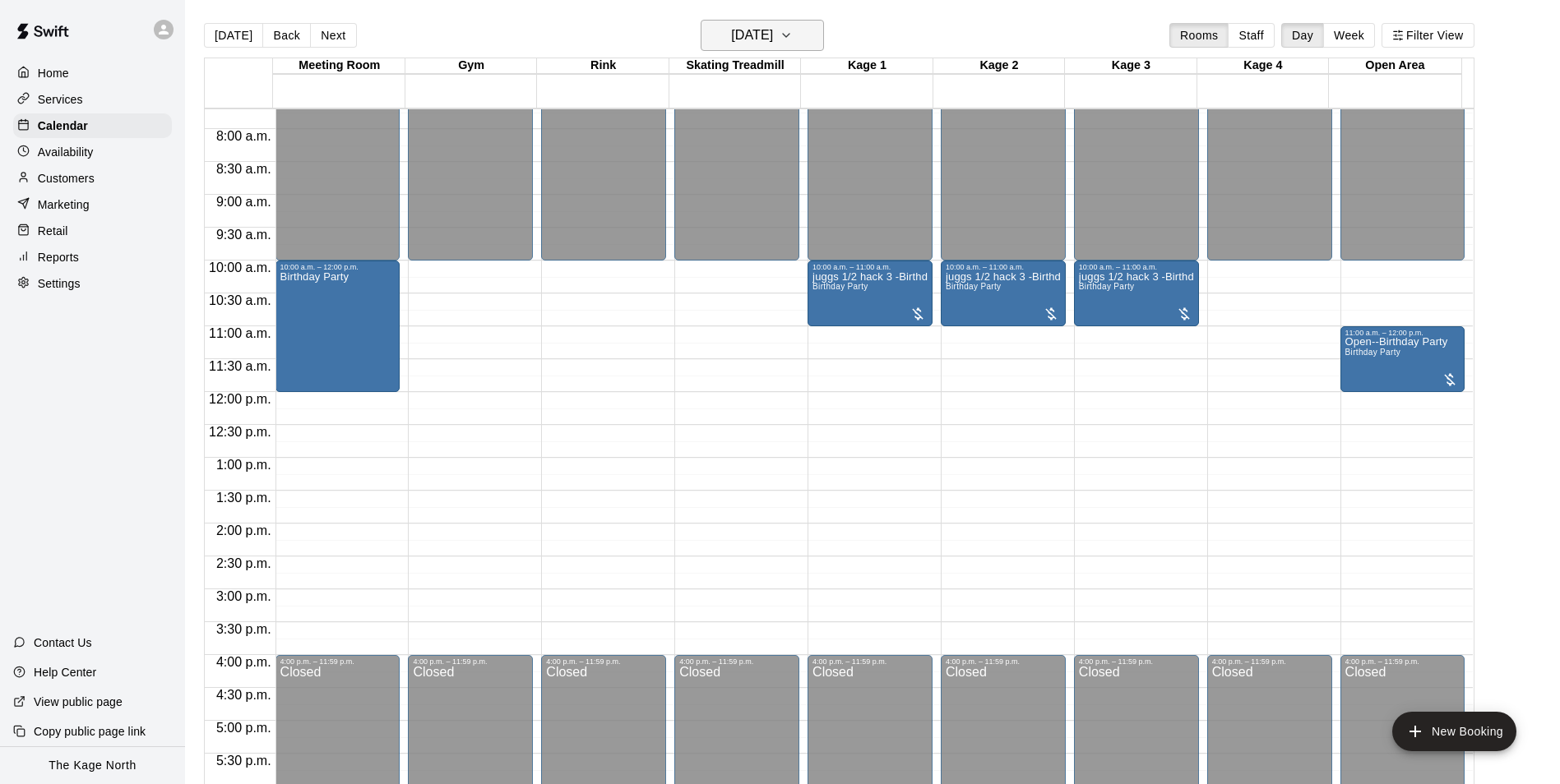
click at [773, 37] on h6 "[DATE]" at bounding box center [751, 35] width 42 height 23
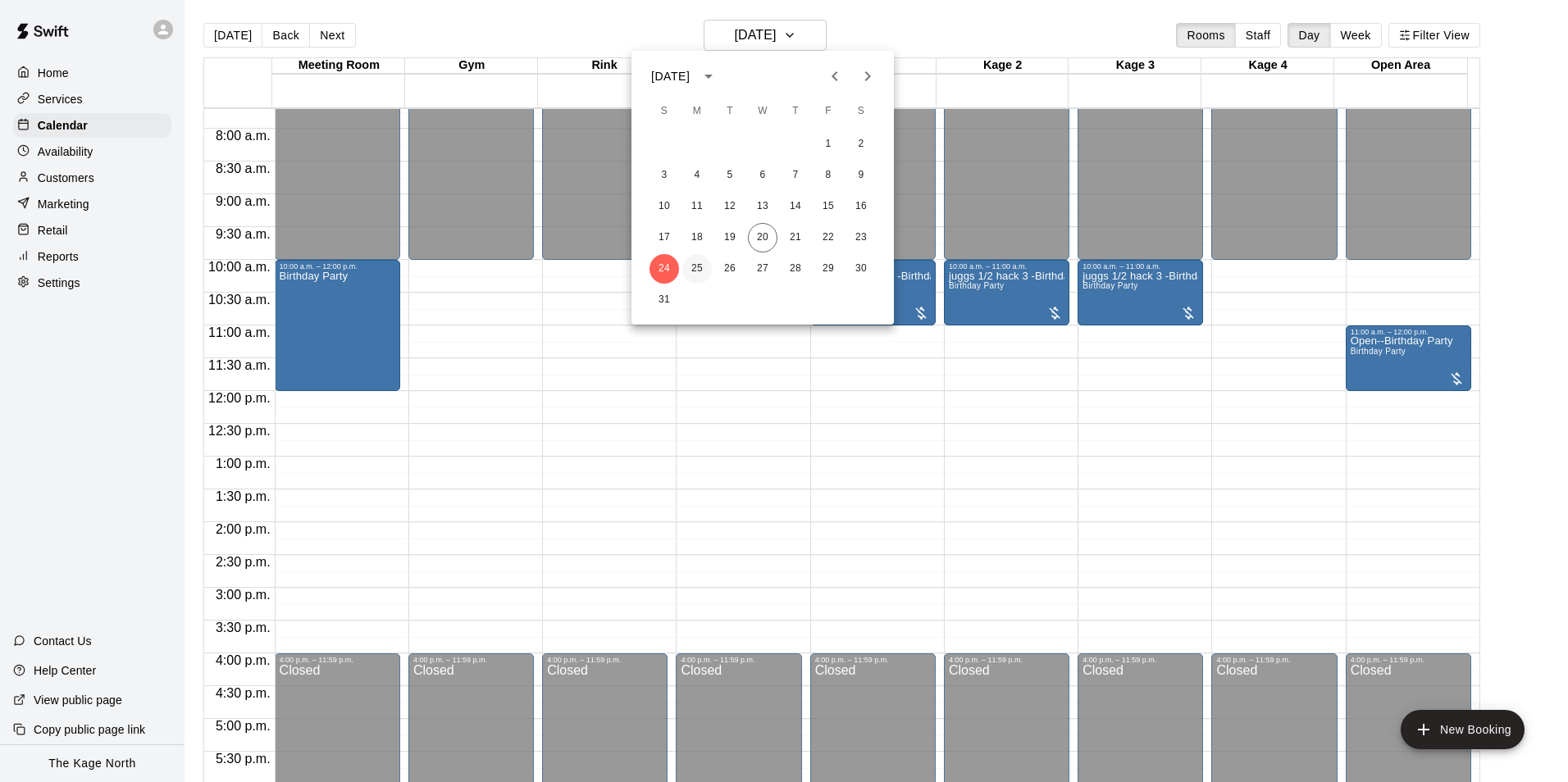
click at [704, 266] on button "25" at bounding box center [697, 268] width 30 height 30
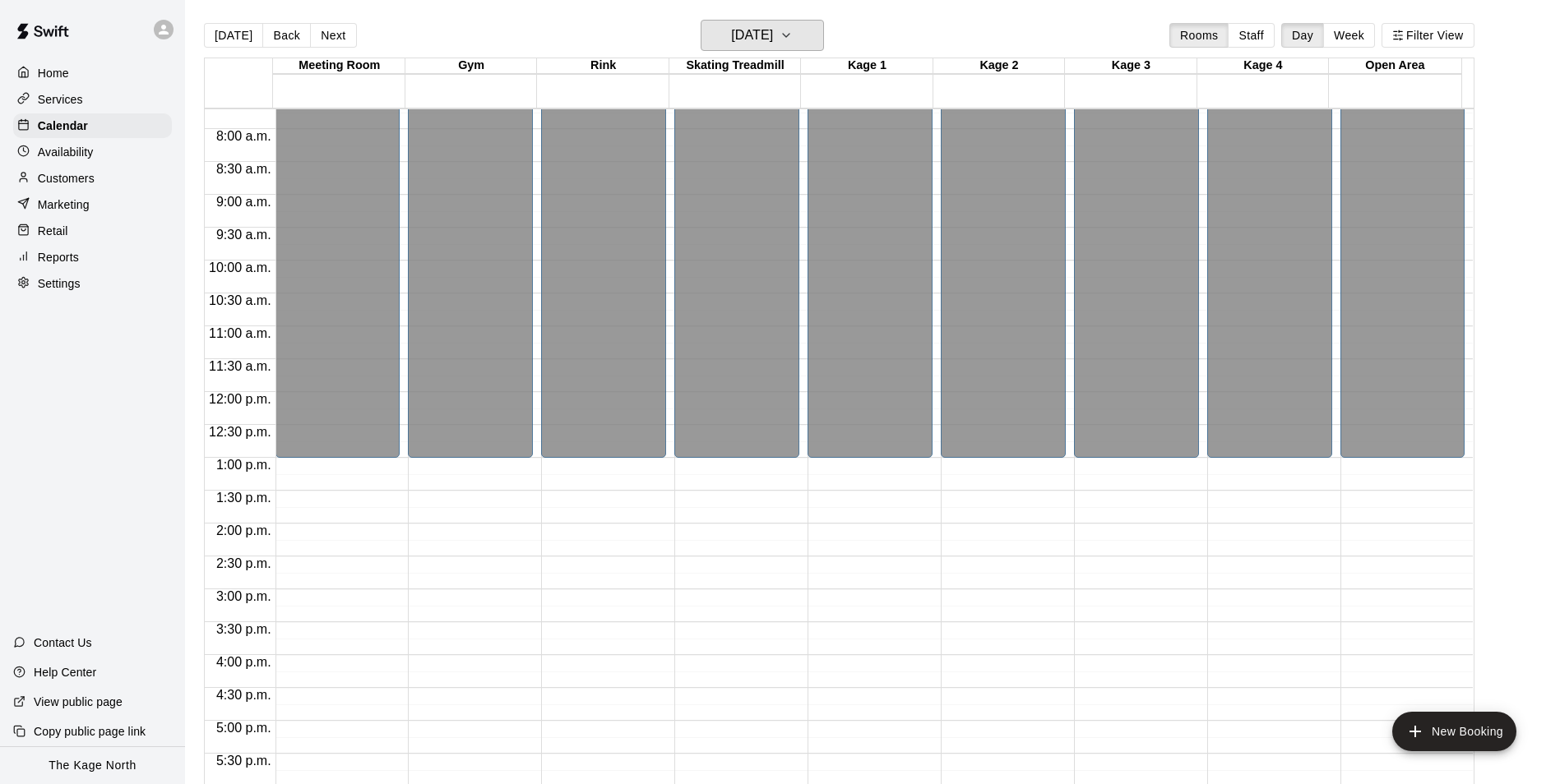
scroll to position [835, 0]
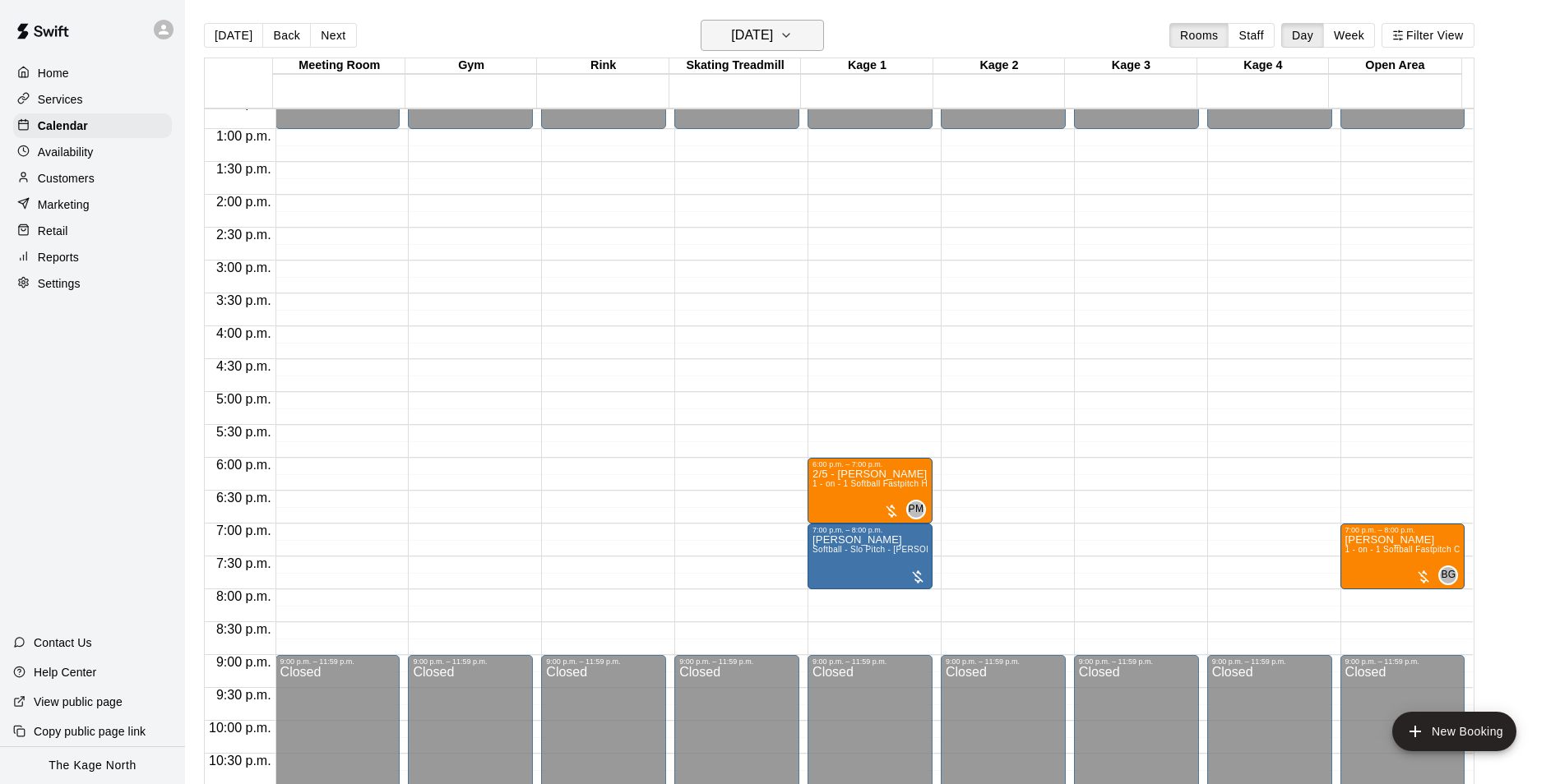
click at [773, 35] on h6 "[DATE]" at bounding box center [751, 35] width 42 height 23
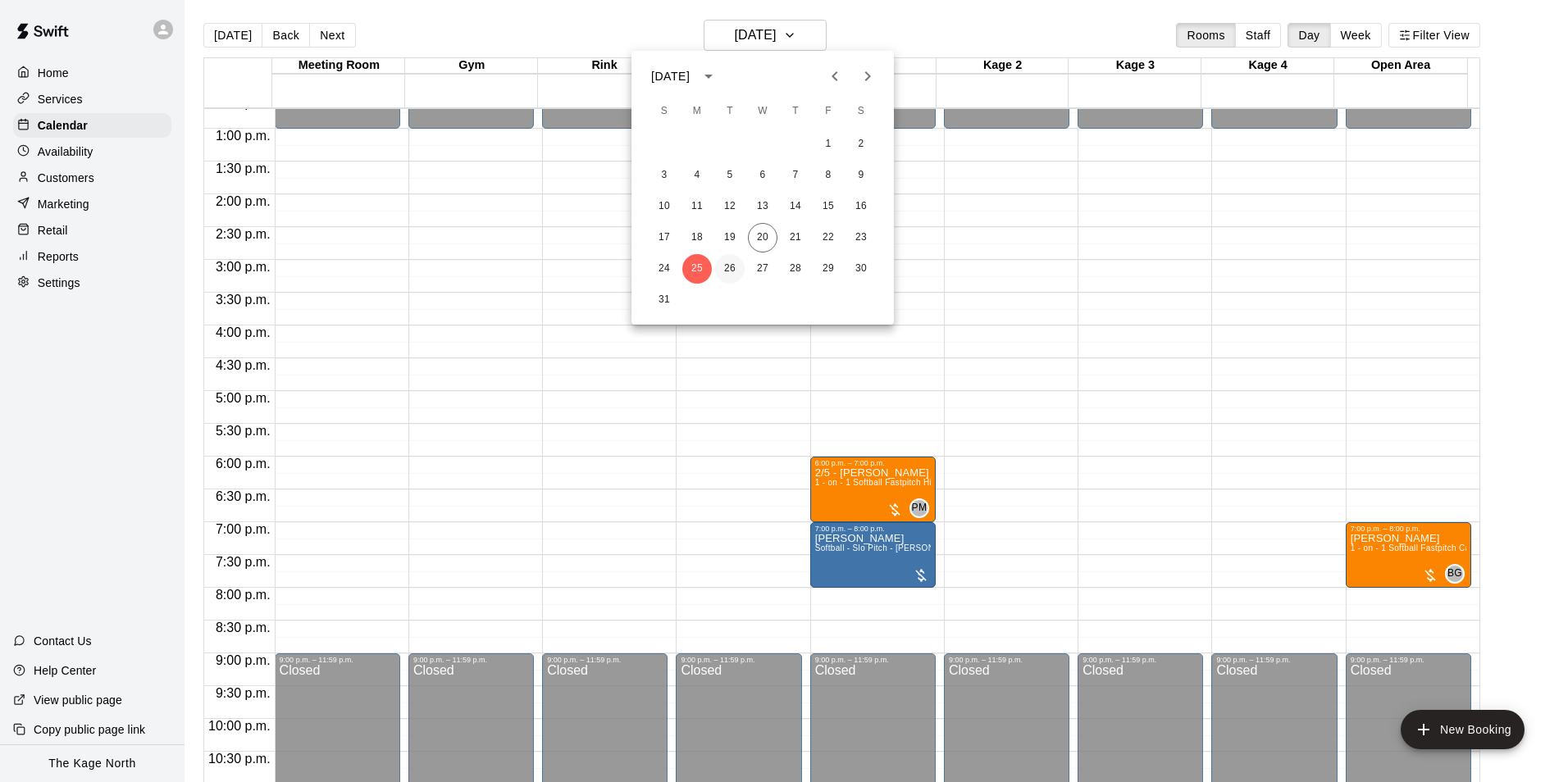
click at [730, 269] on button "26" at bounding box center [730, 268] width 30 height 30
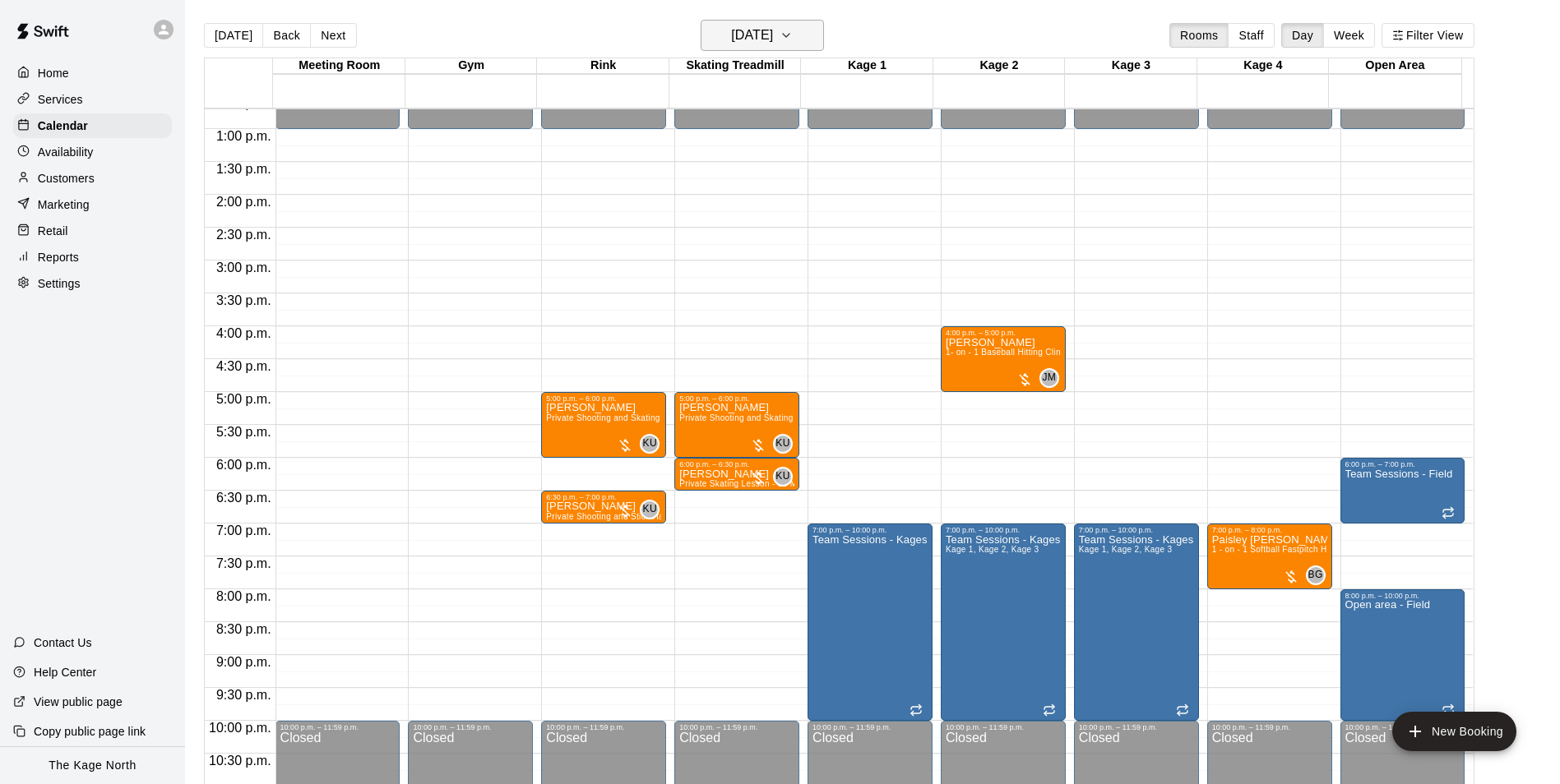
click at [773, 34] on h6 "[DATE]" at bounding box center [751, 35] width 42 height 23
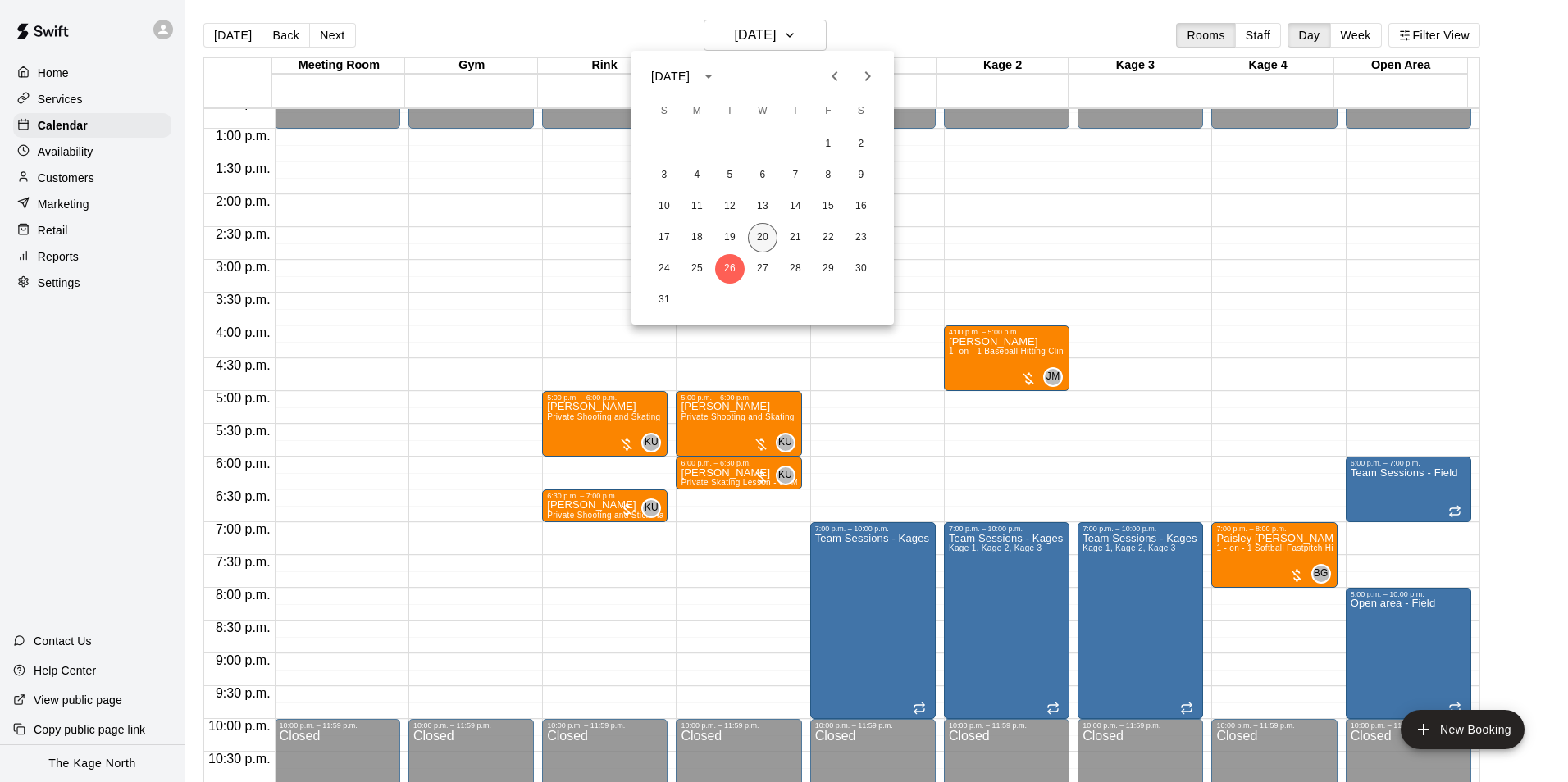
click at [769, 239] on button "20" at bounding box center [763, 238] width 30 height 30
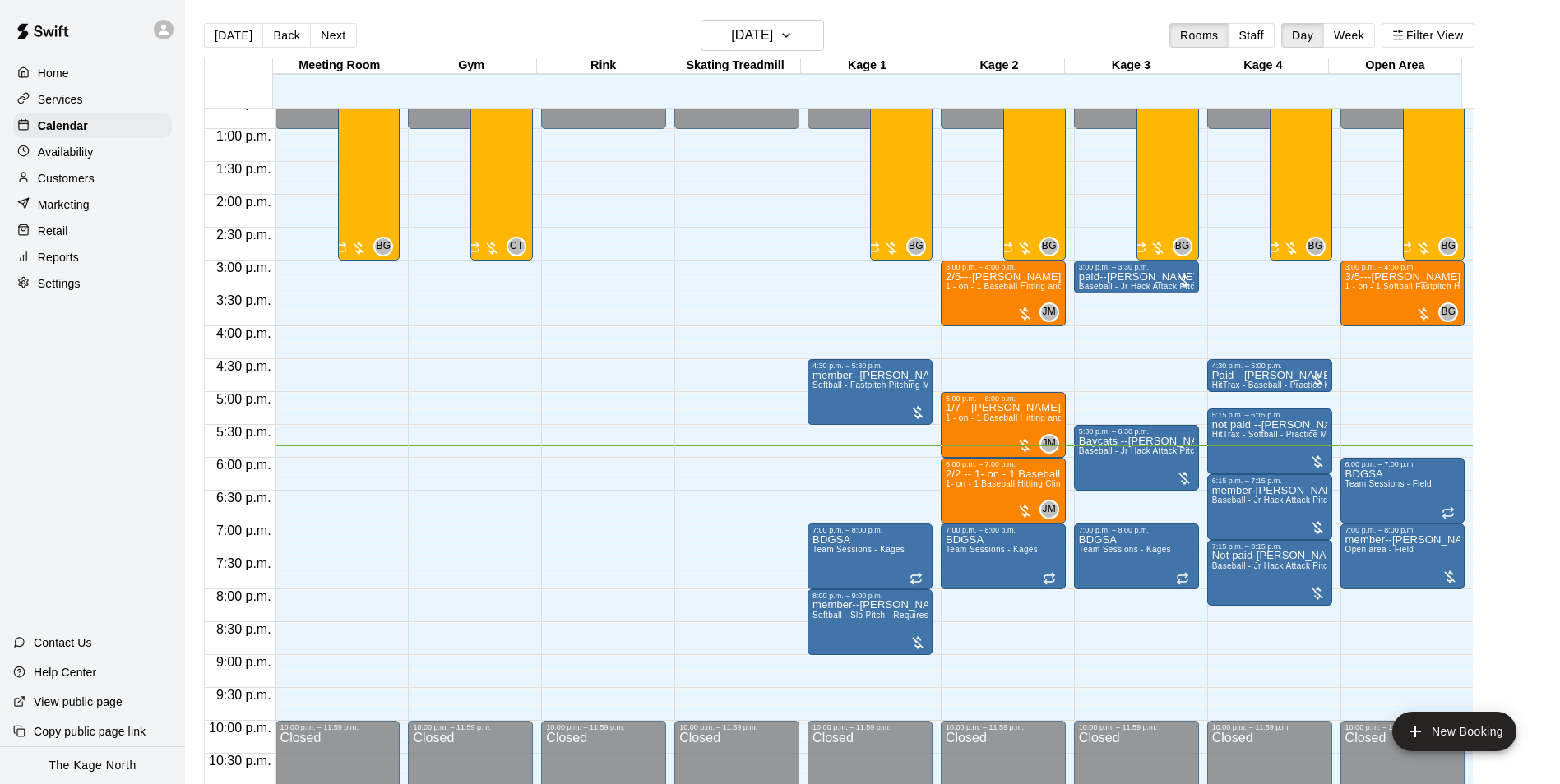
click at [61, 180] on p "Customers" at bounding box center [66, 178] width 57 height 16
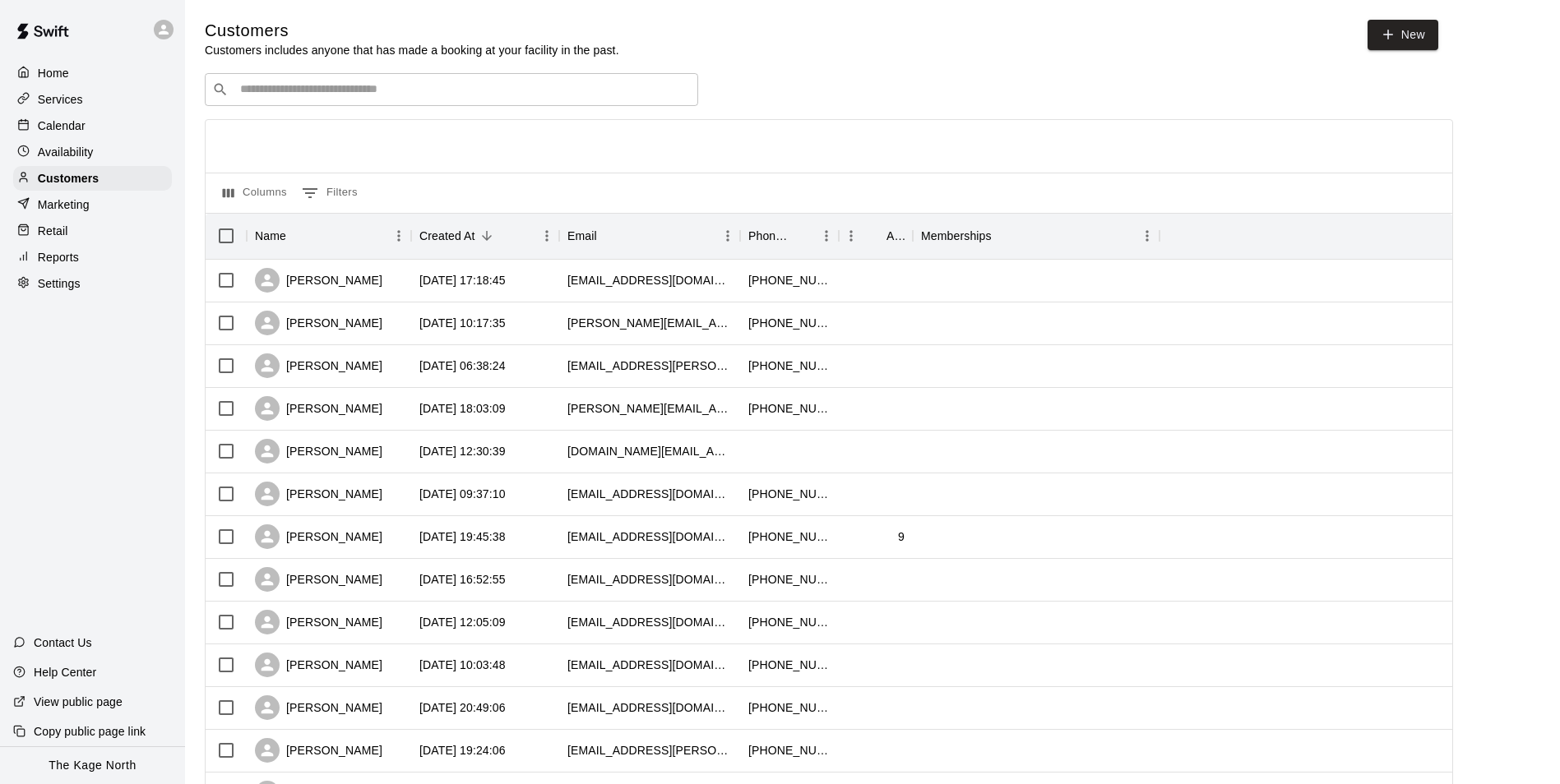
click at [72, 119] on p "Calendar" at bounding box center [61, 125] width 48 height 16
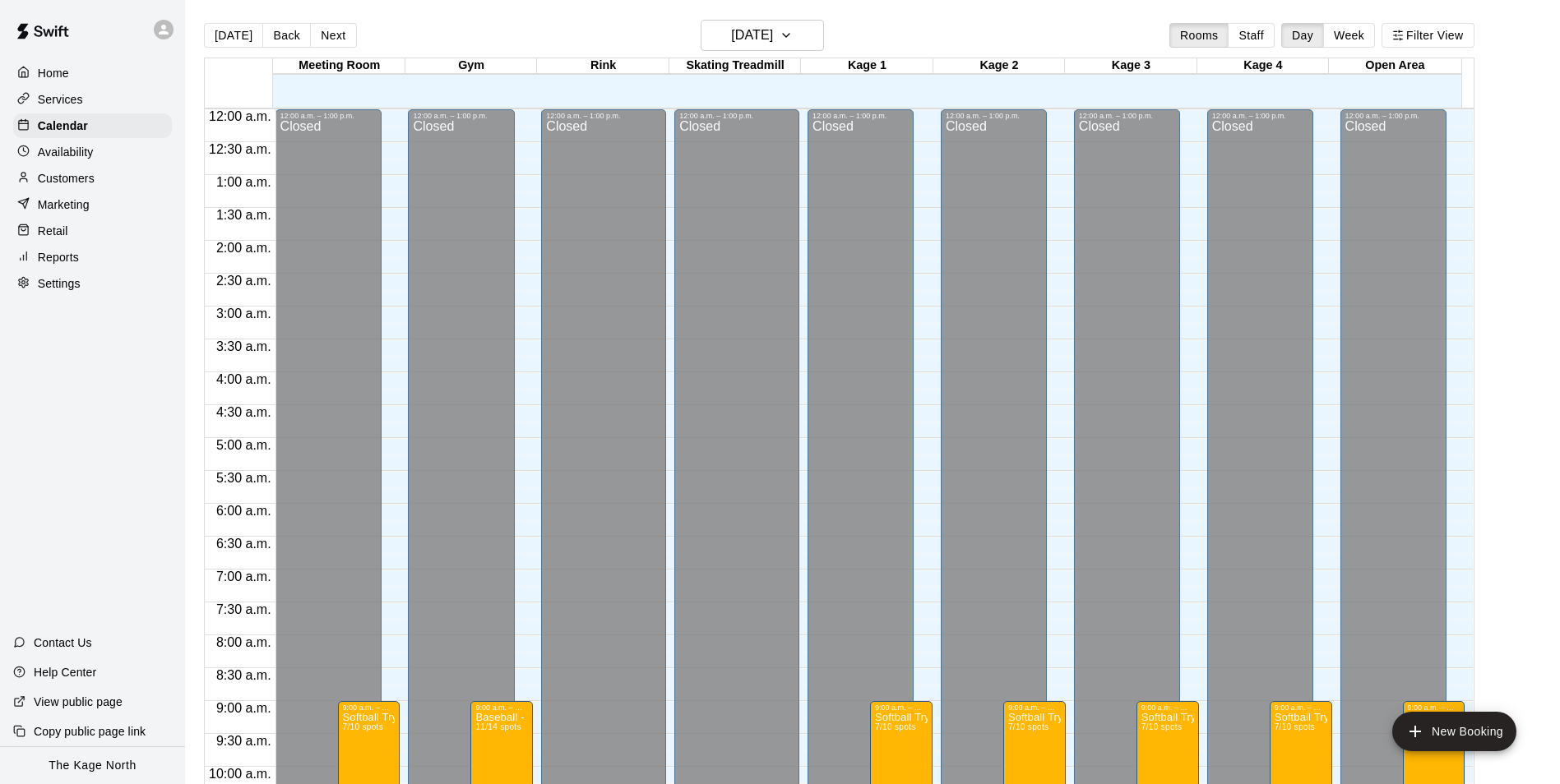
scroll to position [835, 0]
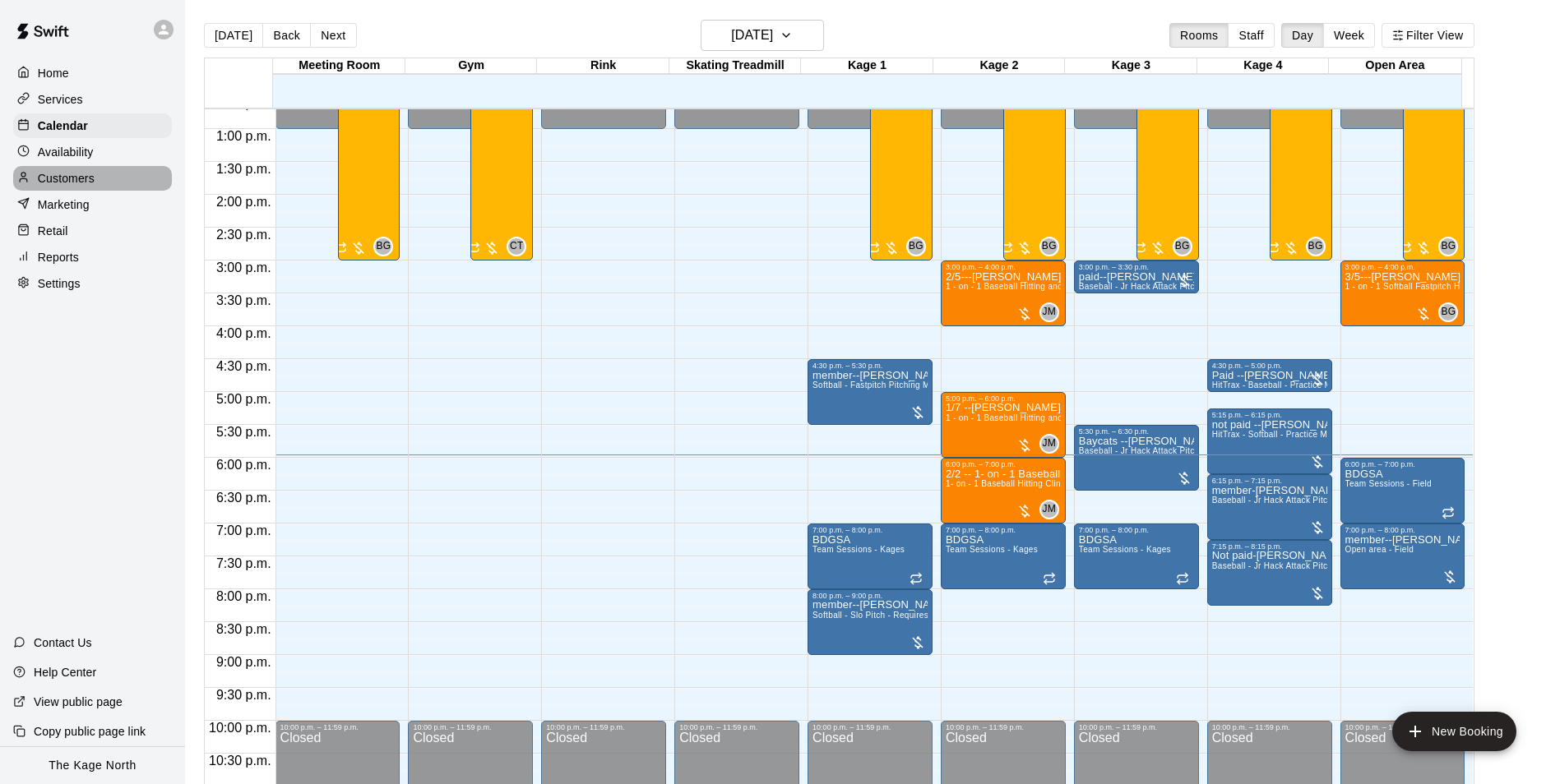
click at [109, 189] on div "Customers" at bounding box center [92, 178] width 158 height 25
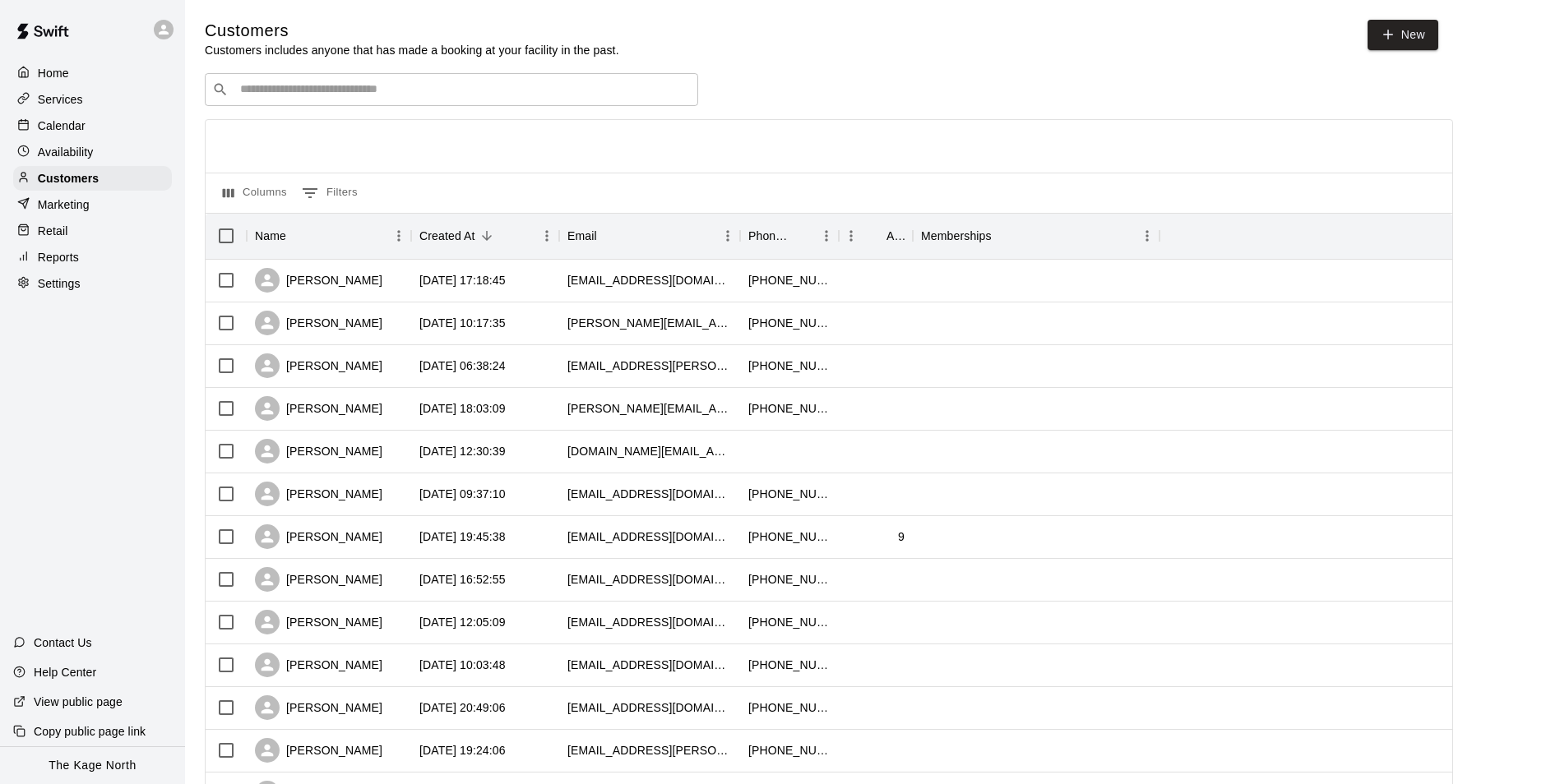
click at [77, 129] on p "Calendar" at bounding box center [61, 125] width 48 height 16
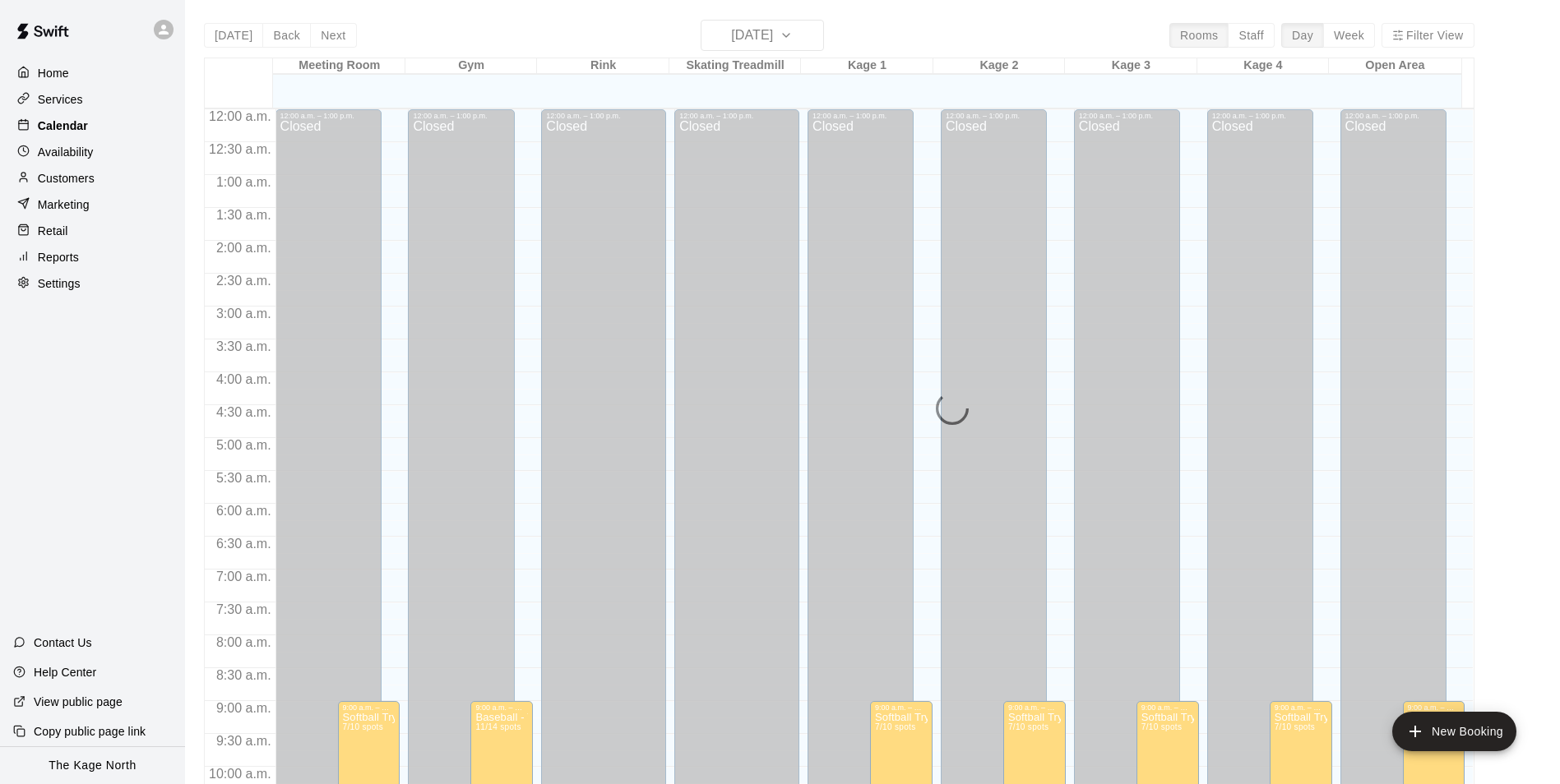
scroll to position [835, 0]
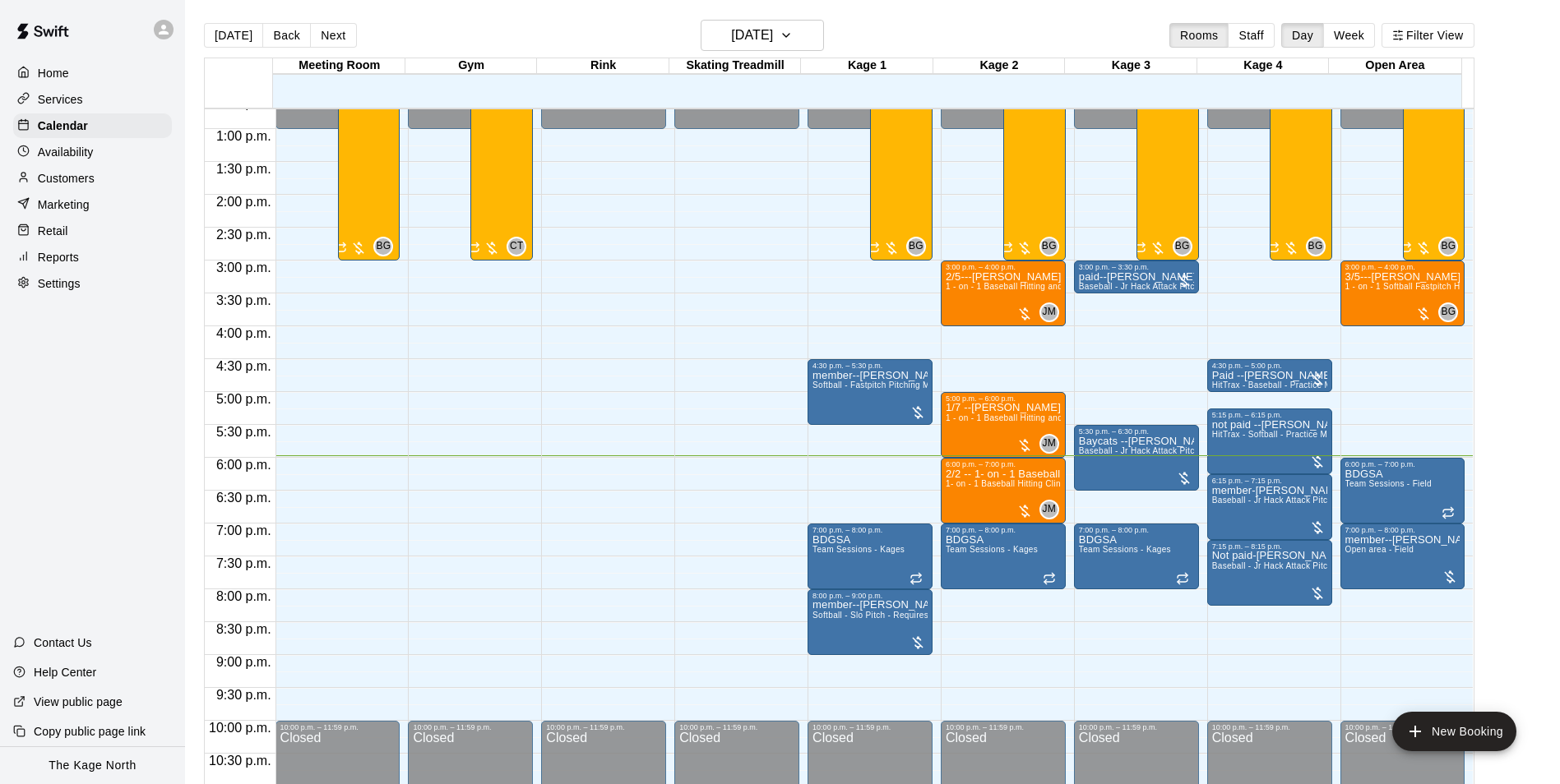
click at [67, 179] on p "Customers" at bounding box center [66, 178] width 57 height 16
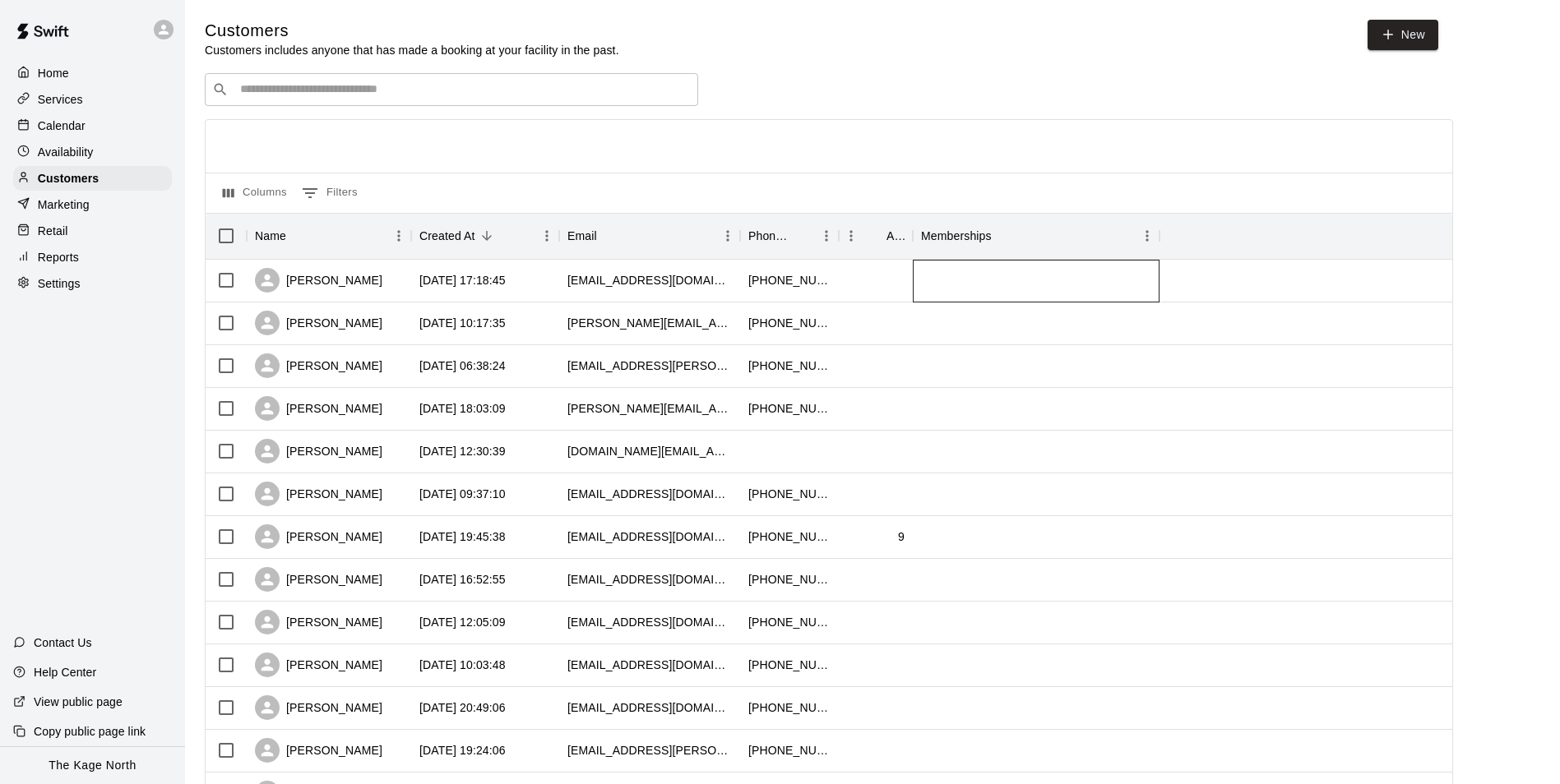
click at [962, 302] on div at bounding box center [1036, 281] width 247 height 43
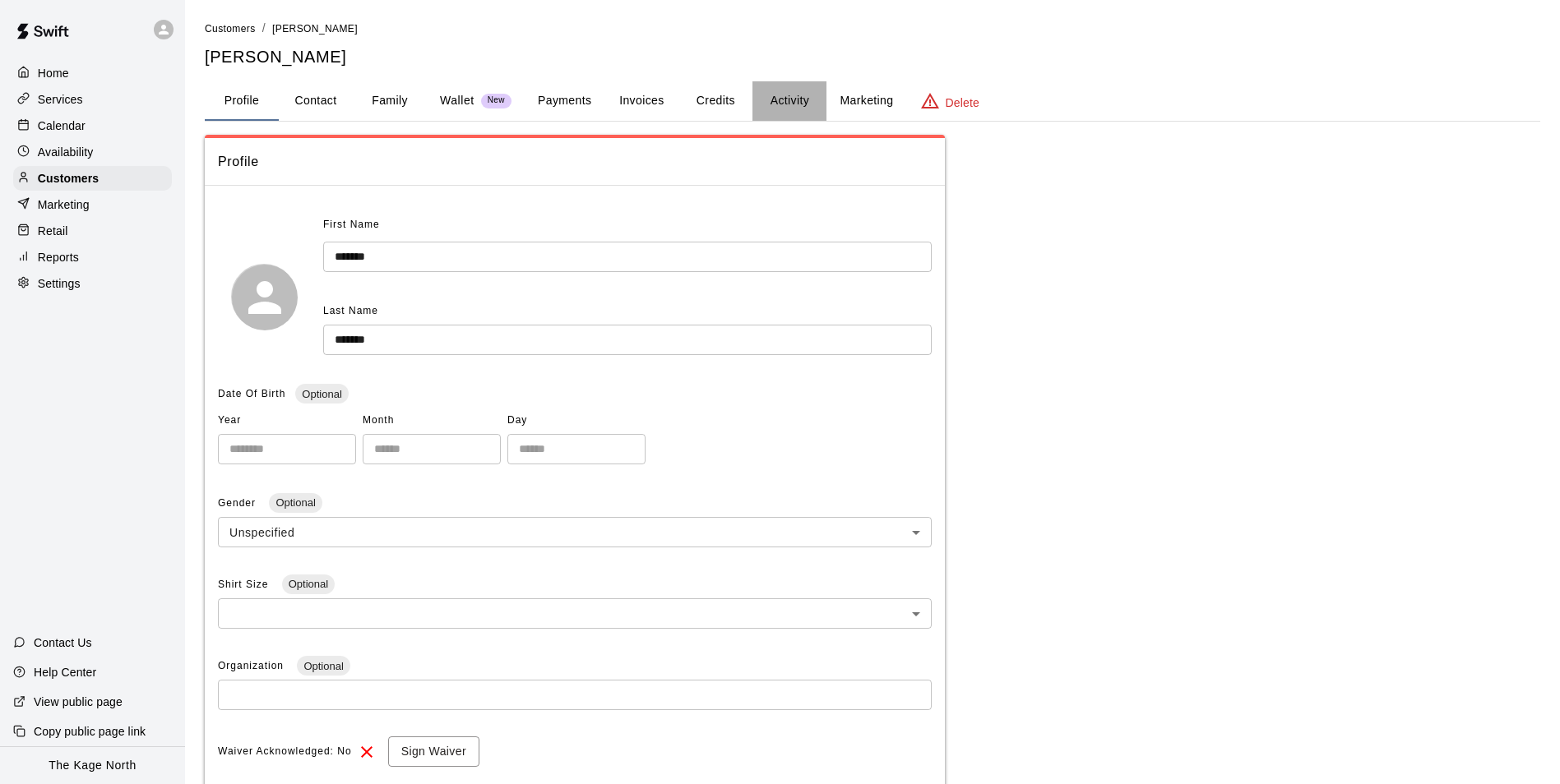
click at [781, 106] on button "Activity" at bounding box center [789, 101] width 74 height 39
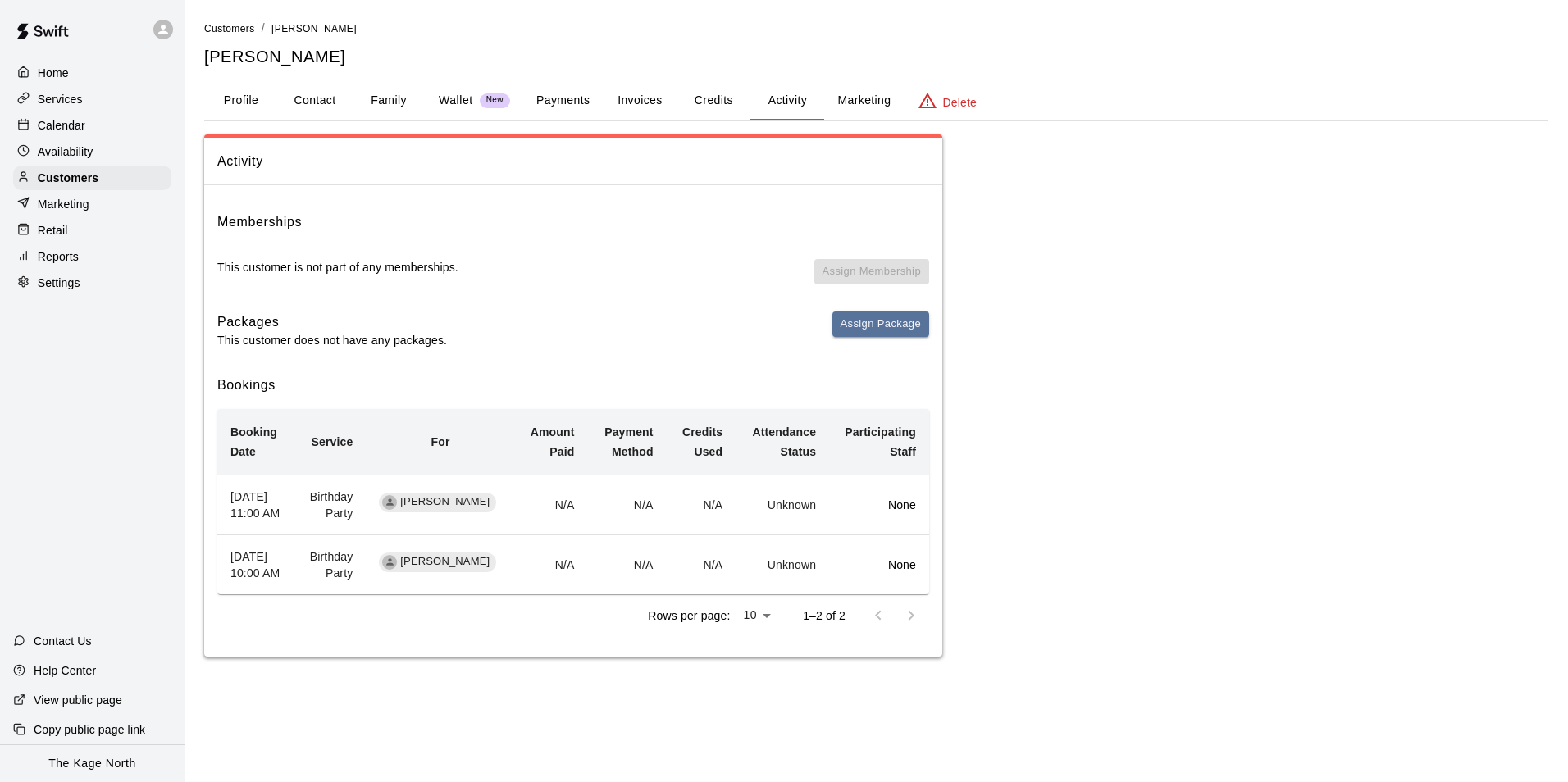
click at [72, 127] on p "Calendar" at bounding box center [61, 125] width 48 height 16
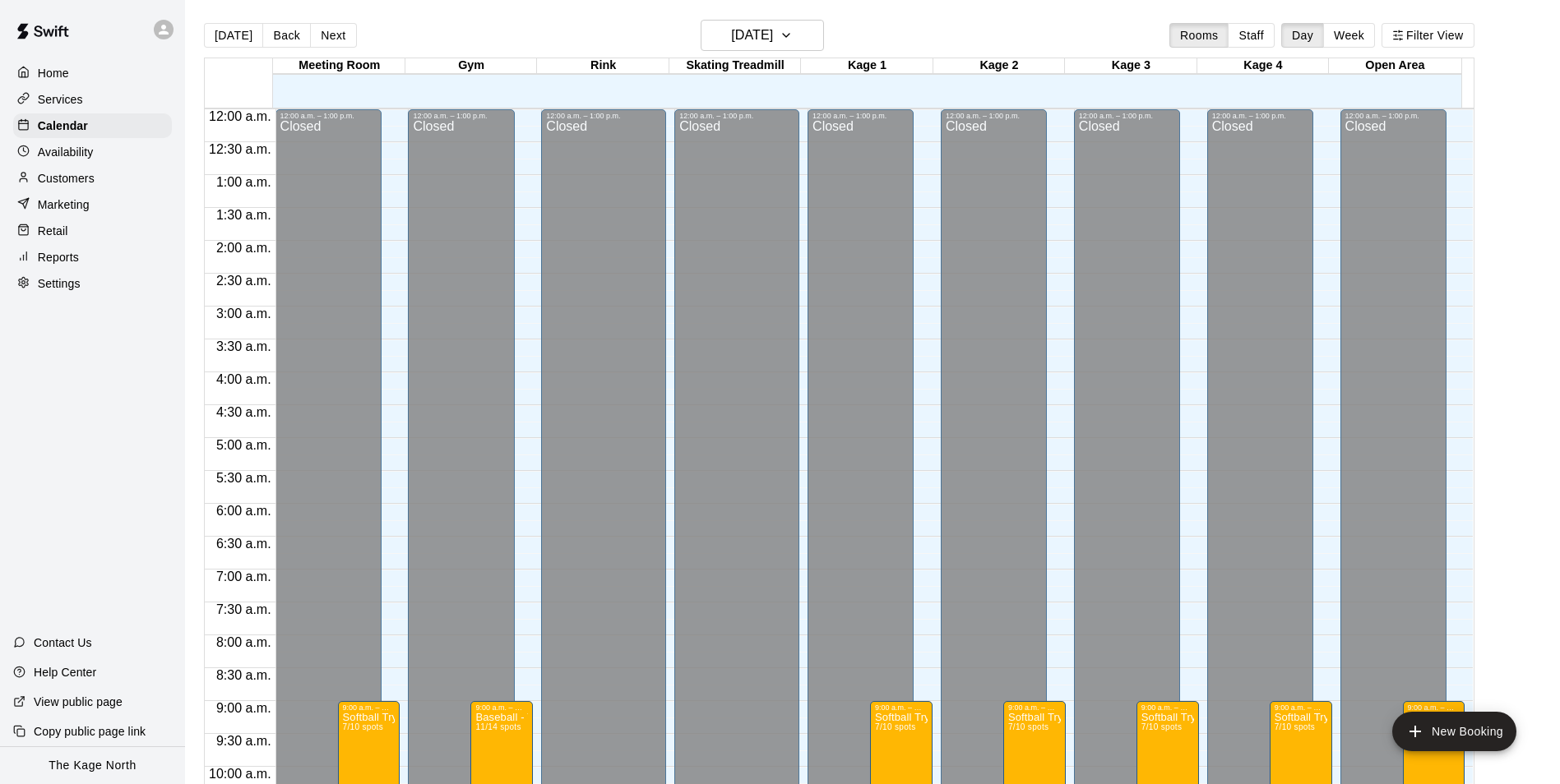
scroll to position [835, 0]
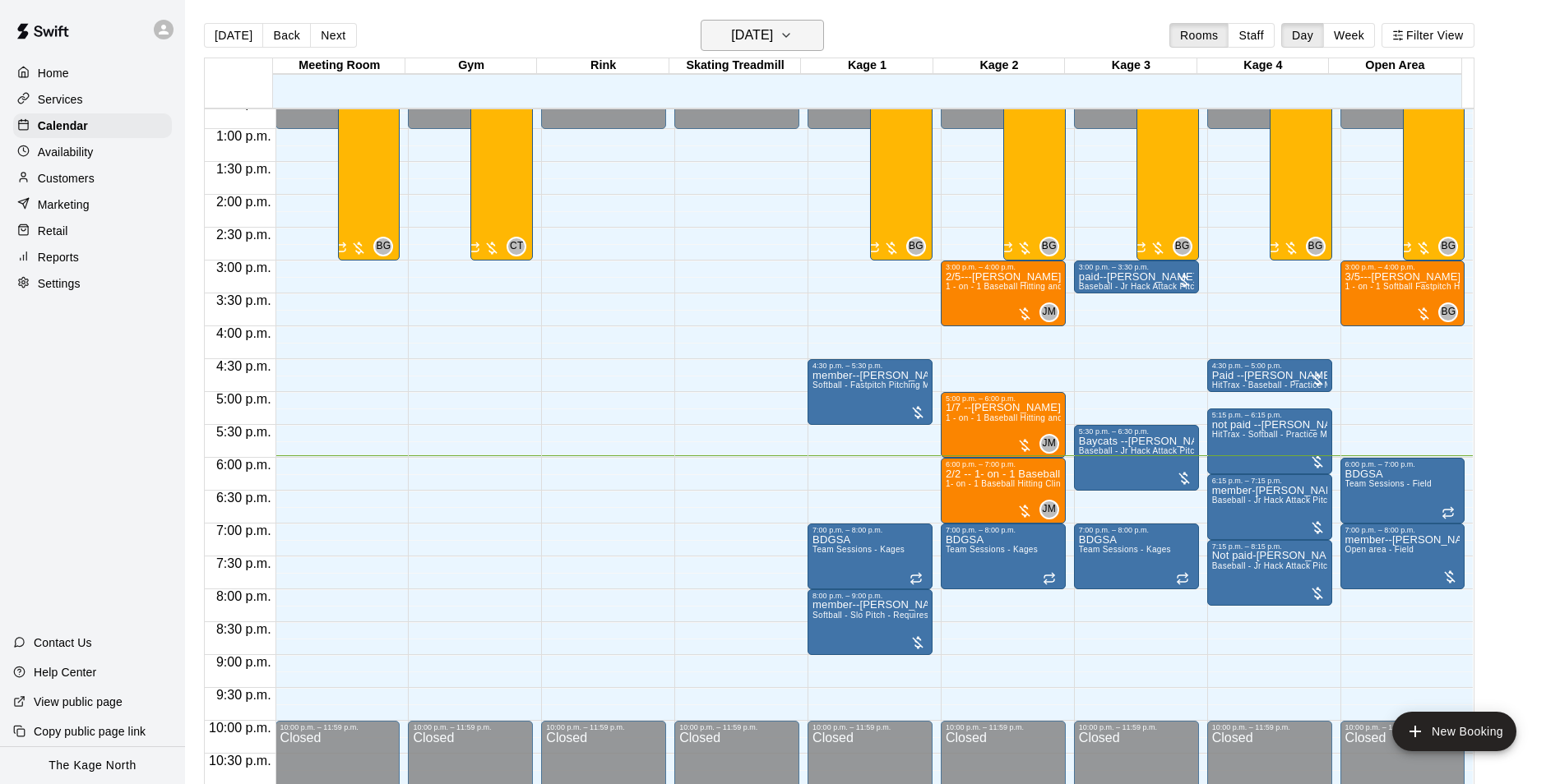
click at [773, 30] on h6 "[DATE]" at bounding box center [751, 35] width 42 height 23
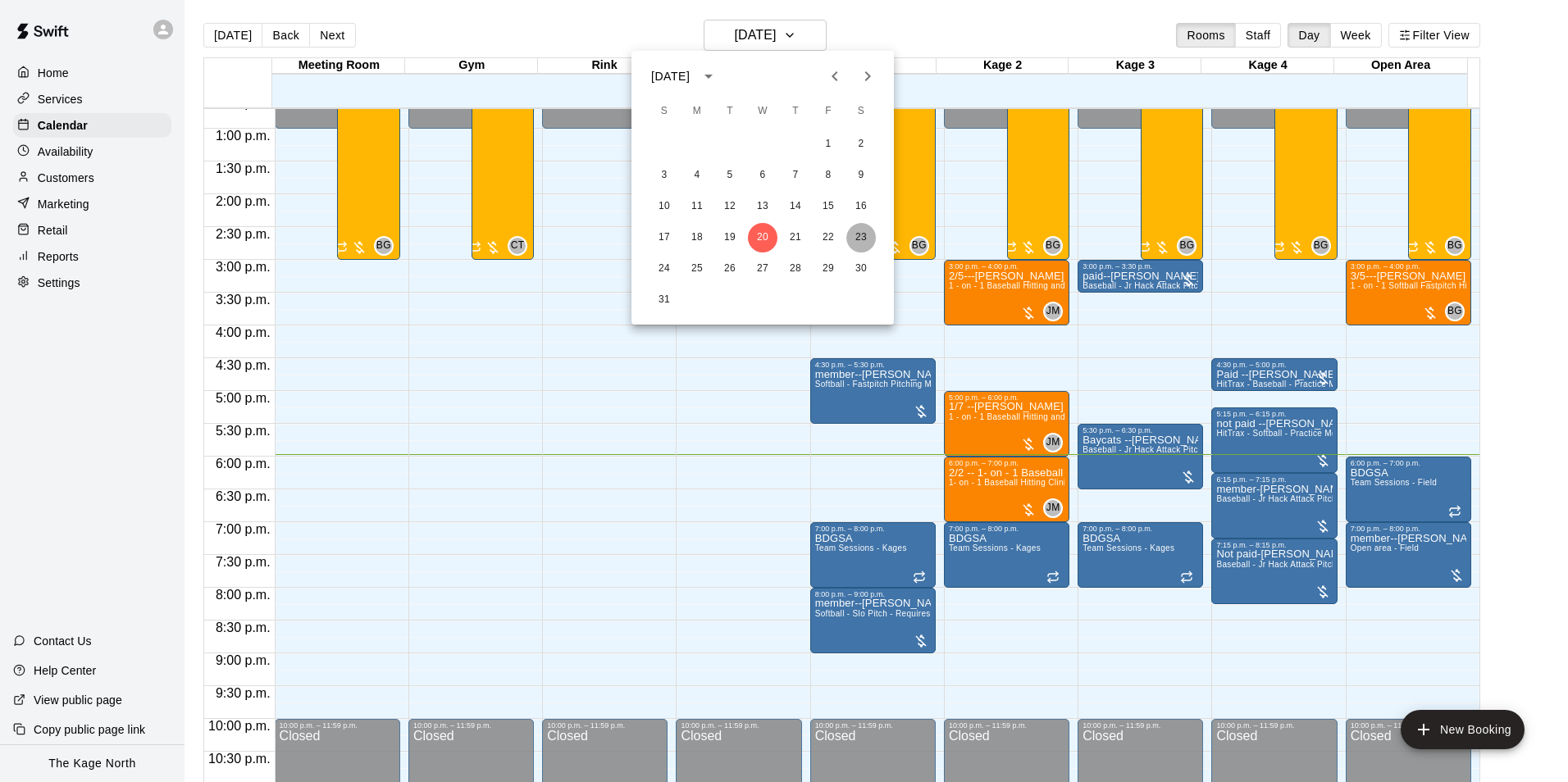
click at [867, 233] on button "23" at bounding box center [860, 238] width 30 height 30
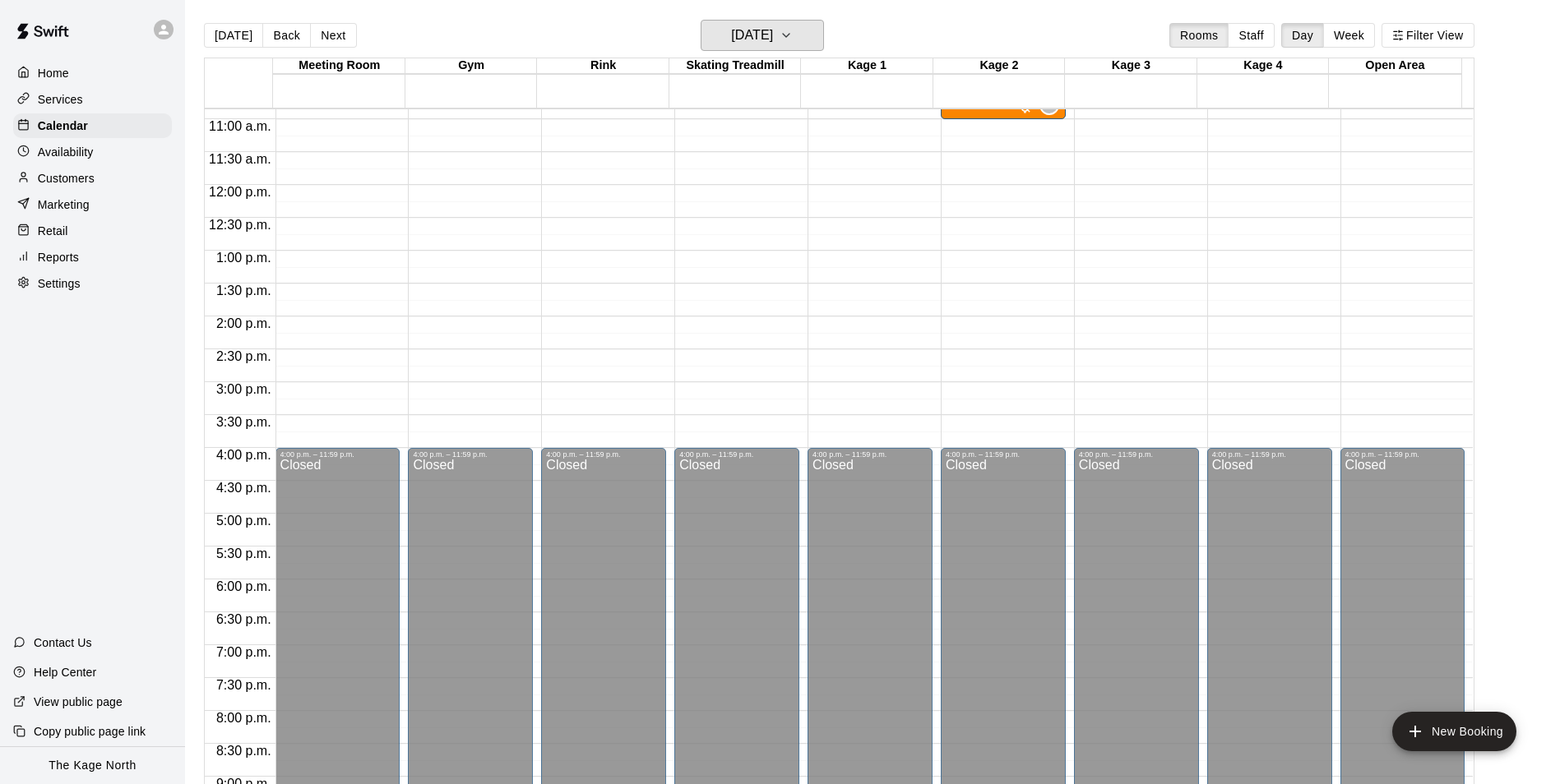
scroll to position [506, 0]
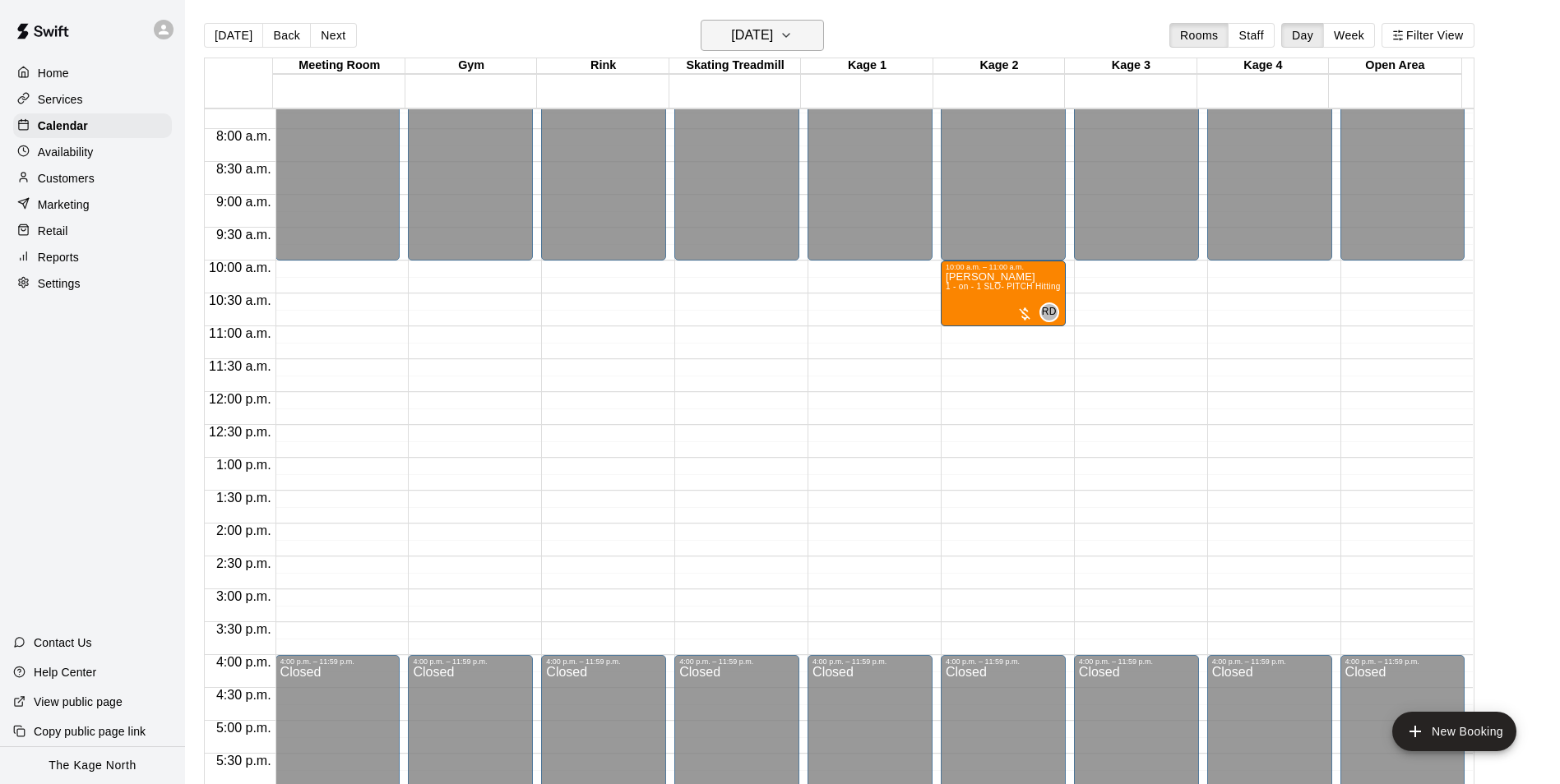
click at [773, 41] on h6 "[DATE]" at bounding box center [751, 35] width 42 height 23
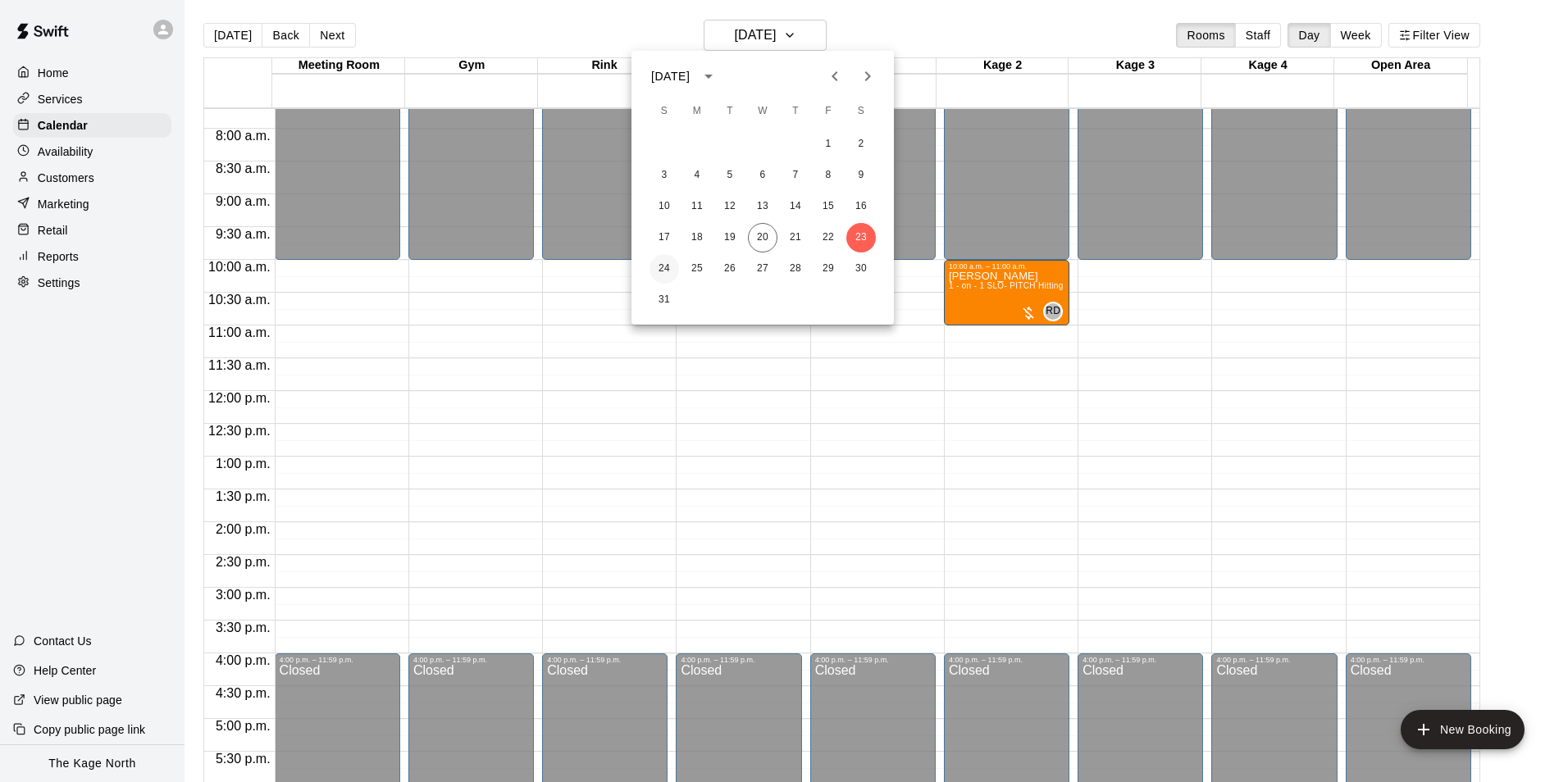
click at [658, 265] on button "24" at bounding box center [664, 268] width 30 height 30
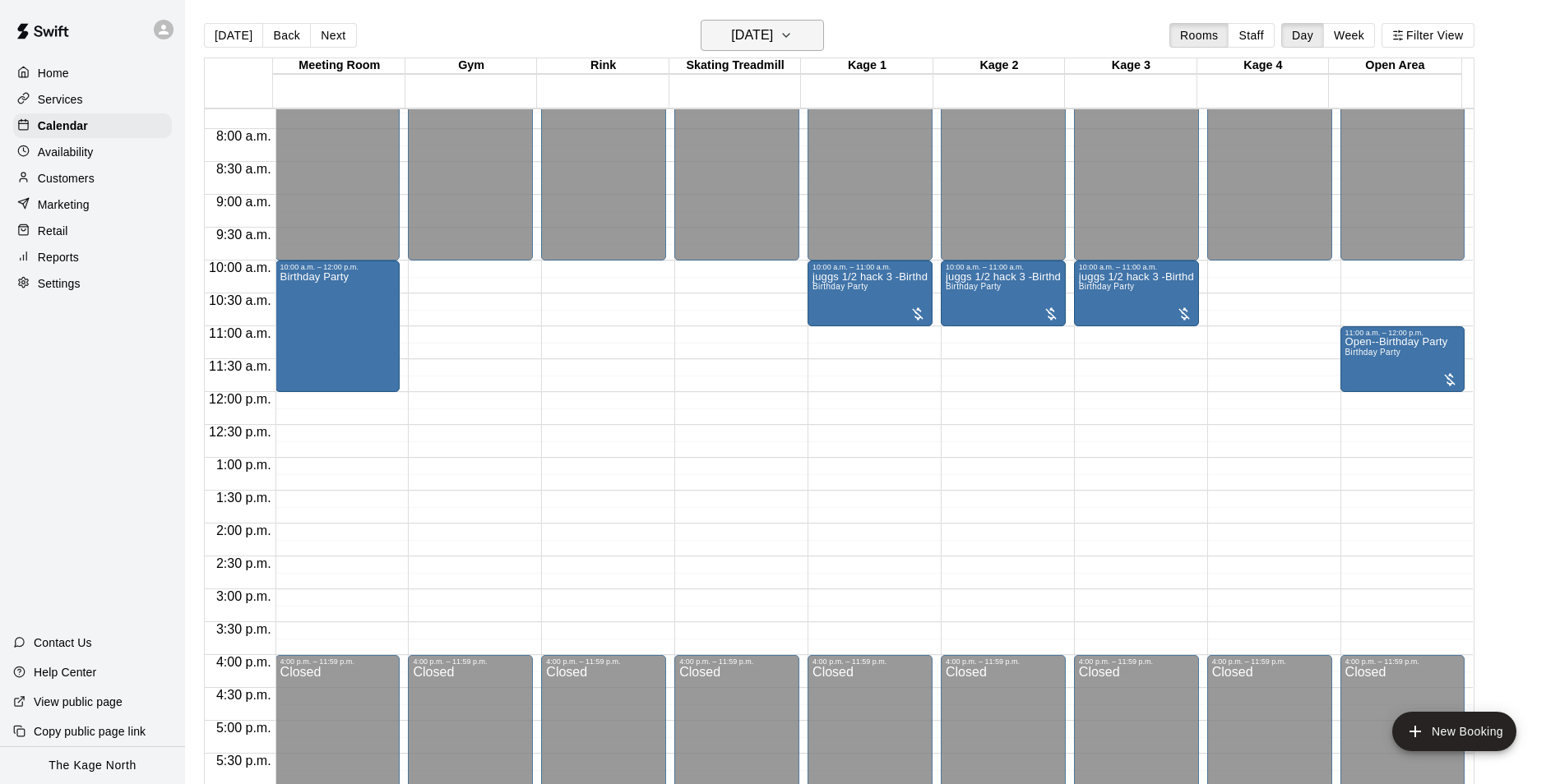
click at [773, 42] on h6 "[DATE]" at bounding box center [751, 35] width 42 height 23
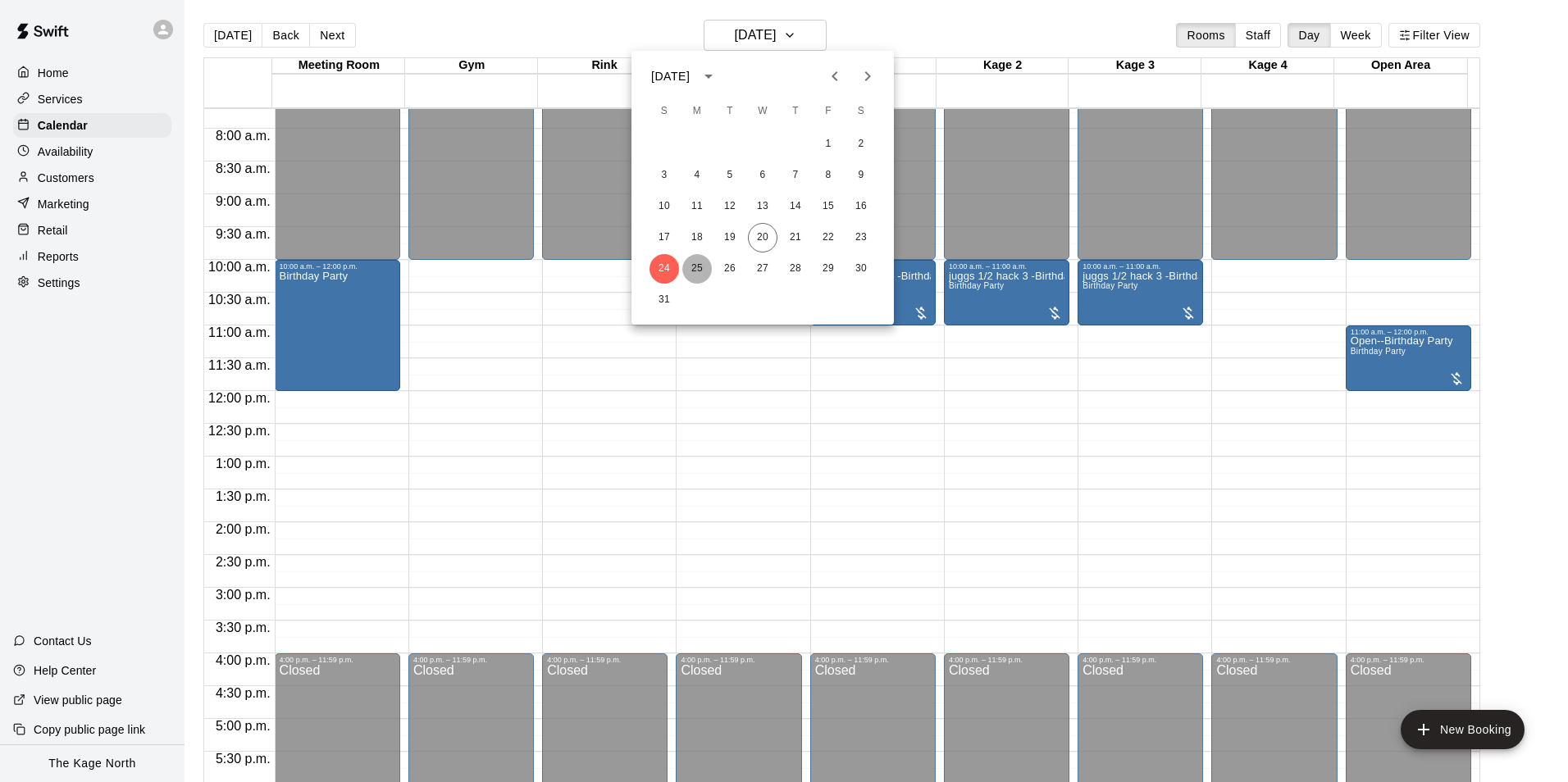
click at [700, 271] on button "25" at bounding box center [697, 268] width 30 height 30
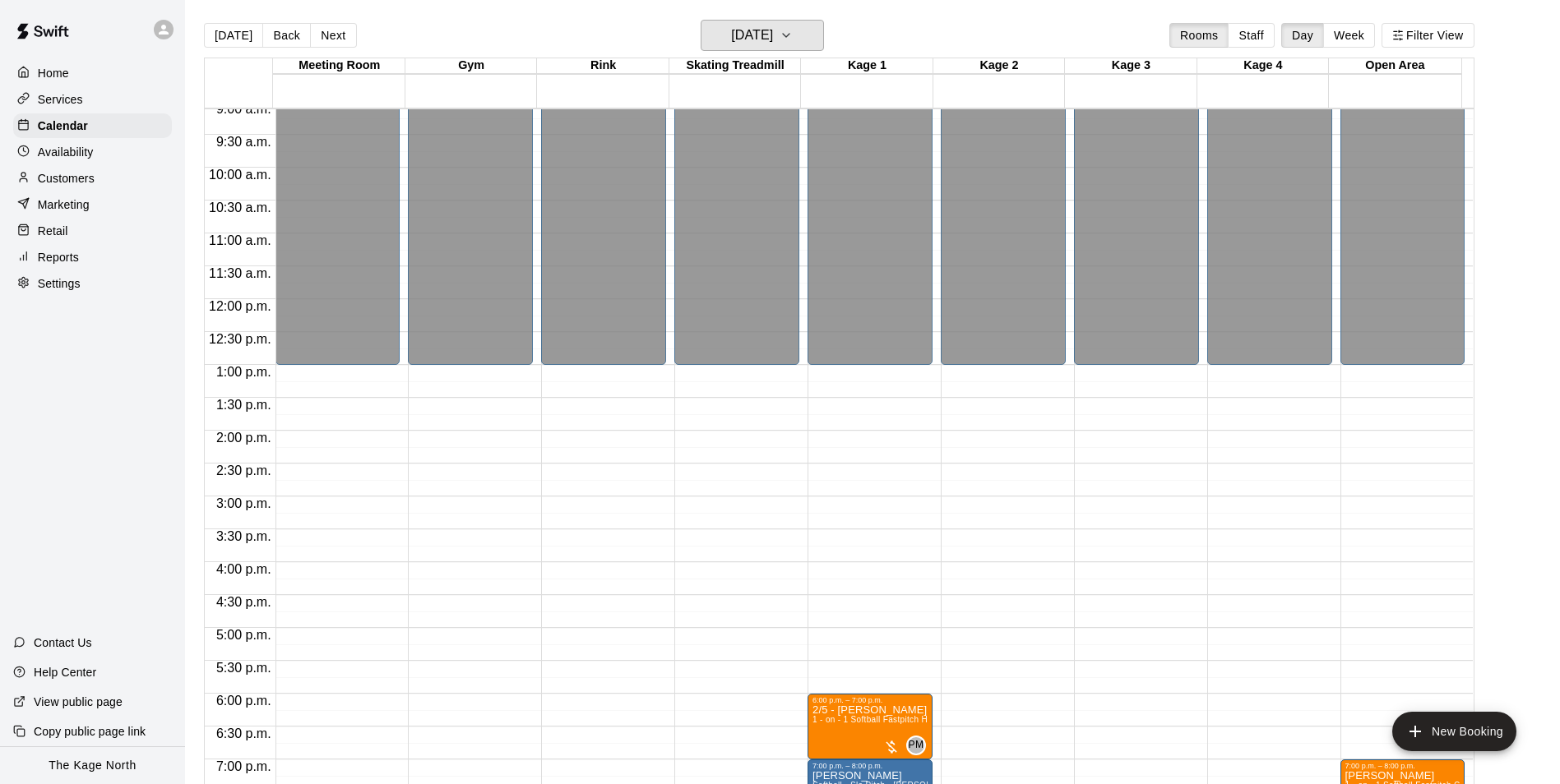
scroll to position [835, 0]
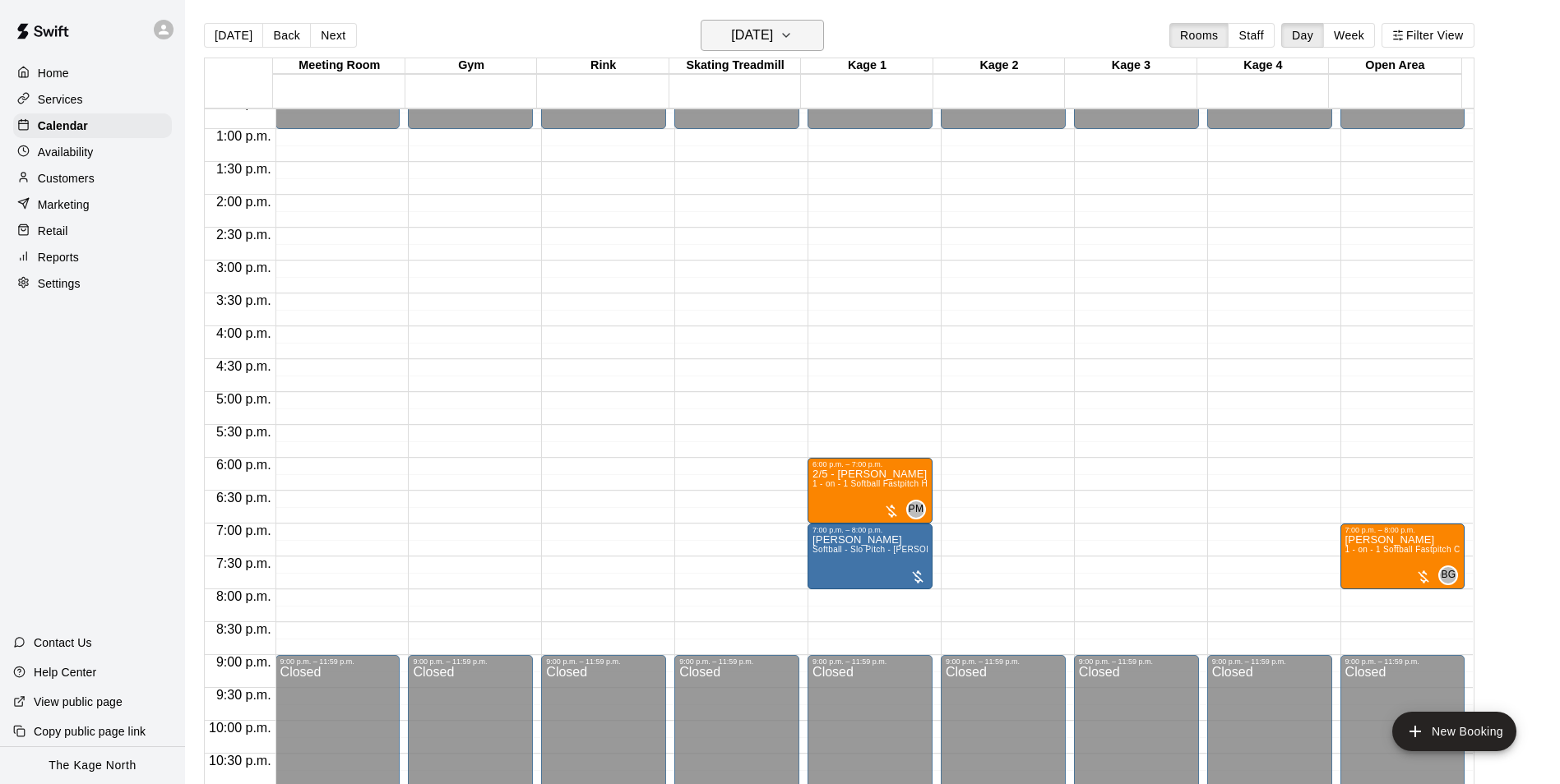
click at [766, 26] on h6 "[DATE]" at bounding box center [751, 35] width 42 height 23
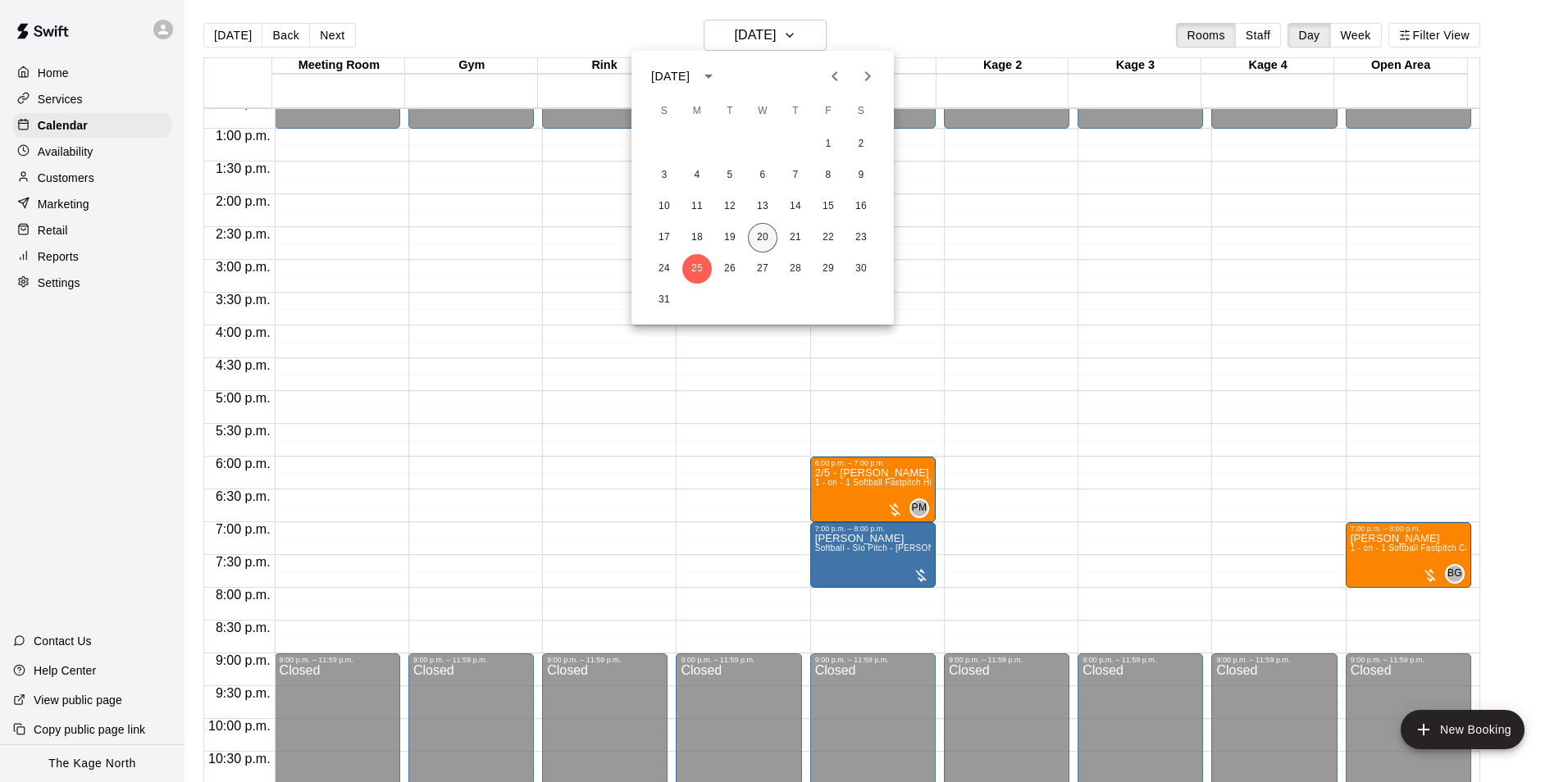
click at [767, 233] on button "20" at bounding box center [763, 238] width 30 height 30
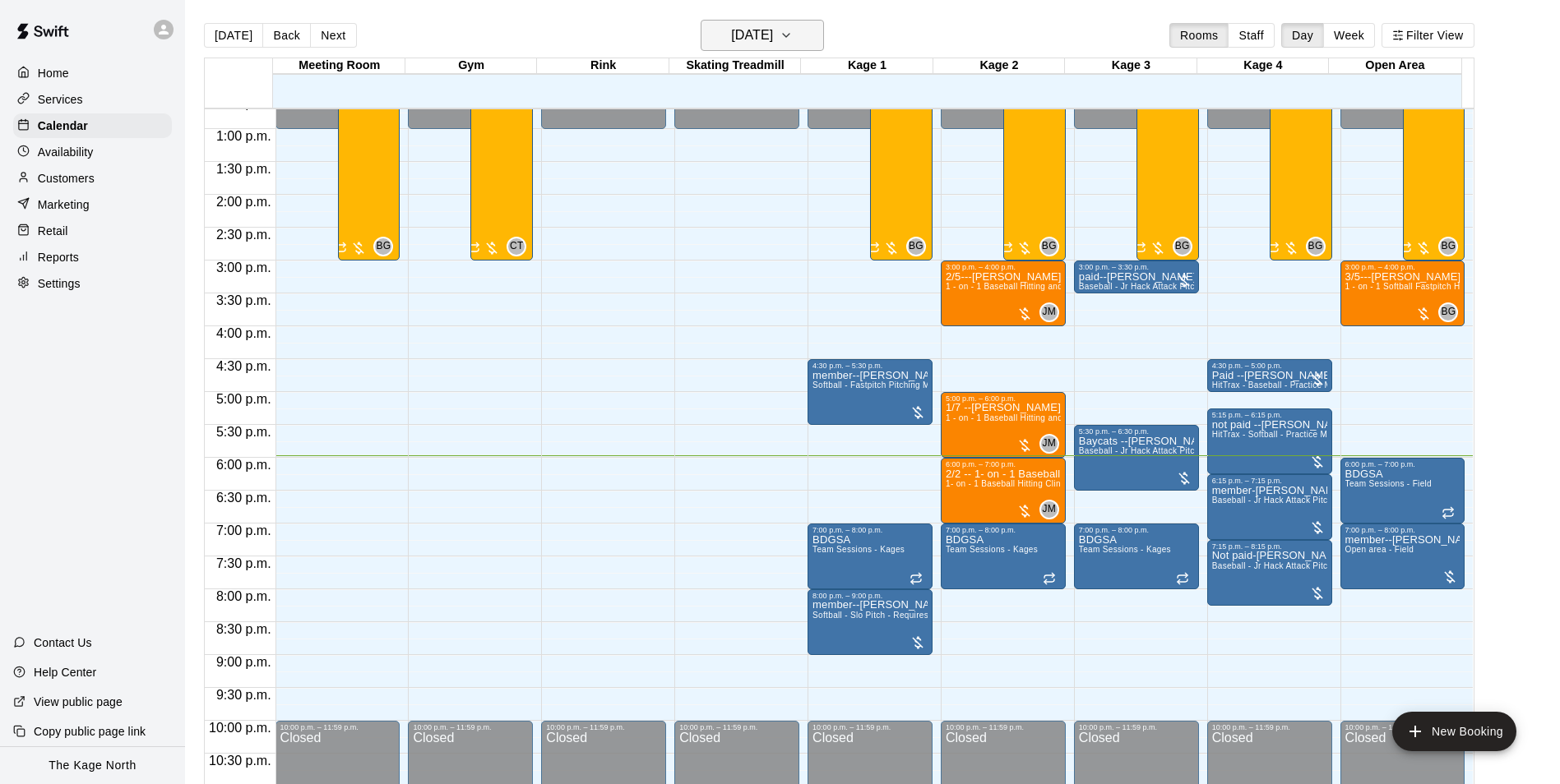
click at [773, 34] on h6 "[DATE]" at bounding box center [751, 35] width 42 height 23
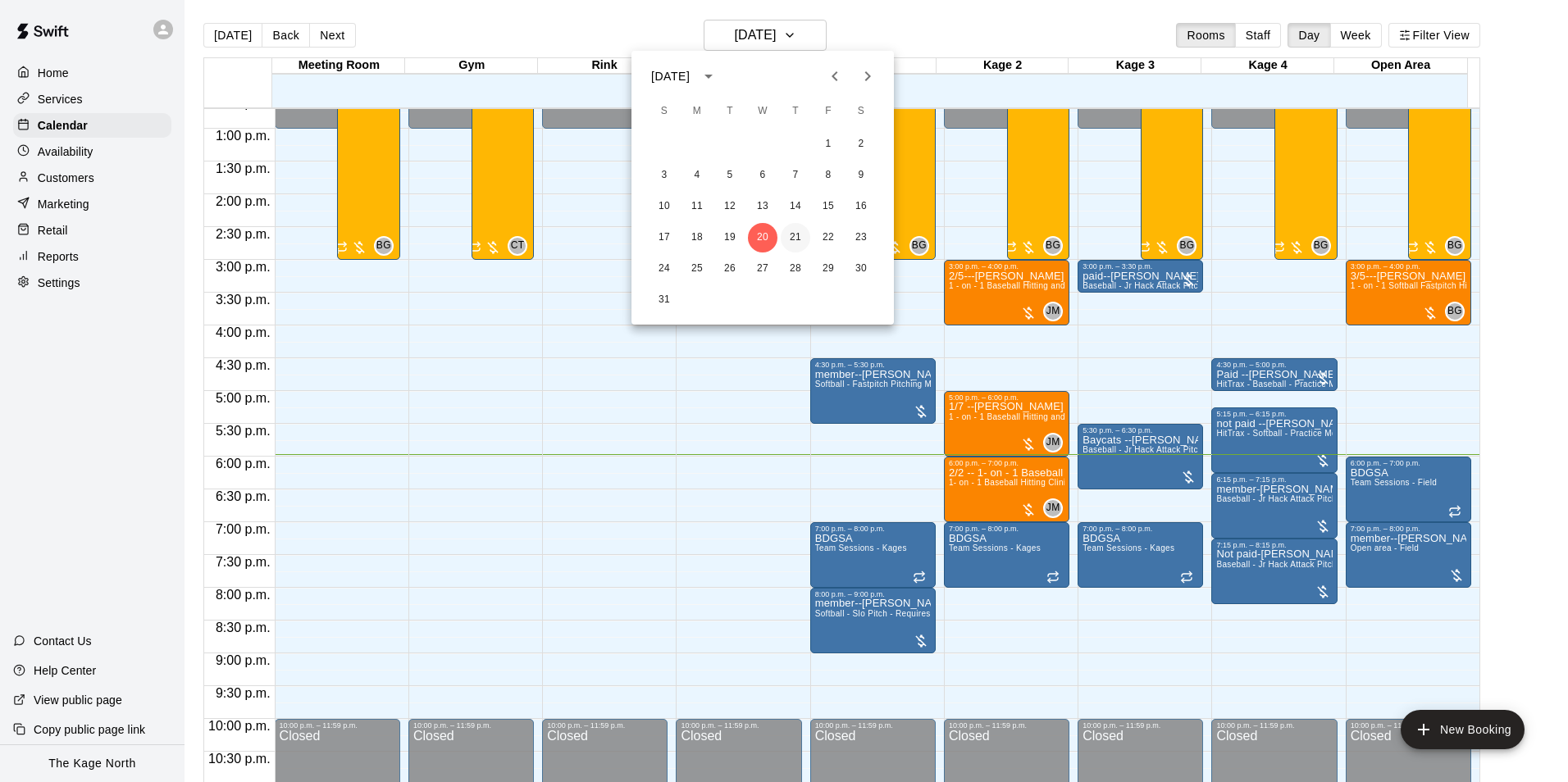
click at [790, 231] on button "21" at bounding box center [795, 238] width 30 height 30
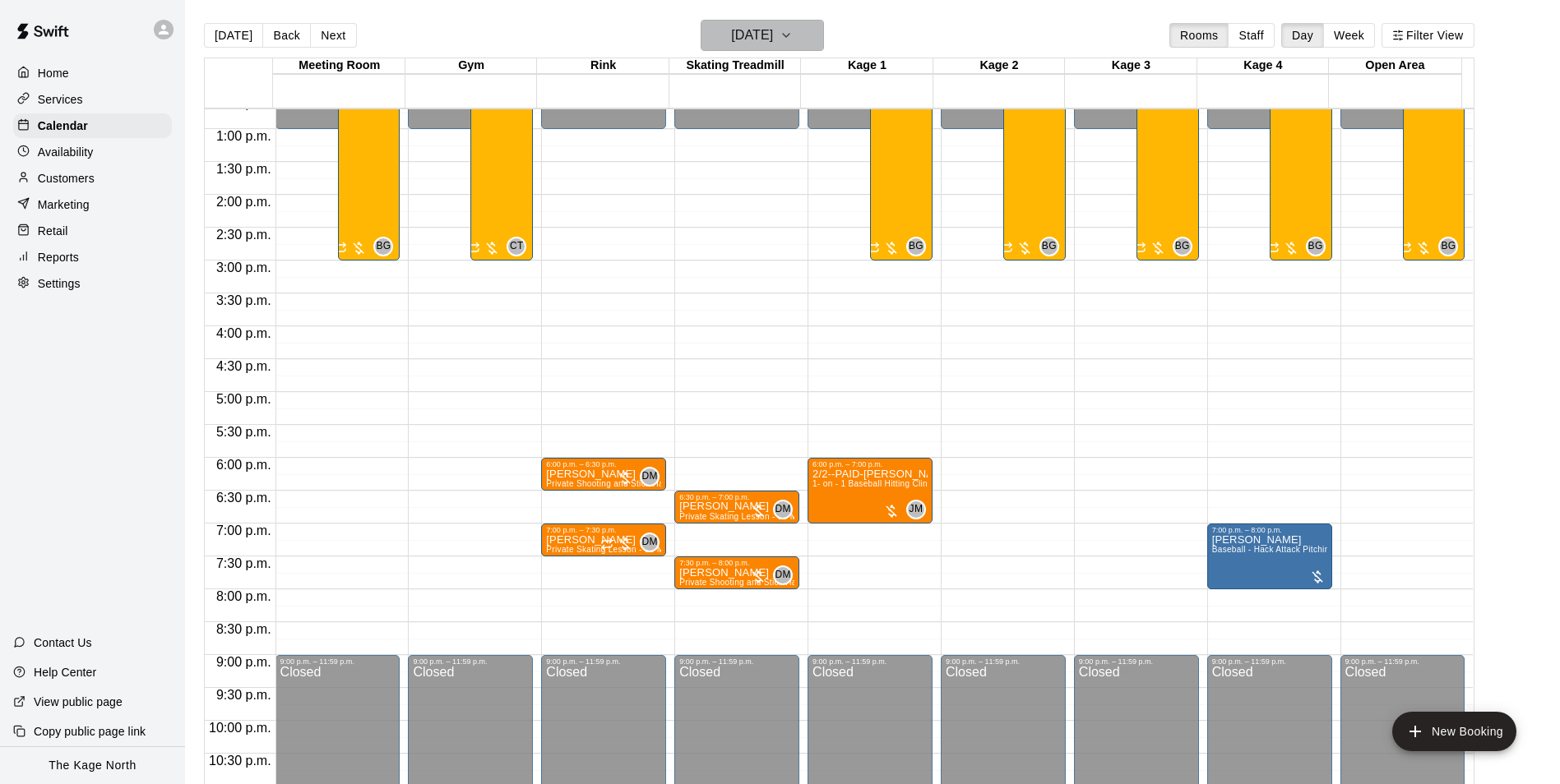
click at [773, 46] on h6 "[DATE]" at bounding box center [751, 35] width 42 height 23
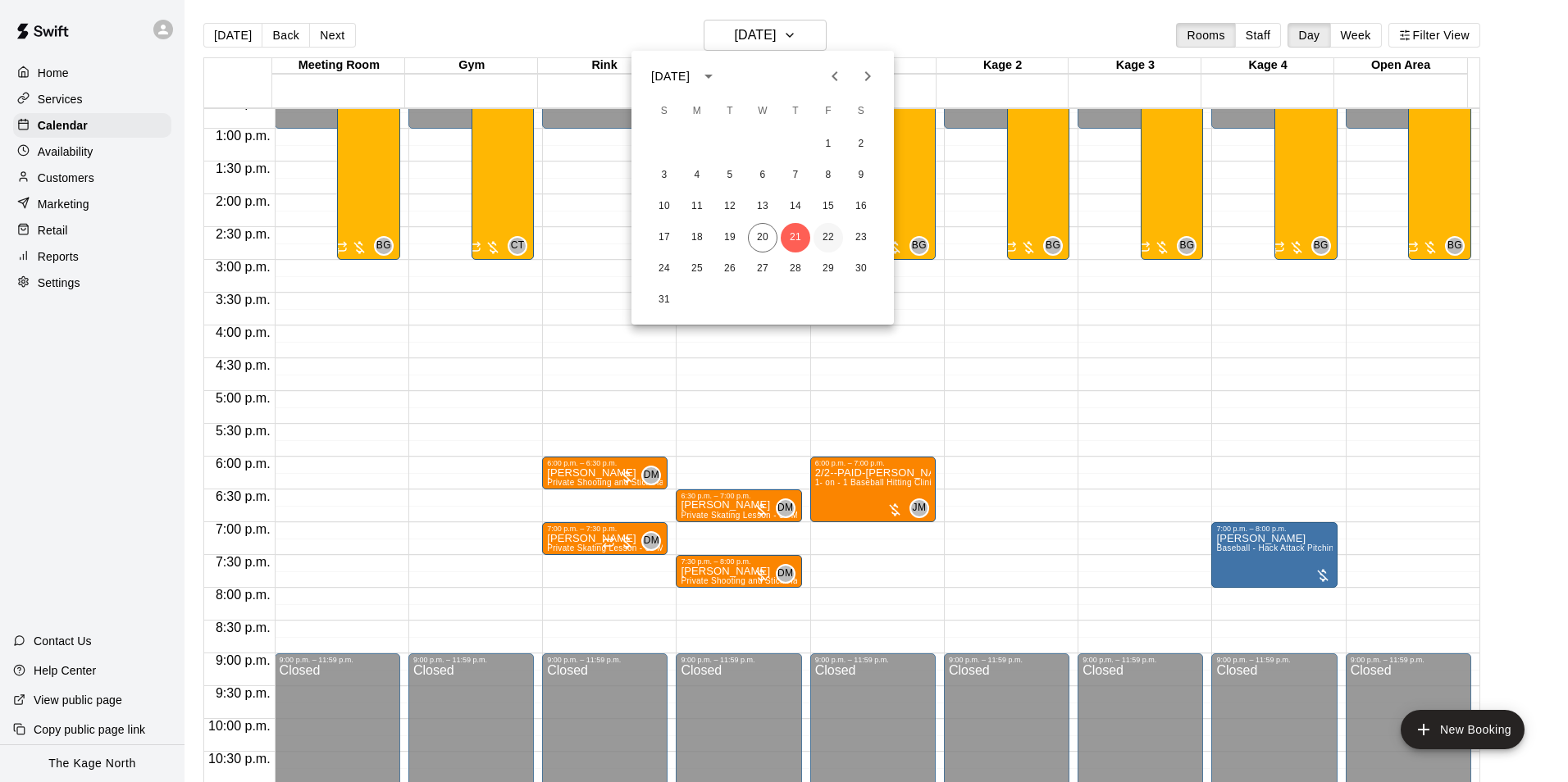
click at [822, 239] on button "22" at bounding box center [828, 238] width 30 height 30
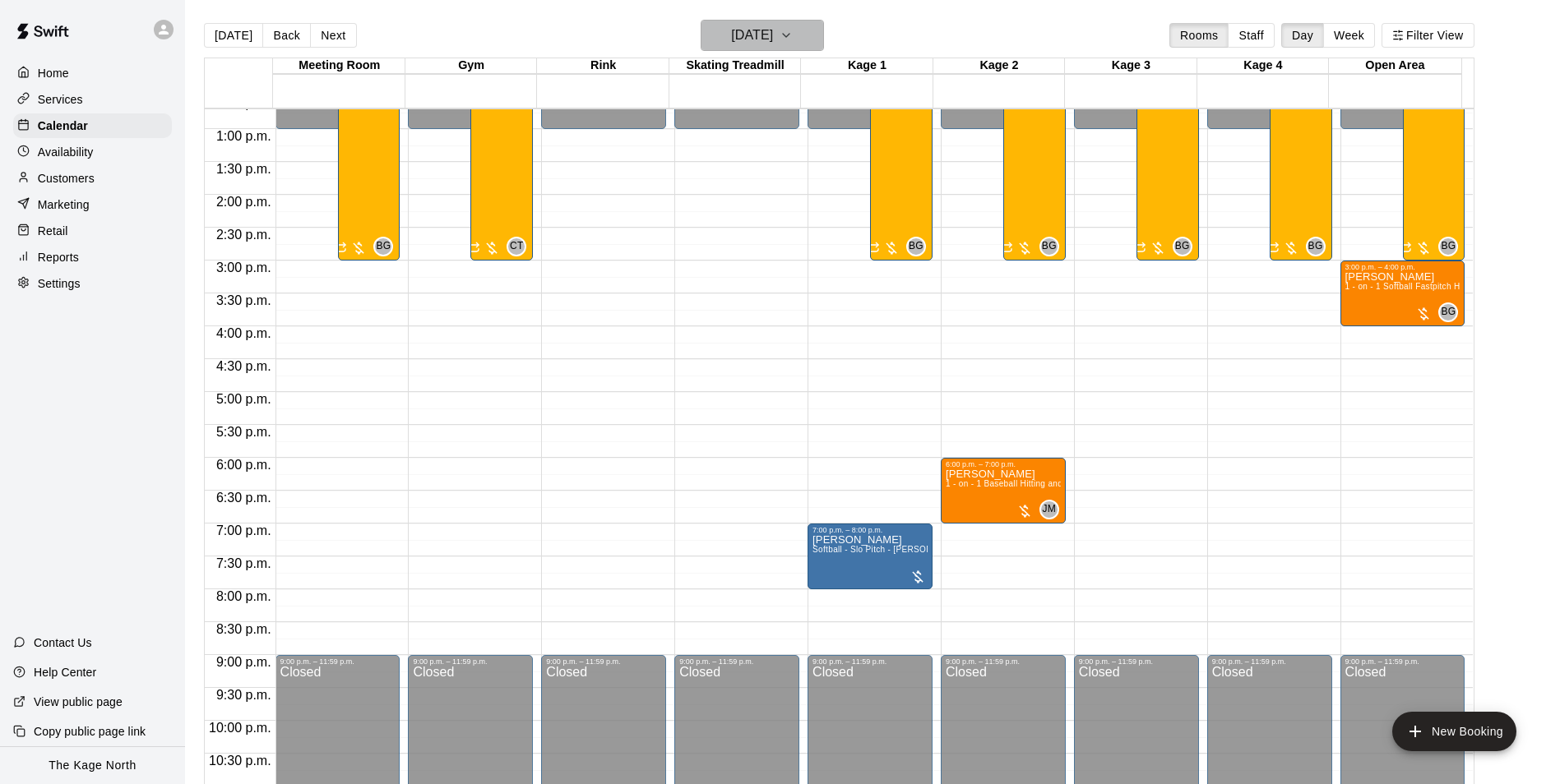
click at [763, 27] on h6 "[DATE]" at bounding box center [751, 35] width 42 height 23
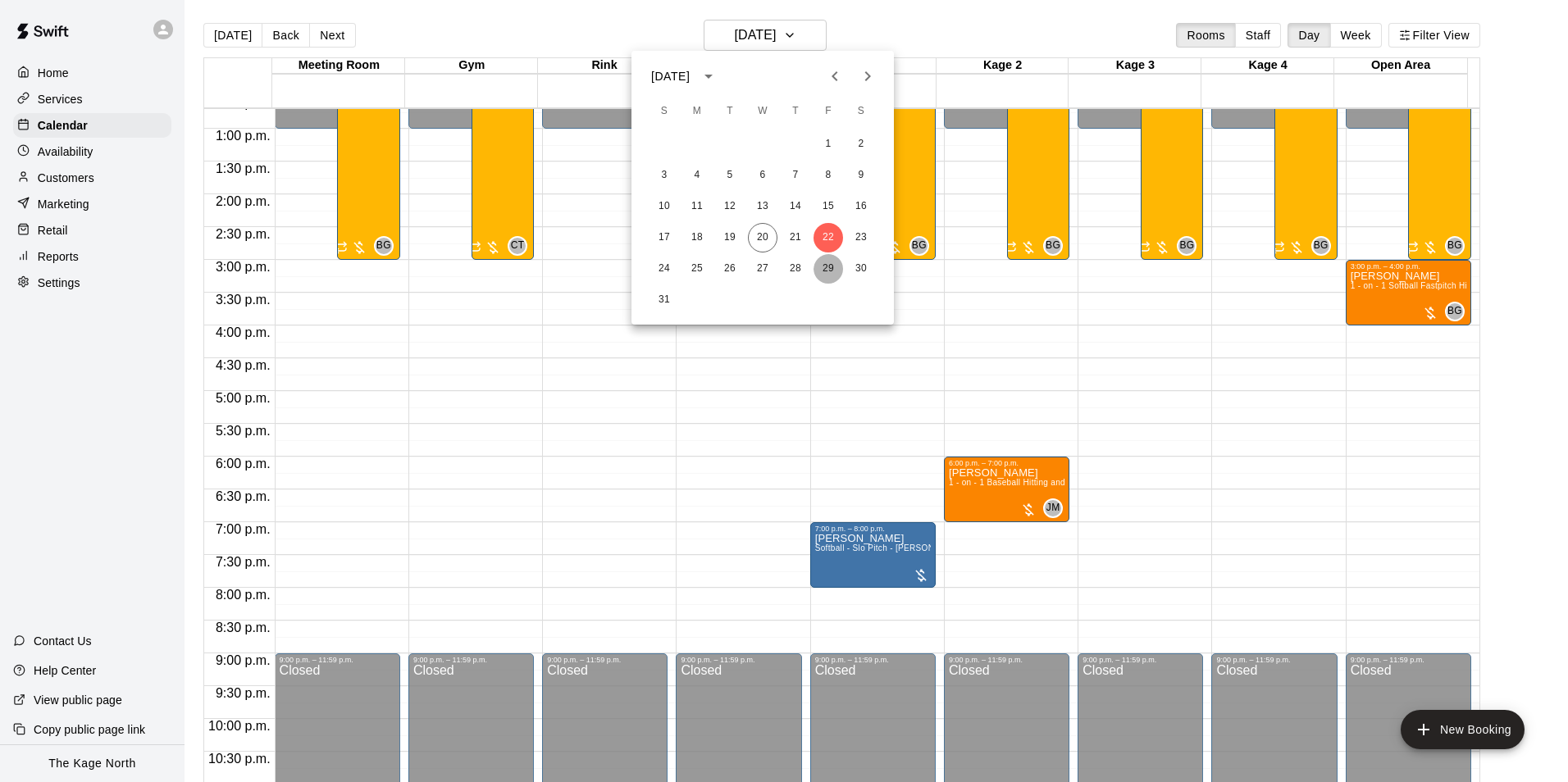
click at [827, 271] on button "29" at bounding box center [828, 268] width 30 height 30
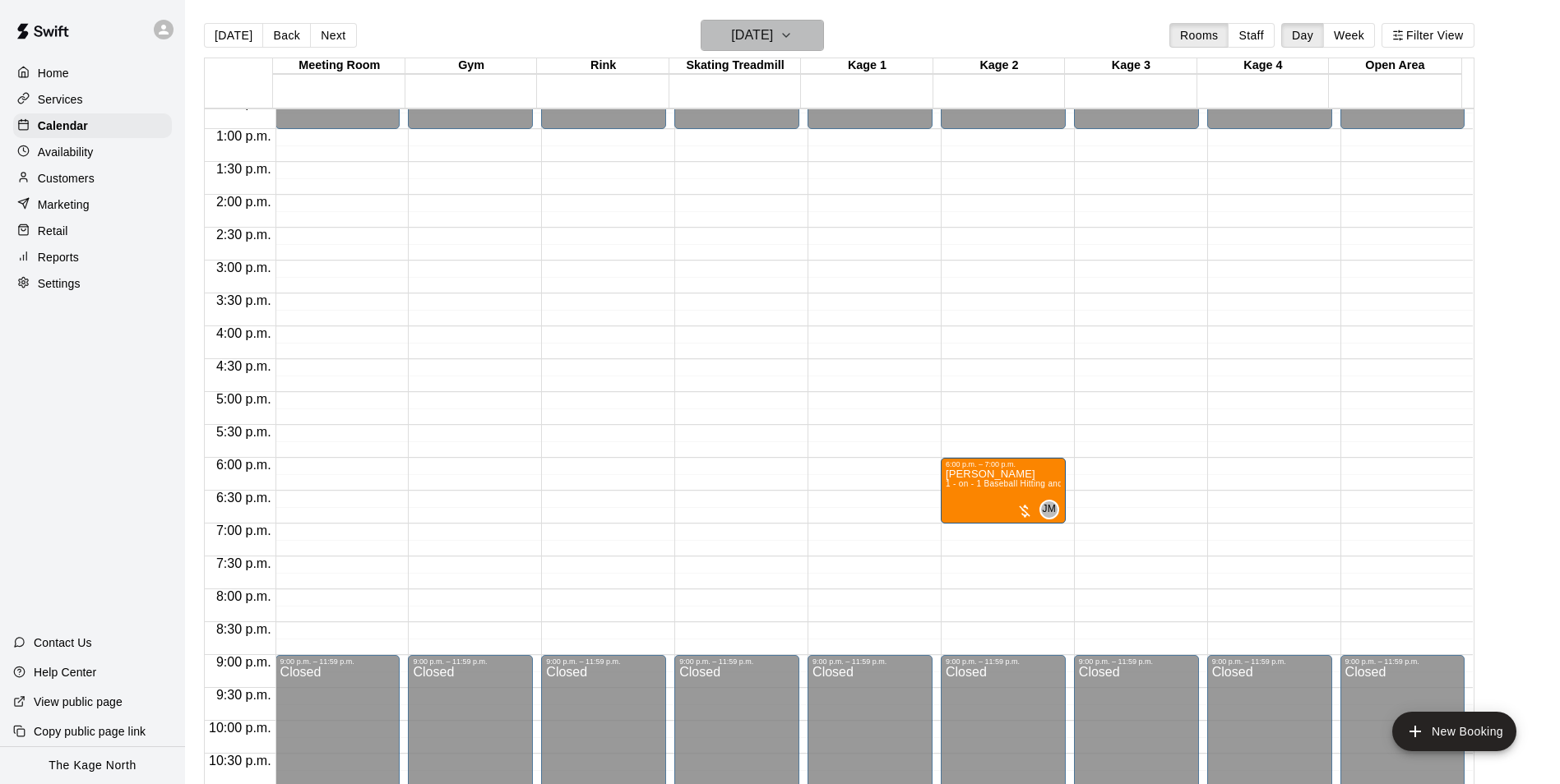
click at [773, 35] on h6 "[DATE]" at bounding box center [751, 35] width 42 height 23
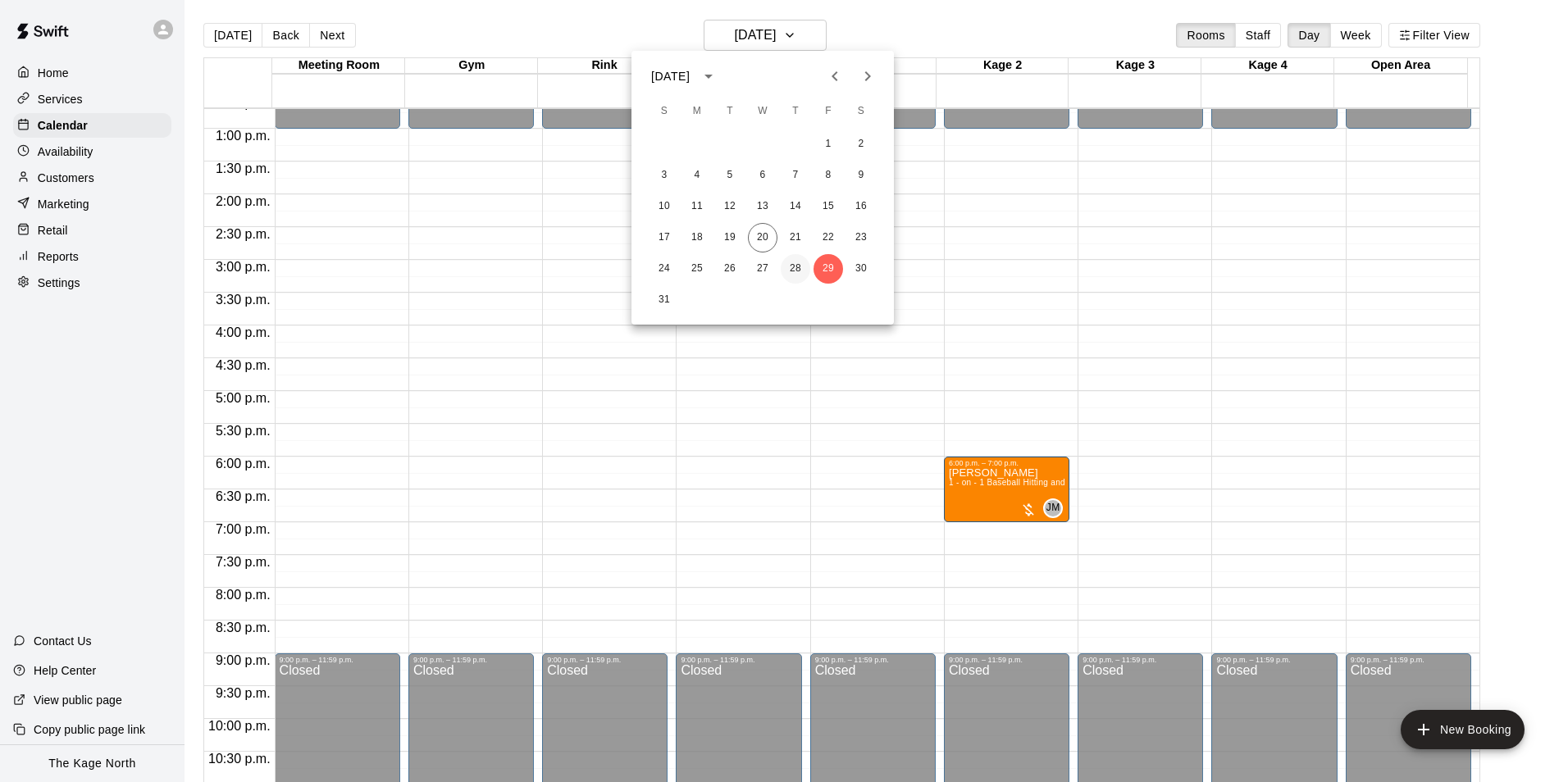
click at [798, 268] on button "28" at bounding box center [795, 268] width 30 height 30
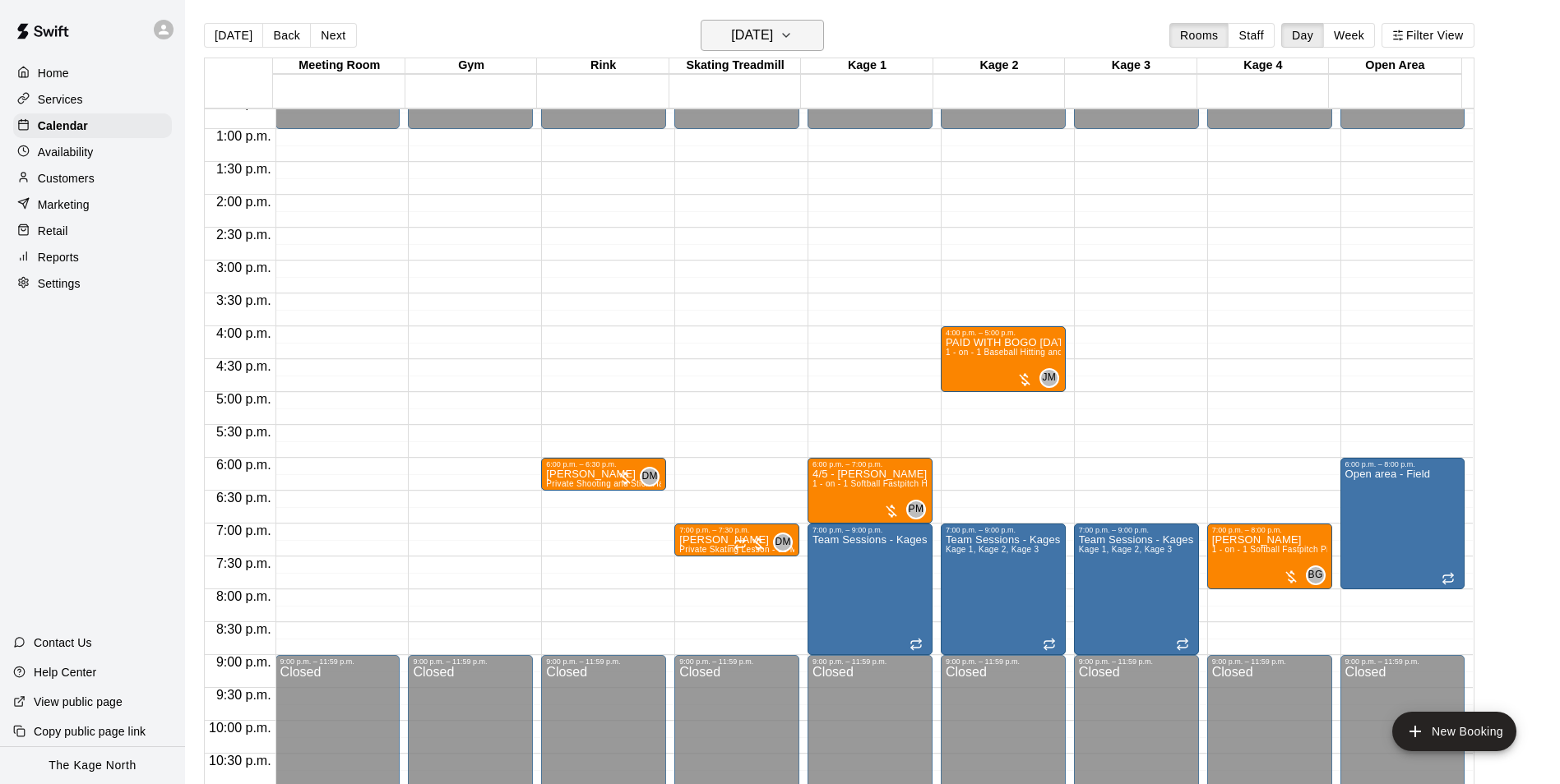
click at [787, 20] on button "[DATE]" at bounding box center [762, 35] width 123 height 31
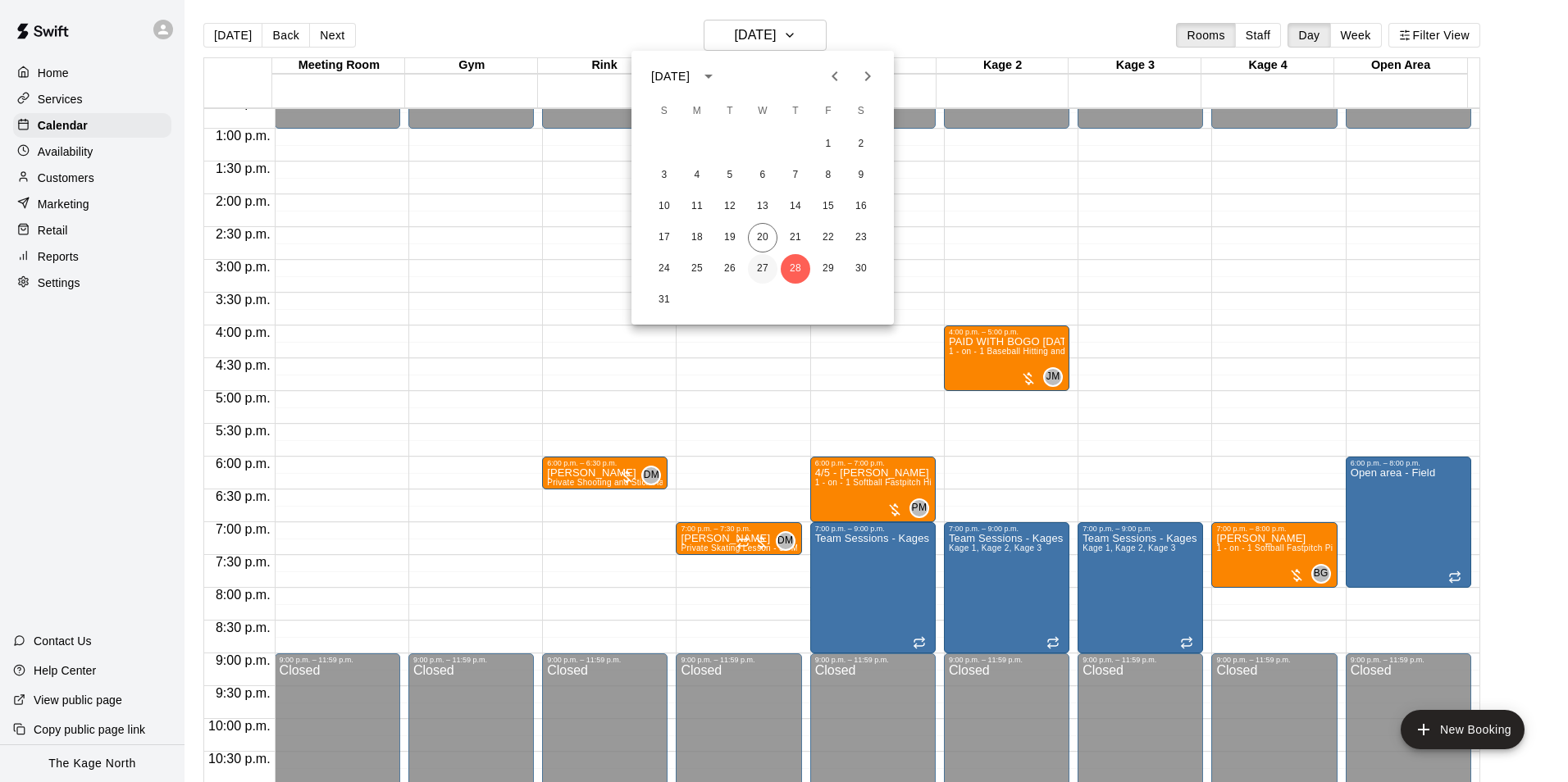
click at [766, 264] on button "27" at bounding box center [763, 268] width 30 height 30
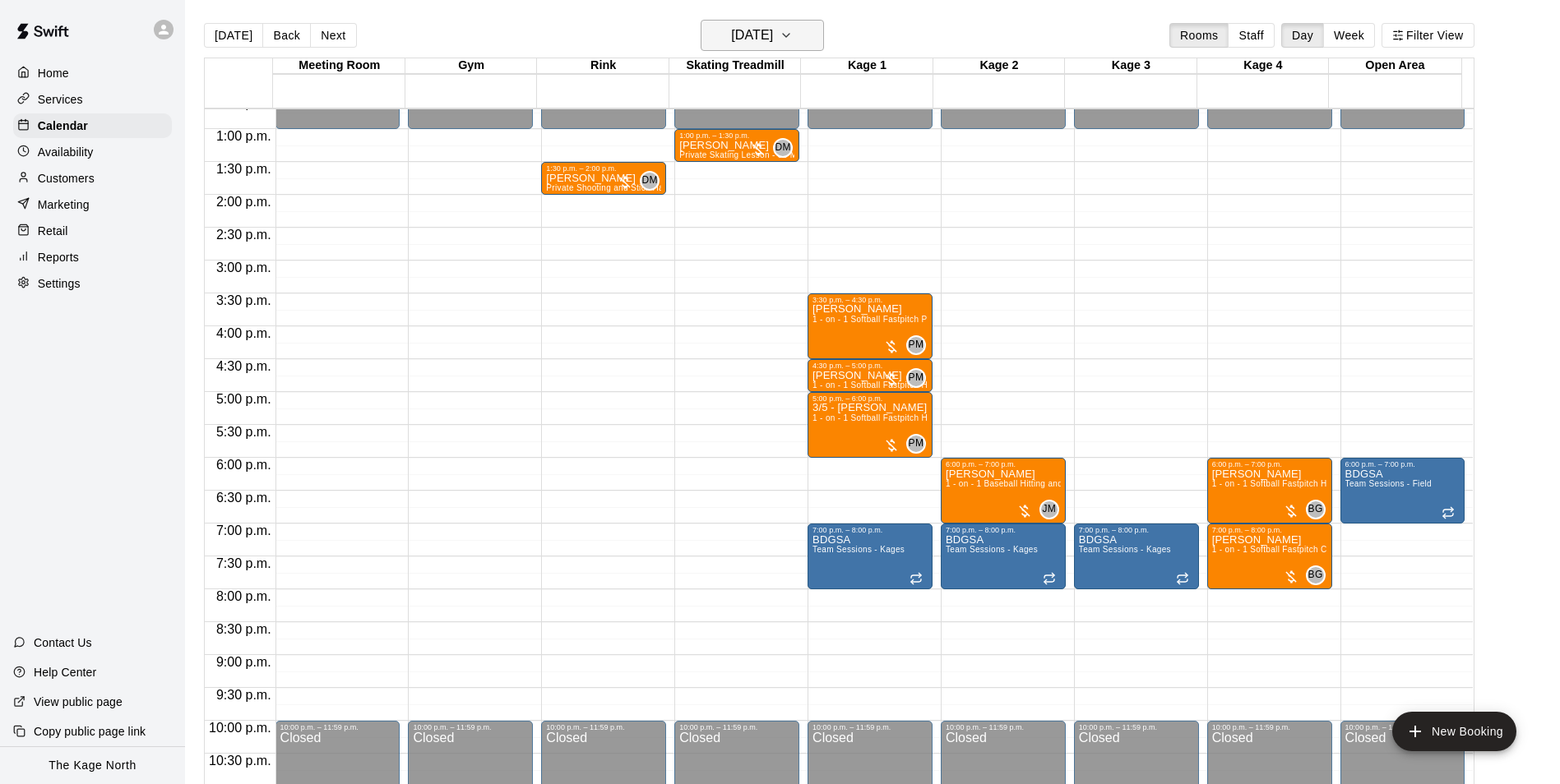
click at [768, 32] on h6 "[DATE]" at bounding box center [751, 35] width 42 height 23
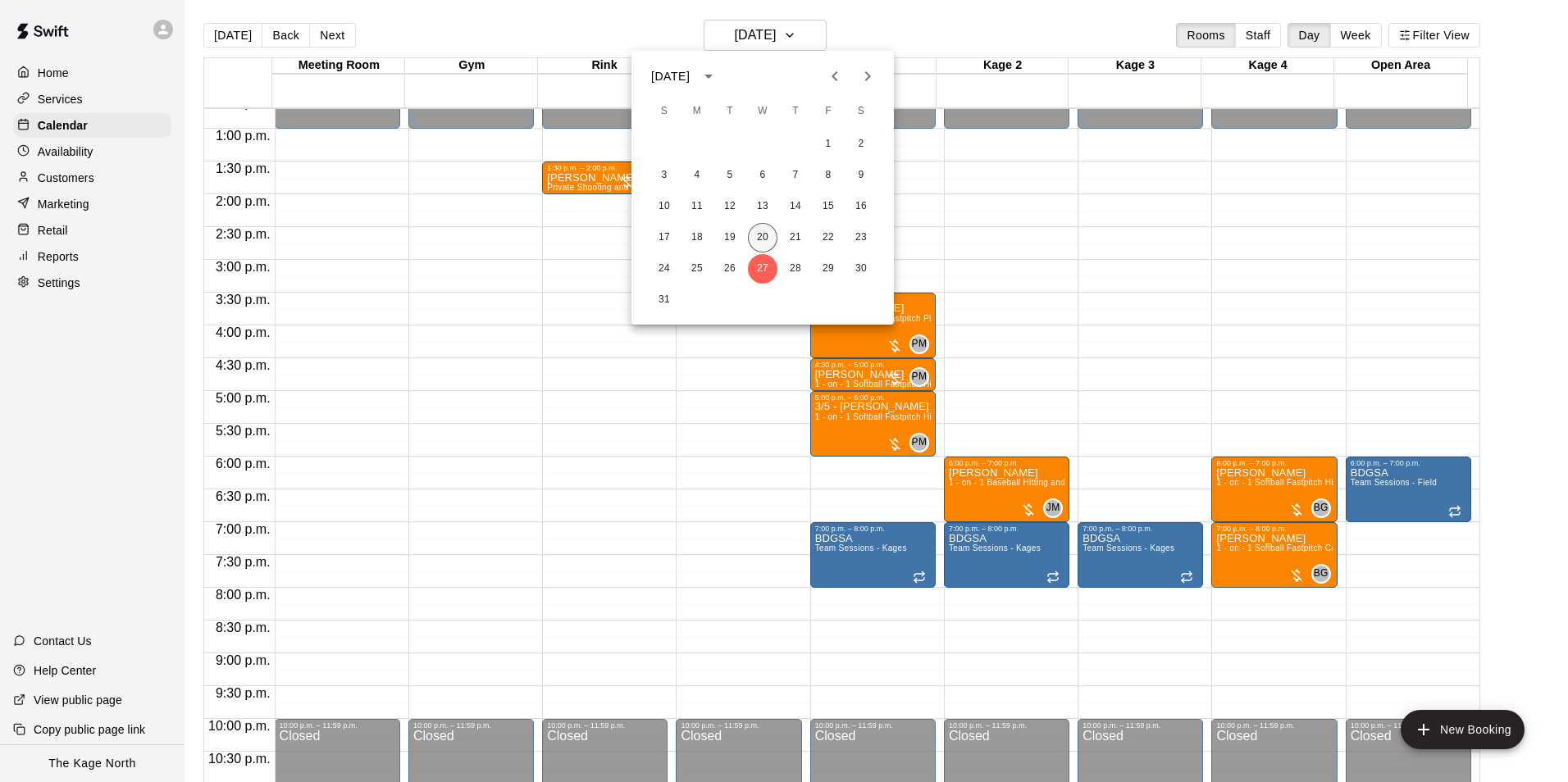
click at [757, 233] on button "20" at bounding box center [763, 238] width 30 height 30
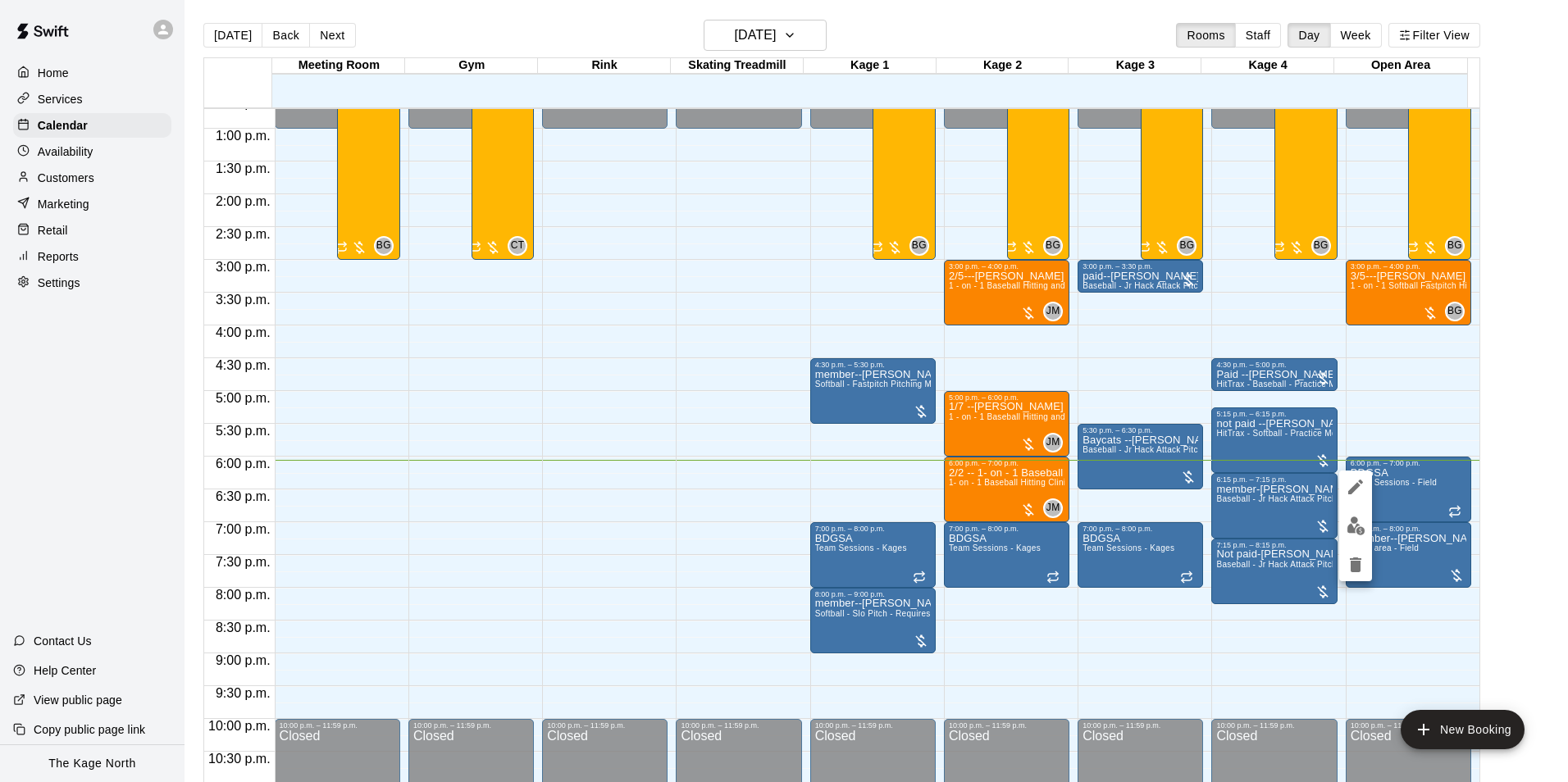
click at [1361, 536] on button "edit" at bounding box center [1356, 526] width 33 height 32
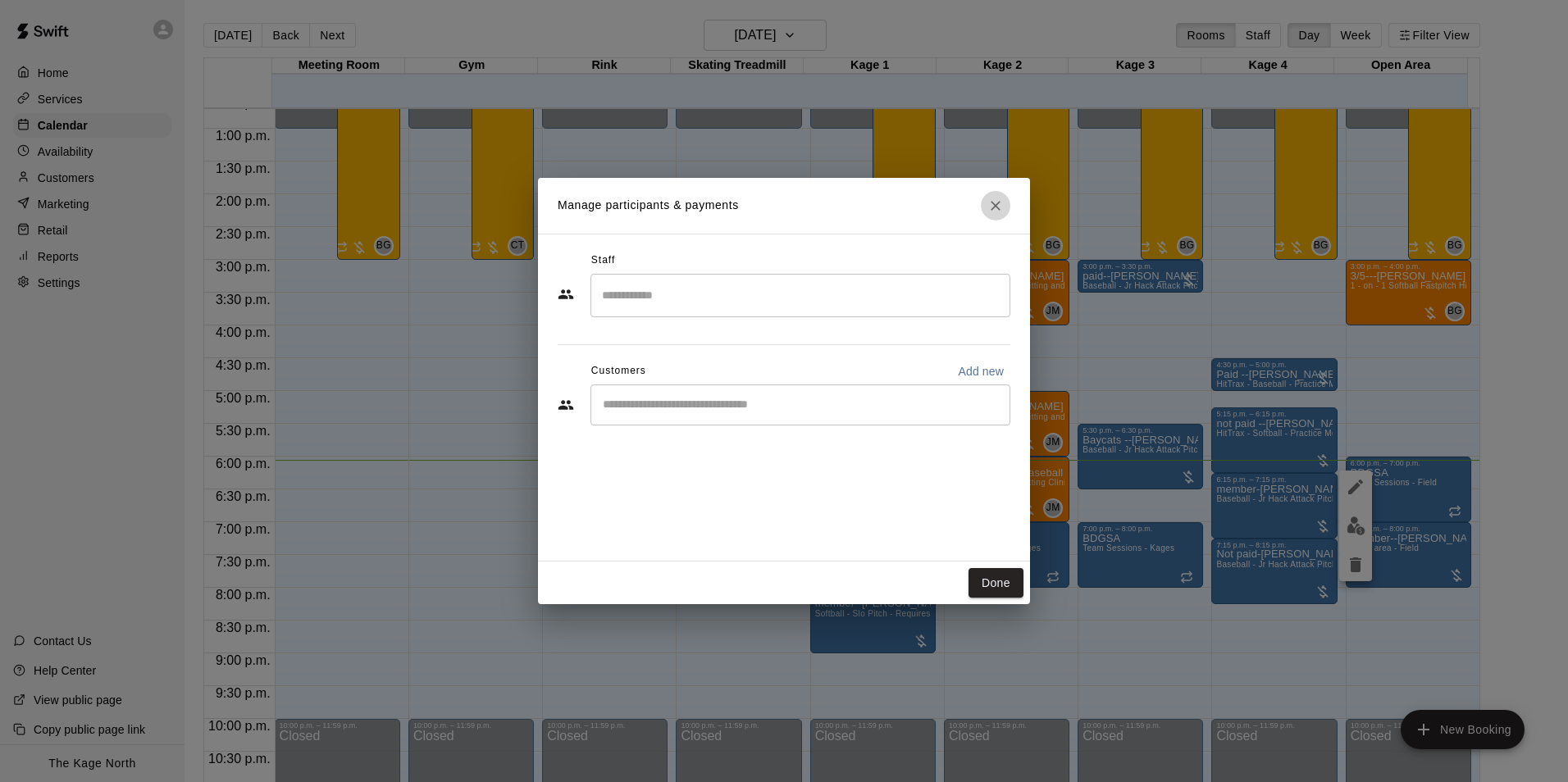
click at [998, 201] on icon "Close" at bounding box center [996, 205] width 16 height 16
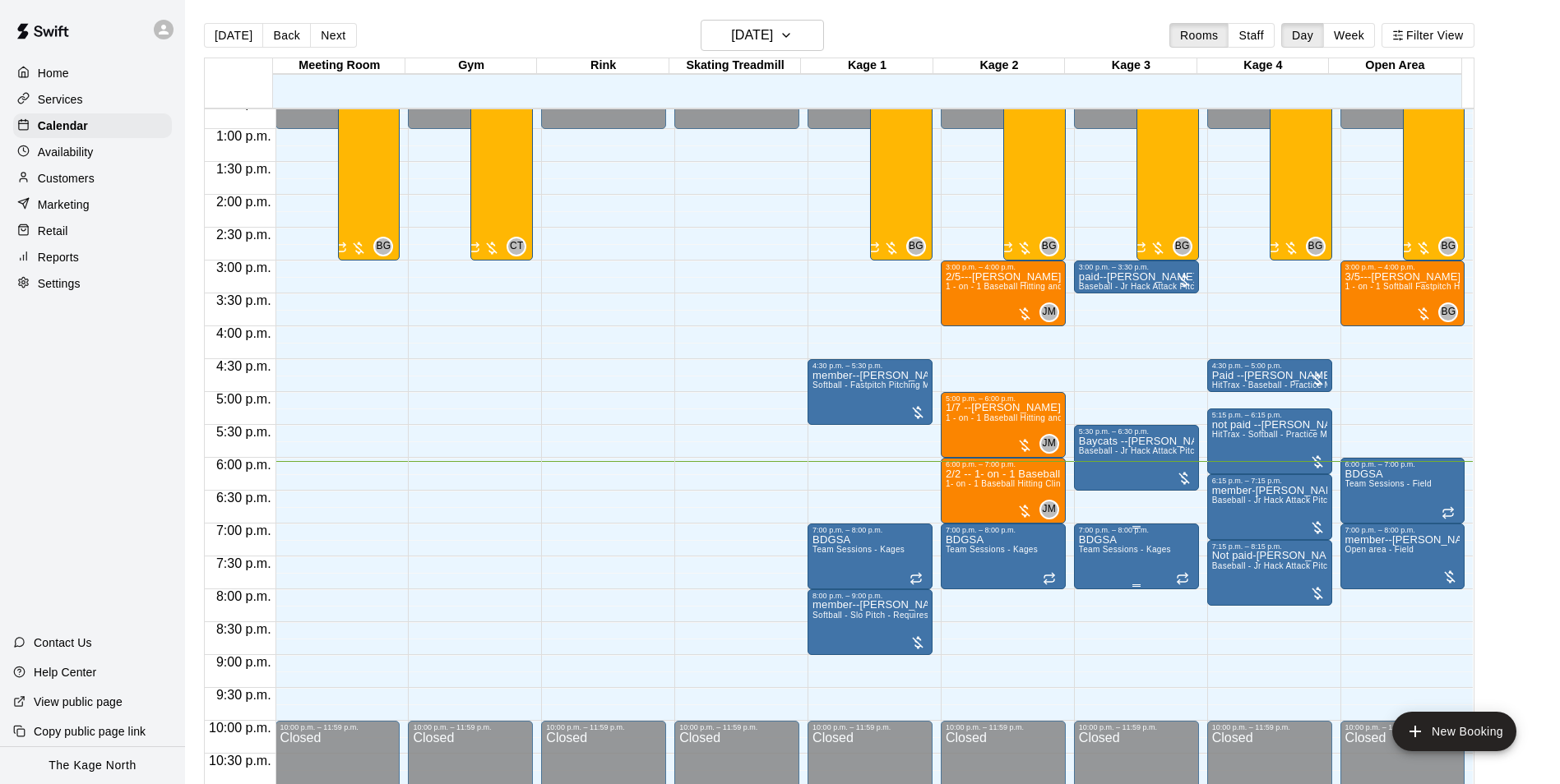
click at [1164, 553] on span "Team Sessions - Kages" at bounding box center [1125, 549] width 92 height 9
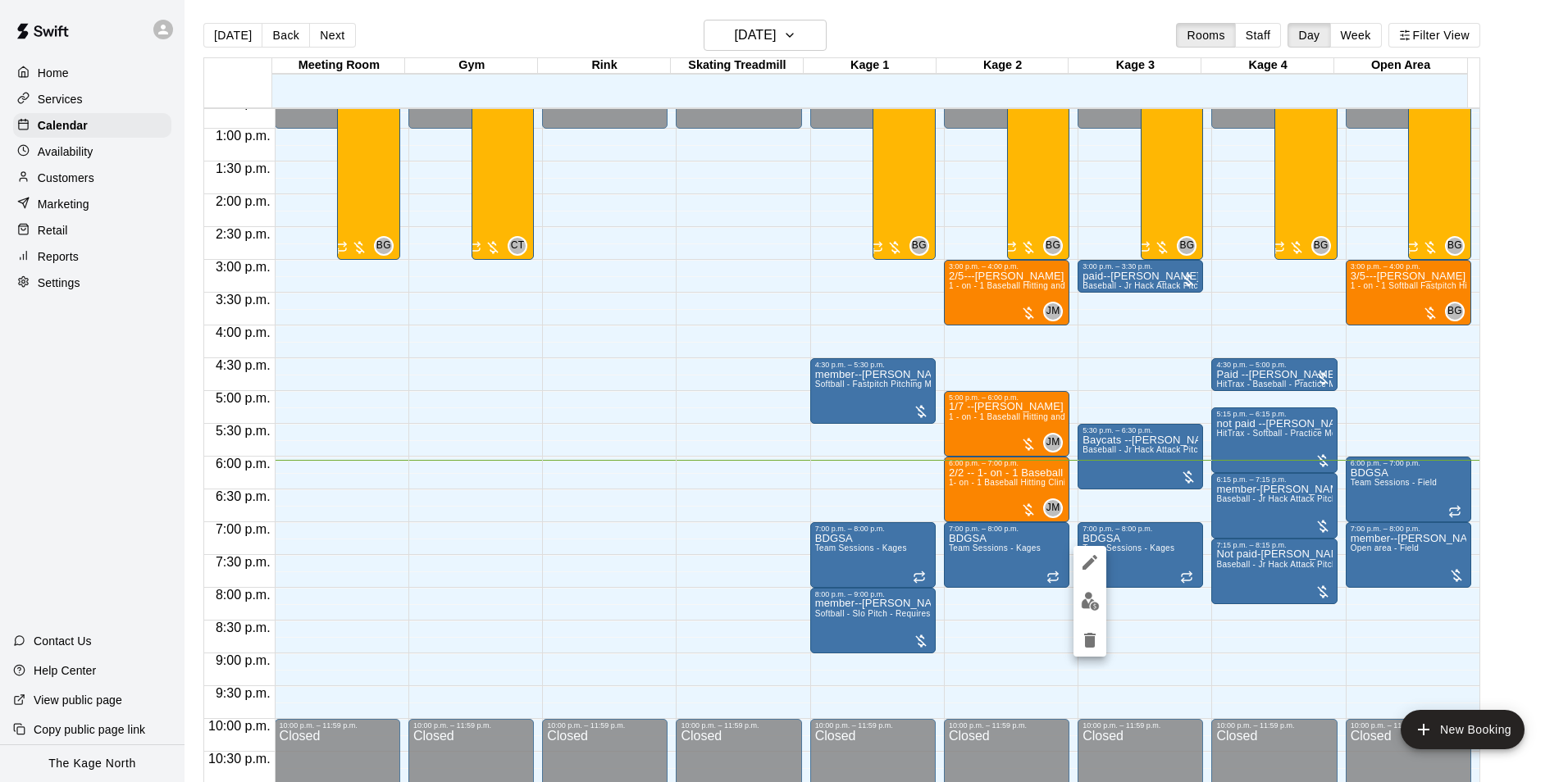
click at [909, 31] on div at bounding box center [784, 391] width 1568 height 782
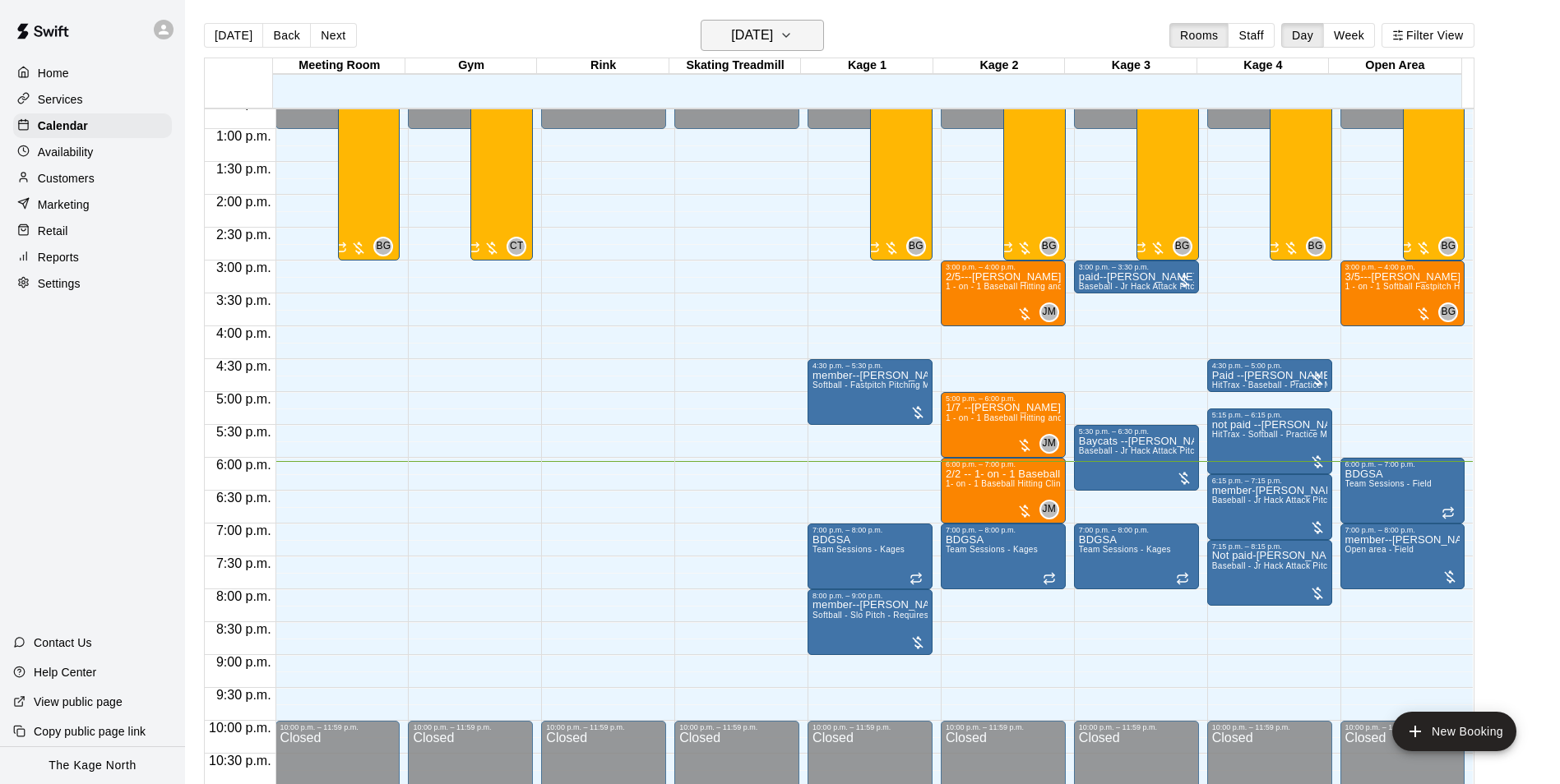
click at [773, 37] on h6 "[DATE]" at bounding box center [751, 35] width 42 height 23
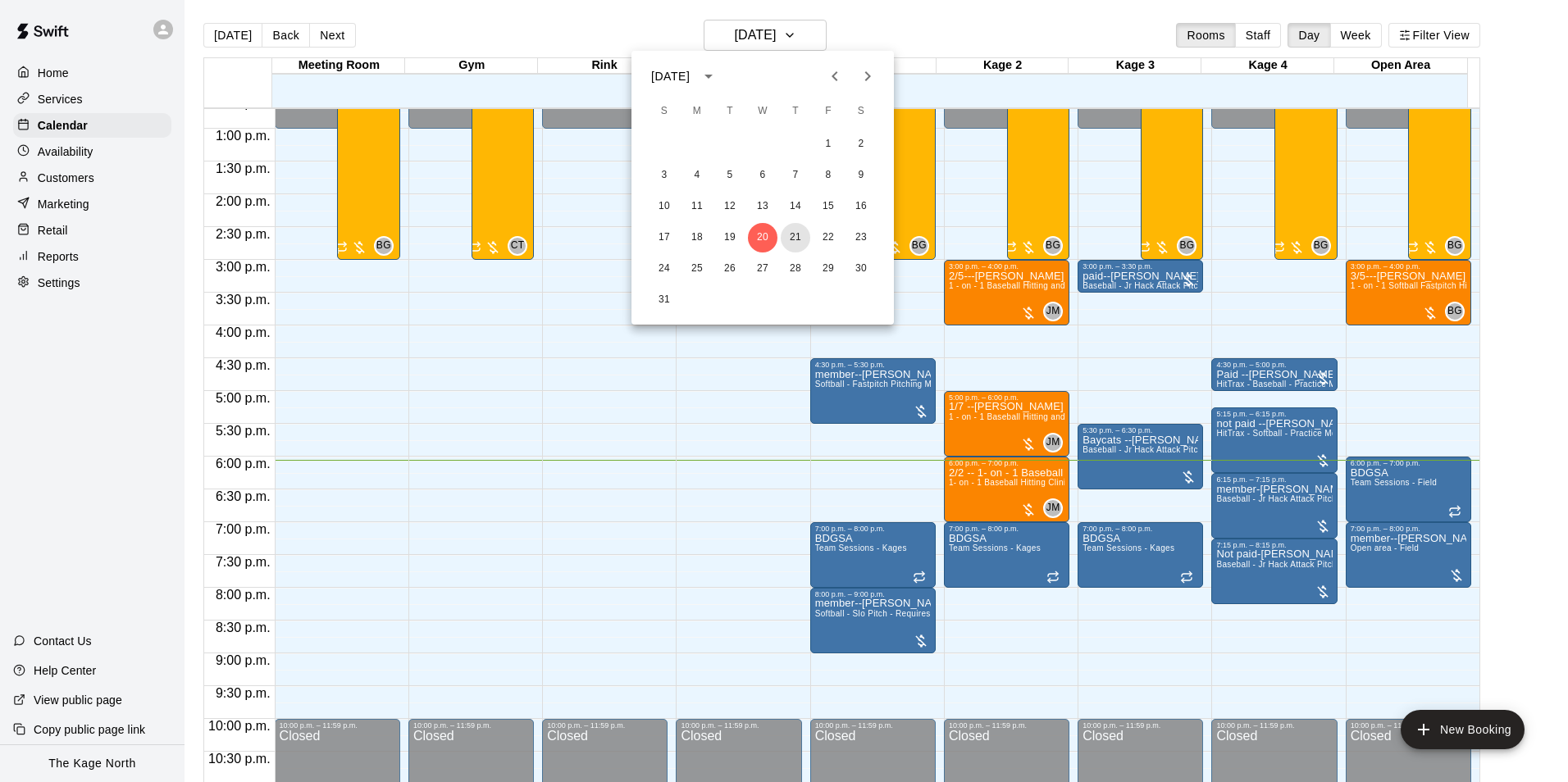
click at [798, 230] on button "21" at bounding box center [795, 238] width 30 height 30
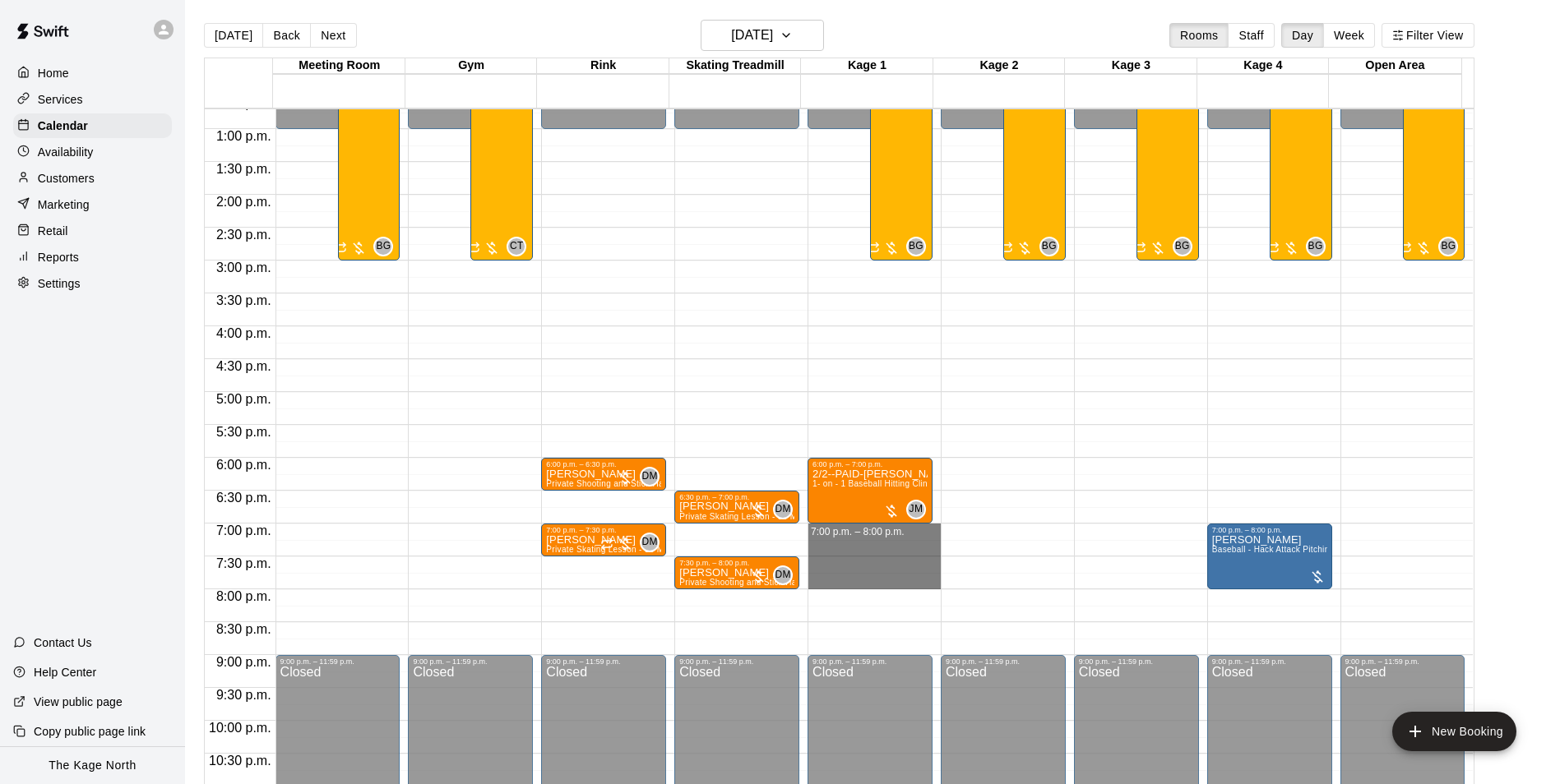
drag, startPoint x: 892, startPoint y: 531, endPoint x: 892, endPoint y: 578, distance: 47.0
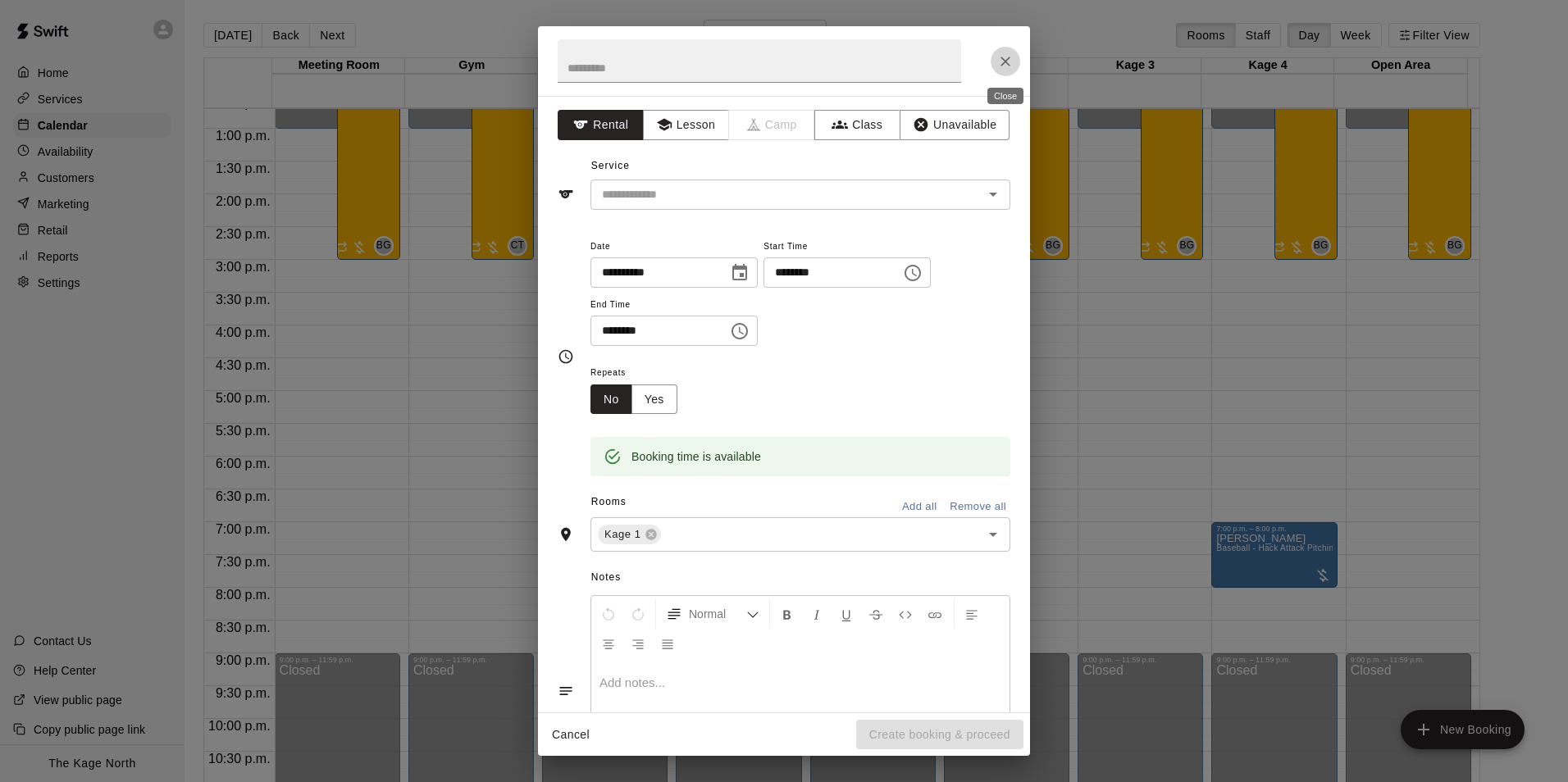
click at [1000, 53] on icon "Close" at bounding box center [1005, 61] width 16 height 16
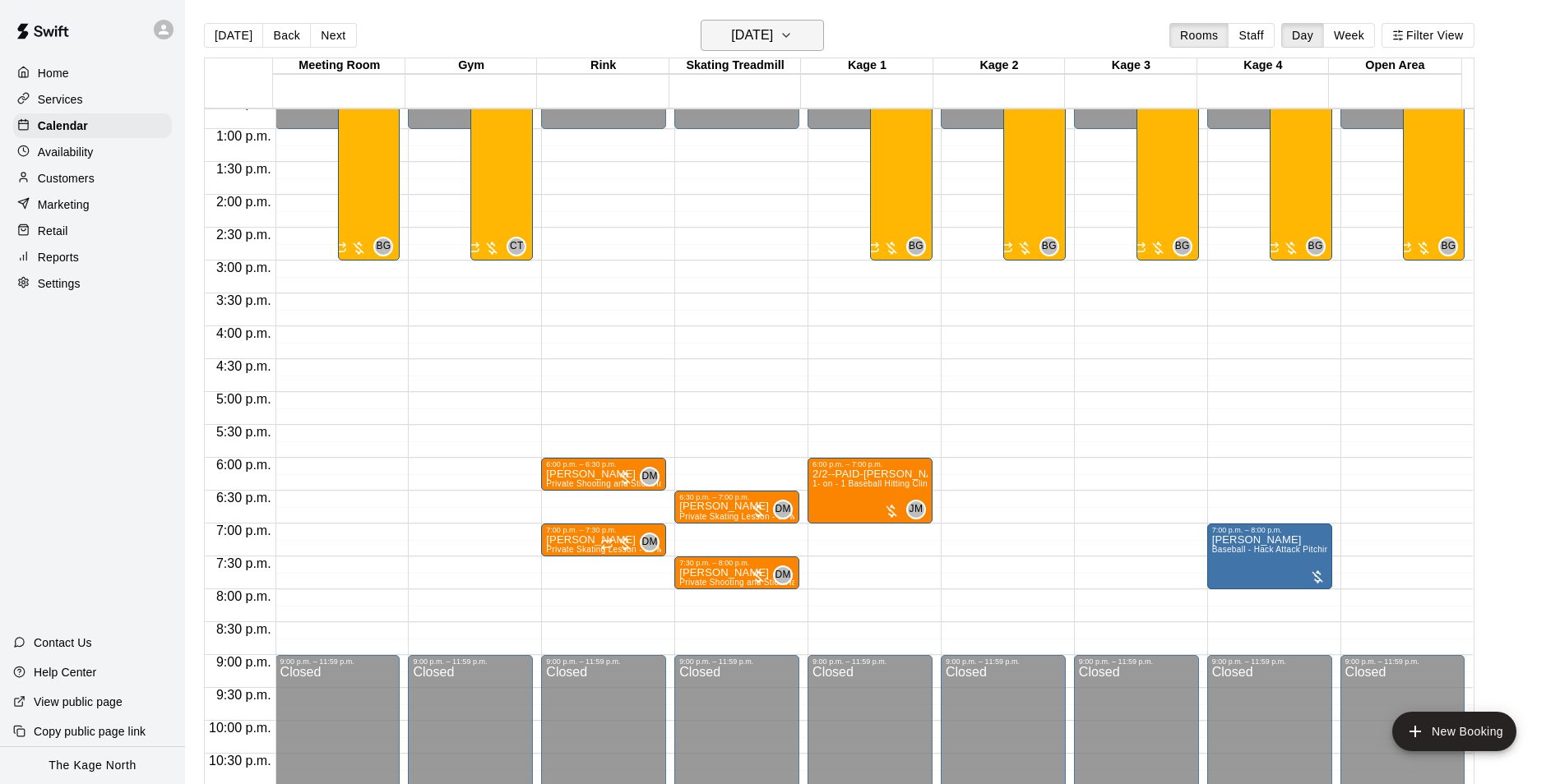
click at [773, 31] on h6 "[DATE]" at bounding box center [751, 35] width 42 height 23
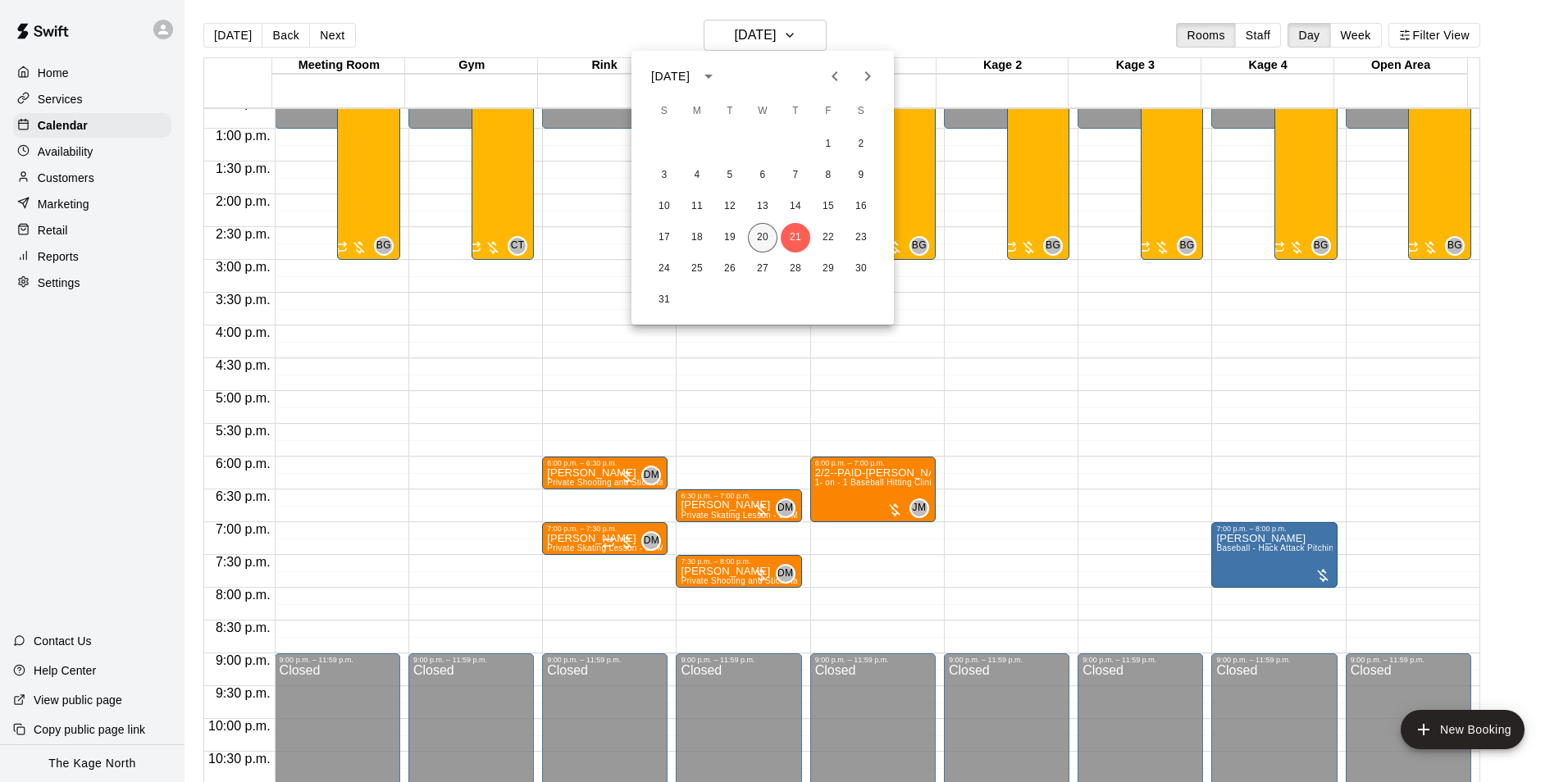
click at [758, 238] on button "20" at bounding box center [763, 238] width 30 height 30
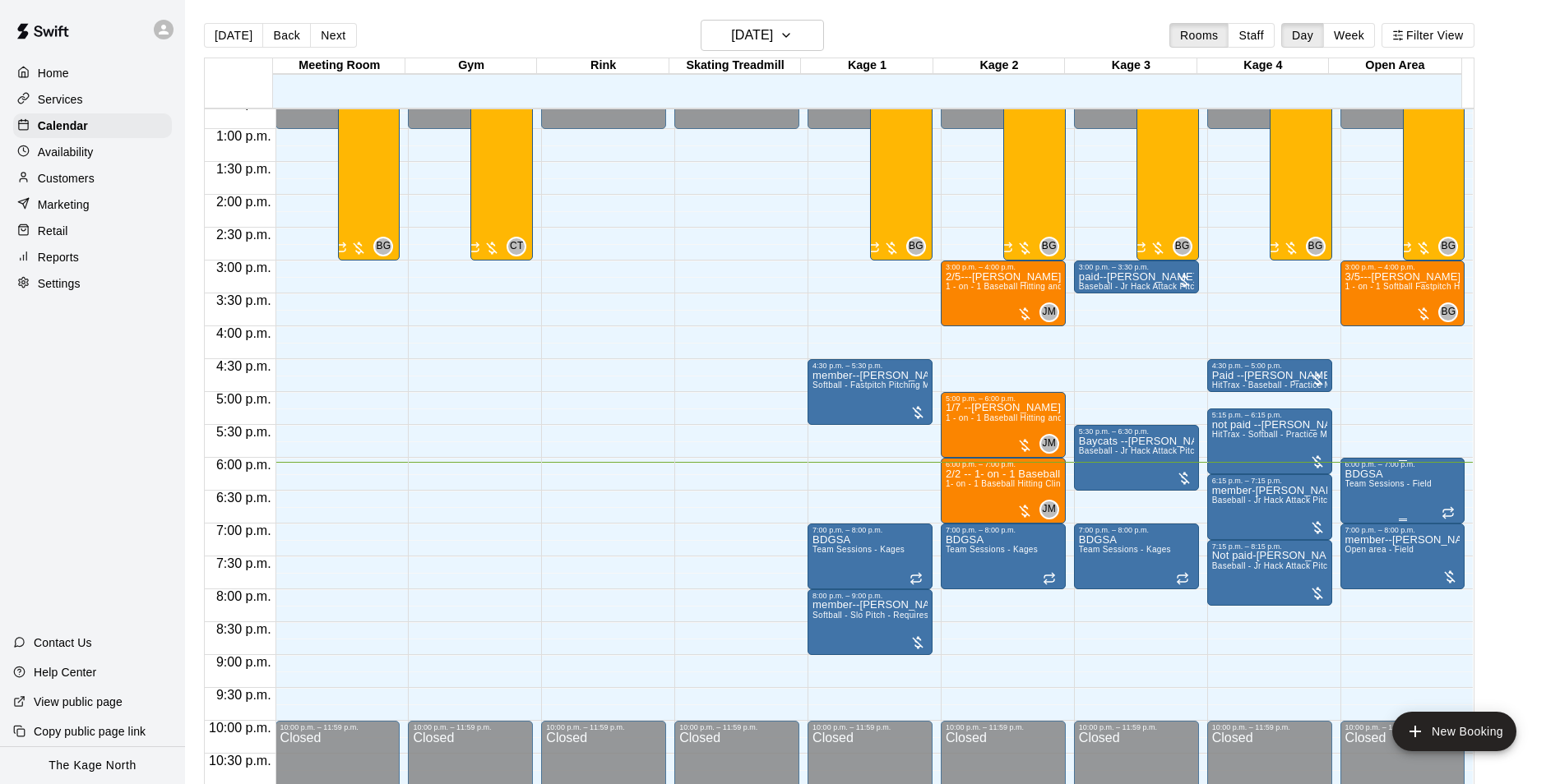
click at [1385, 489] on span "Team Sessions - Field" at bounding box center [1388, 484] width 86 height 9
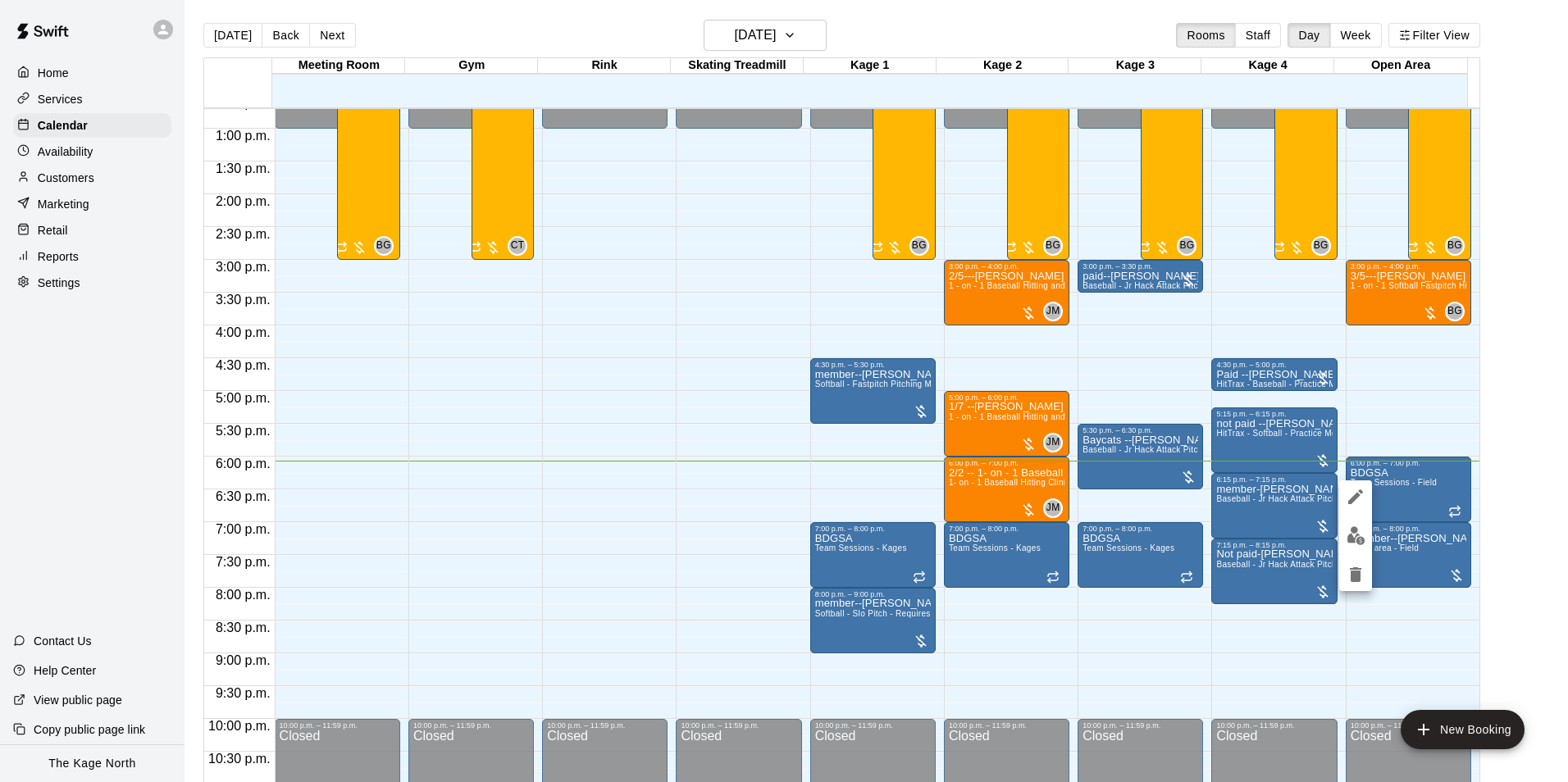
click at [1396, 487] on div at bounding box center [784, 391] width 1568 height 782
click at [1352, 577] on icon "delete" at bounding box center [1356, 574] width 12 height 14
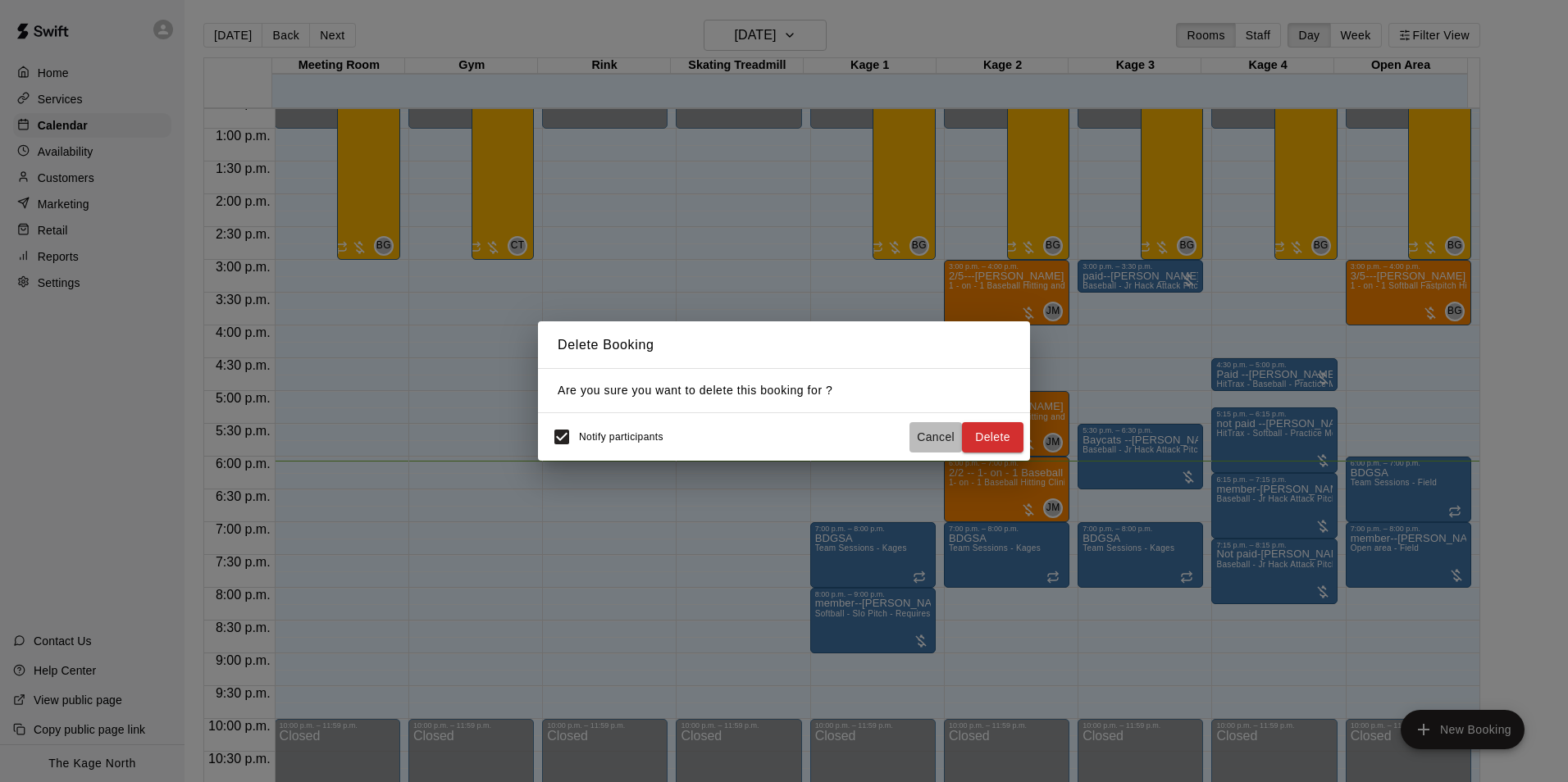
click at [933, 437] on button "Cancel" at bounding box center [936, 437] width 53 height 31
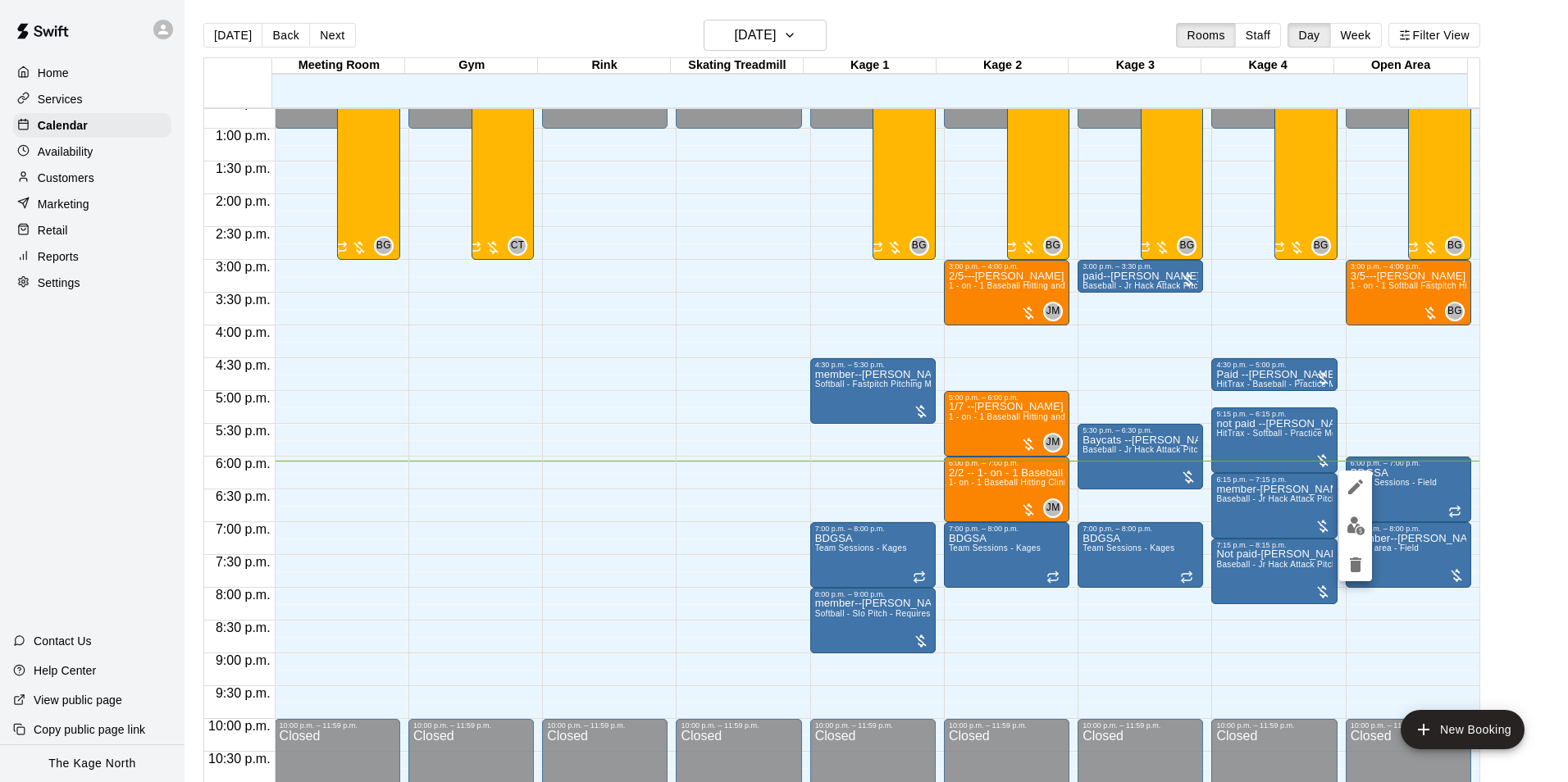
click at [1359, 565] on icon "delete" at bounding box center [1356, 565] width 12 height 14
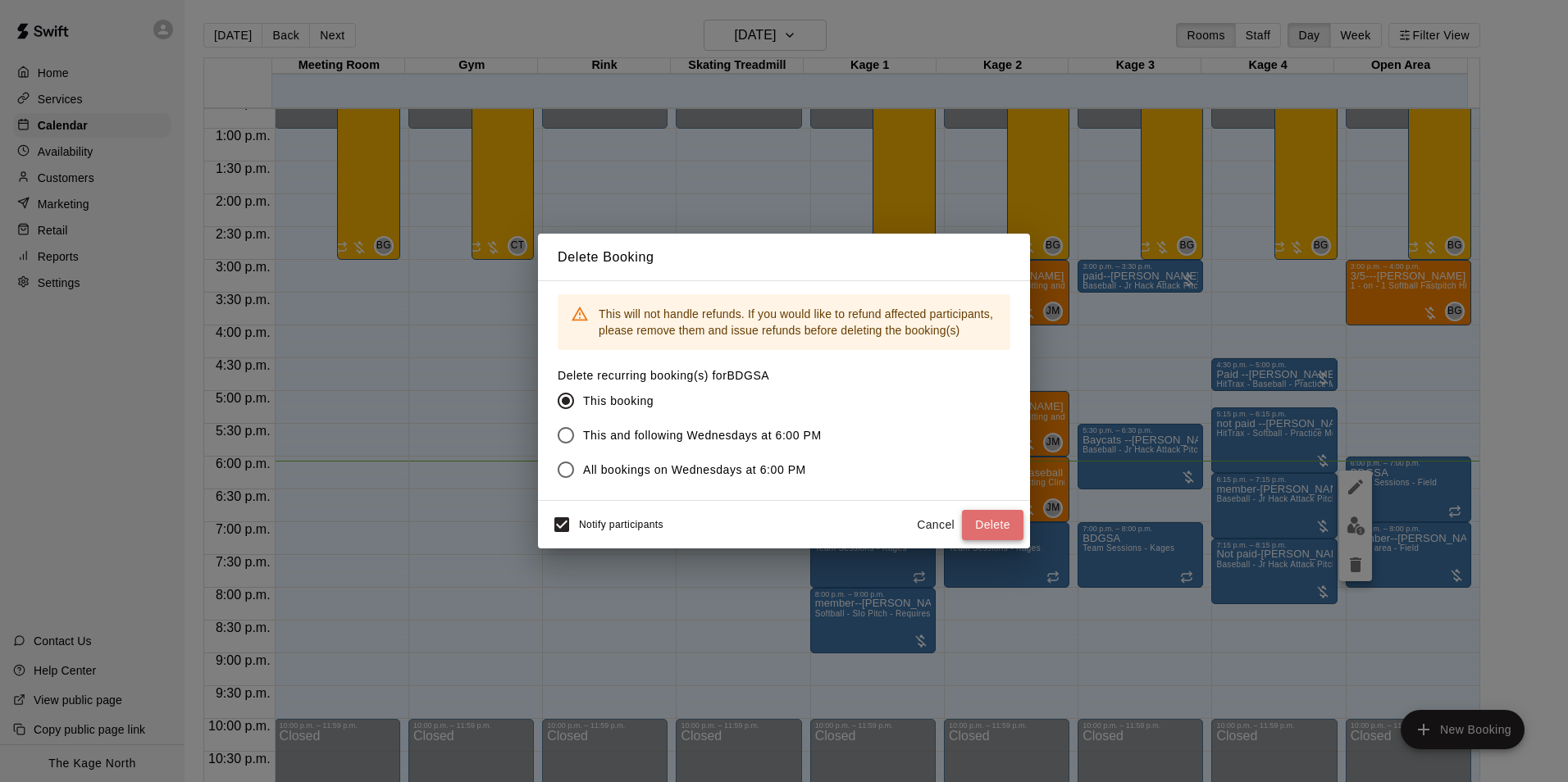
click at [1006, 526] on button "Delete" at bounding box center [993, 526] width 61 height 31
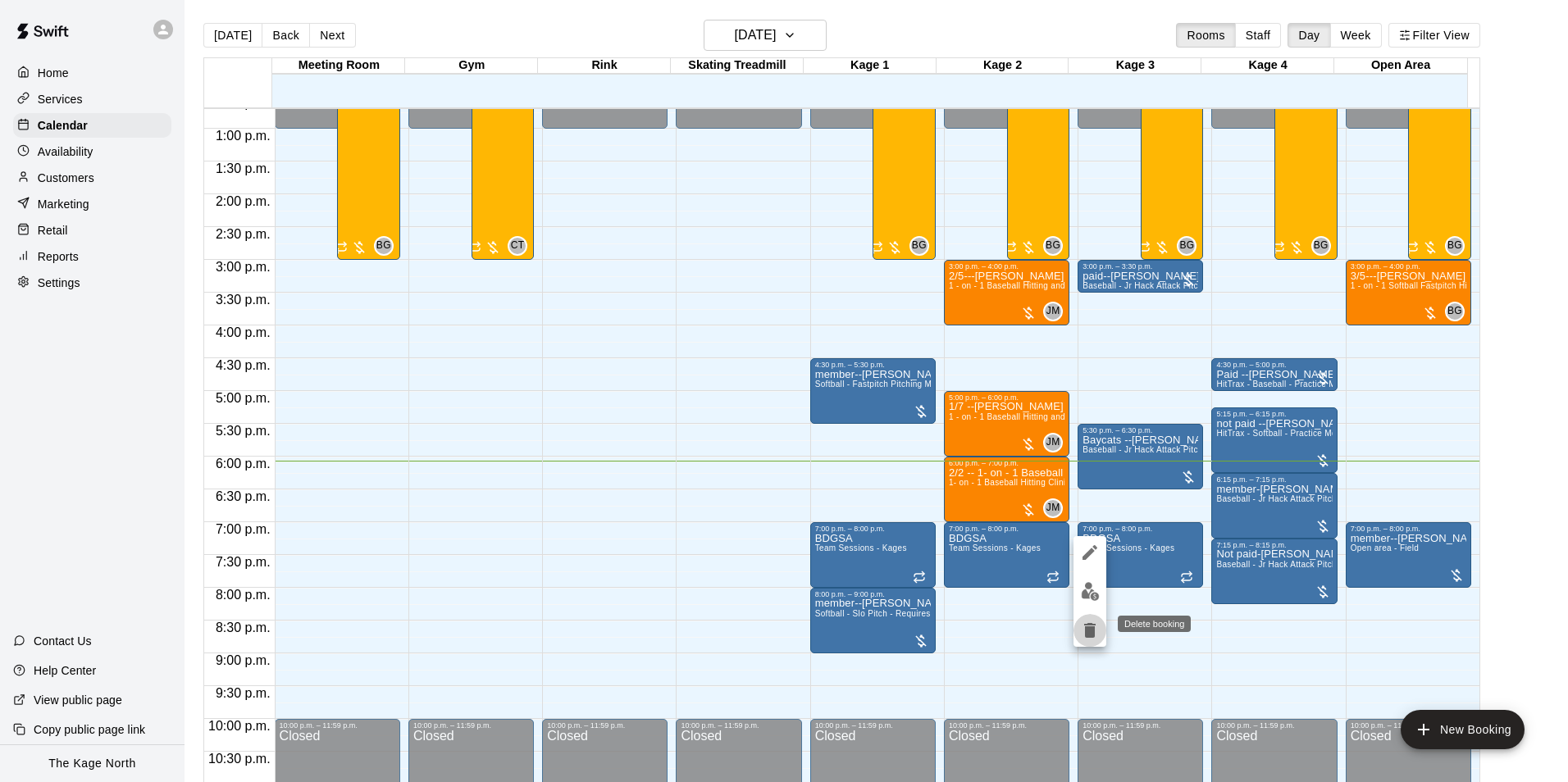
click at [1084, 637] on icon "delete" at bounding box center [1090, 630] width 20 height 20
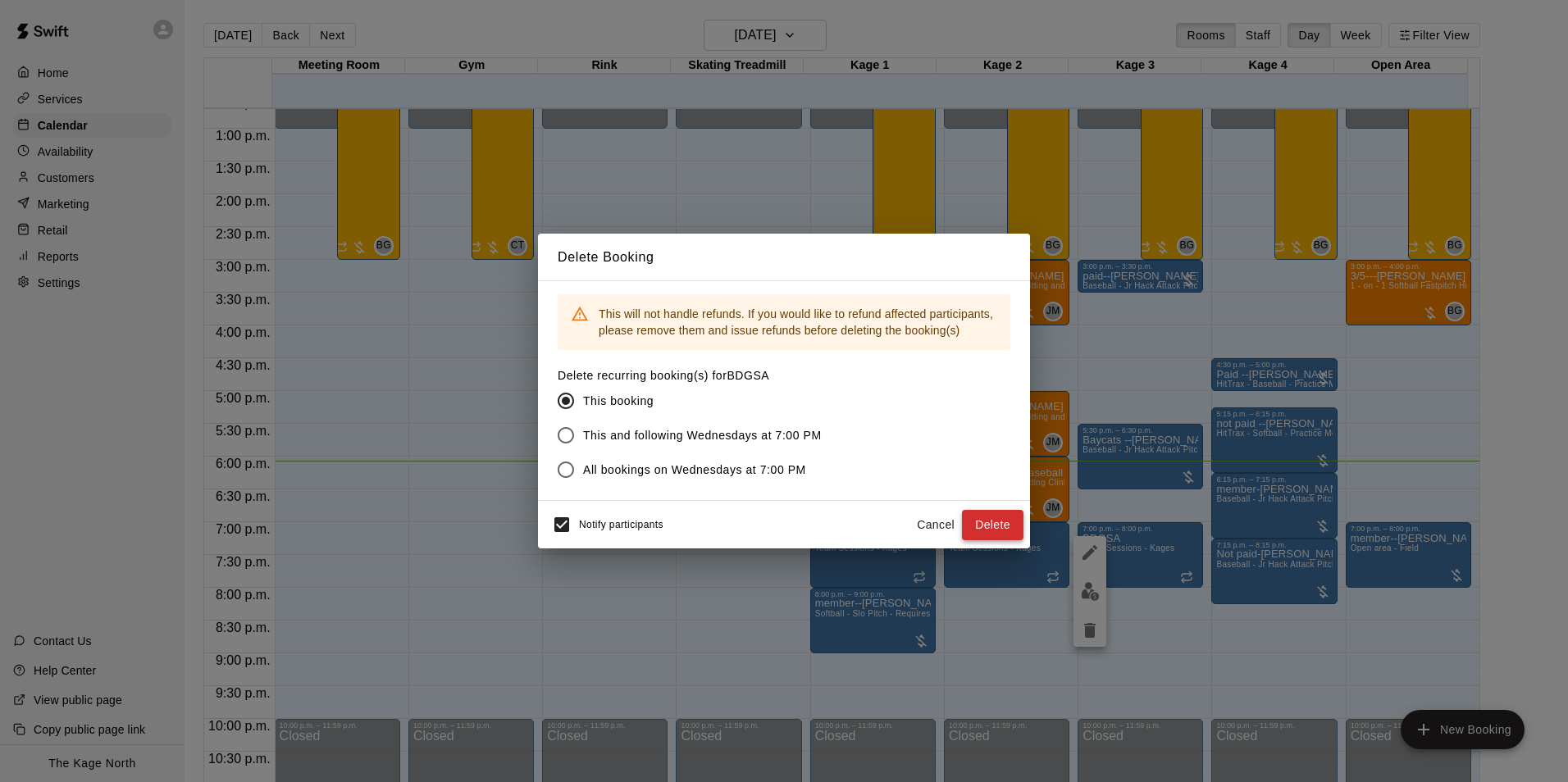
click at [991, 521] on button "Delete" at bounding box center [993, 526] width 61 height 31
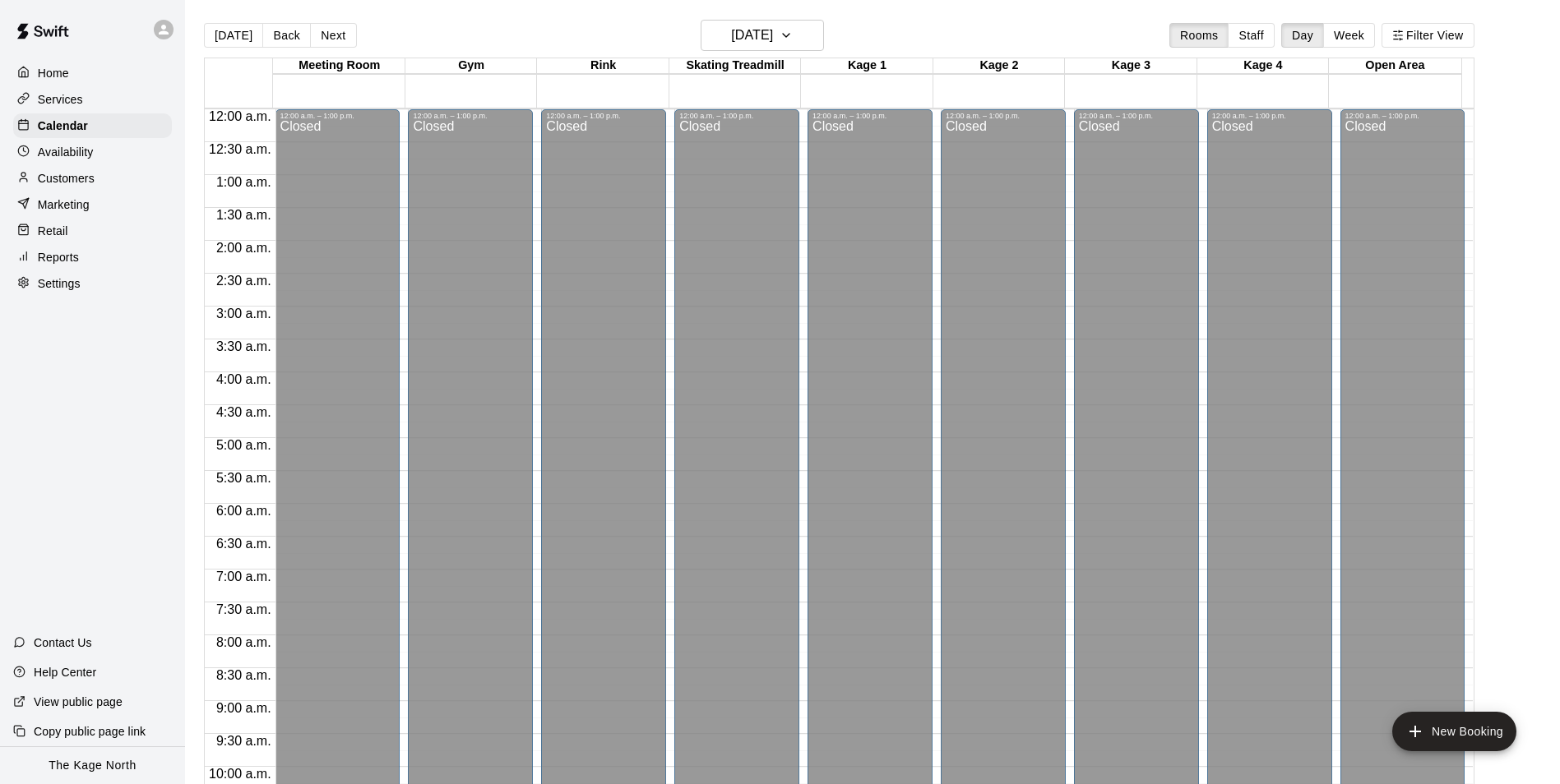
scroll to position [835, 0]
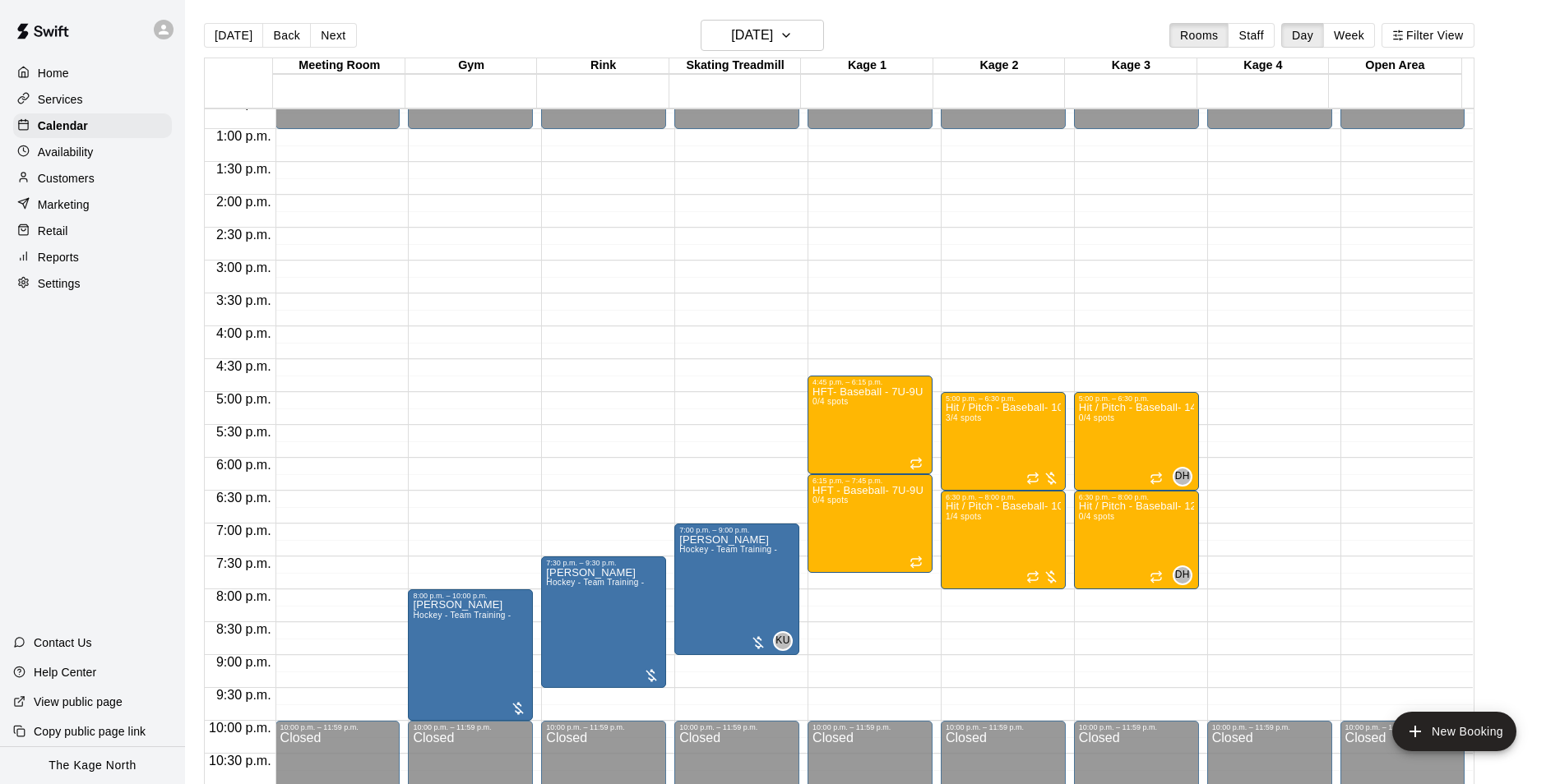
click at [72, 71] on div "Home" at bounding box center [92, 72] width 158 height 25
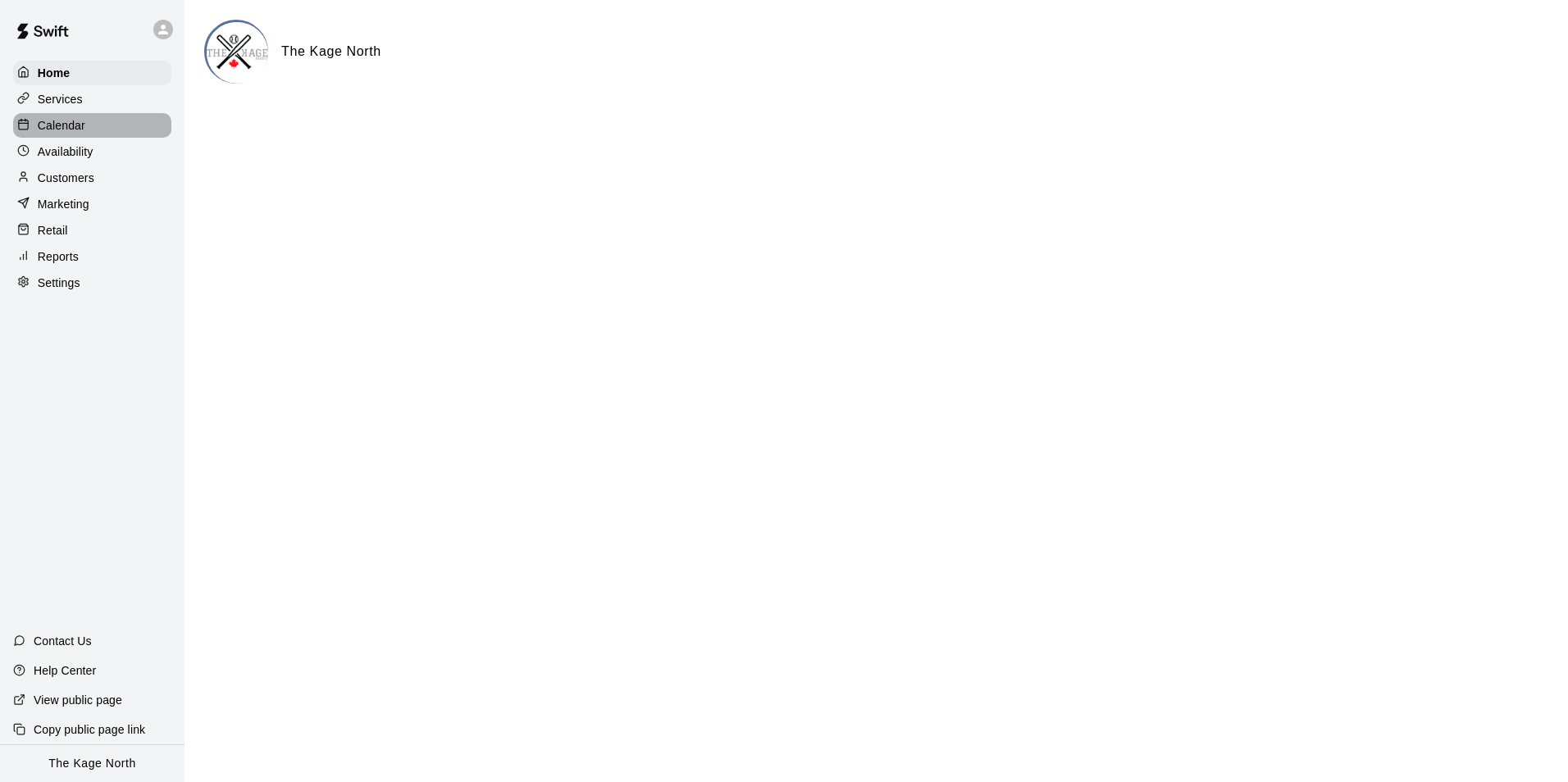
click at [83, 121] on p "Calendar" at bounding box center [61, 125] width 48 height 16
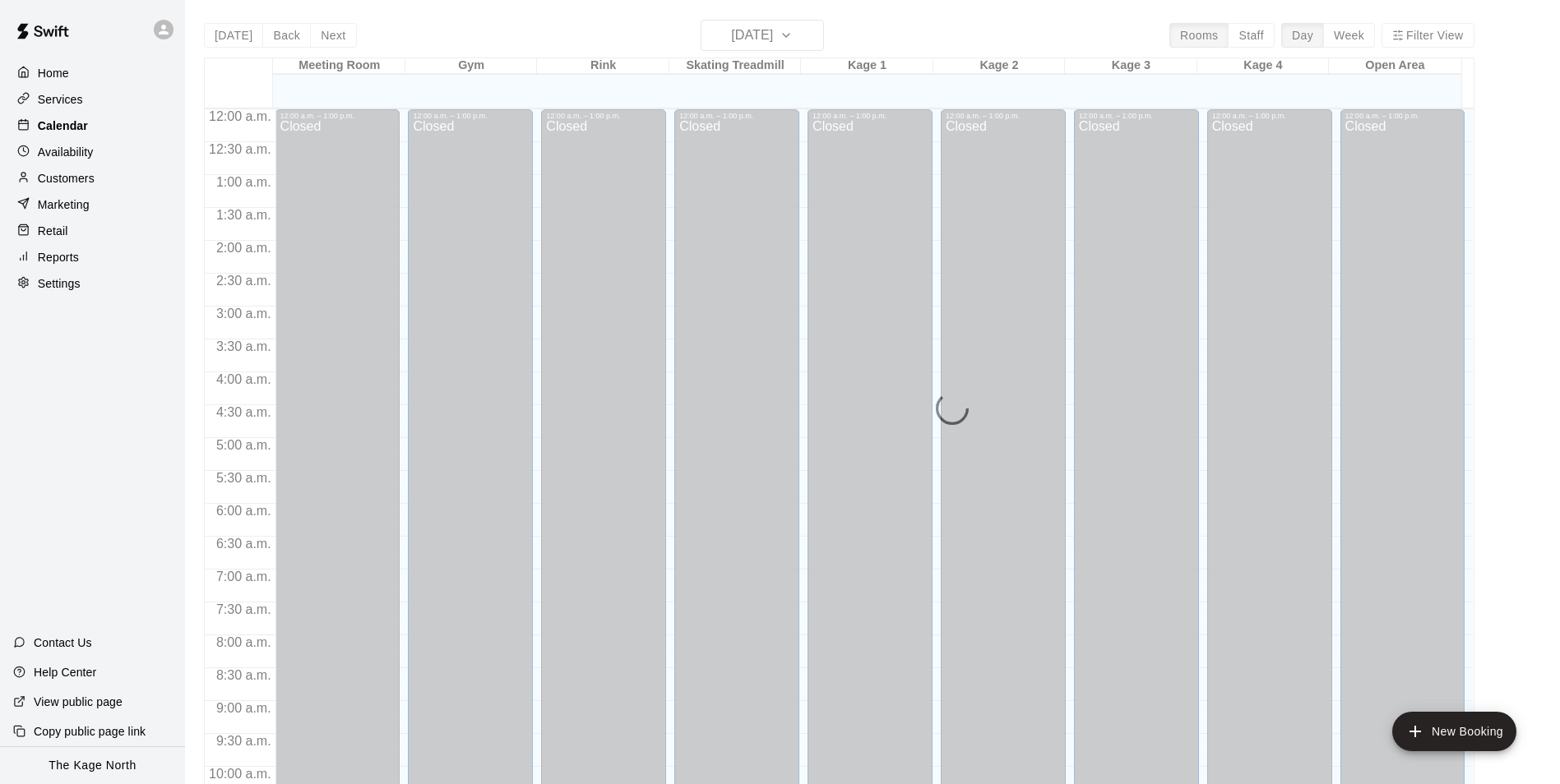
scroll to position [835, 0]
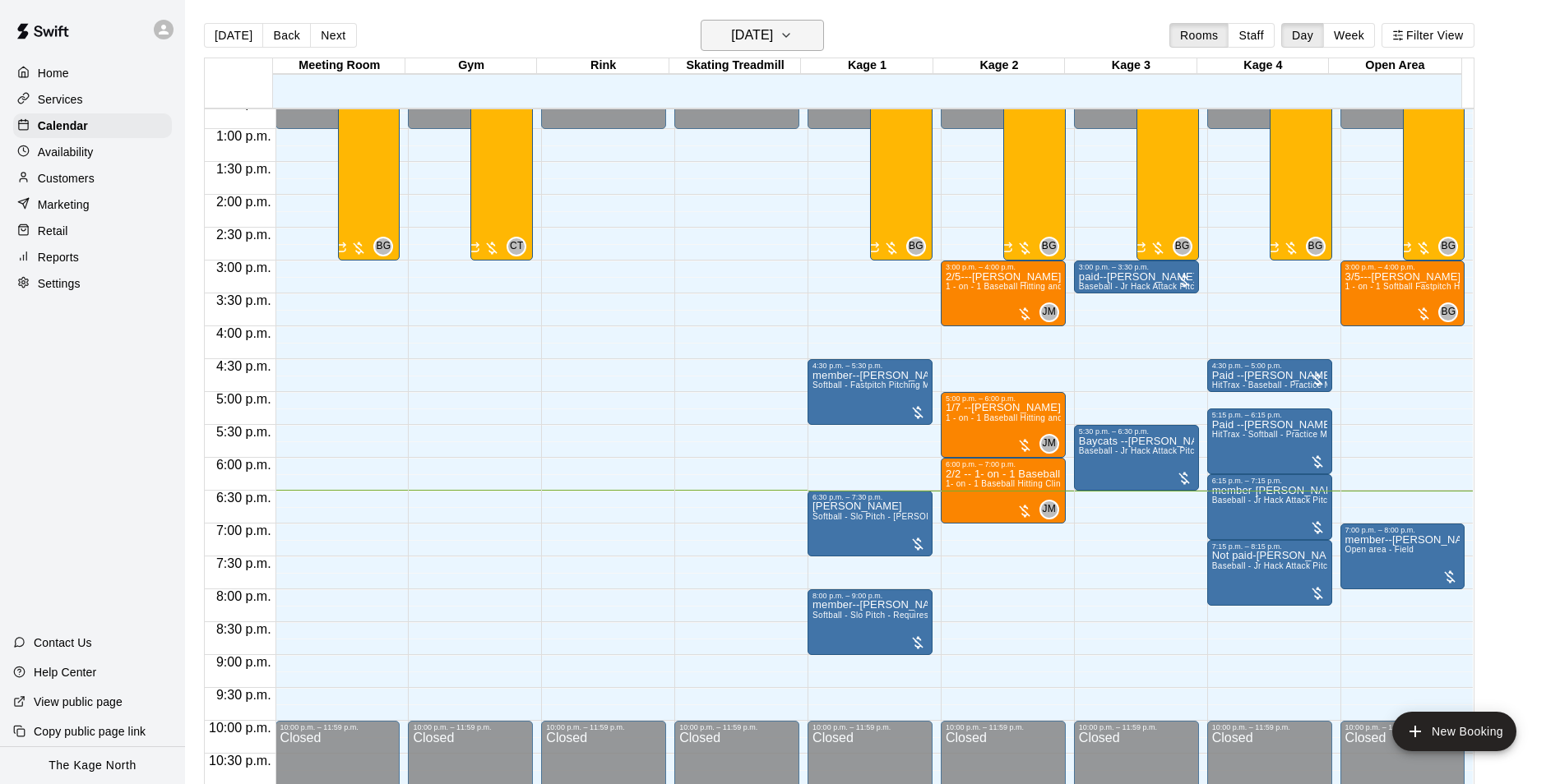
click at [773, 30] on h6 "[DATE]" at bounding box center [751, 35] width 42 height 23
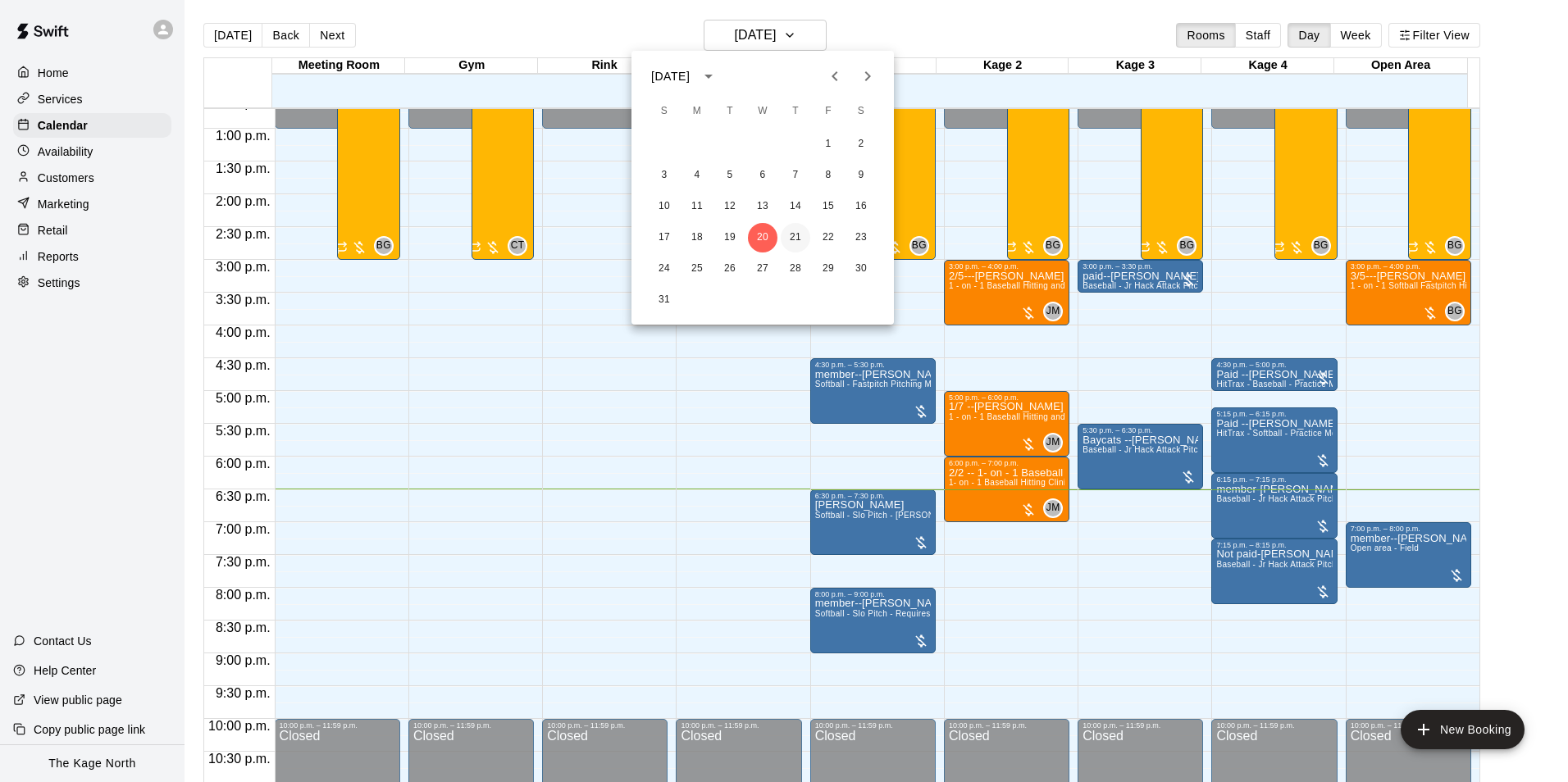
click at [795, 239] on button "21" at bounding box center [795, 238] width 30 height 30
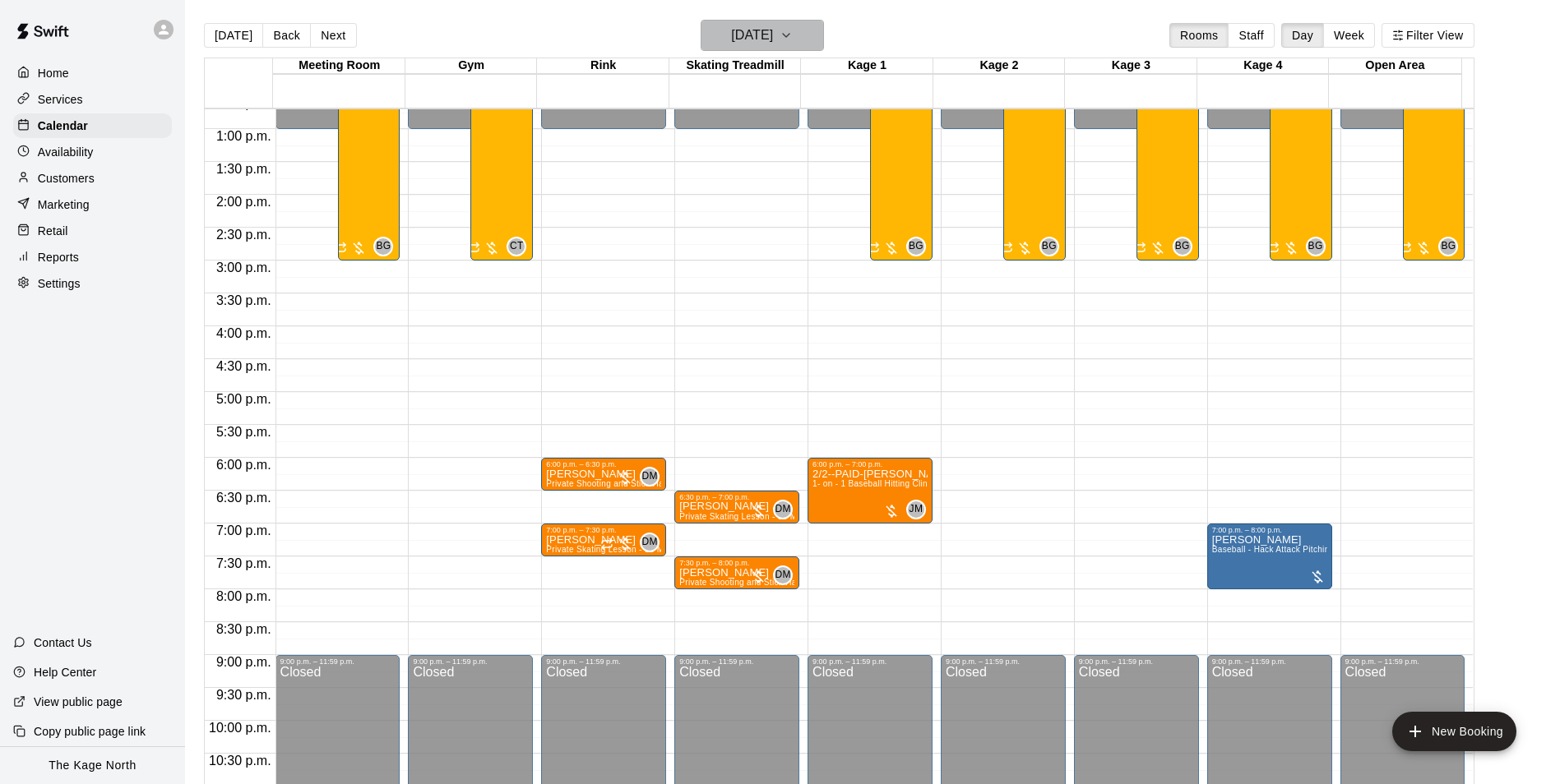
click at [789, 22] on button "[DATE]" at bounding box center [762, 35] width 123 height 31
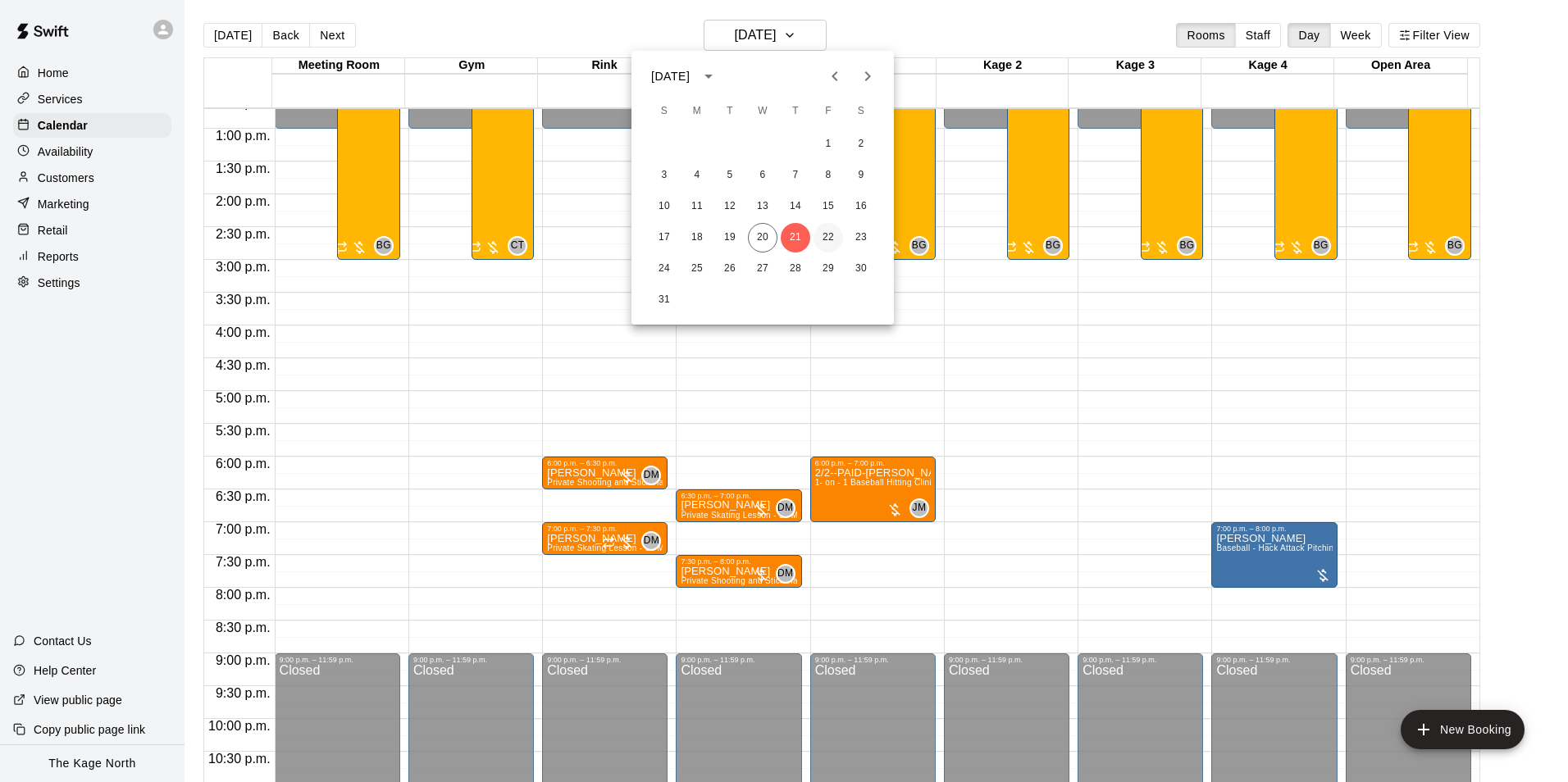
click at [828, 230] on button "22" at bounding box center [828, 238] width 30 height 30
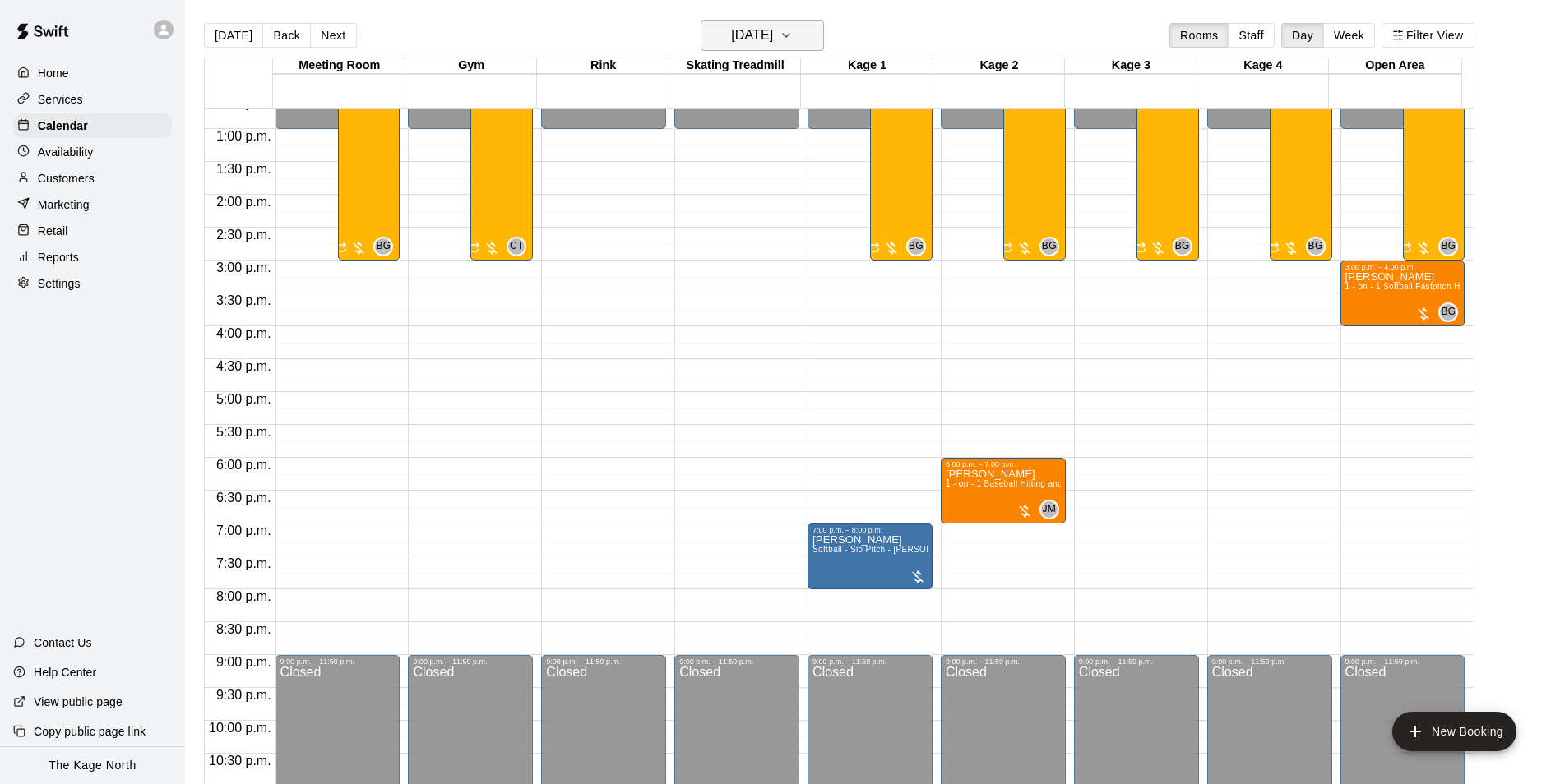
click at [773, 26] on h6 "[DATE]" at bounding box center [751, 35] width 42 height 23
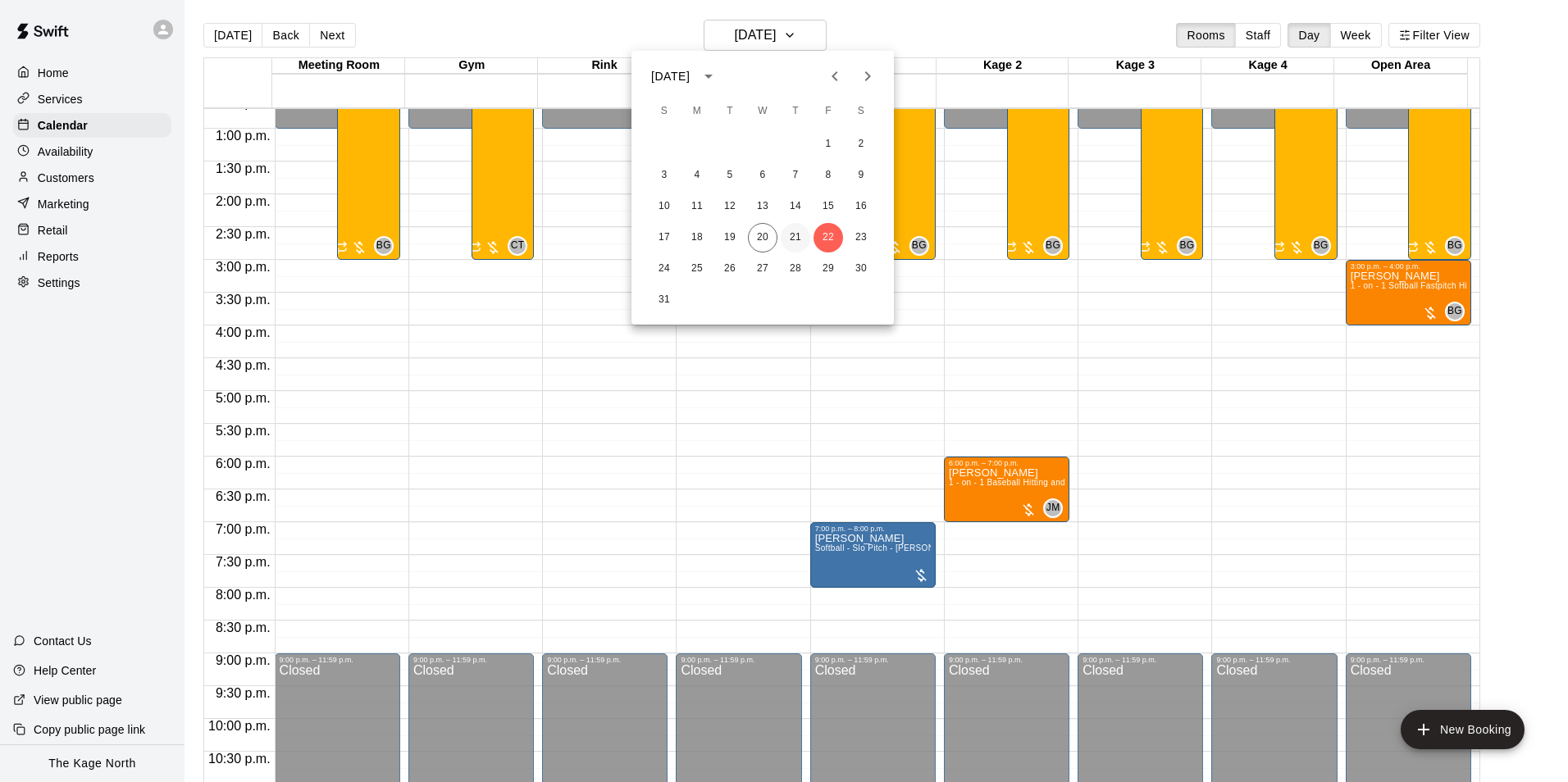
click at [796, 237] on button "21" at bounding box center [795, 238] width 30 height 30
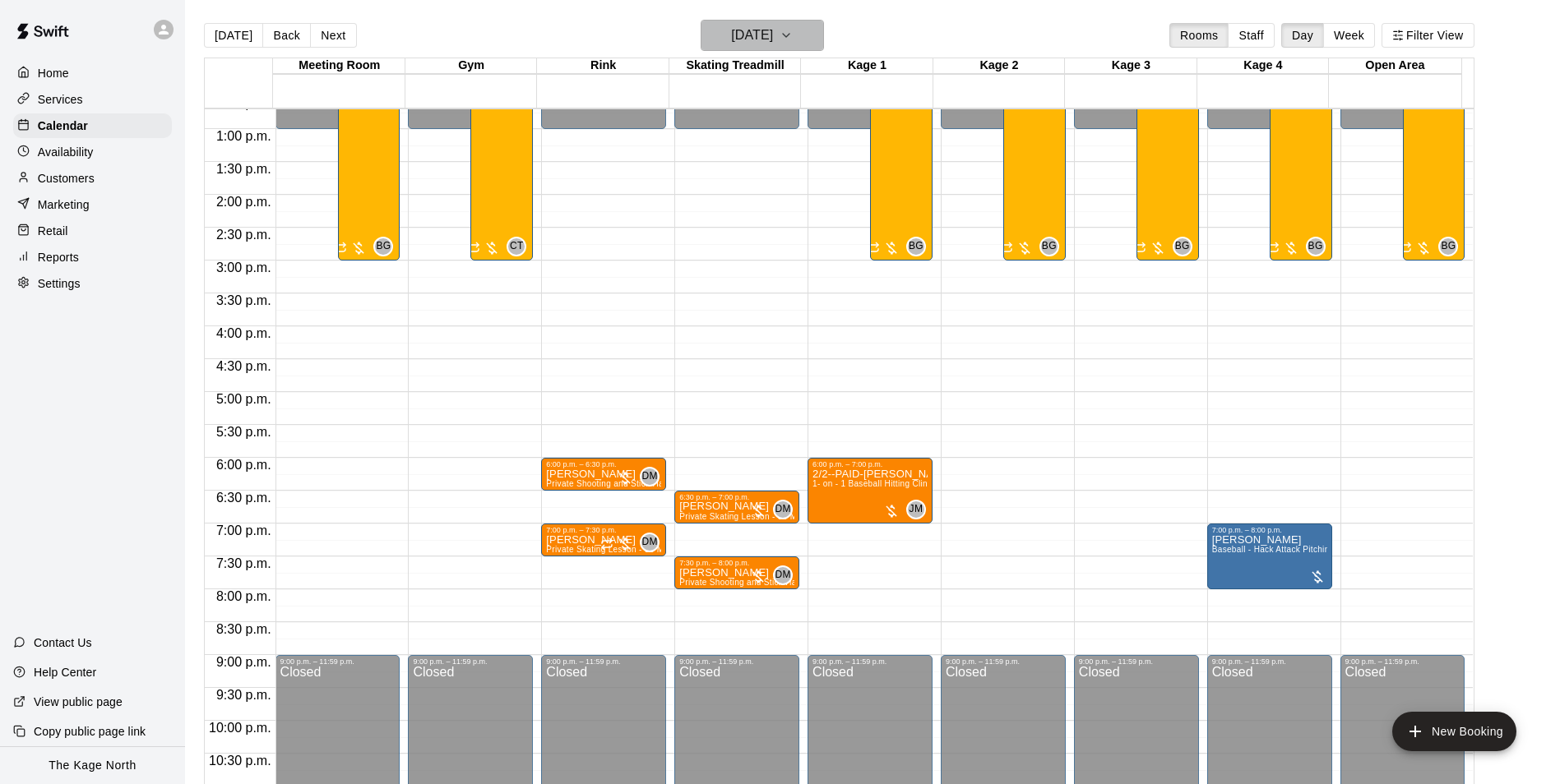
click at [773, 31] on h6 "[DATE]" at bounding box center [751, 35] width 42 height 23
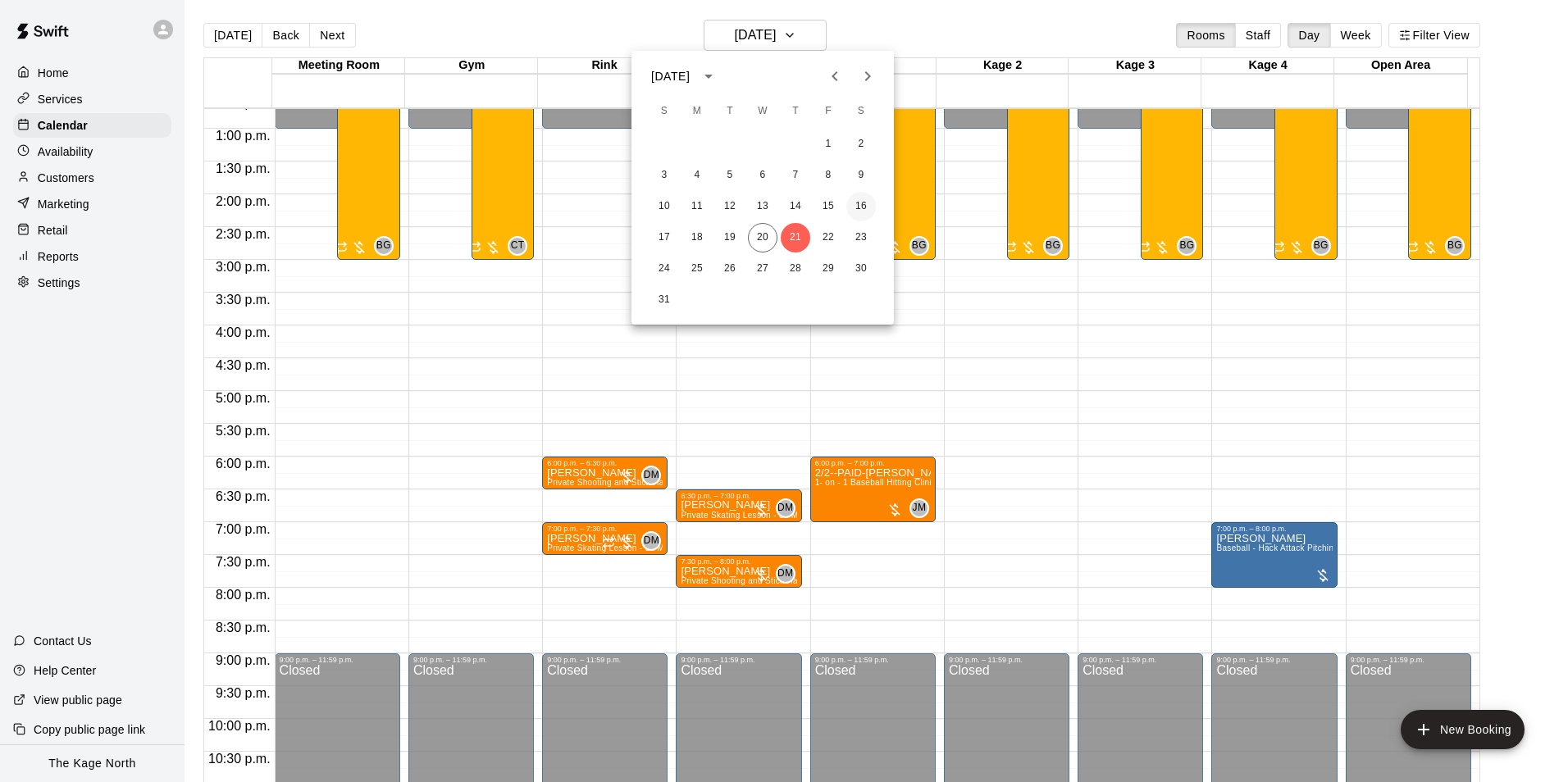
click at [862, 205] on button "16" at bounding box center [860, 206] width 30 height 30
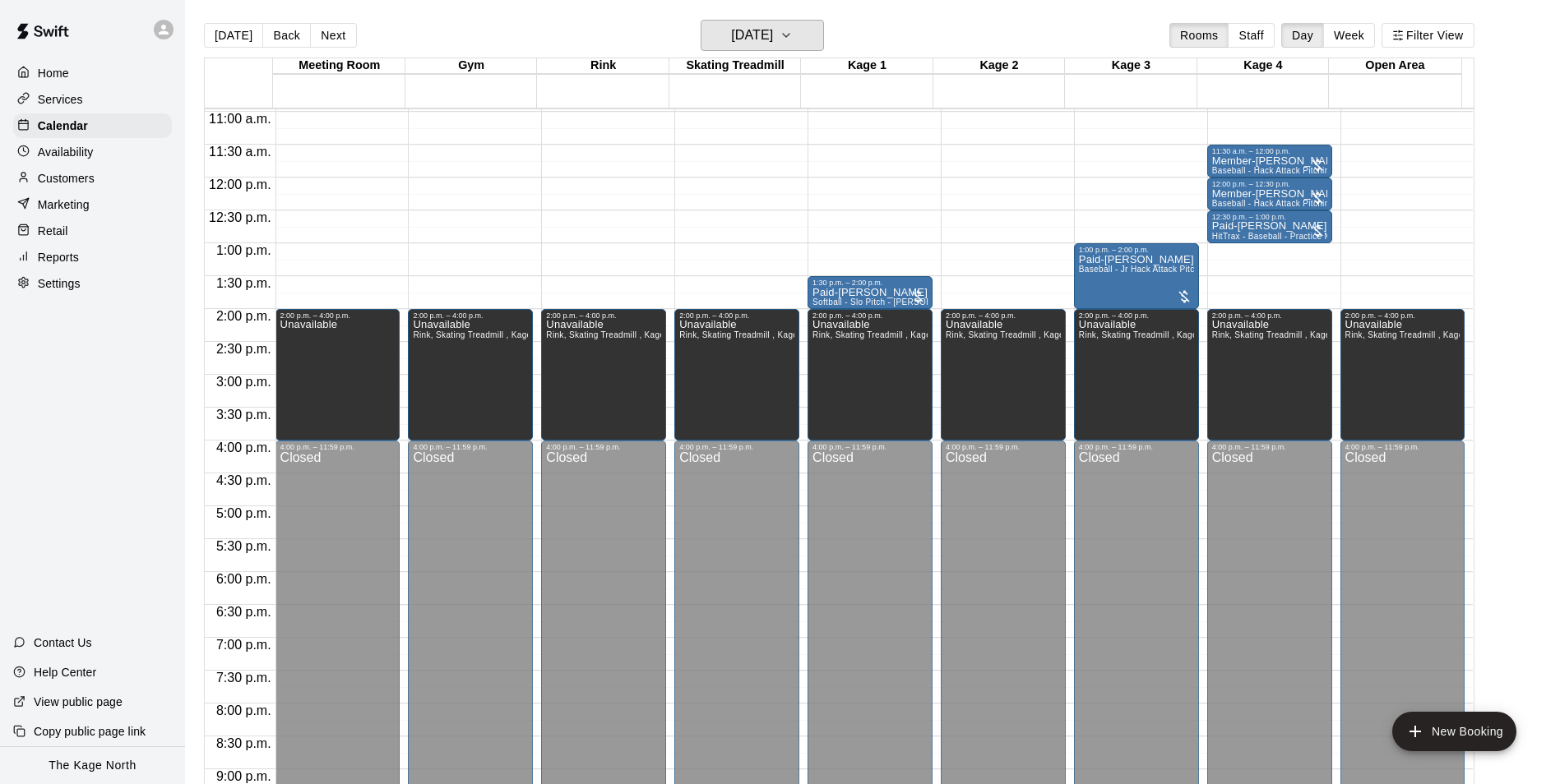
scroll to position [588, 0]
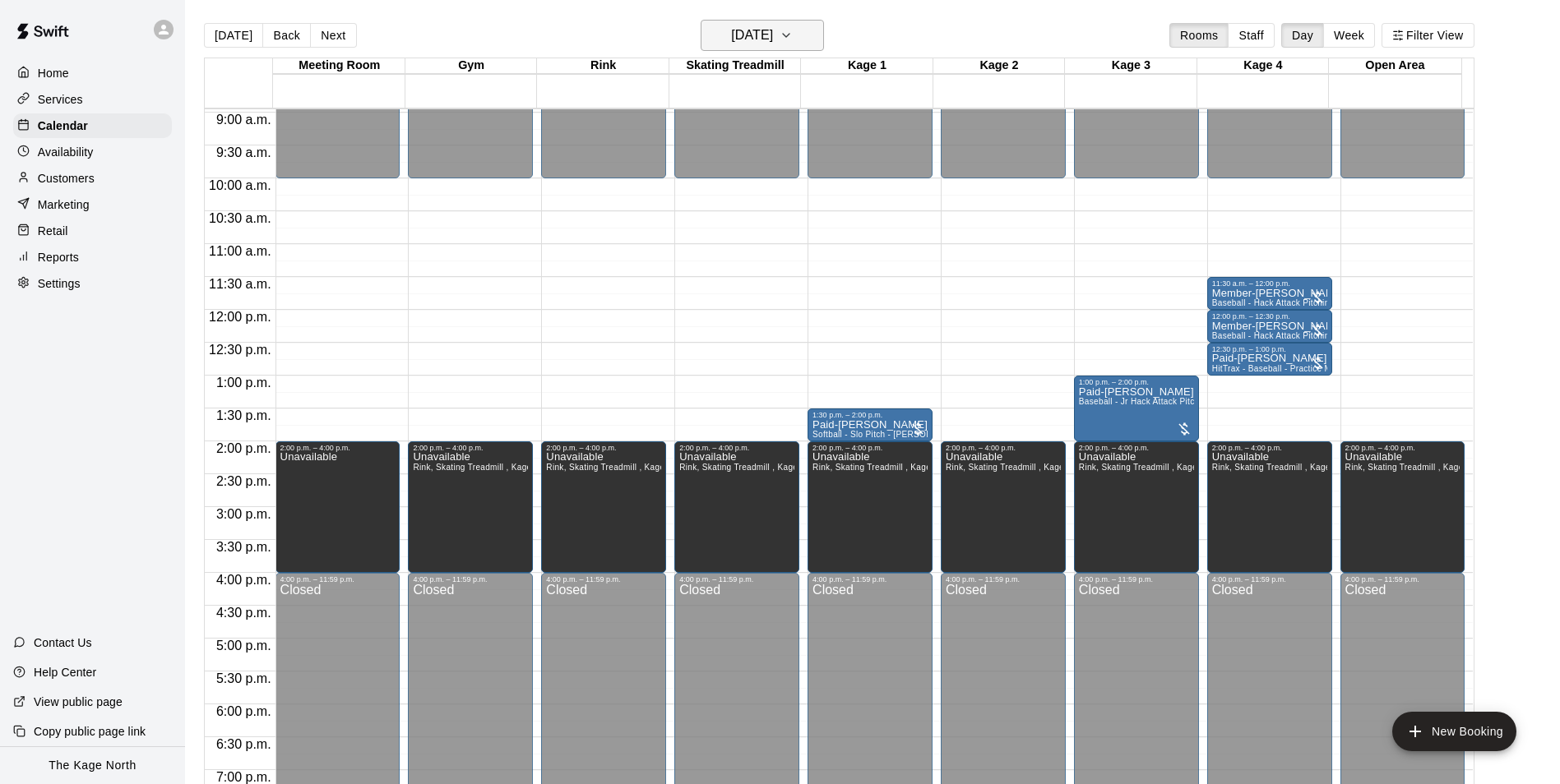
click at [804, 35] on button "Saturday Aug 16" at bounding box center [762, 35] width 123 height 31
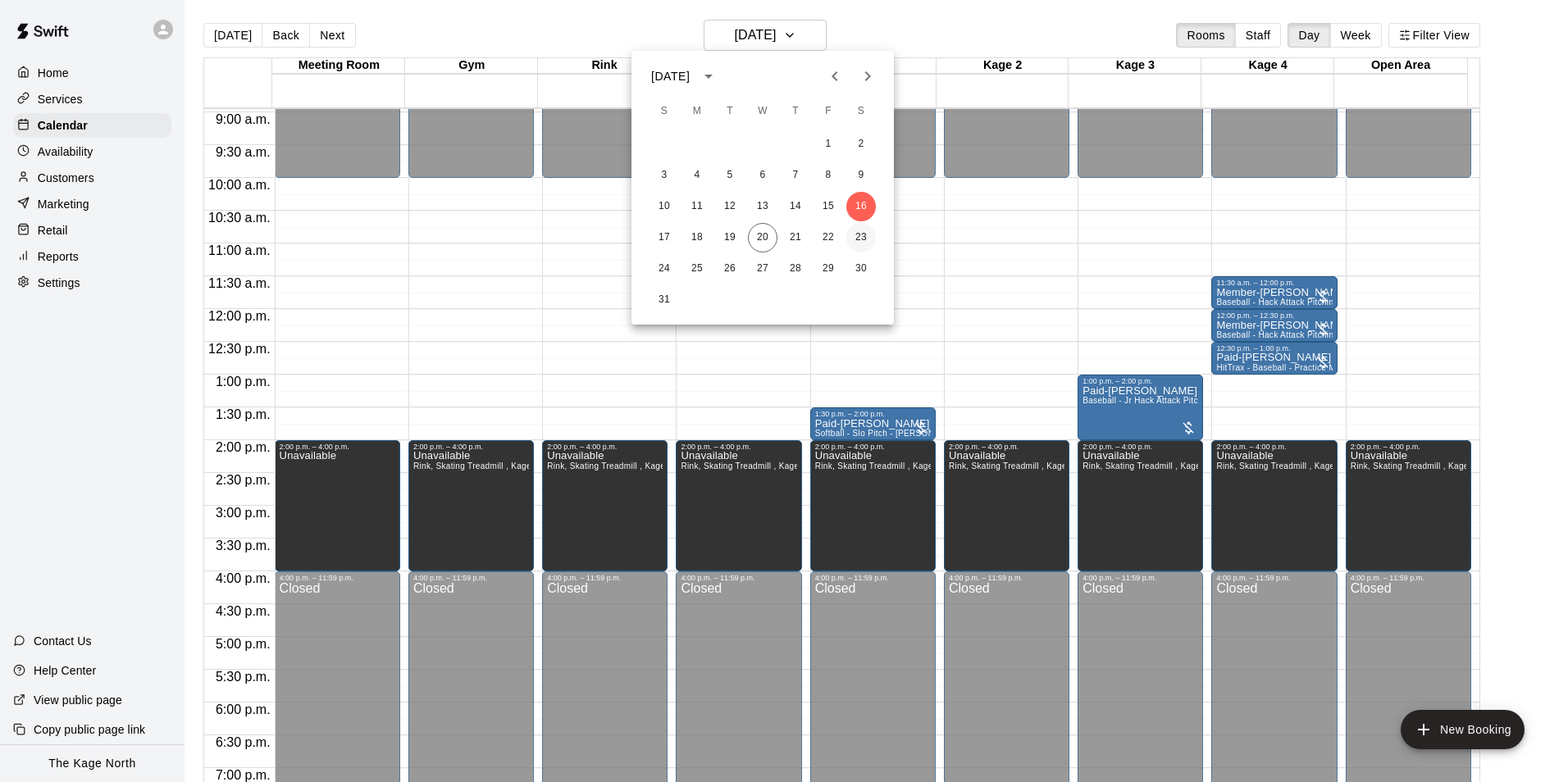
click at [852, 239] on button "23" at bounding box center [860, 238] width 30 height 30
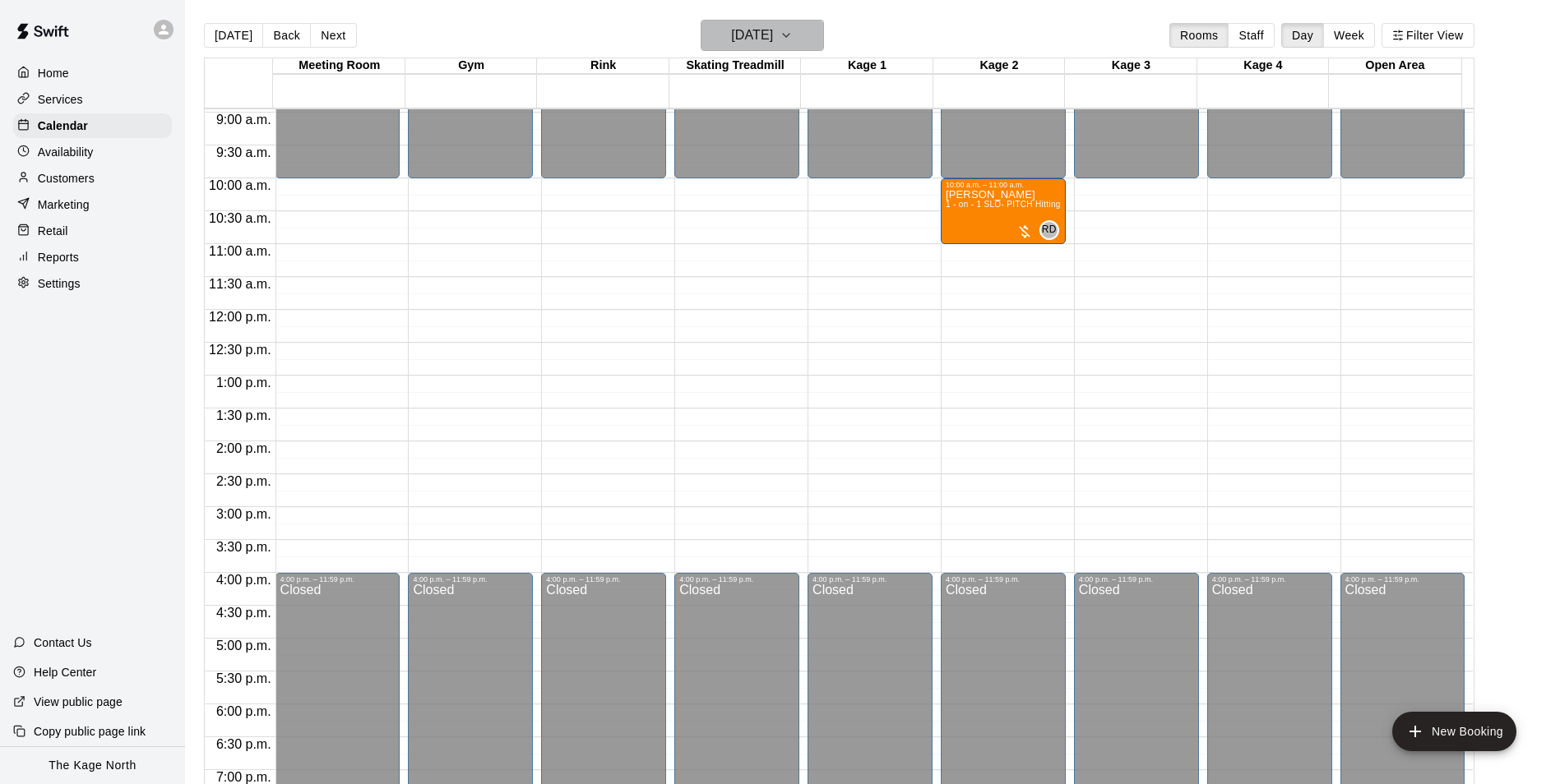
click at [773, 42] on h6 "[DATE]" at bounding box center [751, 35] width 42 height 23
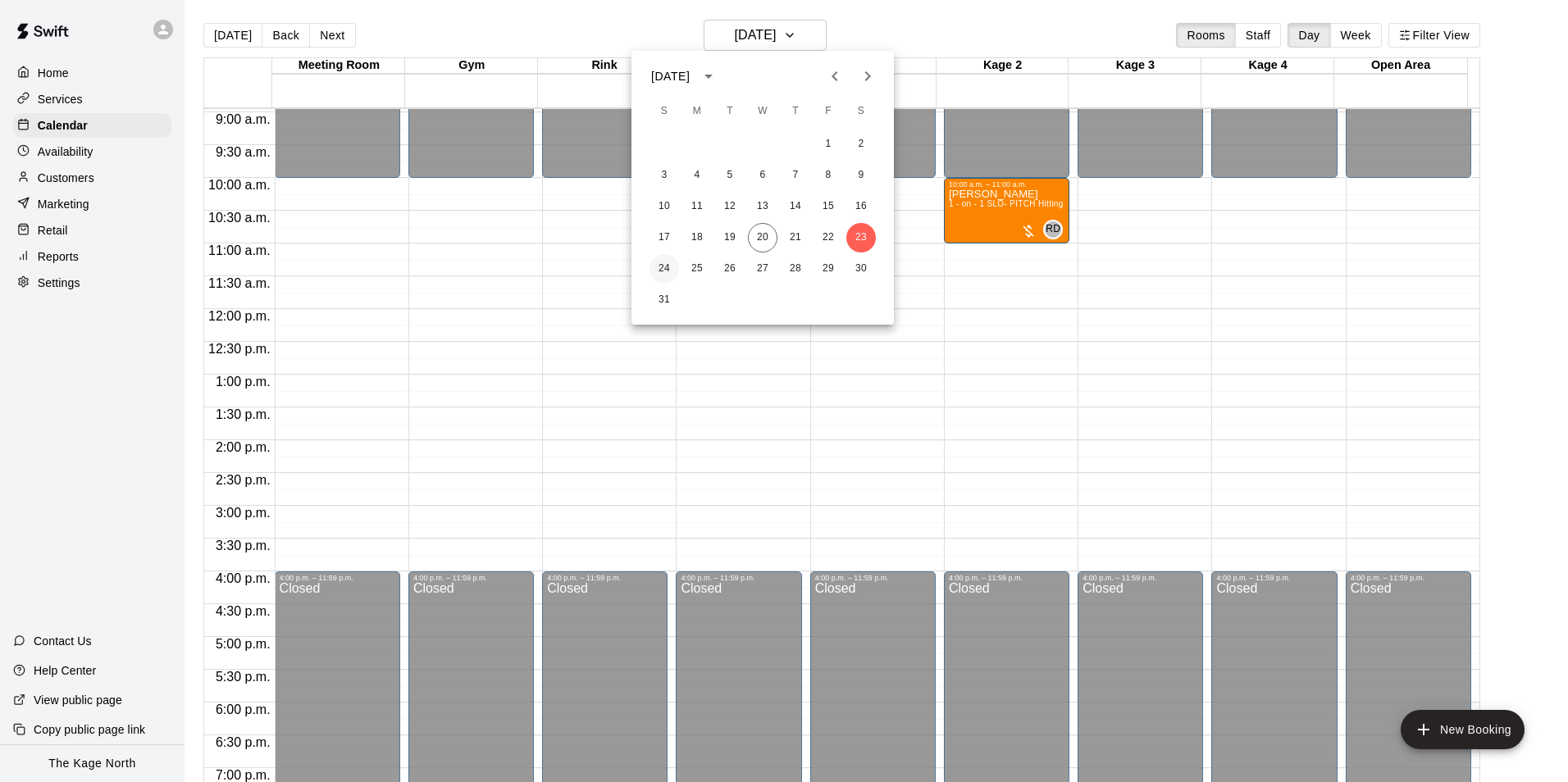
click at [663, 272] on button "24" at bounding box center [664, 268] width 30 height 30
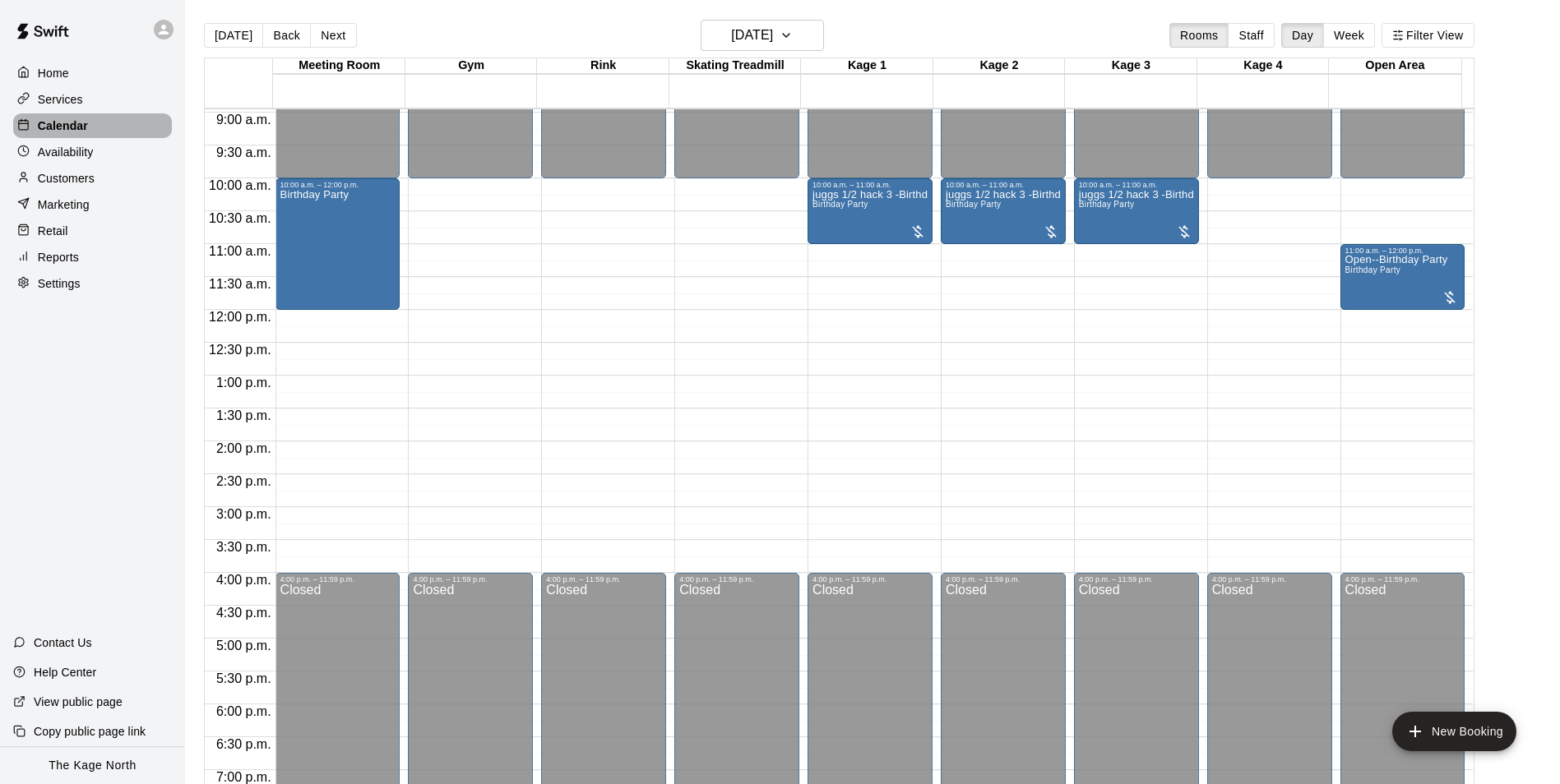
click at [60, 126] on p "Calendar" at bounding box center [62, 125] width 50 height 16
click at [773, 37] on h6 "[DATE]" at bounding box center [751, 35] width 42 height 23
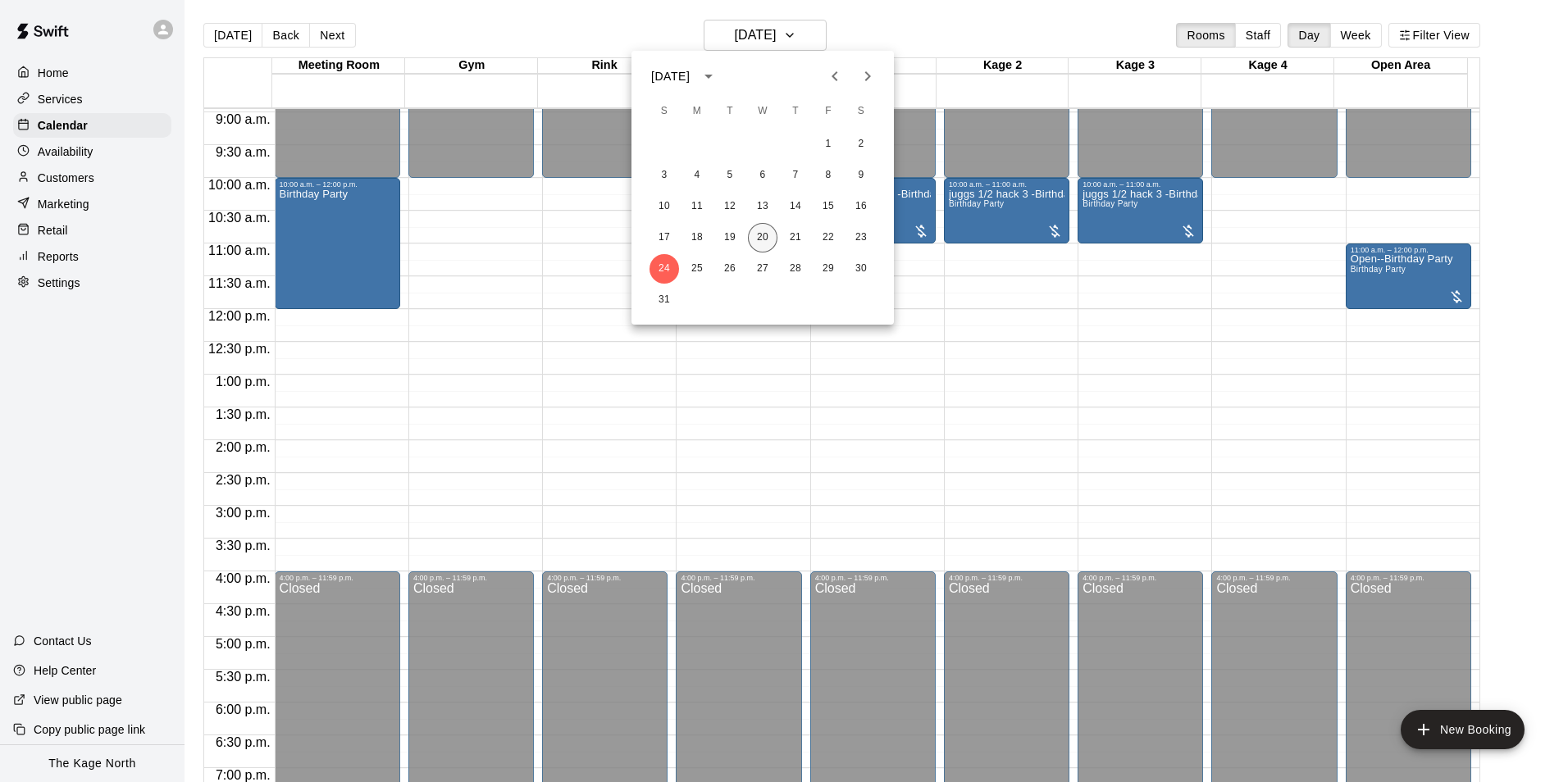
click at [763, 234] on button "20" at bounding box center [763, 238] width 30 height 30
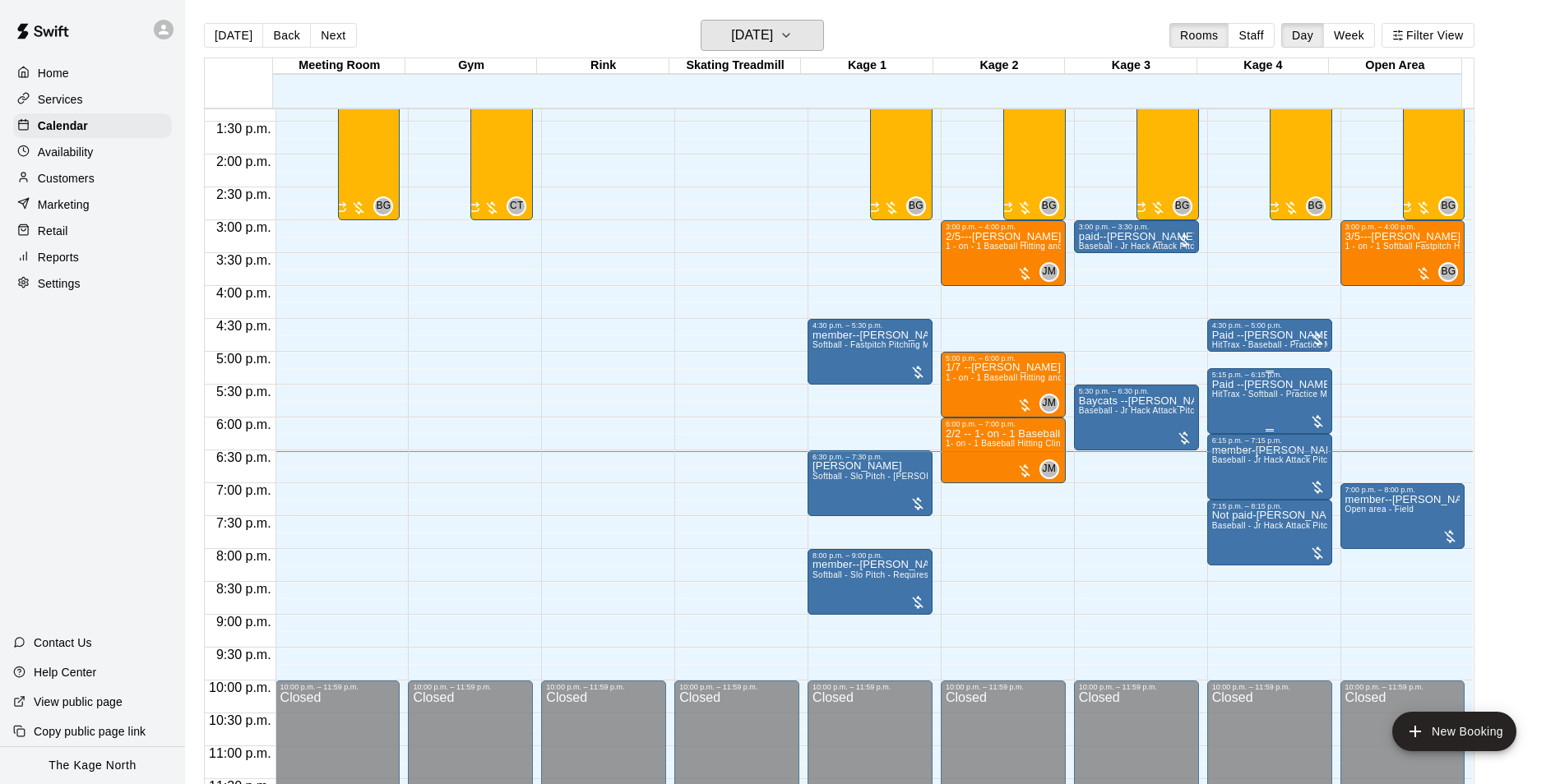
scroll to position [886, 0]
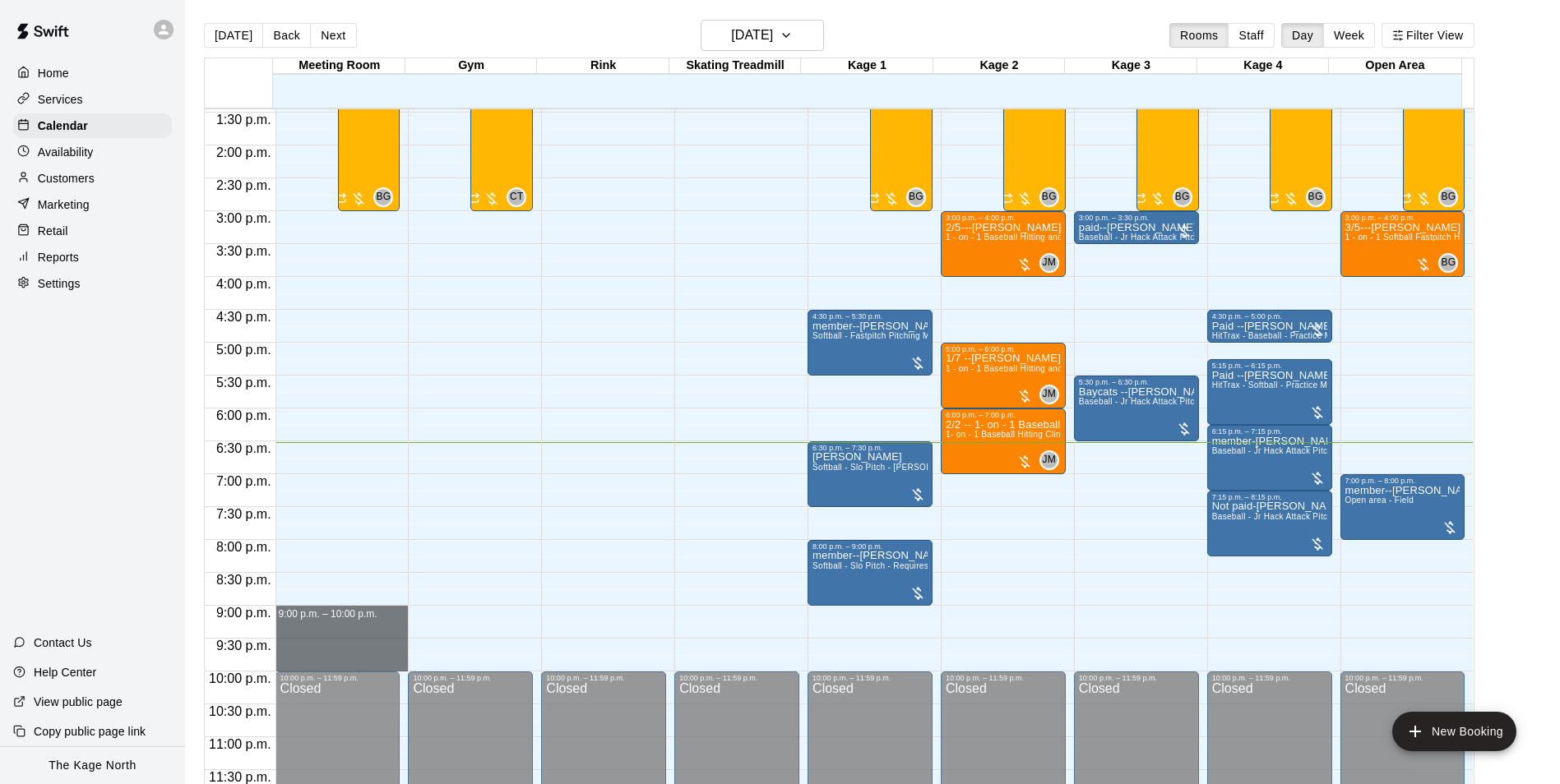
drag, startPoint x: 337, startPoint y: 611, endPoint x: 346, endPoint y: 657, distance: 46.9
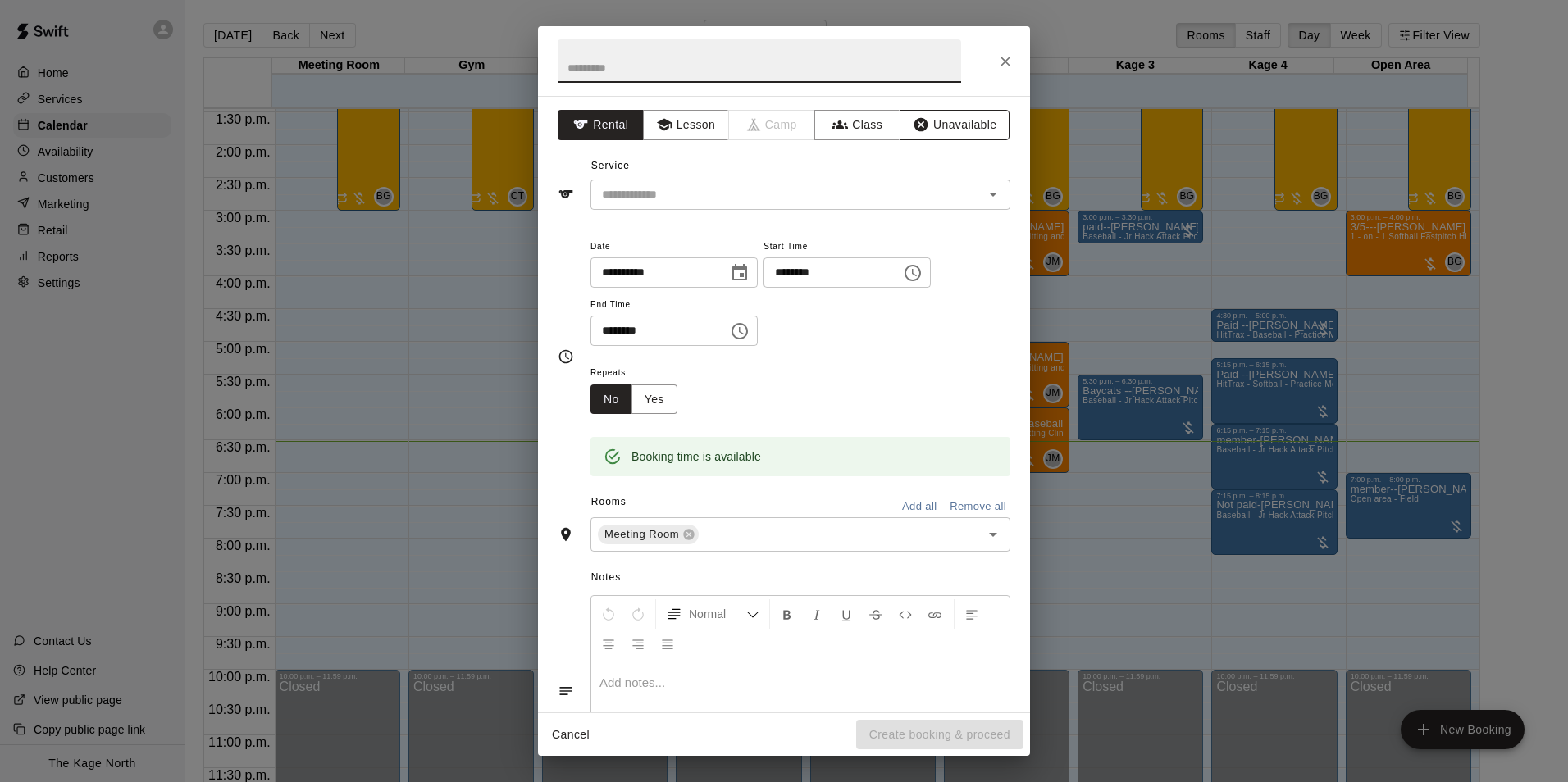
click at [925, 122] on button "Unavailable" at bounding box center [954, 125] width 110 height 31
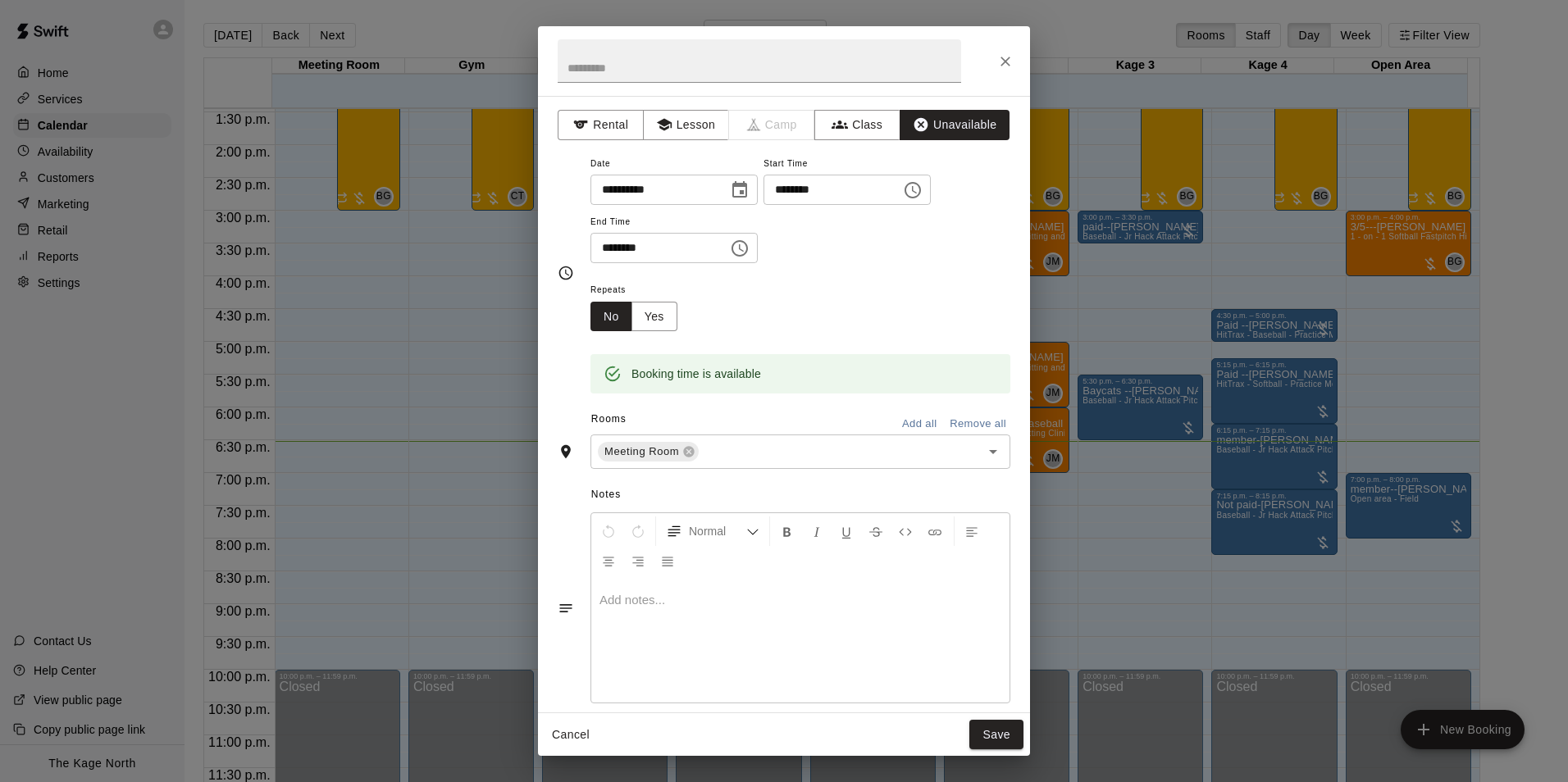
click at [910, 421] on button "Add all" at bounding box center [920, 425] width 53 height 25
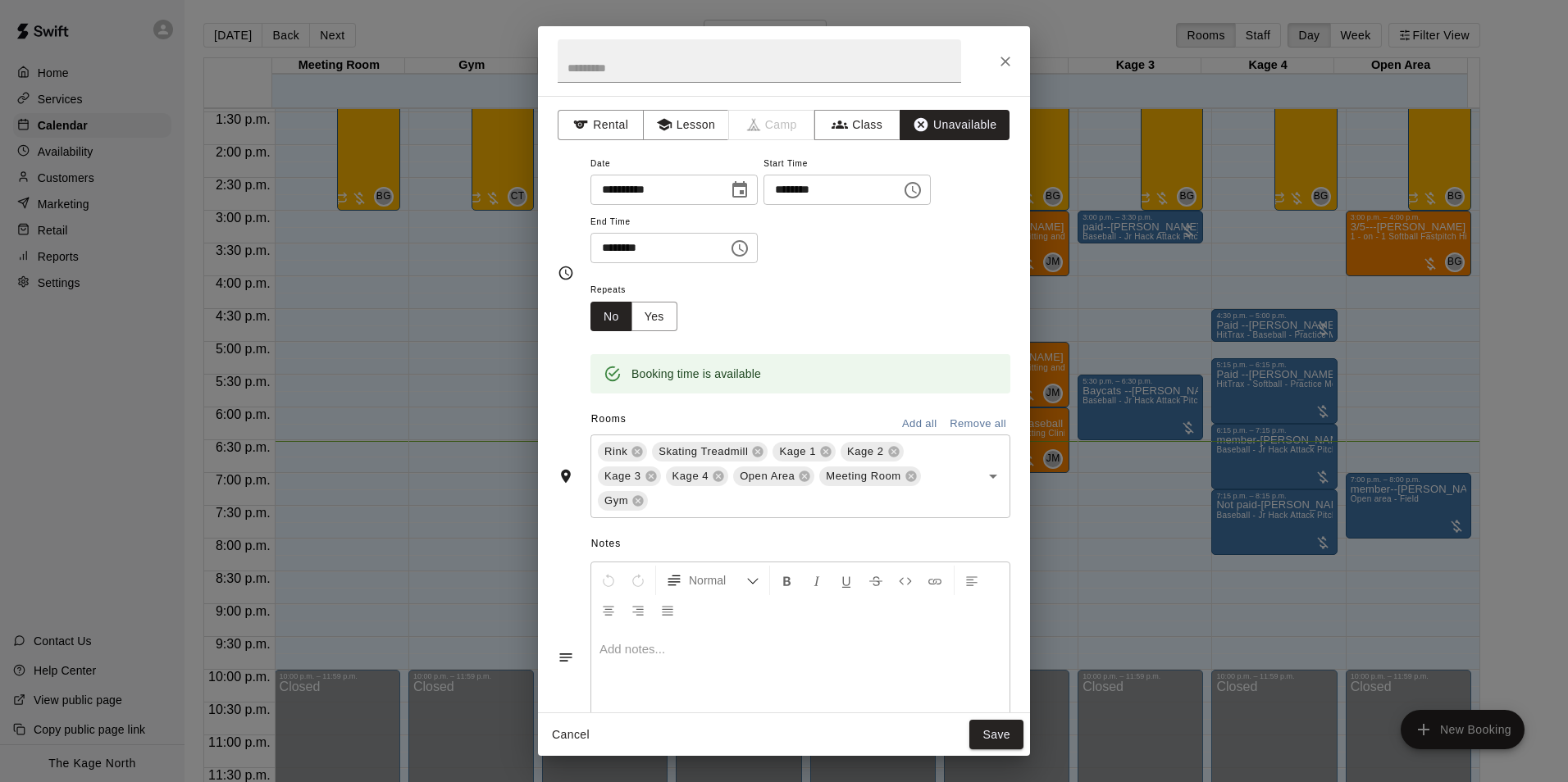
click at [987, 737] on button "Save" at bounding box center [996, 735] width 54 height 31
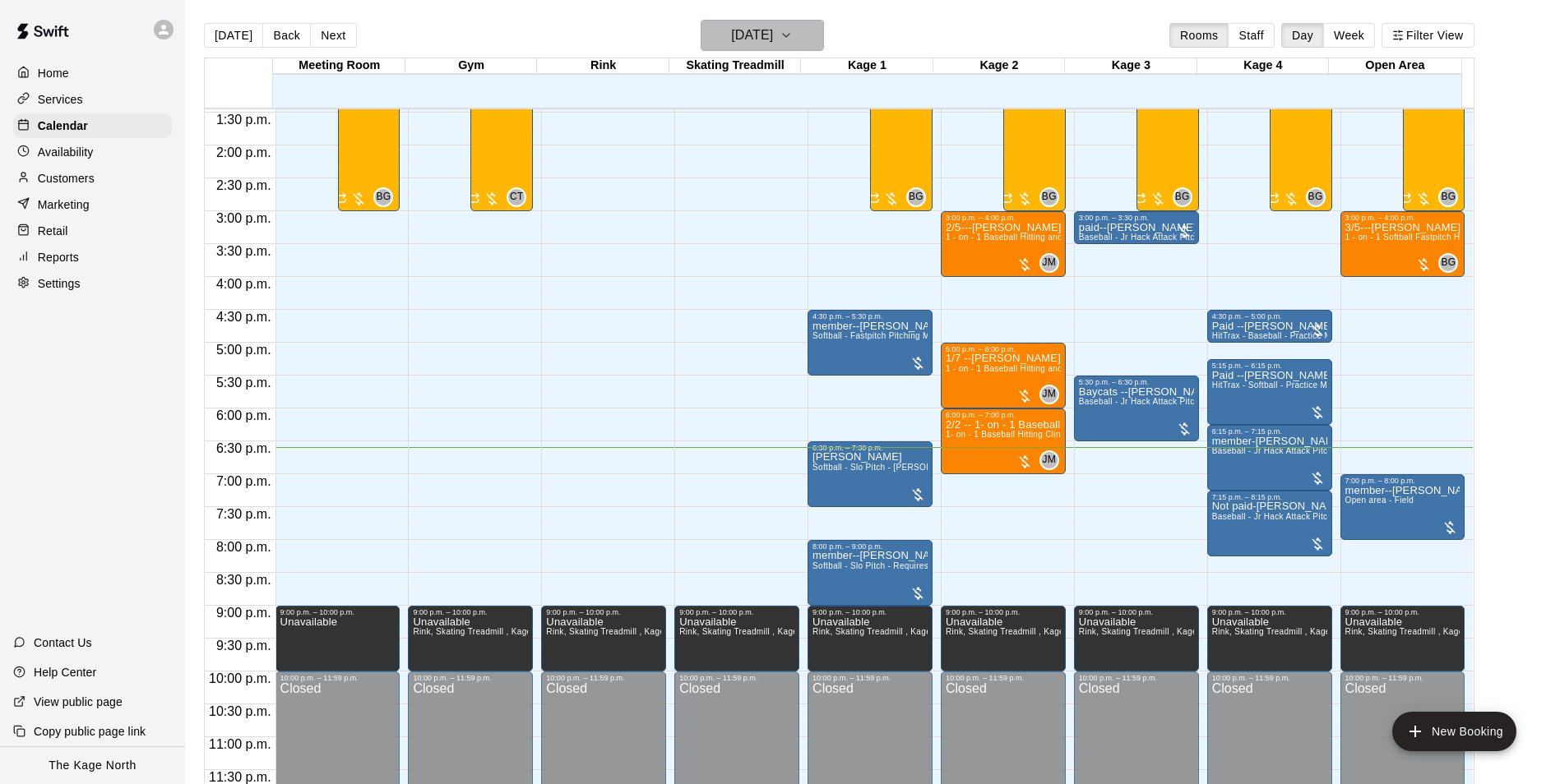
click at [773, 35] on h6 "[DATE]" at bounding box center [751, 35] width 42 height 23
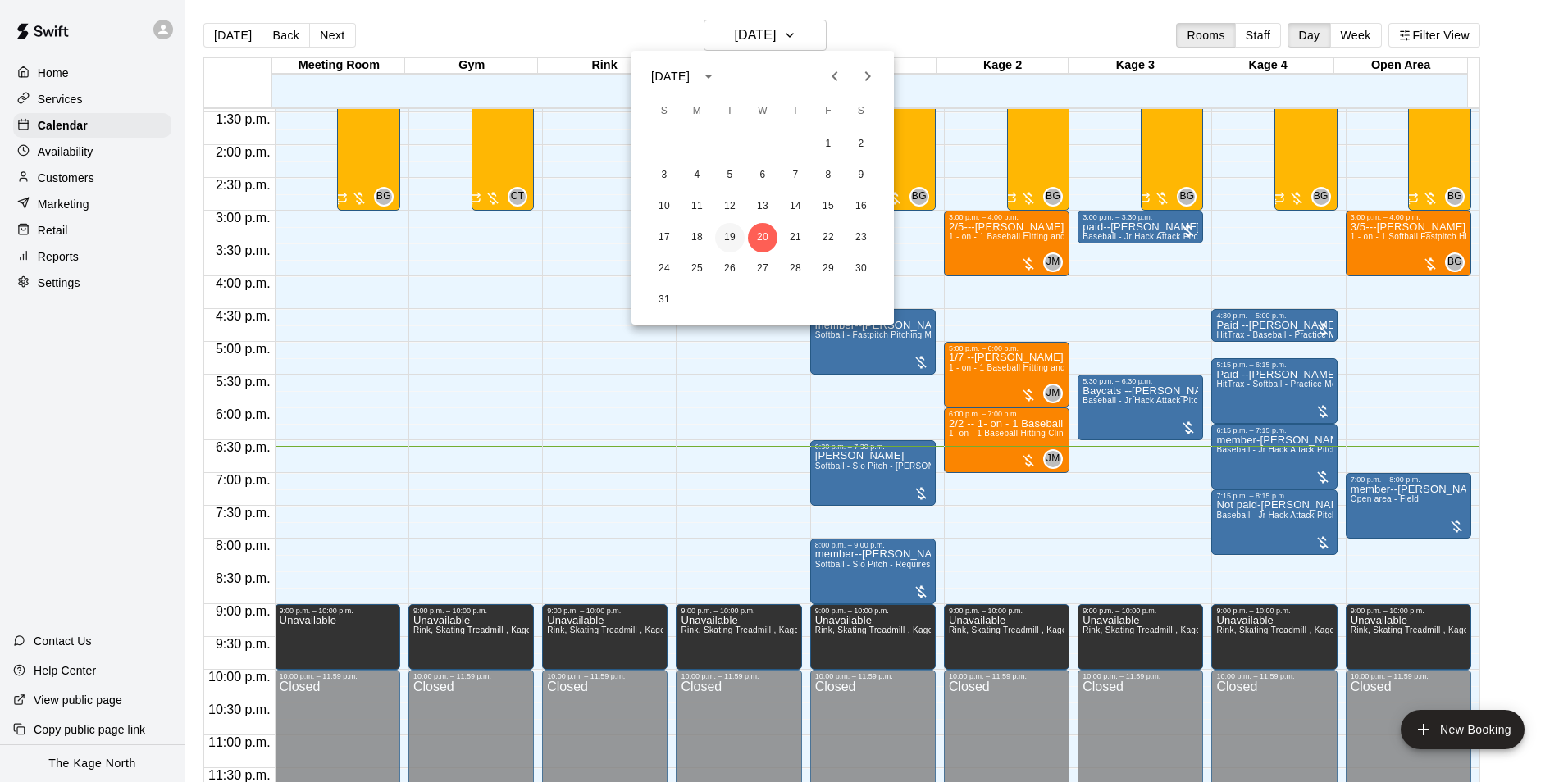
click at [733, 238] on button "19" at bounding box center [730, 238] width 30 height 30
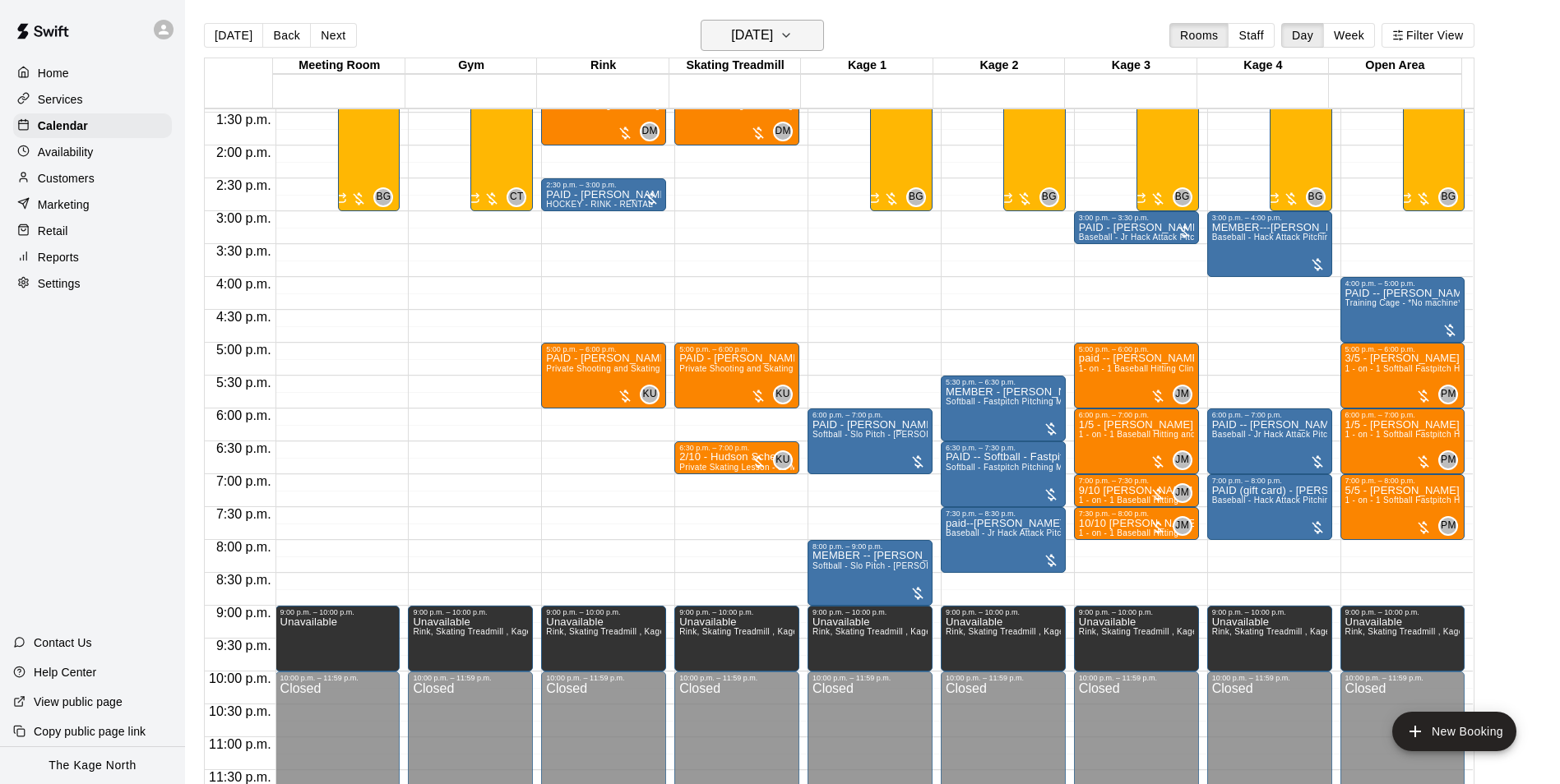
click at [773, 41] on h6 "Tuesday Aug 19" at bounding box center [751, 35] width 42 height 23
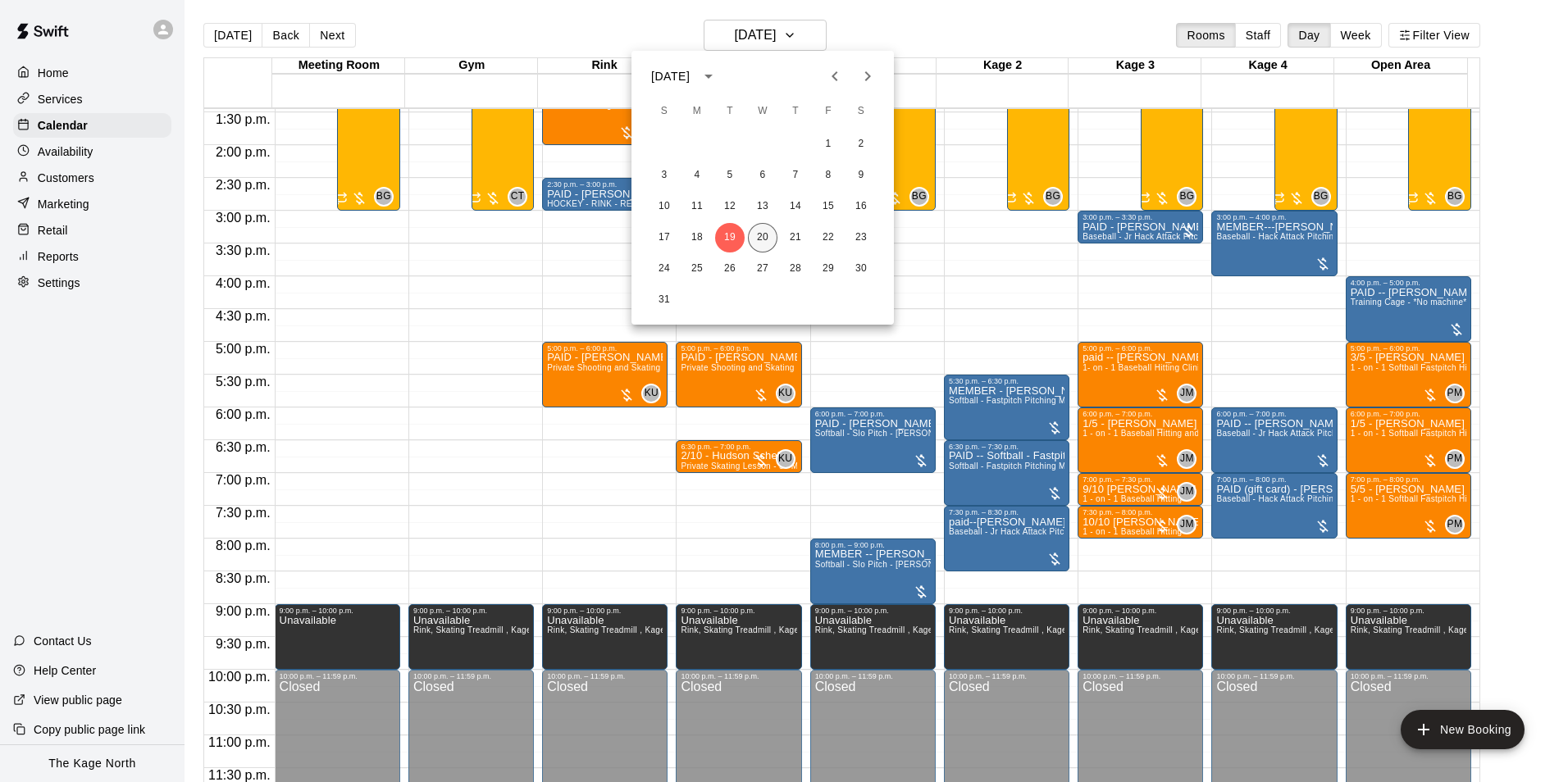
click at [767, 233] on button "20" at bounding box center [763, 238] width 30 height 30
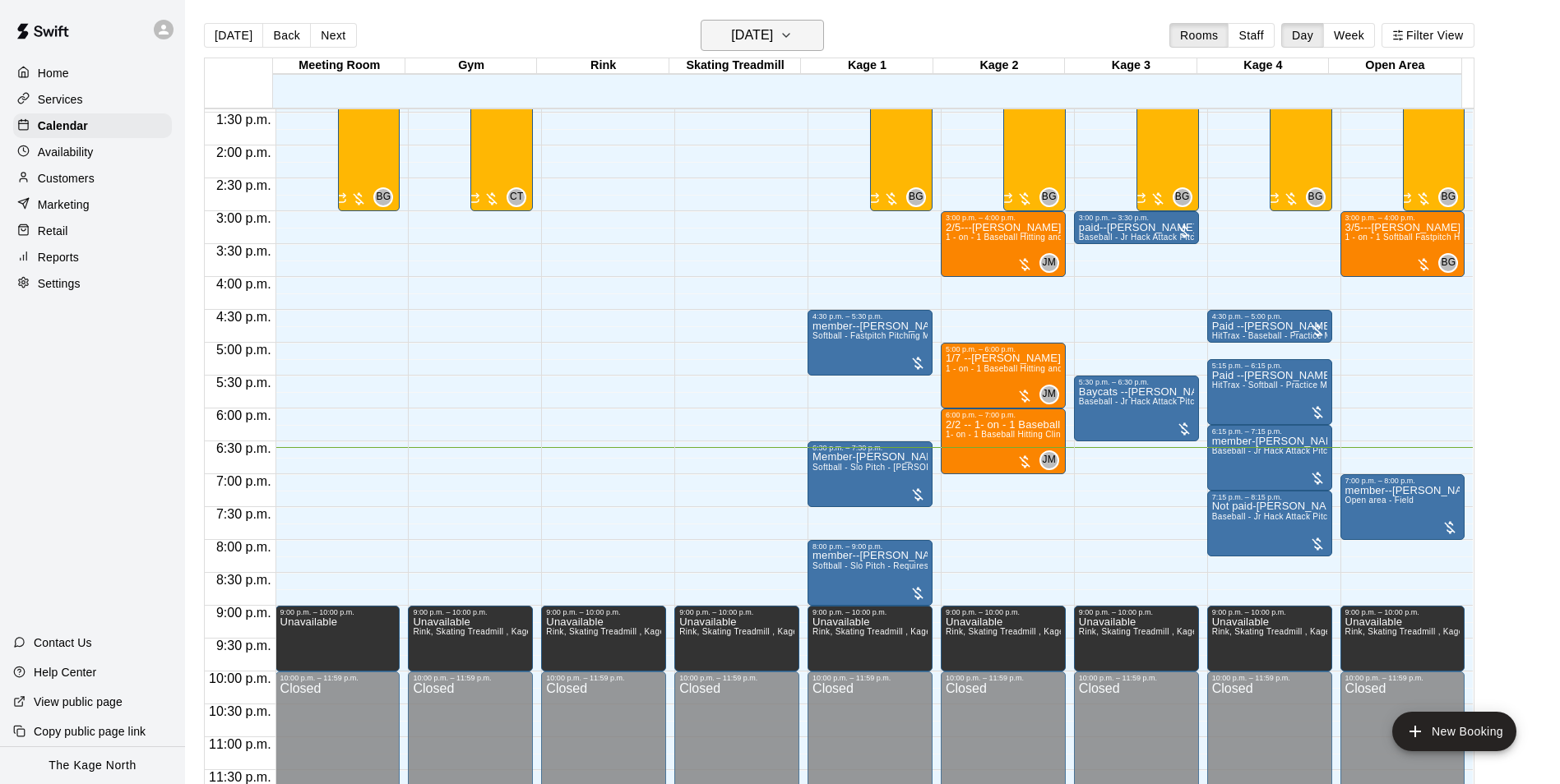
click at [773, 27] on h6 "[DATE]" at bounding box center [751, 35] width 42 height 23
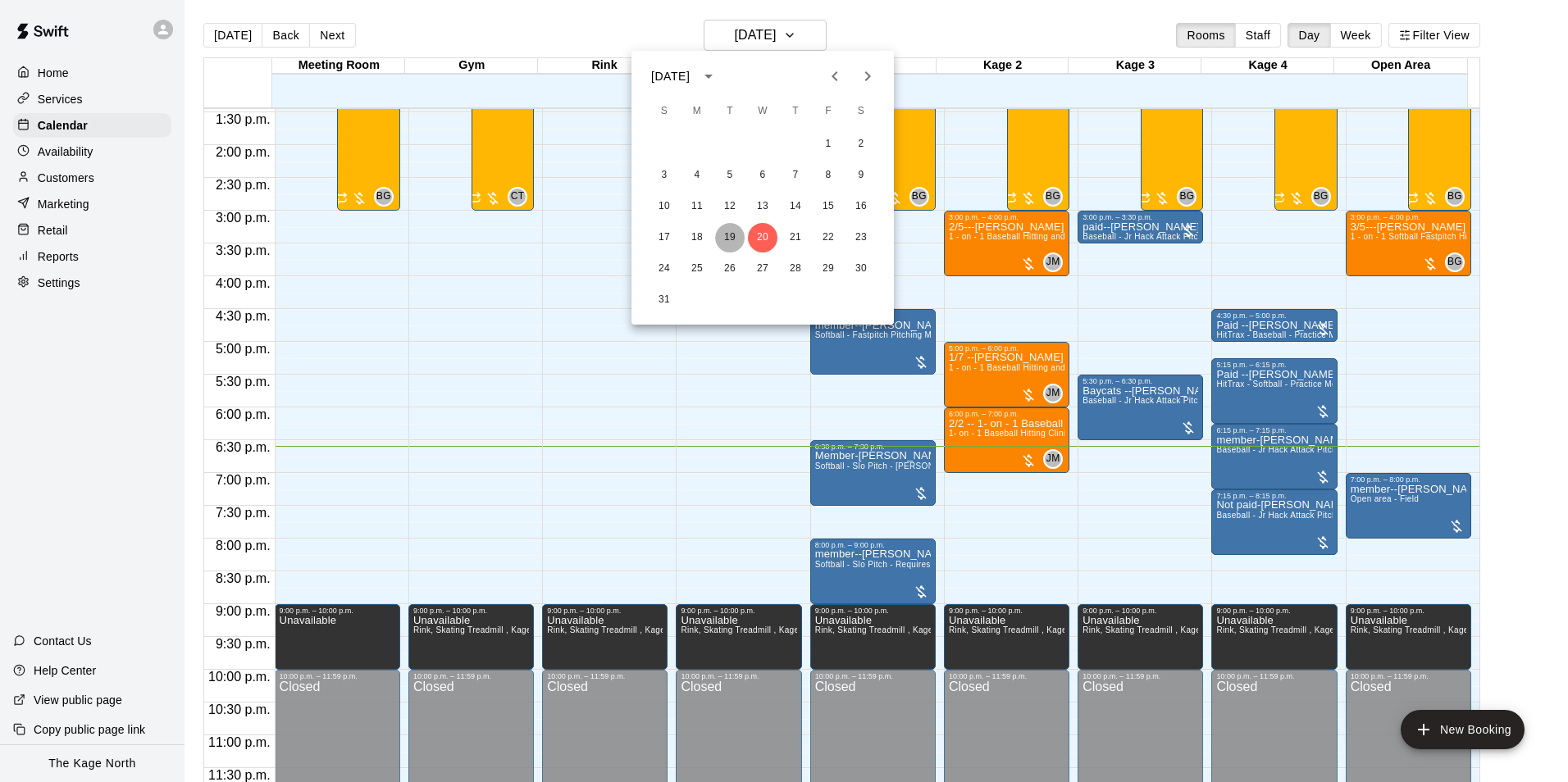
click at [731, 239] on button "19" at bounding box center [730, 238] width 30 height 30
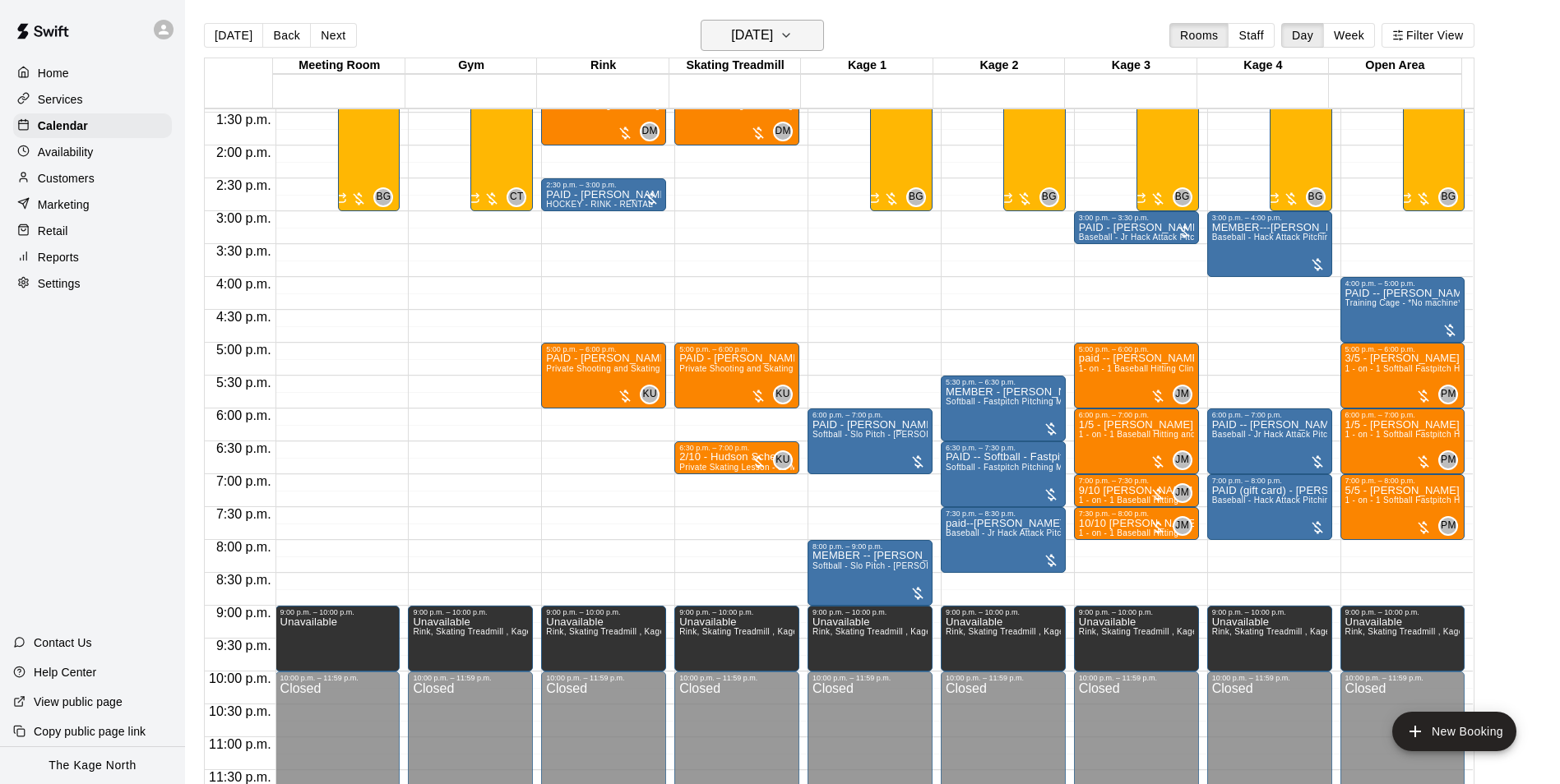
click at [773, 36] on h6 "Tuesday Aug 19" at bounding box center [751, 35] width 42 height 23
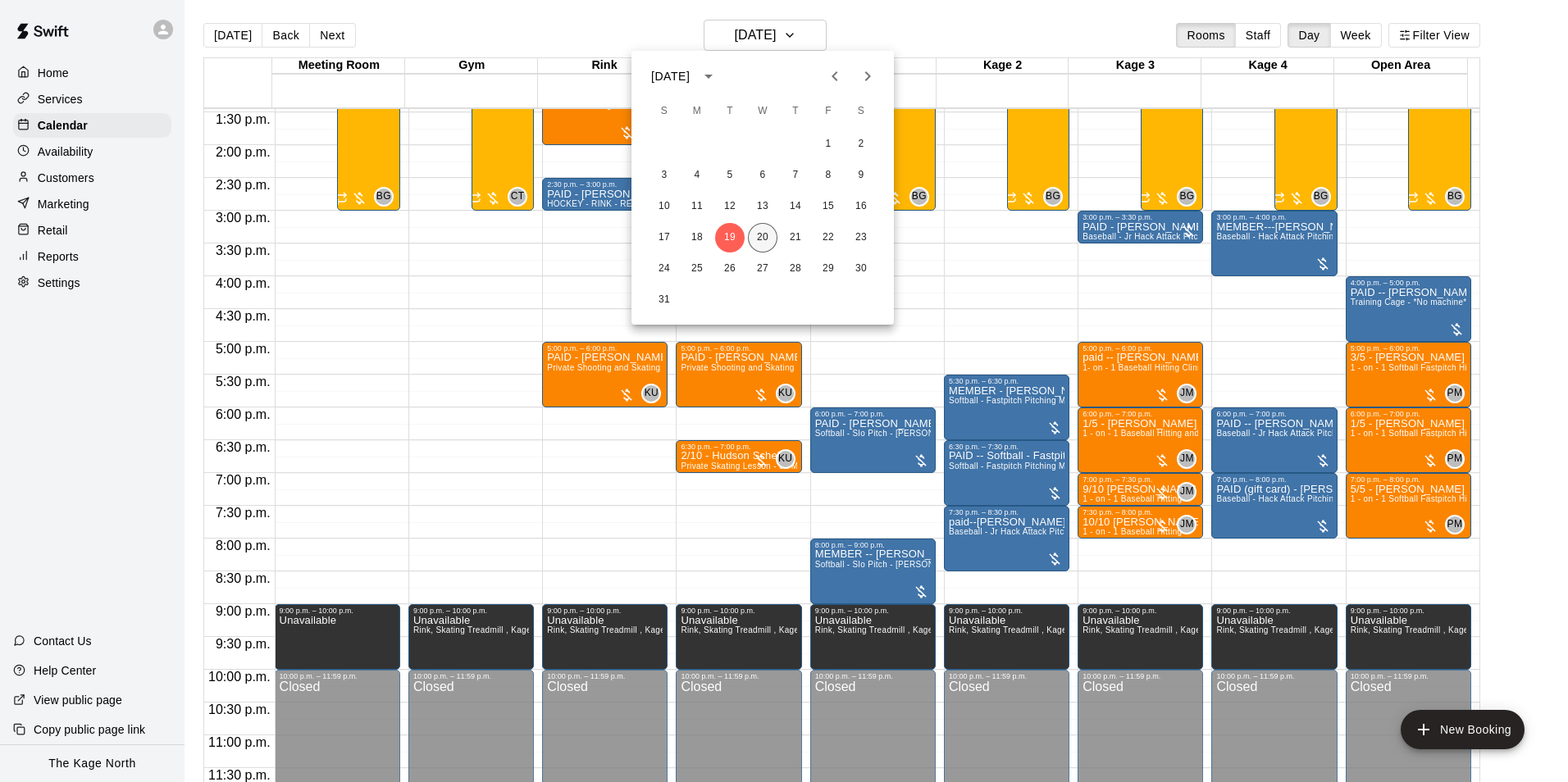
click at [768, 244] on button "20" at bounding box center [763, 238] width 30 height 30
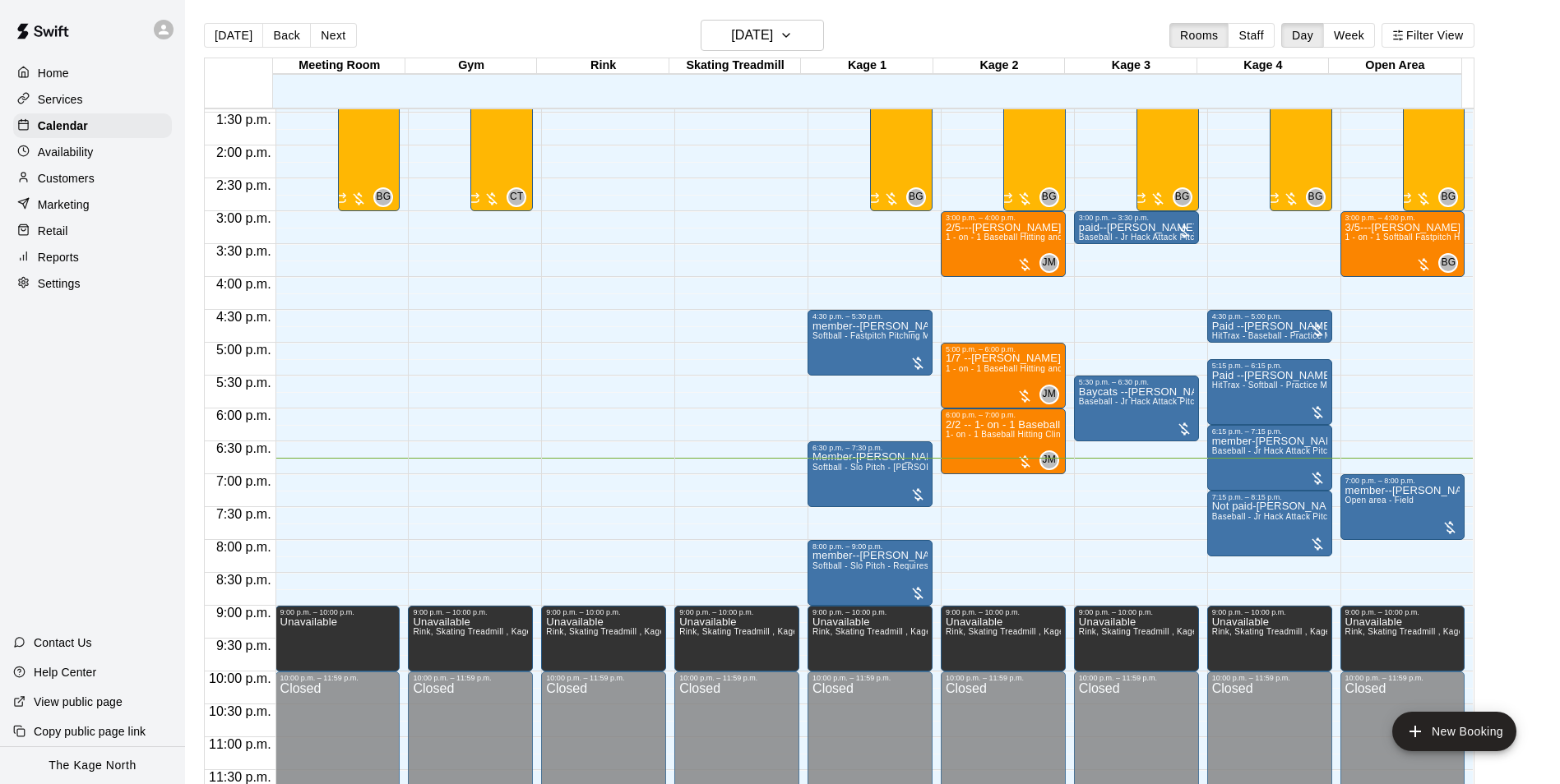
click at [88, 183] on p "Customers" at bounding box center [66, 178] width 57 height 16
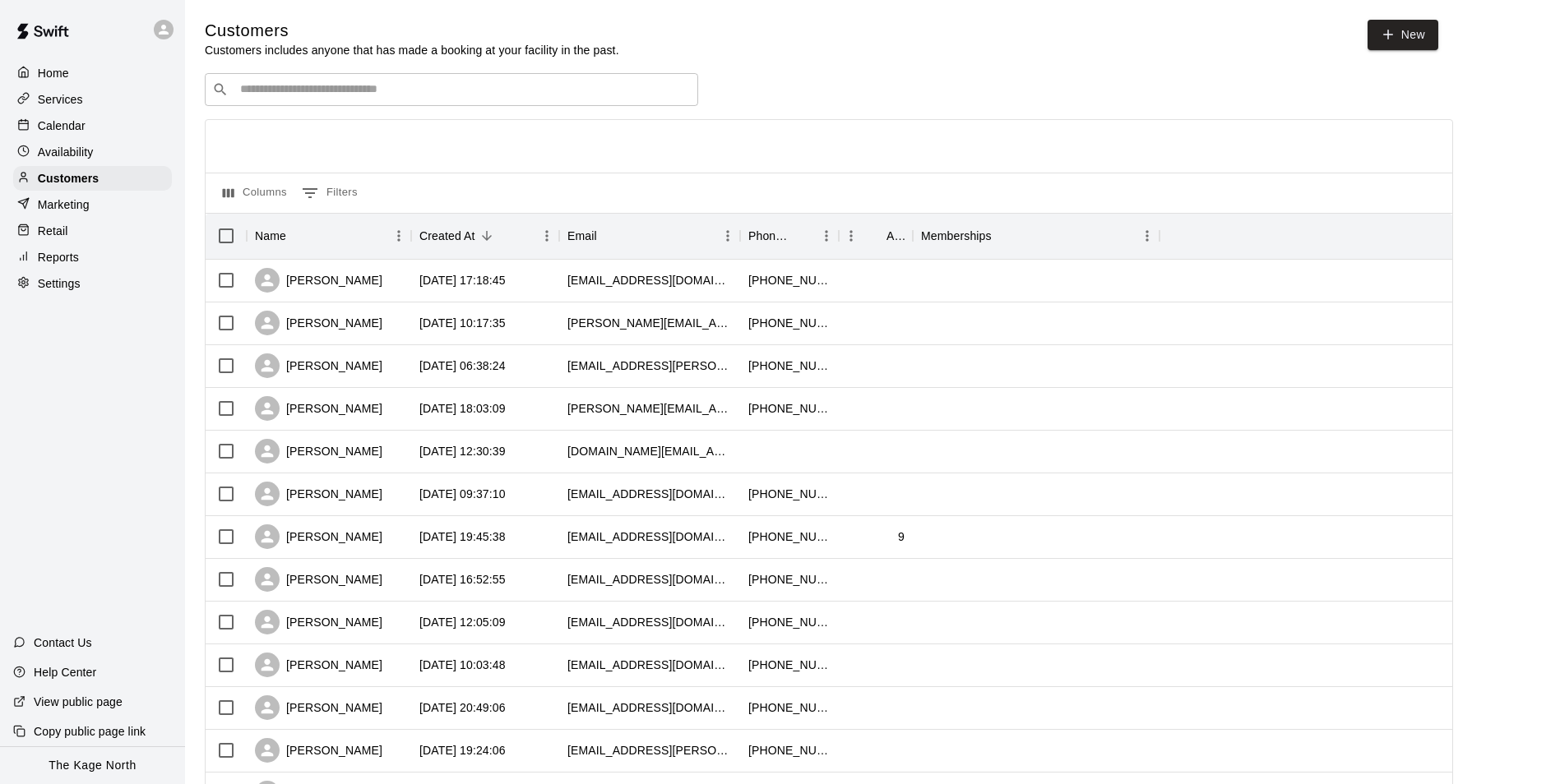
click at [78, 131] on p "Calendar" at bounding box center [61, 125] width 48 height 16
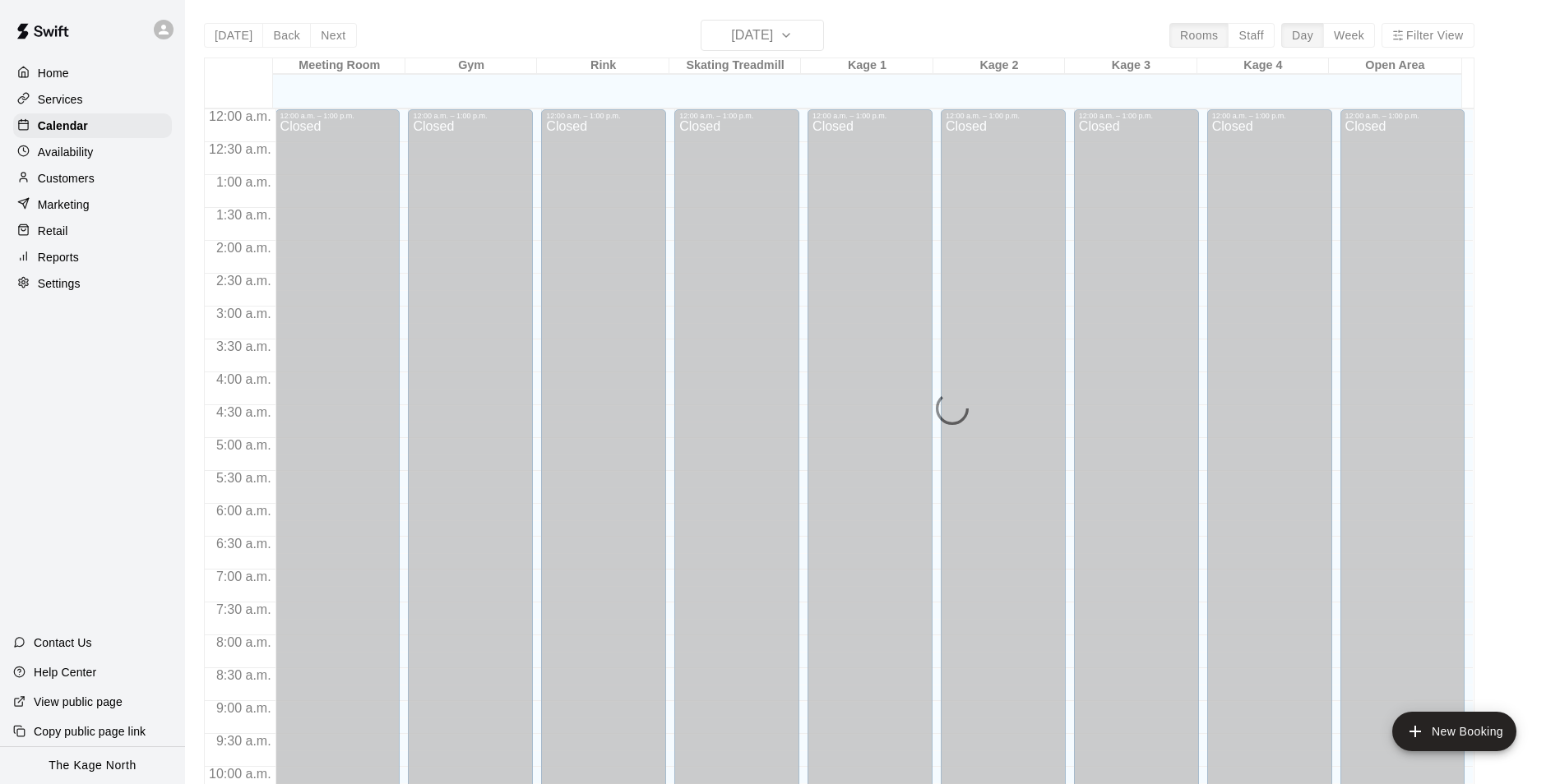
scroll to position [835, 0]
